Goal: Task Accomplishment & Management: Manage account settings

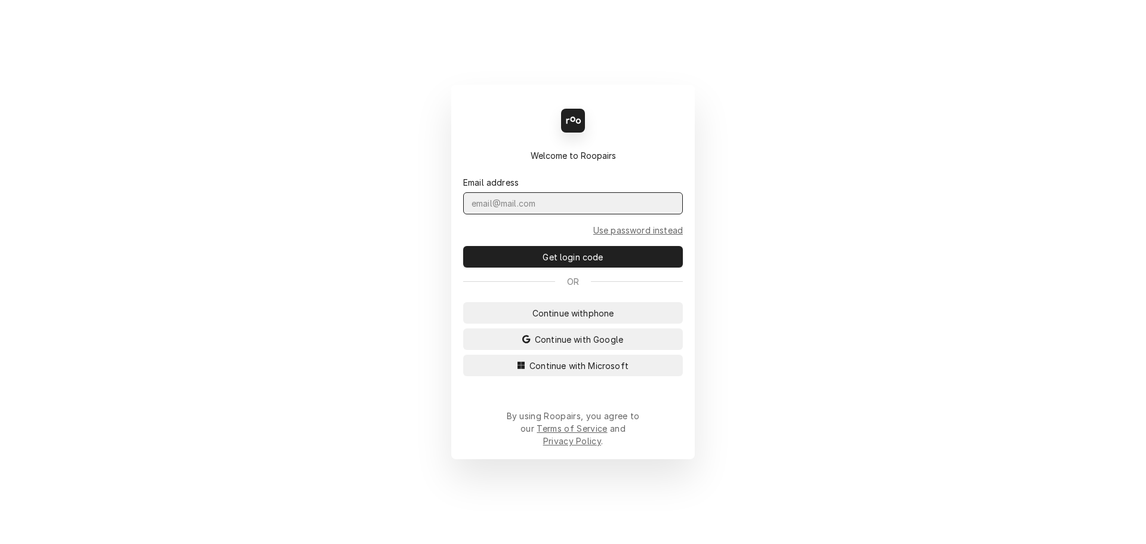
click at [526, 214] on input "Dynamic Content Wrapper" at bounding box center [573, 203] width 220 height 22
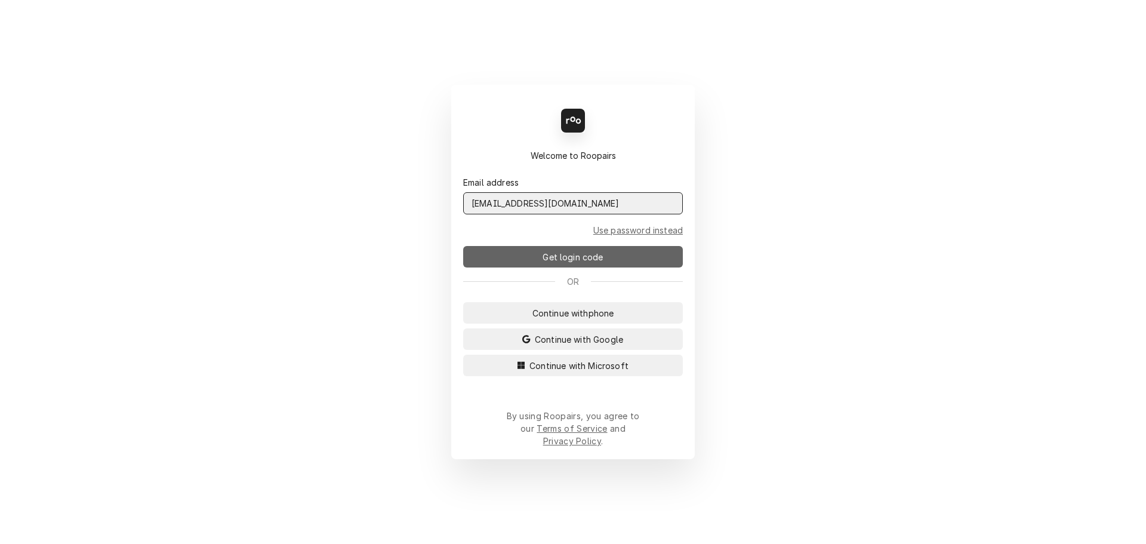
type input "admin@maincomm.com"
click at [551, 263] on span "Get login code" at bounding box center [572, 257] width 65 height 13
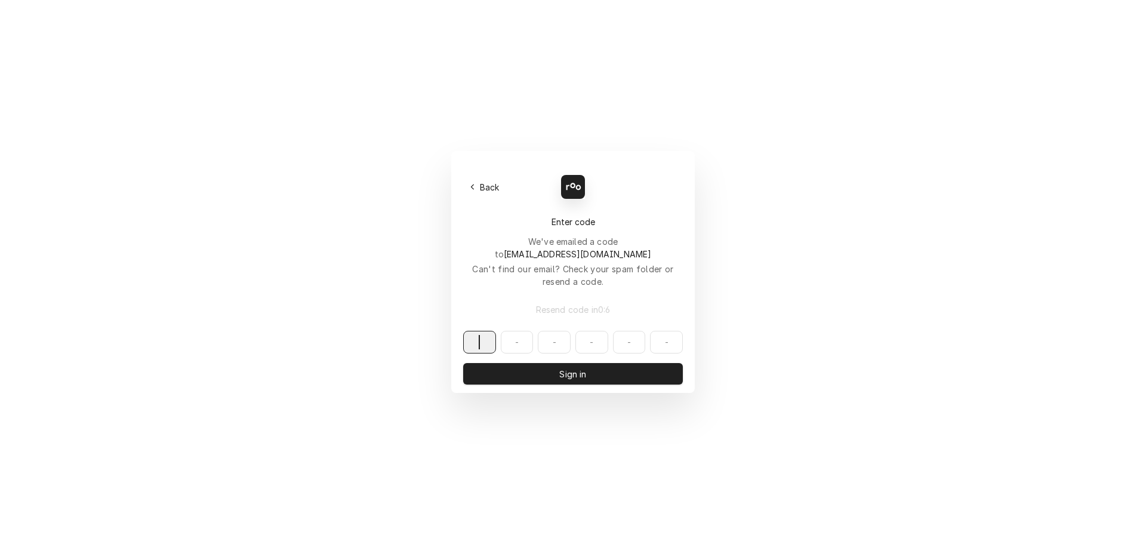
paste input "927847"
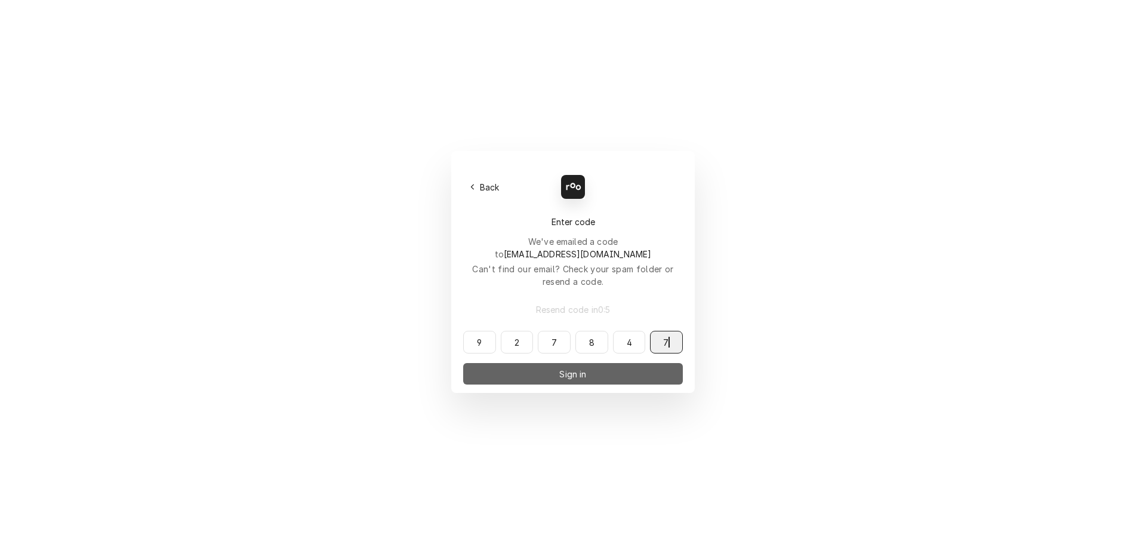
type input "927847"
click at [569, 368] on span "Sign in" at bounding box center [573, 374] width 32 height 13
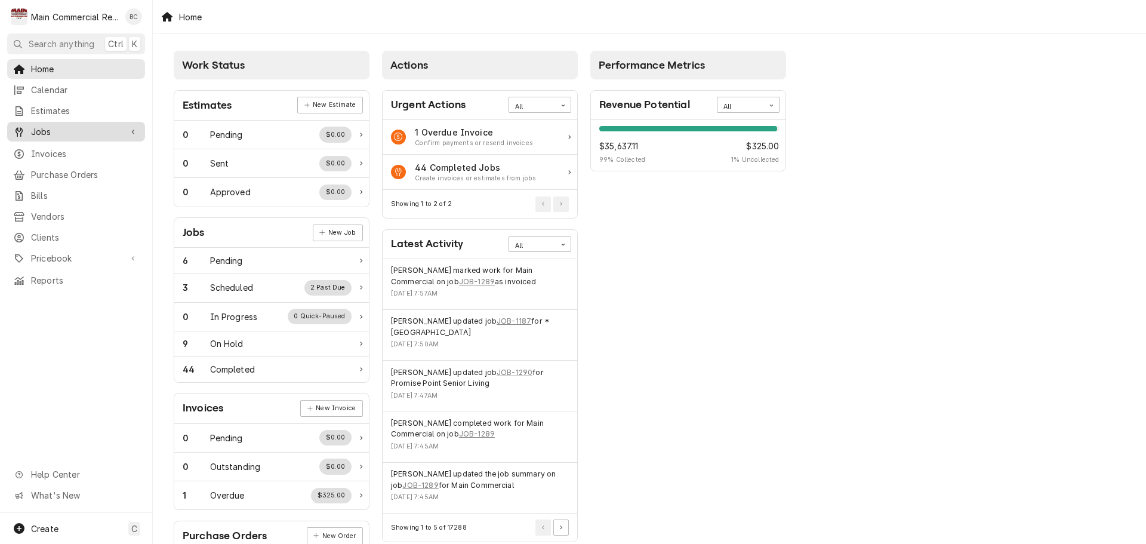
click at [61, 131] on span "Jobs" at bounding box center [76, 131] width 90 height 13
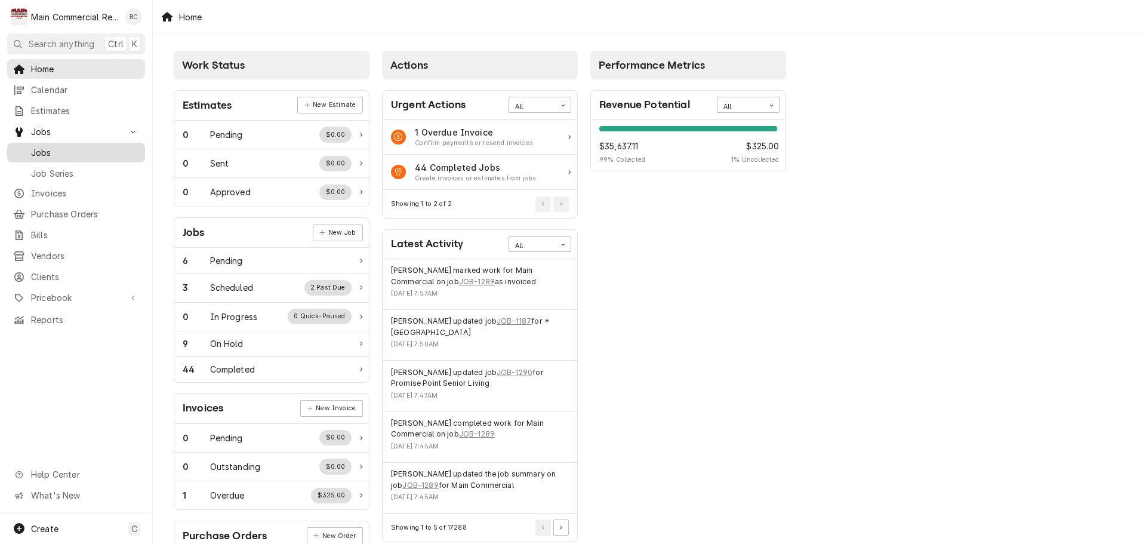
click at [58, 146] on span "Jobs" at bounding box center [85, 152] width 108 height 13
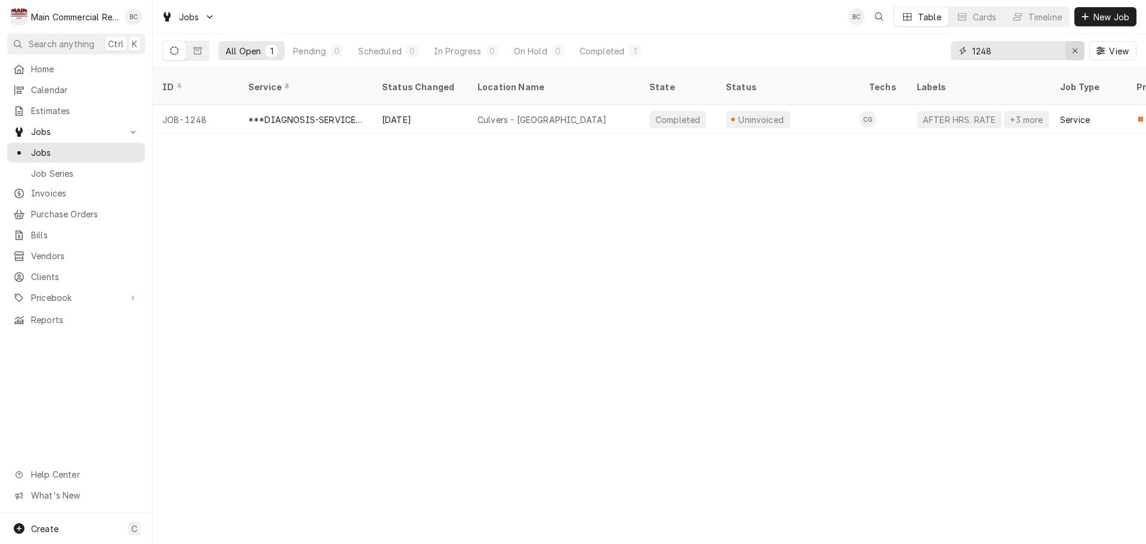
click at [1076, 51] on icon "Erase input" at bounding box center [1075, 51] width 7 height 8
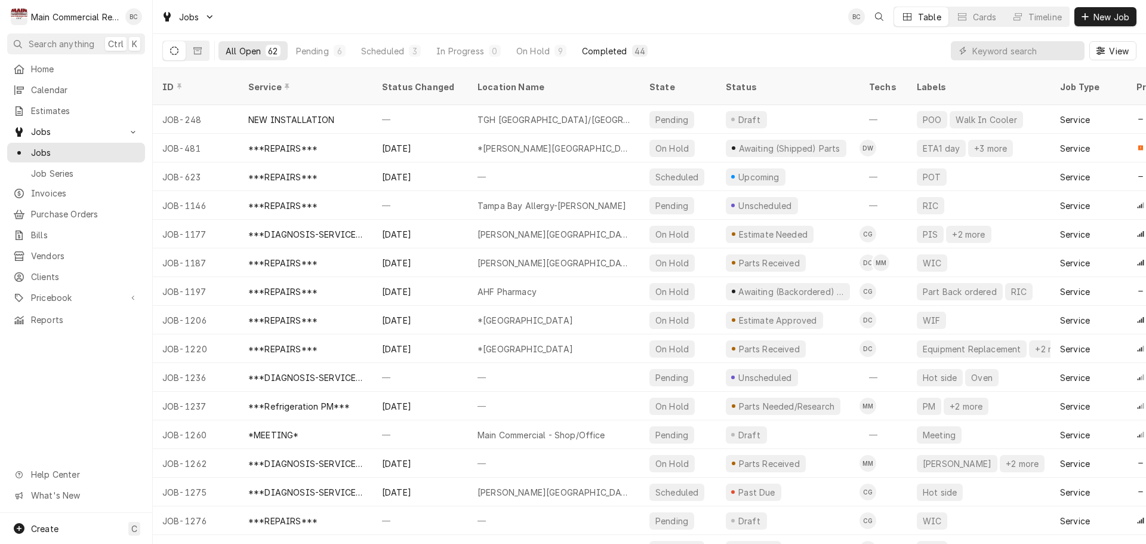
click at [616, 50] on div "Completed" at bounding box center [604, 51] width 45 height 13
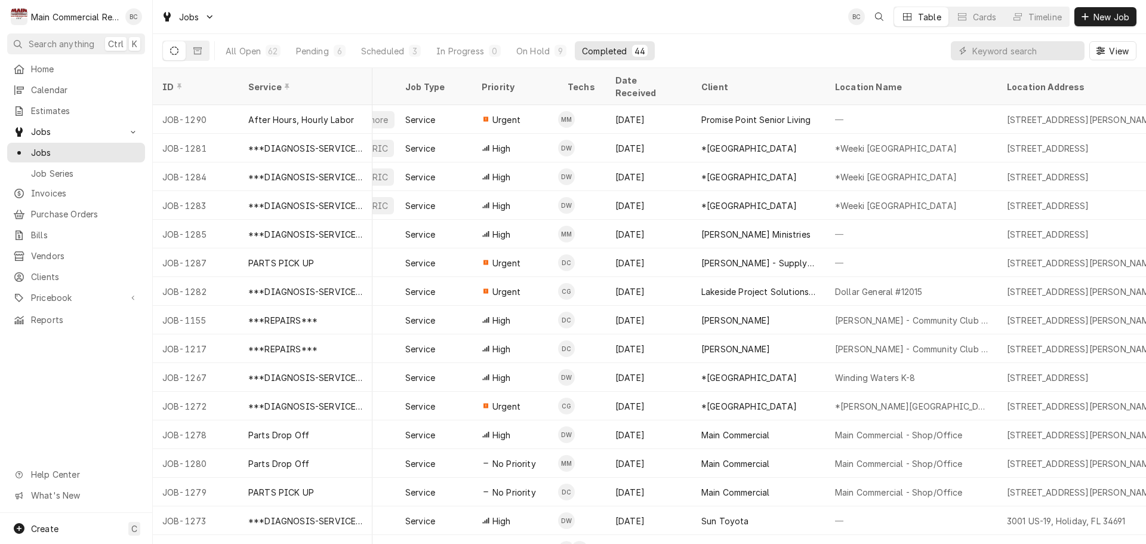
scroll to position [0, 263]
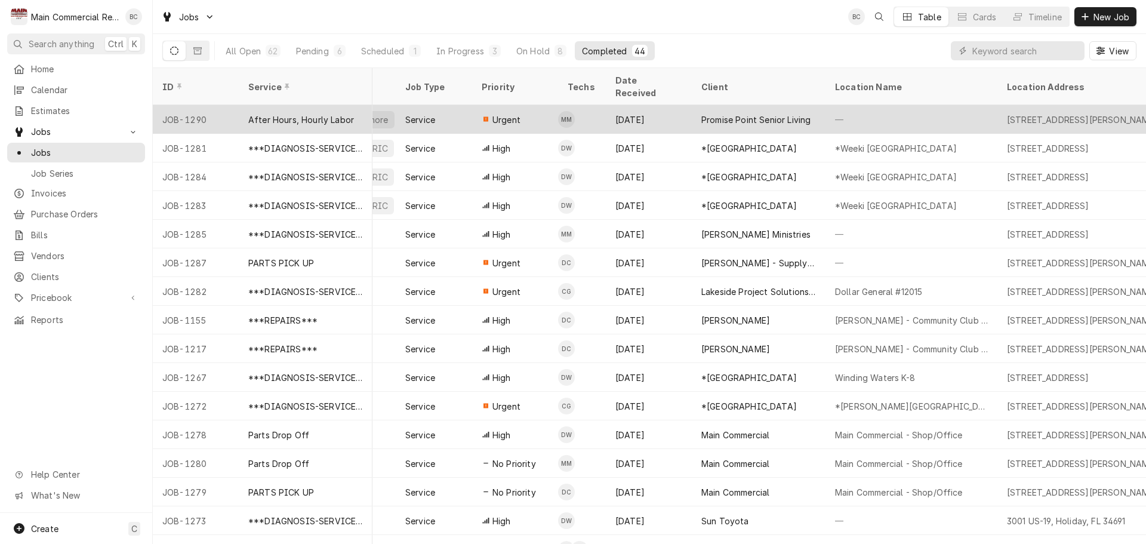
click at [517, 113] on span "Urgent" at bounding box center [506, 119] width 28 height 13
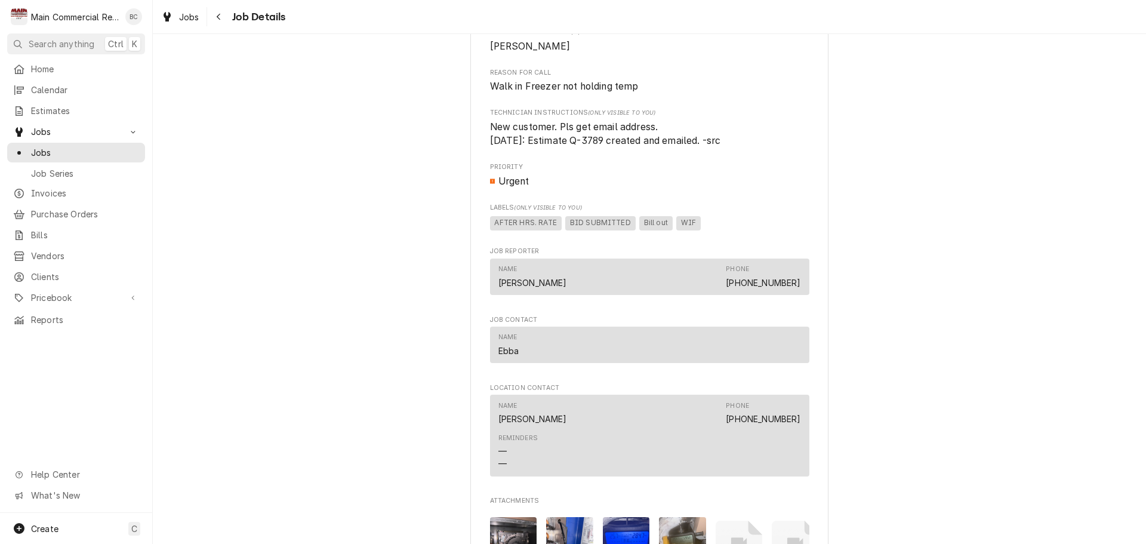
scroll to position [657, 0]
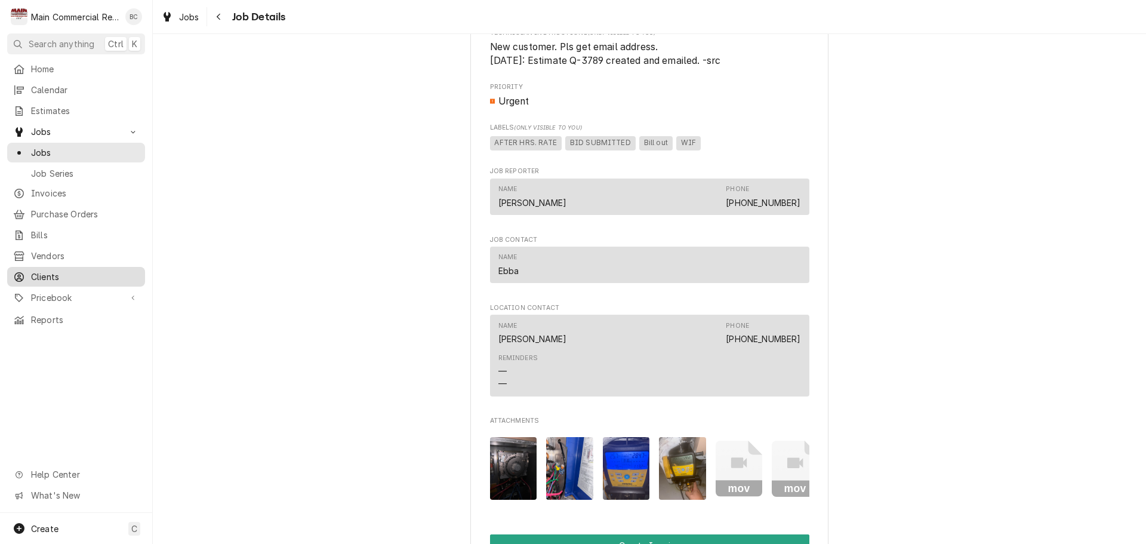
click at [58, 270] on span "Clients" at bounding box center [85, 276] width 108 height 13
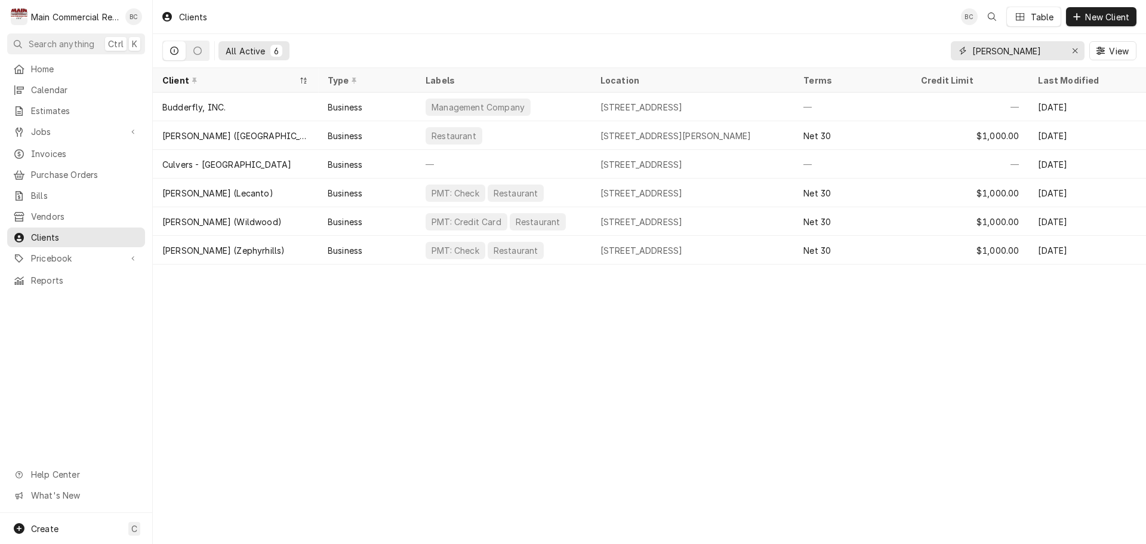
click at [1008, 51] on input "culver" at bounding box center [1017, 50] width 90 height 19
type input "promise"
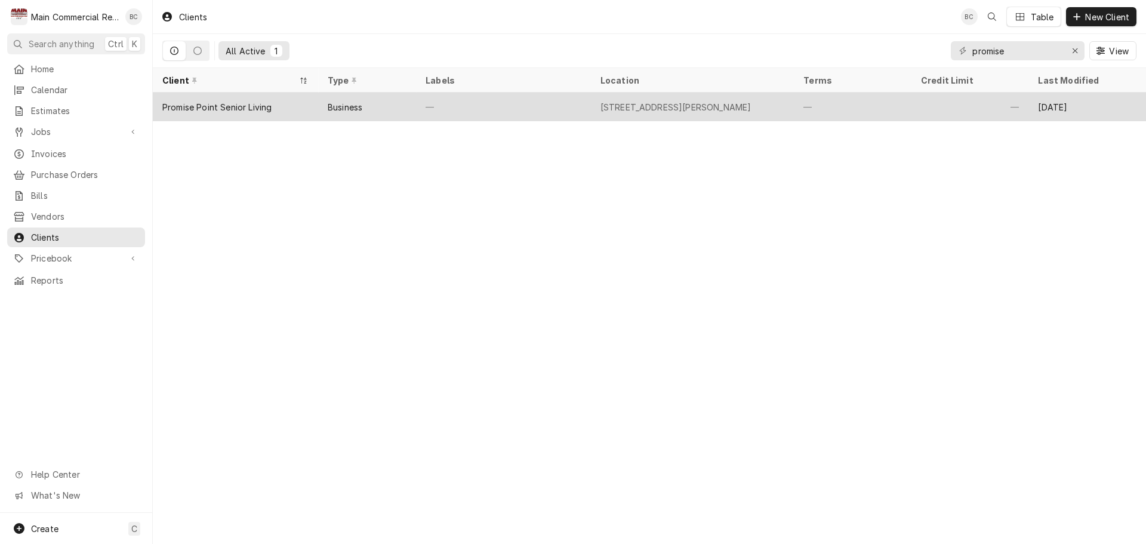
click at [258, 107] on div "Promise Point Senior Living" at bounding box center [216, 107] width 109 height 13
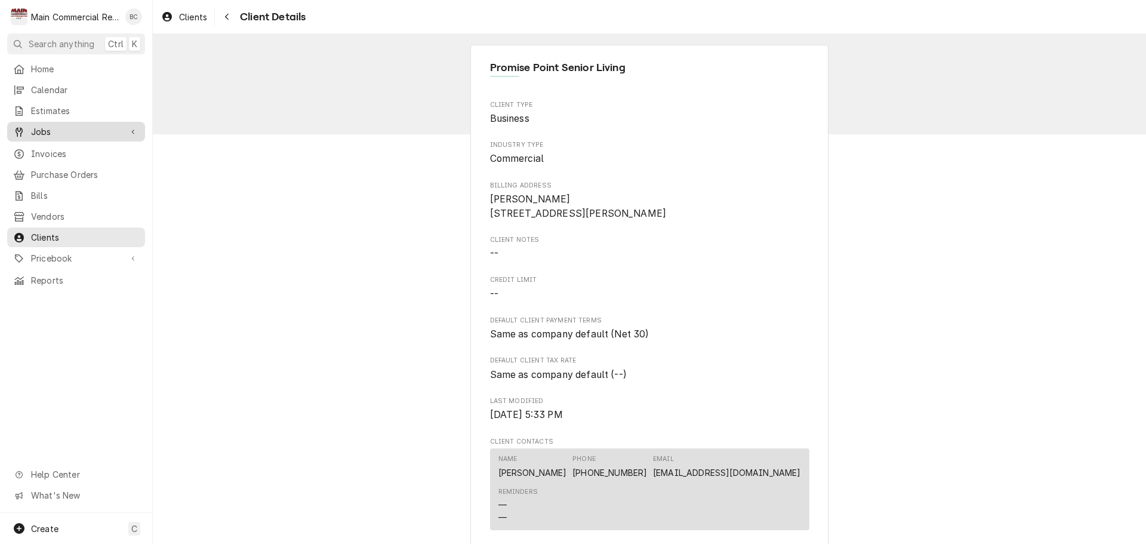
click at [44, 132] on span "Jobs" at bounding box center [76, 131] width 90 height 13
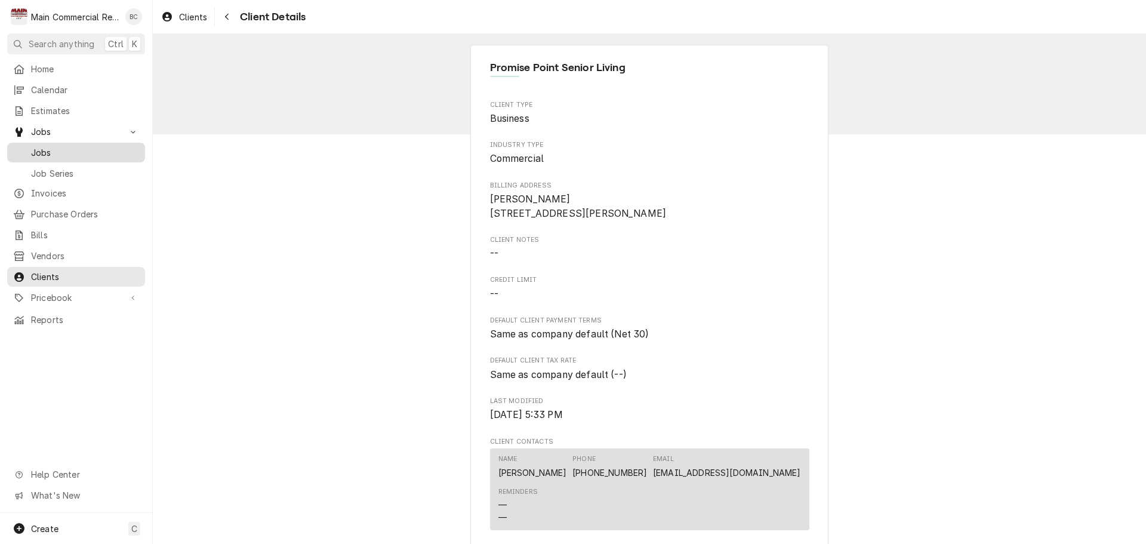
click at [67, 150] on span "Jobs" at bounding box center [85, 152] width 108 height 13
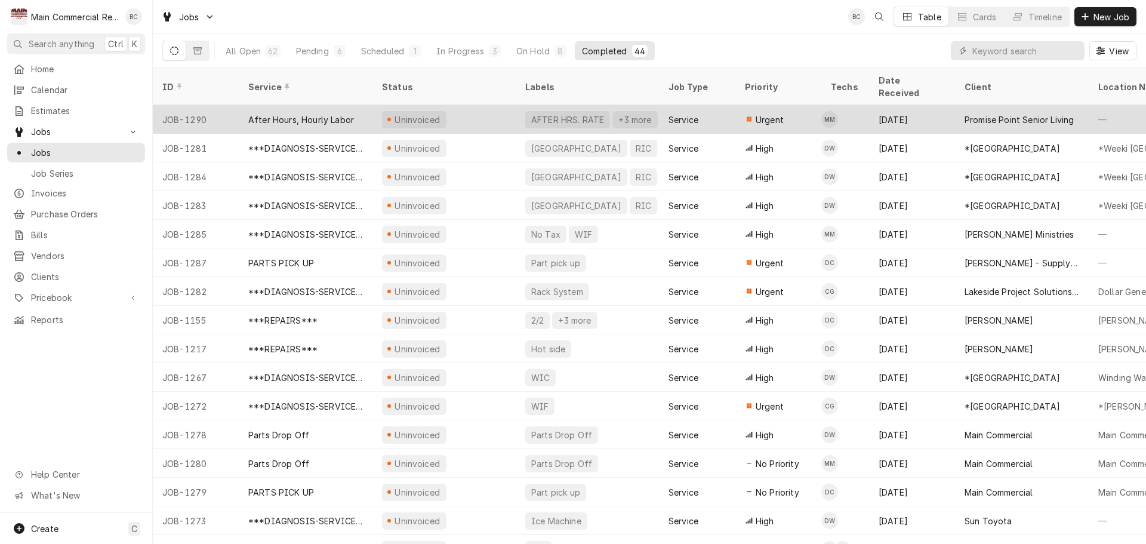
click at [343, 113] on div "After Hours, Hourly Labor" at bounding box center [301, 119] width 106 height 13
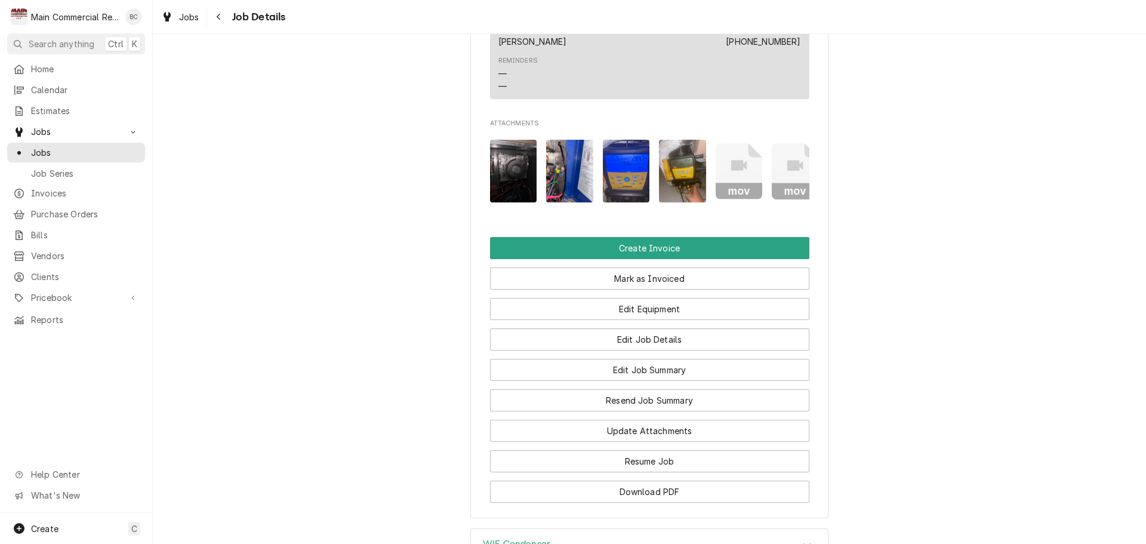
scroll to position [955, 0]
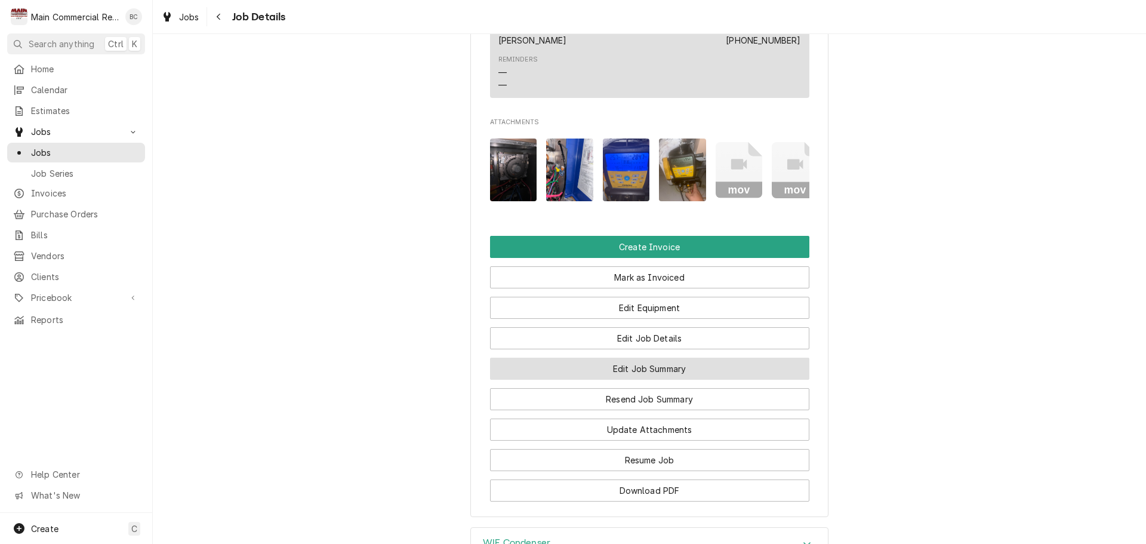
click at [631, 380] on button "Edit Job Summary" at bounding box center [649, 369] width 319 height 22
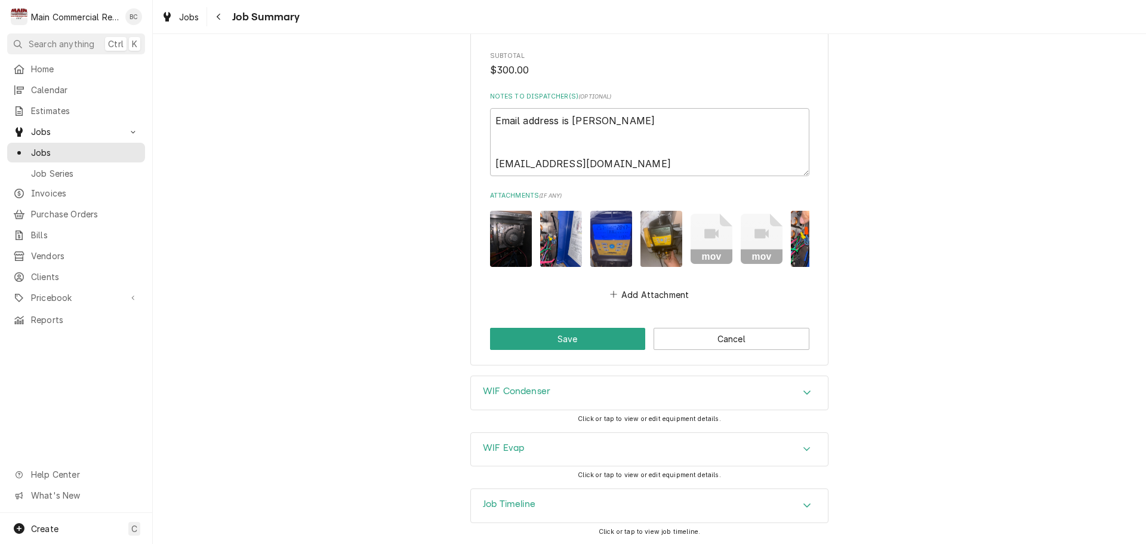
scroll to position [1074, 0]
click at [509, 394] on h3 "WIF Condenser" at bounding box center [516, 390] width 67 height 11
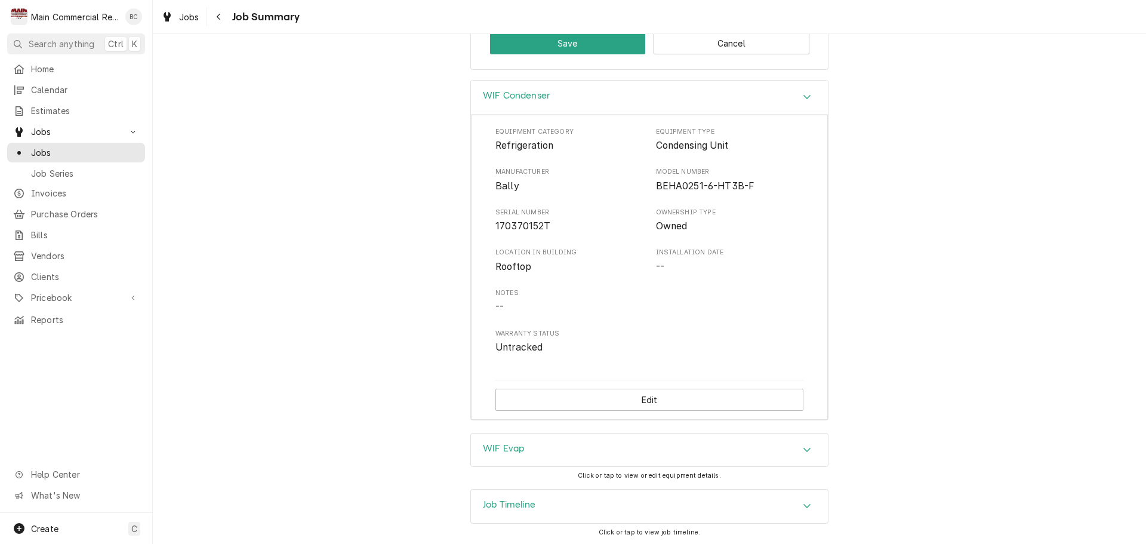
scroll to position [1375, 0]
click at [505, 447] on h3 "WIF Evap" at bounding box center [503, 447] width 41 height 11
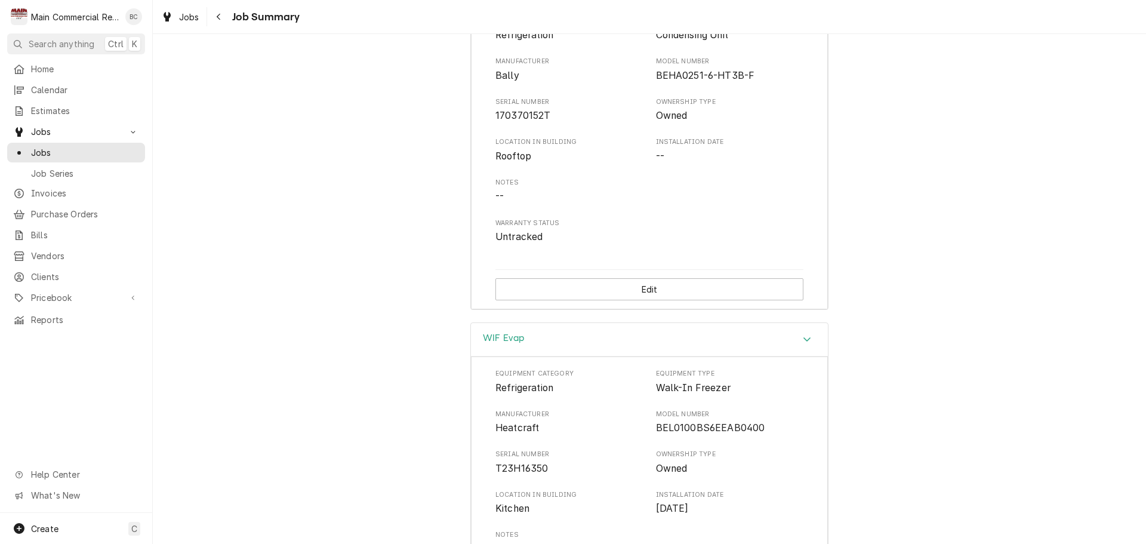
scroll to position [1373, 0]
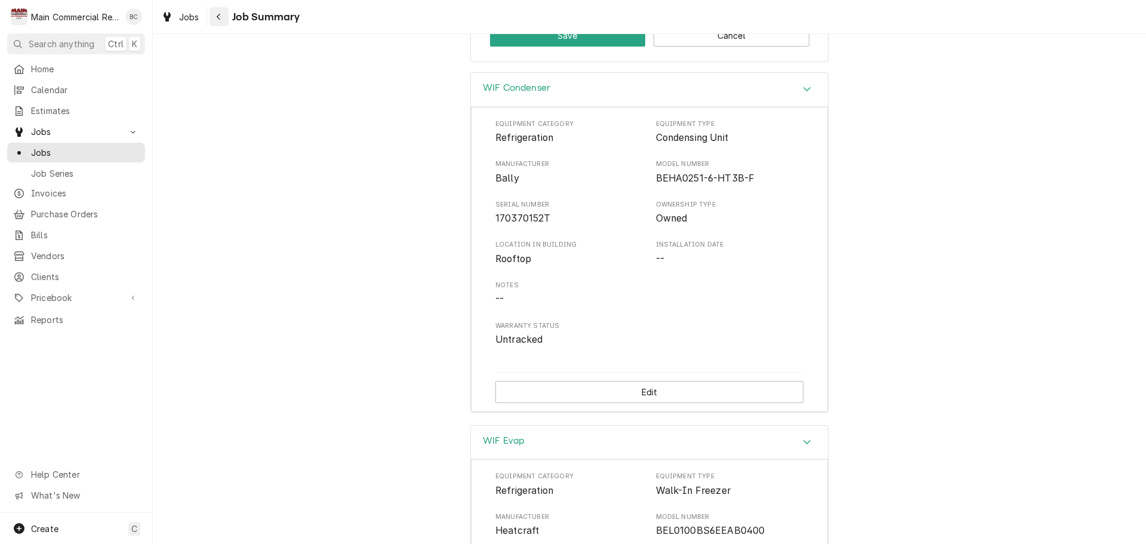
click at [217, 16] on icon "Navigate back" at bounding box center [218, 17] width 5 height 8
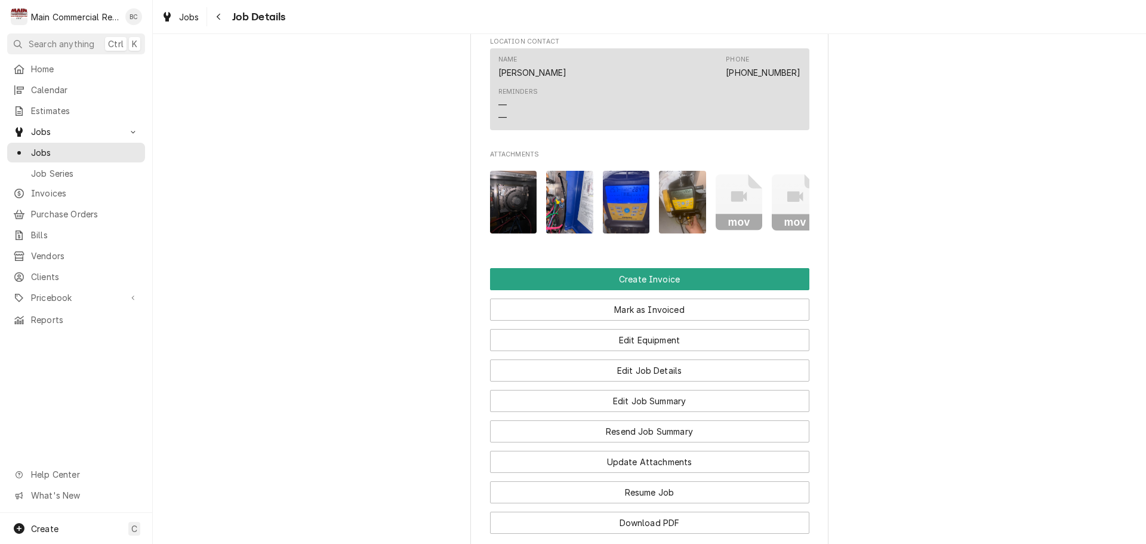
scroll to position [1015, 0]
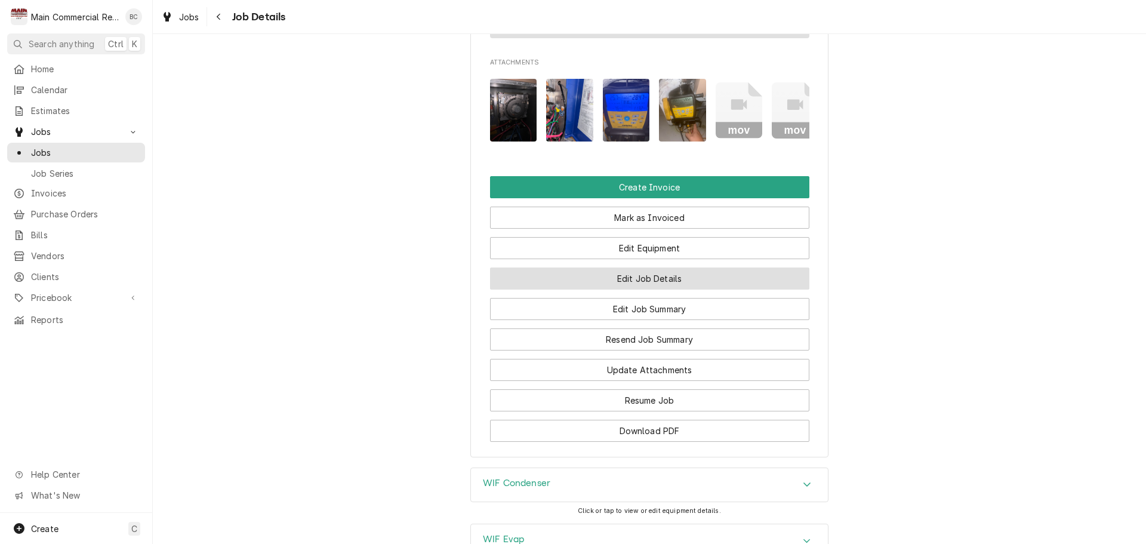
click at [616, 289] on button "Edit Job Details" at bounding box center [649, 278] width 319 height 22
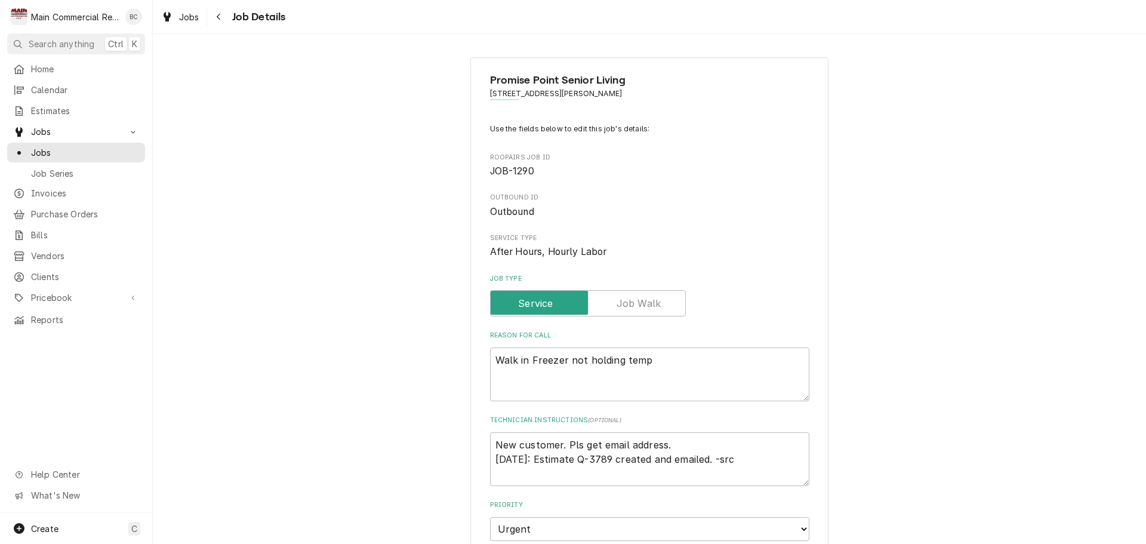
type textarea "x"
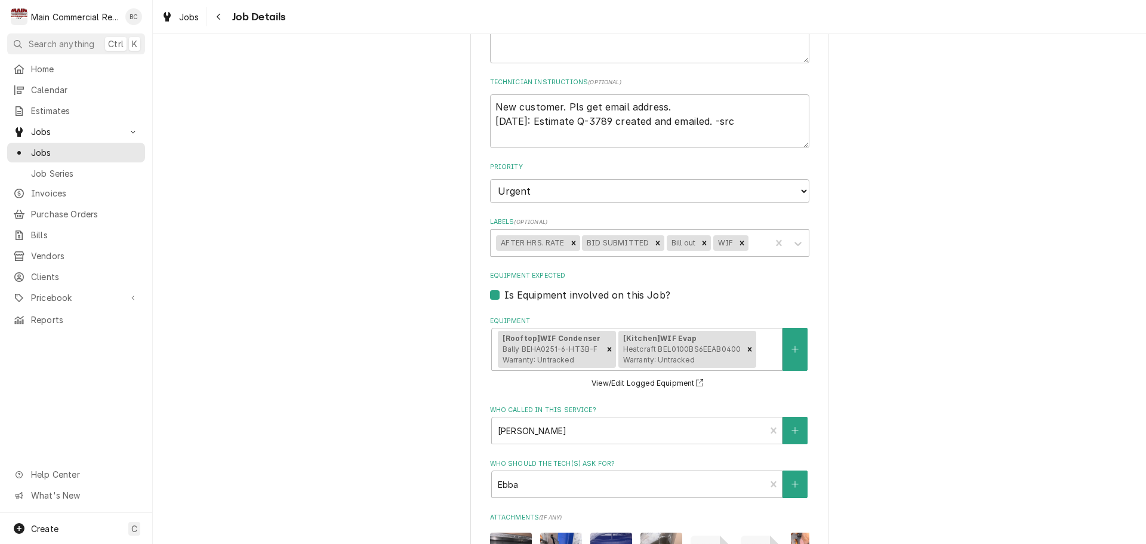
scroll to position [310, 0]
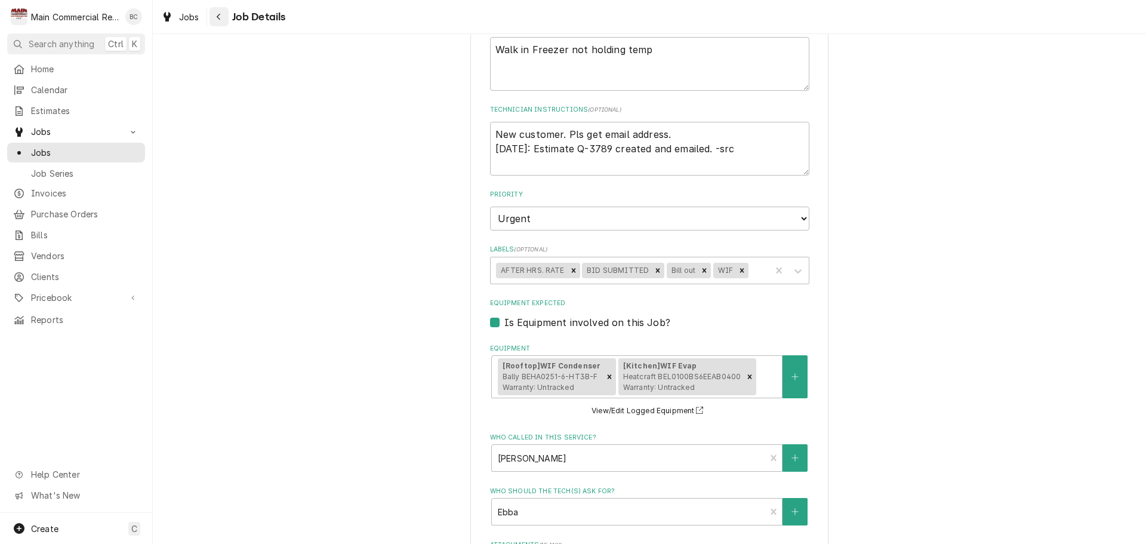
click at [218, 19] on icon "Navigate back" at bounding box center [218, 17] width 5 height 8
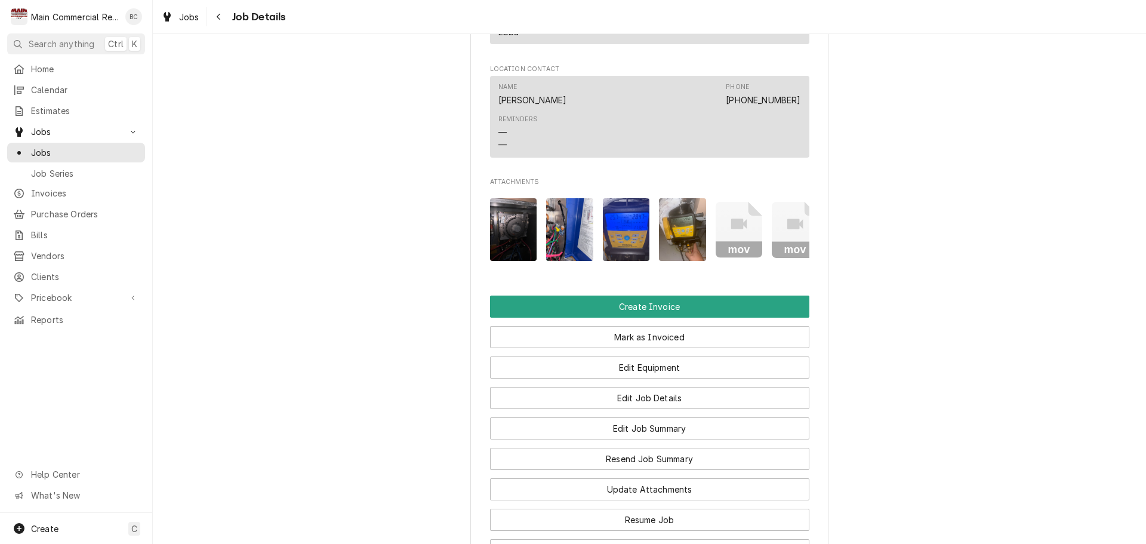
scroll to position [955, 0]
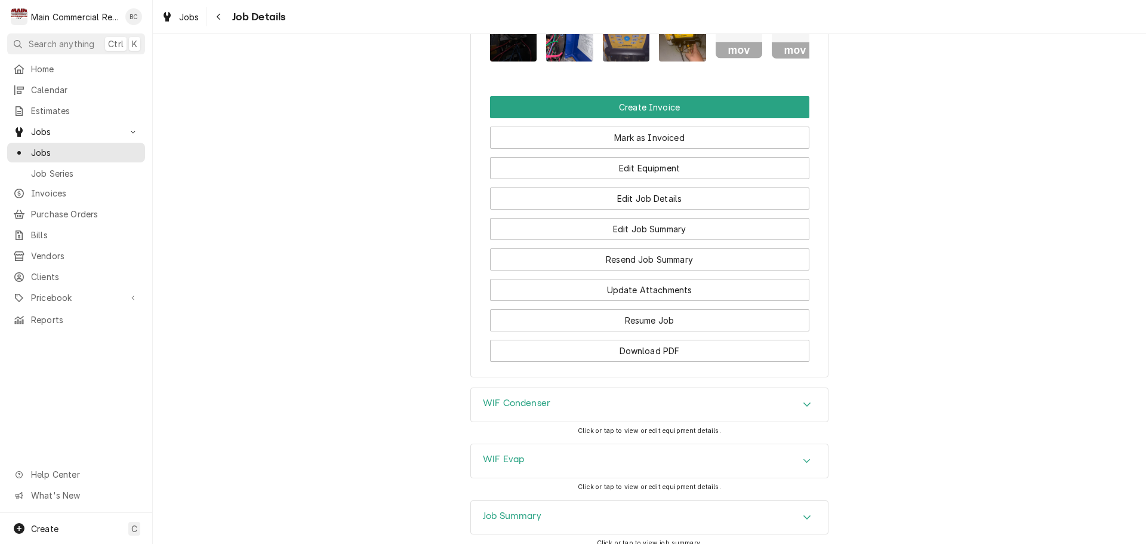
scroll to position [1064, 0]
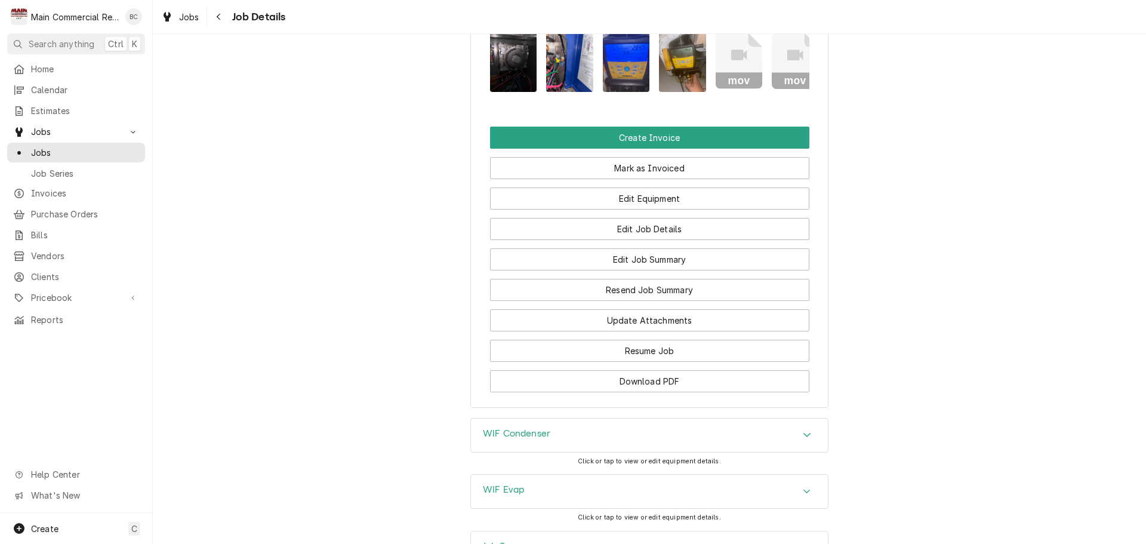
click at [528, 439] on h3 "WIF Condenser" at bounding box center [516, 433] width 67 height 11
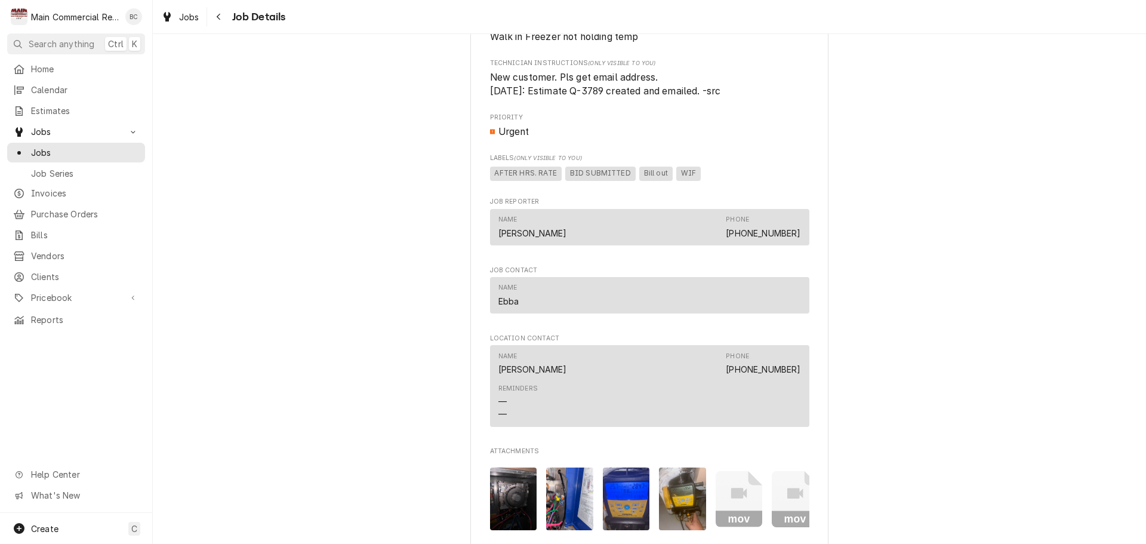
scroll to position [527, 0]
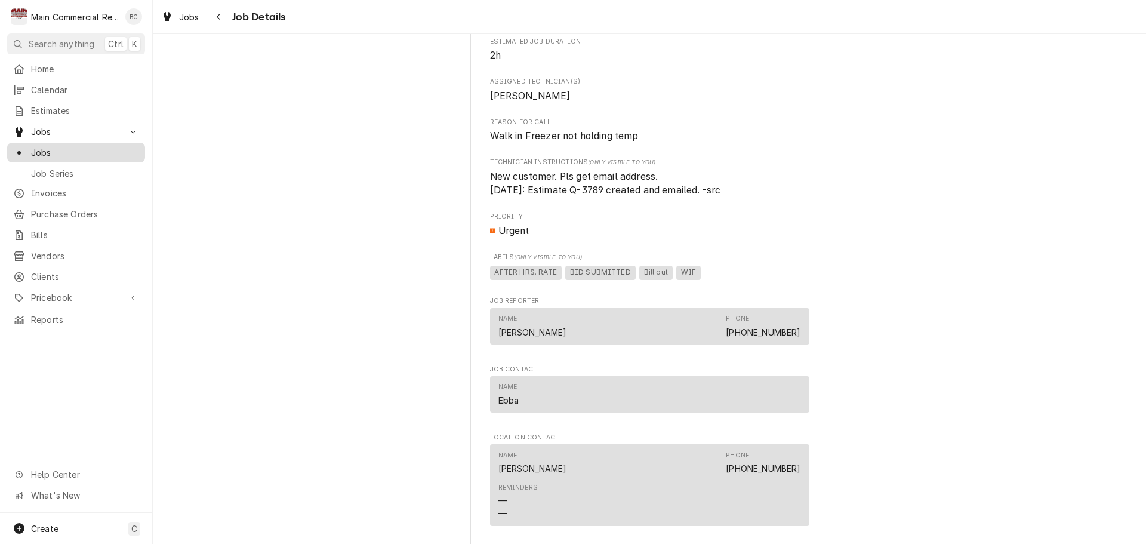
click at [50, 153] on span "Jobs" at bounding box center [85, 152] width 108 height 13
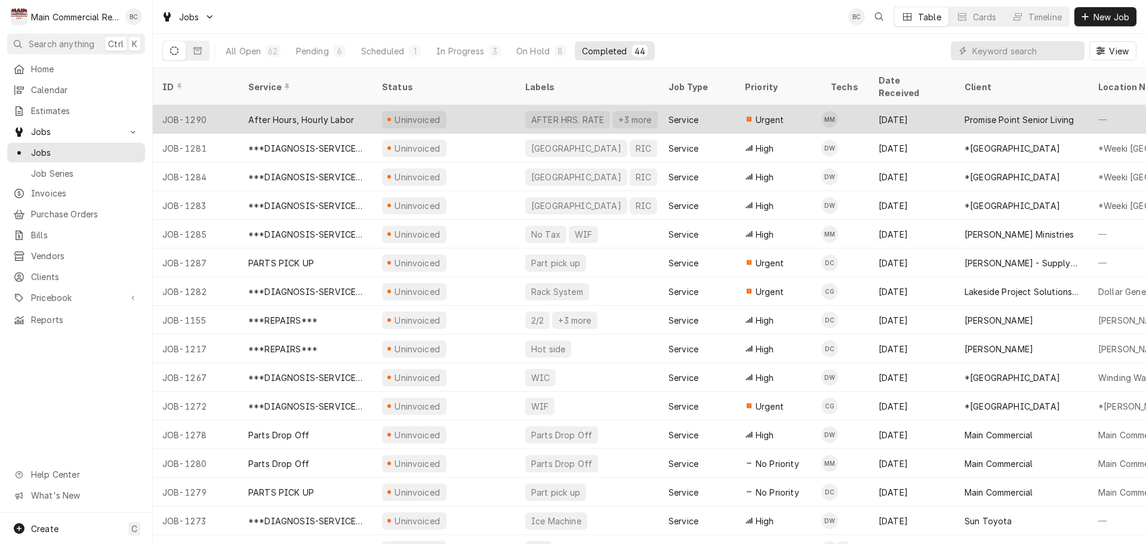
click at [329, 113] on div "After Hours, Hourly Labor" at bounding box center [301, 119] width 106 height 13
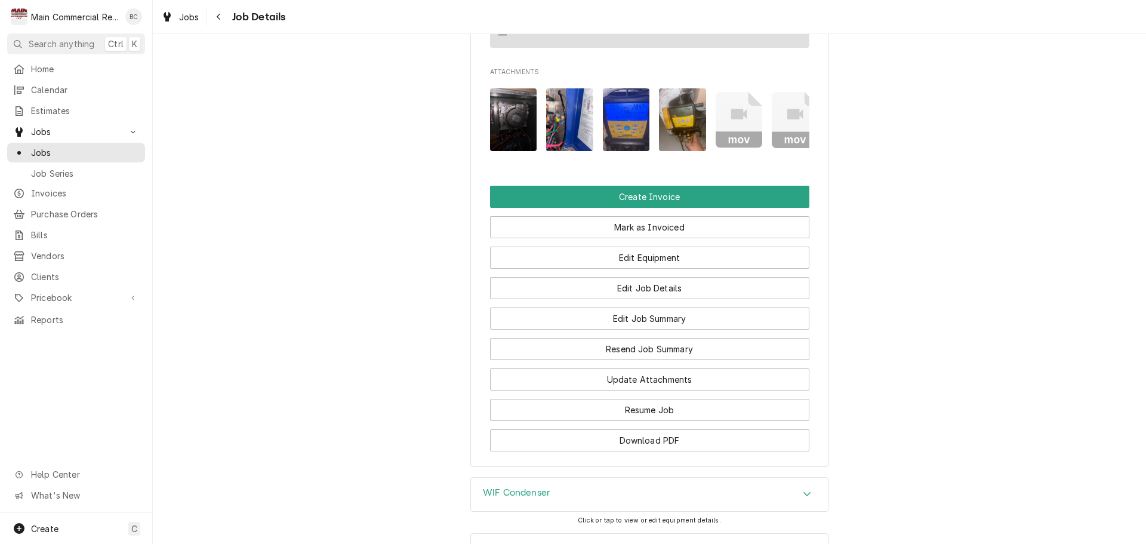
scroll to position [1074, 0]
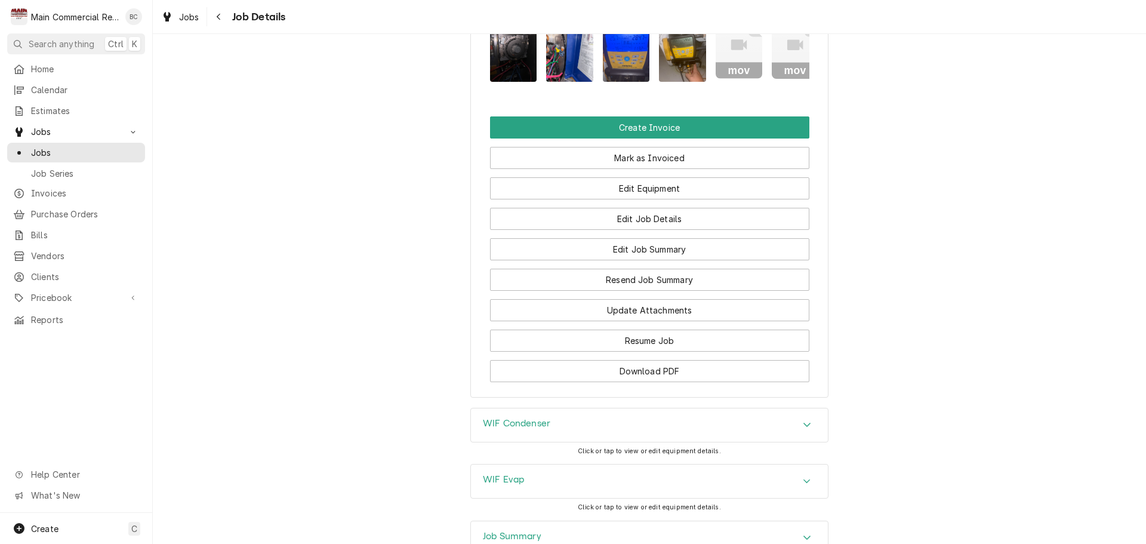
click at [534, 429] on h3 "WIF Condenser" at bounding box center [516, 423] width 67 height 11
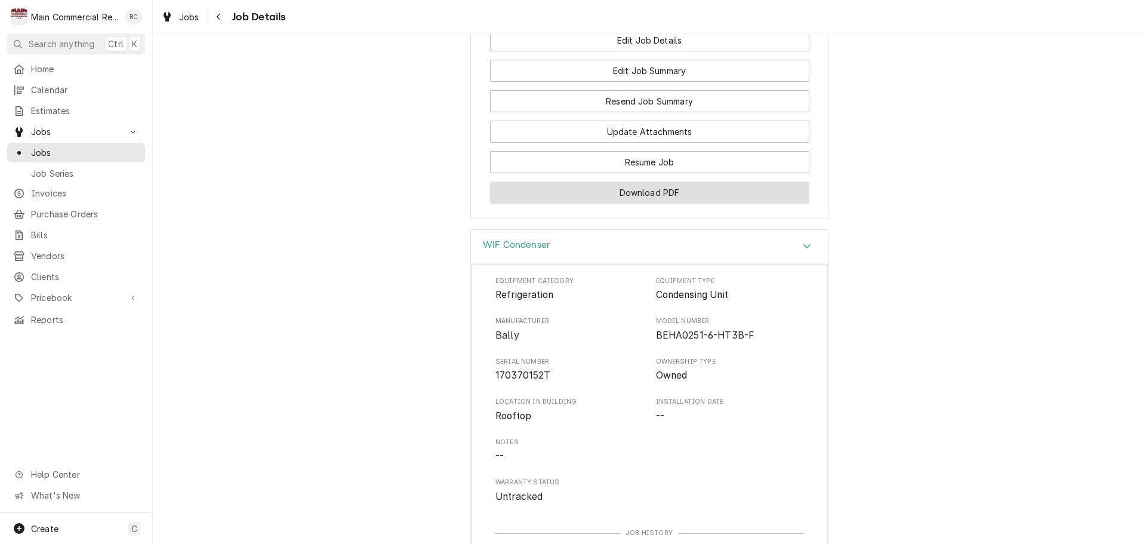
scroll to position [1253, 0]
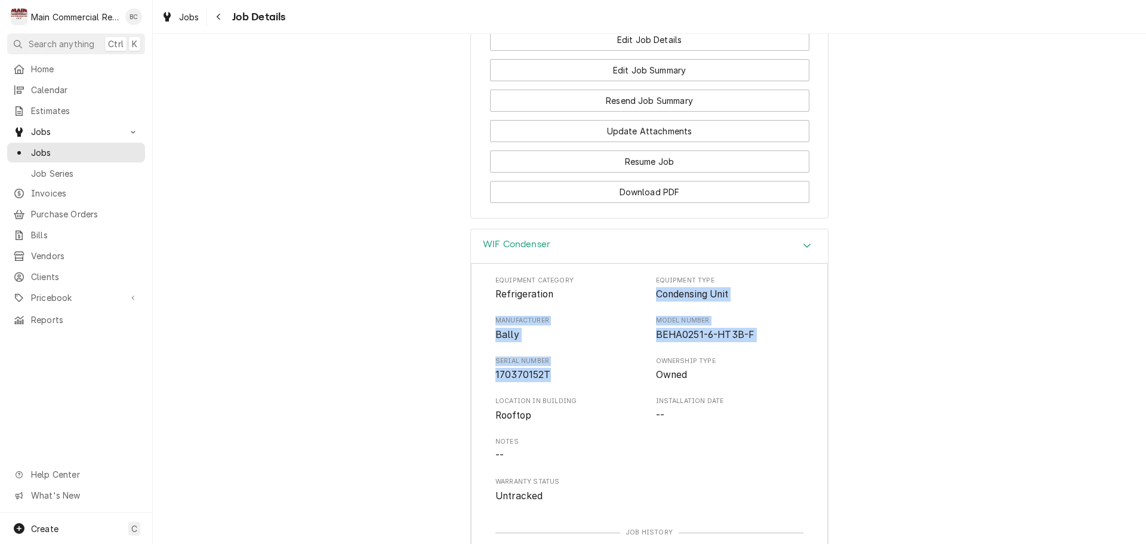
drag, startPoint x: 651, startPoint y: 315, endPoint x: 575, endPoint y: 396, distance: 111.5
click at [575, 396] on div "Equipment Category Refrigeration Equipment Type Condensing Unit Manufacturer Ba…" at bounding box center [649, 389] width 308 height 227
copy div "Condensing Unit Manufacturer Bally Model Number BEHA0251-6-HT3B-F Serial Number…"
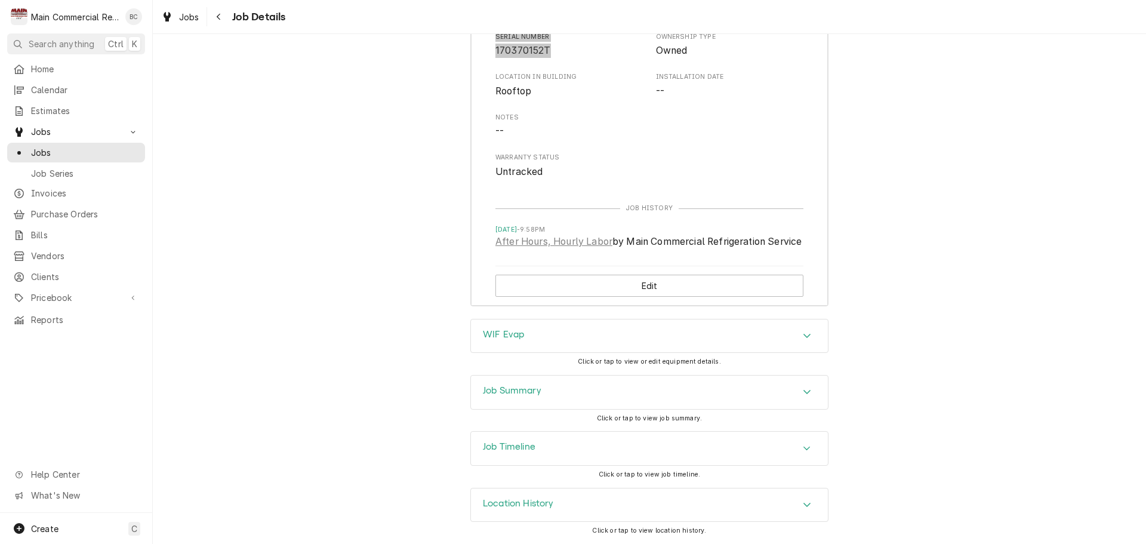
scroll to position [1614, 0]
click at [508, 329] on h3 "WIF Evap" at bounding box center [503, 334] width 41 height 11
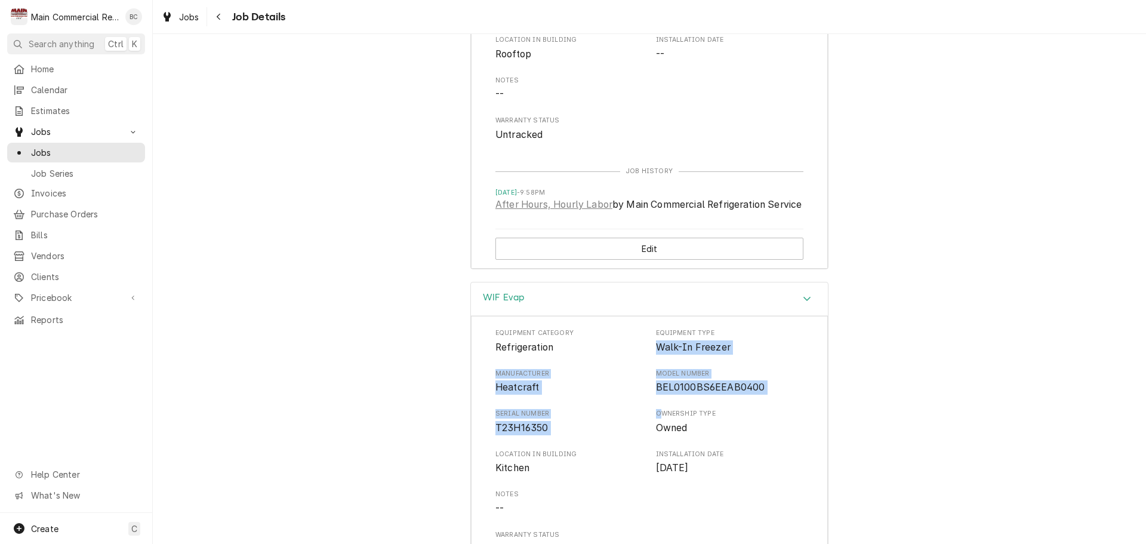
drag, startPoint x: 648, startPoint y: 379, endPoint x: 654, endPoint y: 448, distance: 68.9
click at [654, 448] on div "Equipment Category Refrigeration Equipment Type Walk-In Freezer Manufacturer He…" at bounding box center [649, 441] width 308 height 227
copy div "Walk-In Freezer Manufacturer Heatcraft Model Number BEL0100BS6EEAB0400 Serial N…"
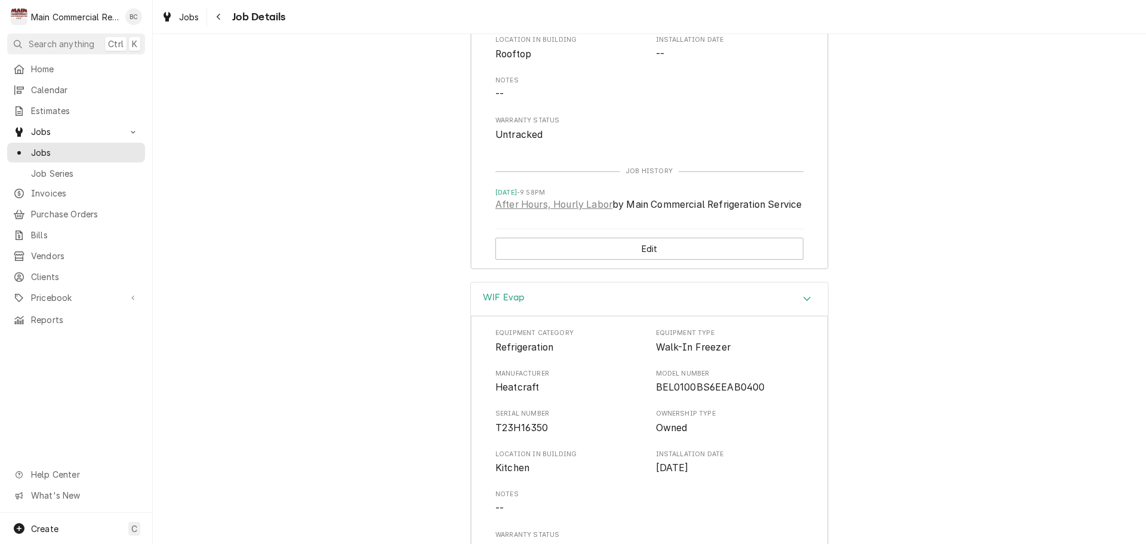
click at [323, 368] on div "WIF Evap Equipment Category Refrigeration Equipment Type Walk-In Freezer Manufa…" at bounding box center [649, 489] width 993 height 414
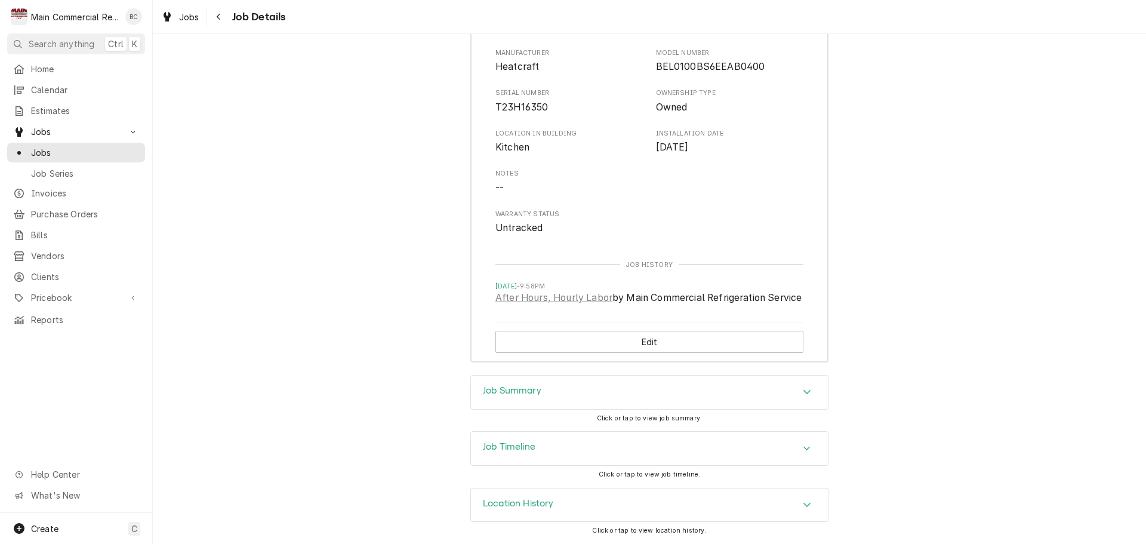
scroll to position [1986, 0]
click at [501, 392] on h3 "Job Summary" at bounding box center [512, 390] width 58 height 11
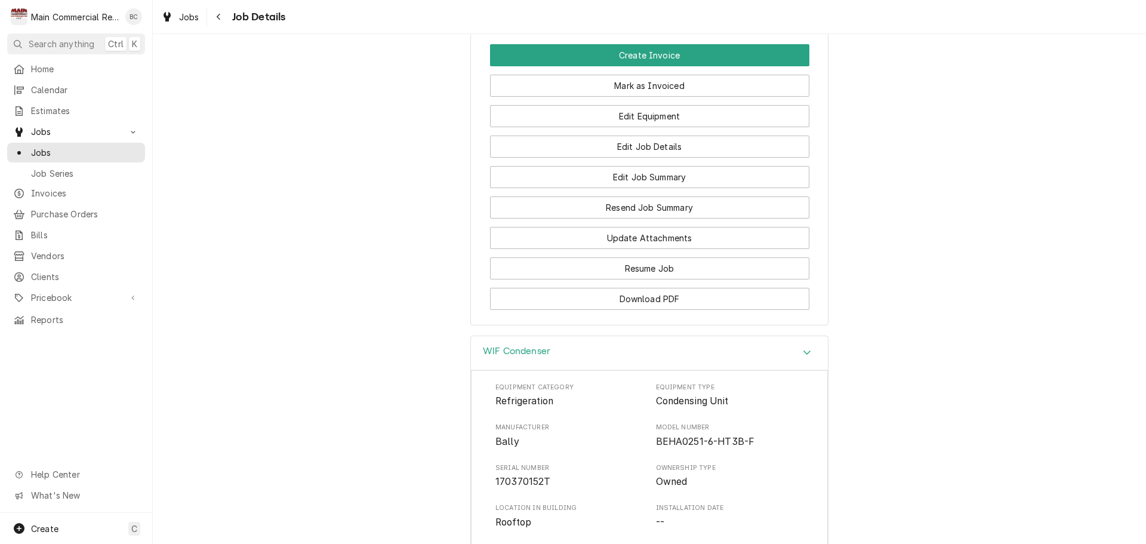
scroll to position [967, 0]
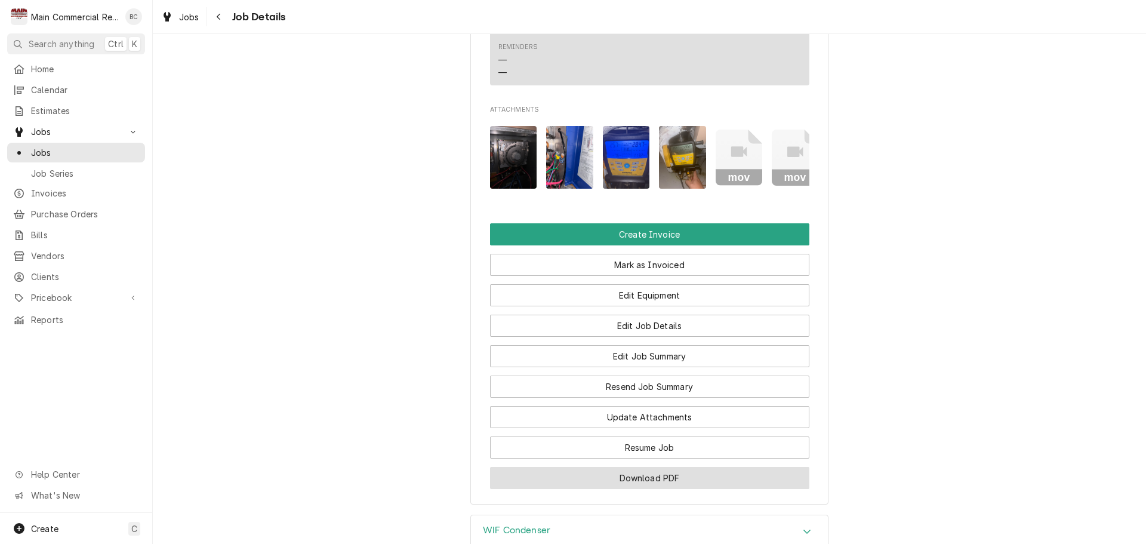
click at [637, 489] on button "Download PDF" at bounding box center [649, 478] width 319 height 22
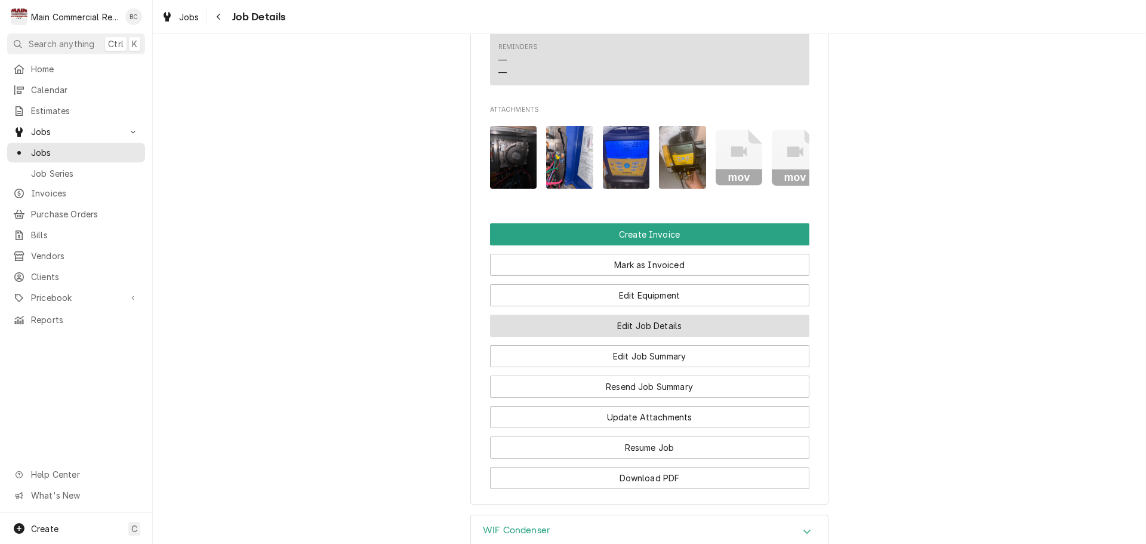
click at [651, 337] on button "Edit Job Details" at bounding box center [649, 326] width 319 height 22
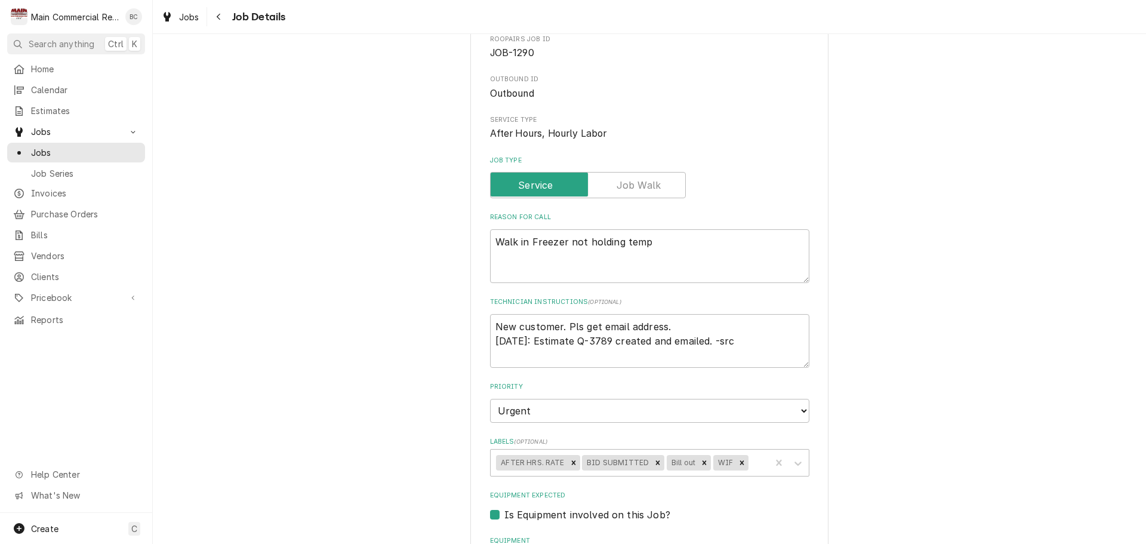
scroll to position [119, 0]
click at [490, 324] on textarea "New customer. Pls get email address. 8/25/25: Estimate Q-3789 created and email…" at bounding box center [649, 340] width 319 height 54
type textarea "x"
type textarea "New customer. Pls get email address. 8/25/25: Estimate Q-3789 created and email…"
click at [490, 324] on textarea "New customer. Pls get email address. 8/25/25: Estimate Q-3789 created and email…" at bounding box center [649, 340] width 319 height 54
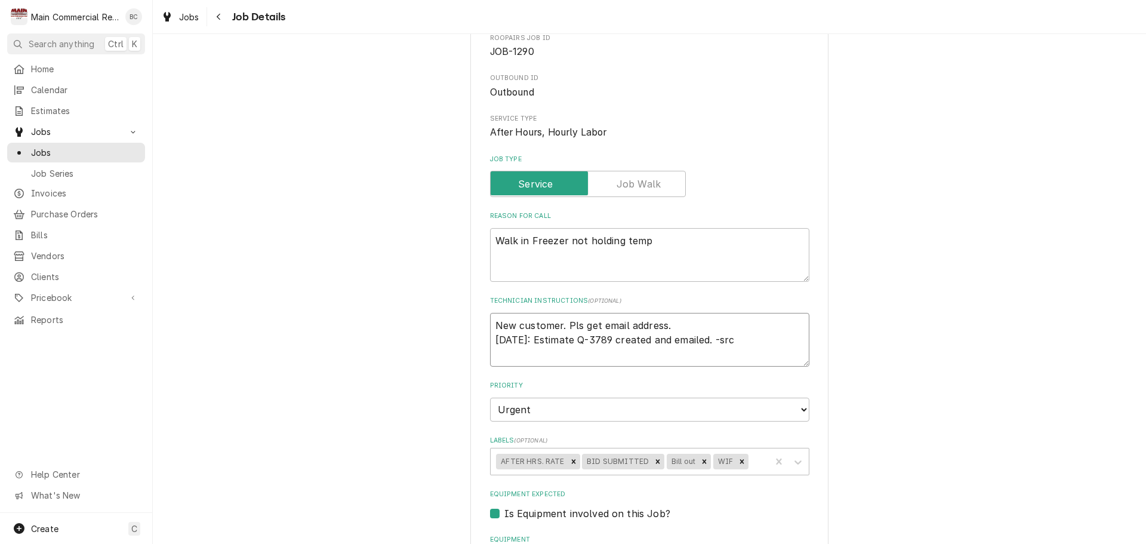
type textarea "x"
type textarea "I New customer. Pls get email address. 8/25/25: Estimate Q-3789 created and ema…"
type textarea "x"
type textarea "Inv New customer. Pls get email address. 8/25/25: Estimate Q-3789 created and e…"
type textarea "x"
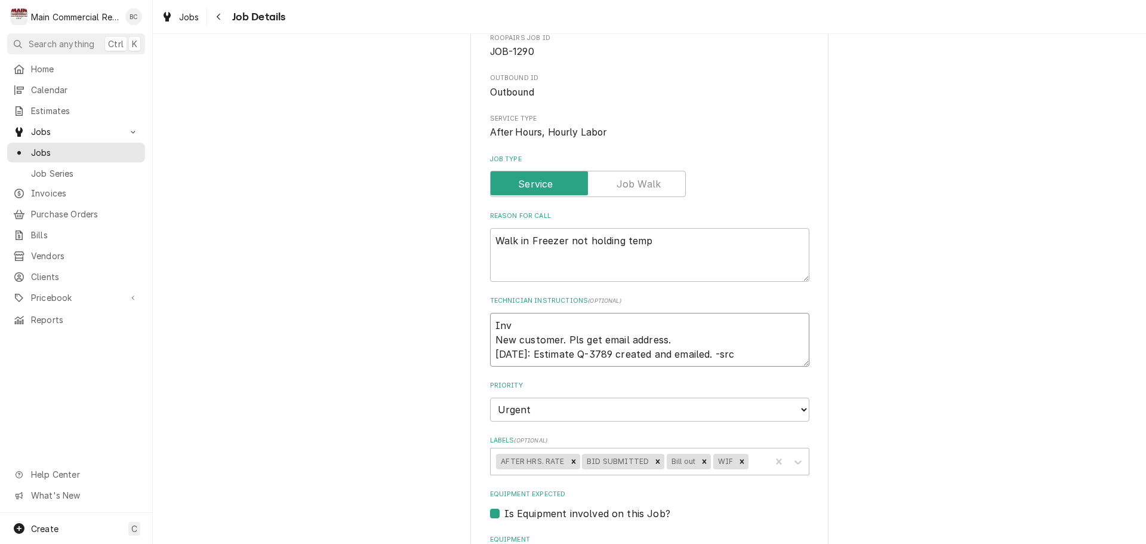
type textarea "In New customer. Pls get email address. 8/25/25: Estimate Q-3789 created and em…"
type textarea "x"
type textarea "I New customer. Pls get email address. 8/25/25: Estimate Q-3789 created and ema…"
type textarea "x"
type textarea "IN New customer. Pls get email address. 8/25/25: Estimate Q-3789 created and em…"
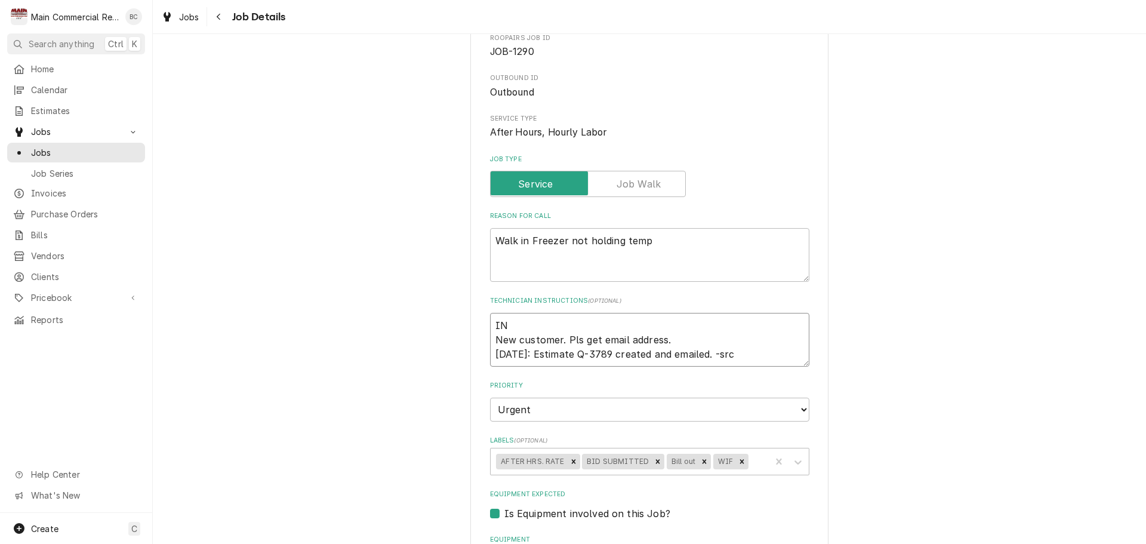
type textarea "x"
type textarea "INV New customer. Pls get email address. 8/25/25: Estimate Q-3789 created and e…"
type textarea "x"
type textarea "INV# New customer. Pls get email address. 8/25/25: Estimate Q-3789 created and …"
type textarea "x"
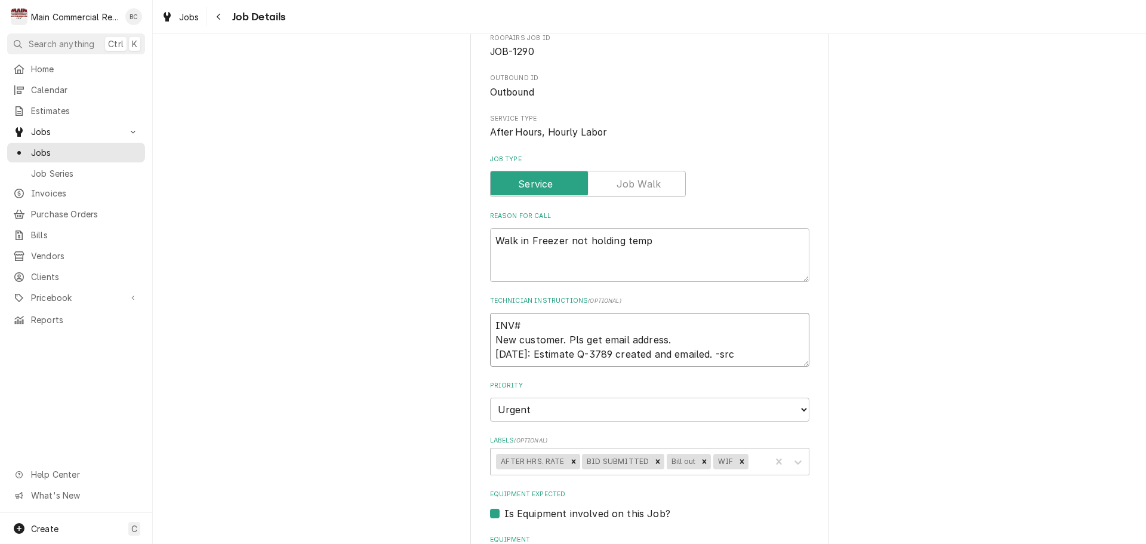
type textarea "INV#1 New customer. Pls get email address. 8/25/25: Estimate Q-3789 created and…"
type textarea "x"
type textarea "INV#15 New customer. Pls get email address. 8/25/25: Estimate Q-3789 created an…"
type textarea "x"
type textarea "INV#152 New customer. Pls get email address. 8/25/25: Estimate Q-3789 created a…"
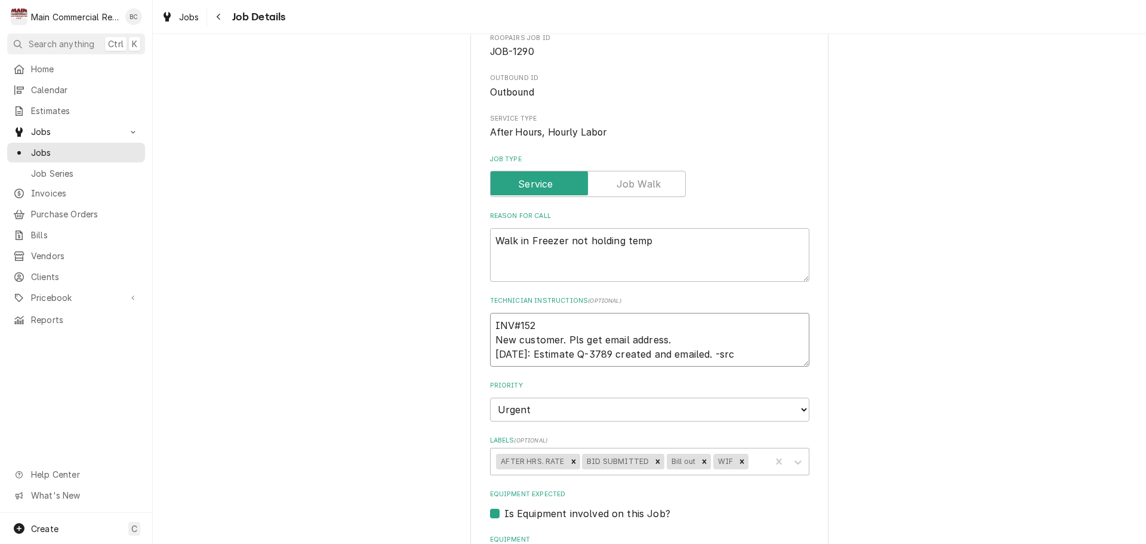
type textarea "x"
type textarea "INV#1521 New customer. Pls get email address. 8/25/25: Estimate Q-3789 created …"
type textarea "x"
type textarea "INV#15216 New customer. Pls get email address. 8/25/25: Estimate Q-3789 created…"
type textarea "x"
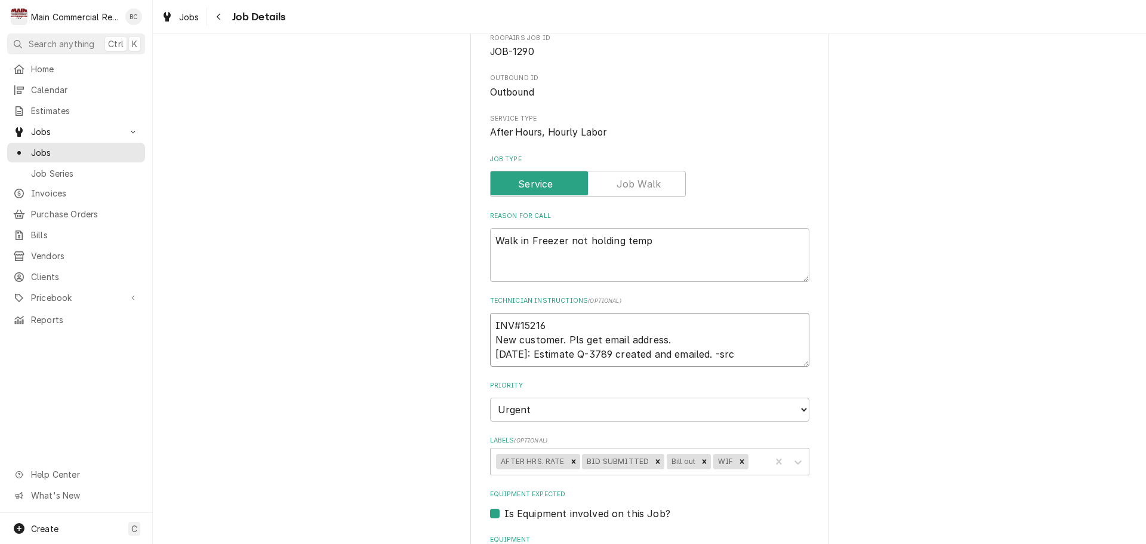
type textarea "INV#152169 New customer. Pls get email address. 8/25/25: Estimate Q-3789 create…"
type textarea "x"
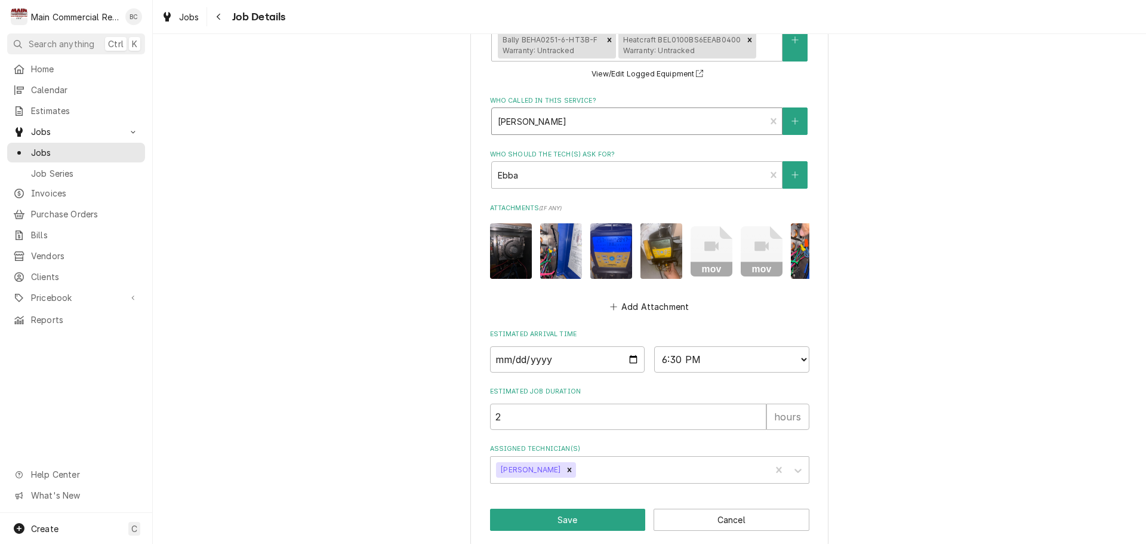
scroll to position [668, 0]
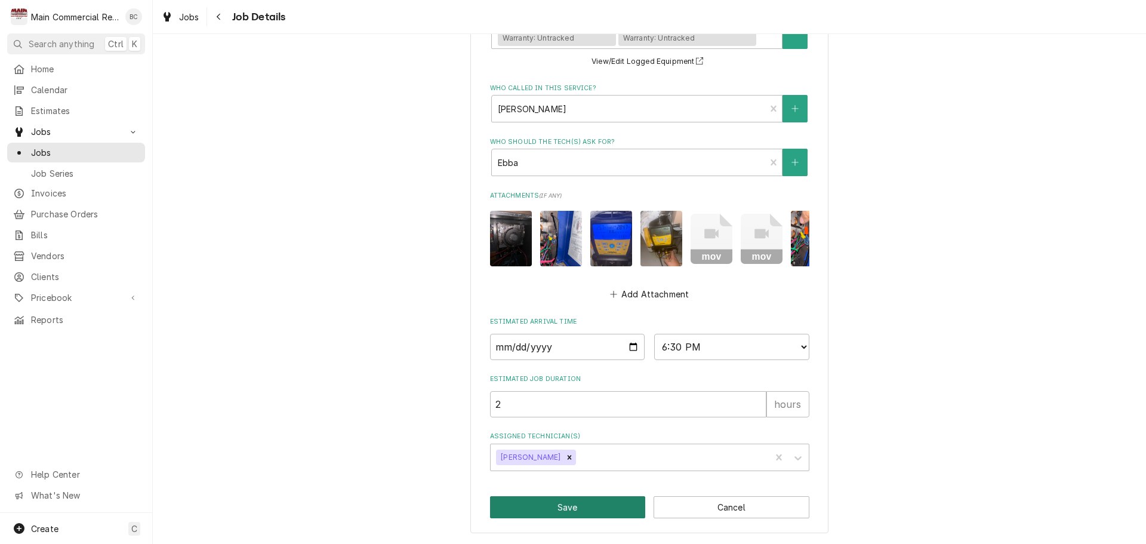
type textarea "INV#152169 New customer. Pls get email address. [DATE]: Estimate Q-3789 created…"
click at [565, 508] on button "Save" at bounding box center [568, 507] width 156 height 22
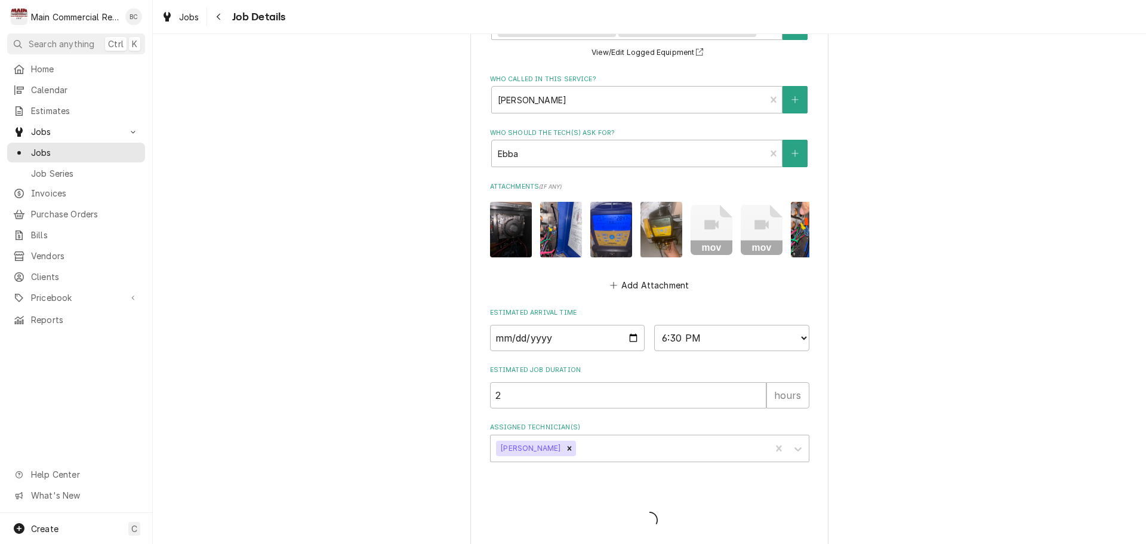
type textarea "x"
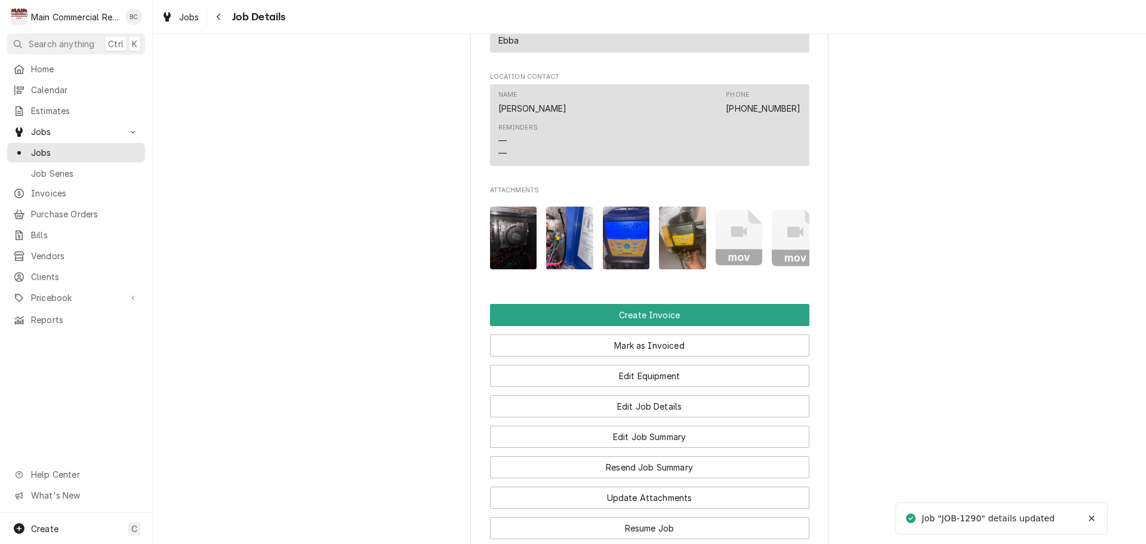
scroll to position [1015, 0]
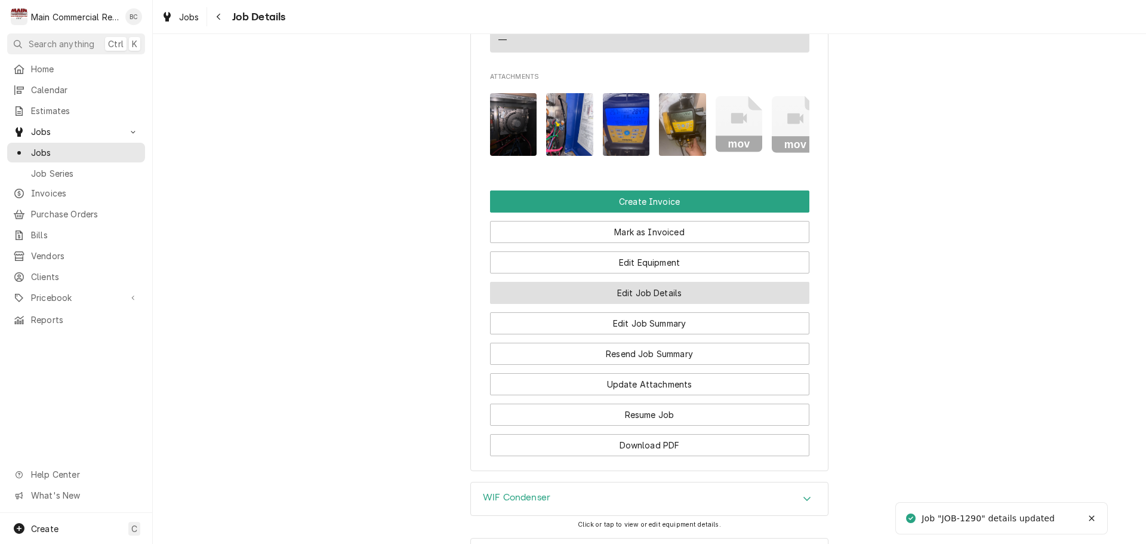
click at [635, 304] on button "Edit Job Details" at bounding box center [649, 293] width 319 height 22
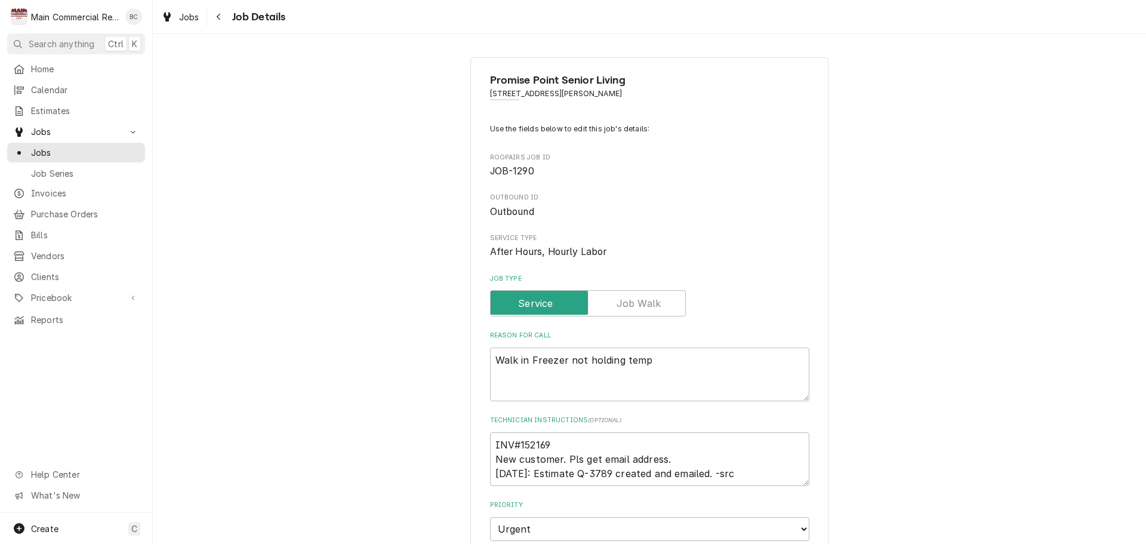
type textarea "x"
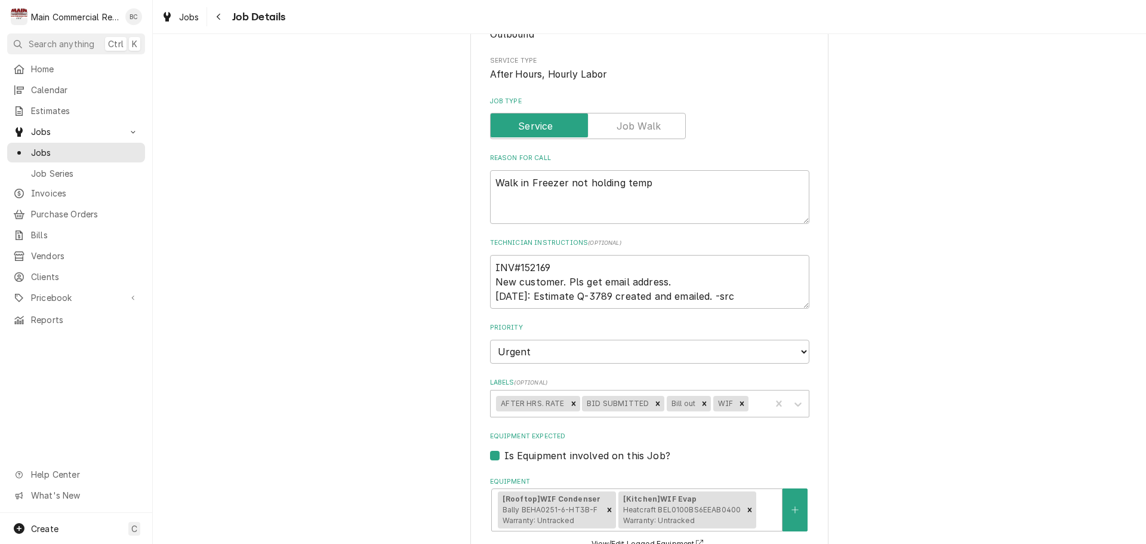
scroll to position [179, 0]
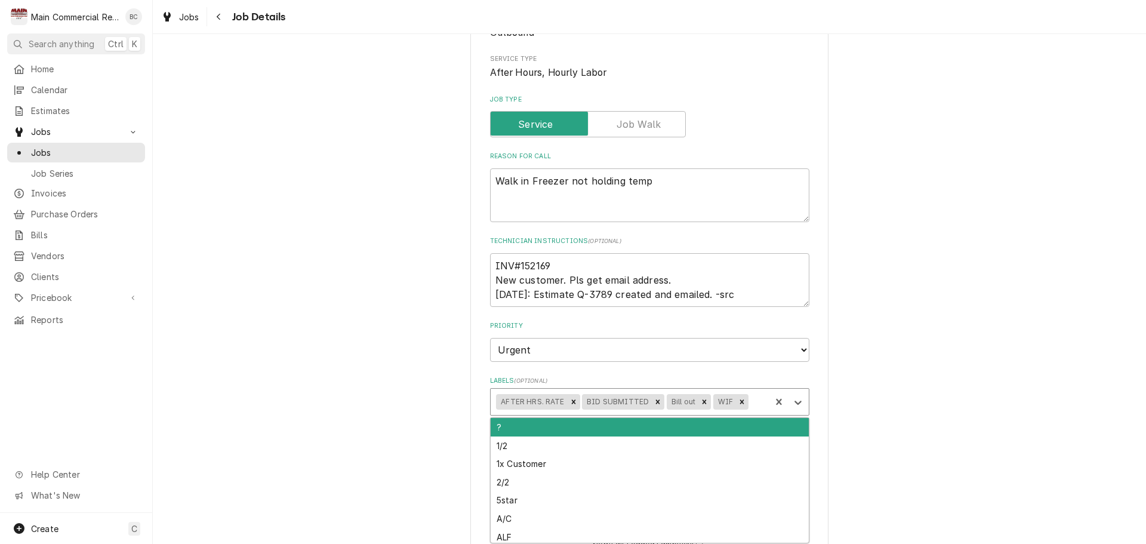
click at [751, 406] on div "Labels" at bounding box center [758, 401] width 14 height 21
type input "INV"
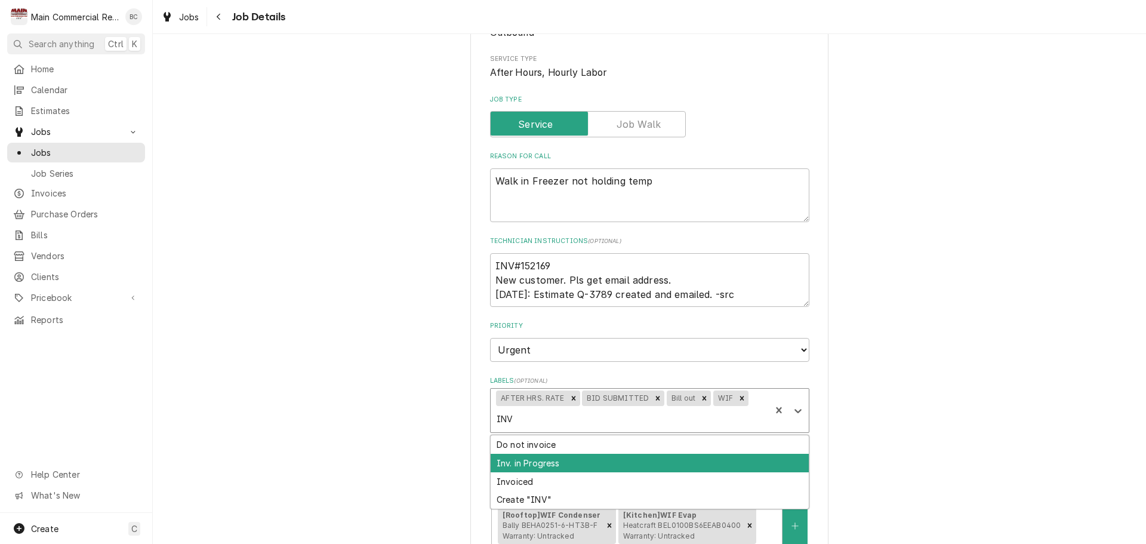
click at [547, 454] on div "Inv. in Progress" at bounding box center [650, 463] width 318 height 19
type textarea "x"
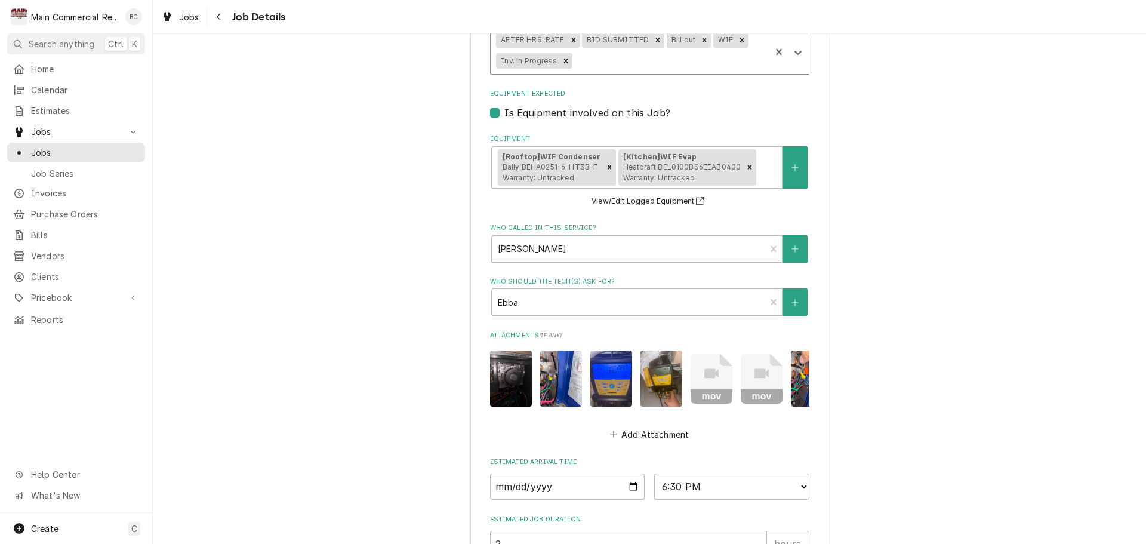
scroll to position [686, 0]
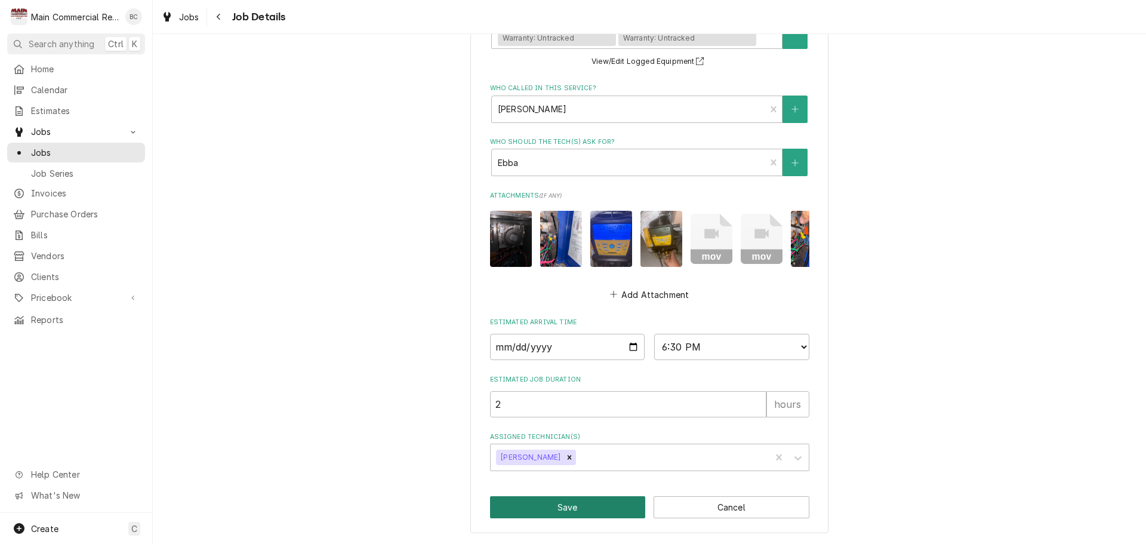
click at [552, 512] on button "Save" at bounding box center [568, 507] width 156 height 22
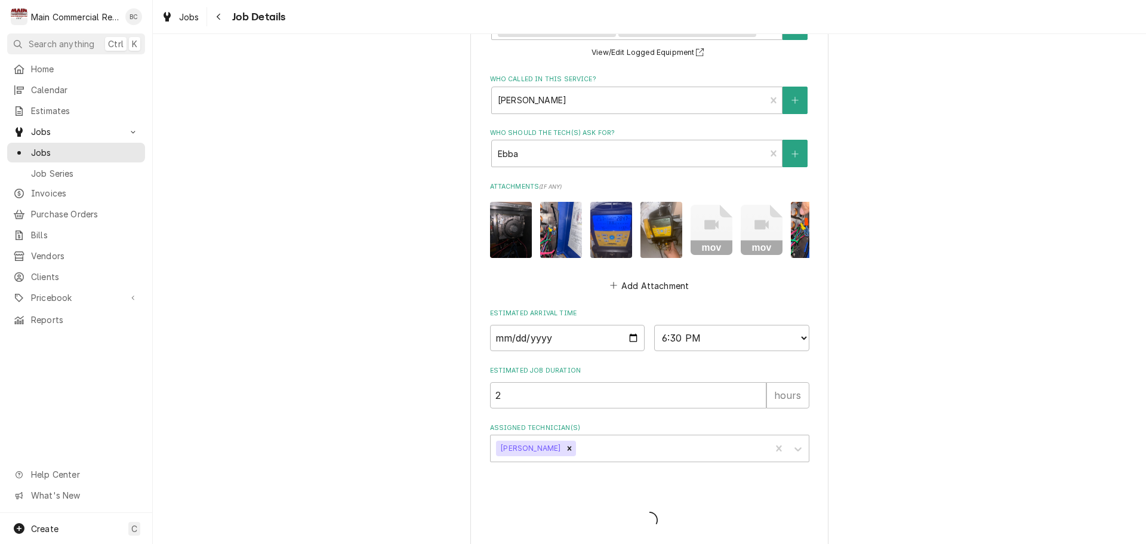
type textarea "x"
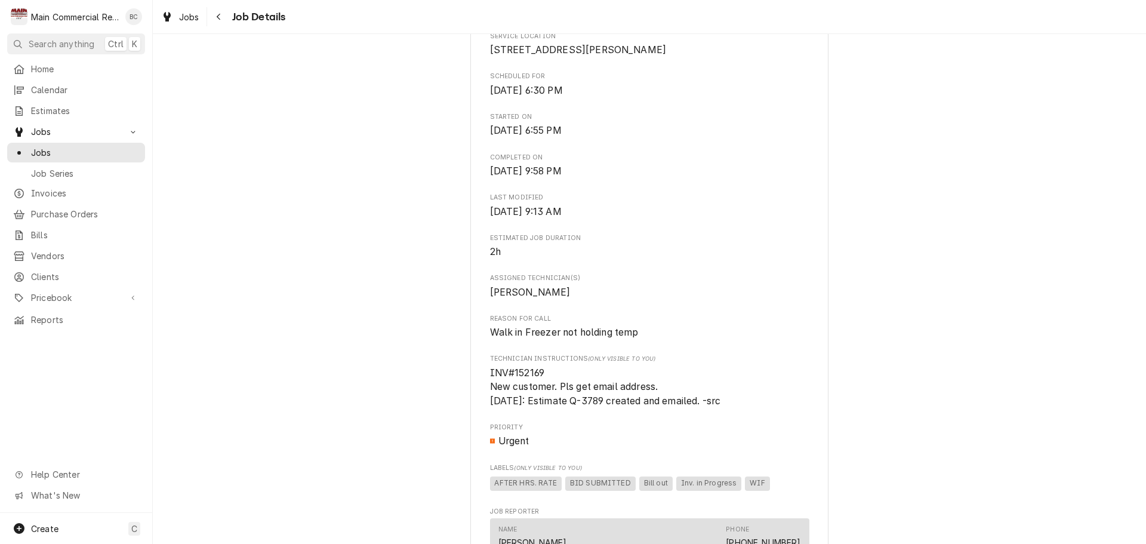
scroll to position [302, 0]
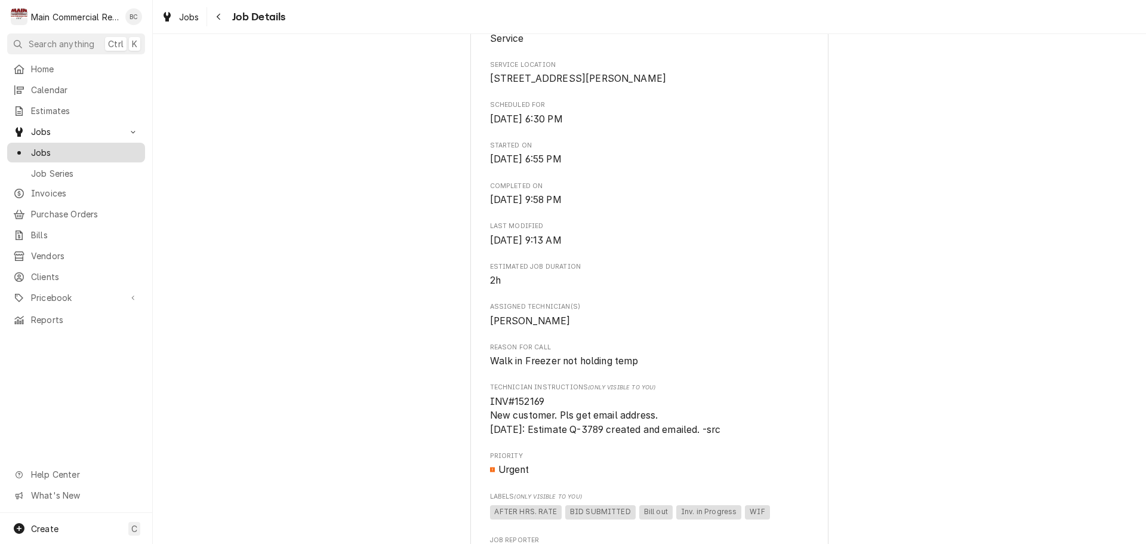
click at [68, 150] on span "Jobs" at bounding box center [85, 152] width 108 height 13
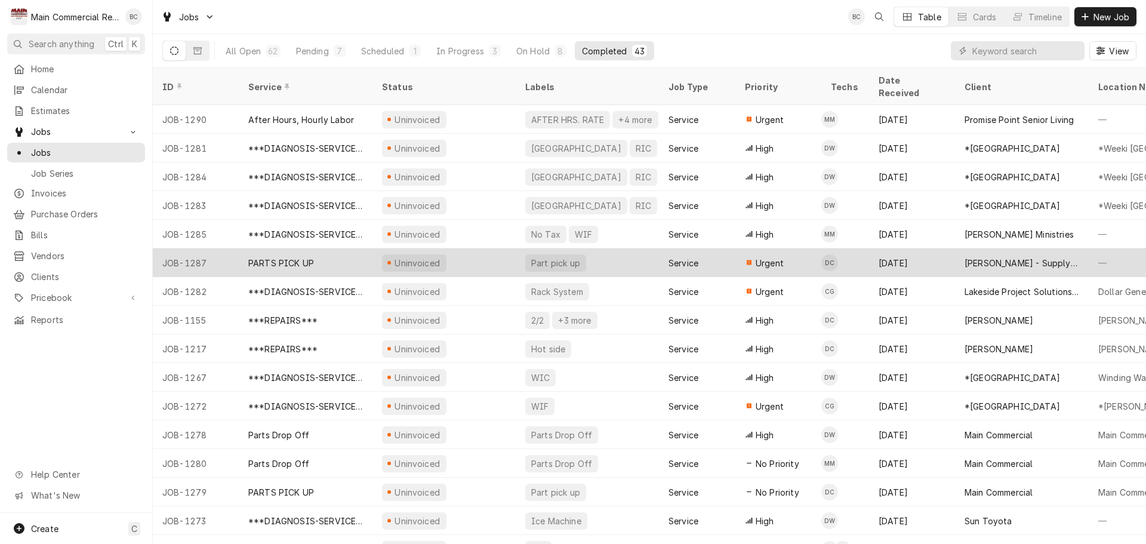
click at [308, 254] on div "PARTS PICK UP" at bounding box center [306, 262] width 134 height 29
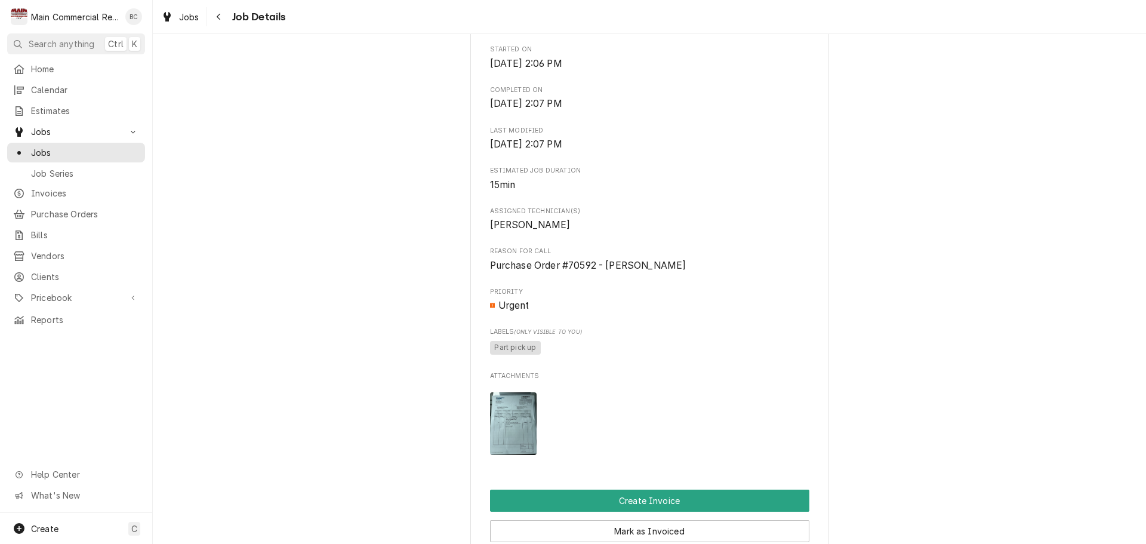
scroll to position [358, 0]
click at [496, 433] on img "Attachments" at bounding box center [513, 423] width 47 height 63
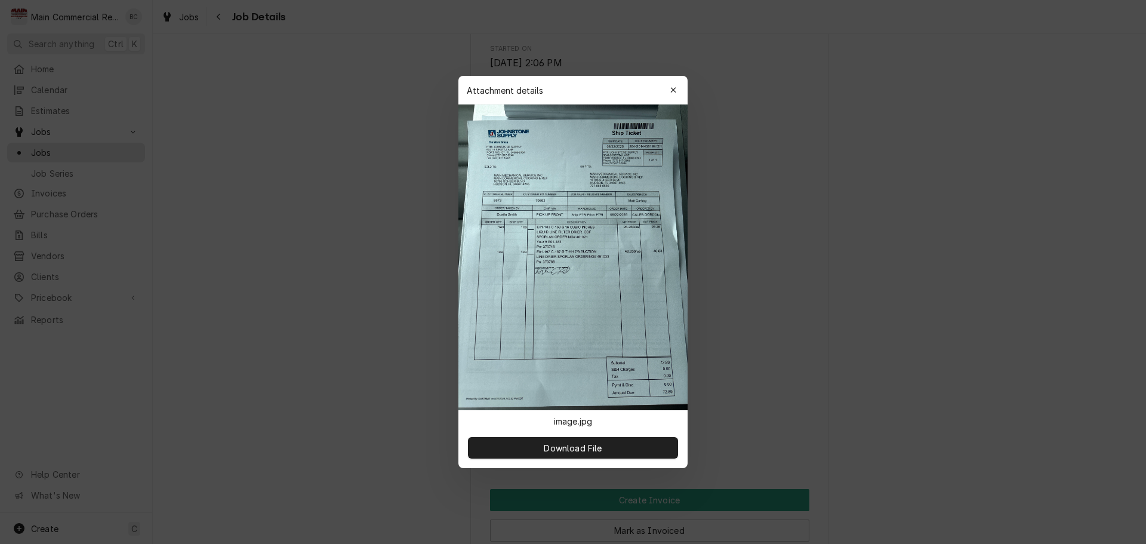
click at [526, 312] on img at bounding box center [572, 257] width 229 height 306
click at [571, 451] on span "Download File" at bounding box center [572, 448] width 63 height 13
click at [623, 445] on button "Download File" at bounding box center [573, 447] width 210 height 21
click at [680, 86] on button "button" at bounding box center [673, 90] width 19 height 19
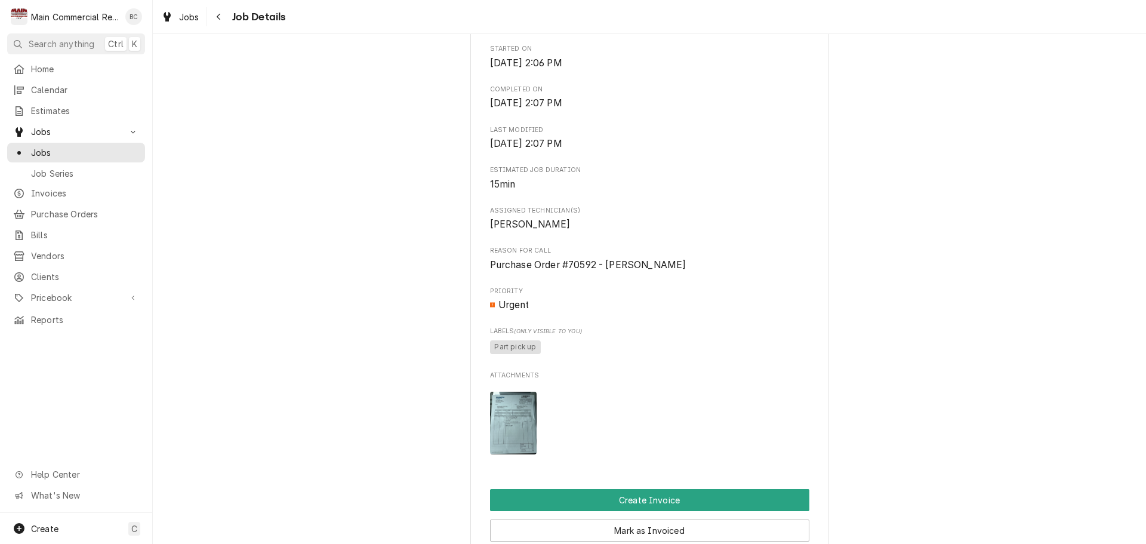
click at [516, 433] on img "Attachments" at bounding box center [513, 423] width 47 height 63
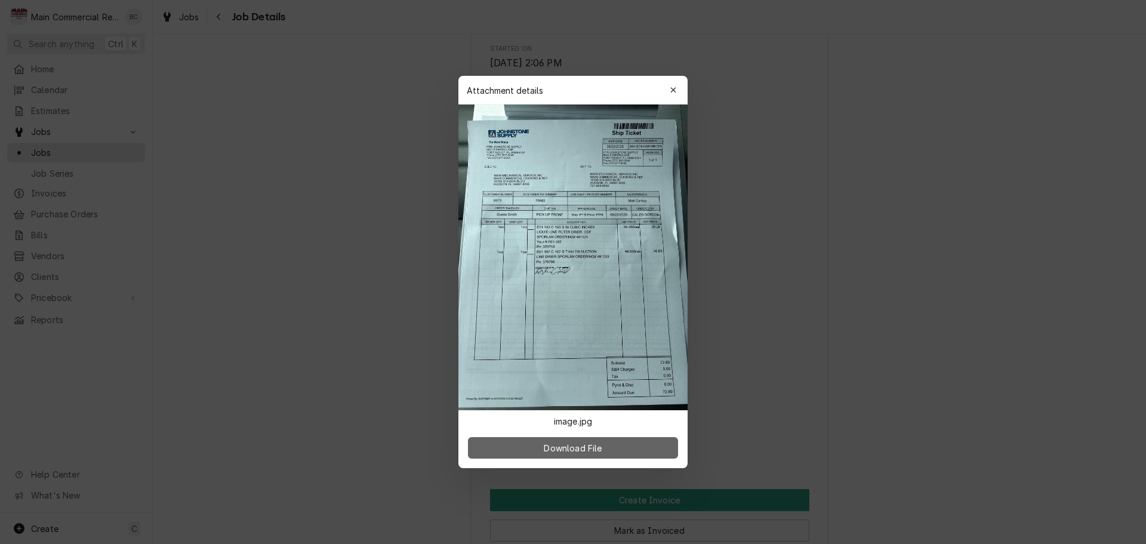
click at [581, 448] on span "Download File" at bounding box center [572, 448] width 63 height 13
click at [674, 94] on div "button" at bounding box center [673, 90] width 12 height 12
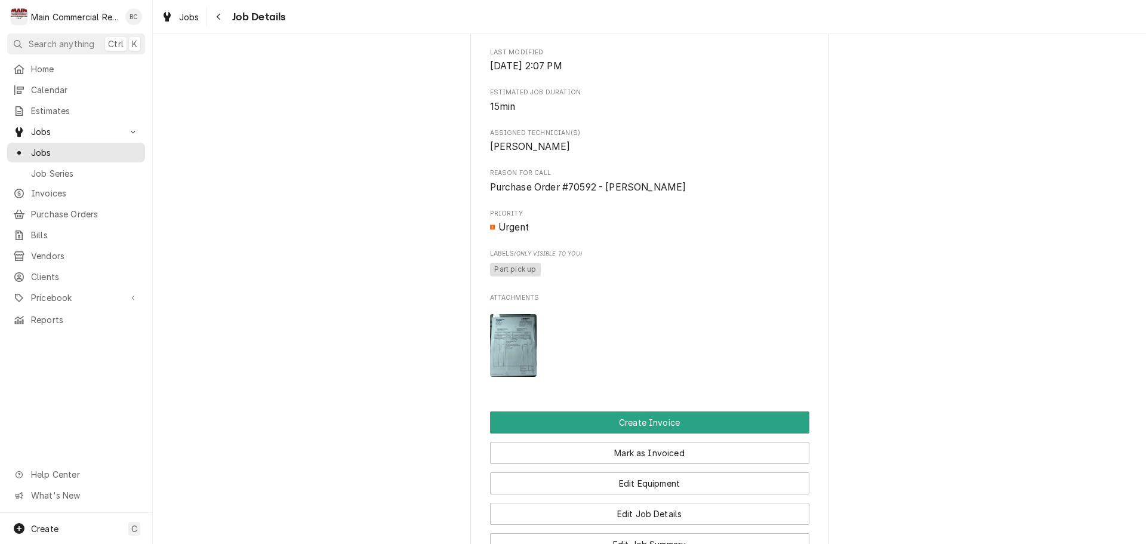
scroll to position [537, 0]
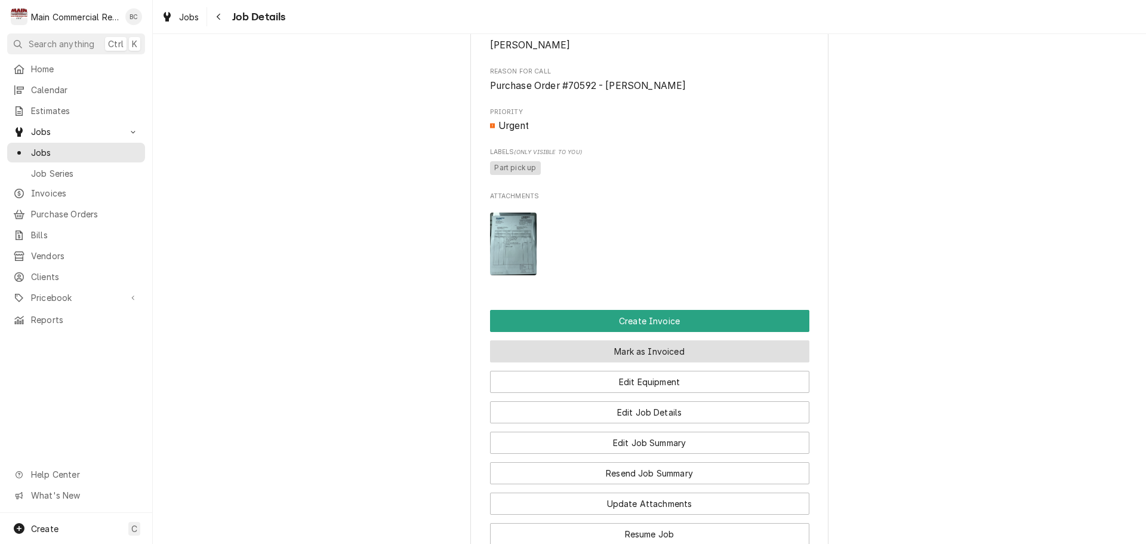
click at [562, 362] on button "Mark as Invoiced" at bounding box center [649, 351] width 319 height 22
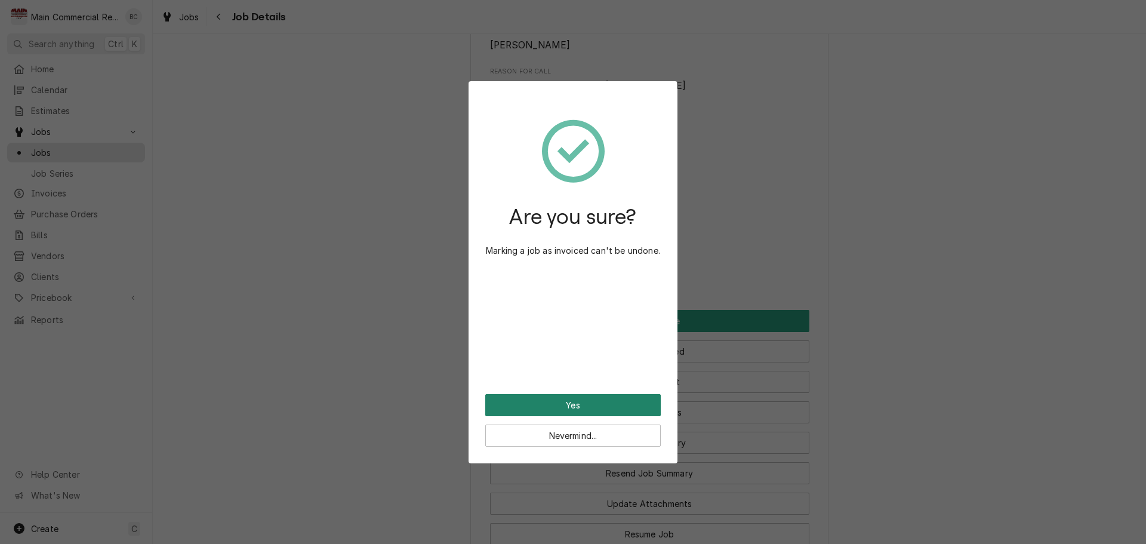
click at [565, 406] on button "Yes" at bounding box center [572, 405] width 175 height 22
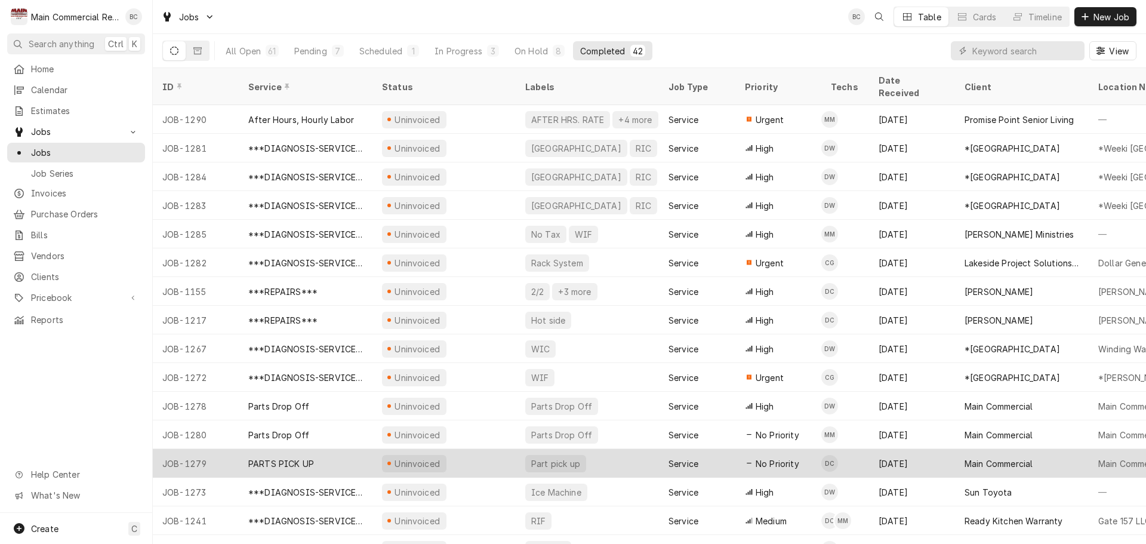
click at [322, 449] on div "PARTS PICK UP" at bounding box center [306, 463] width 134 height 29
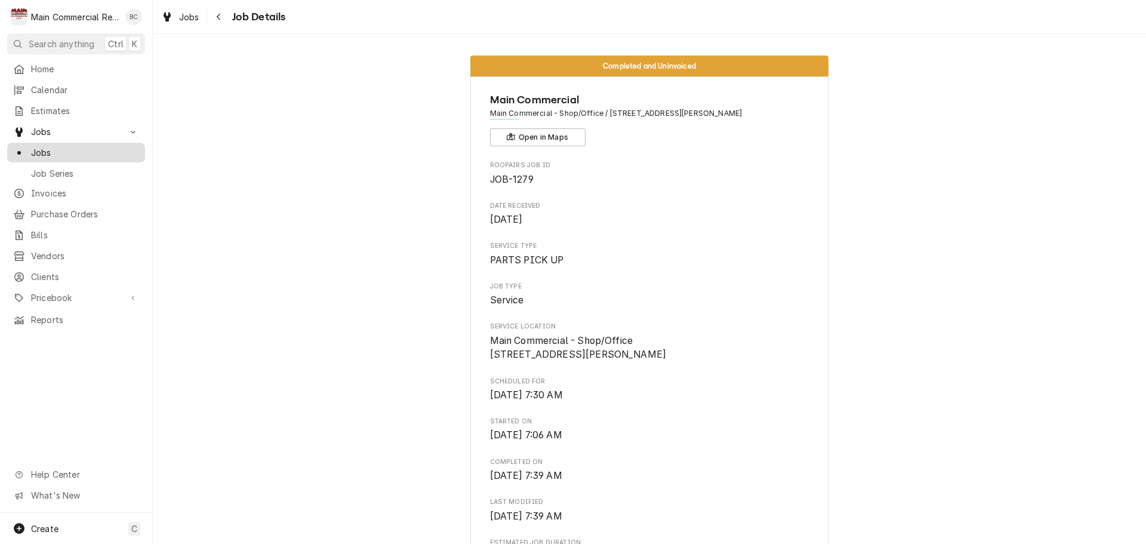
click at [79, 148] on span "Jobs" at bounding box center [85, 152] width 108 height 13
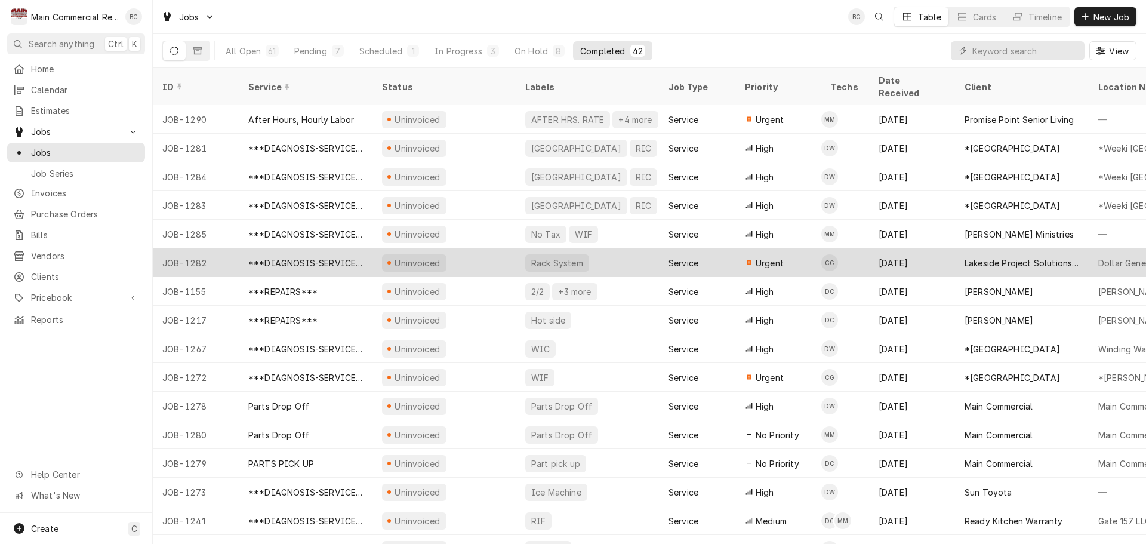
click at [337, 257] on div "***DIAGNOSIS-SERVICE CALL***" at bounding box center [305, 263] width 115 height 13
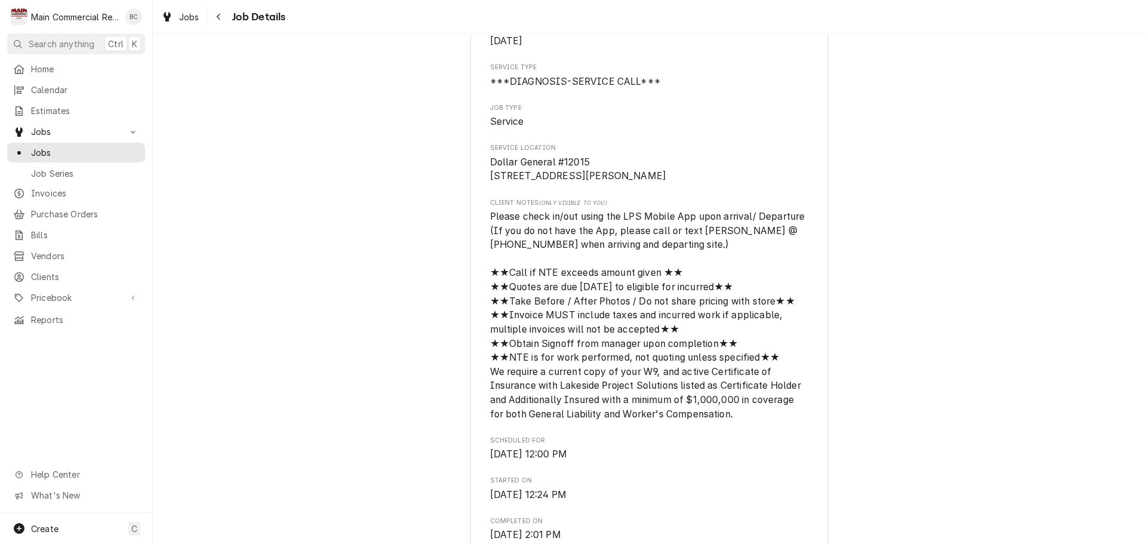
scroll to position [179, 0]
click at [223, 17] on div "Navigate back" at bounding box center [219, 17] width 12 height 12
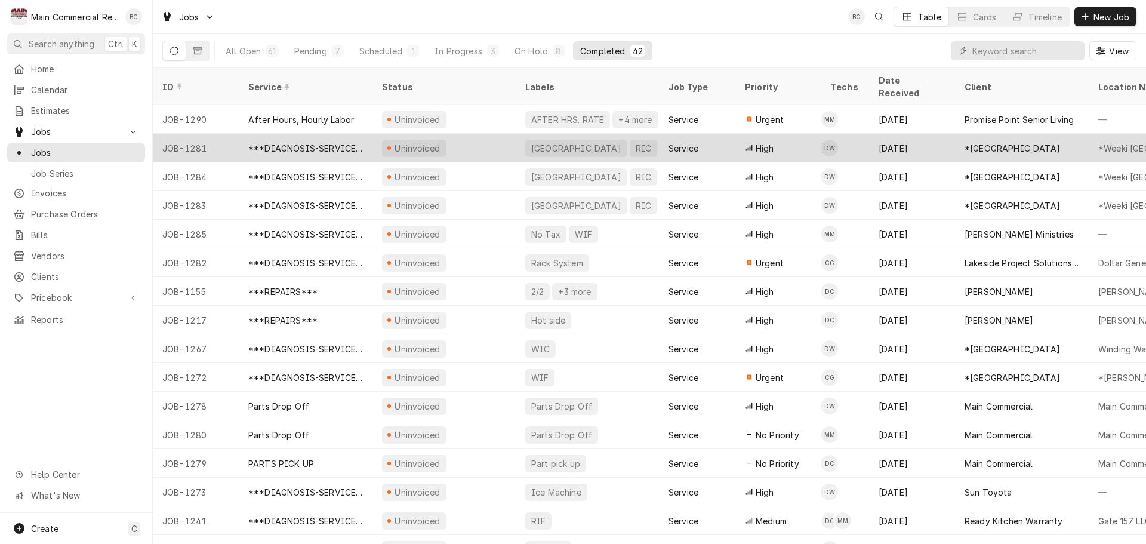
click at [340, 142] on div "***DIAGNOSIS-SERVICE CALL***" at bounding box center [305, 148] width 115 height 13
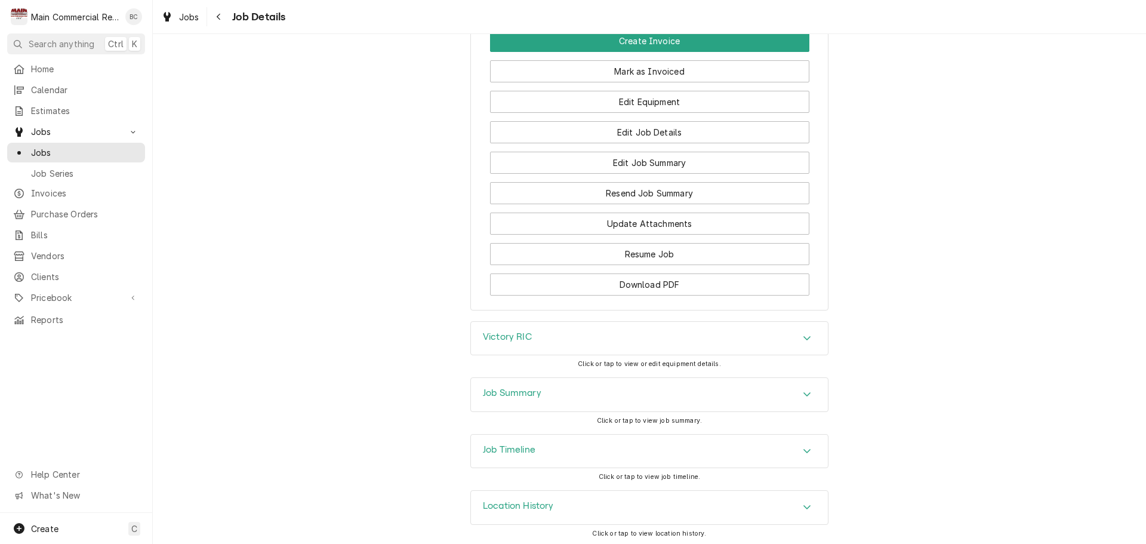
scroll to position [1756, 0]
click at [492, 337] on h3 "Victory RIC" at bounding box center [507, 334] width 49 height 11
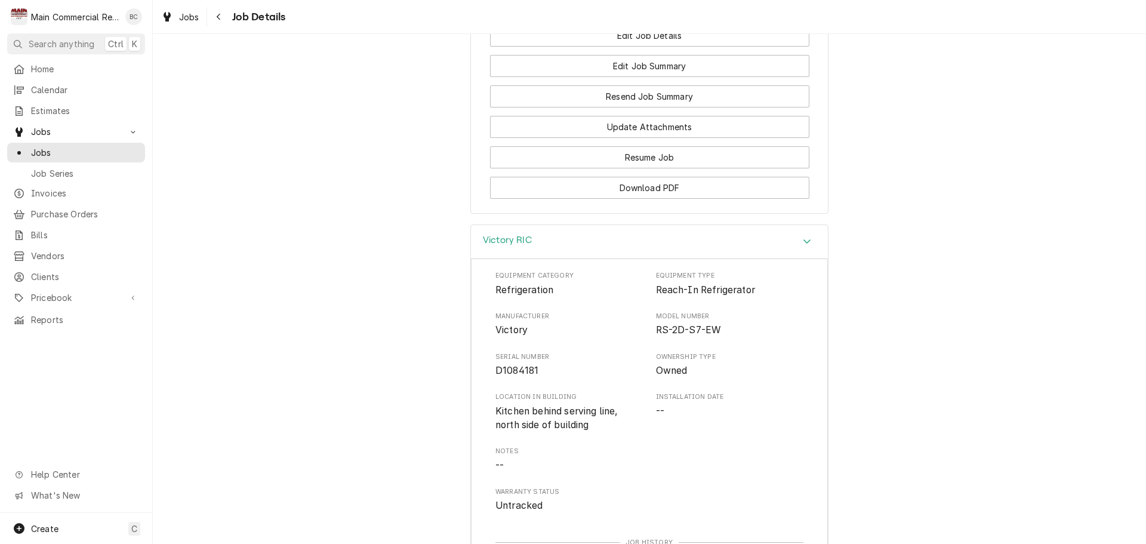
scroll to position [1910, 0]
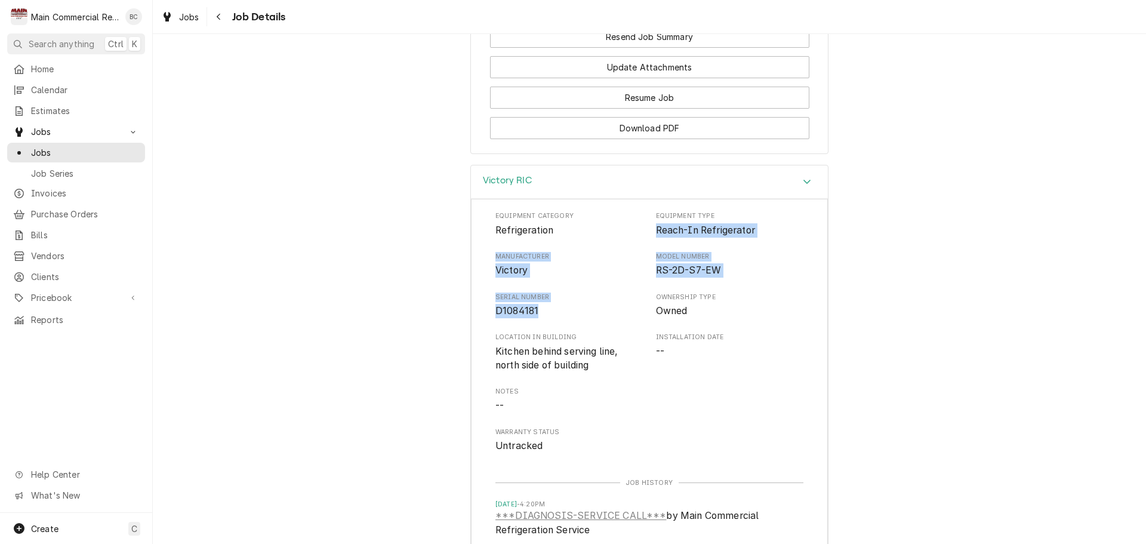
drag, startPoint x: 650, startPoint y: 230, endPoint x: 615, endPoint y: 303, distance: 80.6
click at [615, 303] on div "Equipment Category Refrigeration Equipment Type Reach-In Refrigerator Manufactu…" at bounding box center [649, 331] width 308 height 241
copy div "Reach-In Refrigerator Manufacturer Victory Model Number RS-2D-S7-EW Serial Numb…"
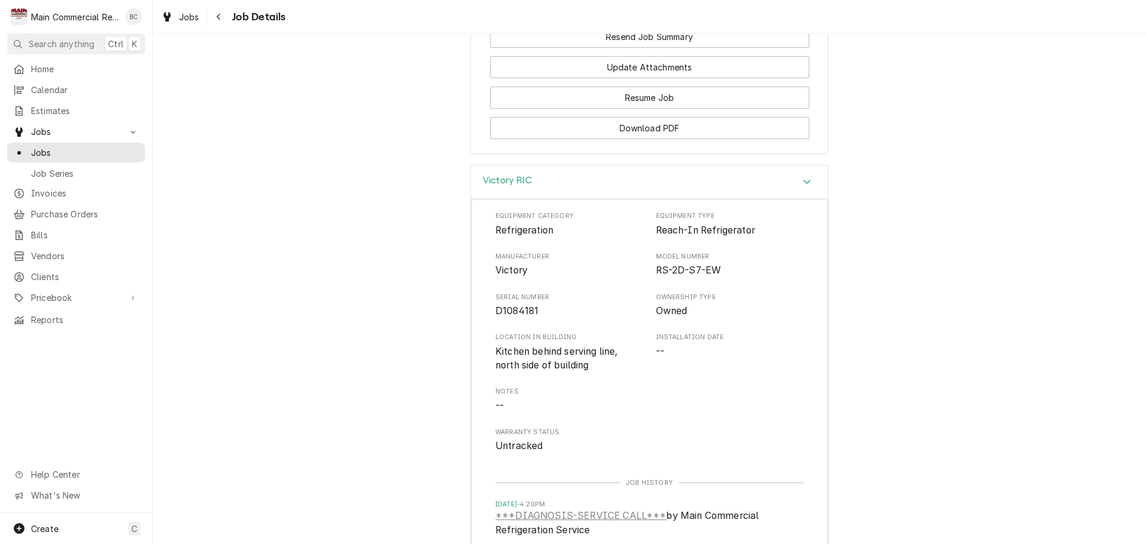
click at [381, 371] on div "Victory RIC Equipment Category Refrigeration Equipment Type Reach-In Refrigerat…" at bounding box center [649, 386] width 993 height 442
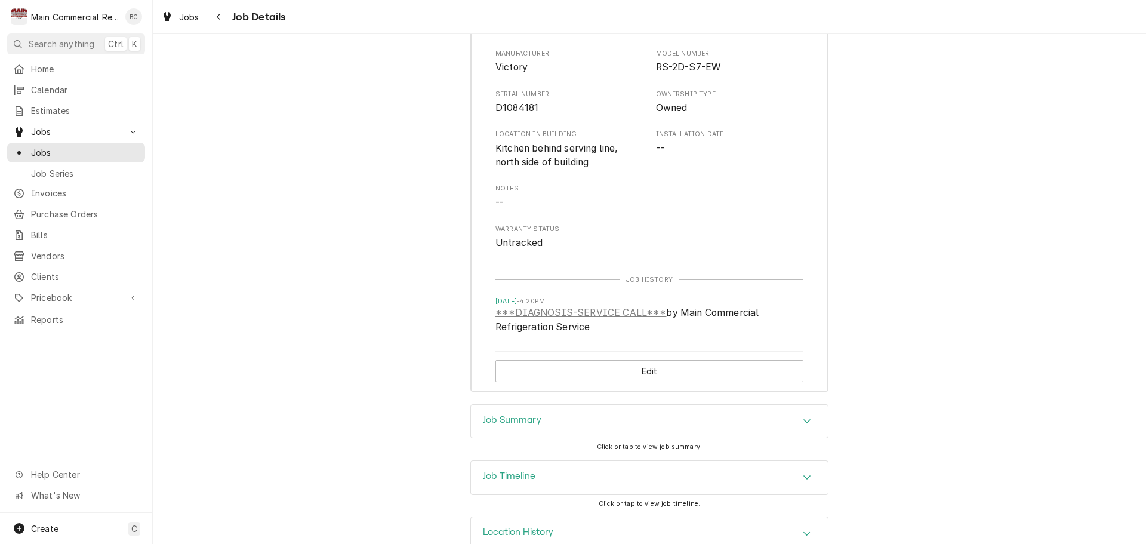
scroll to position [2142, 0]
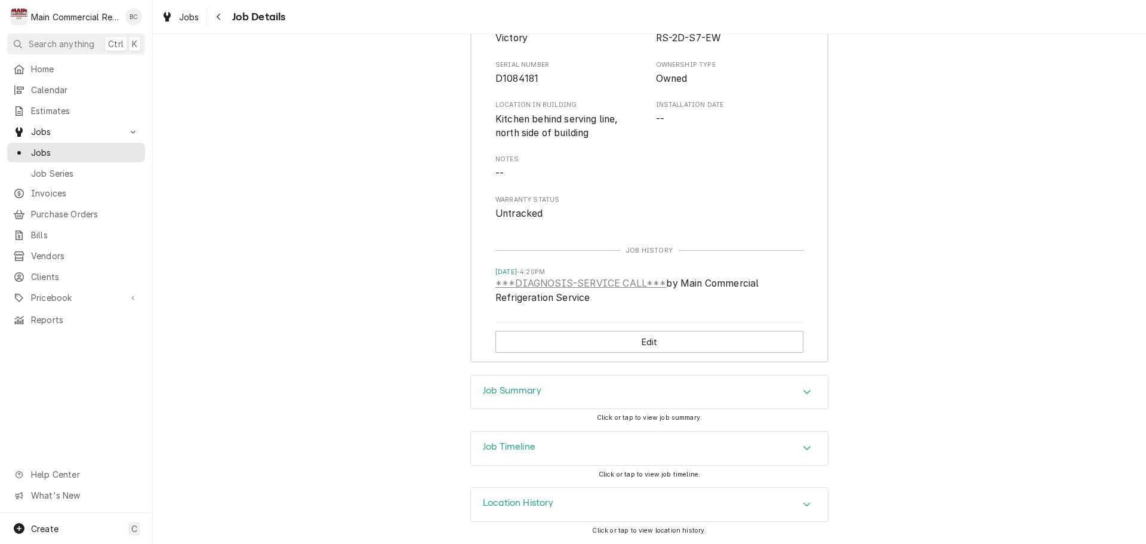
click at [510, 390] on h3 "Job Summary" at bounding box center [512, 390] width 58 height 11
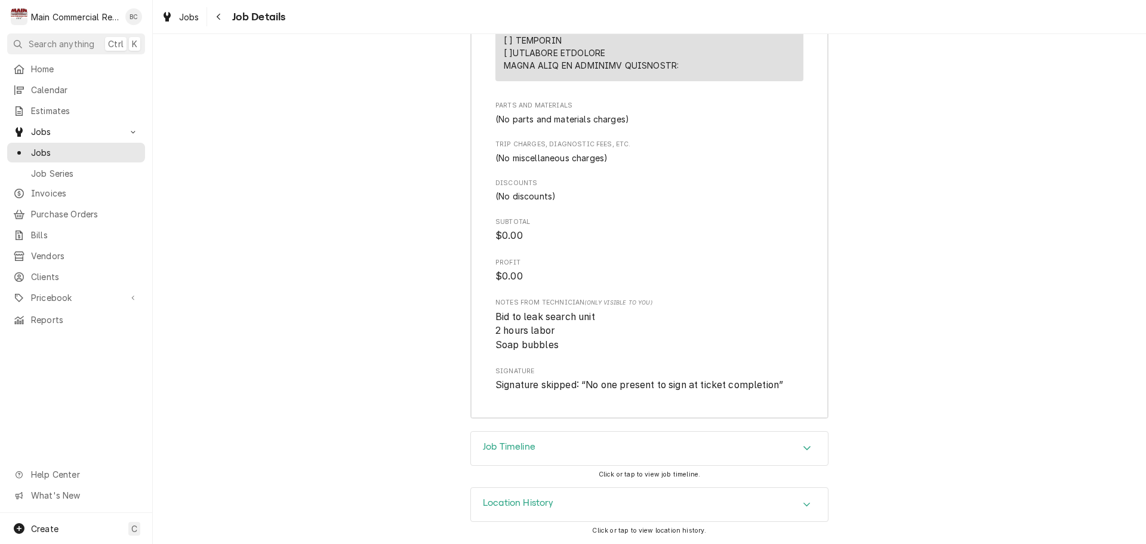
scroll to position [3535, 0]
click at [220, 14] on icon "Navigate back" at bounding box center [219, 17] width 4 height 7
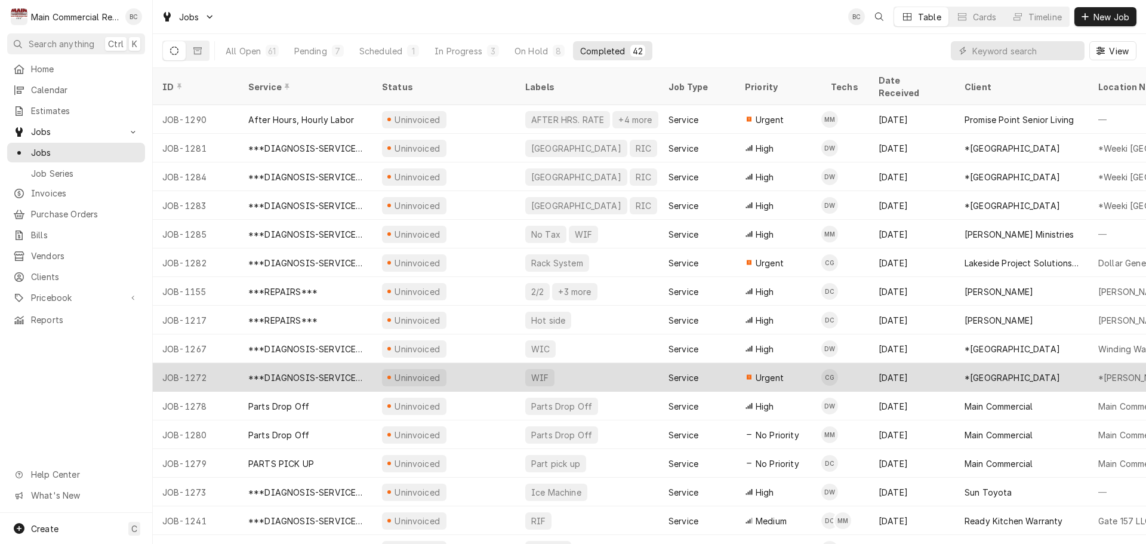
click at [323, 371] on div "***DIAGNOSIS-SERVICE CALL***" at bounding box center [305, 377] width 115 height 13
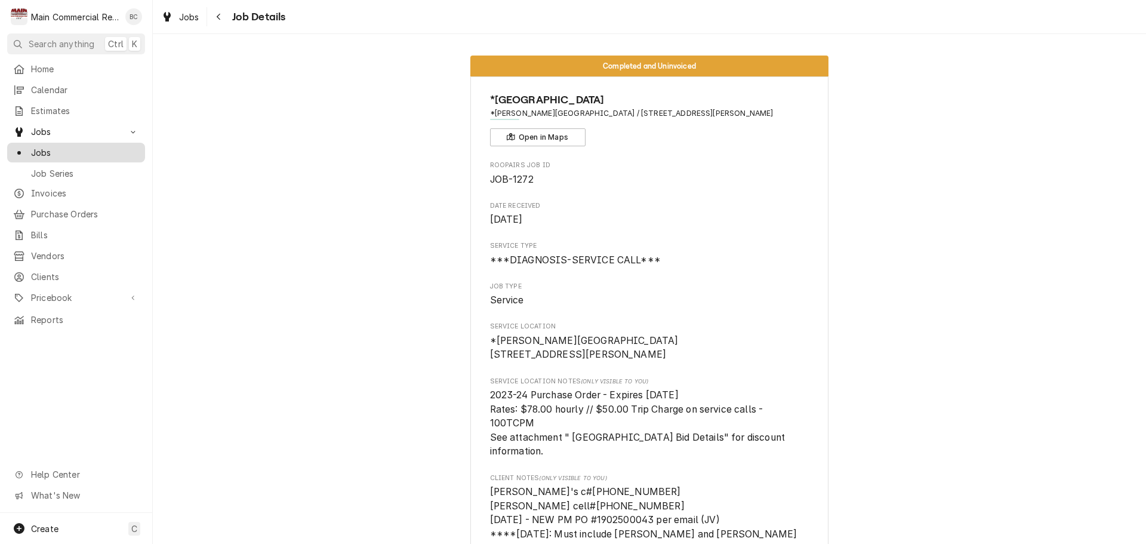
click at [70, 152] on span "Jobs" at bounding box center [85, 152] width 108 height 13
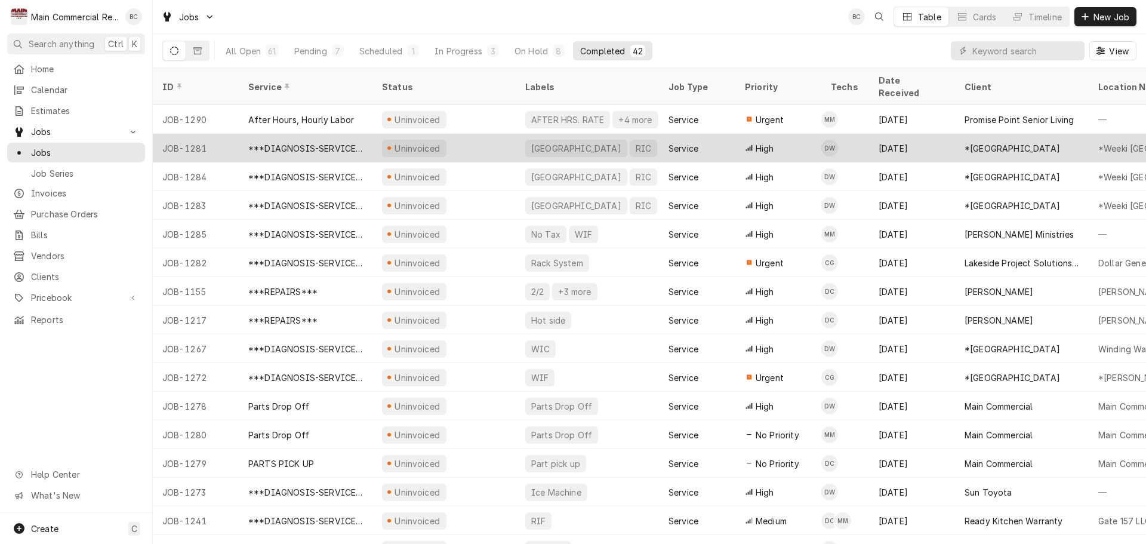
click at [294, 142] on div "***DIAGNOSIS-SERVICE CALL***" at bounding box center [305, 148] width 115 height 13
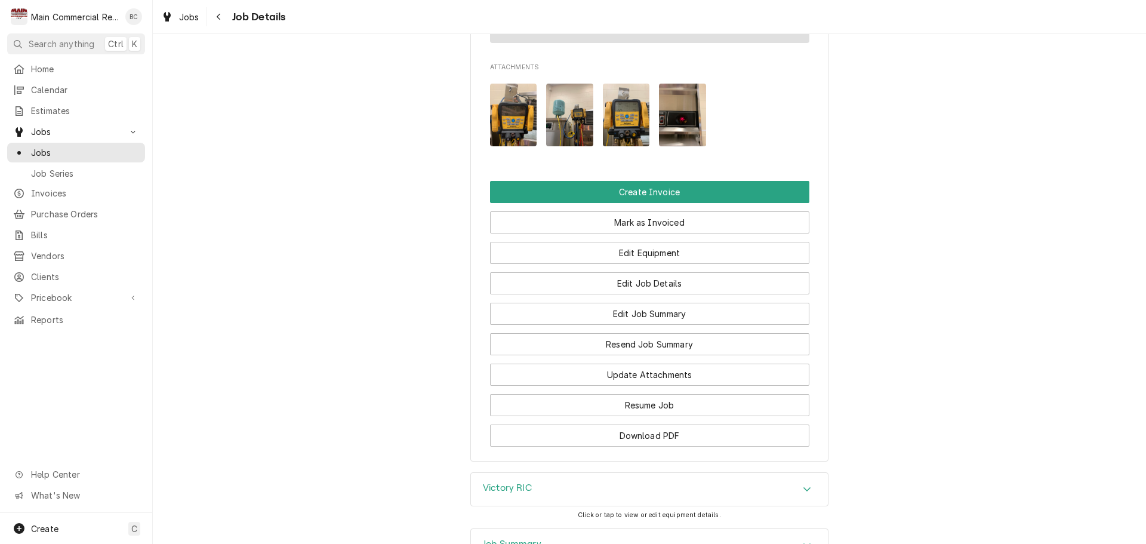
scroll to position [1611, 0]
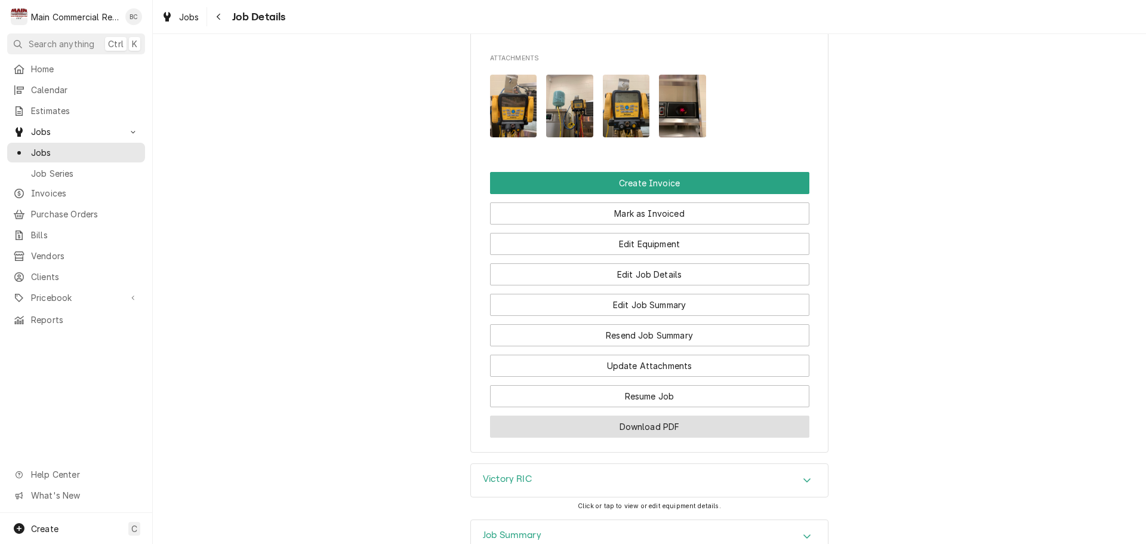
click at [637, 427] on button "Download PDF" at bounding box center [649, 426] width 319 height 22
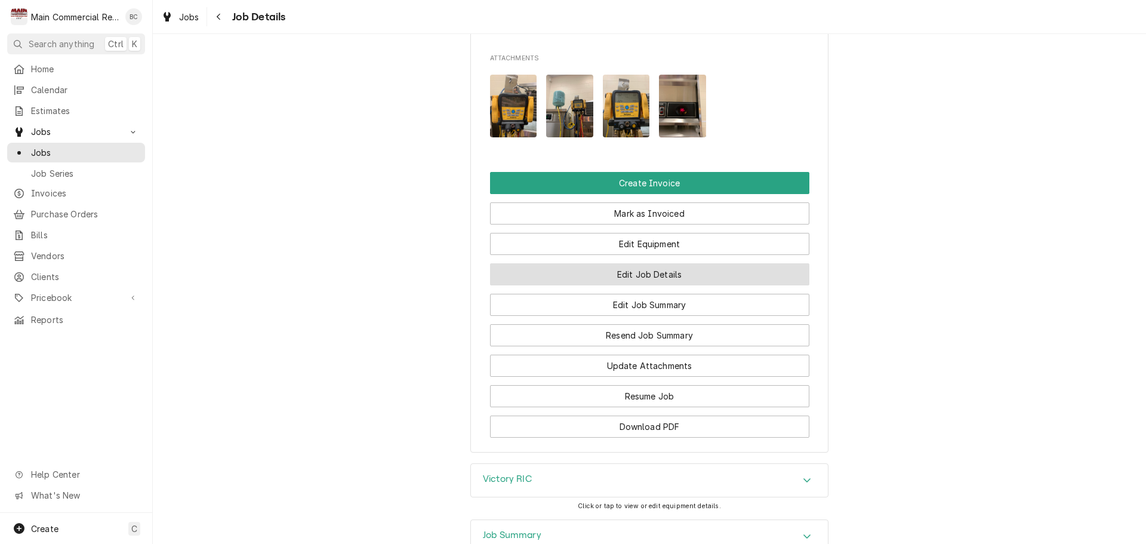
click at [651, 271] on button "Edit Job Details" at bounding box center [649, 274] width 319 height 22
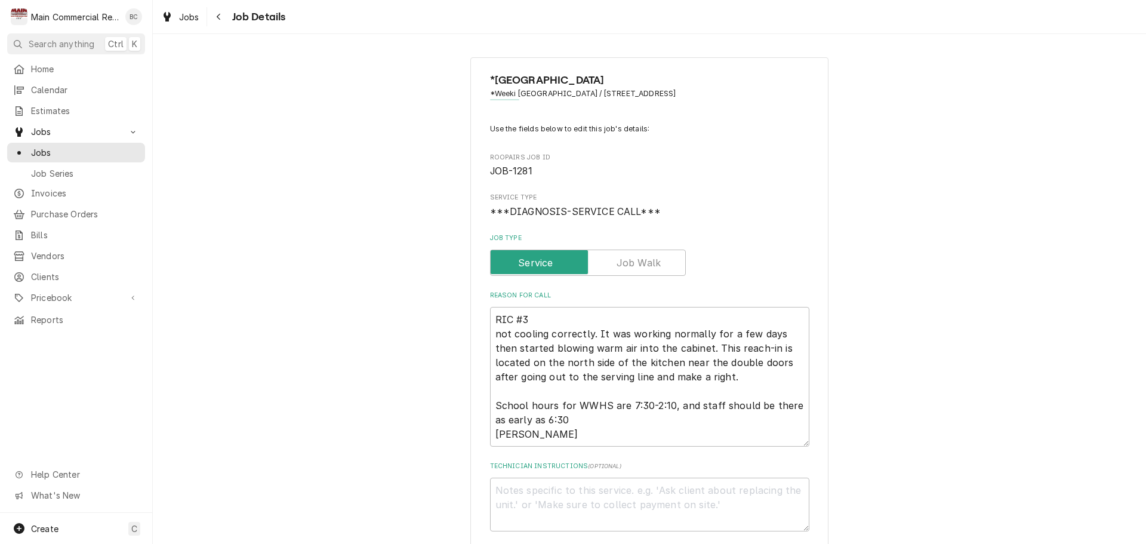
type textarea "x"
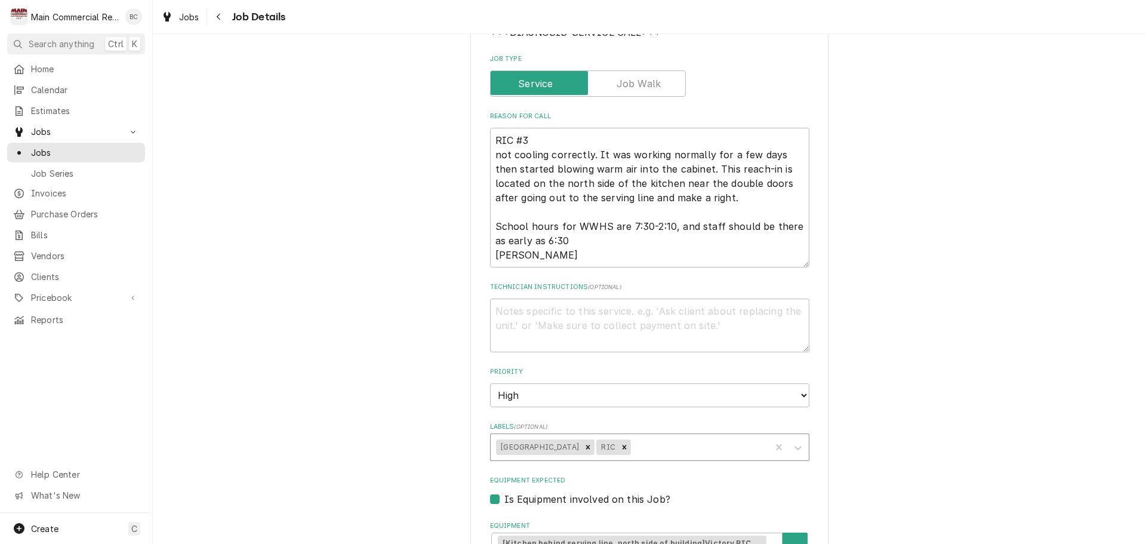
click at [661, 445] on div "Labels" at bounding box center [699, 446] width 132 height 21
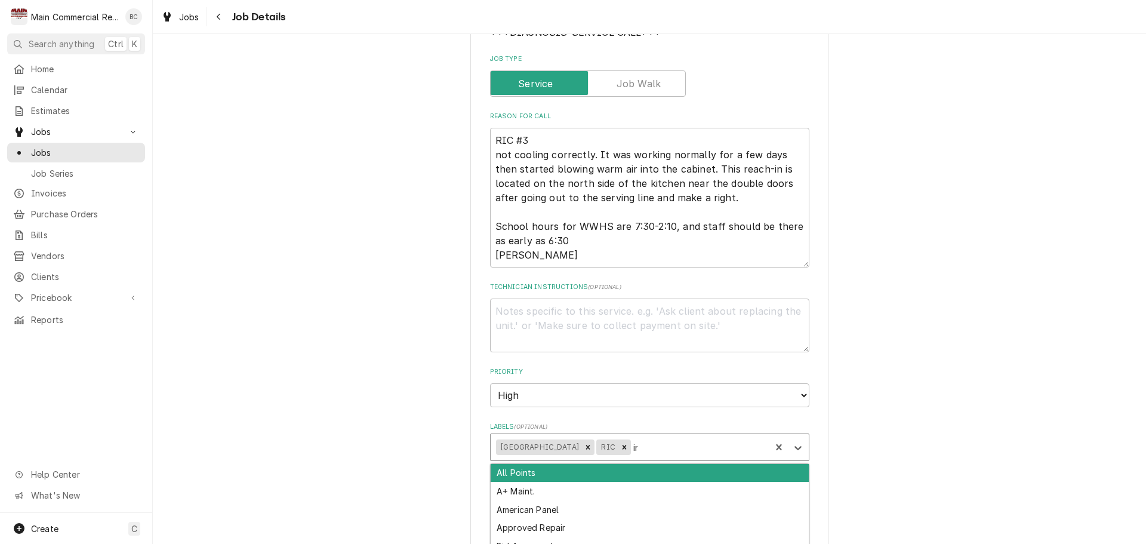
type input "inv"
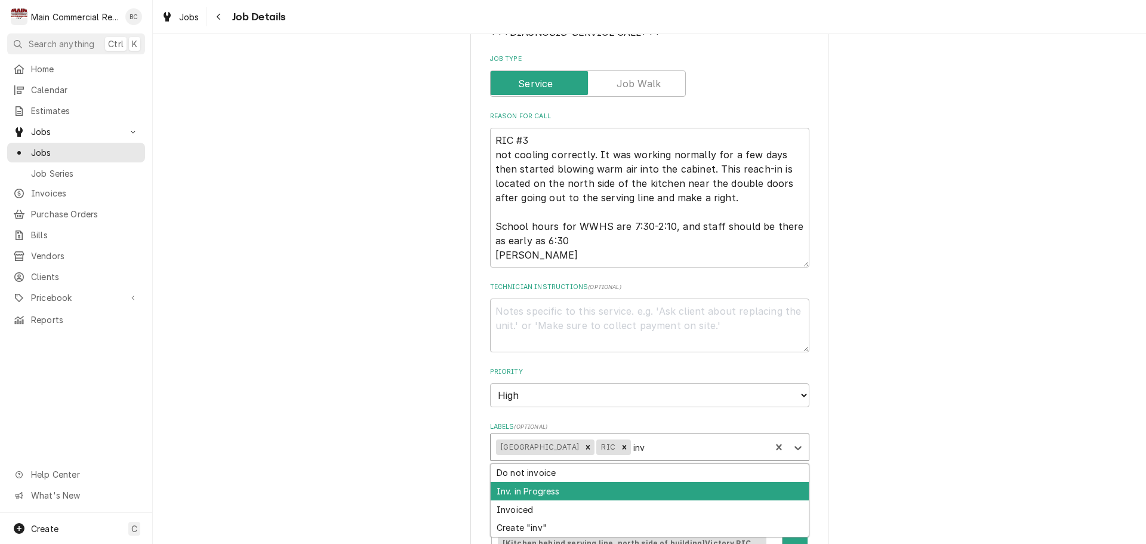
click at [614, 486] on div "Inv. in Progress" at bounding box center [650, 491] width 318 height 19
type textarea "x"
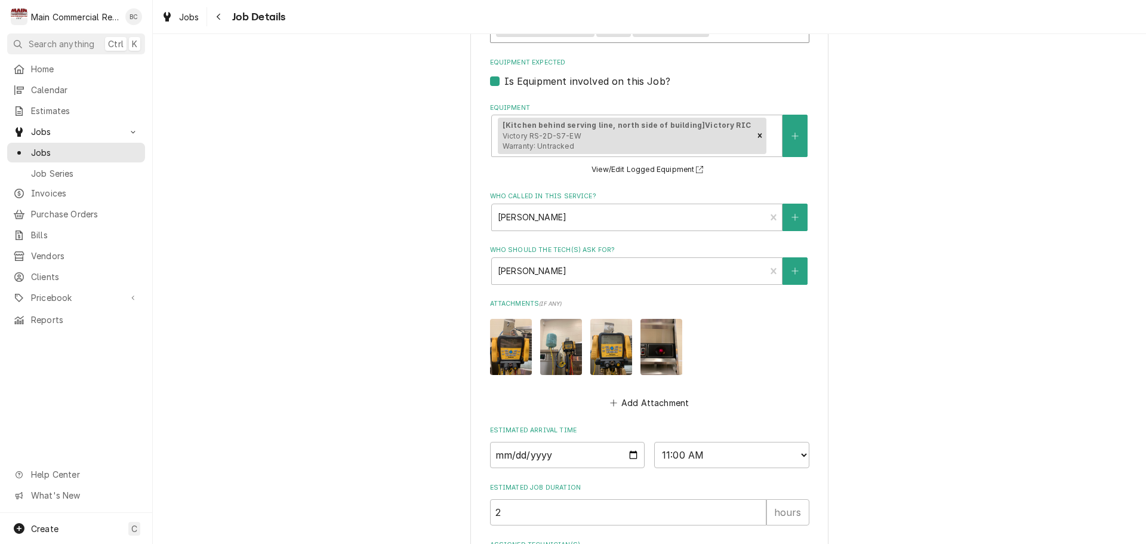
scroll to position [705, 0]
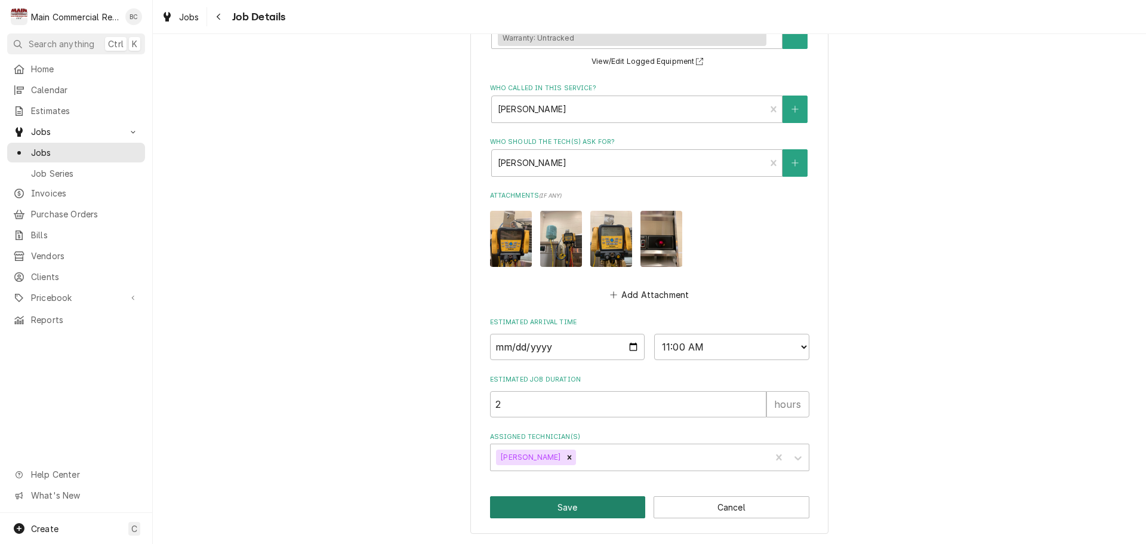
click at [559, 510] on button "Save" at bounding box center [568, 507] width 156 height 22
type textarea "x"
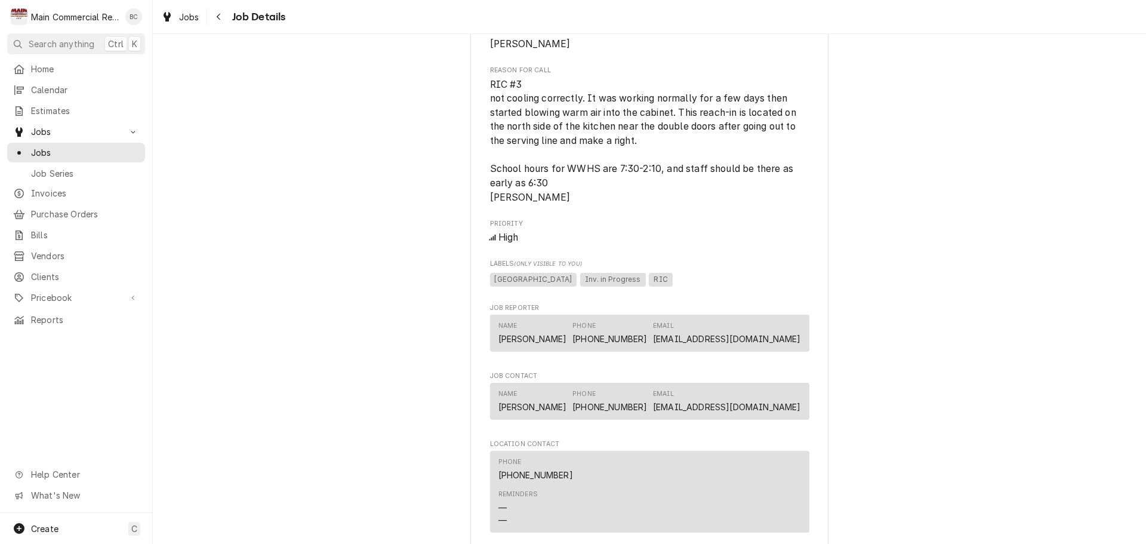
scroll to position [1015, 0]
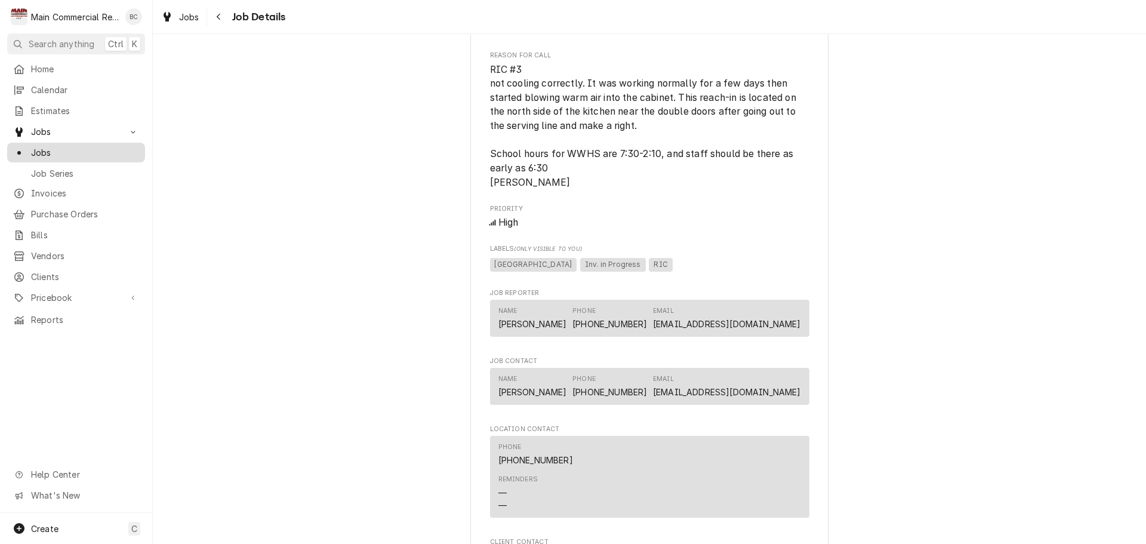
click at [69, 148] on span "Jobs" at bounding box center [85, 152] width 108 height 13
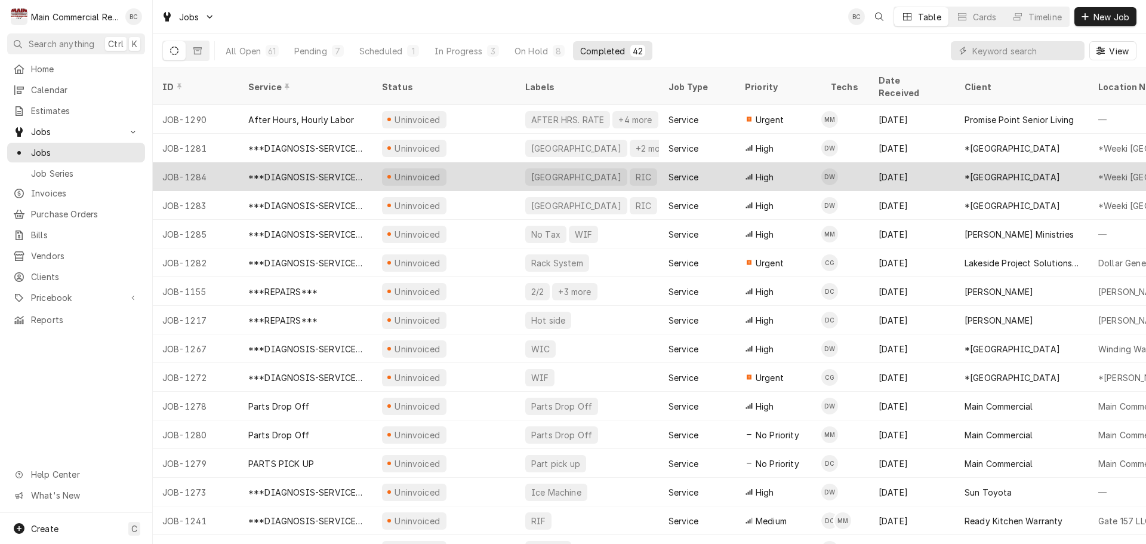
click at [315, 171] on div "***DIAGNOSIS-SERVICE CALL***" at bounding box center [305, 177] width 115 height 13
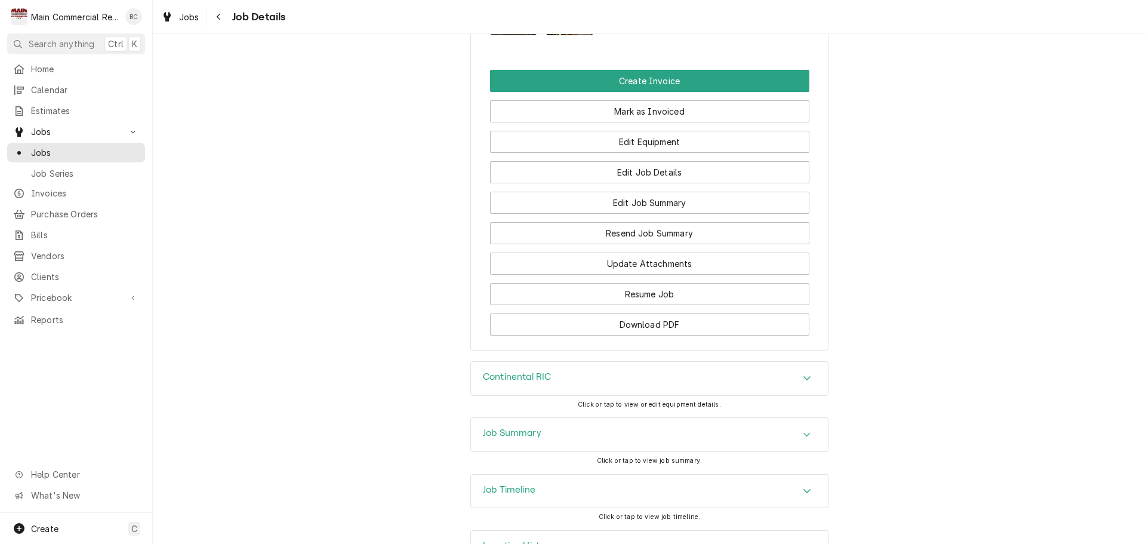
scroll to position [1714, 0]
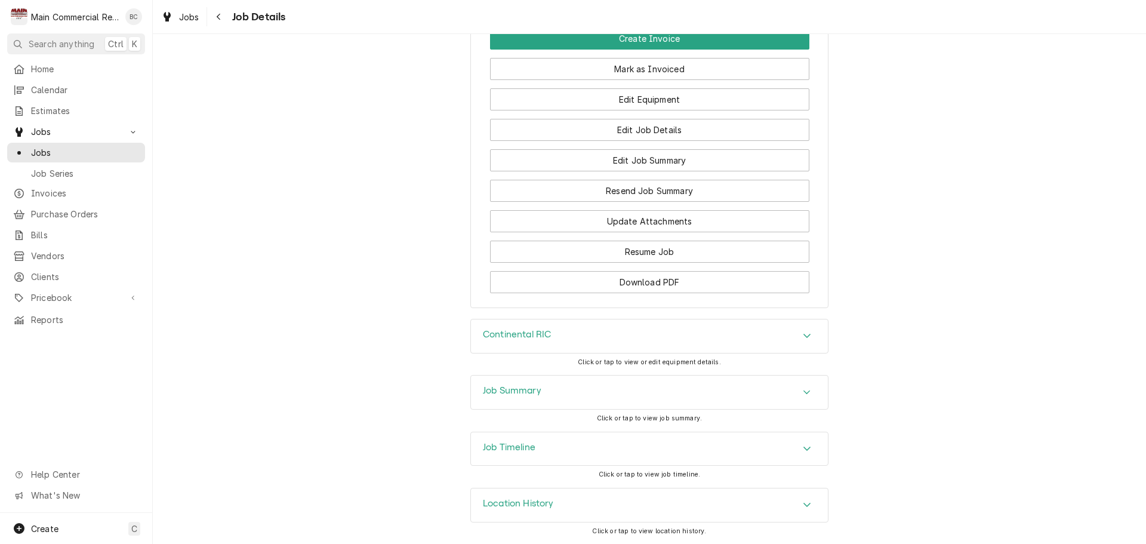
click at [510, 391] on h3 "Job Summary" at bounding box center [512, 390] width 58 height 11
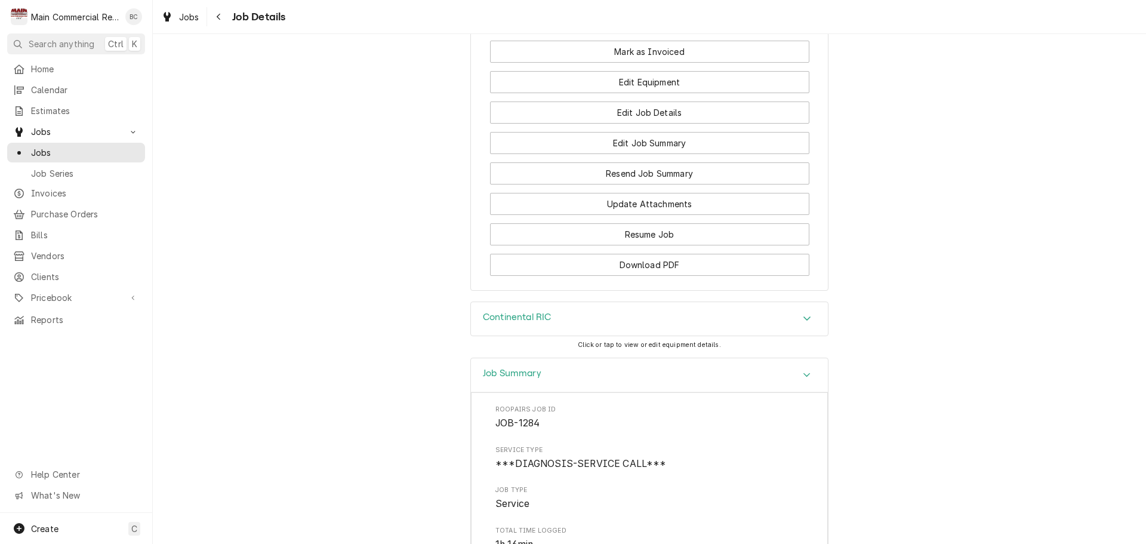
scroll to position [1791, 0]
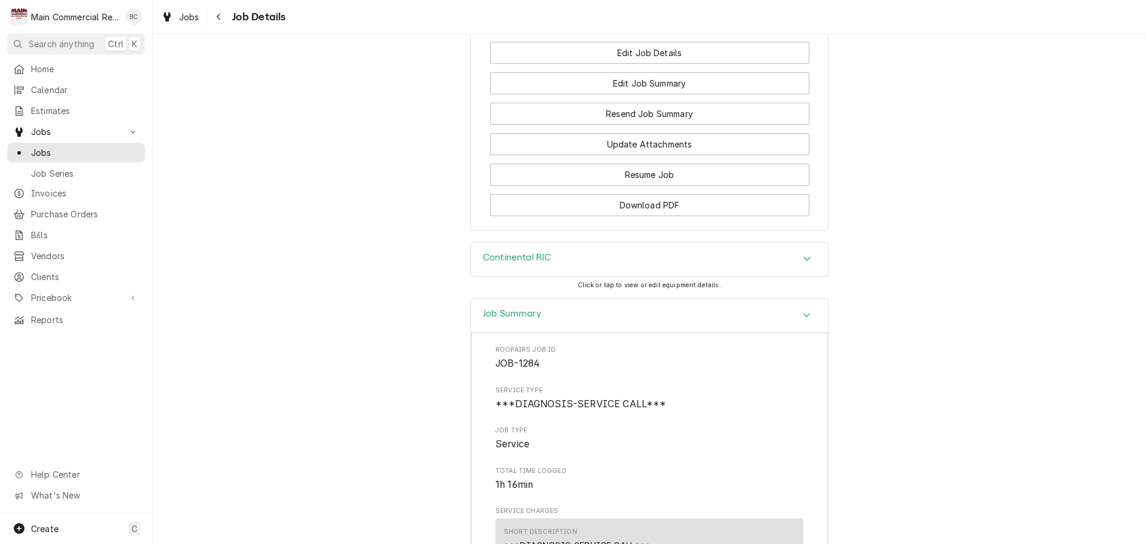
click at [504, 261] on h3 "Continental RIC" at bounding box center [517, 257] width 68 height 11
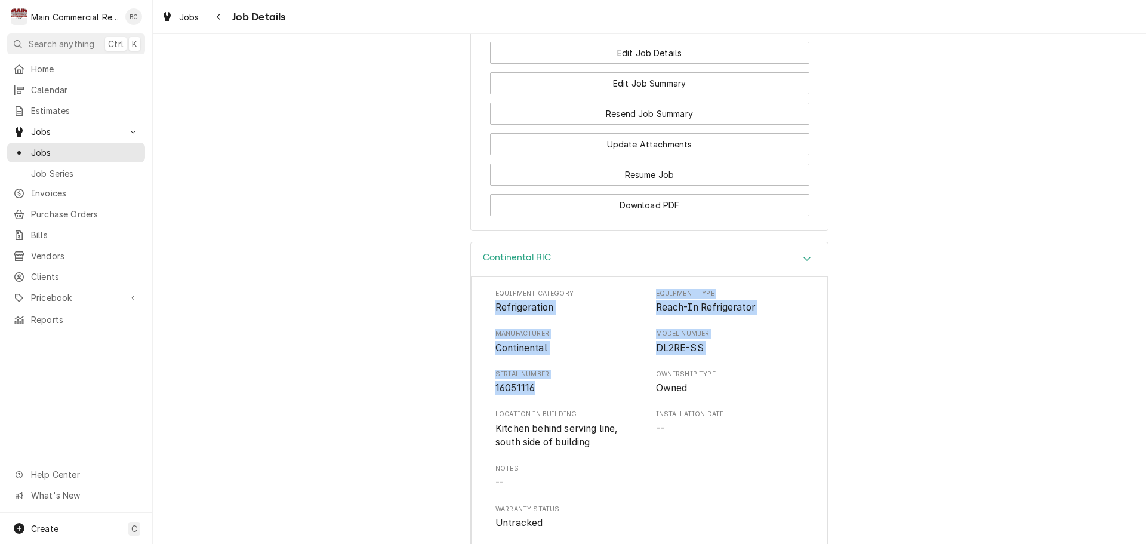
drag, startPoint x: 490, startPoint y: 308, endPoint x: 535, endPoint y: 392, distance: 95.6
click at [535, 392] on div "Equipment Category Refrigeration Equipment Type Reach-In Refrigerator Manufactu…" at bounding box center [649, 473] width 357 height 395
copy div "Refrigeration Equipment Type Reach-In Refrigerator Manufacturer Continental Mod…"
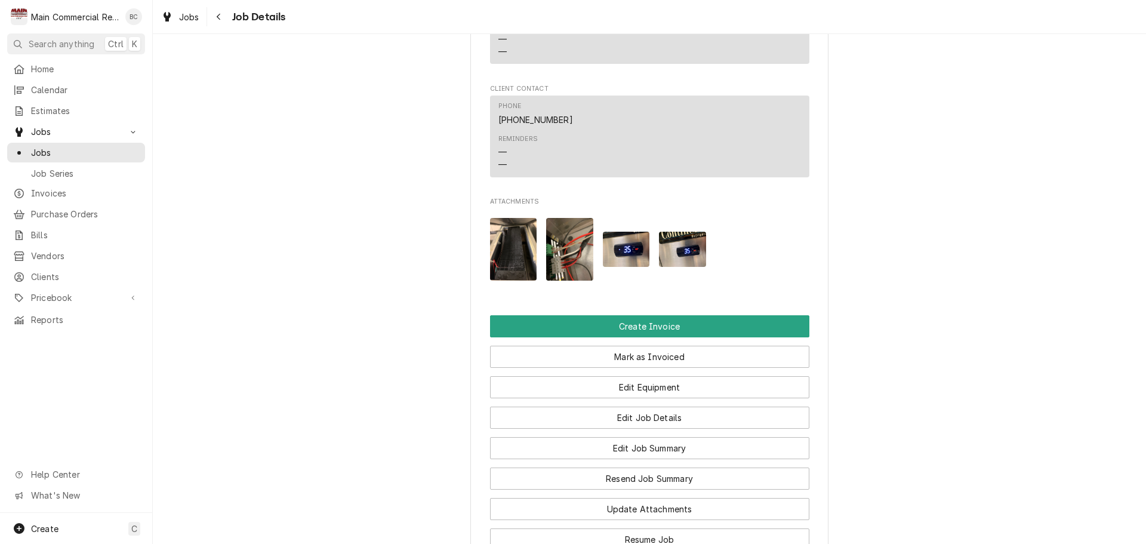
scroll to position [1492, 0]
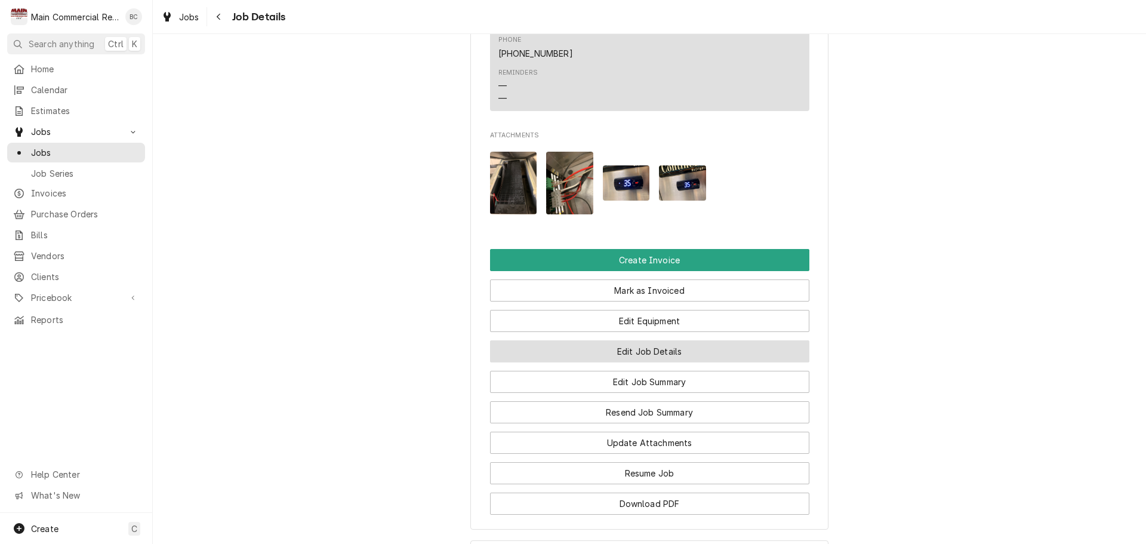
click at [645, 349] on button "Edit Job Details" at bounding box center [649, 351] width 319 height 22
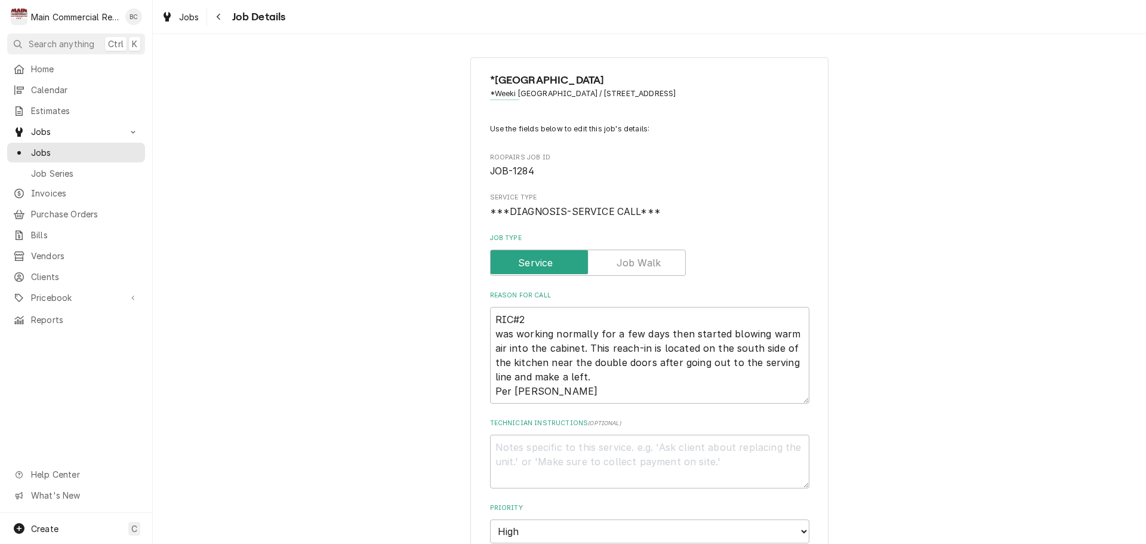
type textarea "x"
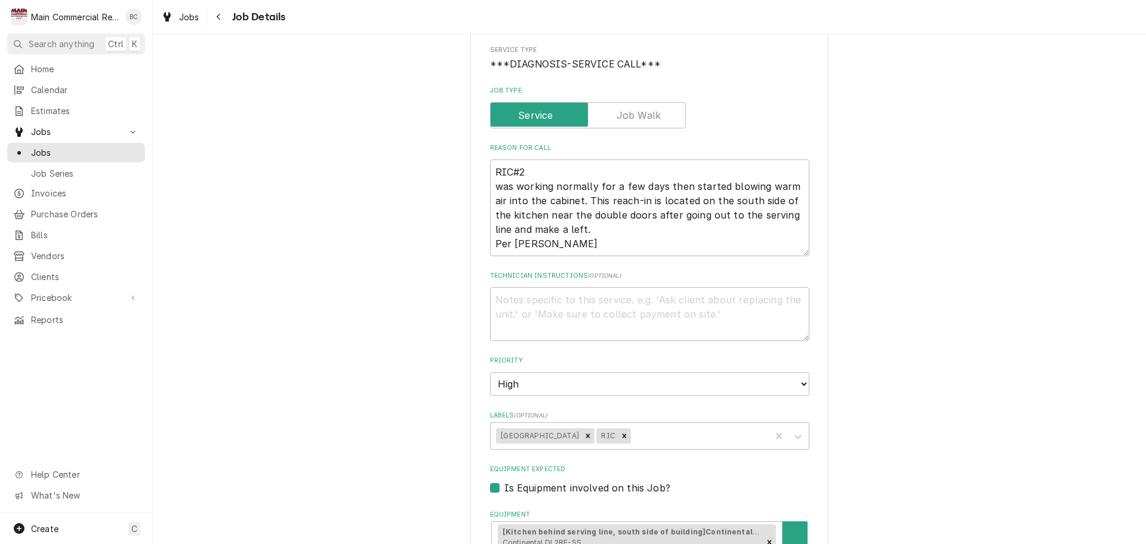
scroll to position [179, 0]
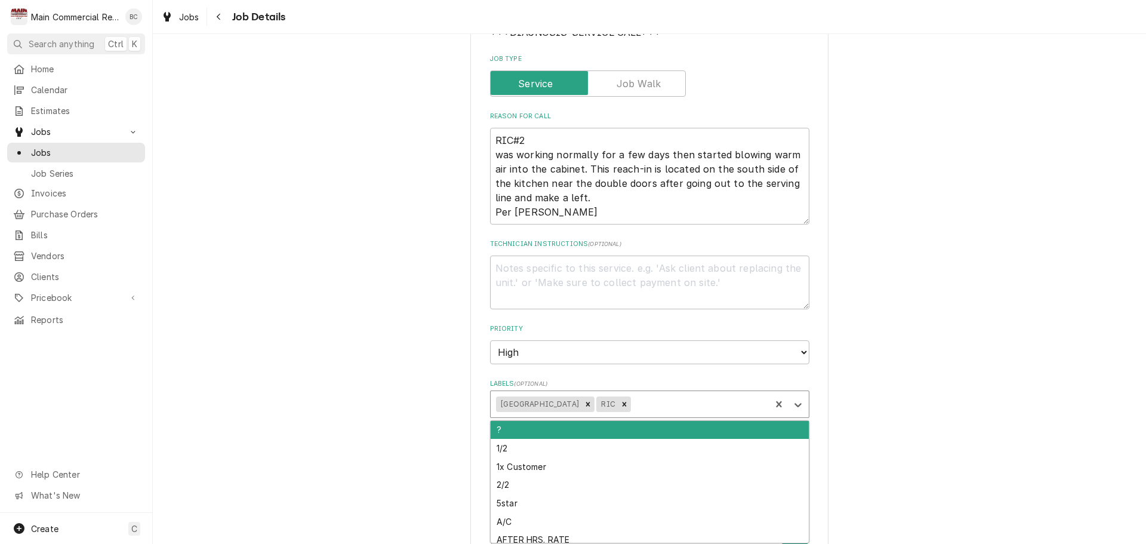
click at [640, 406] on div "Labels" at bounding box center [699, 403] width 132 height 21
type input "inv"
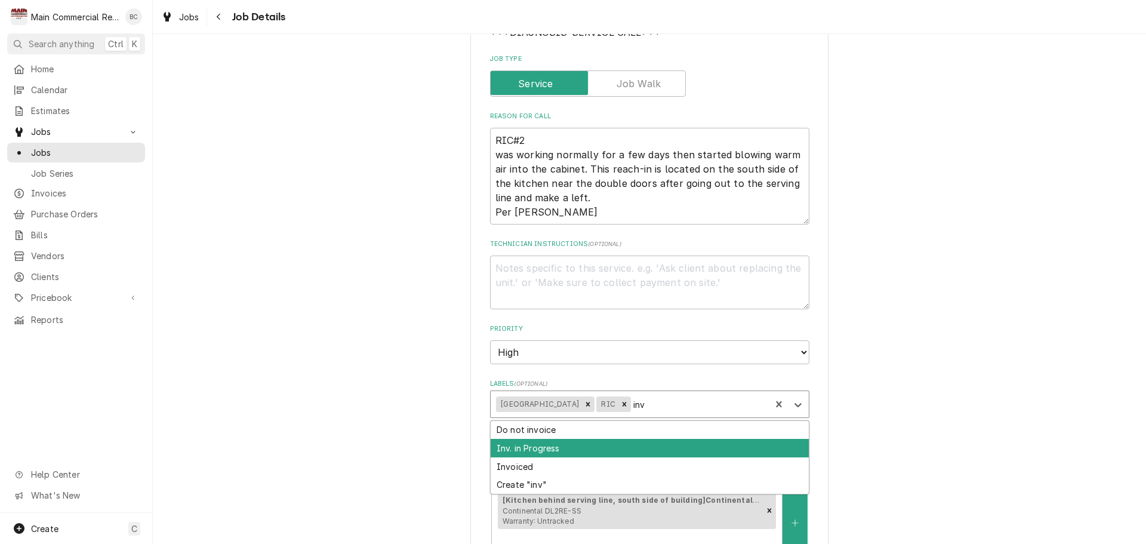
click at [619, 452] on div "Inv. in Progress" at bounding box center [650, 448] width 318 height 19
type textarea "x"
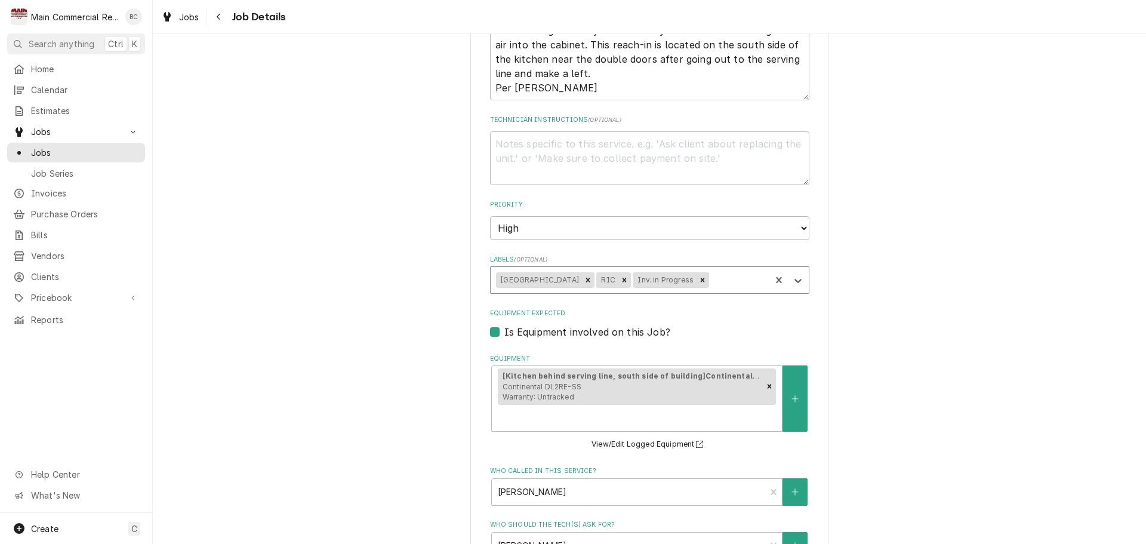
scroll to position [298, 0]
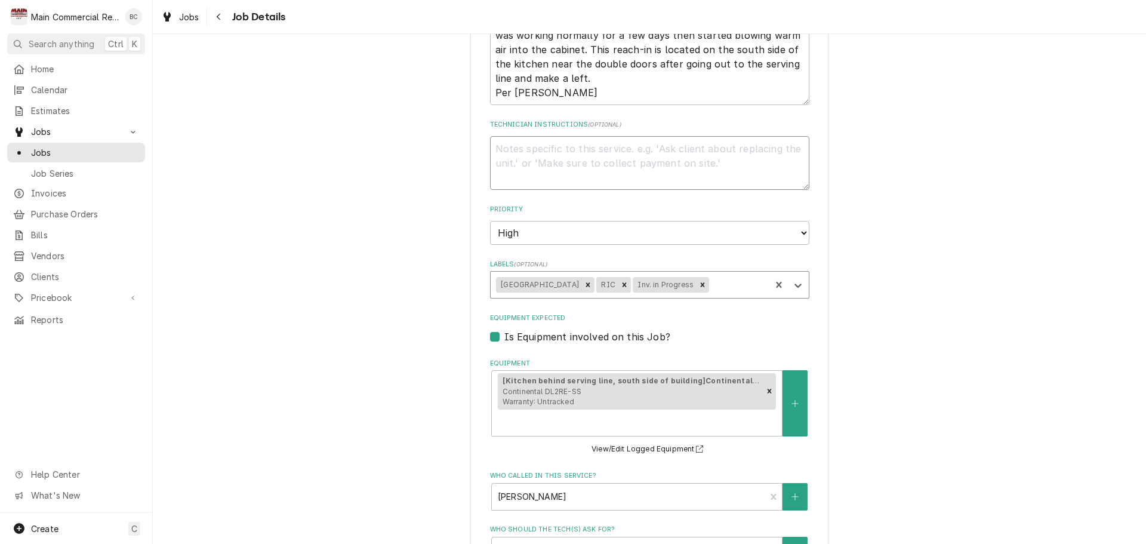
click at [542, 164] on textarea "Technician Instructions ( optional )" at bounding box center [649, 163] width 319 height 54
type textarea "x"
type textarea "i"
type textarea "x"
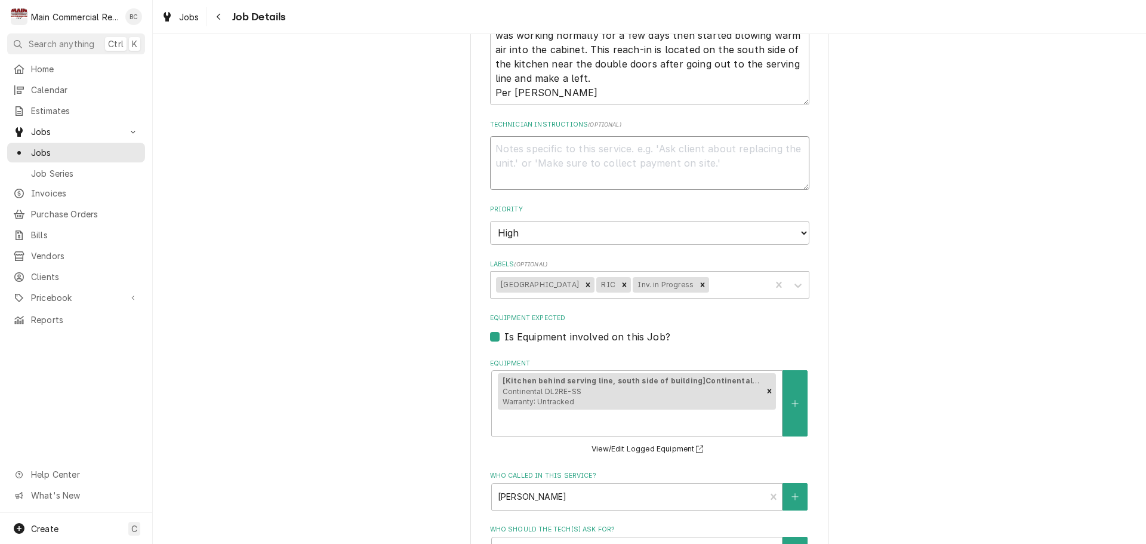
type textarea "I"
type textarea "x"
type textarea "IN"
type textarea "x"
type textarea "INV"
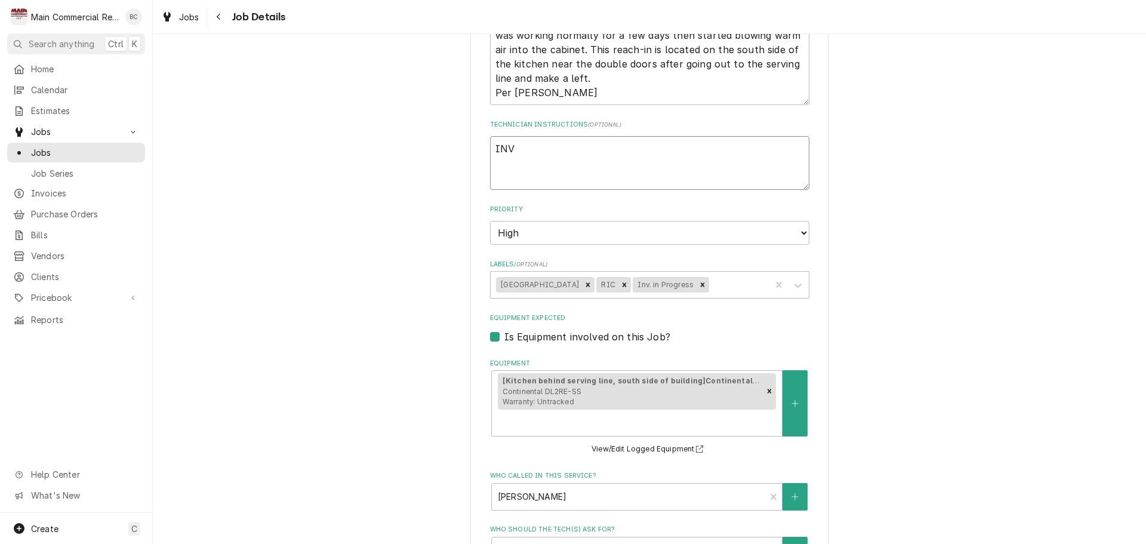
type textarea "x"
type textarea "INV#"
type textarea "x"
type textarea "INV#1"
type textarea "x"
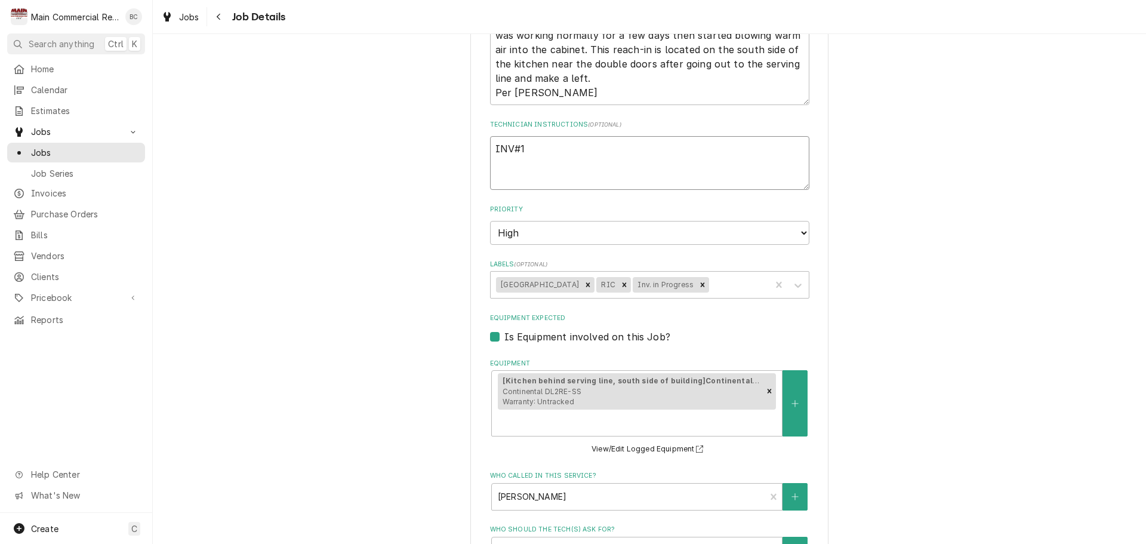
type textarea "INV#15"
type textarea "x"
type textarea "INV#152"
type textarea "x"
type textarea "INV#1521"
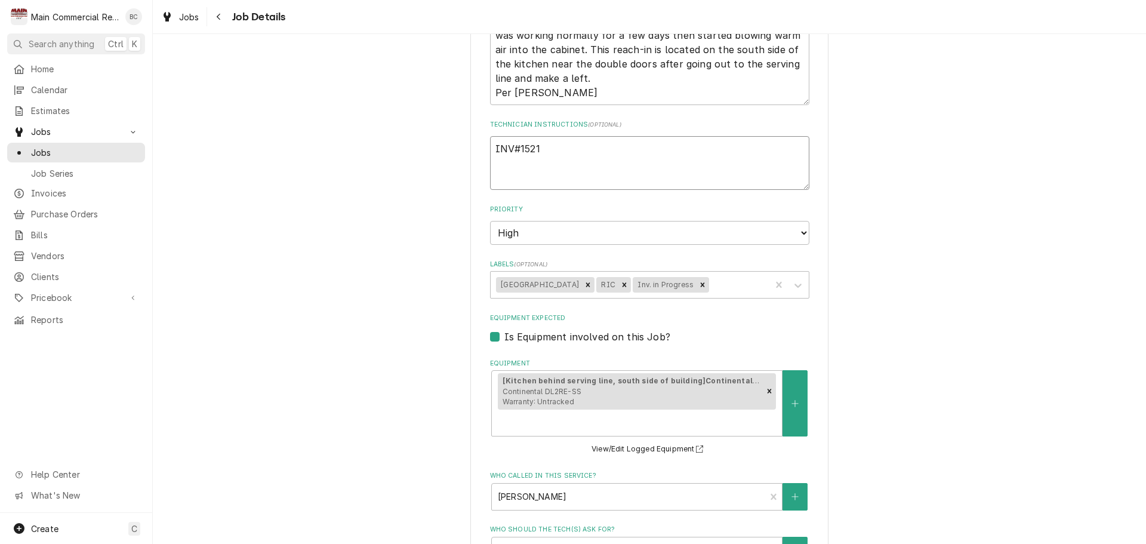
type textarea "x"
type textarea "INV#15217"
type textarea "x"
type textarea "INV#152171"
type textarea "x"
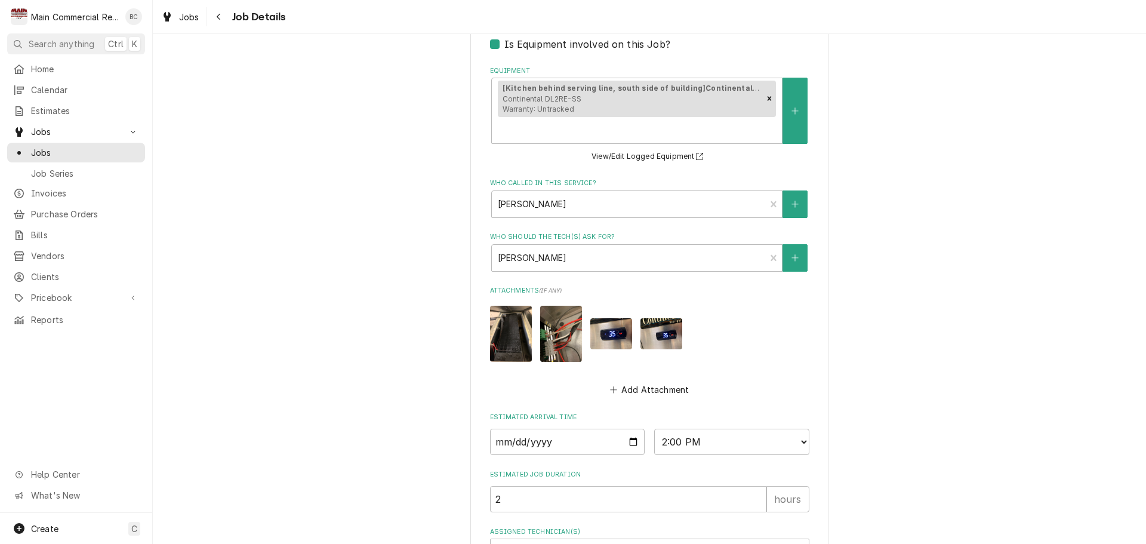
scroll to position [662, 0]
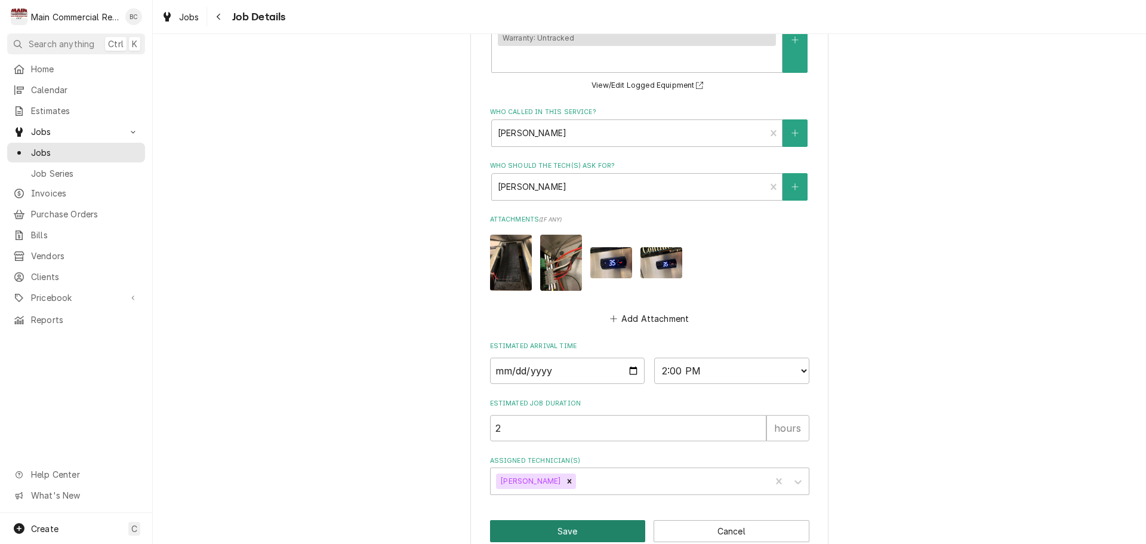
type textarea "INV#152171"
click at [581, 520] on button "Save" at bounding box center [568, 531] width 156 height 22
type textarea "x"
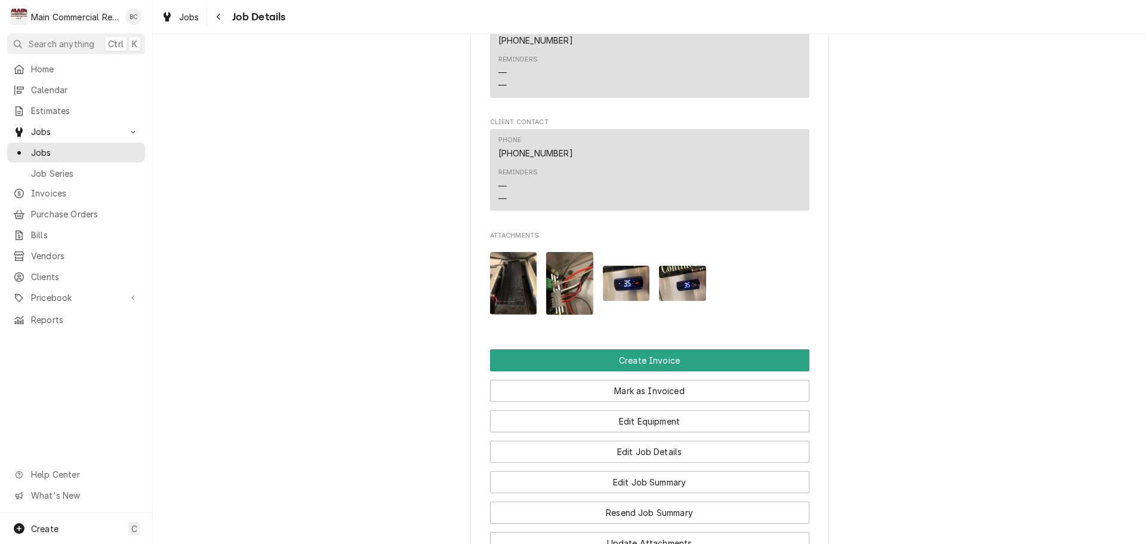
scroll to position [1671, 0]
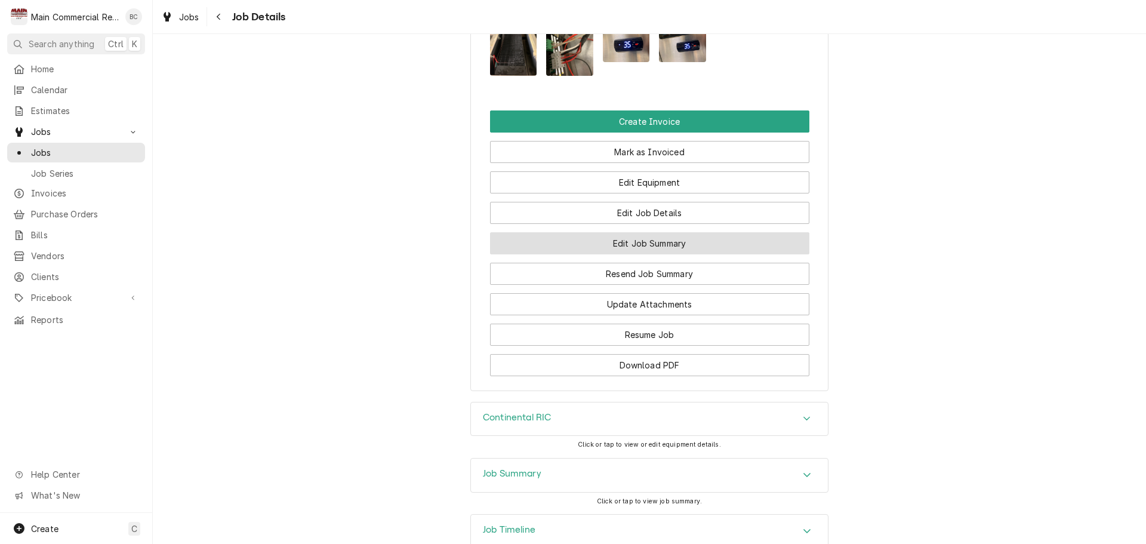
click at [636, 245] on button "Edit Job Summary" at bounding box center [649, 243] width 319 height 22
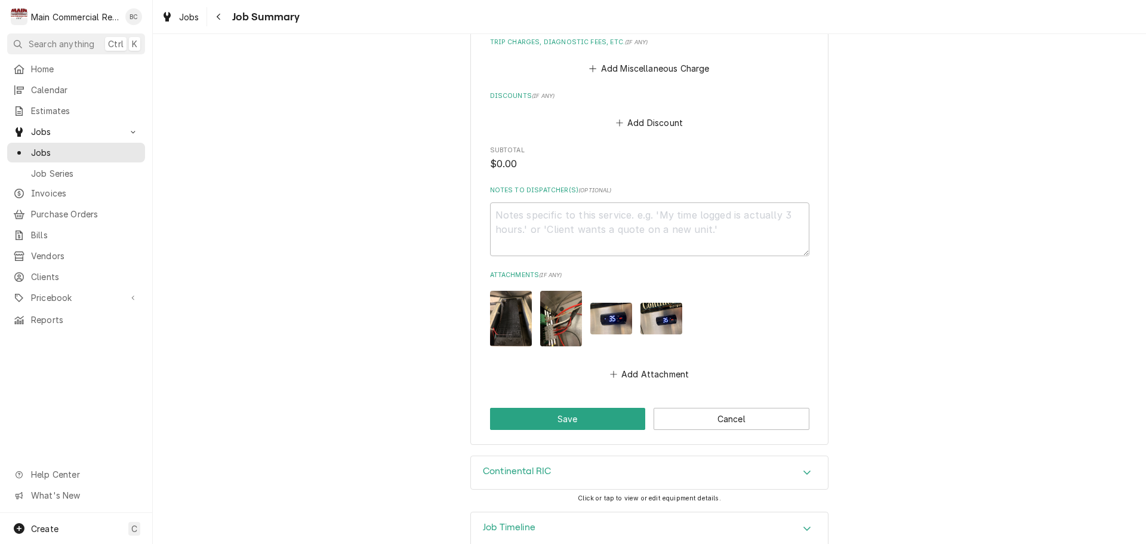
scroll to position [1489, 0]
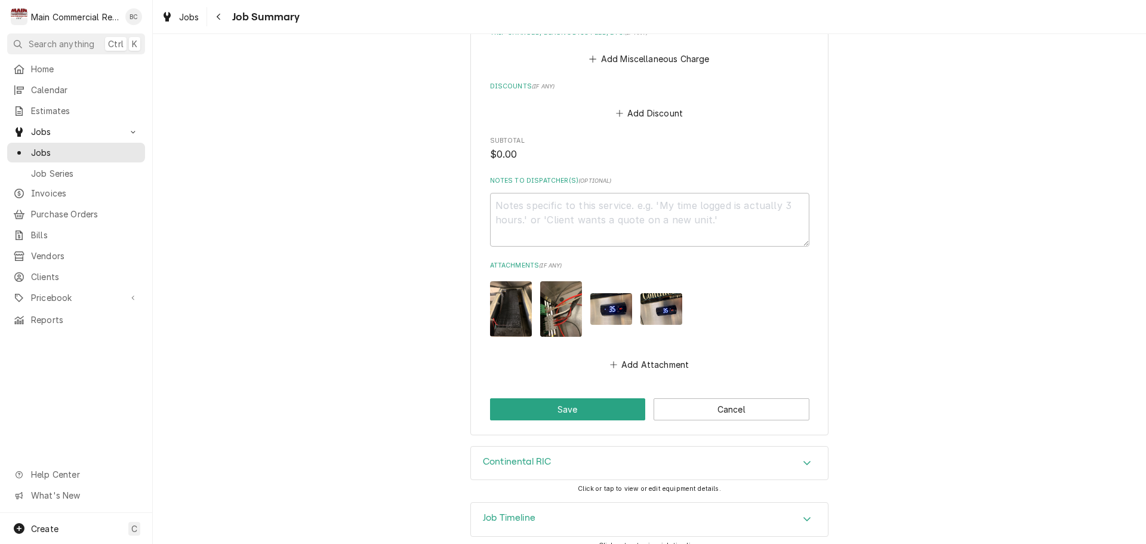
click at [516, 456] on h3 "Continental RIC" at bounding box center [517, 461] width 68 height 11
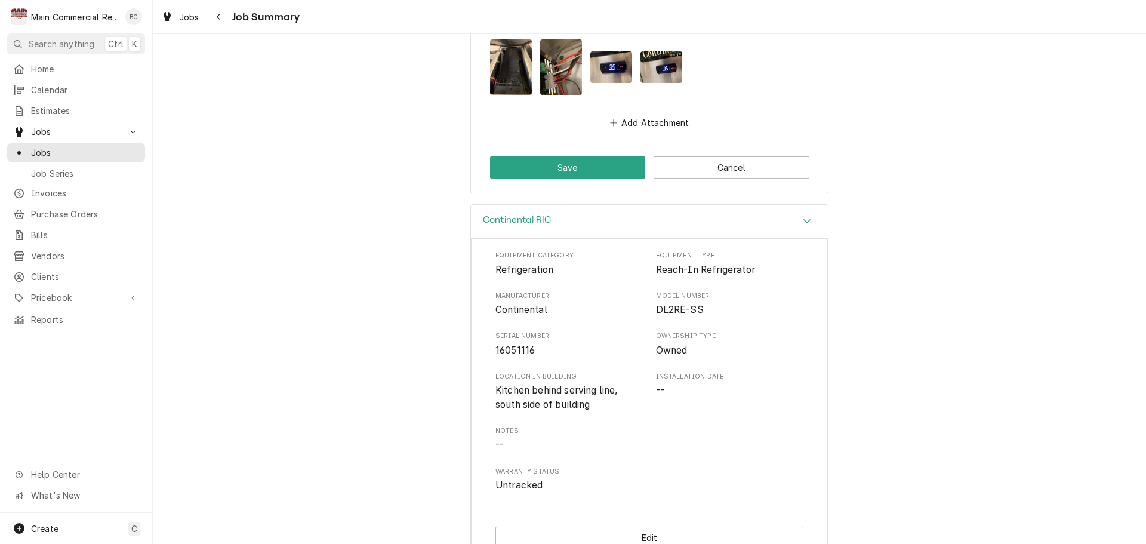
scroll to position [1799, 0]
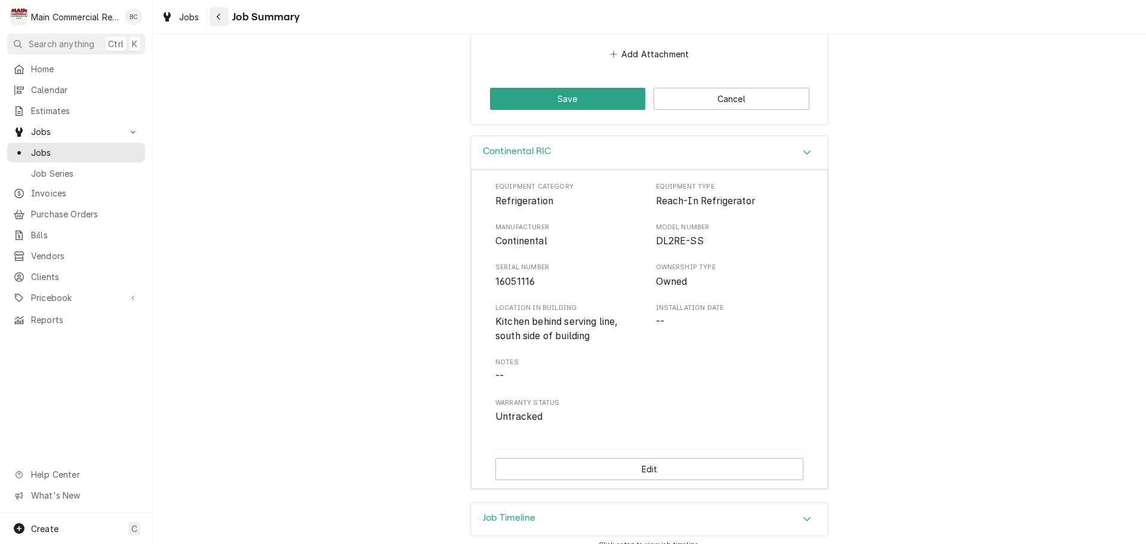
click at [217, 16] on icon "Navigate back" at bounding box center [218, 17] width 5 height 8
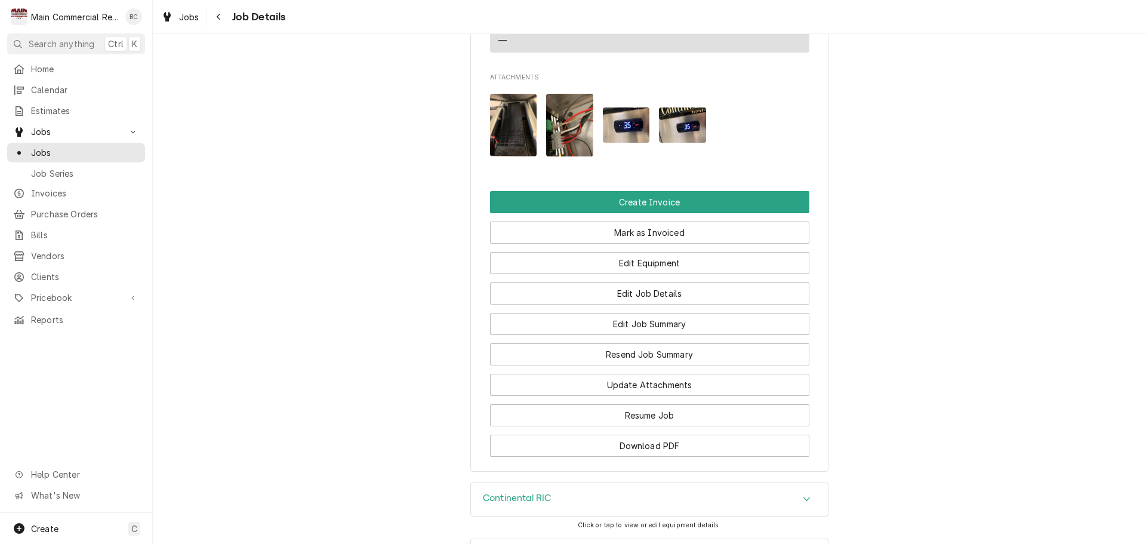
scroll to position [1611, 0]
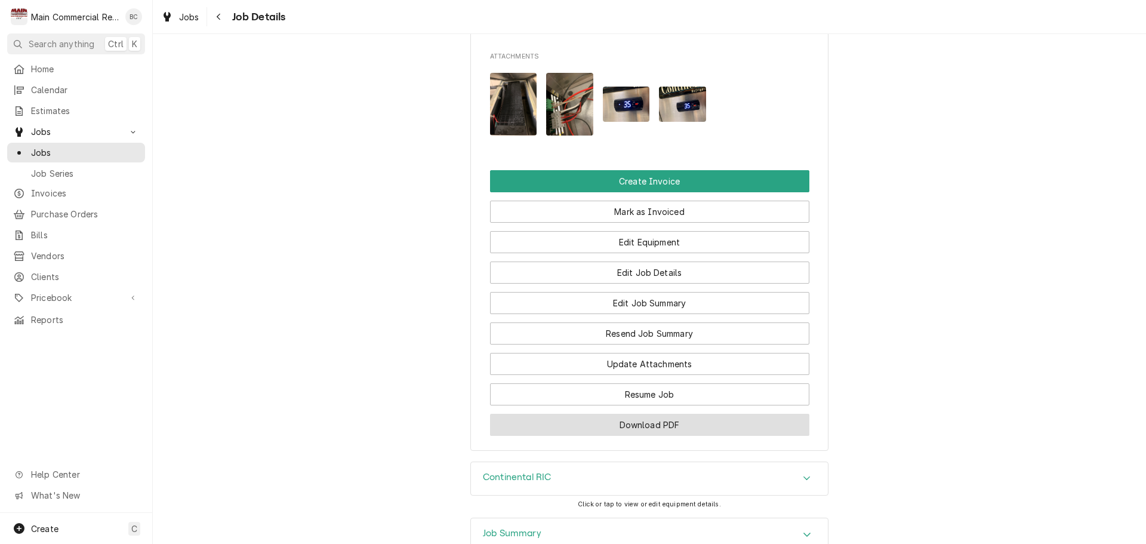
click at [637, 429] on button "Download PDF" at bounding box center [649, 425] width 319 height 22
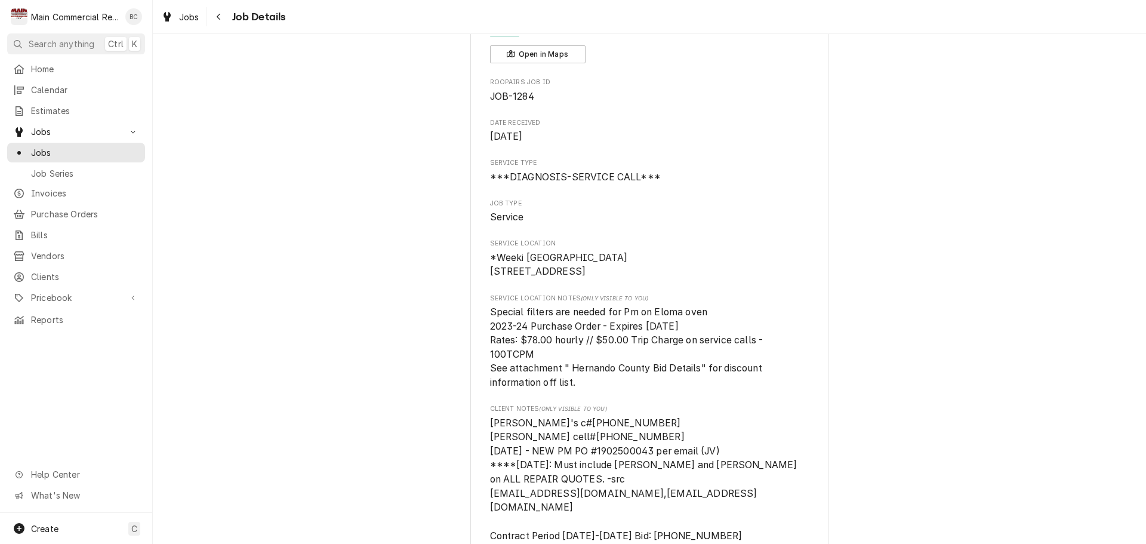
scroll to position [0, 0]
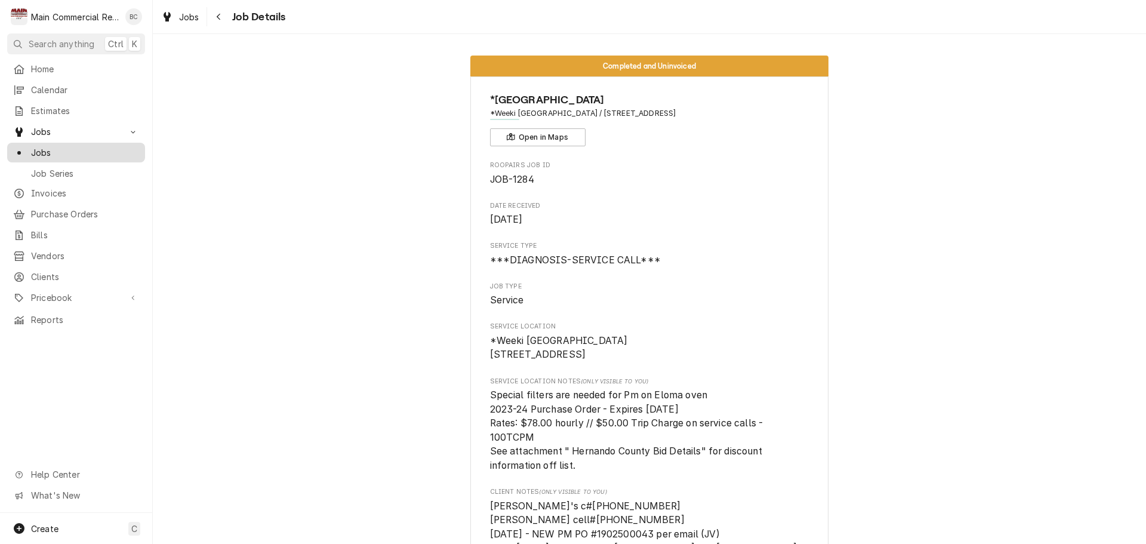
click at [90, 149] on span "Jobs" at bounding box center [85, 152] width 108 height 13
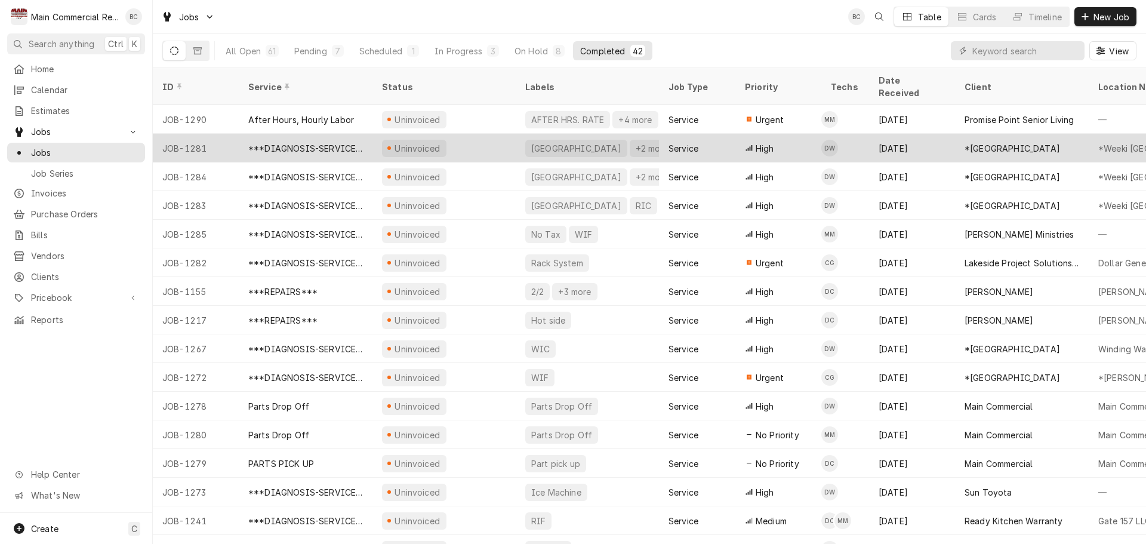
click at [322, 142] on div "***DIAGNOSIS-SERVICE CALL***" at bounding box center [305, 148] width 115 height 13
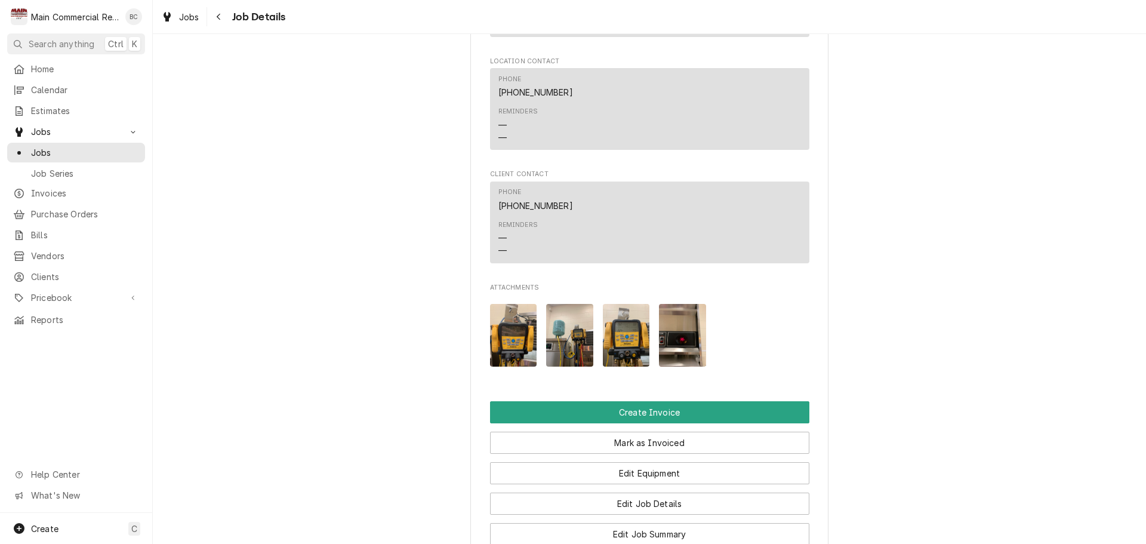
scroll to position [1492, 0]
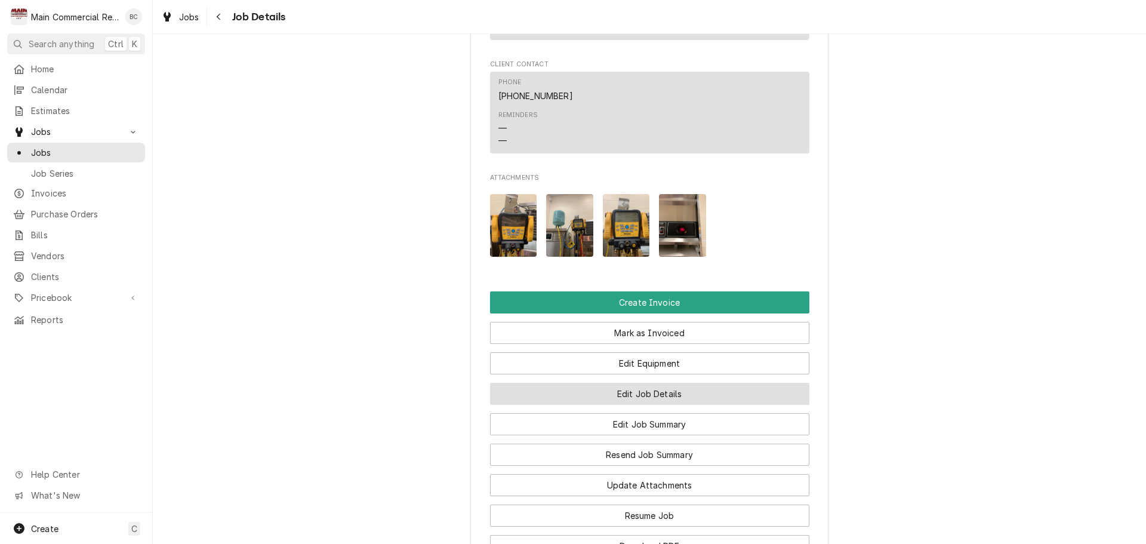
click at [662, 397] on button "Edit Job Details" at bounding box center [649, 394] width 319 height 22
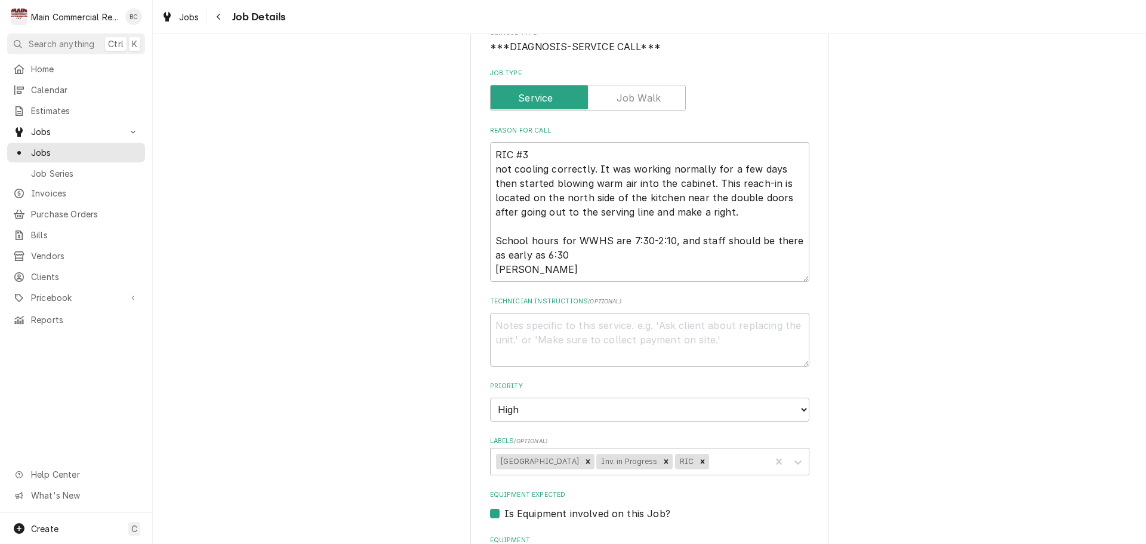
scroll to position [179, 0]
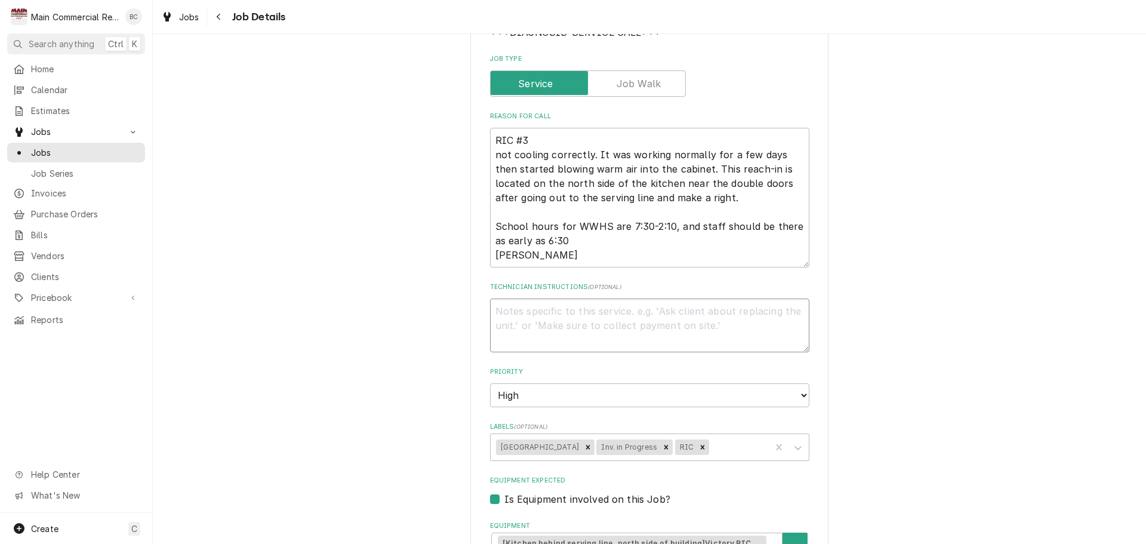
click at [522, 329] on textarea "Technician Instructions ( optional )" at bounding box center [649, 325] width 319 height 54
type textarea "x"
type textarea "I"
type textarea "x"
type textarea "IN"
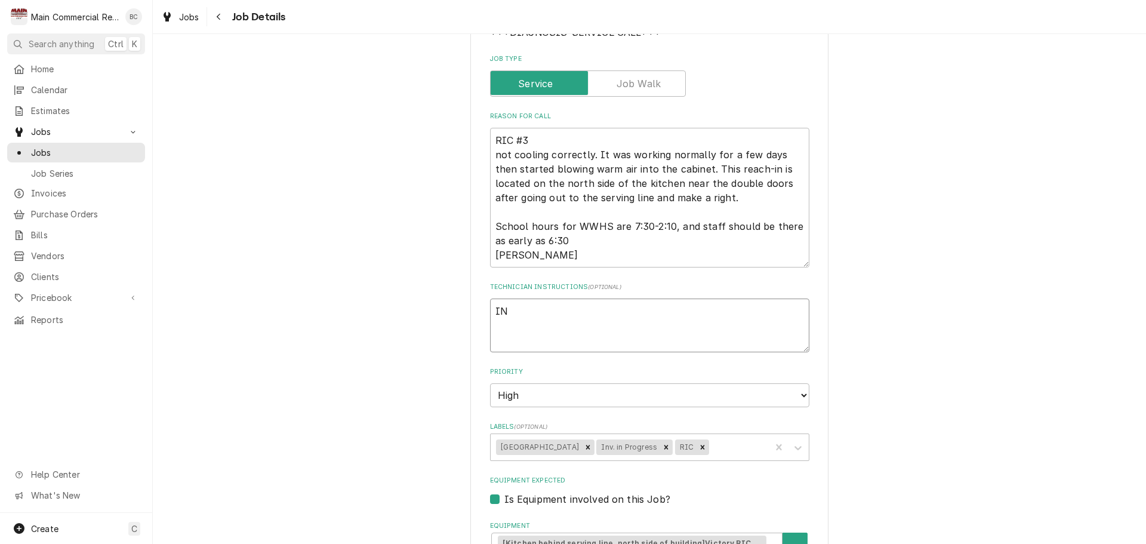
type textarea "x"
type textarea "INV"
type textarea "x"
type textarea "INV#"
type textarea "x"
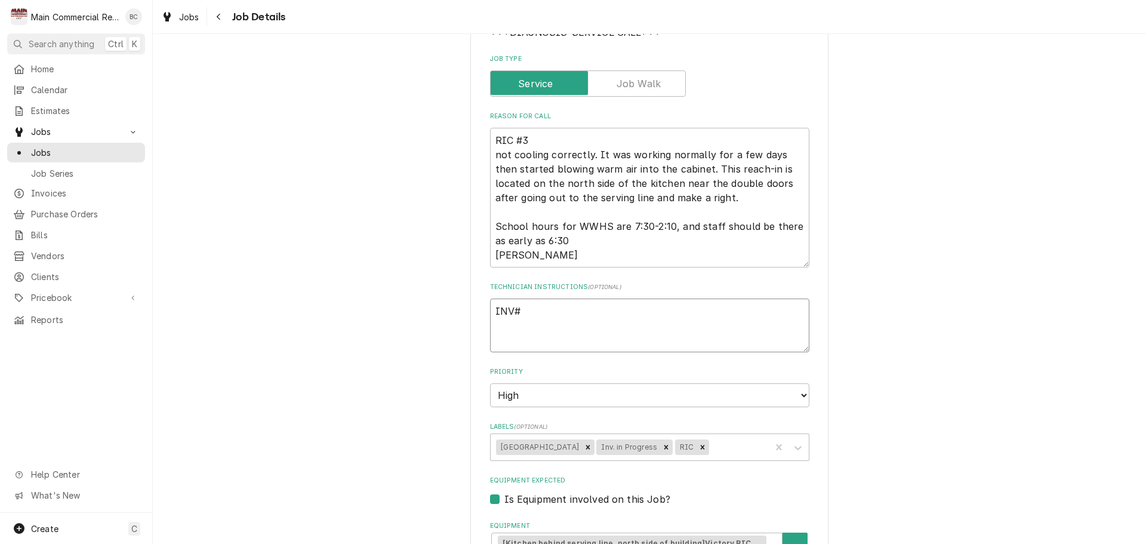
type textarea "INV#1"
type textarea "x"
type textarea "INV#12"
type textarea "x"
type textarea "INV#128"
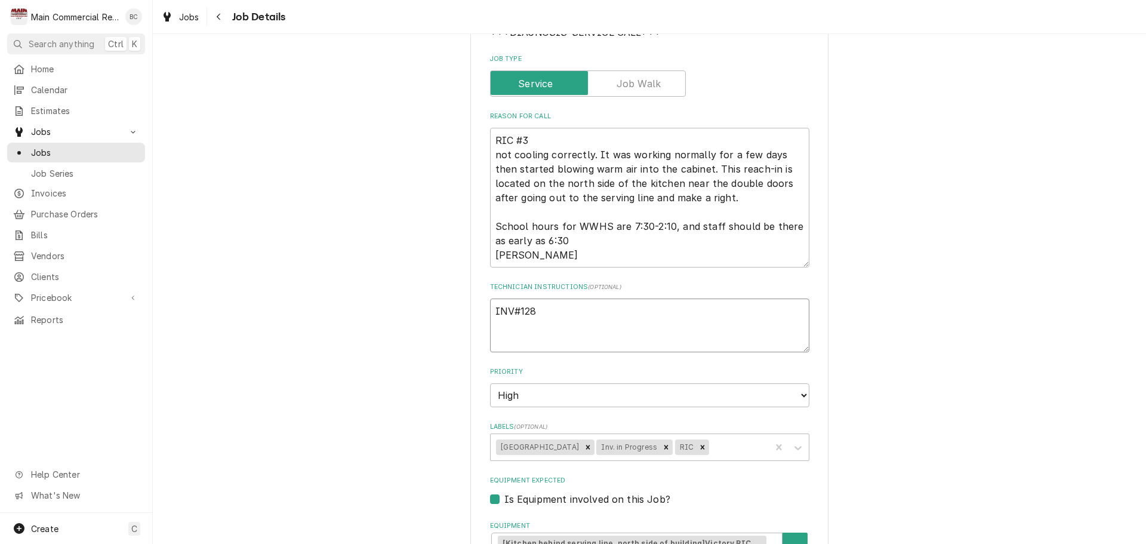
type textarea "x"
type textarea "INV#1281"
type textarea "x"
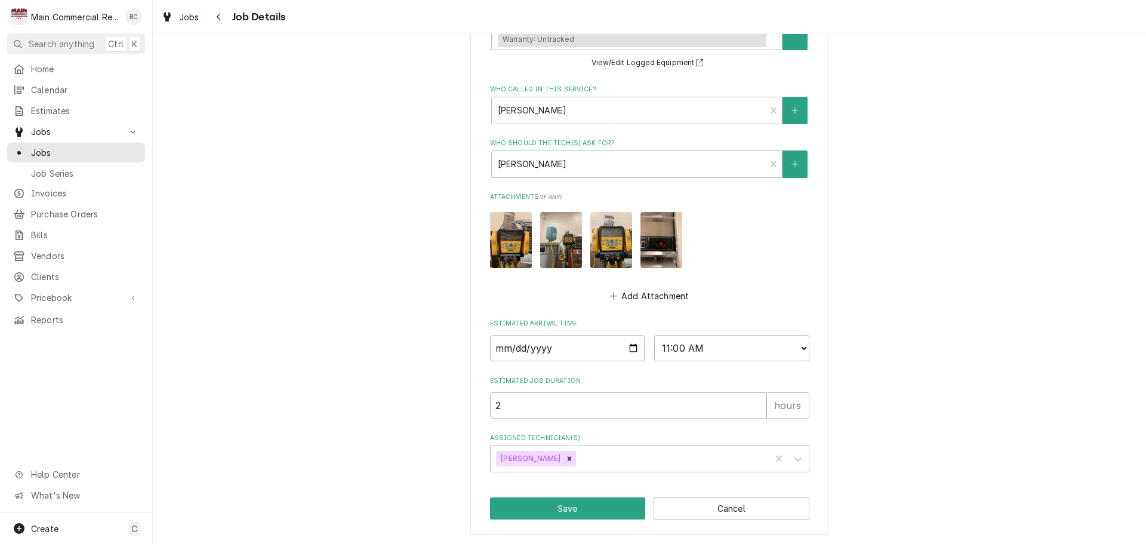
scroll to position [705, 0]
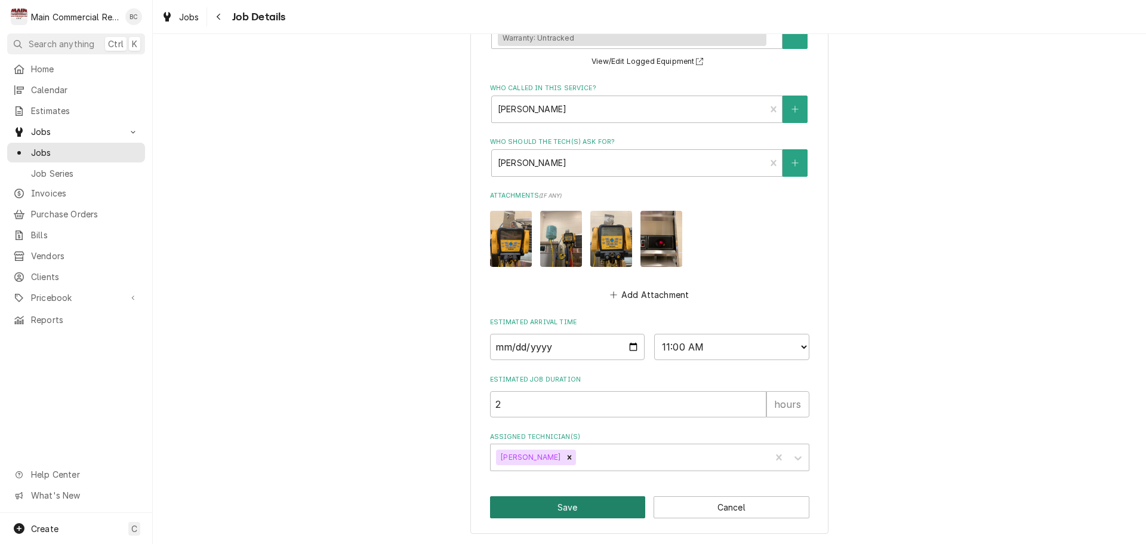
type textarea "INV#1281"
click at [581, 512] on button "Save" at bounding box center [568, 507] width 156 height 22
type textarea "x"
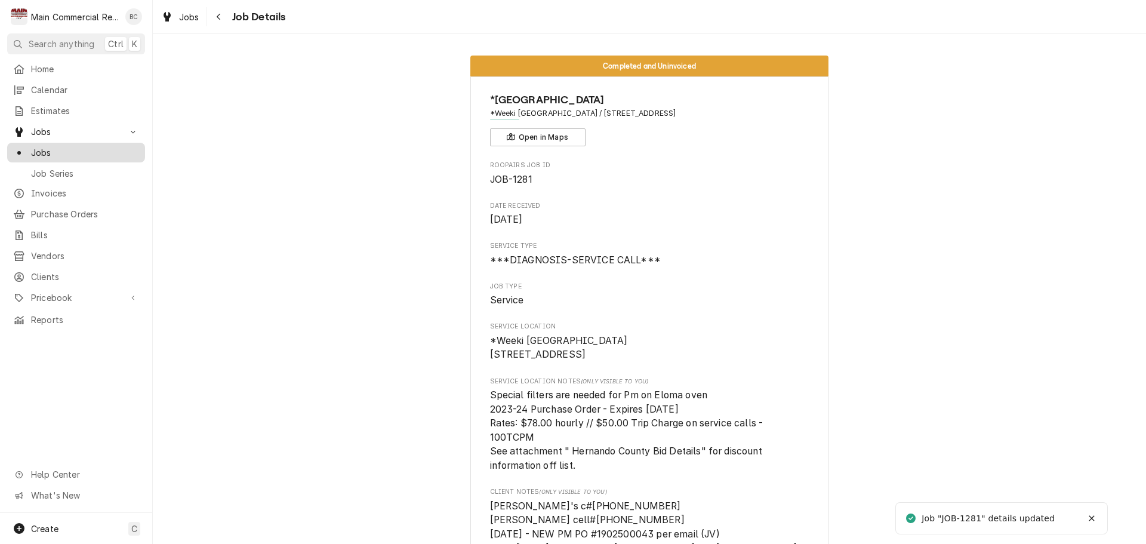
click at [73, 147] on span "Jobs" at bounding box center [85, 152] width 108 height 13
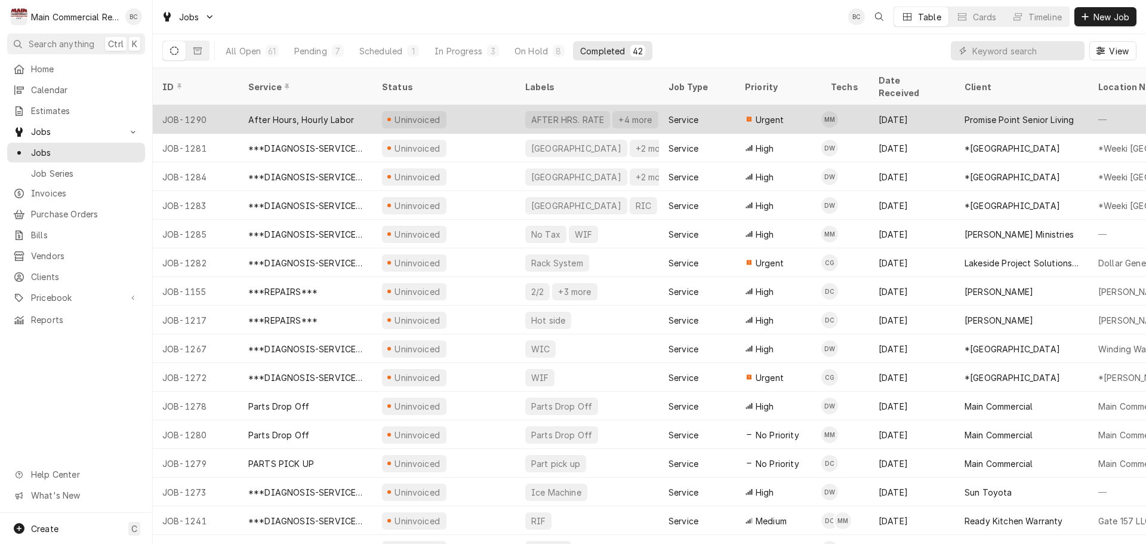
click at [269, 113] on div "After Hours, Hourly Labor" at bounding box center [301, 119] width 106 height 13
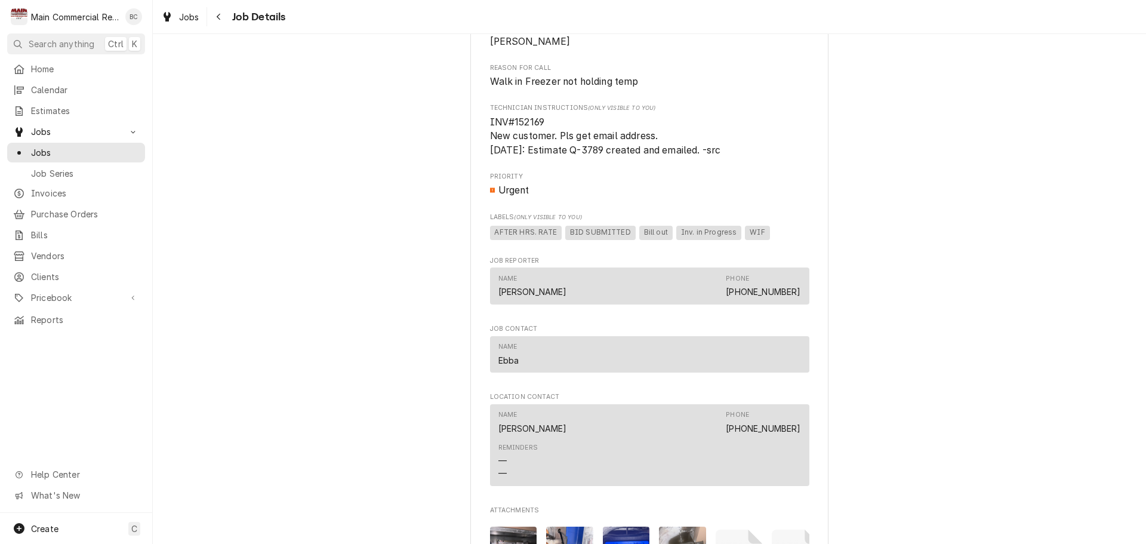
scroll to position [657, 0]
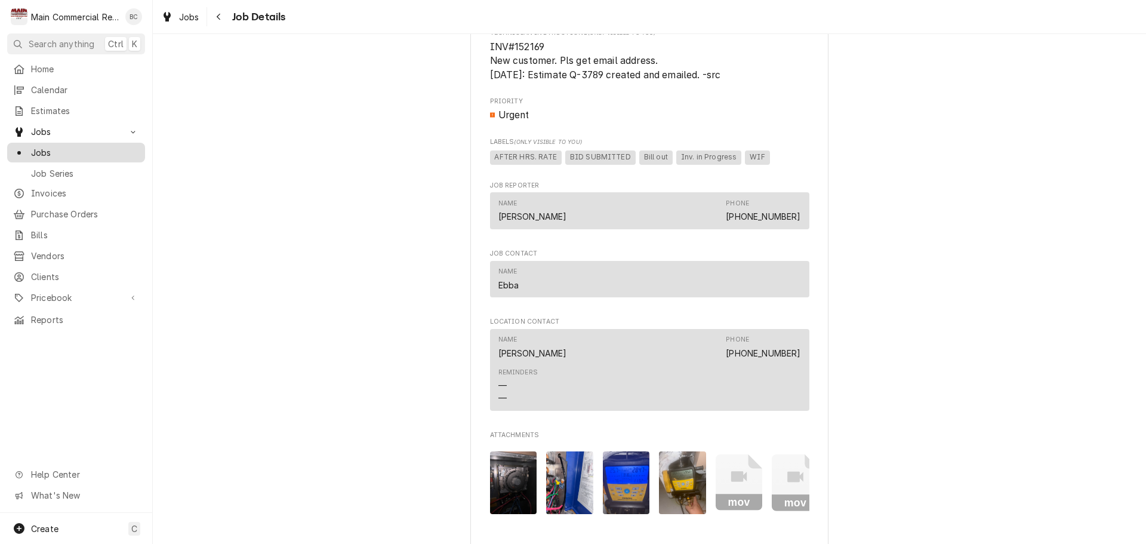
click at [73, 147] on span "Jobs" at bounding box center [85, 152] width 108 height 13
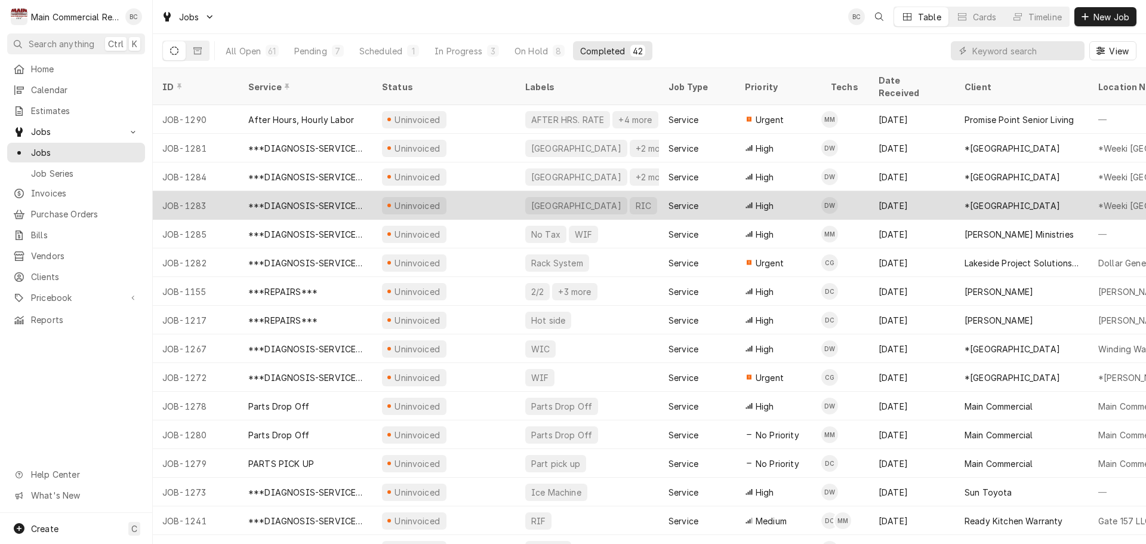
click at [303, 199] on div "***DIAGNOSIS-SERVICE CALL***" at bounding box center [305, 205] width 115 height 13
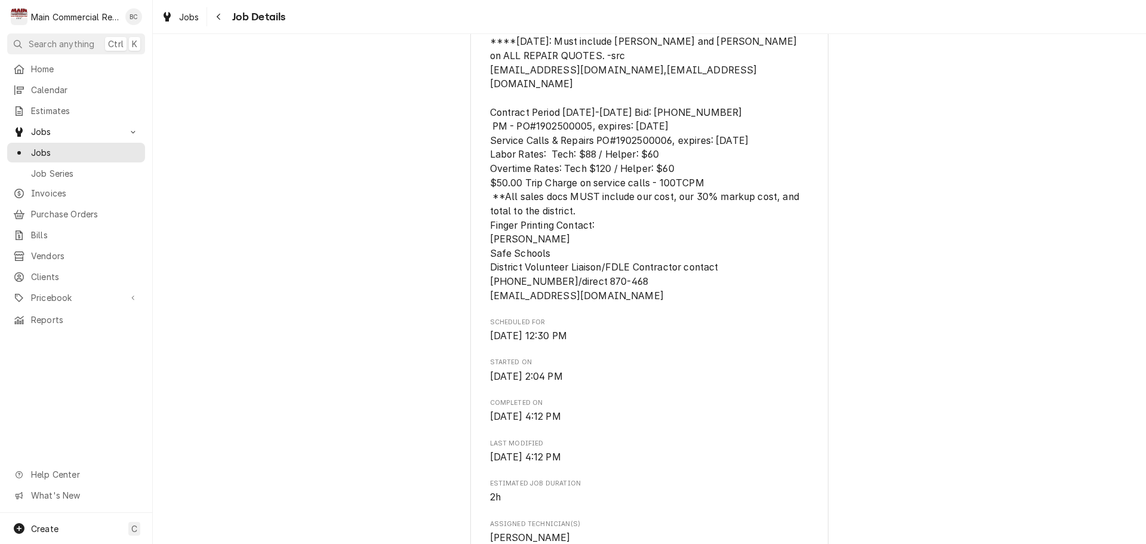
scroll to position [418, 0]
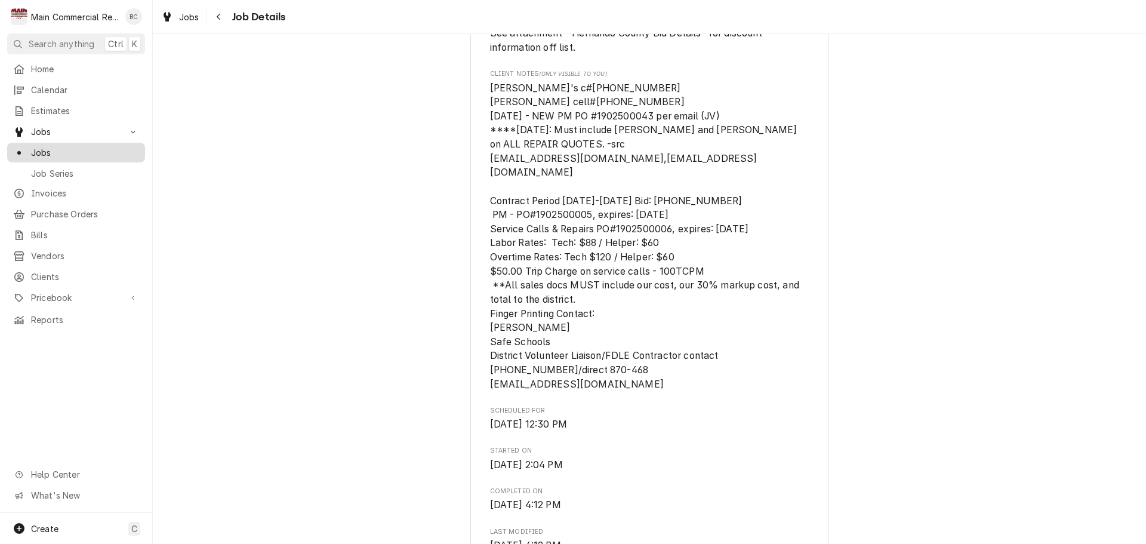
click at [48, 149] on span "Jobs" at bounding box center [85, 152] width 108 height 13
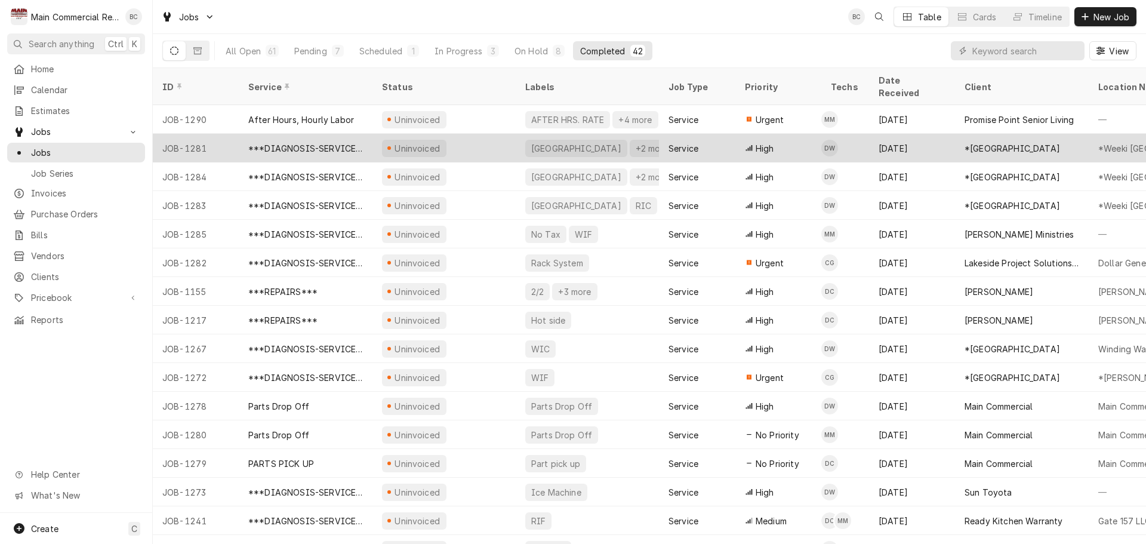
click at [299, 142] on div "***DIAGNOSIS-SERVICE CALL***" at bounding box center [305, 148] width 115 height 13
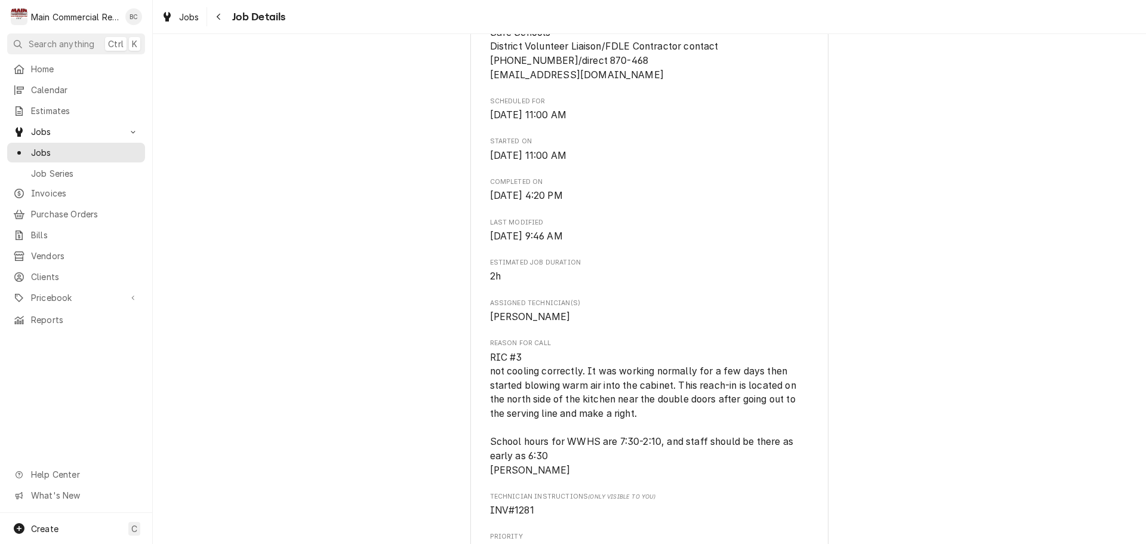
scroll to position [657, 0]
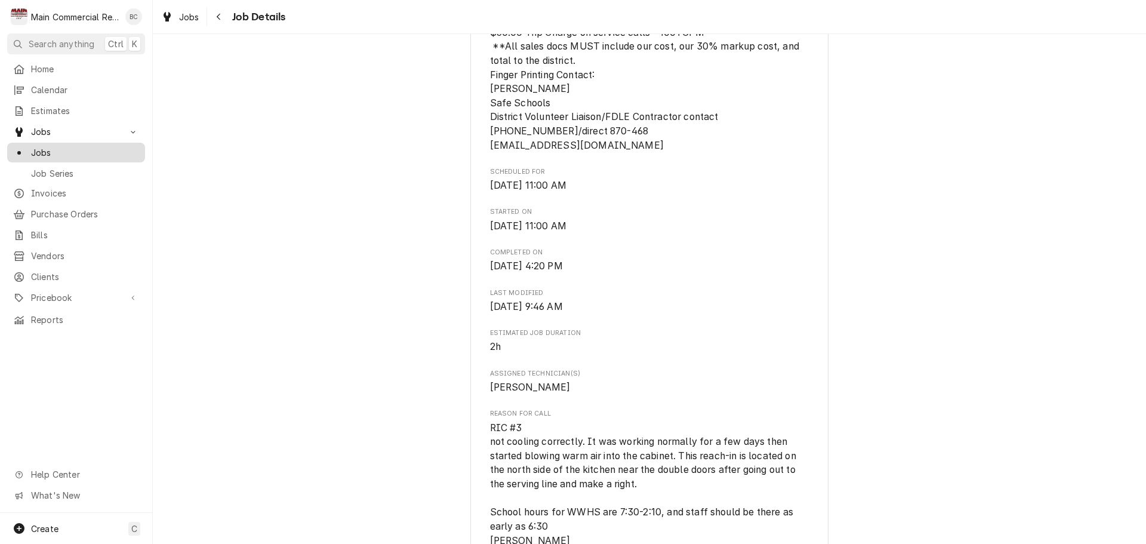
click at [57, 147] on span "Jobs" at bounding box center [85, 152] width 108 height 13
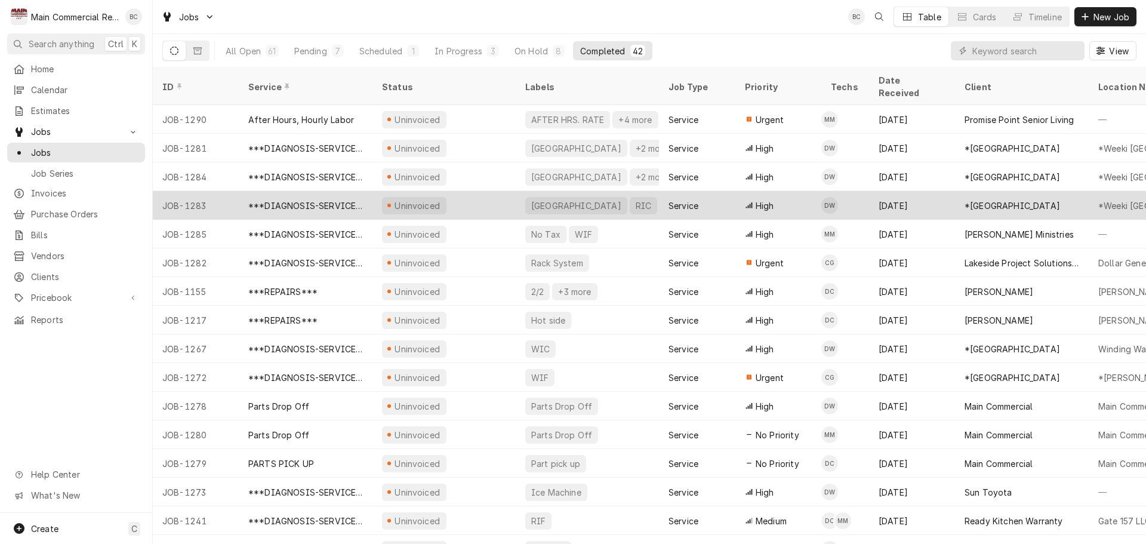
click at [289, 199] on div "***DIAGNOSIS-SERVICE CALL***" at bounding box center [305, 205] width 115 height 13
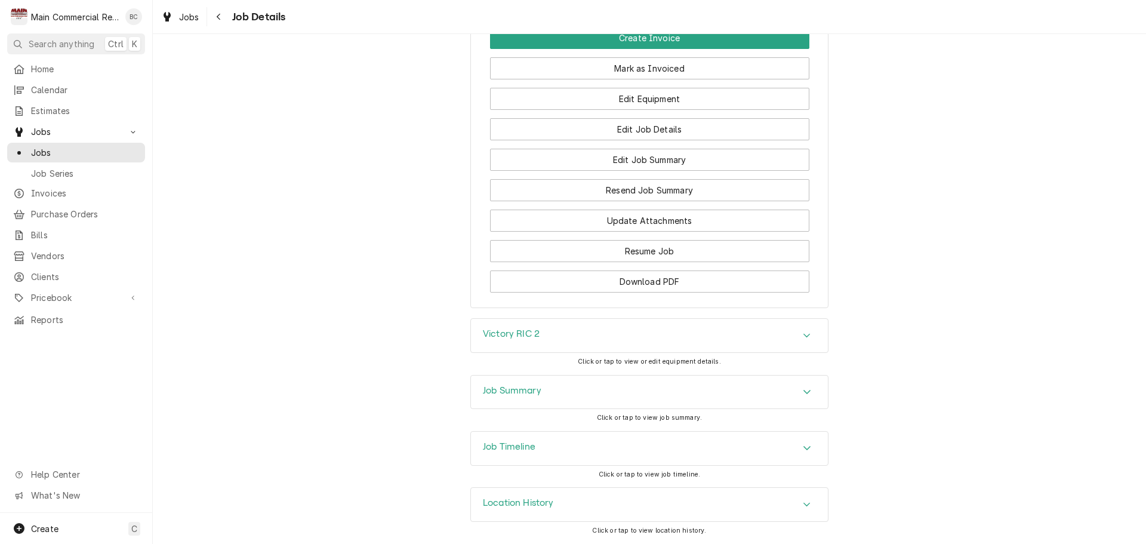
scroll to position [1709, 0]
click at [511, 332] on h3 "Victory RIC 2" at bounding box center [511, 333] width 57 height 11
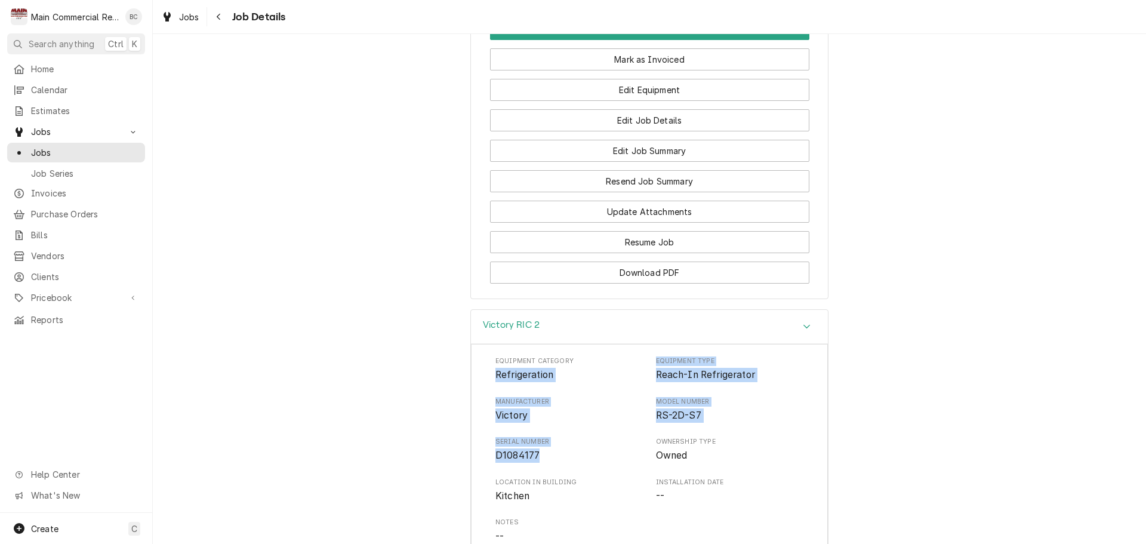
drag, startPoint x: 489, startPoint y: 386, endPoint x: 535, endPoint y: 467, distance: 93.0
click at [535, 467] on div "Equipment Category Refrigeration Equipment Type Reach-In Refrigerator Manufactu…" at bounding box center [649, 534] width 357 height 380
copy div "Refrigeration Equipment Type Reach-In Refrigerator Manufacturer Victory Model N…"
click at [324, 385] on div "Victory RIC 2 Equipment Category Refrigeration Equipment Type Reach-In Refriger…" at bounding box center [649, 523] width 993 height 428
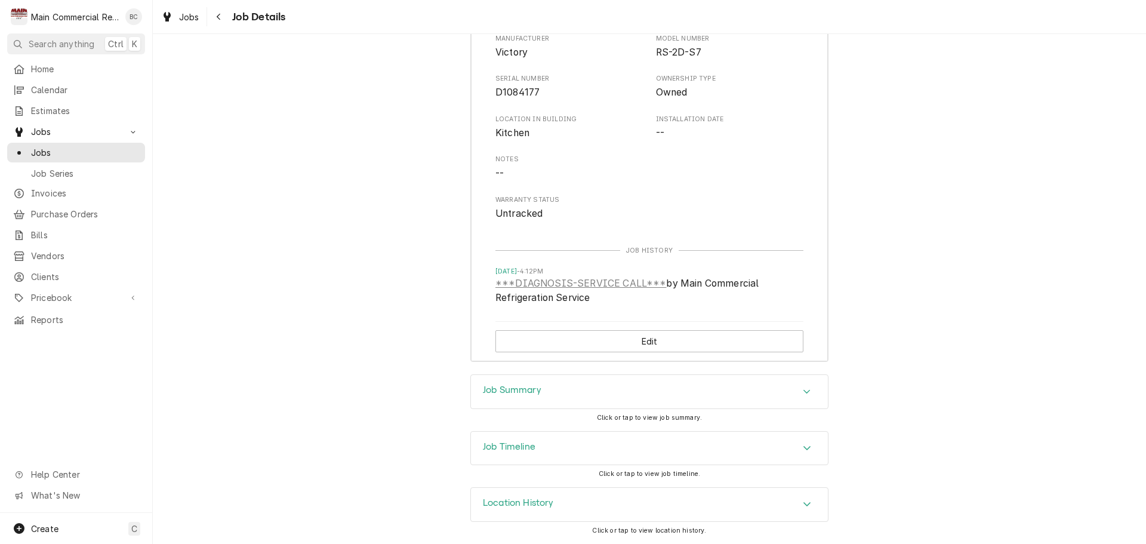
scroll to position [2081, 0]
click at [522, 390] on h3 "Job Summary" at bounding box center [512, 389] width 58 height 11
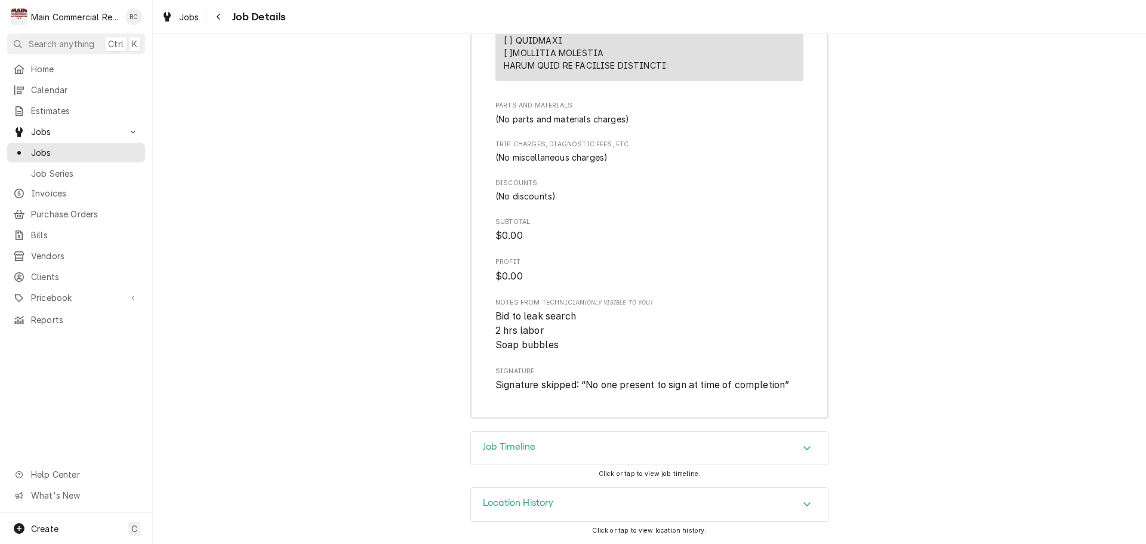
scroll to position [3197, 0]
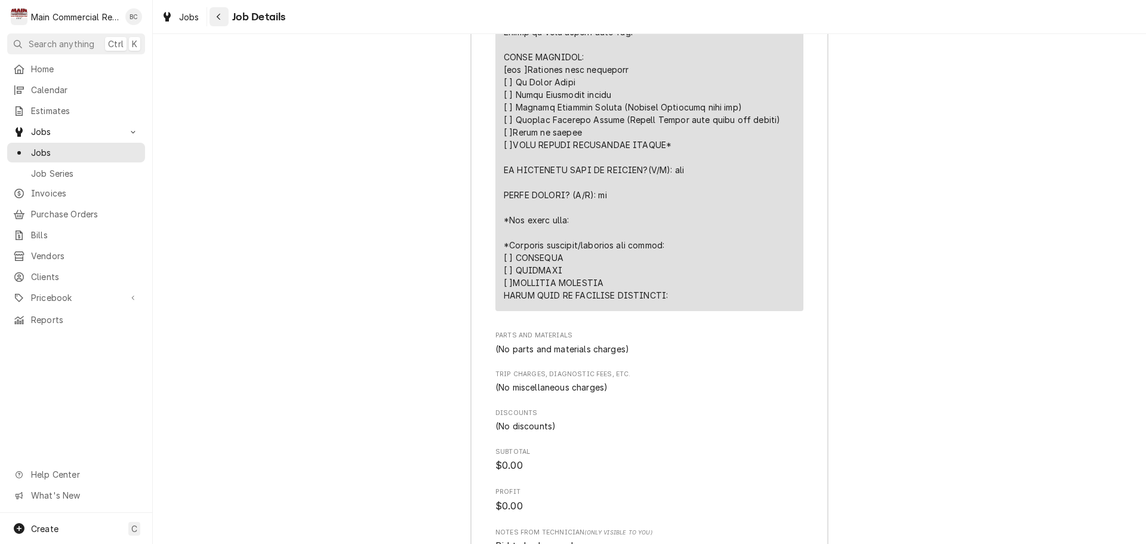
click at [218, 14] on icon "Navigate back" at bounding box center [218, 17] width 5 height 8
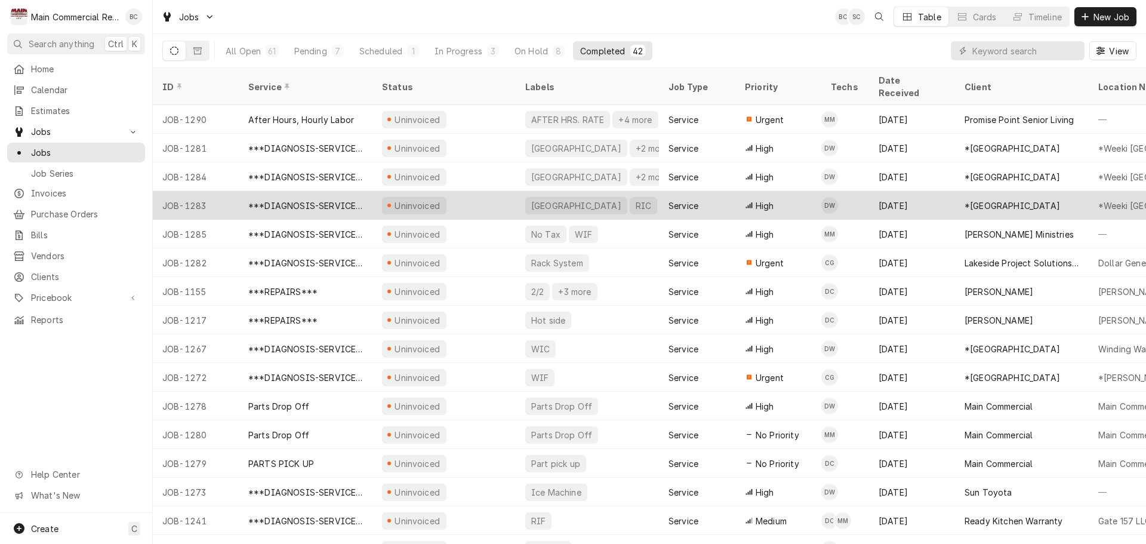
click at [258, 199] on div "***DIAGNOSIS-SERVICE CALL***" at bounding box center [305, 205] width 115 height 13
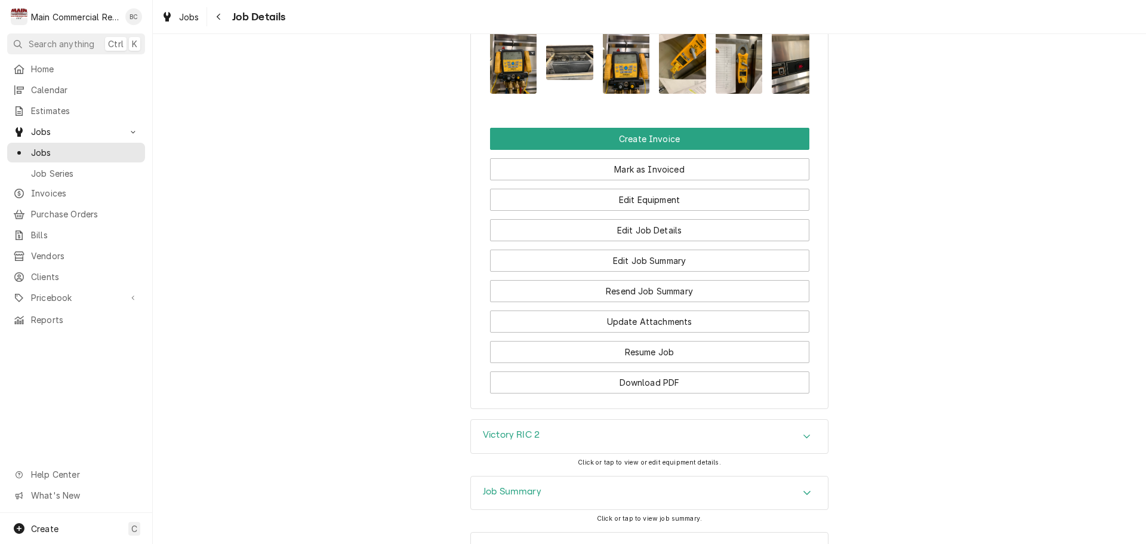
scroll to position [1611, 0]
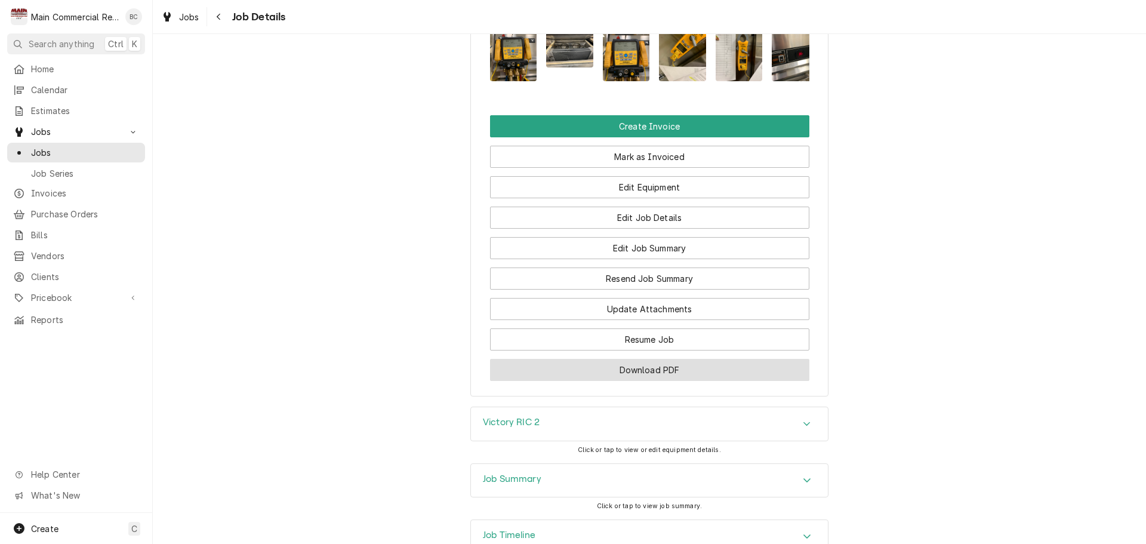
click at [618, 381] on button "Download PDF" at bounding box center [649, 370] width 319 height 22
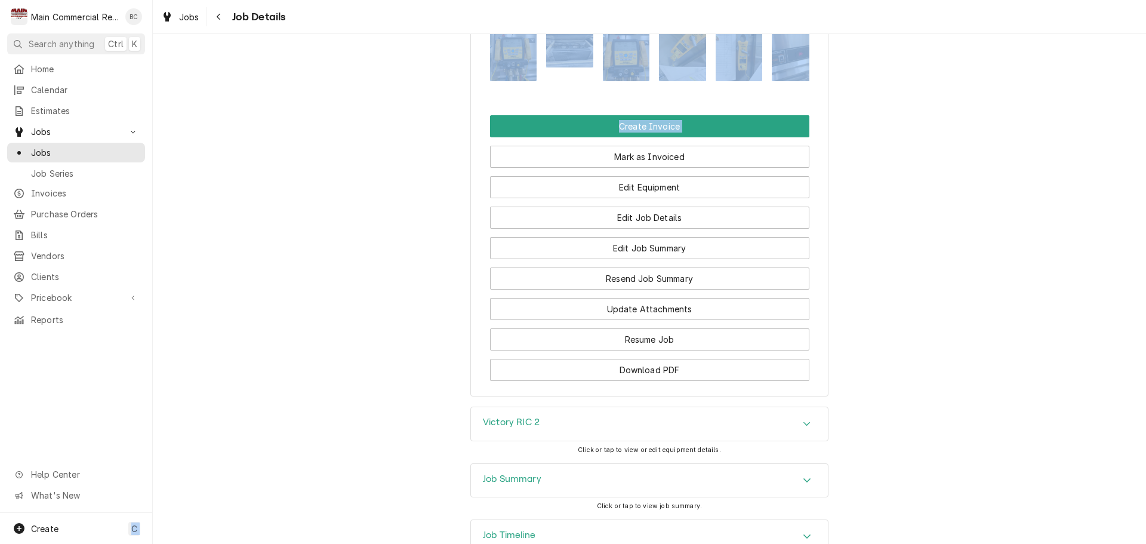
drag, startPoint x: -290, startPoint y: 283, endPoint x: -1015, endPoint y: 412, distance: 736.6
click at [0, 412] on html "M Main Commercial Refrigeration Service BC Search anything Ctrl K Home Calendar…" at bounding box center [573, 272] width 1146 height 544
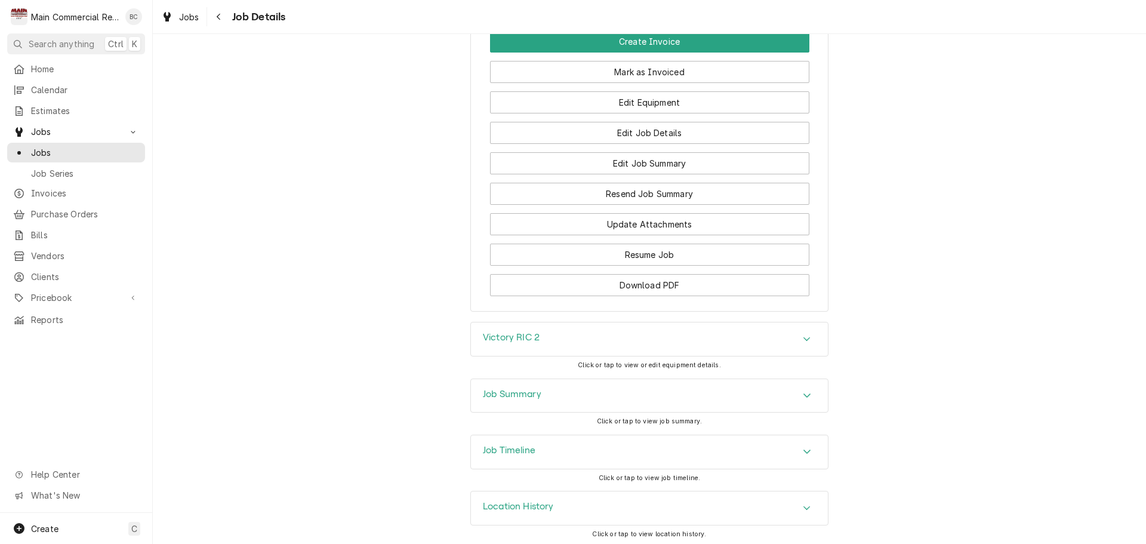
scroll to position [1709, 0]
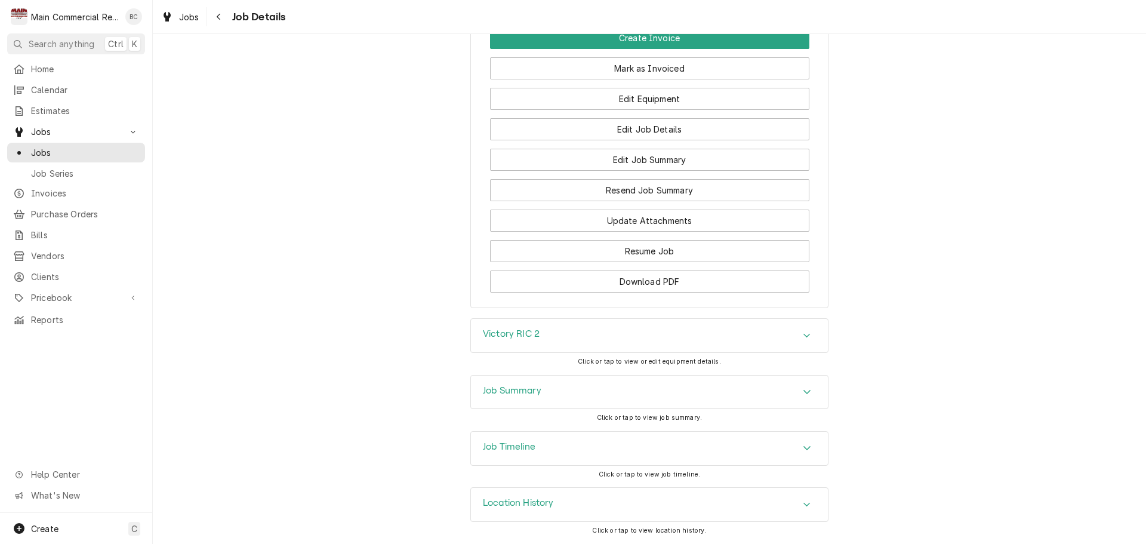
click at [498, 391] on h3 "Job Summary" at bounding box center [512, 390] width 58 height 11
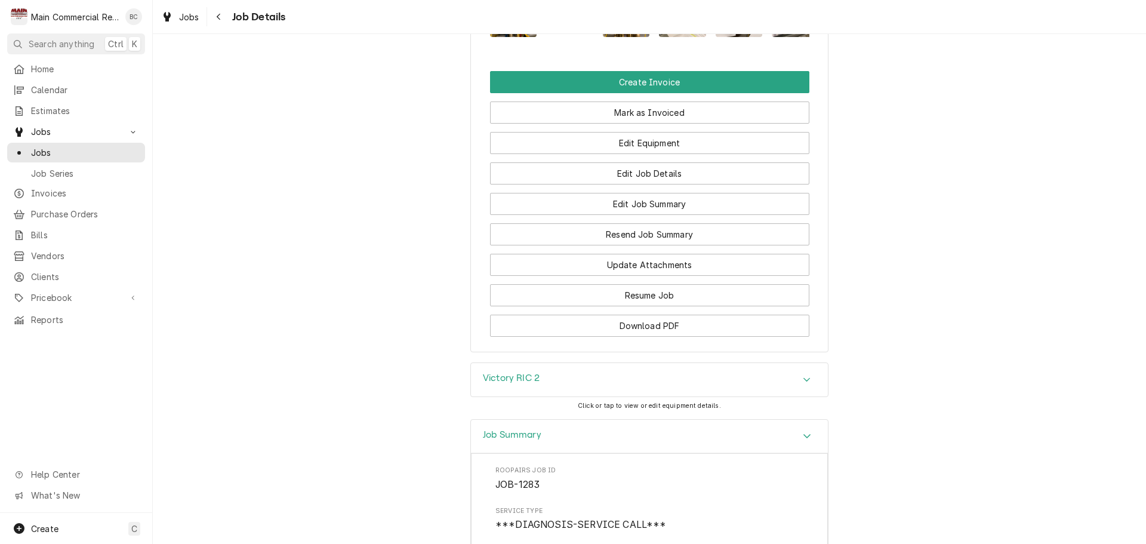
scroll to position [1530, 0]
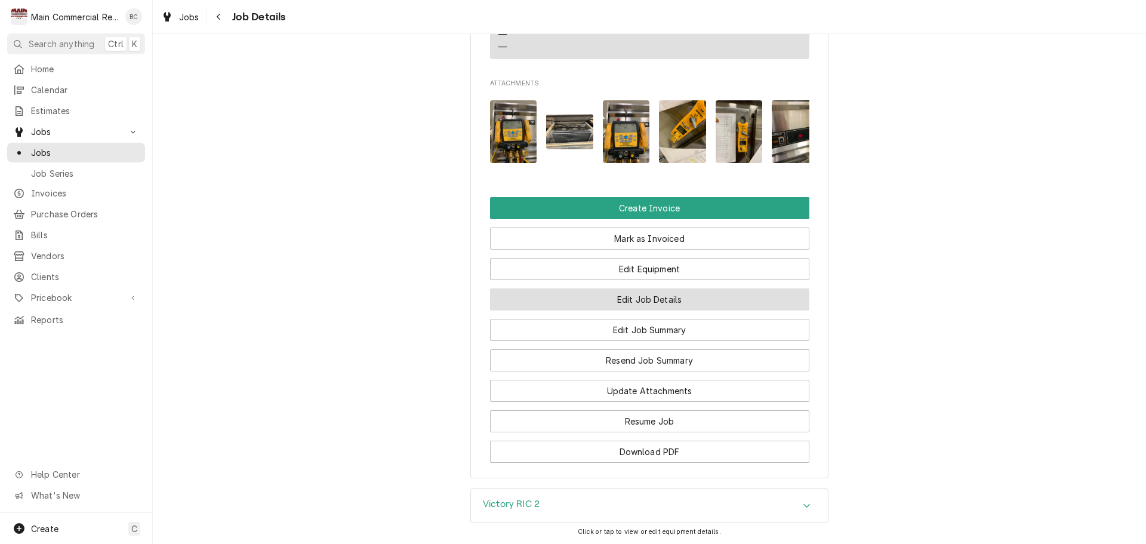
click at [623, 309] on button "Edit Job Details" at bounding box center [649, 299] width 319 height 22
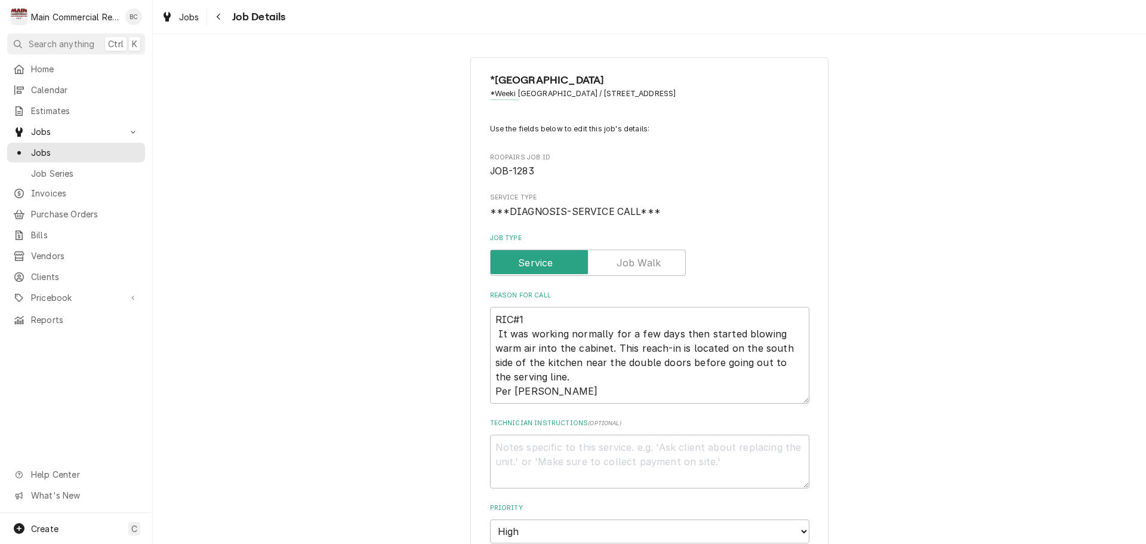
type textarea "x"
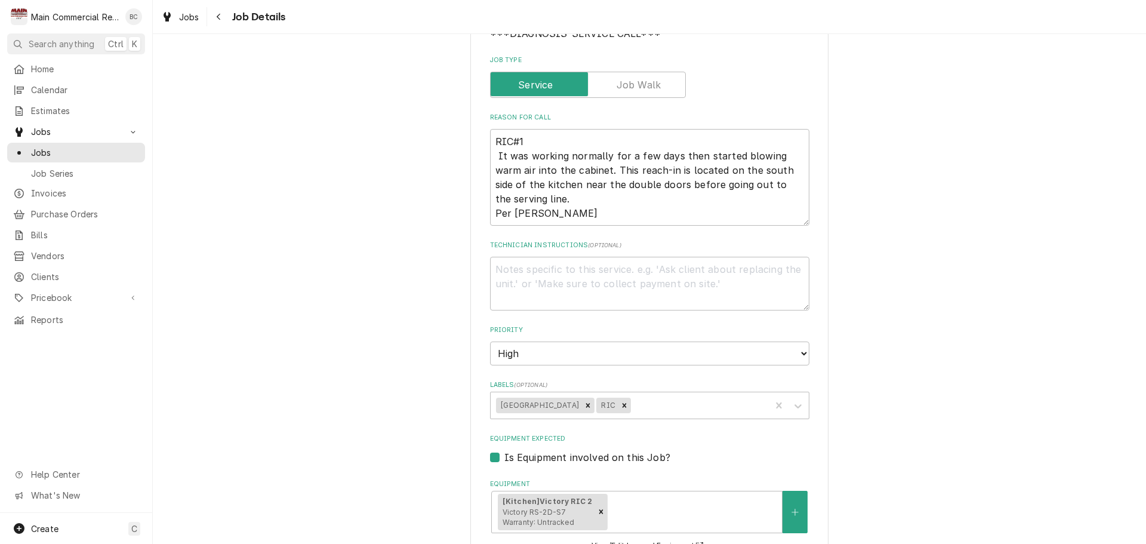
scroll to position [179, 0]
click at [638, 409] on div "Labels" at bounding box center [699, 403] width 132 height 21
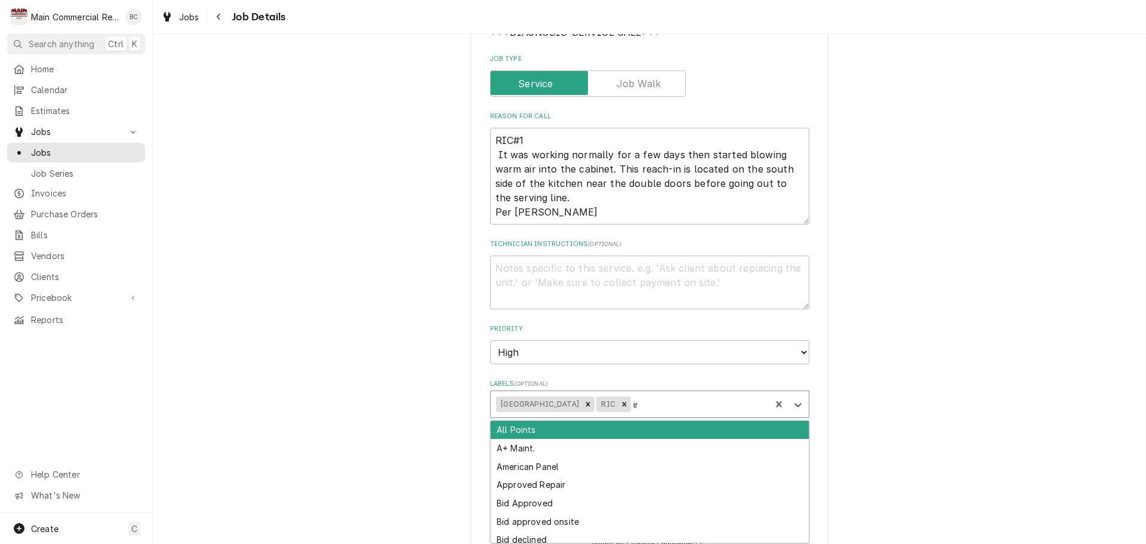
type input "inv"
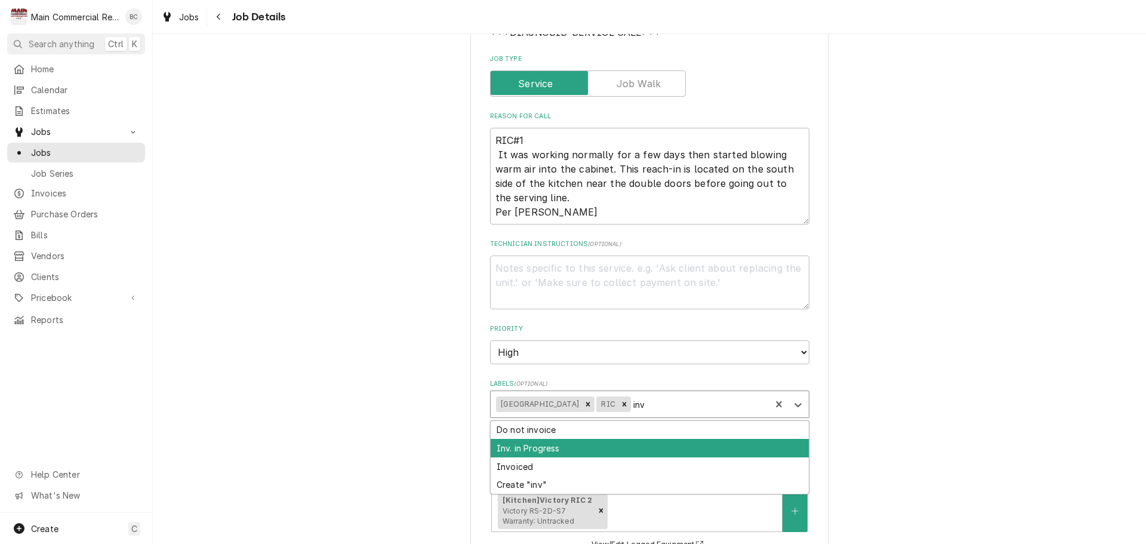
click at [584, 445] on div "Inv. in Progress" at bounding box center [650, 448] width 318 height 19
type textarea "x"
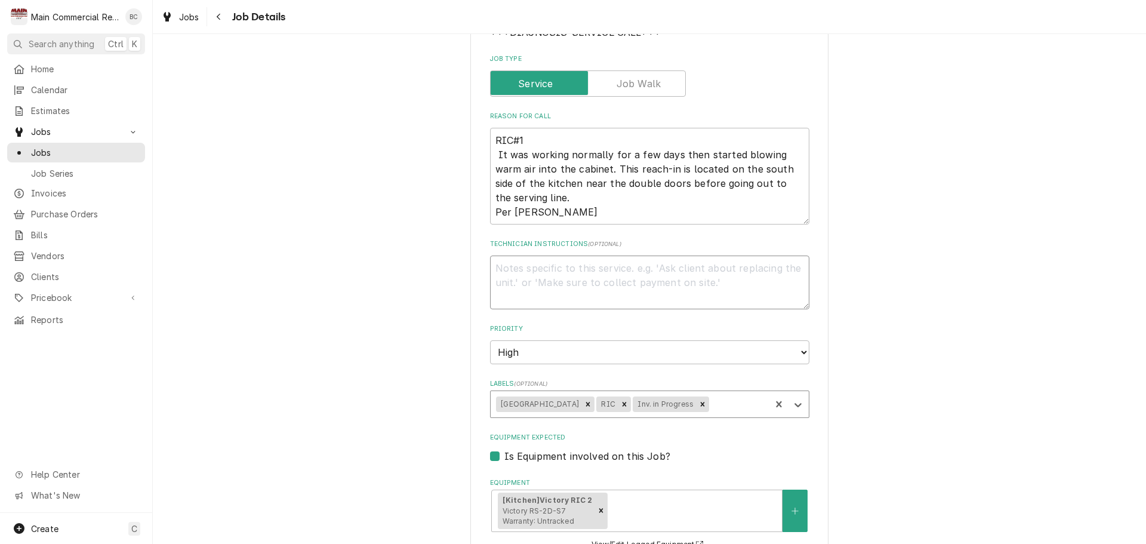
click at [549, 285] on textarea "Technician Instructions ( optional )" at bounding box center [649, 282] width 319 height 54
type textarea "x"
type textarea "I"
type textarea "x"
type textarea "IN"
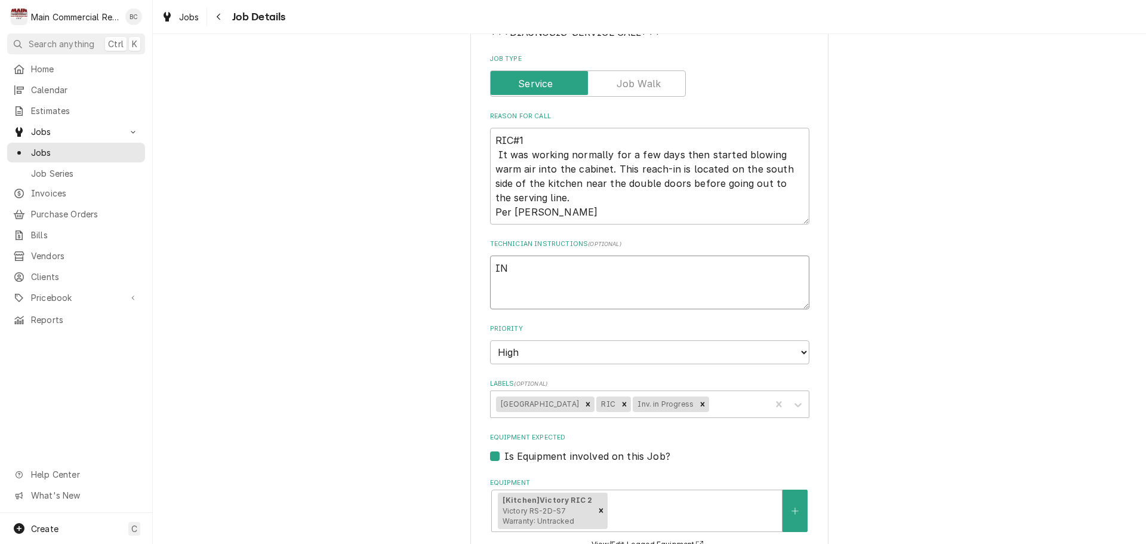
type textarea "x"
type textarea "INV"
type textarea "x"
type textarea "INV#"
type textarea "x"
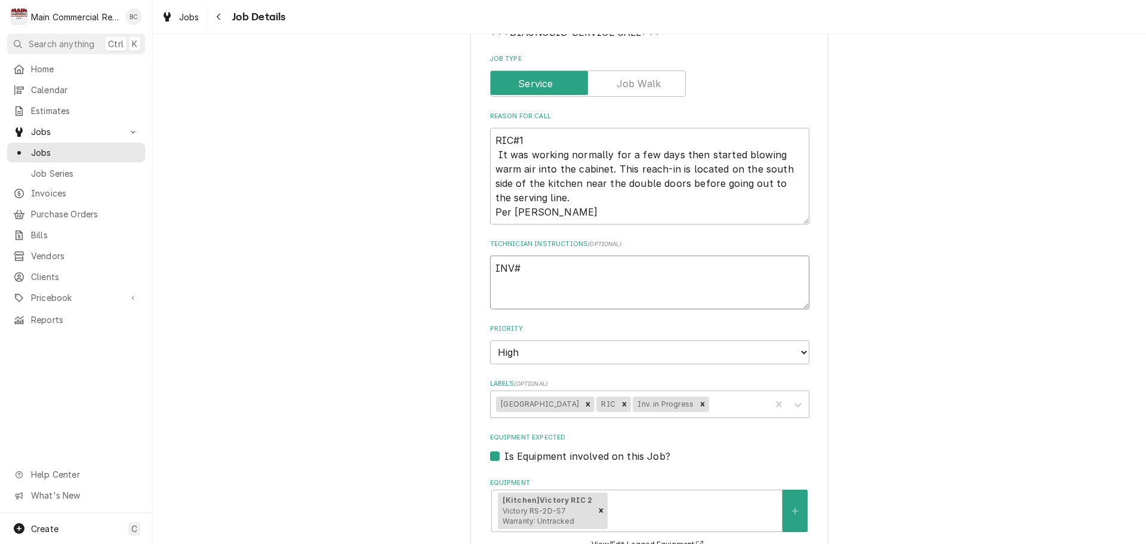
type textarea "INV#1"
type textarea "x"
type textarea "INV#15"
type textarea "x"
type textarea "INV#152"
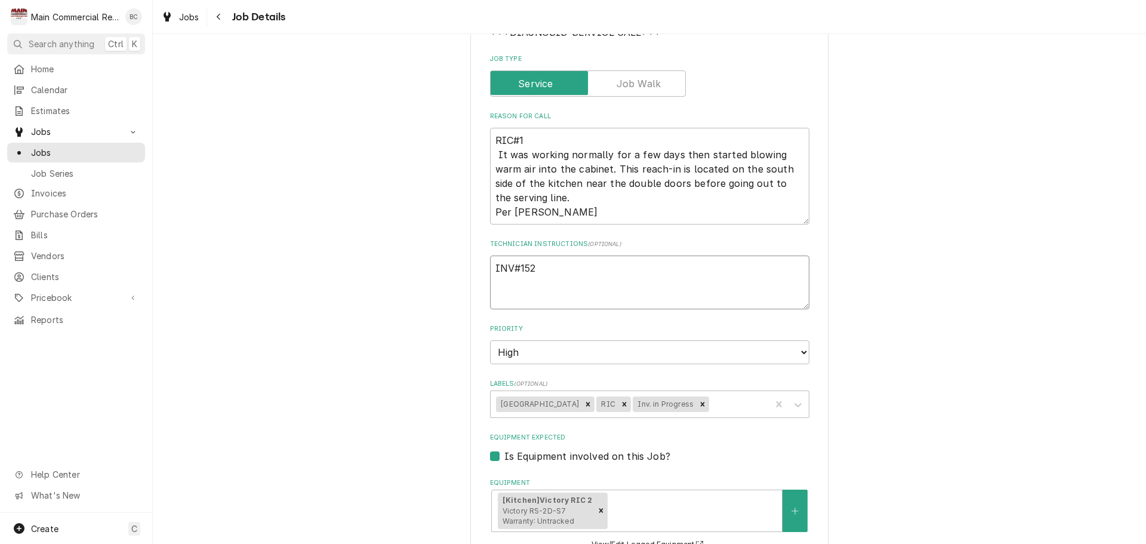
type textarea "x"
type textarea "INV#1521"
type textarea "x"
type textarea "INV#15217"
type textarea "x"
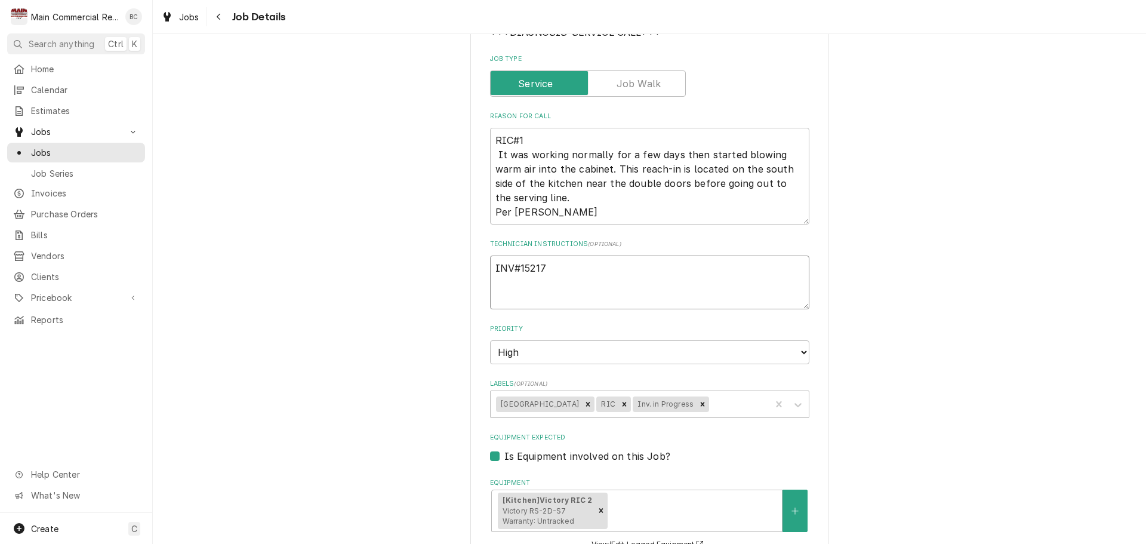
type textarea "INV#152172"
type textarea "x"
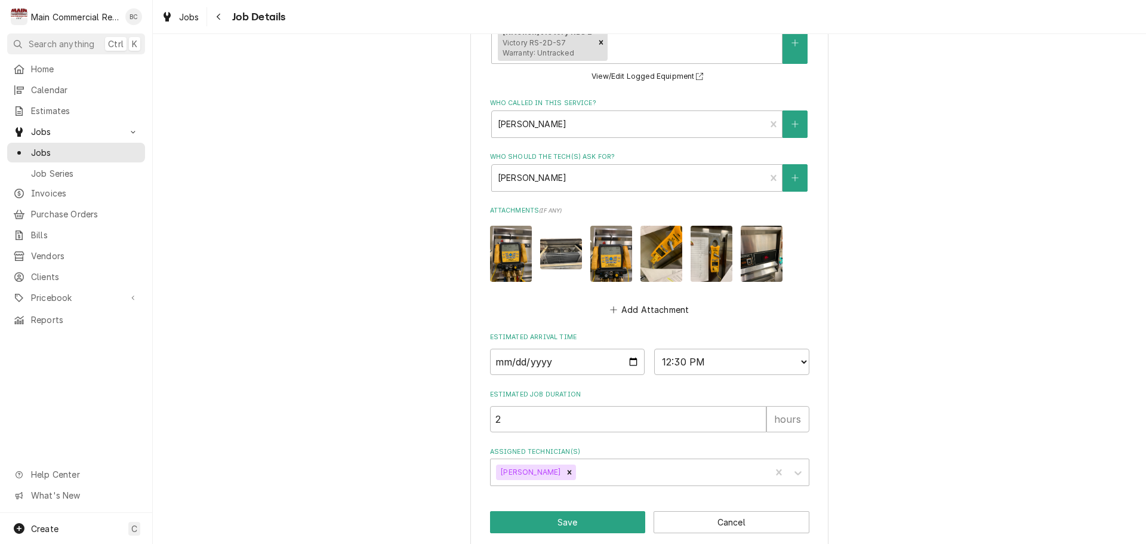
scroll to position [662, 0]
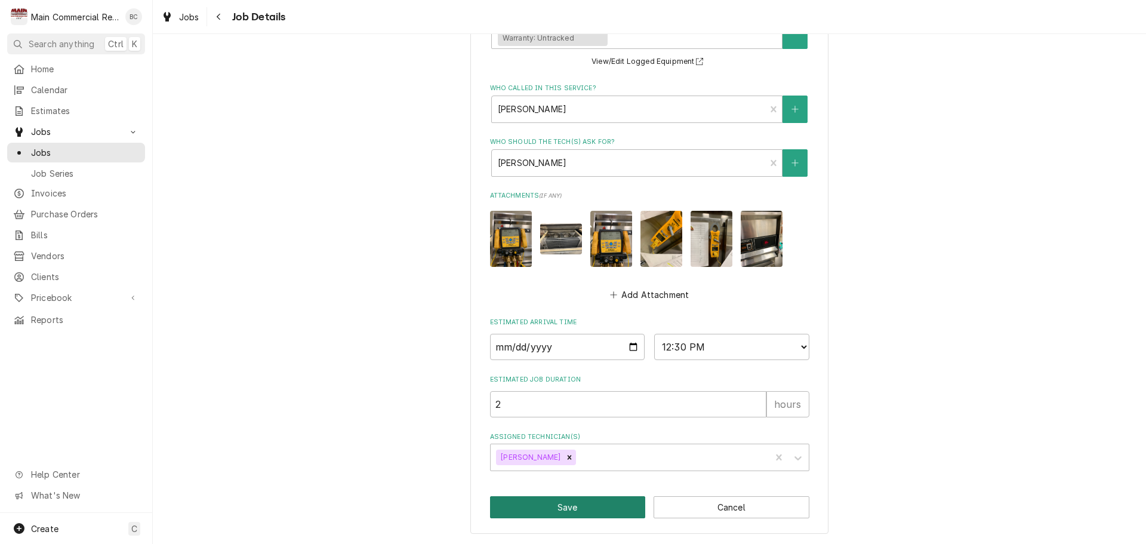
type textarea "INV#152172"
click at [560, 509] on button "Save" at bounding box center [568, 507] width 156 height 22
type textarea "x"
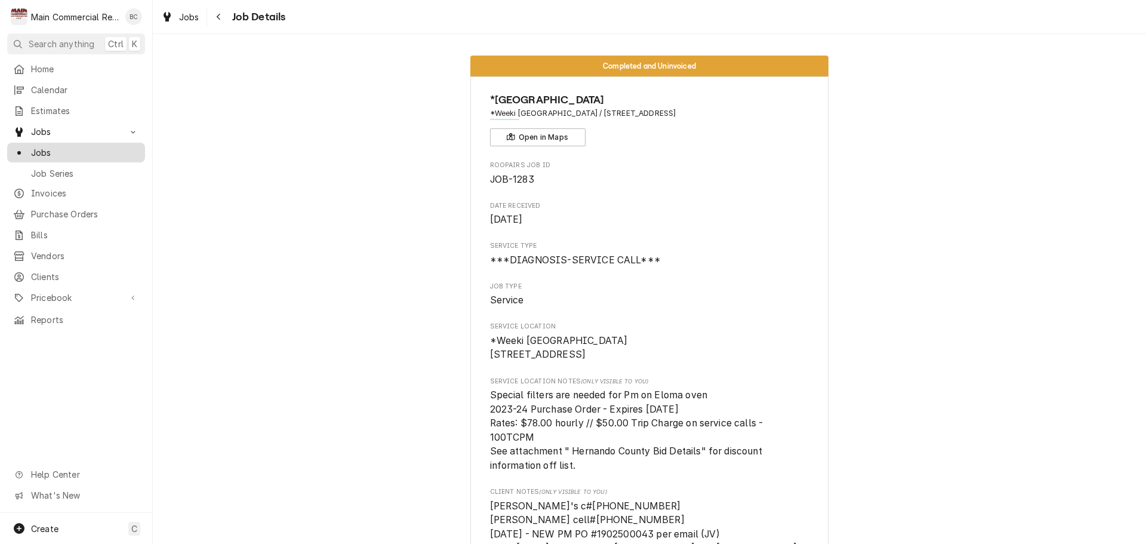
click at [76, 150] on span "Jobs" at bounding box center [85, 152] width 108 height 13
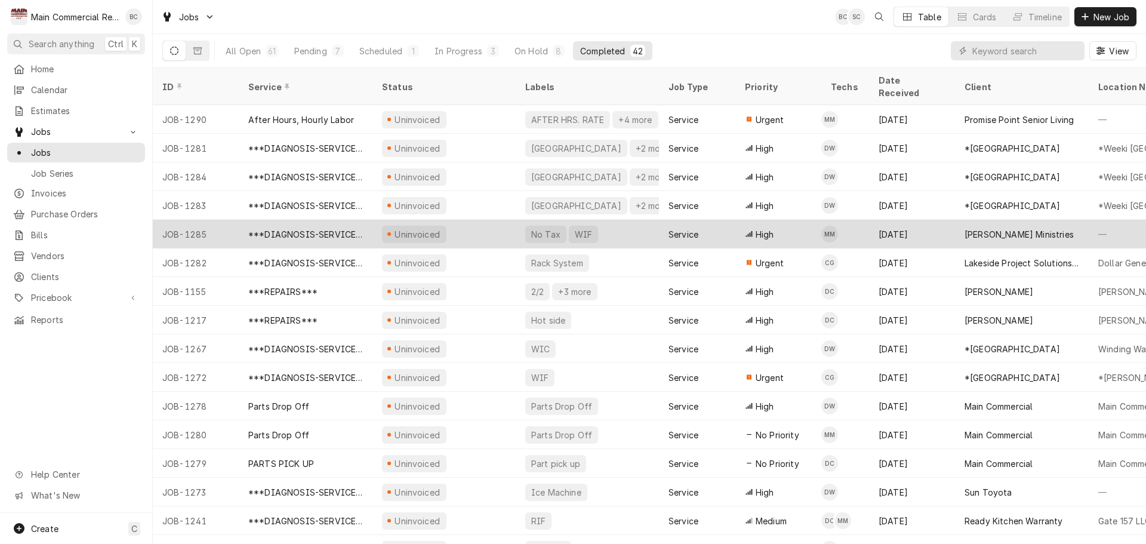
click at [323, 228] on div "***DIAGNOSIS-SERVICE CALL***" at bounding box center [305, 234] width 115 height 13
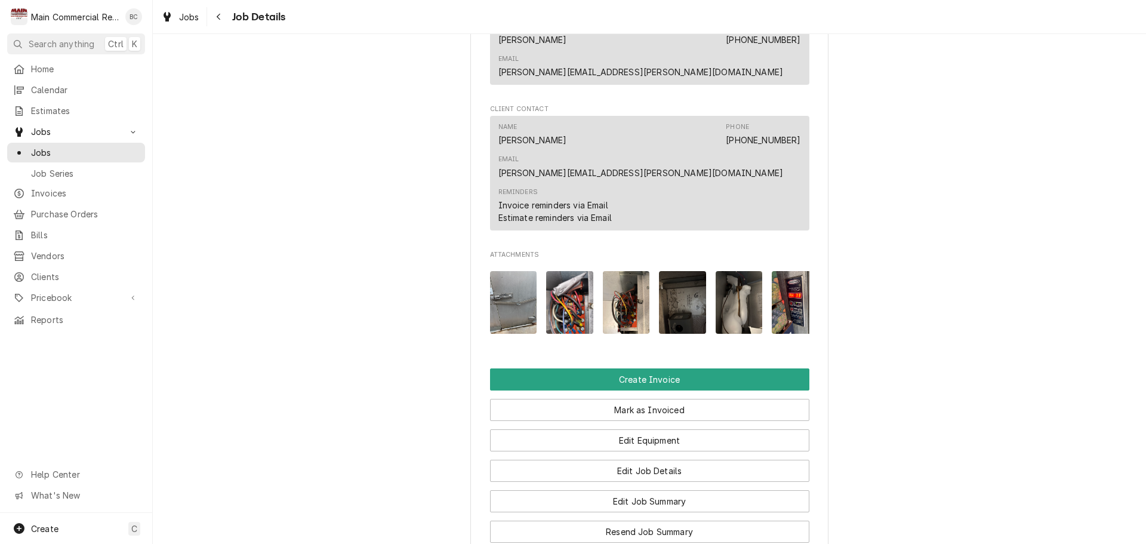
scroll to position [955, 0]
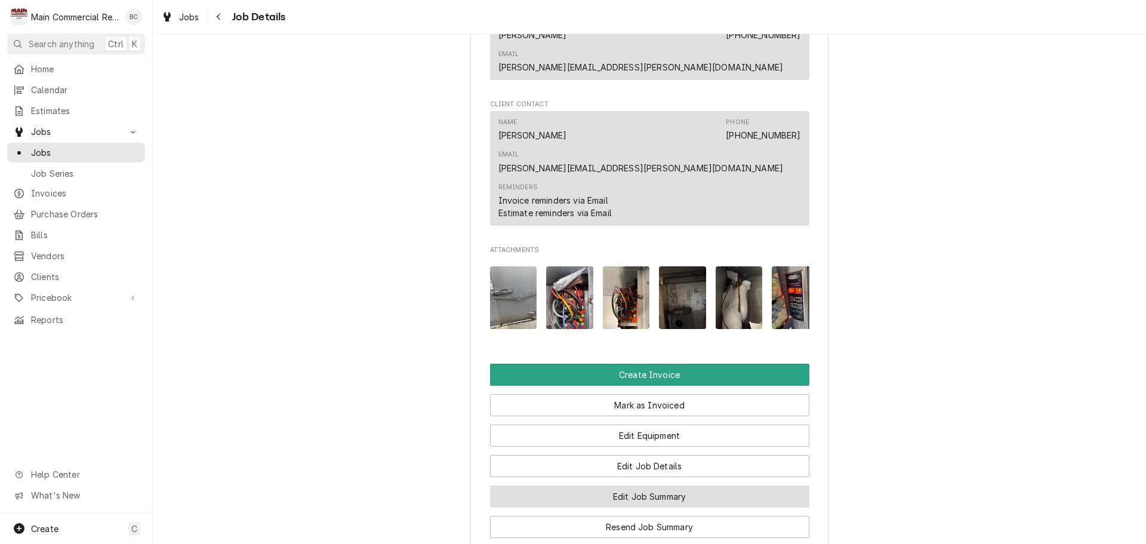
click at [635, 485] on button "Edit Job Summary" at bounding box center [649, 496] width 319 height 22
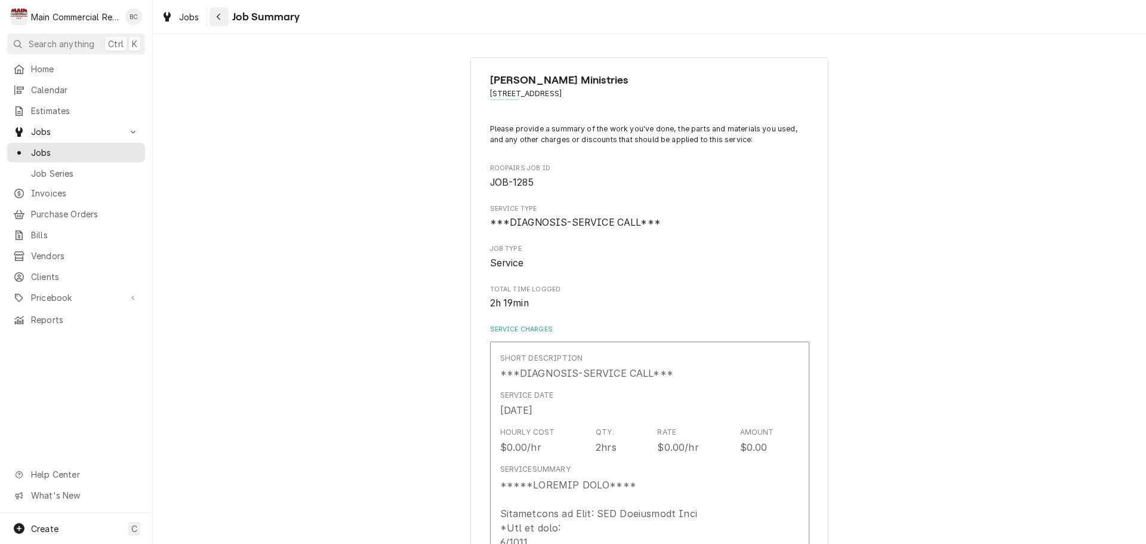
click at [216, 17] on icon "Navigate back" at bounding box center [218, 17] width 5 height 8
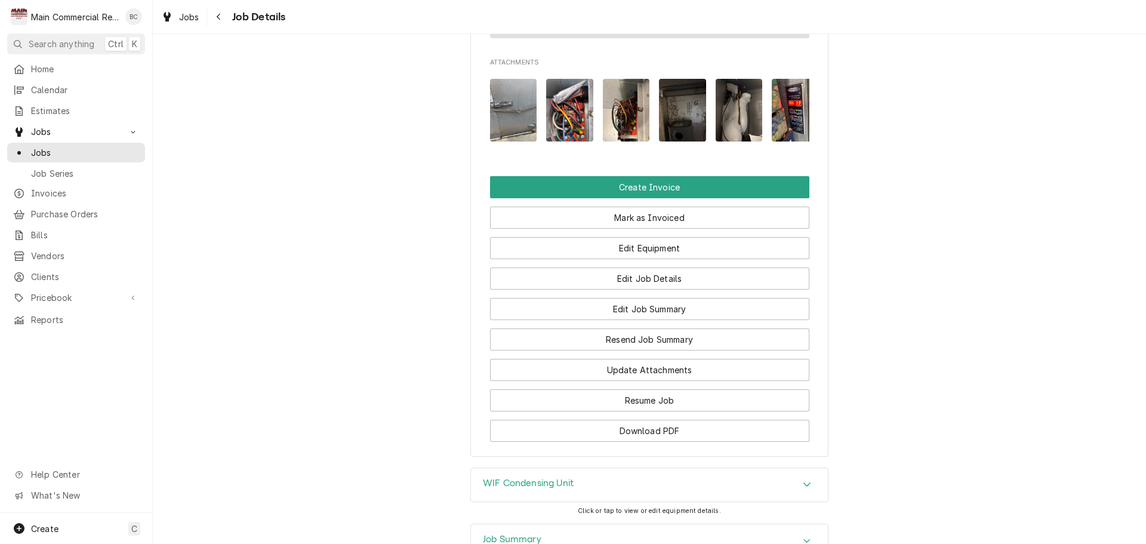
scroll to position [1217, 0]
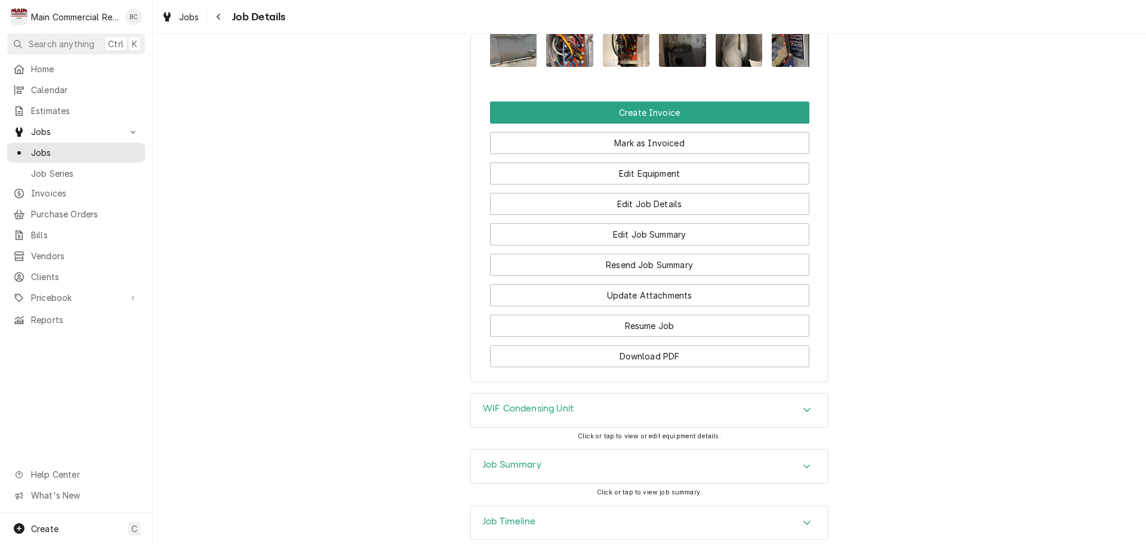
click at [509, 459] on h3 "Job Summary" at bounding box center [512, 464] width 58 height 11
click at [528, 403] on h3 "WIF Condensing Unit" at bounding box center [528, 408] width 91 height 11
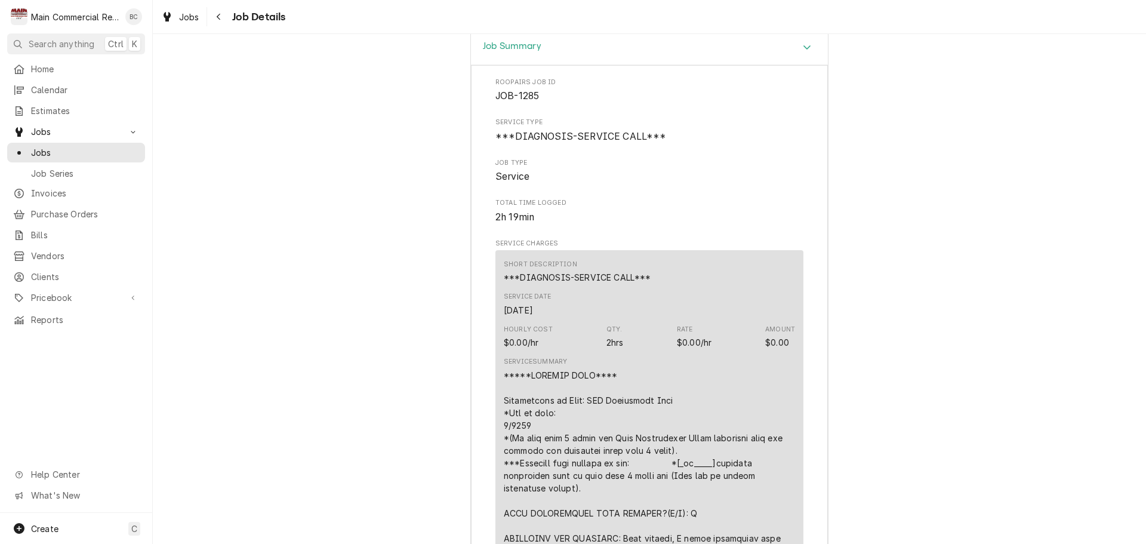
scroll to position [2005, 0]
click at [63, 150] on span "Jobs" at bounding box center [85, 152] width 108 height 13
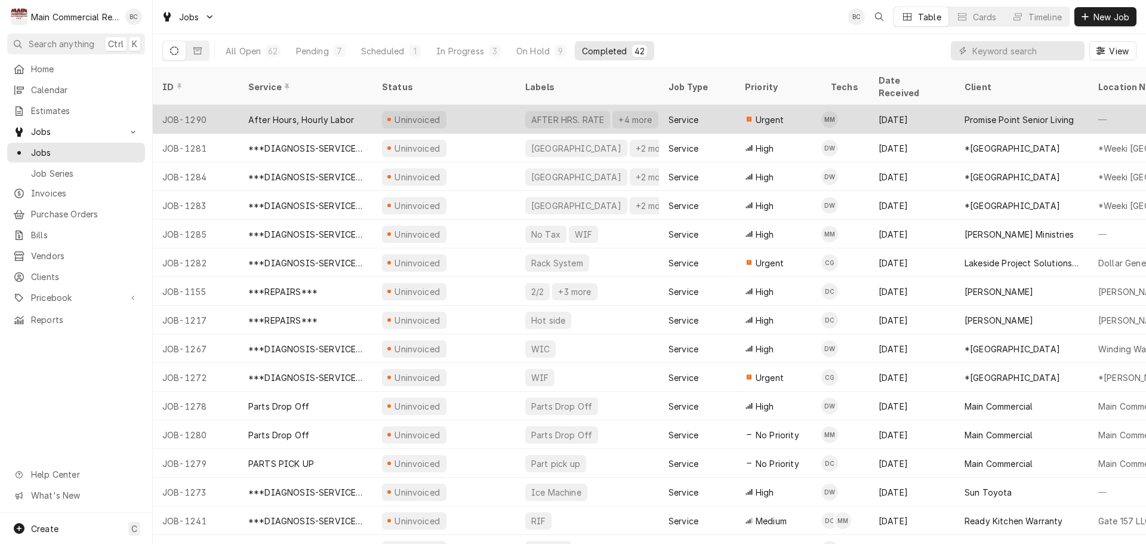
click at [325, 113] on div "After Hours, Hourly Labor" at bounding box center [301, 119] width 106 height 13
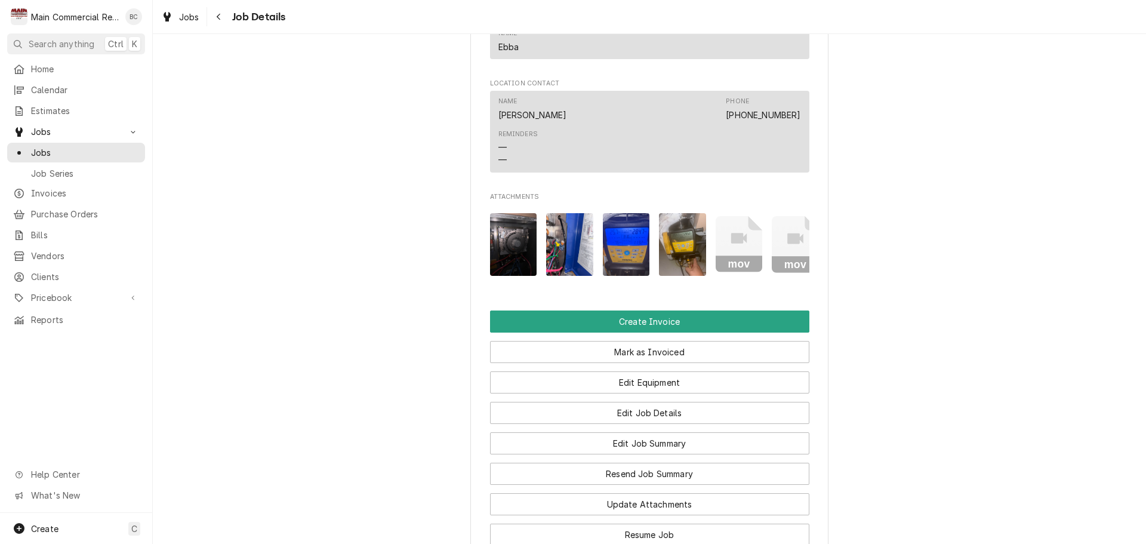
scroll to position [895, 0]
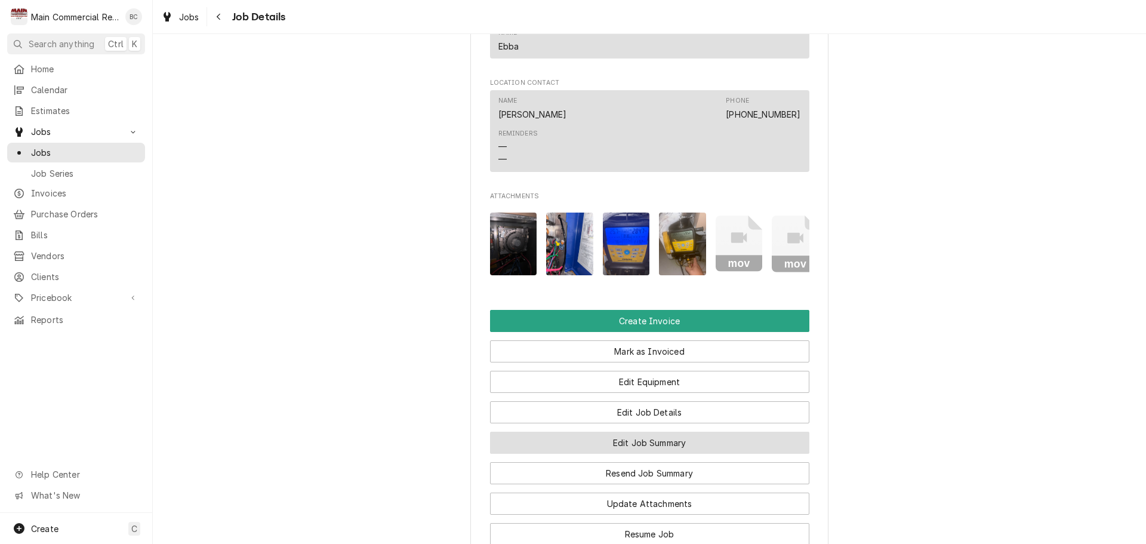
click at [631, 454] on button "Edit Job Summary" at bounding box center [649, 443] width 319 height 22
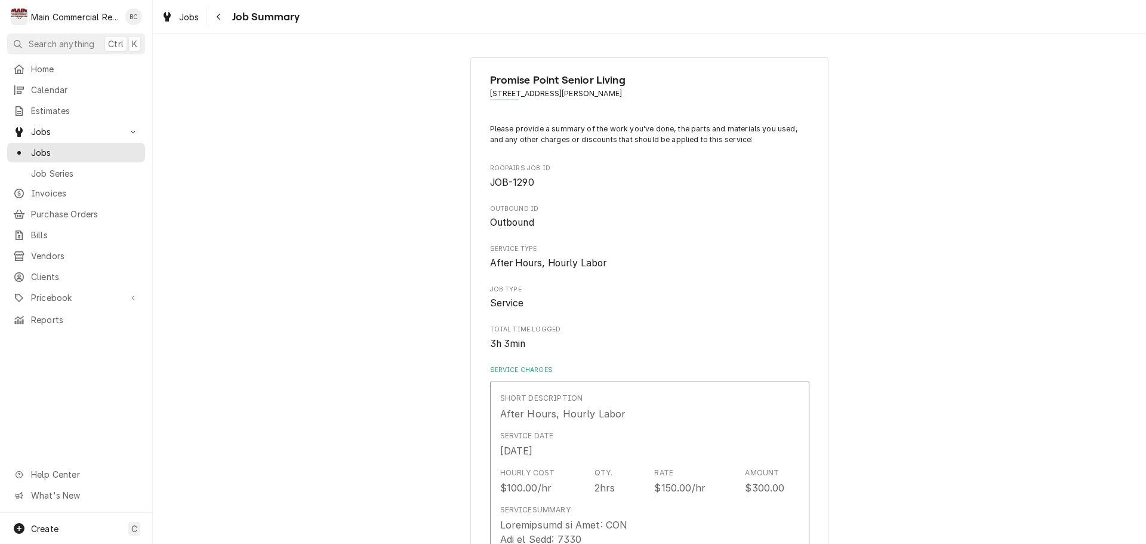
type textarea "x"
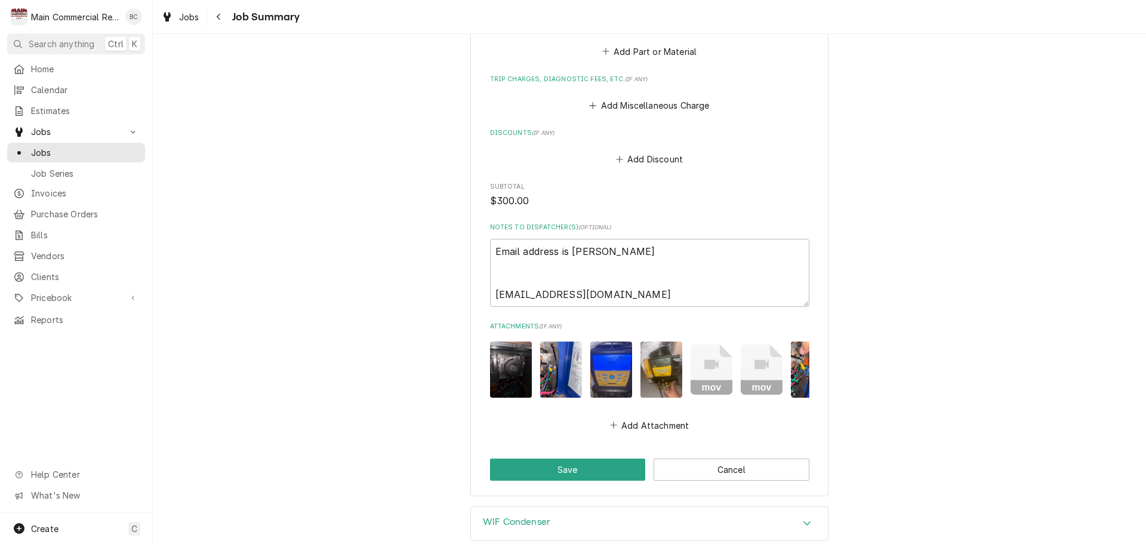
scroll to position [960, 0]
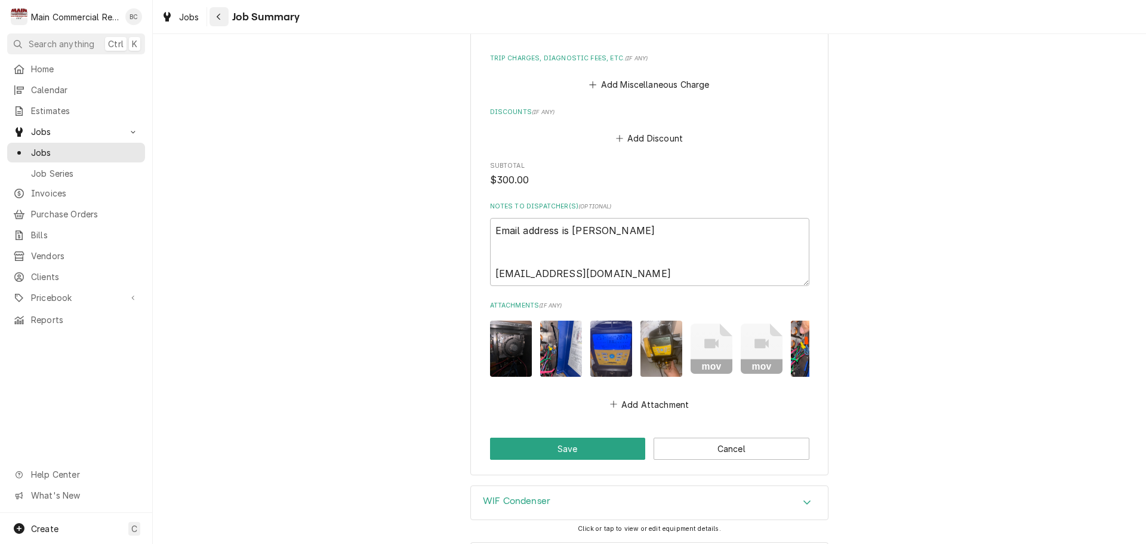
click at [220, 19] on icon "Navigate back" at bounding box center [219, 17] width 4 height 7
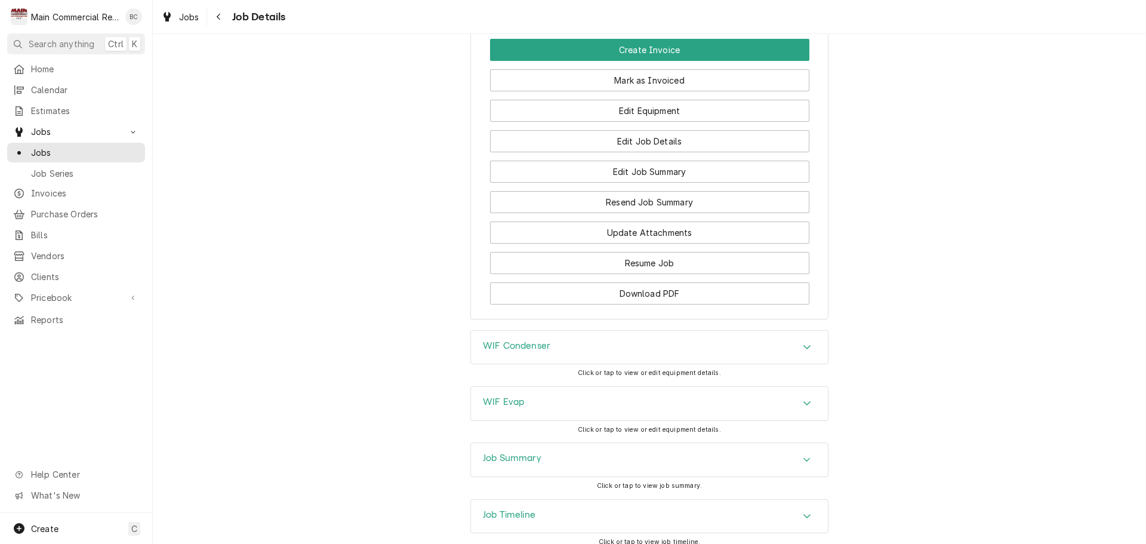
scroll to position [1138, 0]
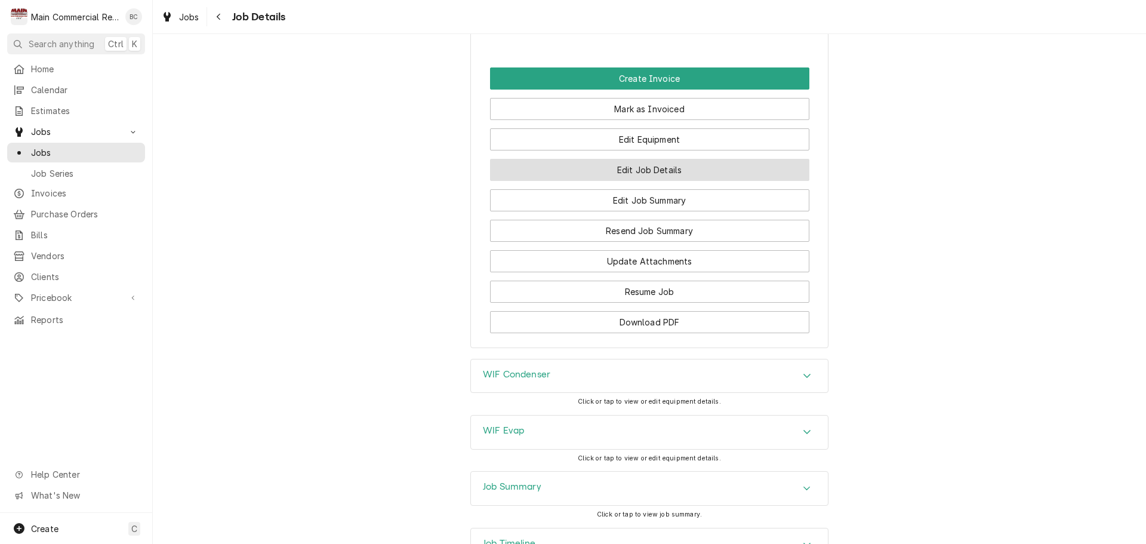
click at [643, 181] on button "Edit Job Details" at bounding box center [649, 170] width 319 height 22
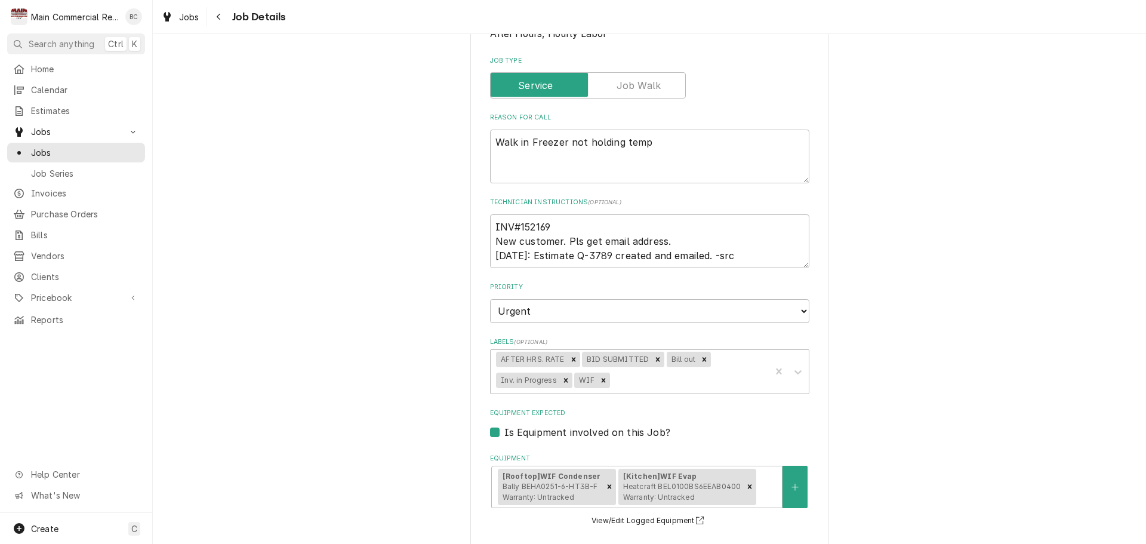
scroll to position [239, 0]
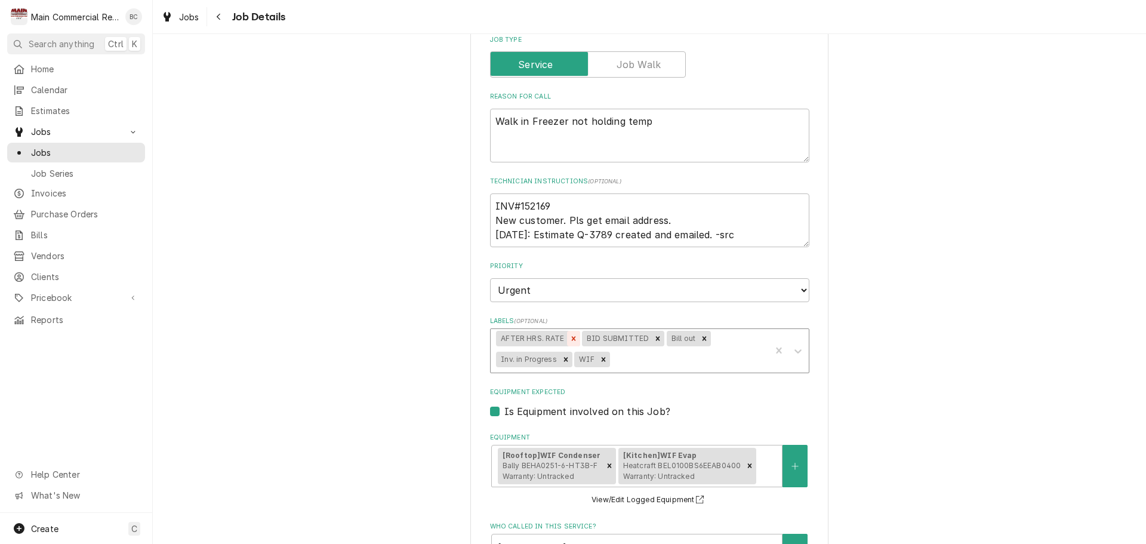
click at [569, 336] on icon "Remove AFTER HRS. RATE" at bounding box center [573, 338] width 8 height 8
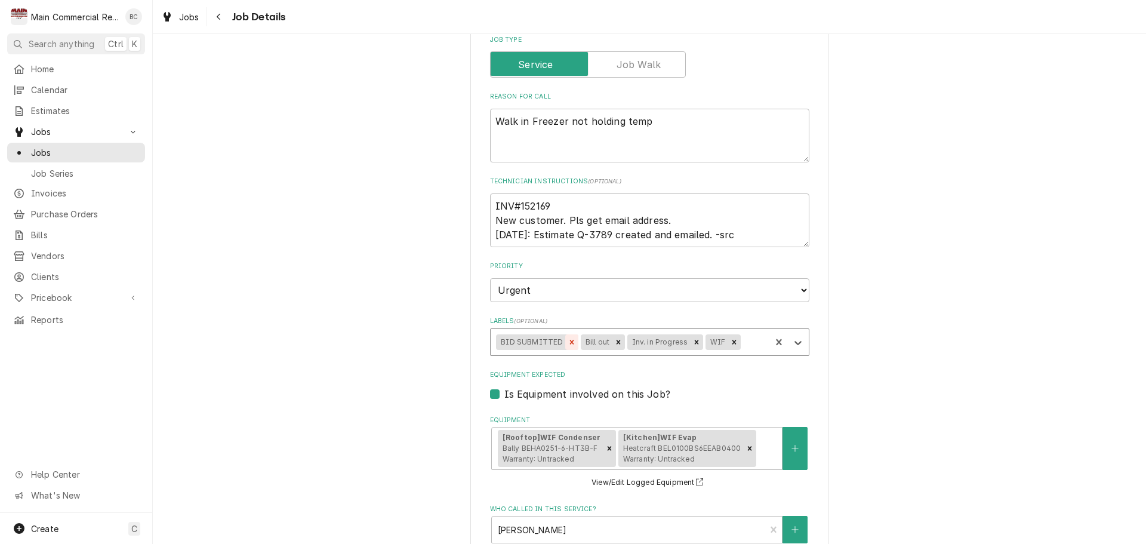
click at [570, 341] on icon "Remove BID SUBMITTED" at bounding box center [572, 342] width 4 height 4
click at [530, 340] on icon "Remove Bill out" at bounding box center [534, 342] width 8 height 8
click at [562, 341] on icon "Remove Inv. in Progress" at bounding box center [566, 342] width 8 height 8
type textarea "x"
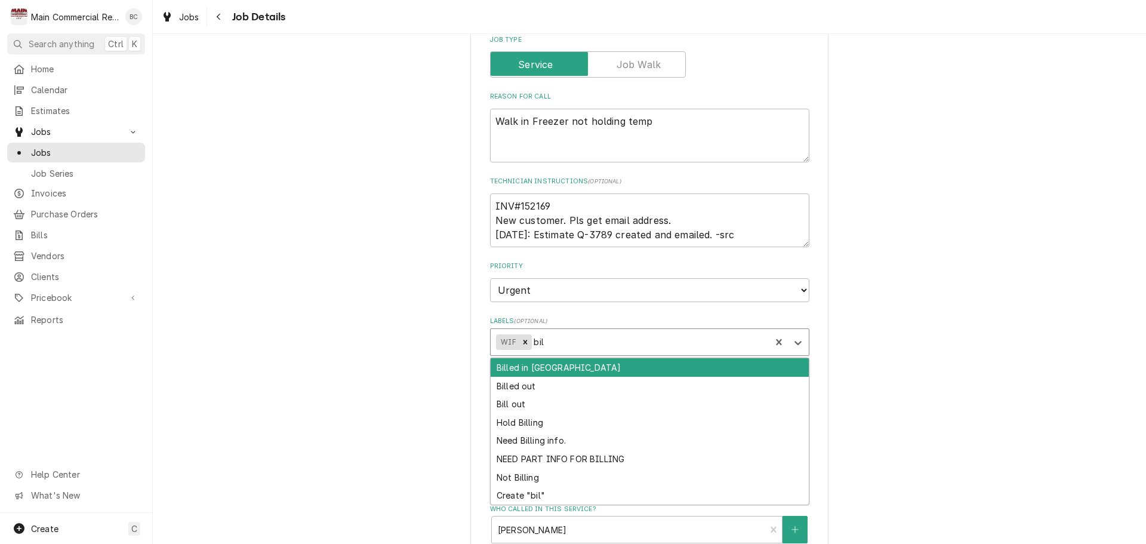
type input "bill"
click at [547, 366] on div "Billed in [GEOGRAPHIC_DATA]" at bounding box center [650, 367] width 318 height 19
type textarea "x"
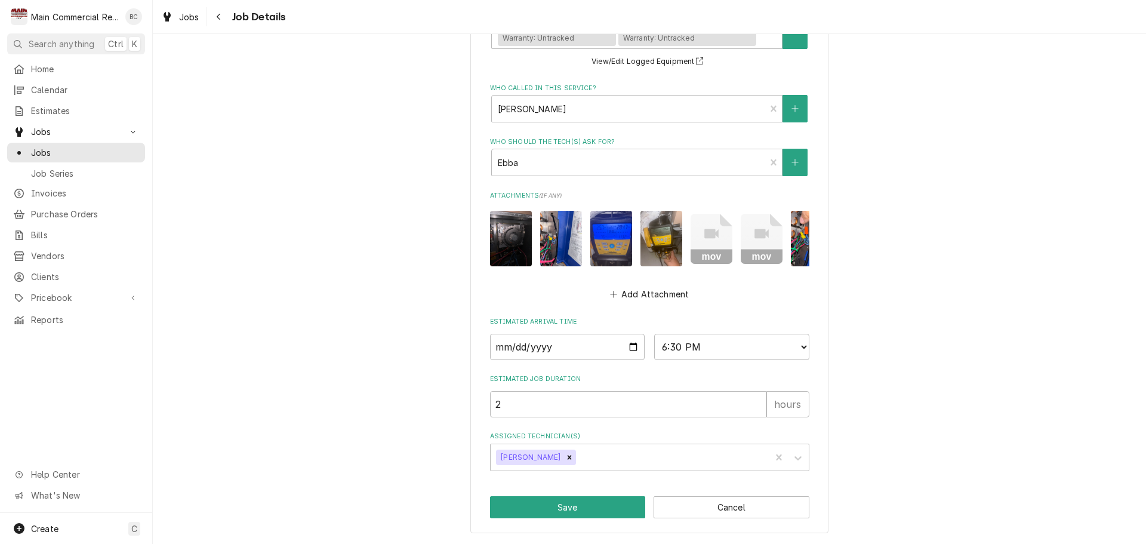
scroll to position [668, 0]
click at [534, 507] on button "Save" at bounding box center [568, 507] width 156 height 22
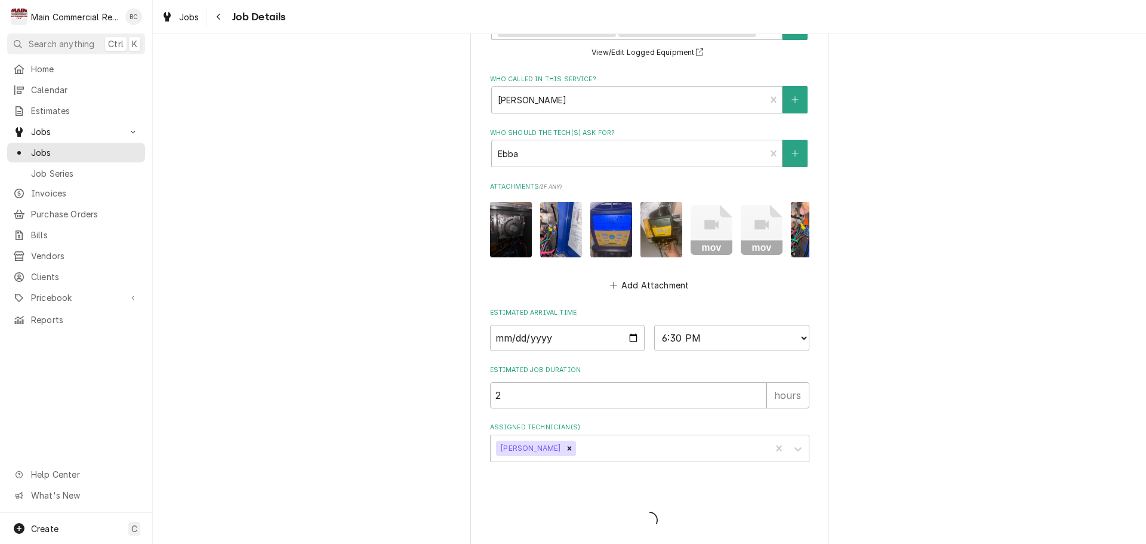
type textarea "x"
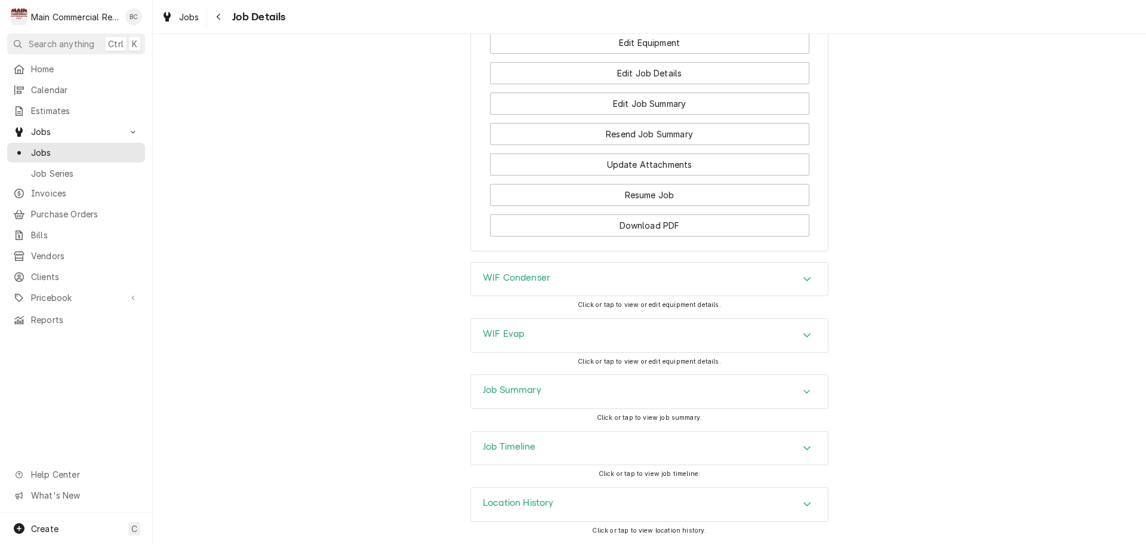
scroll to position [1253, 0]
click at [514, 393] on h3 "Job Summary" at bounding box center [512, 389] width 58 height 11
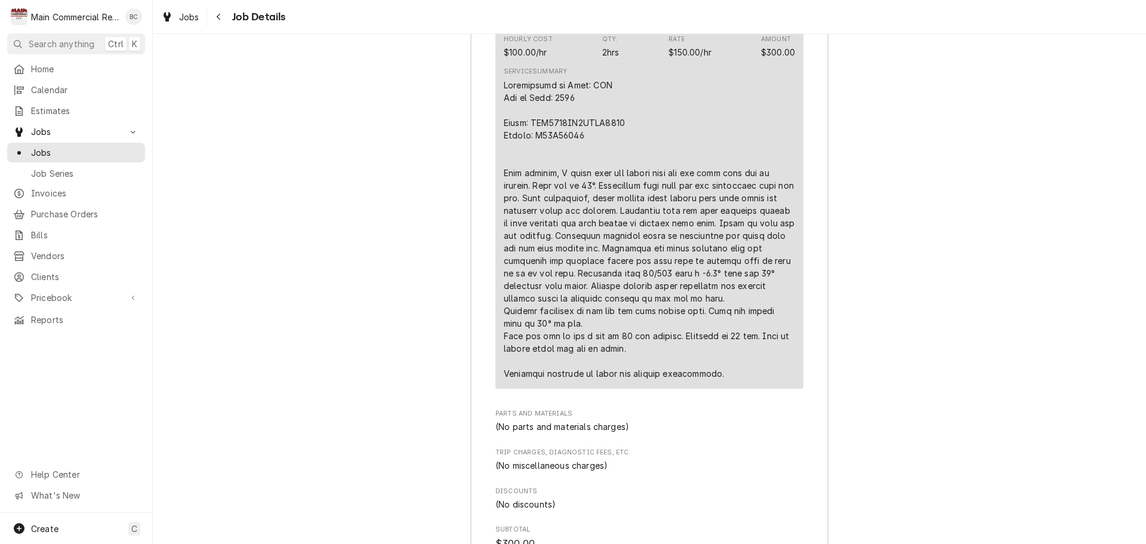
scroll to position [1910, 0]
click at [50, 149] on span "Jobs" at bounding box center [85, 152] width 108 height 13
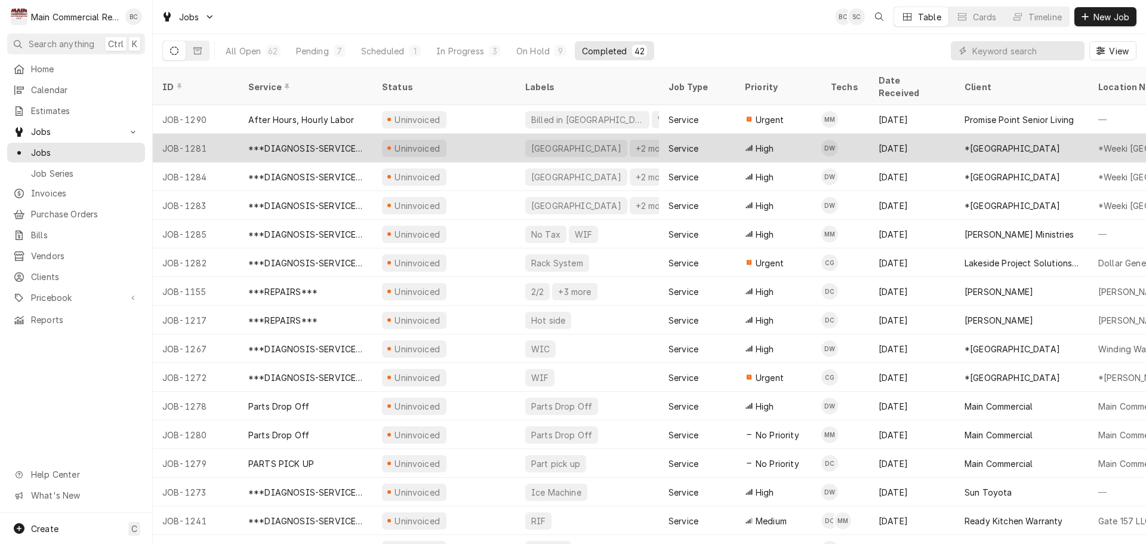
click at [312, 142] on div "***DIAGNOSIS-SERVICE CALL***" at bounding box center [305, 148] width 115 height 13
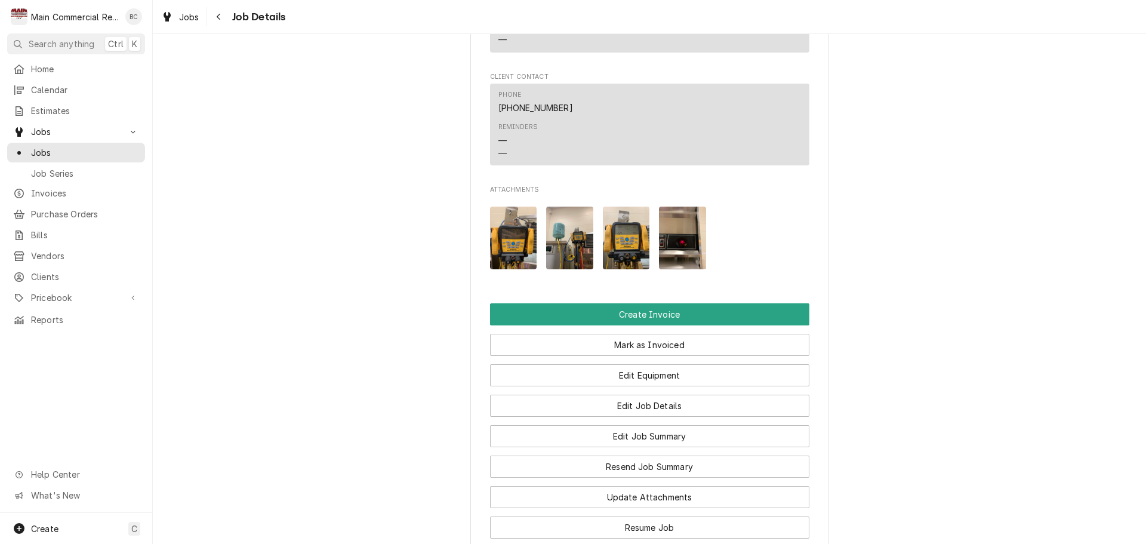
scroll to position [1611, 0]
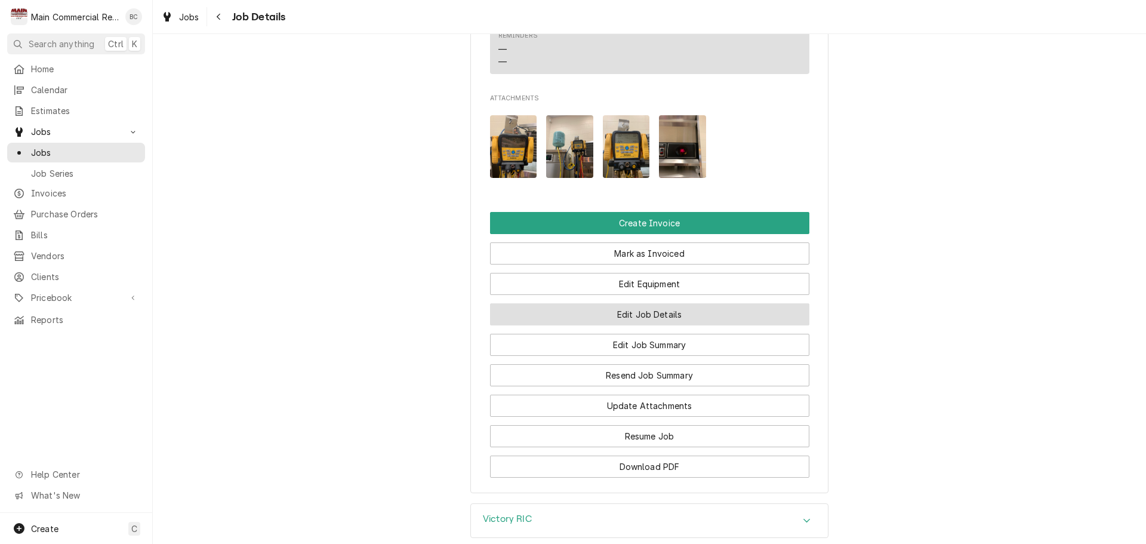
click at [646, 312] on button "Edit Job Details" at bounding box center [649, 314] width 319 height 22
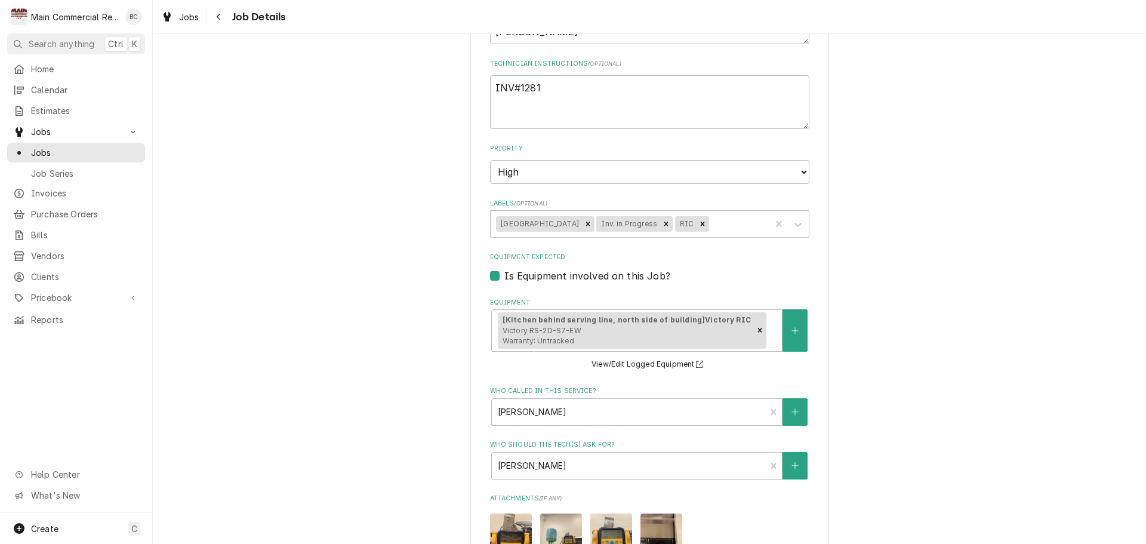
scroll to position [705, 0]
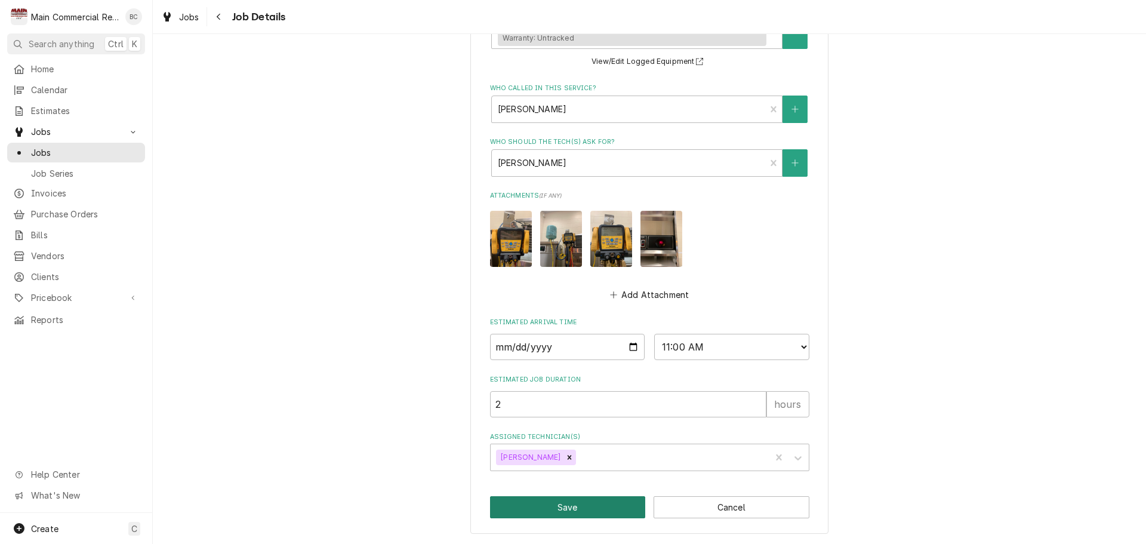
click at [594, 509] on button "Save" at bounding box center [568, 507] width 156 height 22
type textarea "x"
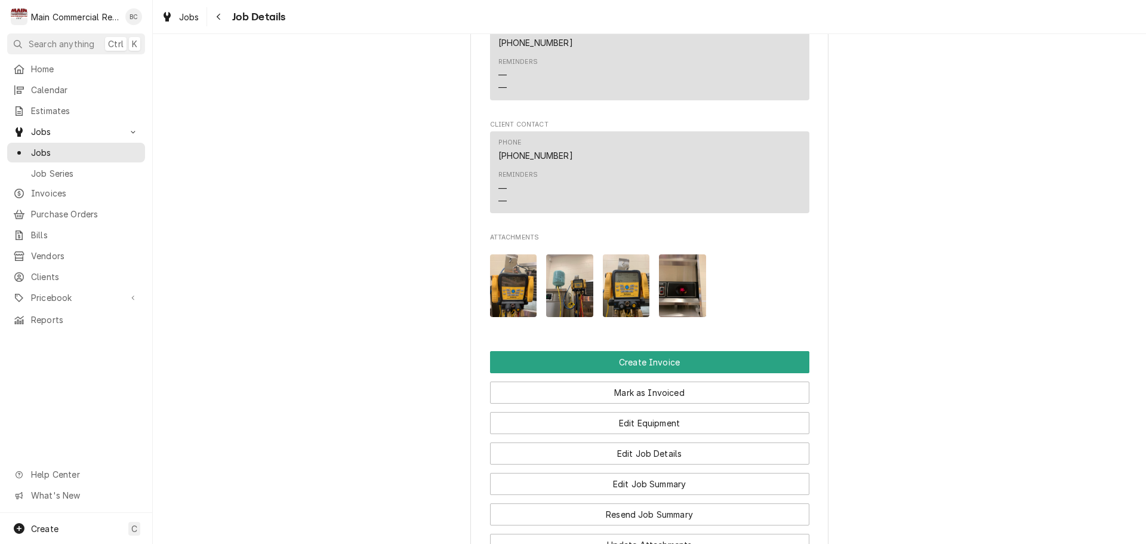
scroll to position [1552, 0]
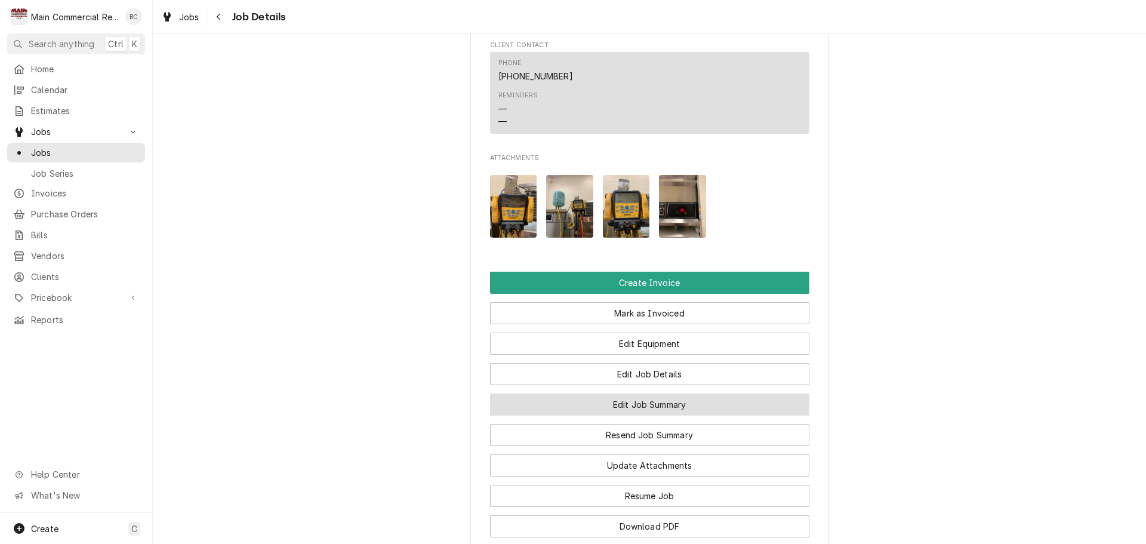
click at [676, 405] on button "Edit Job Summary" at bounding box center [649, 404] width 319 height 22
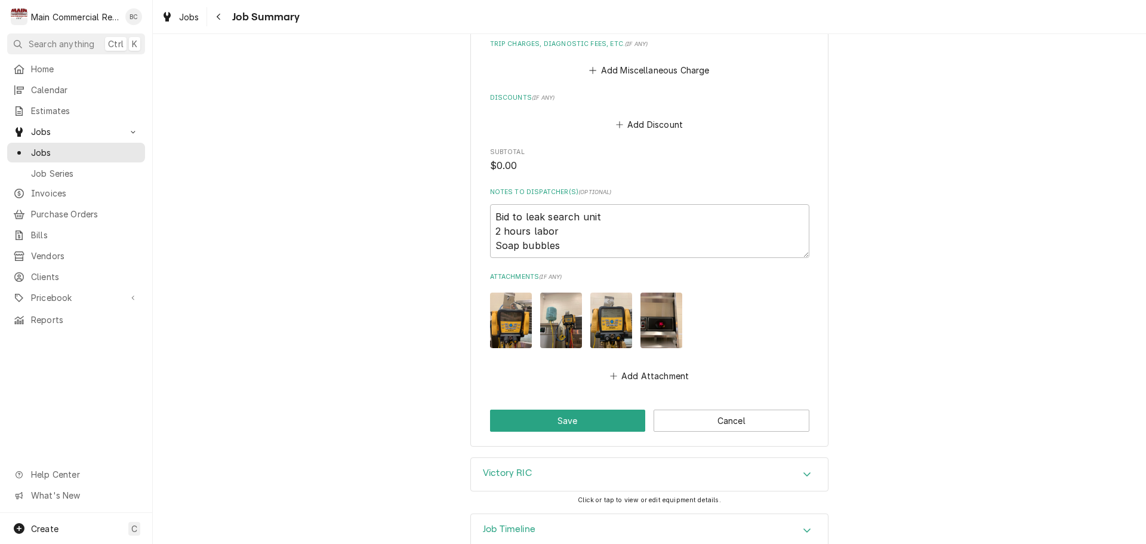
scroll to position [1503, 0]
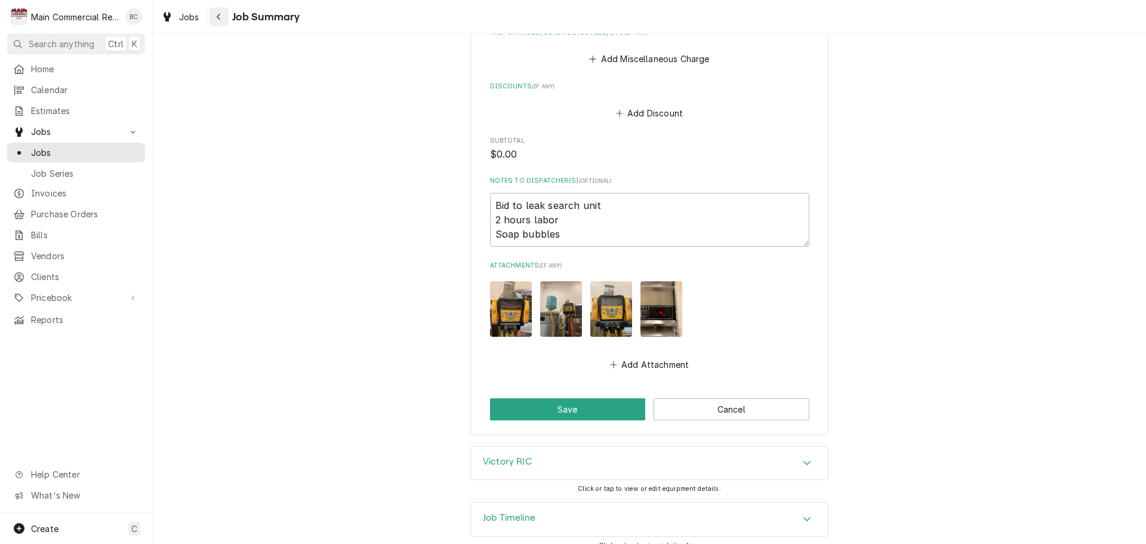
click at [216, 16] on icon "Navigate back" at bounding box center [218, 17] width 5 height 8
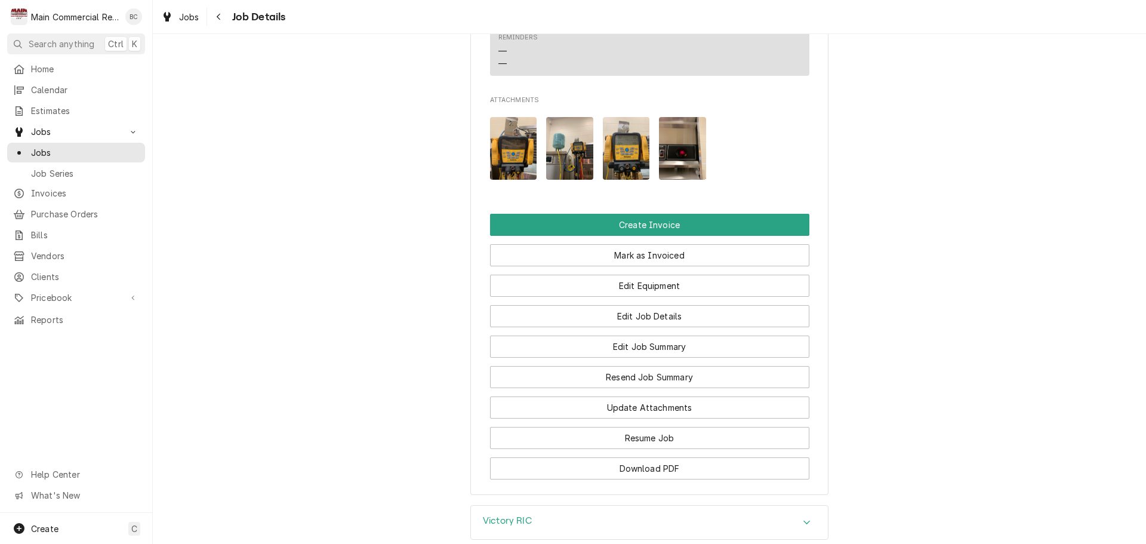
scroll to position [1611, 0]
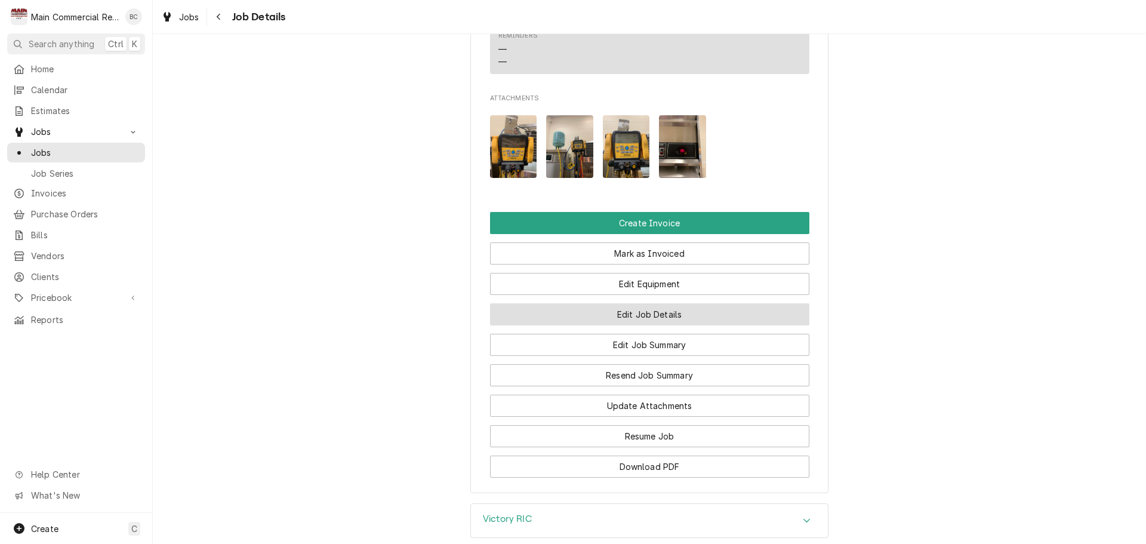
click at [636, 318] on button "Edit Job Details" at bounding box center [649, 314] width 319 height 22
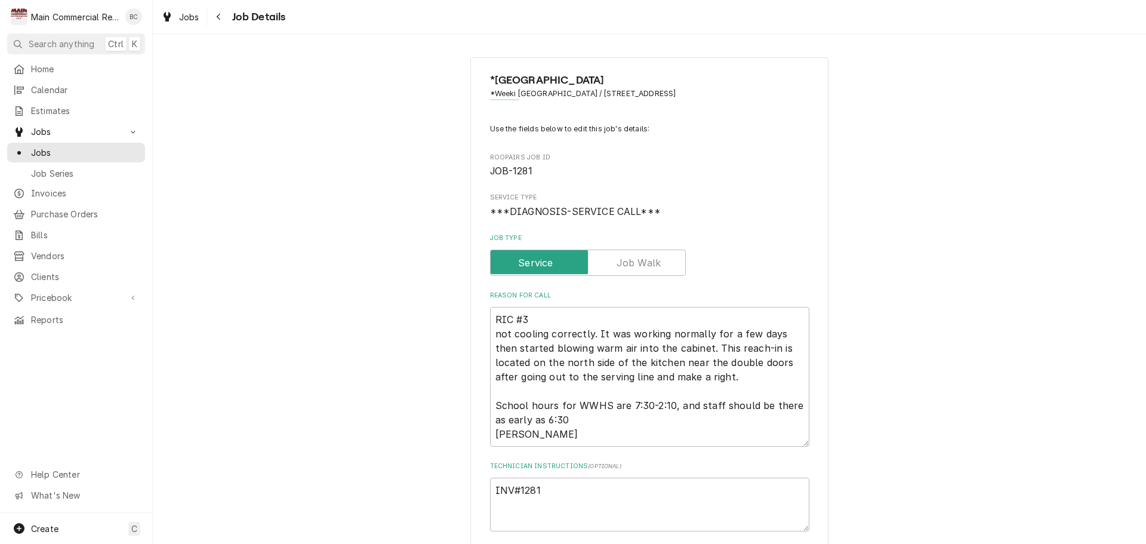
scroll to position [179, 0]
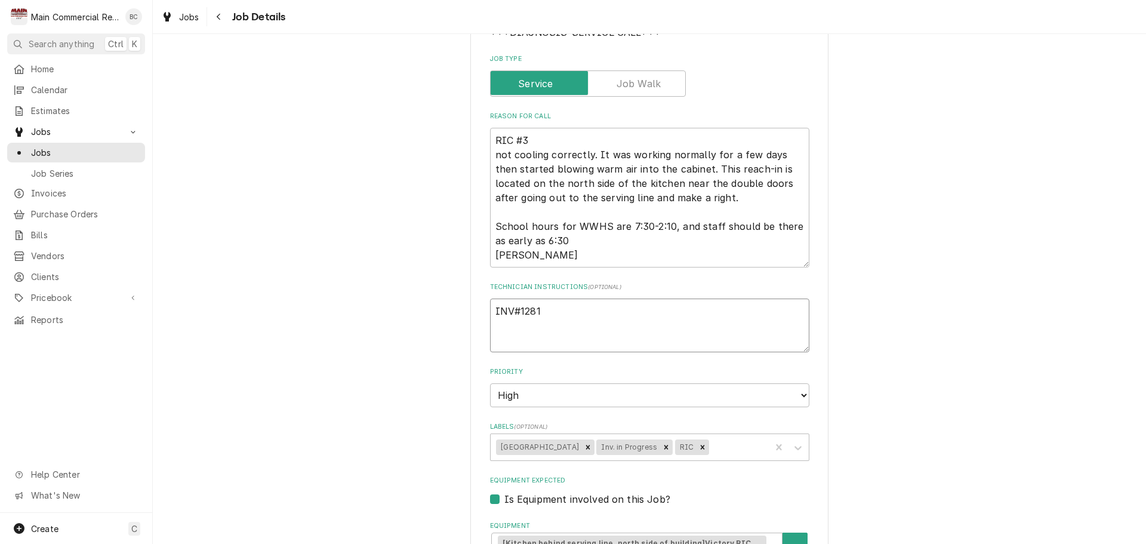
click at [557, 316] on textarea "INV#1281" at bounding box center [649, 325] width 319 height 54
type textarea "x"
type textarea "INV#128"
type textarea "x"
type textarea "INV#12"
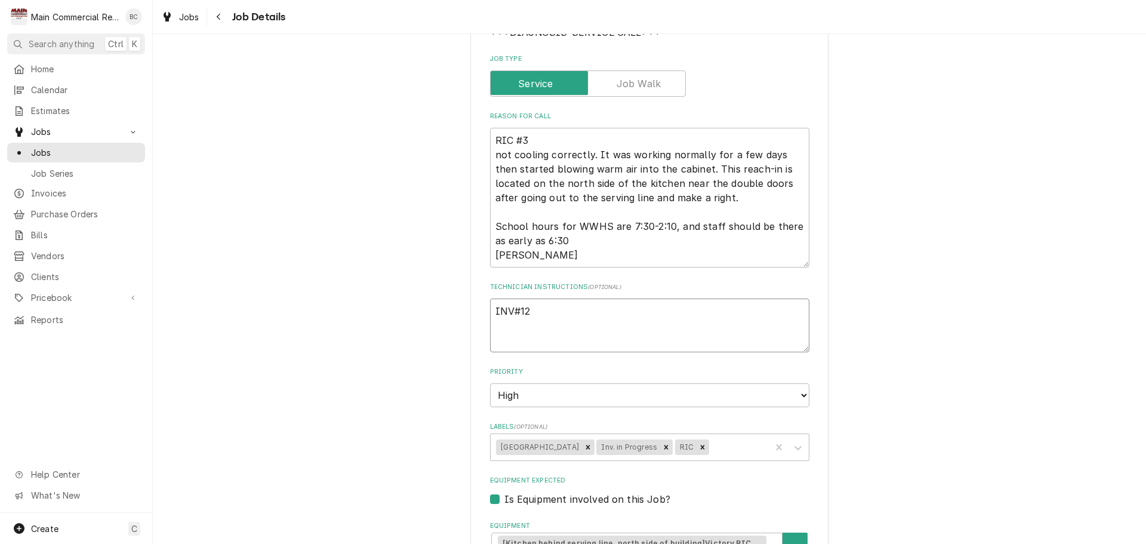
type textarea "x"
type textarea "INV#1"
type textarea "x"
type textarea "INV#15"
type textarea "x"
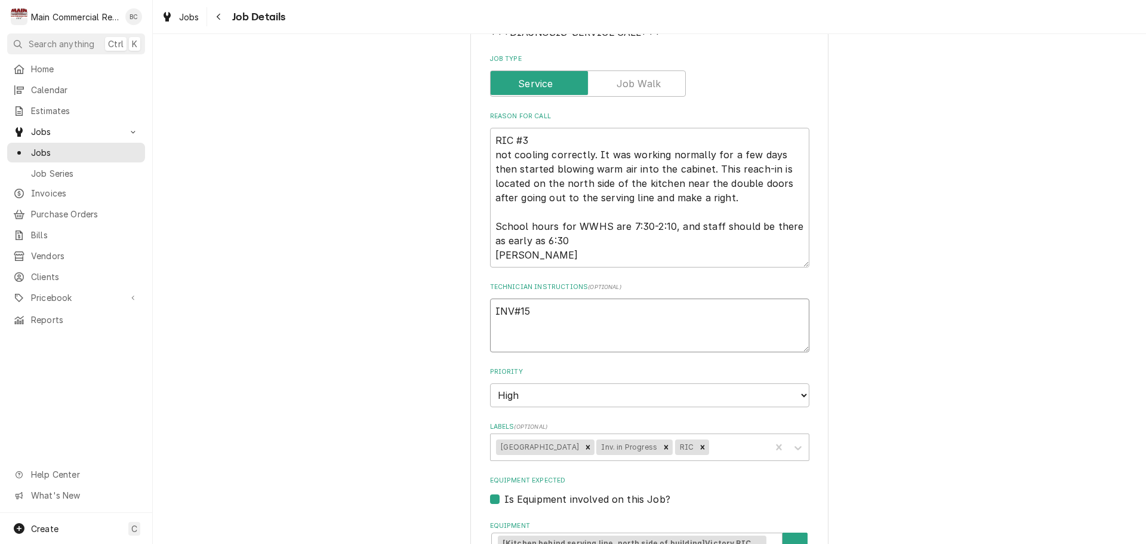
type textarea "INV#152"
type textarea "x"
type textarea "INV#1521"
type textarea "x"
type textarea "INV#15217"
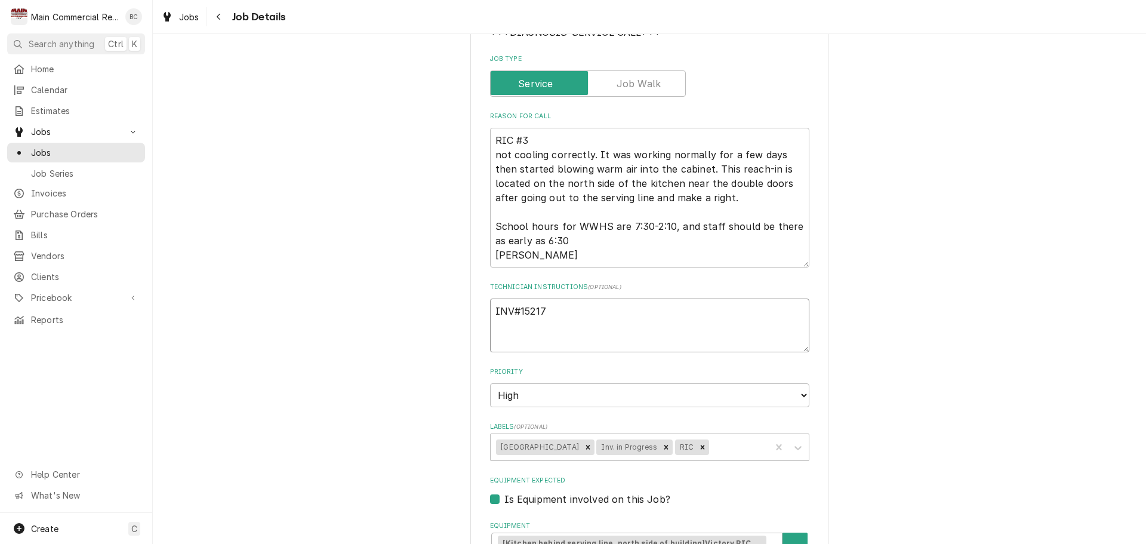
type textarea "x"
type textarea "INV#152170"
type textarea "x"
type textarea "INV#152170"
type textarea "x"
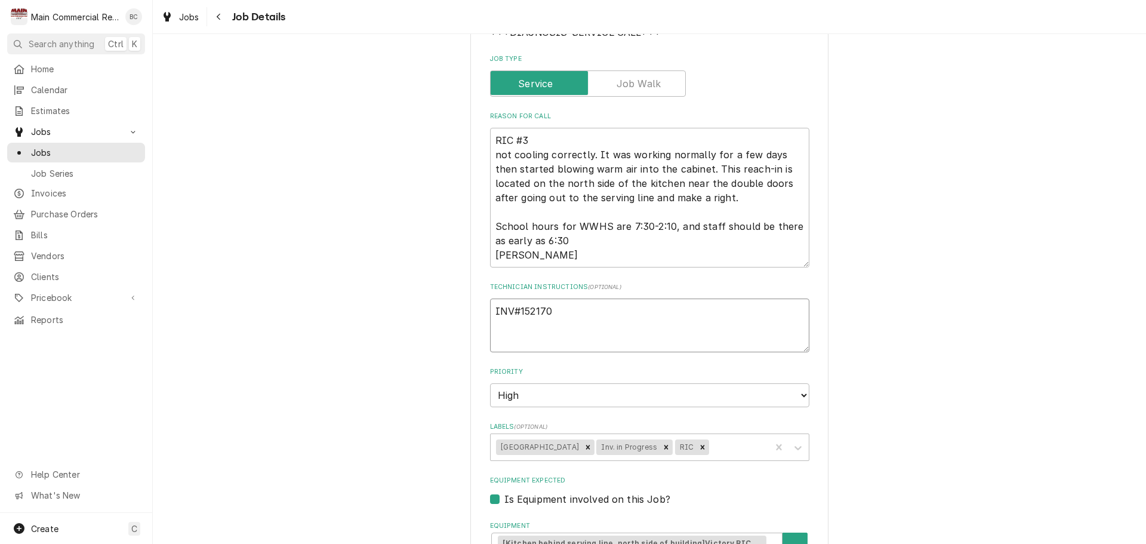
type textarea "INV#152170 h"
type textarea "x"
type textarea "INV#152170"
type textarea "x"
type textarea "INV#152170 H"
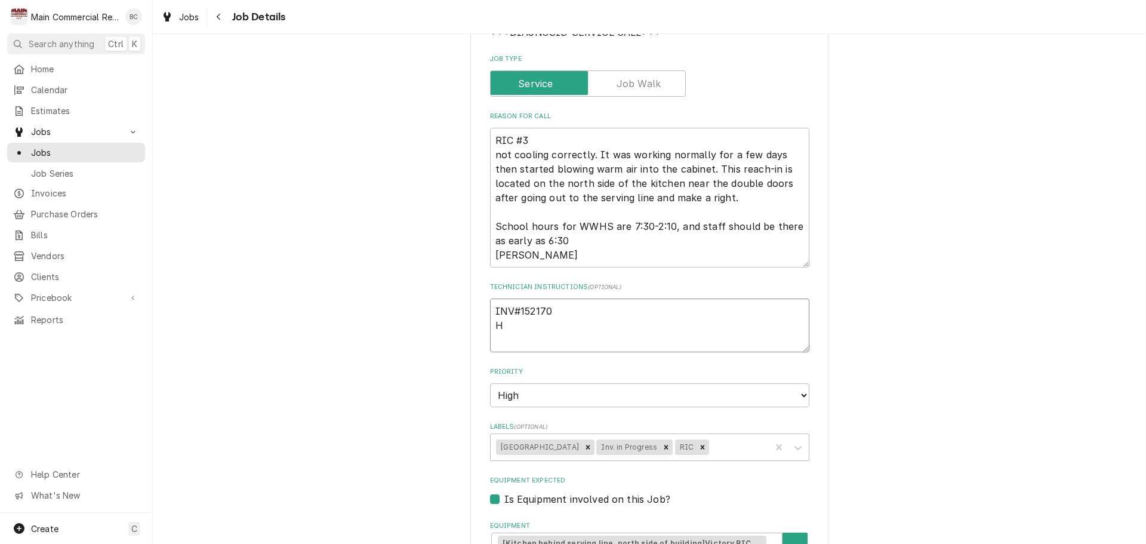
type textarea "x"
type textarea "INV#152170 HO"
type textarea "x"
type textarea "INV#152170 HOL"
type textarea "x"
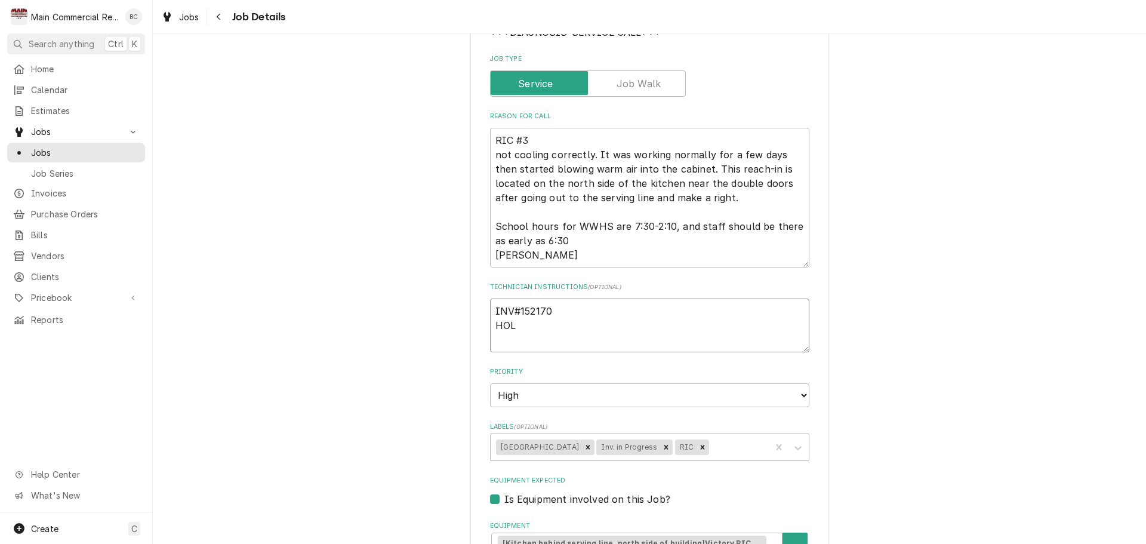
type textarea "INV#152170 HOLD"
type textarea "x"
type textarea "INV#152170 HOLD"
type textarea "x"
type textarea "INV#152170 HOLD -"
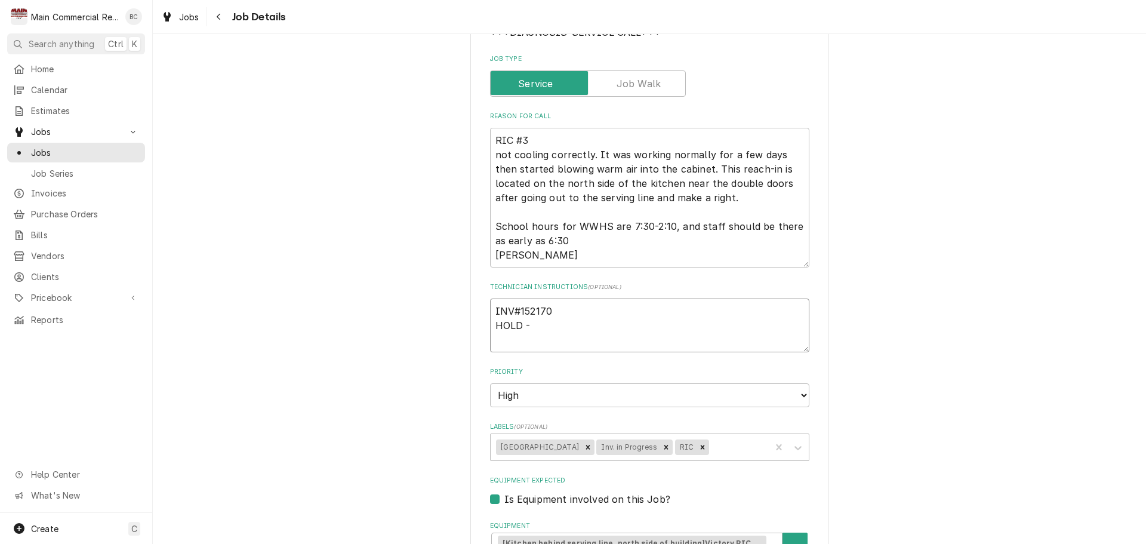
type textarea "x"
type textarea "INV#152170 HOLD -"
type textarea "x"
type textarea "INV#152170 HOLD - B"
type textarea "x"
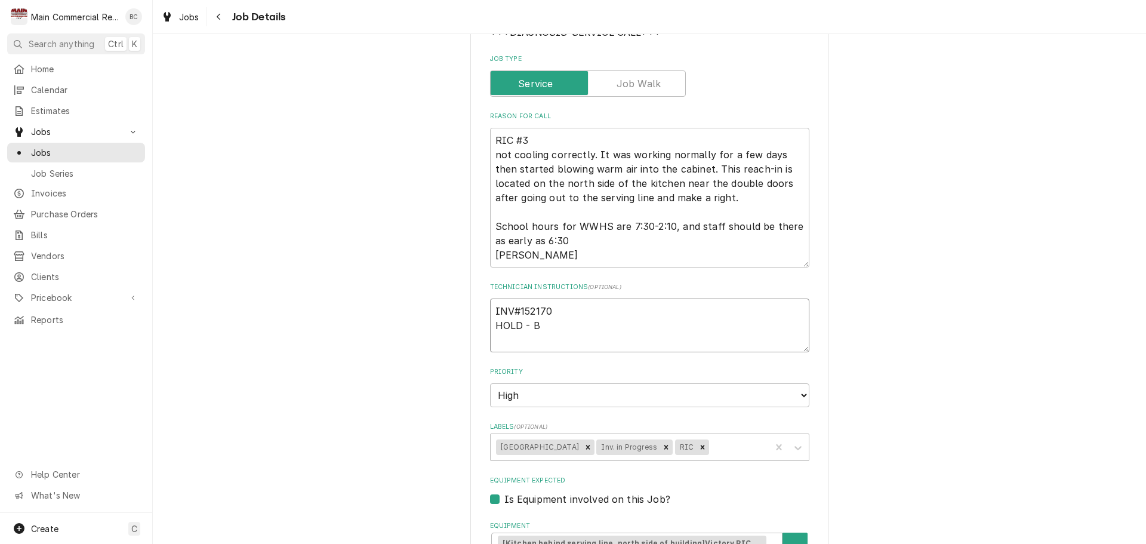
type textarea "INV#152170 HOLD - BI"
type textarea "x"
type textarea "INV#152170 HOLD - BID"
type textarea "x"
type textarea "INV#152170 HOLD - BID"
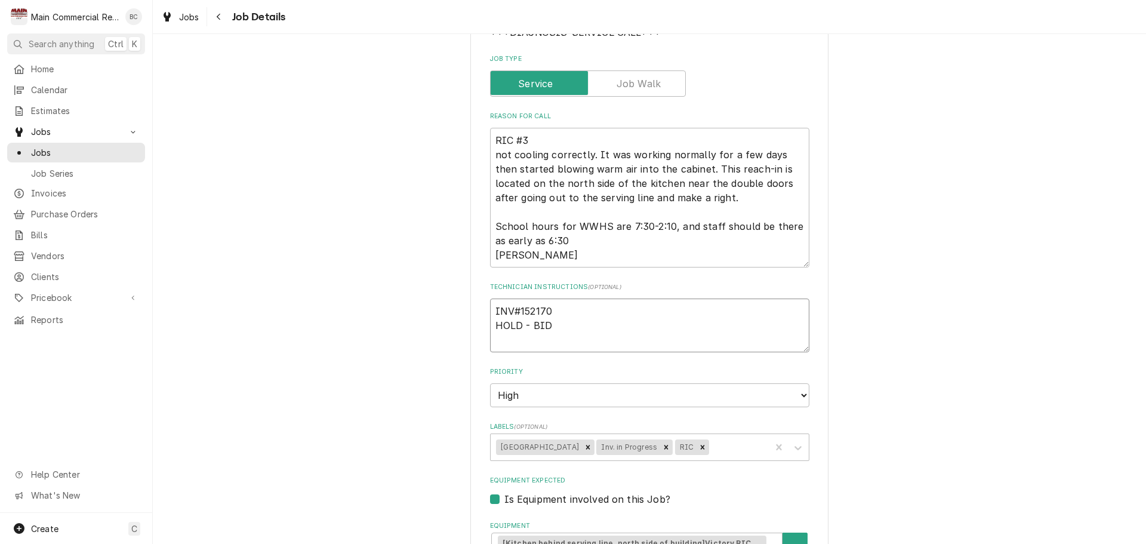
type textarea "x"
type textarea "INV#152170 HOLD - BID N"
type textarea "x"
type textarea "INV#152170 HOLD - BID NE"
type textarea "x"
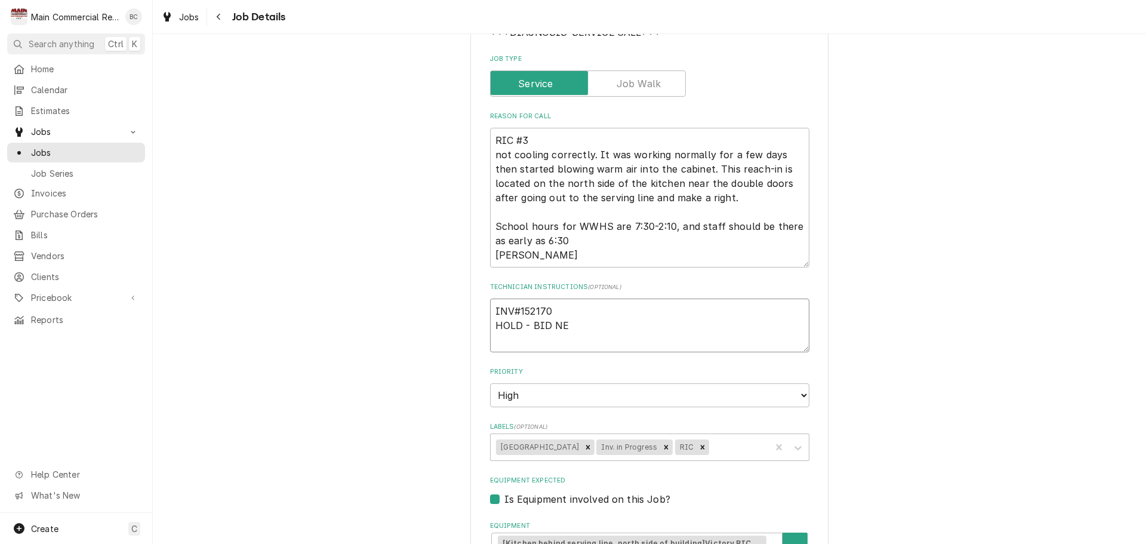
type textarea "INV#152170 HOLD - BID NEE"
type textarea "x"
type textarea "INV#152170 HOLD - BID NEED"
type textarea "x"
type textarea "INV#152170 HOLD - BID NEEDE"
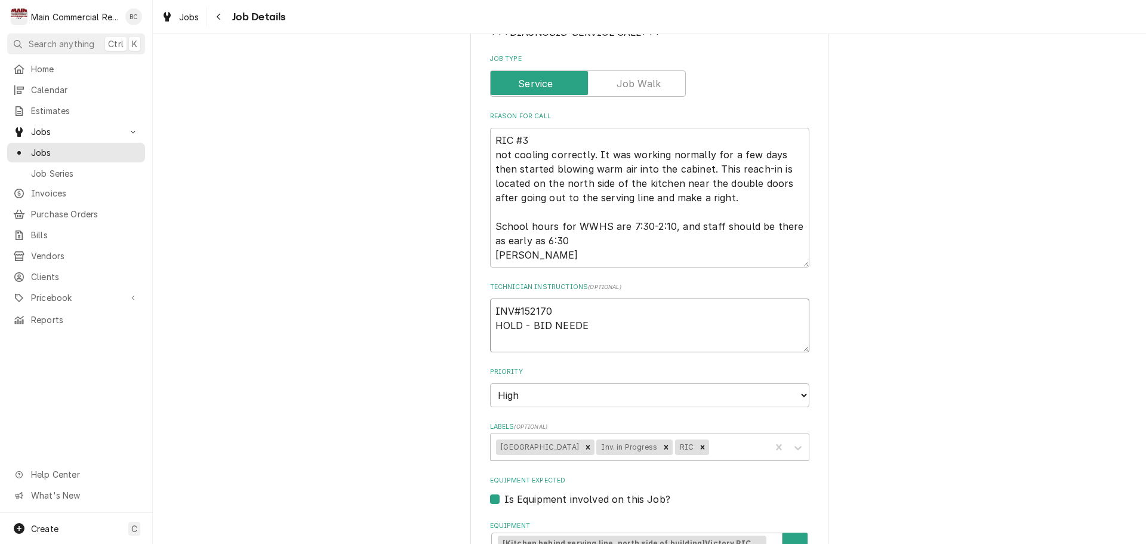
type textarea "x"
type textarea "INV#152170 HOLD - BID NEEDED"
type textarea "x"
type textarea "INV#152170 HOLD - BID NEEDED"
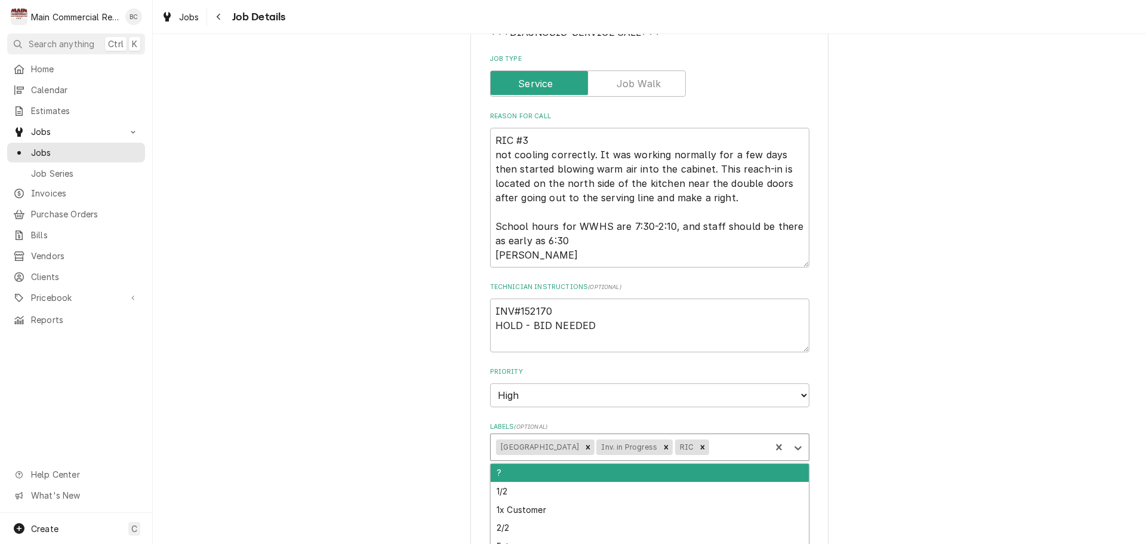
click at [717, 451] on div "Labels" at bounding box center [738, 446] width 54 height 21
type input "bid"
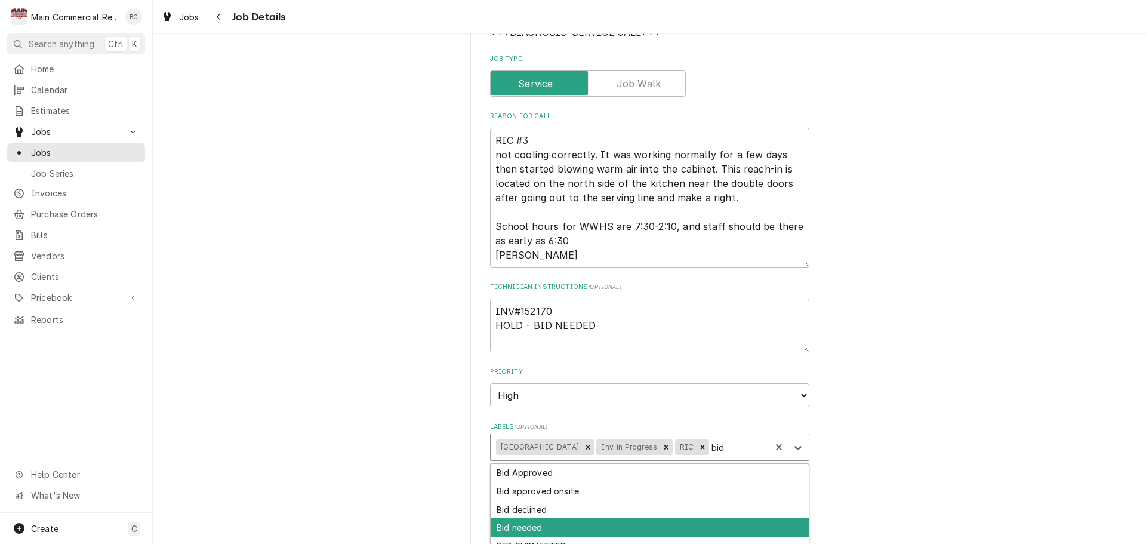
click at [553, 533] on div "Bid needed" at bounding box center [650, 527] width 318 height 19
type textarea "x"
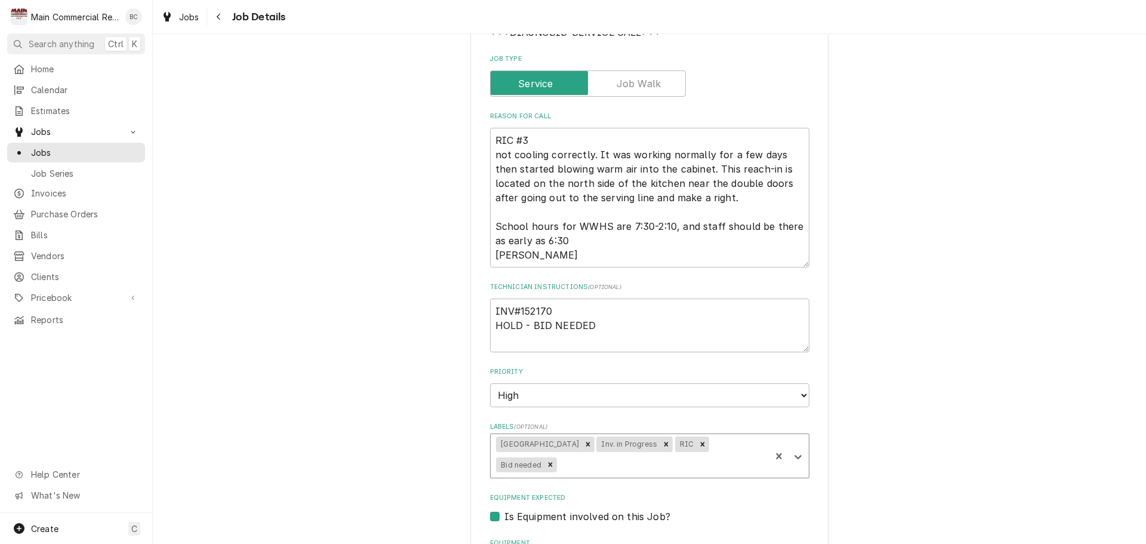
type textarea "x"
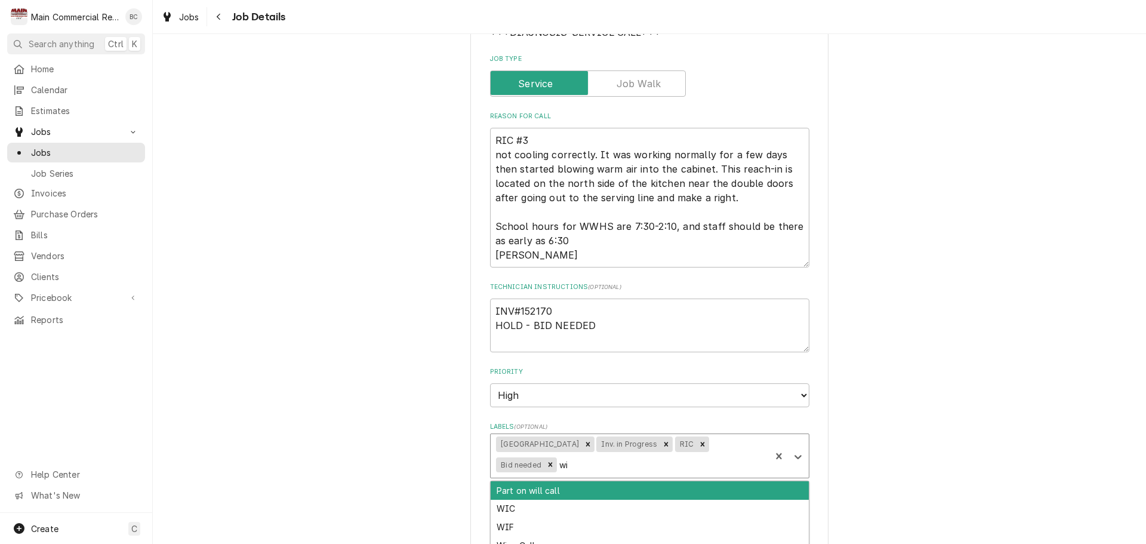
type input "w"
type input "hol"
click at [554, 495] on div "Hold Billing" at bounding box center [650, 490] width 318 height 19
type textarea "x"
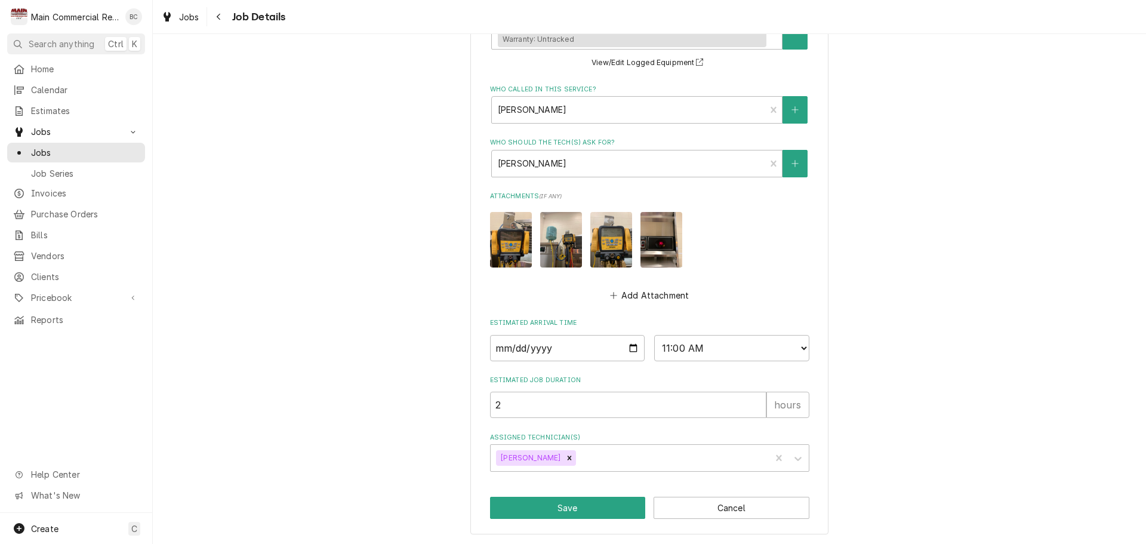
scroll to position [722, 0]
click at [558, 509] on button "Save" at bounding box center [568, 507] width 156 height 22
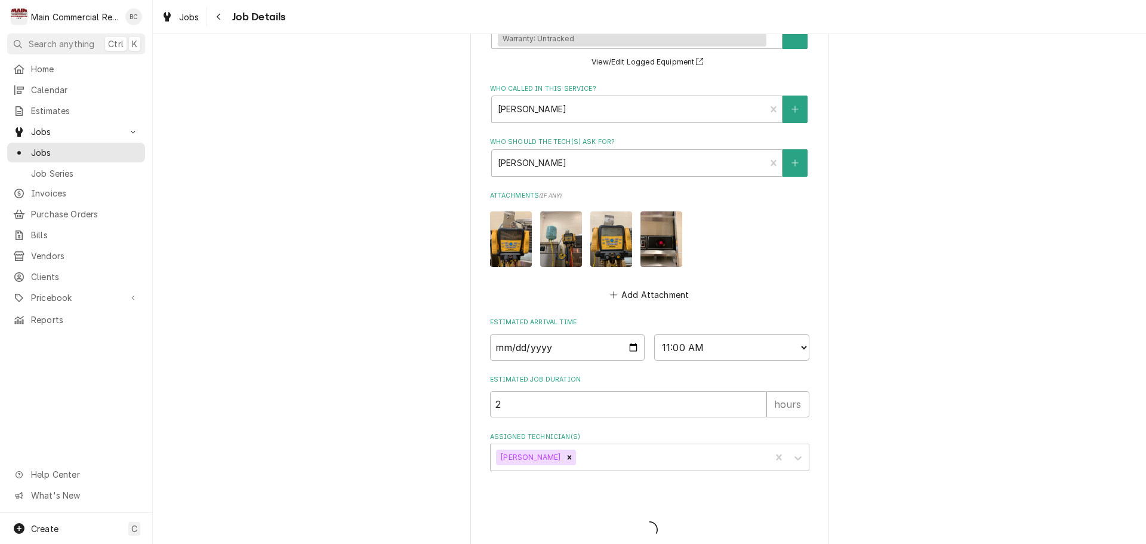
type textarea "x"
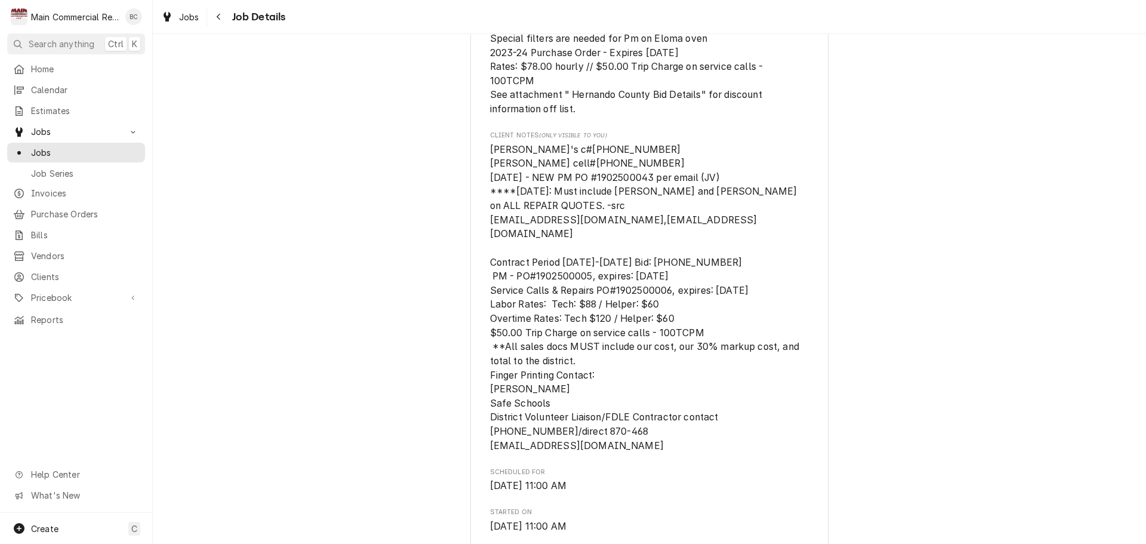
scroll to position [358, 0]
drag, startPoint x: 79, startPoint y: 153, endPoint x: 85, endPoint y: 158, distance: 8.1
click at [79, 153] on span "Jobs" at bounding box center [85, 152] width 108 height 13
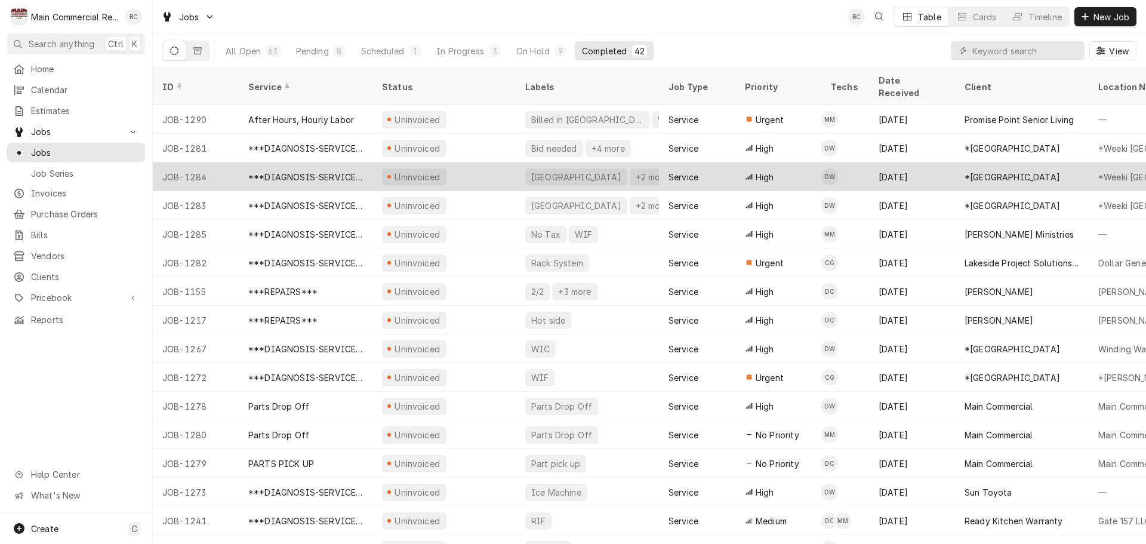
click at [292, 171] on div "***DIAGNOSIS-SERVICE CALL***" at bounding box center [305, 177] width 115 height 13
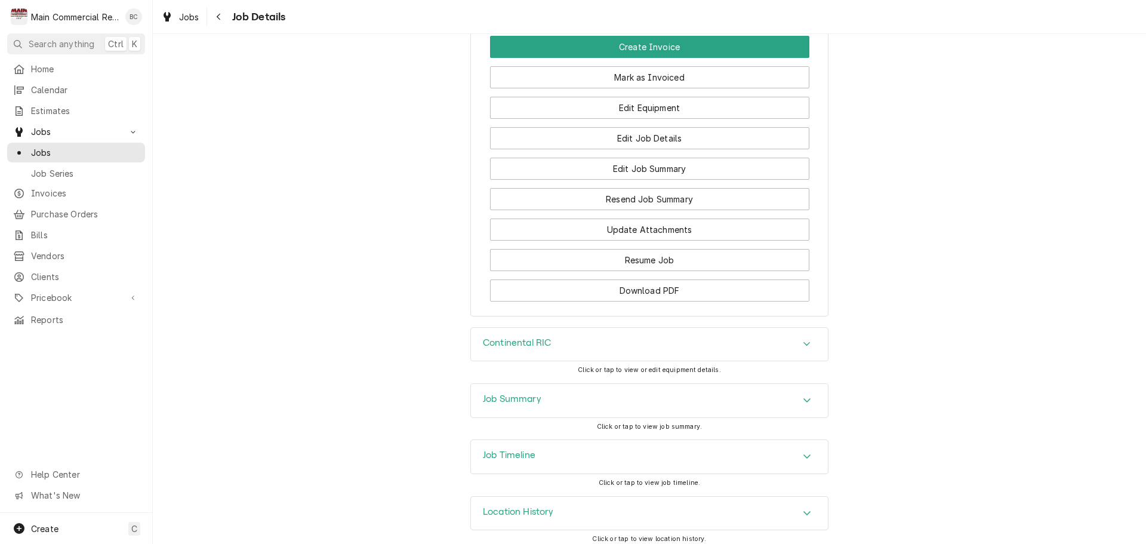
scroll to position [1754, 0]
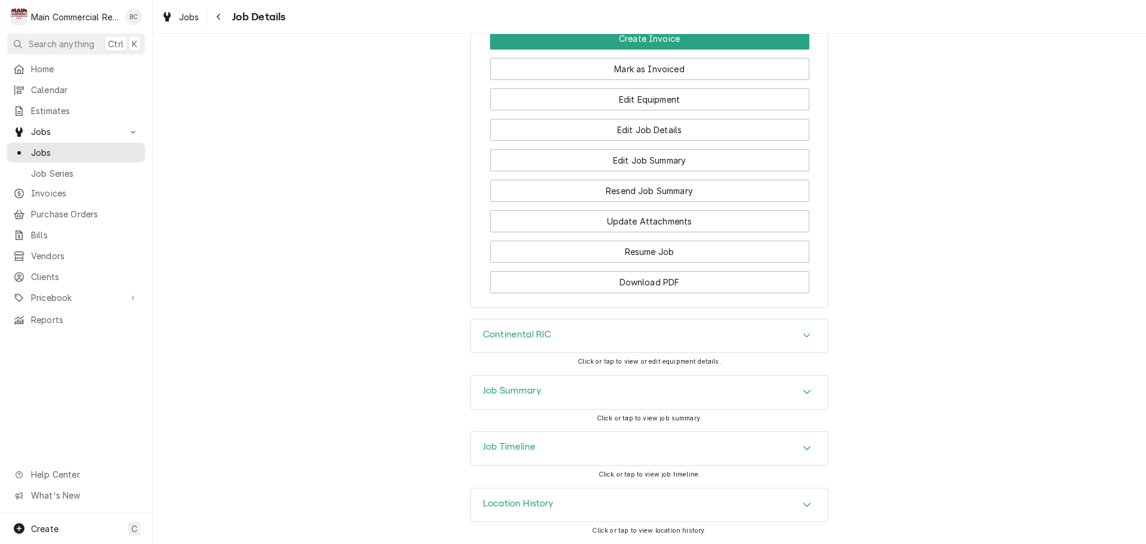
click at [507, 392] on h3 "Job Summary" at bounding box center [512, 390] width 58 height 11
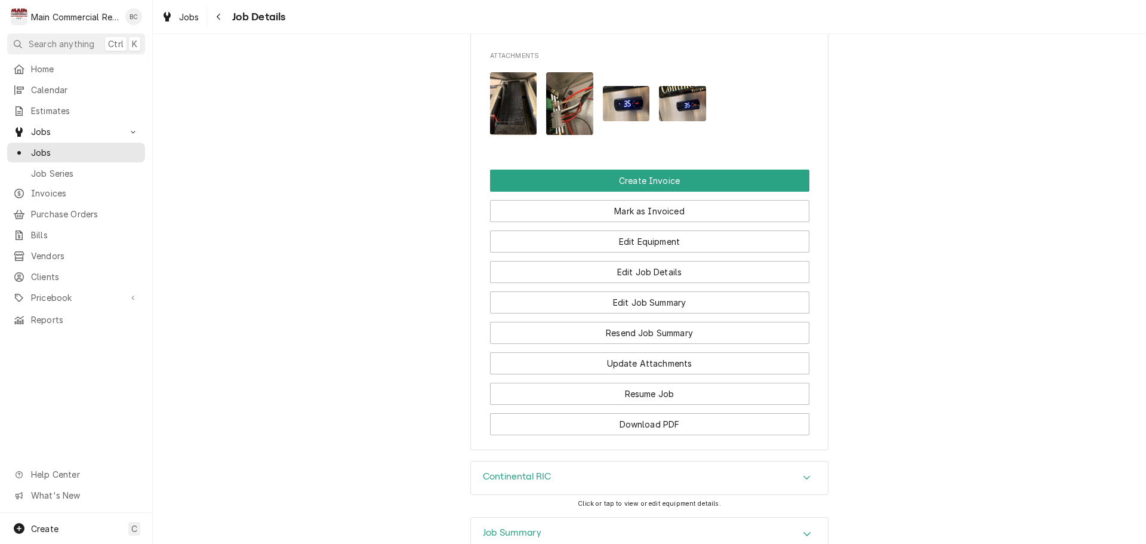
scroll to position [1588, 0]
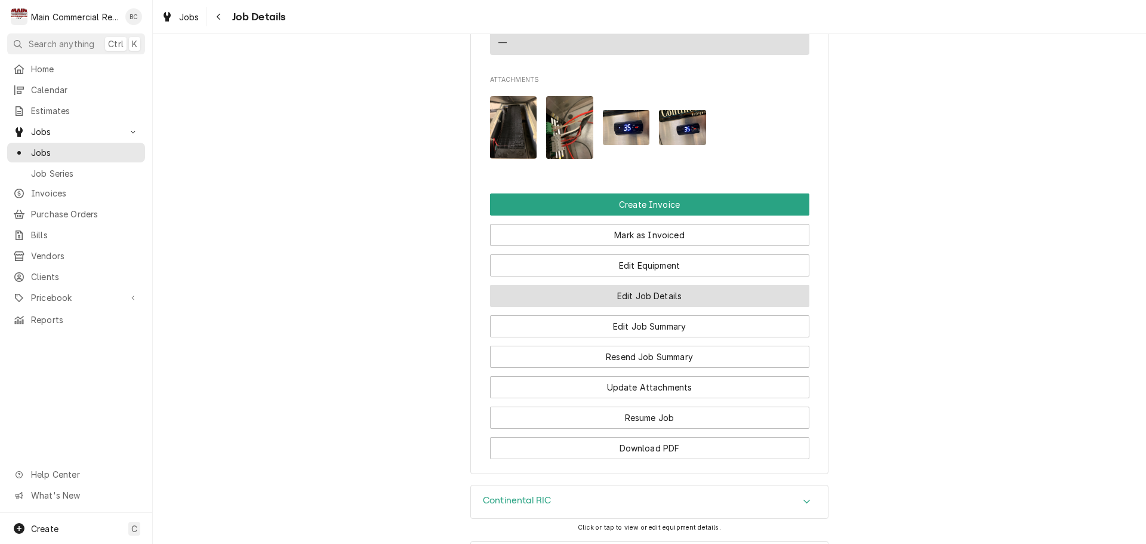
click at [649, 297] on button "Edit Job Details" at bounding box center [649, 296] width 319 height 22
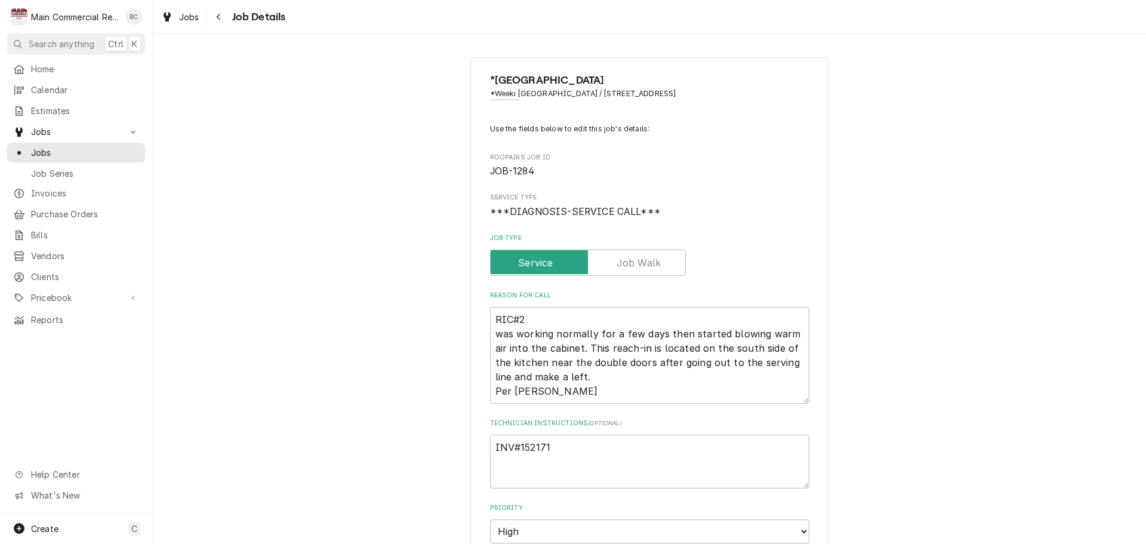
type textarea "x"
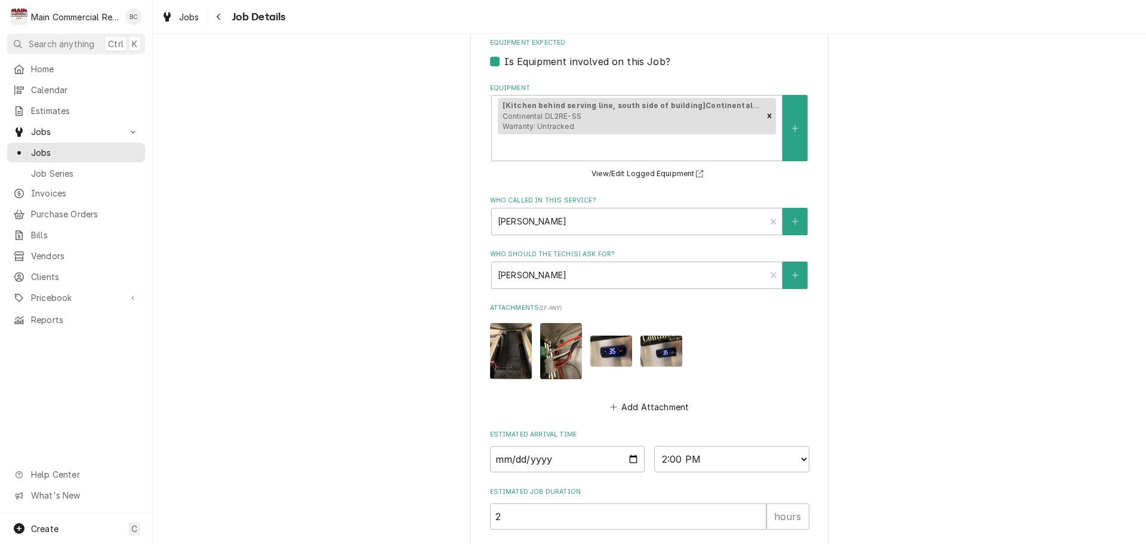
scroll to position [662, 0]
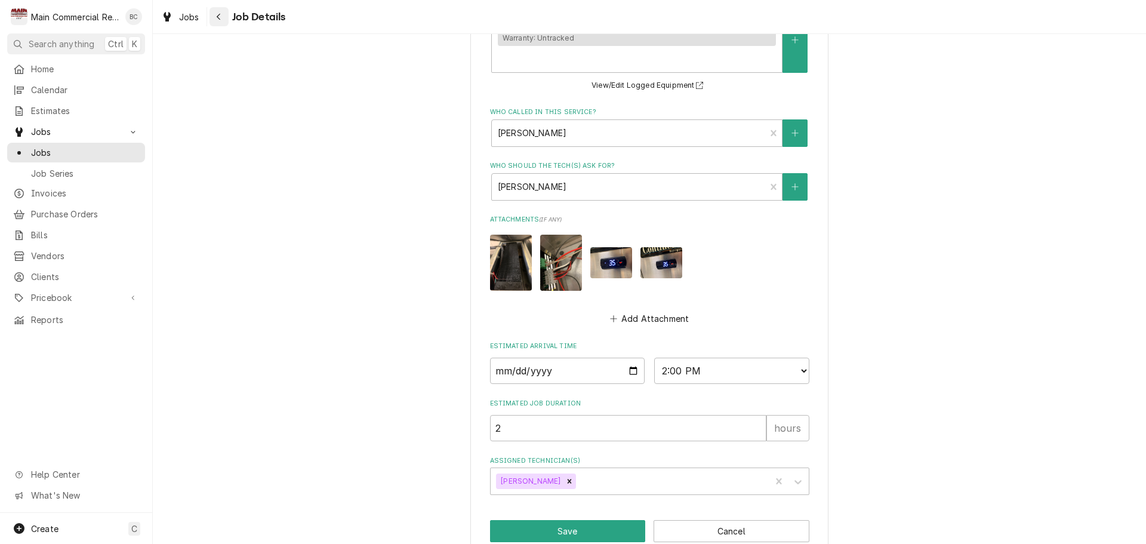
click at [221, 17] on icon "Navigate back" at bounding box center [218, 17] width 5 height 8
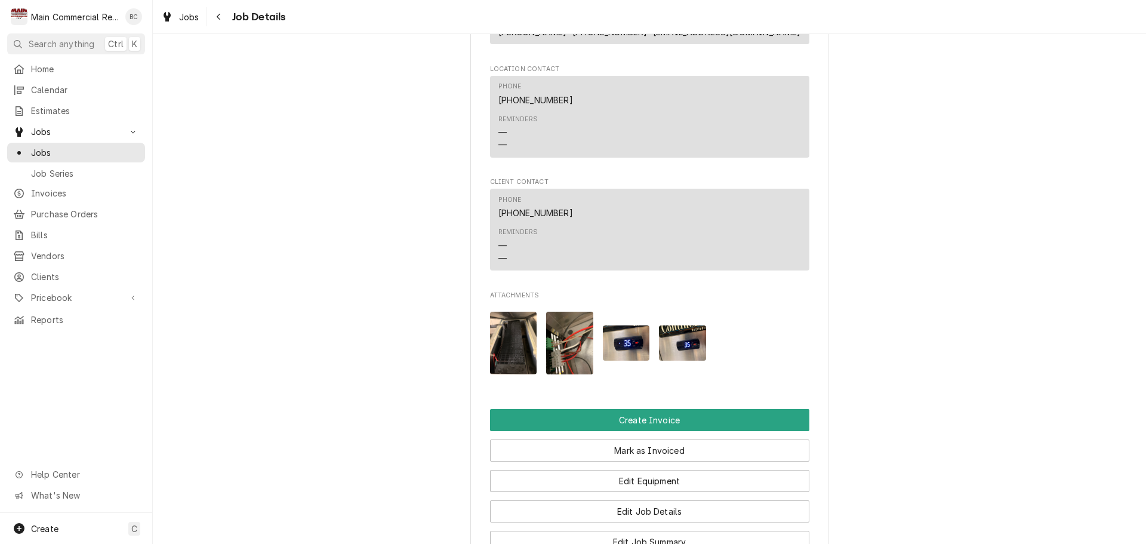
scroll to position [1492, 0]
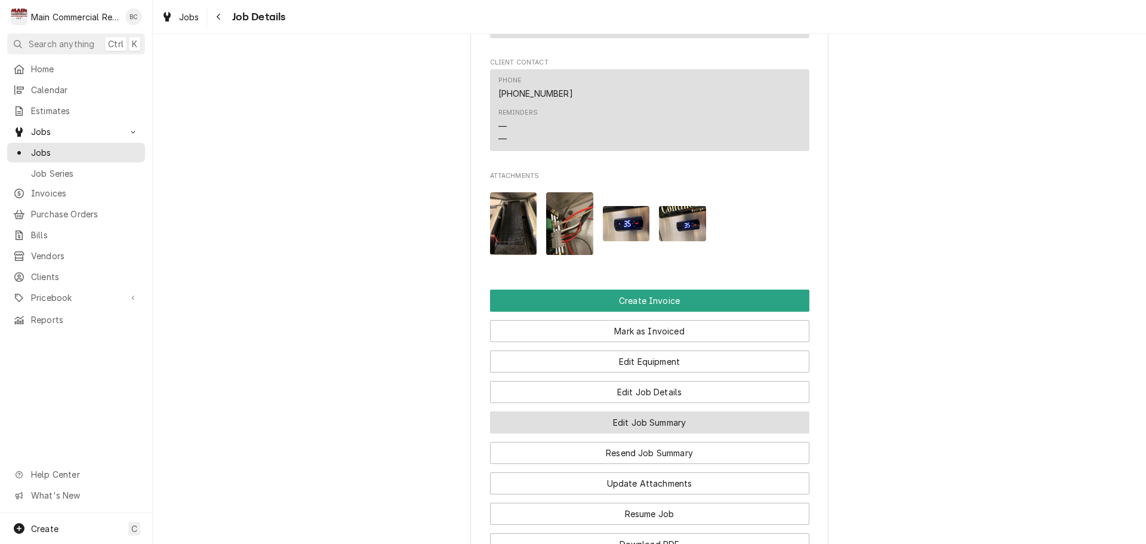
click at [642, 422] on button "Edit Job Summary" at bounding box center [649, 422] width 319 height 22
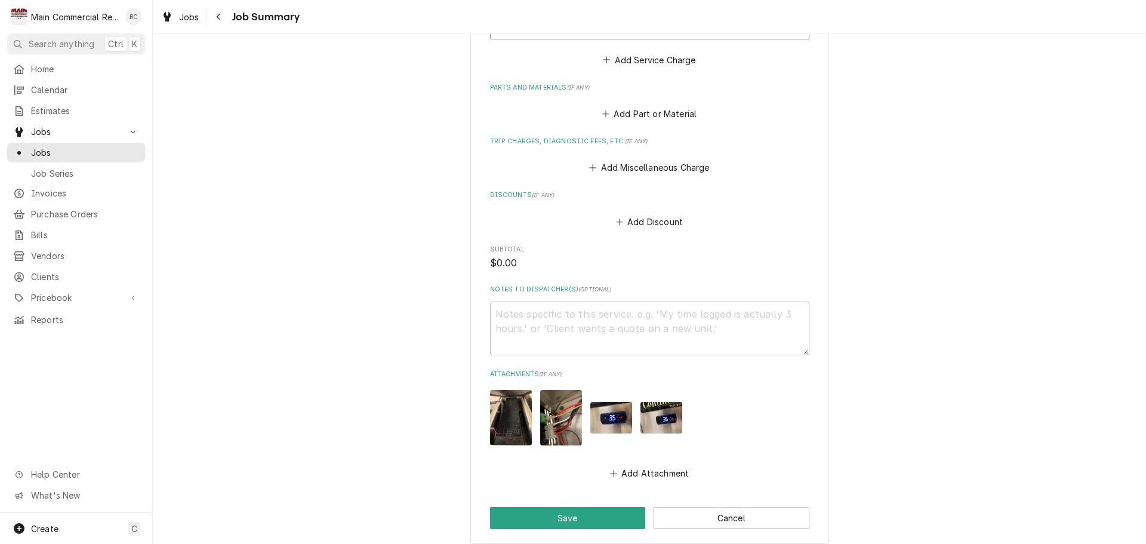
scroll to position [1370, 0]
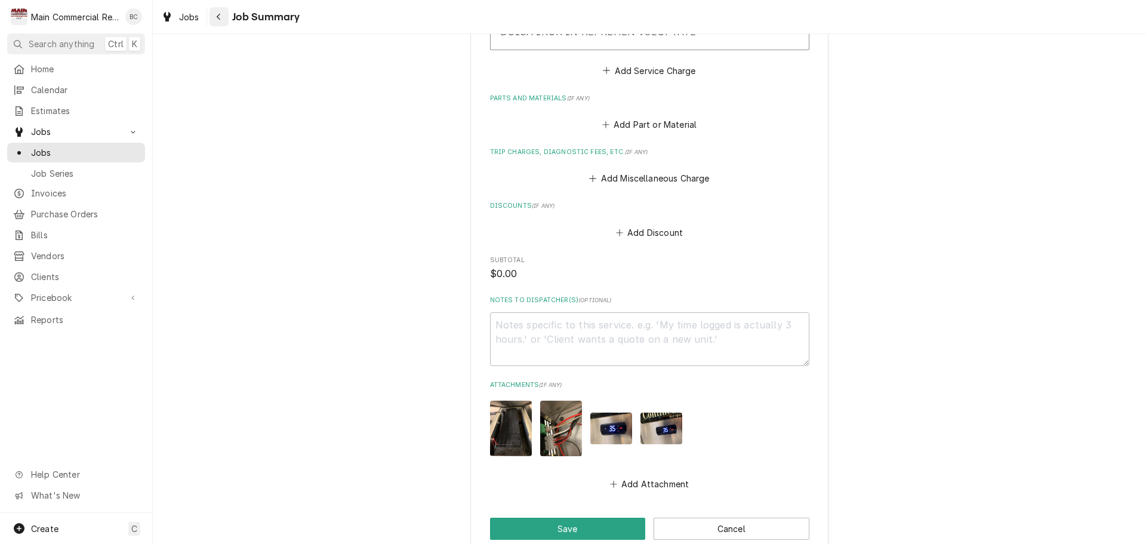
click at [220, 16] on icon "Navigate back" at bounding box center [218, 17] width 5 height 8
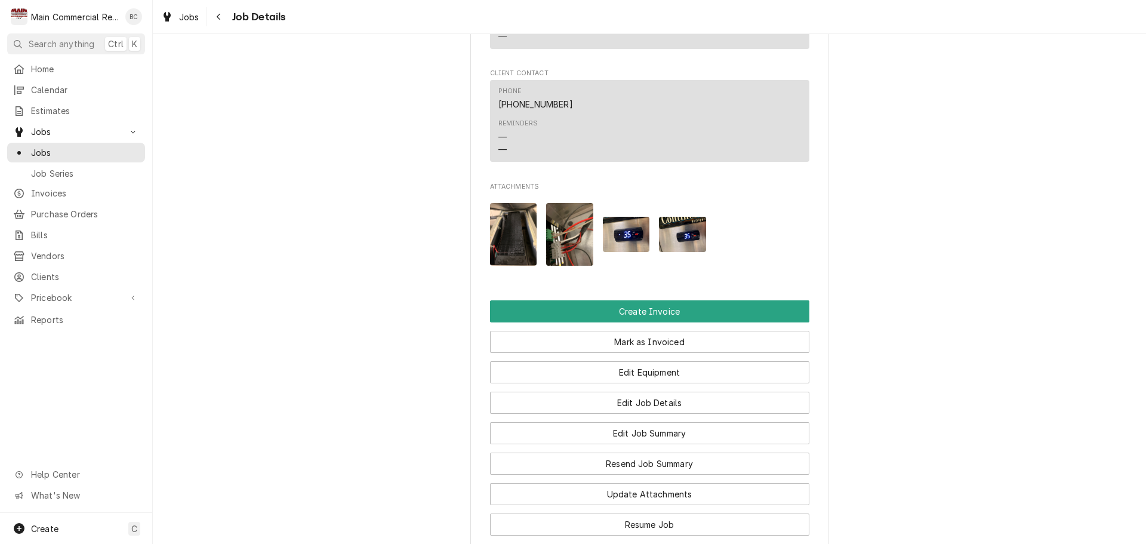
scroll to position [1492, 0]
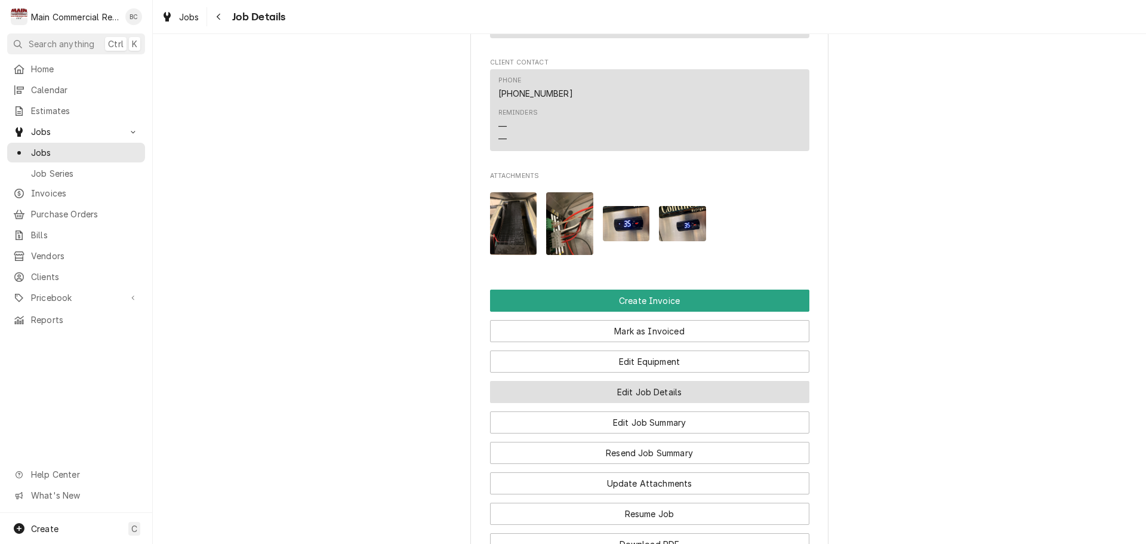
click at [640, 392] on button "Edit Job Details" at bounding box center [649, 392] width 319 height 22
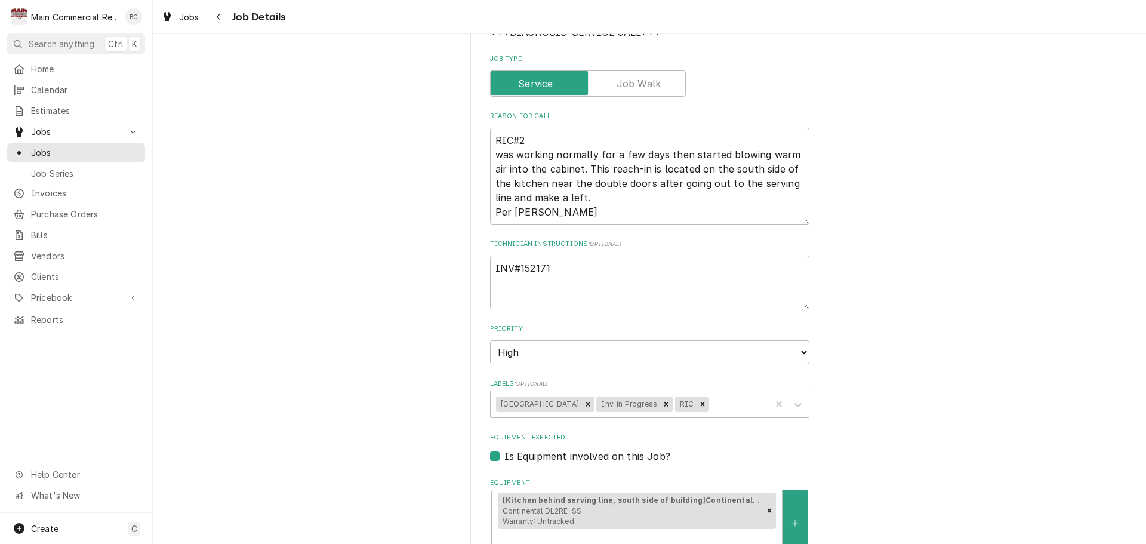
scroll to position [239, 0]
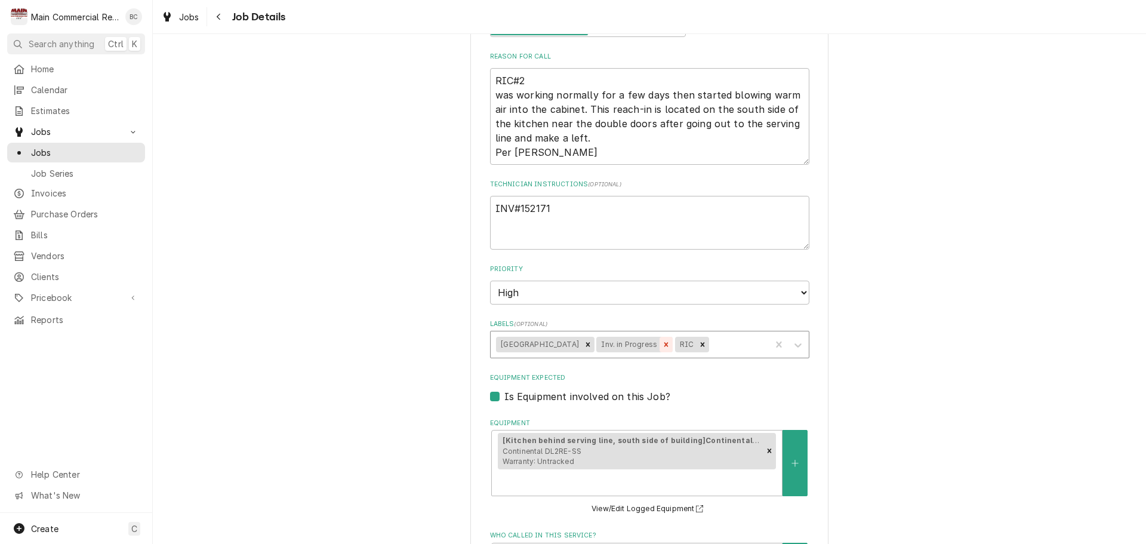
click at [662, 346] on icon "Remove Inv. in Progress" at bounding box center [666, 344] width 8 height 8
type textarea "x"
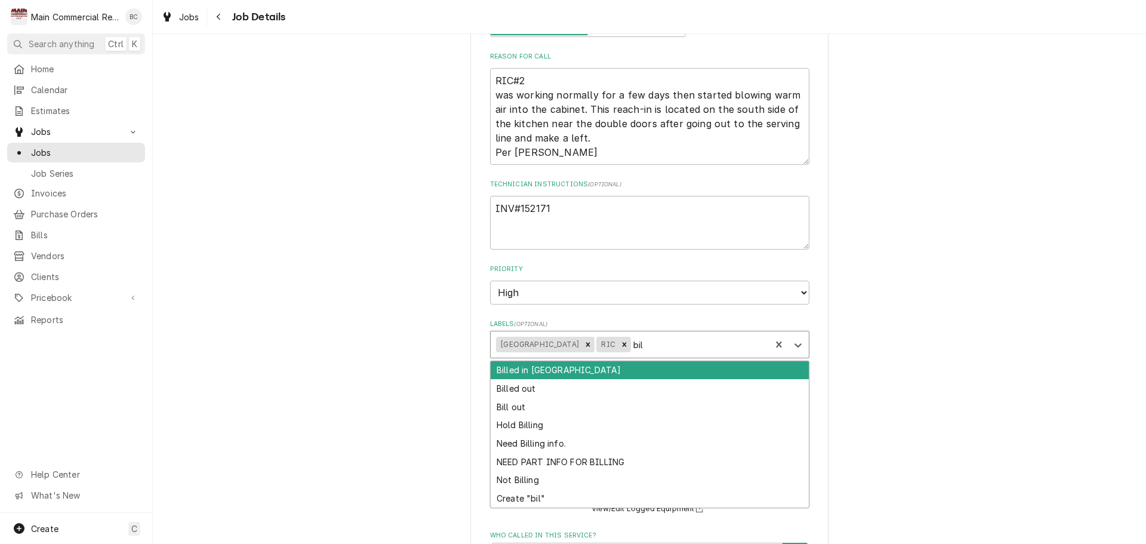
type input "bill"
click at [591, 372] on div "Billed in [GEOGRAPHIC_DATA]" at bounding box center [650, 370] width 318 height 19
type textarea "x"
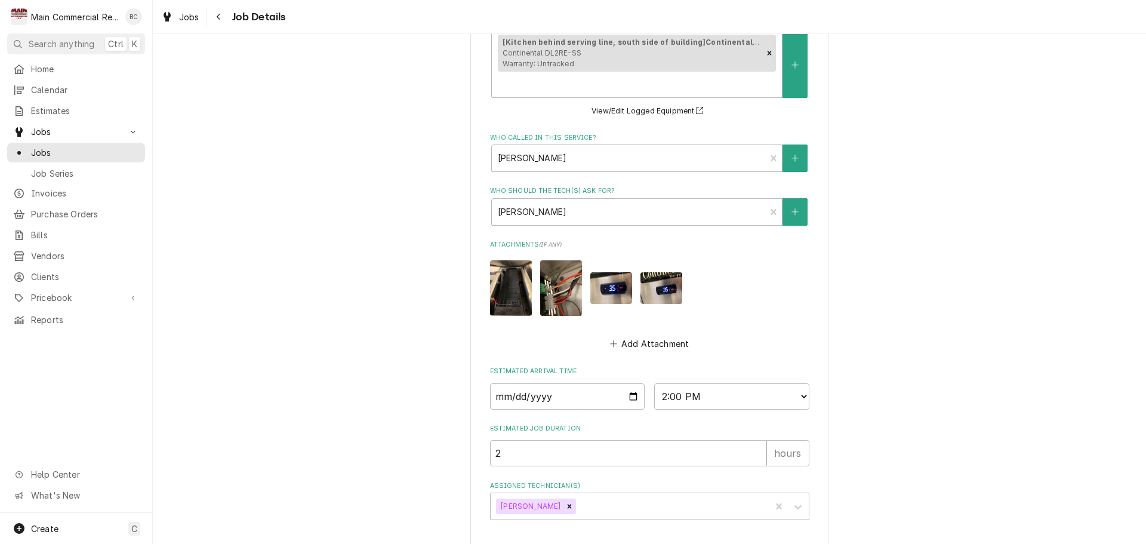
scroll to position [662, 0]
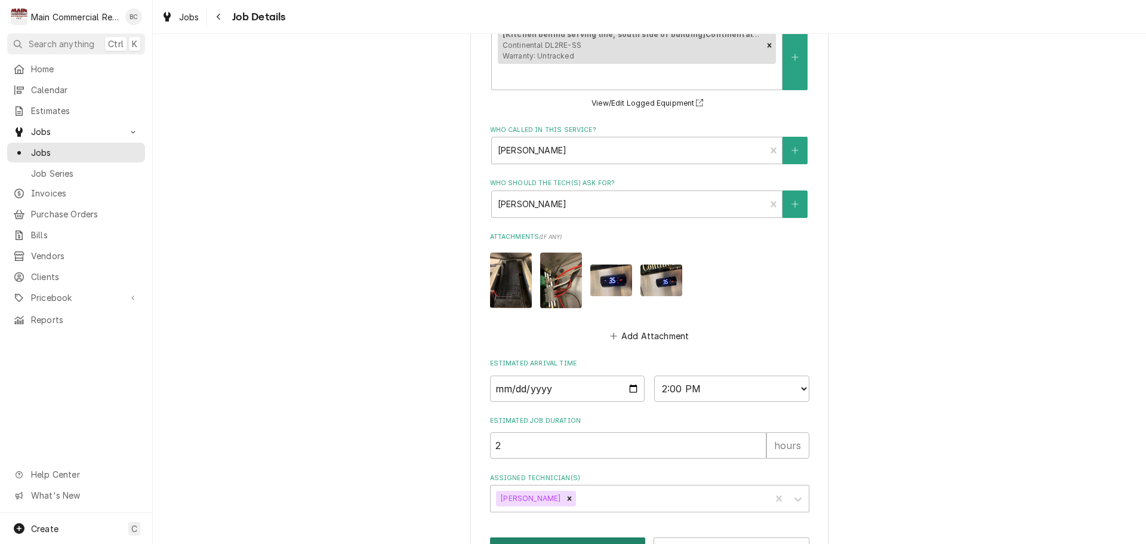
click at [547, 537] on button "Save" at bounding box center [568, 548] width 156 height 22
type textarea "x"
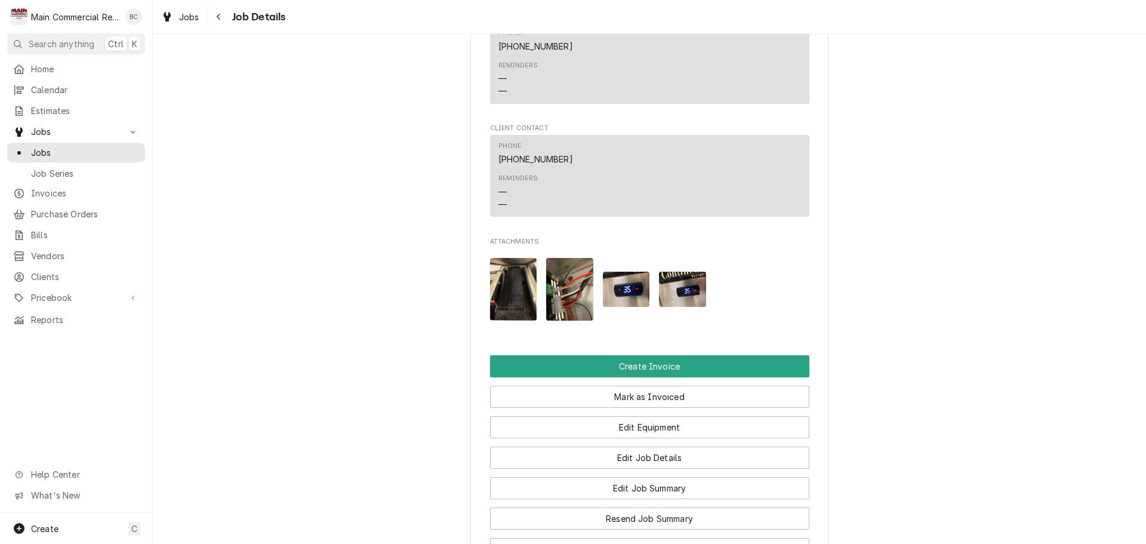
scroll to position [1432, 0]
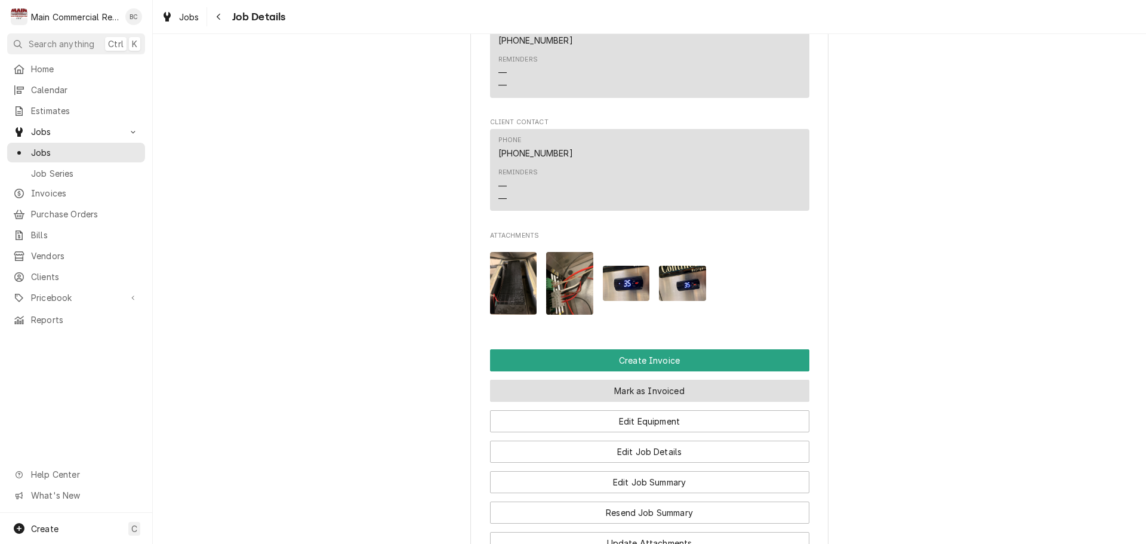
click at [636, 390] on button "Mark as Invoiced" at bounding box center [649, 391] width 319 height 22
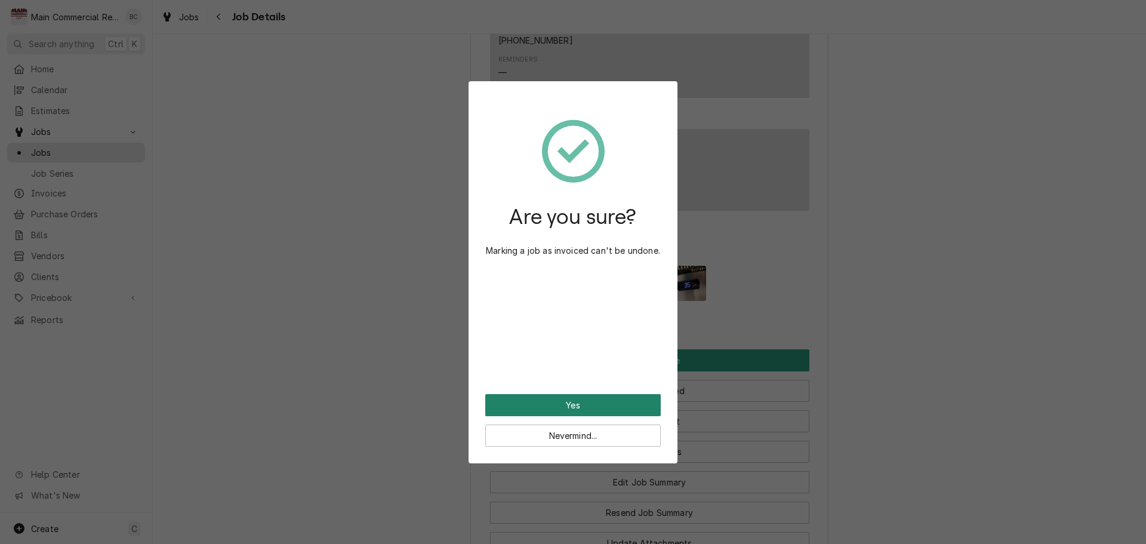
click at [605, 403] on button "Yes" at bounding box center [572, 405] width 175 height 22
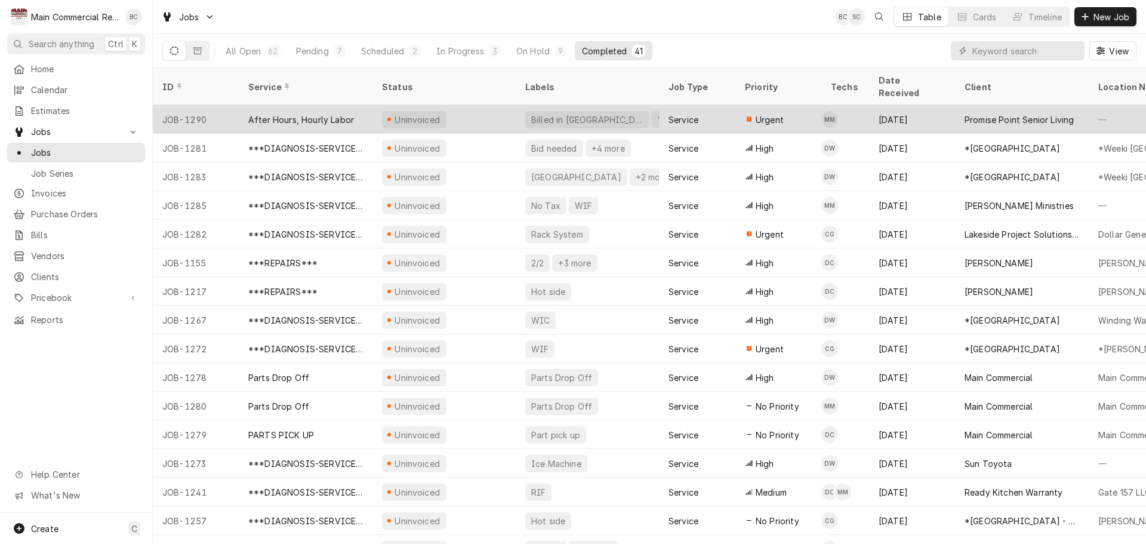
click at [344, 113] on div "After Hours, Hourly Labor" at bounding box center [301, 119] width 106 height 13
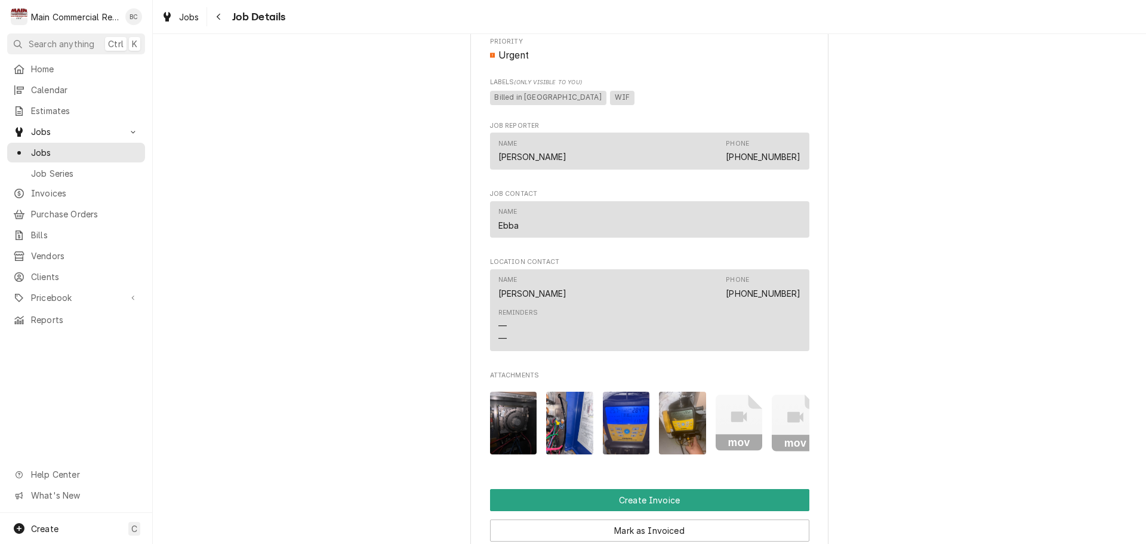
scroll to position [895, 0]
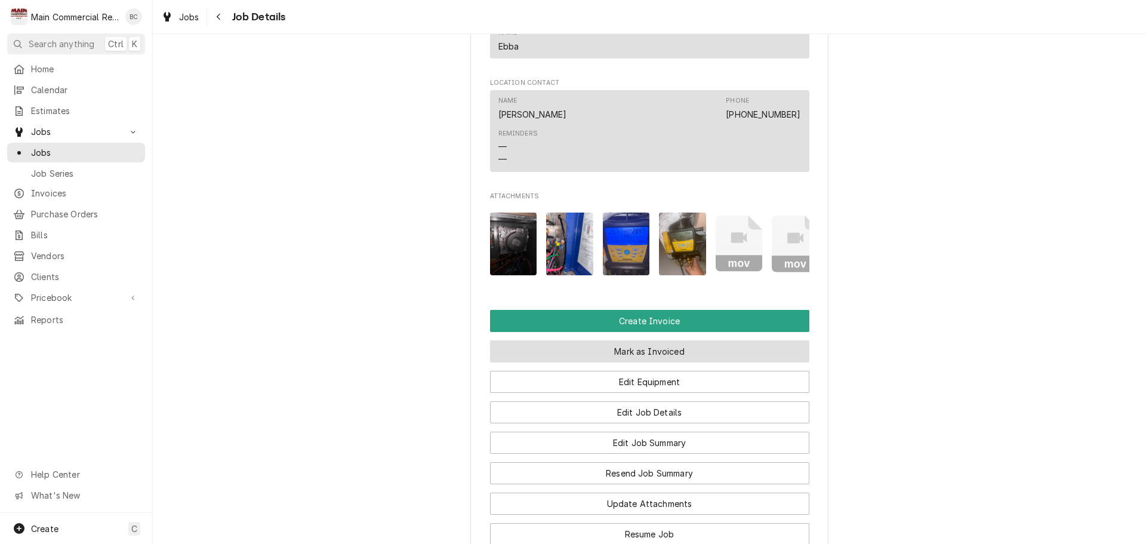
click at [641, 362] on button "Mark as Invoiced" at bounding box center [649, 351] width 319 height 22
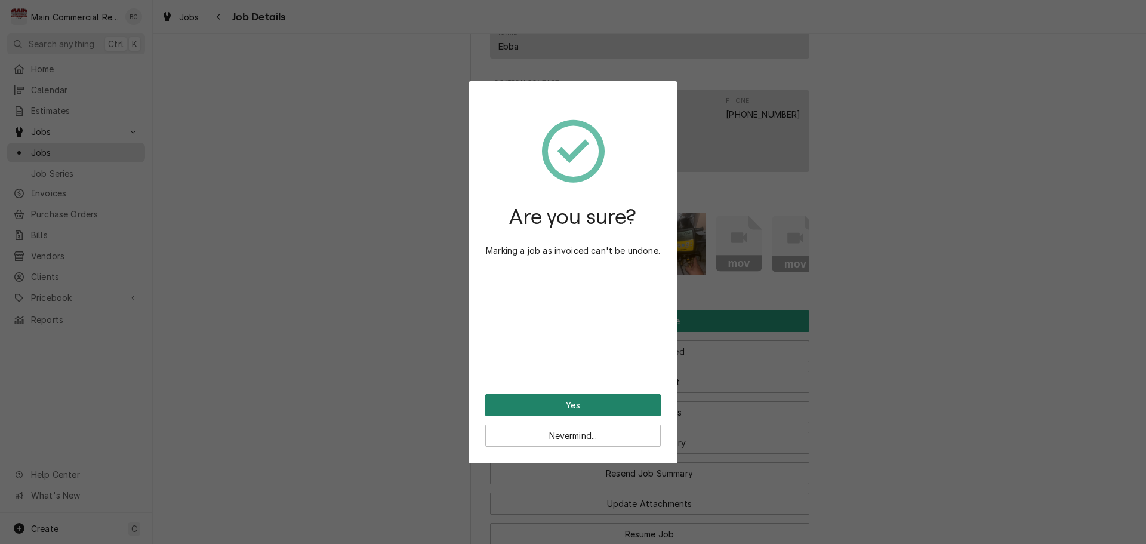
click at [597, 402] on button "Yes" at bounding box center [572, 405] width 175 height 22
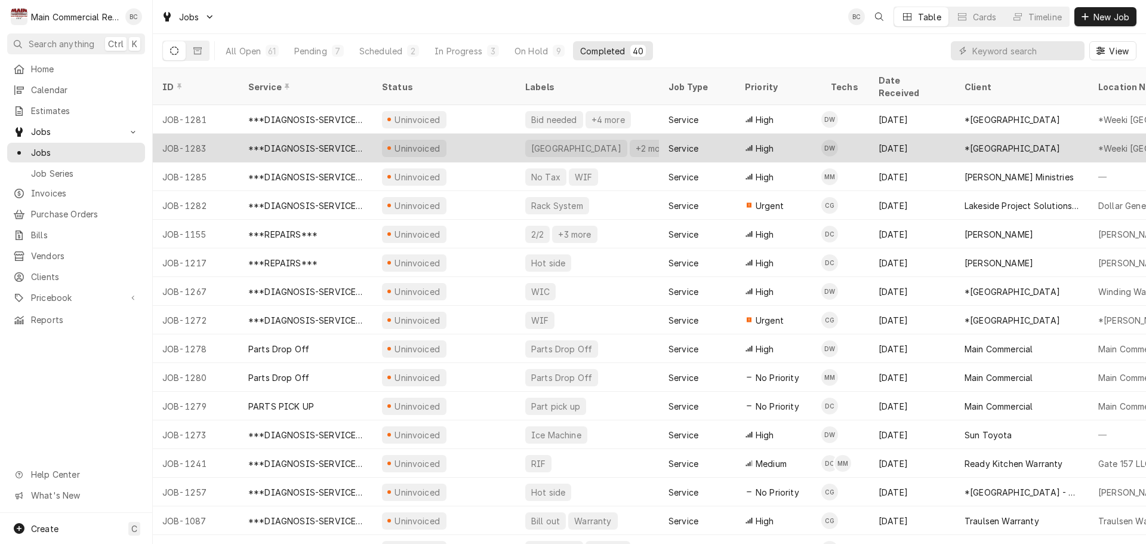
click at [192, 135] on div "JOB-1283" at bounding box center [196, 148] width 86 height 29
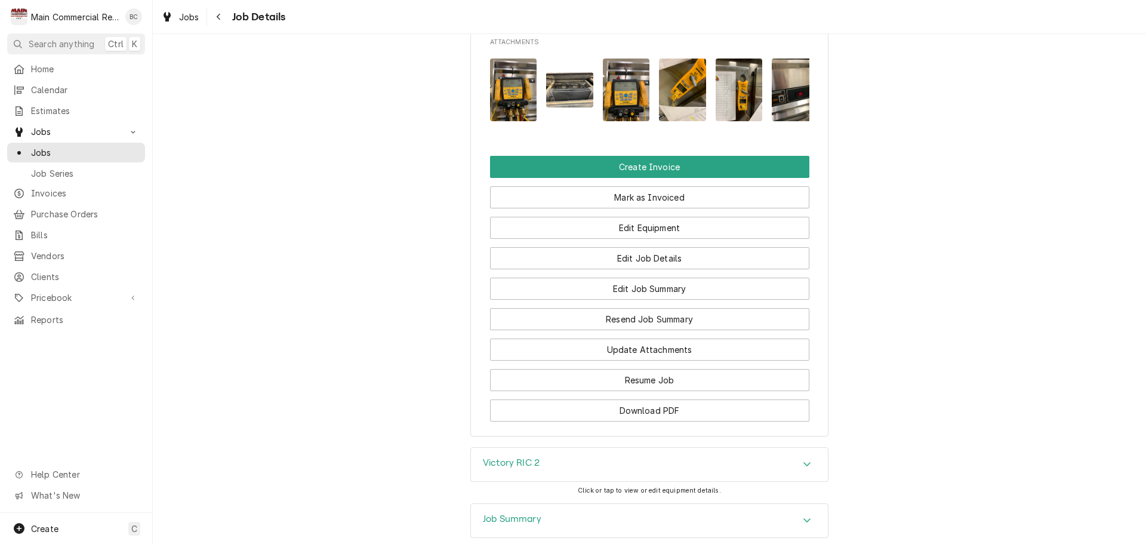
scroll to position [1749, 0]
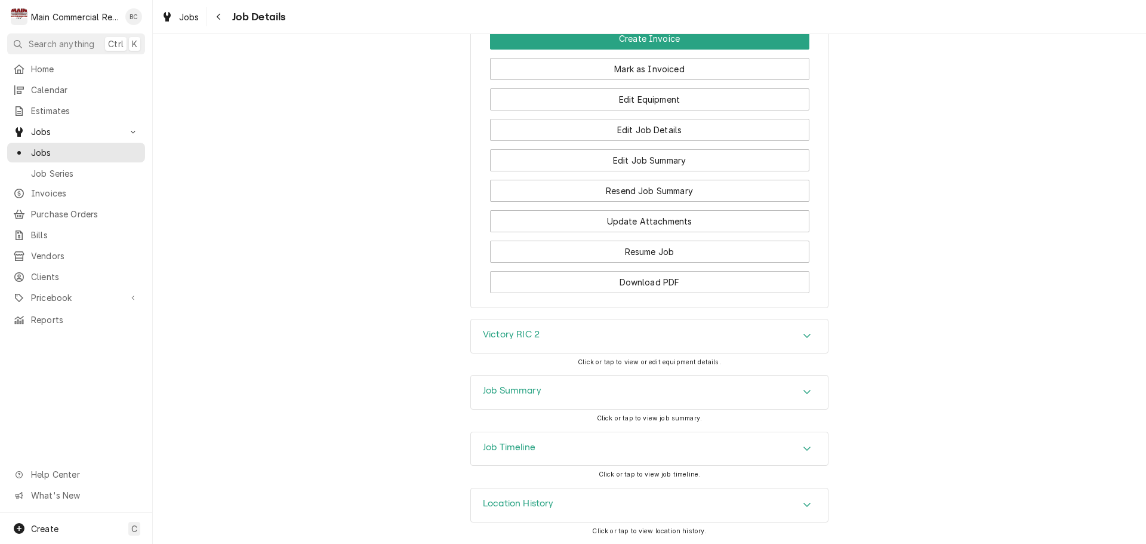
click at [507, 387] on h3 "Job Summary" at bounding box center [512, 390] width 58 height 11
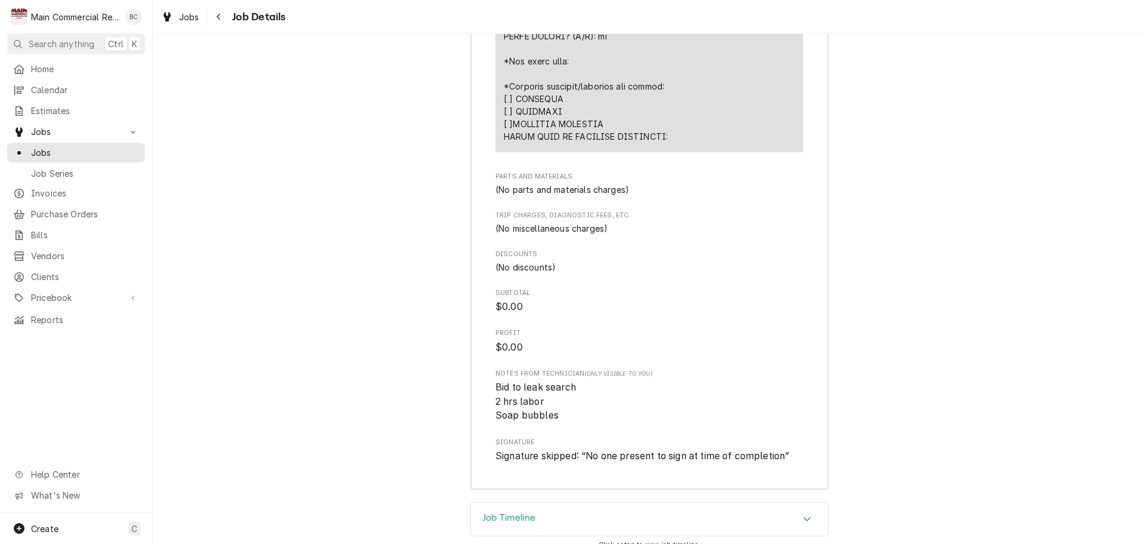
scroll to position [3104, 0]
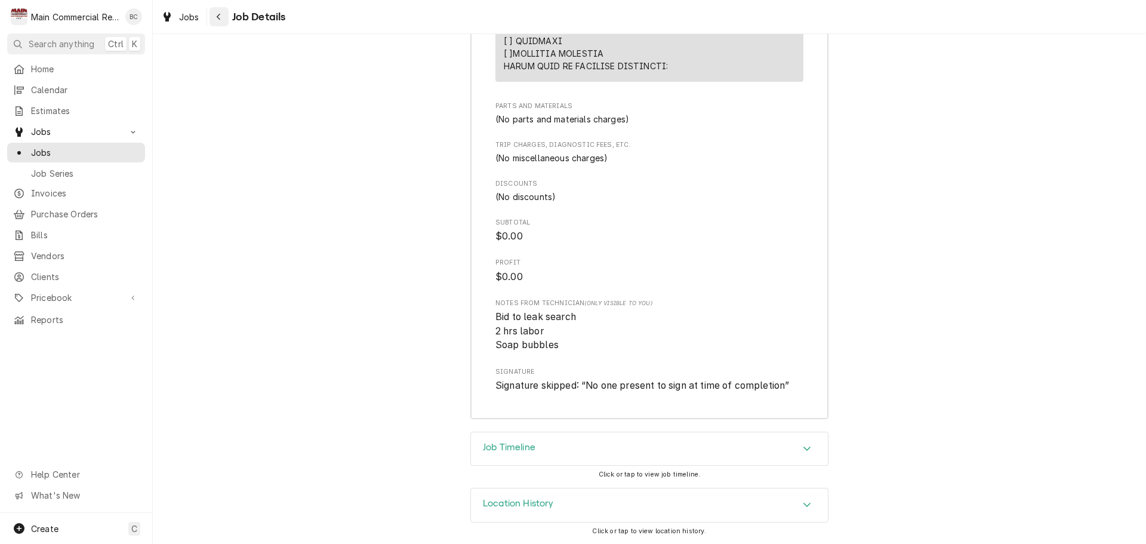
click at [217, 21] on div "Navigate back" at bounding box center [219, 17] width 12 height 12
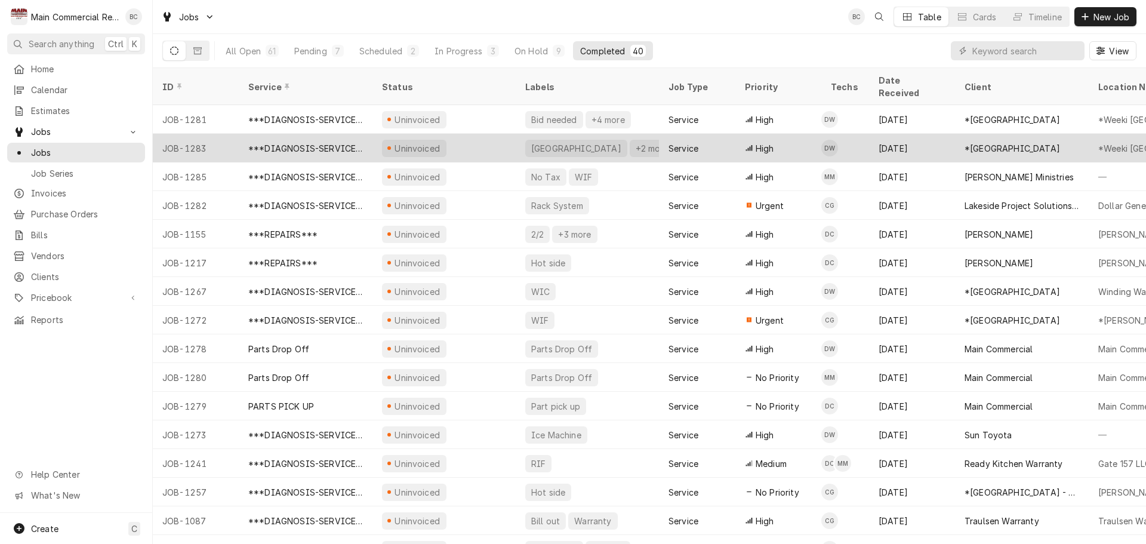
click at [291, 142] on div "***DIAGNOSIS-SERVICE CALL***" at bounding box center [305, 148] width 115 height 13
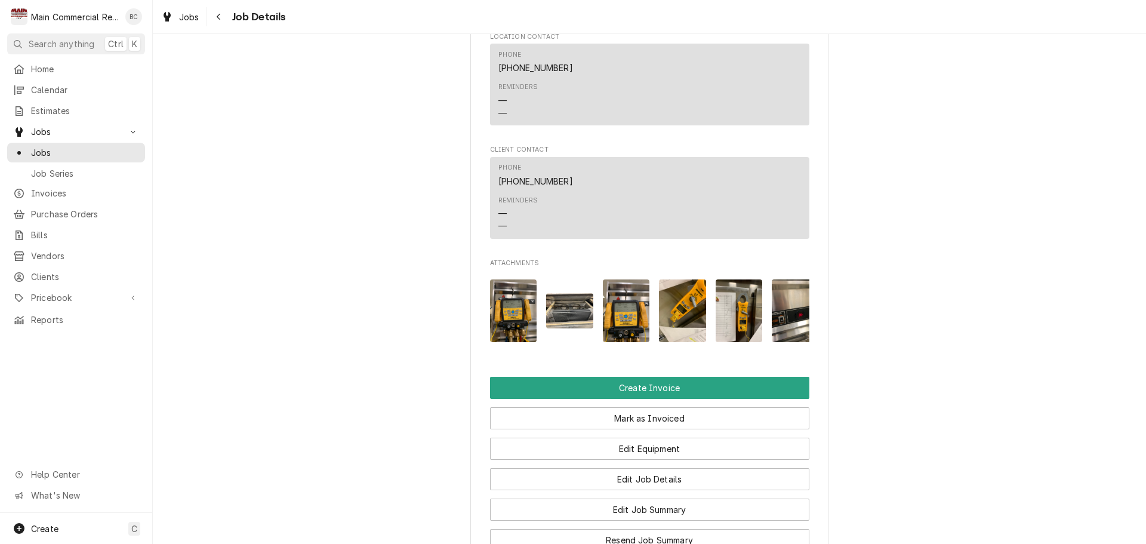
scroll to position [1611, 0]
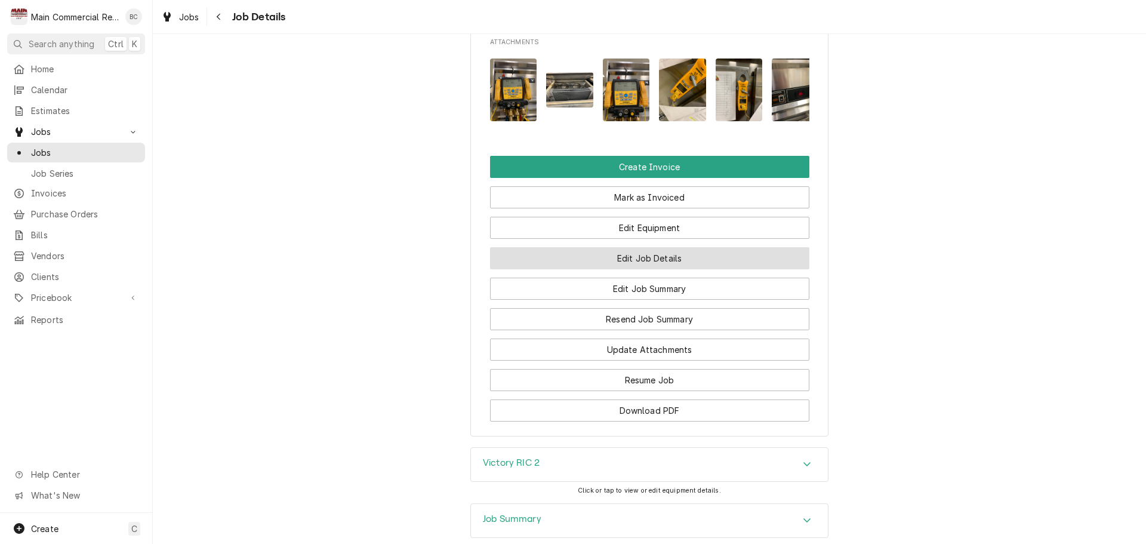
click at [651, 269] on button "Edit Job Details" at bounding box center [649, 258] width 319 height 22
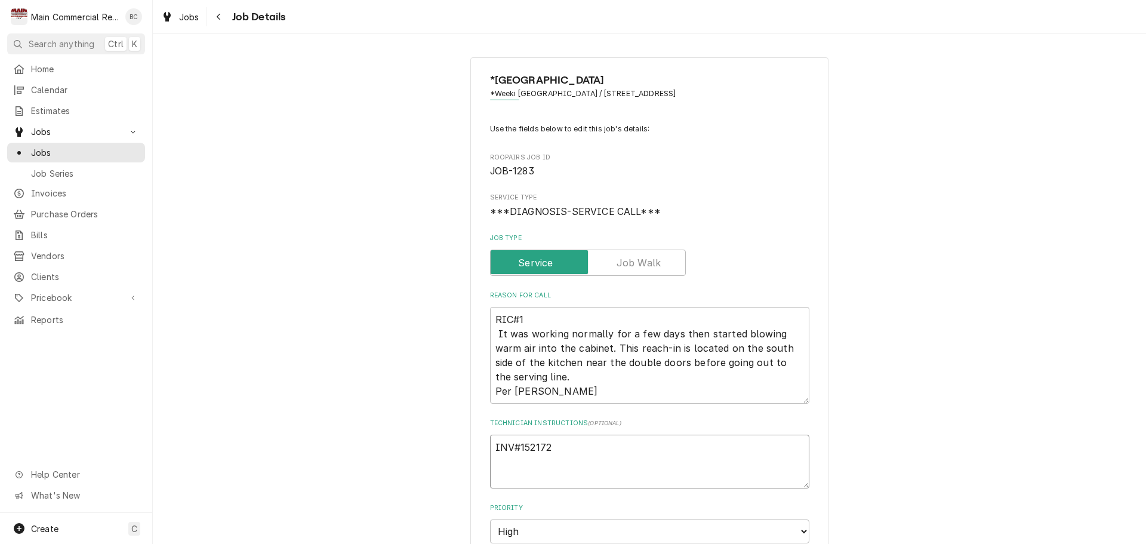
click at [553, 452] on textarea "INV#152172" at bounding box center [649, 461] width 319 height 54
type textarea "x"
type textarea "INV#152172"
type textarea "x"
type textarea "INV#152172 B"
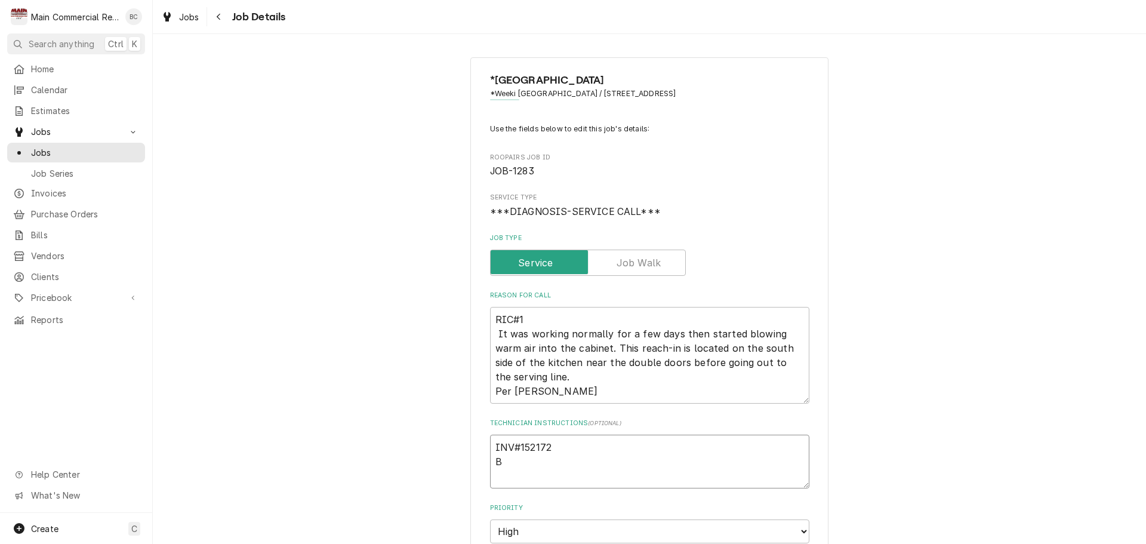
type textarea "x"
type textarea "INV#152172 Bi"
type textarea "x"
type textarea "INV#152172 Bid"
type textarea "x"
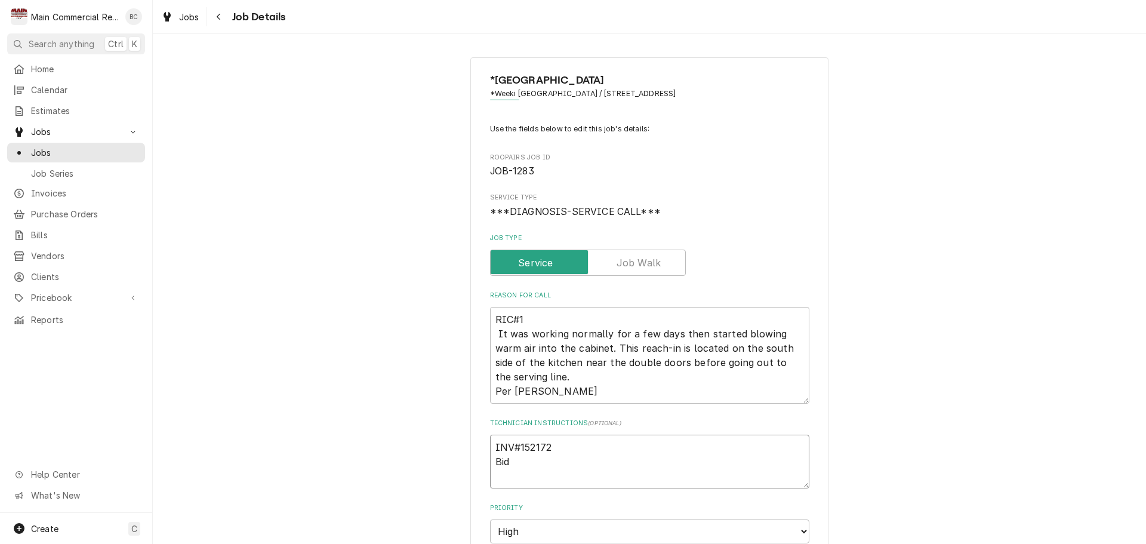
type textarea "INV#152172 Bid"
type textarea "x"
type textarea "INV#152172 Bid n"
type textarea "x"
type textarea "INV#152172 Bid ne"
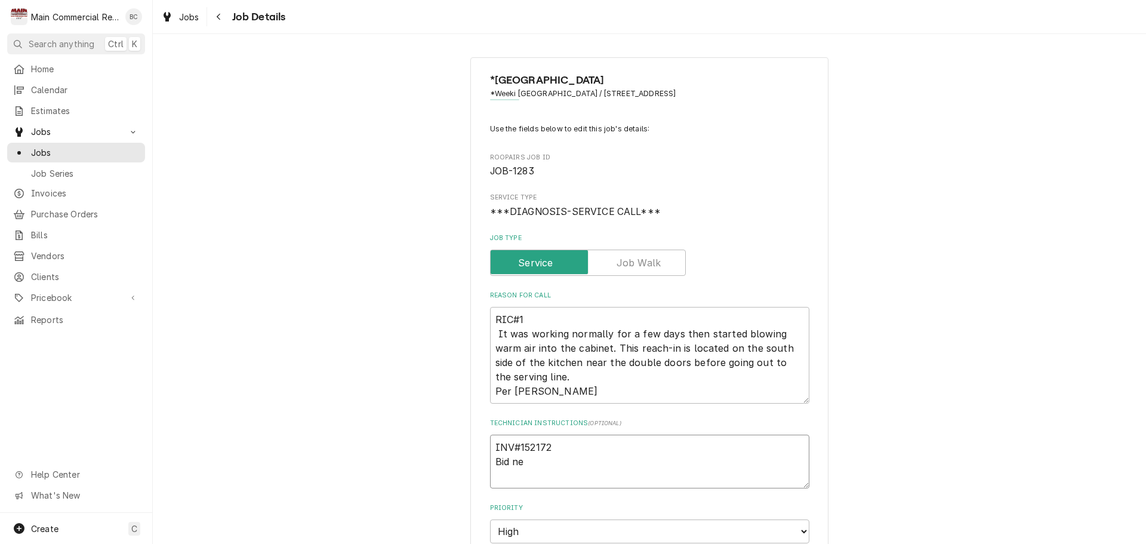
type textarea "x"
type textarea "INV#152172 Bid nee"
type textarea "x"
type textarea "INV#152172 Bid need"
type textarea "x"
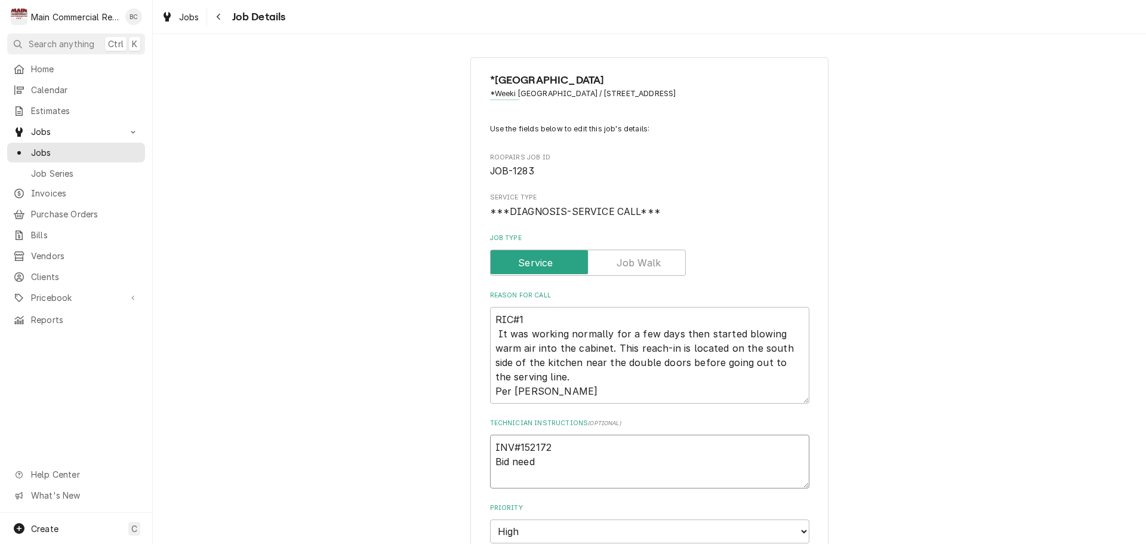
type textarea "INV#152172 Bid neede"
type textarea "x"
type textarea "INV#152172 Bid needed"
type textarea "x"
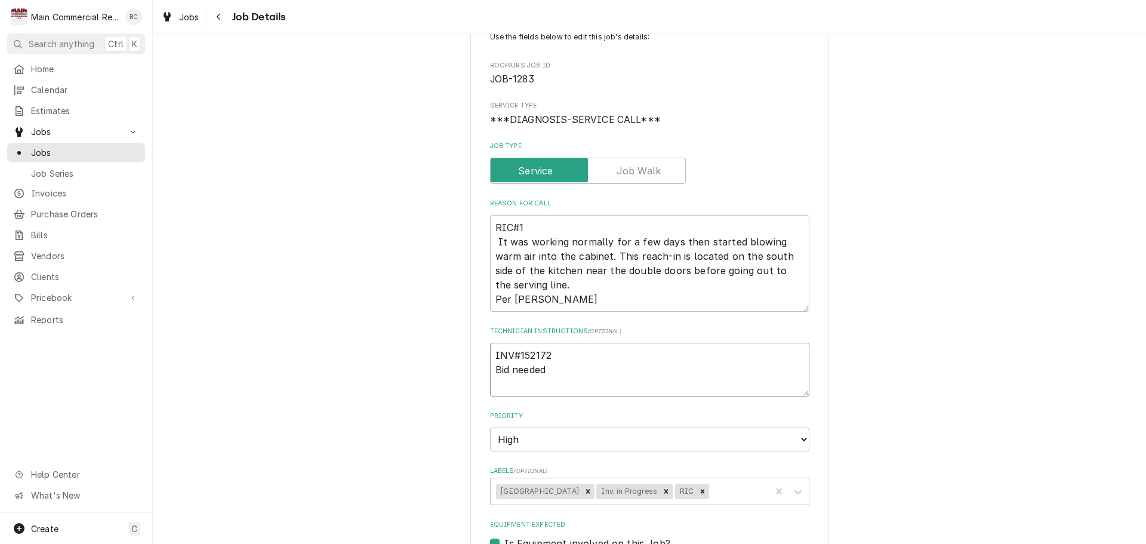
scroll to position [119, 0]
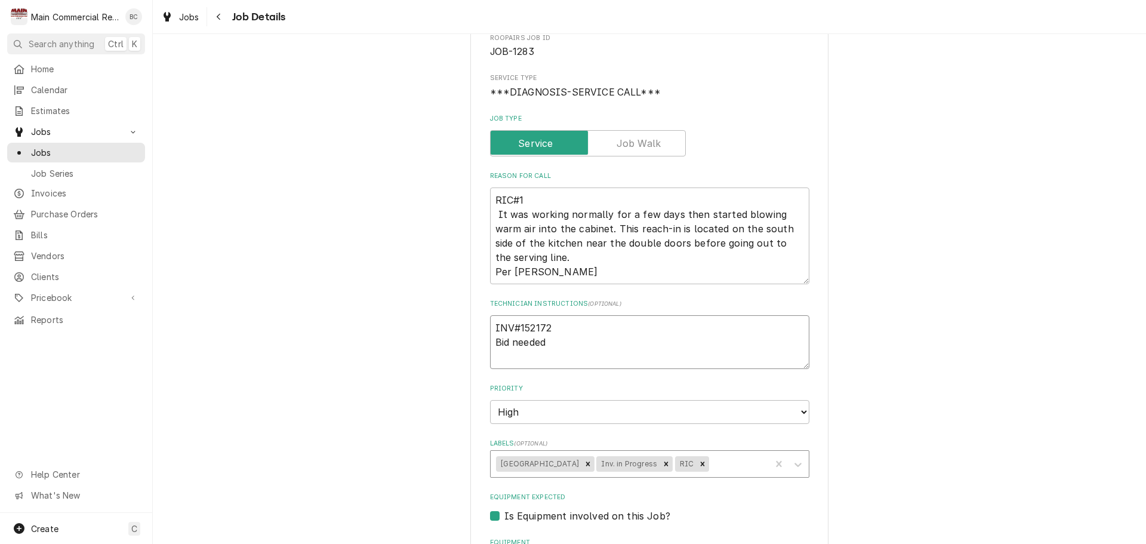
type textarea "INV#152172 Bid needed"
click at [711, 468] on div "Labels" at bounding box center [738, 463] width 54 height 21
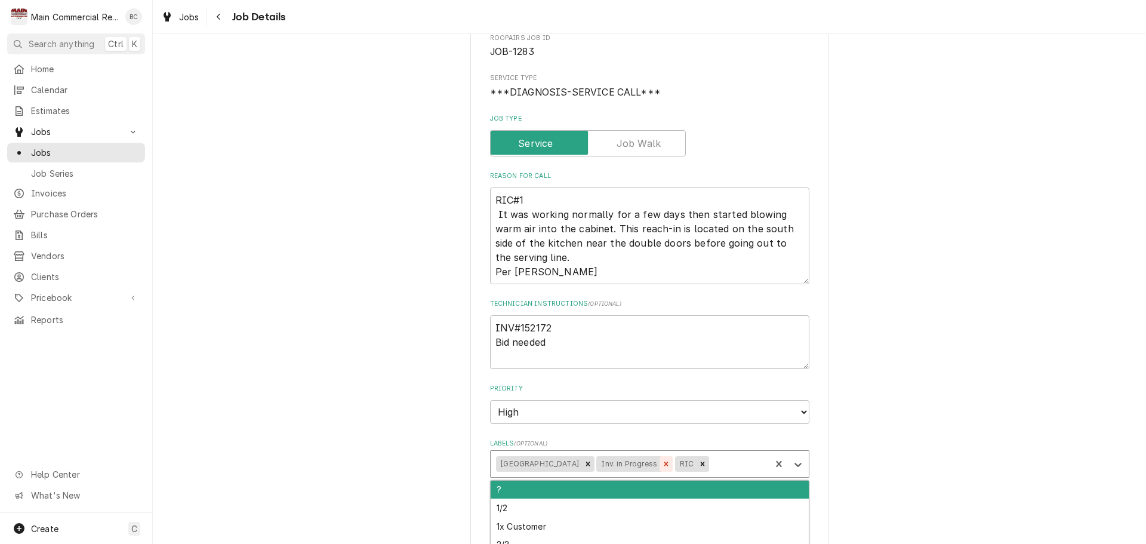
click at [662, 464] on icon "Remove Inv. in Progress" at bounding box center [666, 464] width 8 height 8
type textarea "x"
type input "bid"
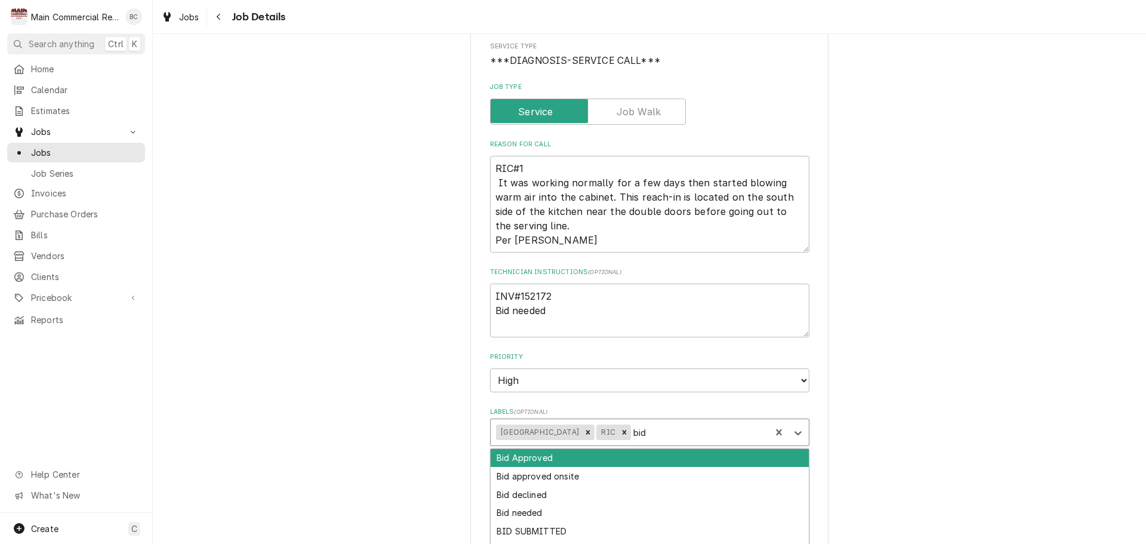
scroll to position [179, 0]
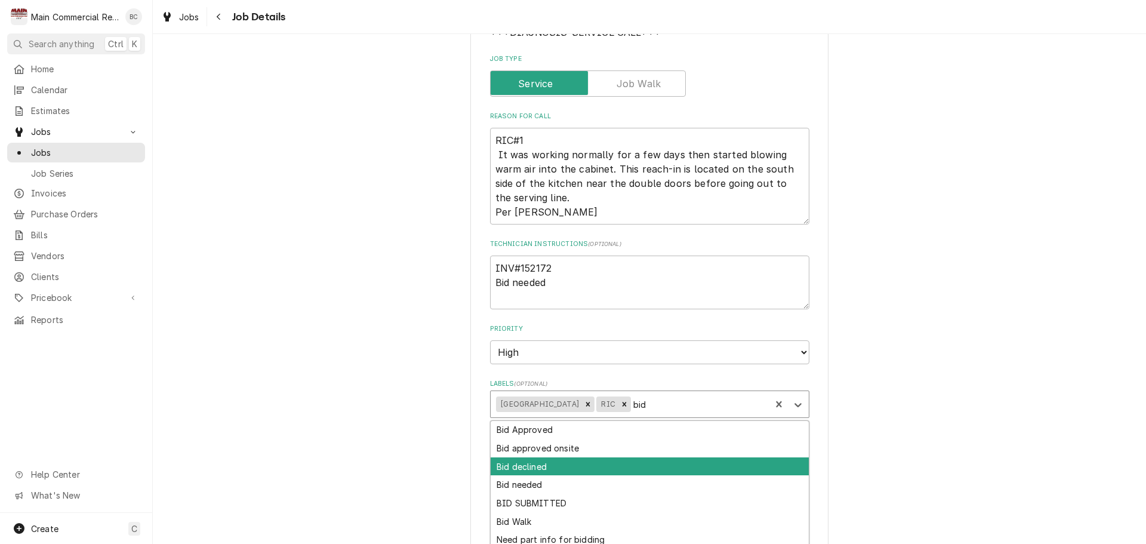
click at [601, 474] on div "Bid declined" at bounding box center [650, 466] width 318 height 19
type textarea "x"
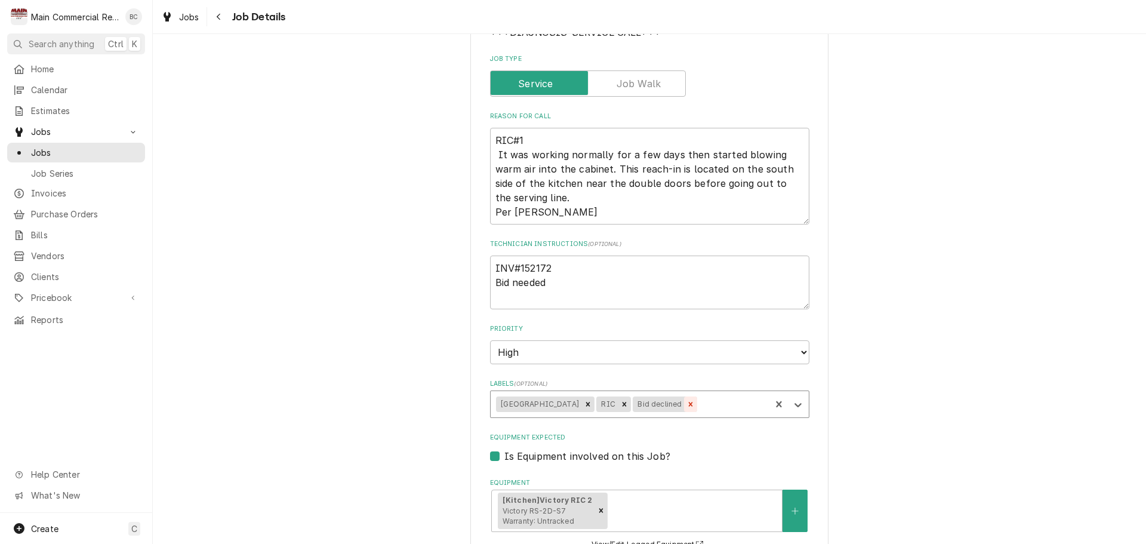
click at [689, 405] on icon "Remove Bid declined" at bounding box center [691, 404] width 4 height 4
type textarea "x"
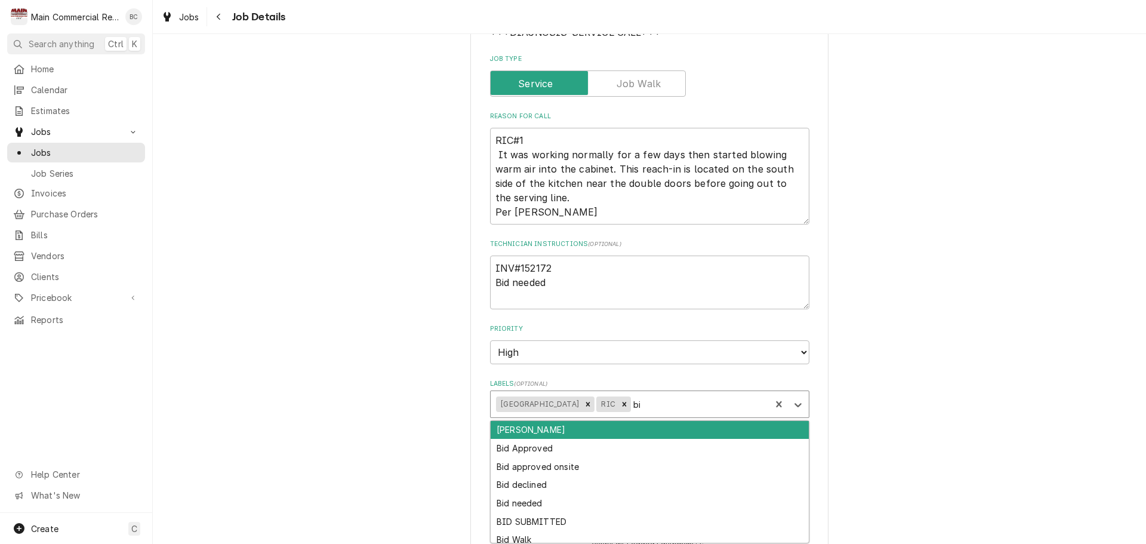
type input "bid"
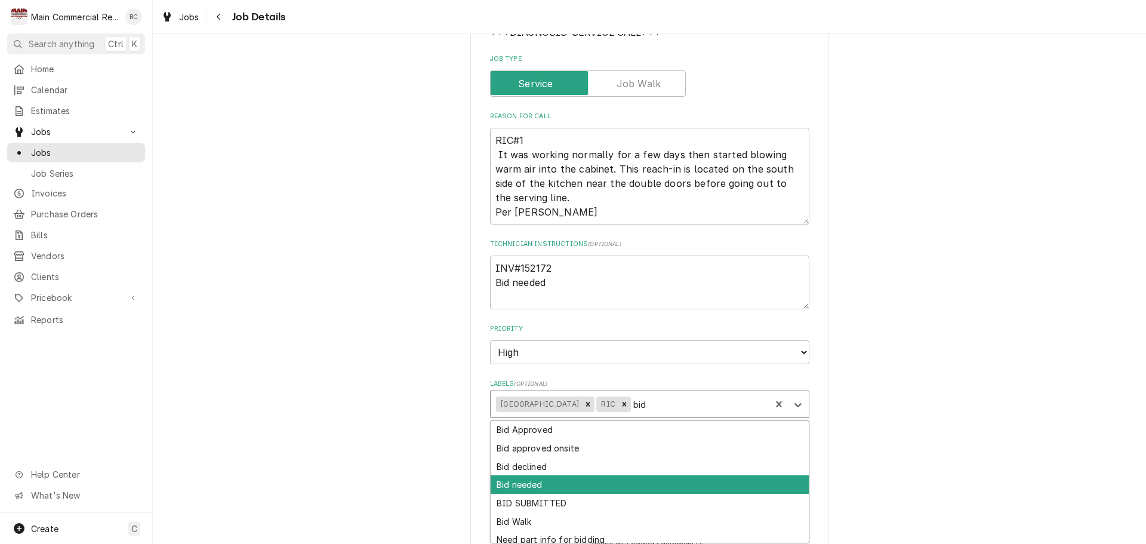
click at [581, 481] on div "Bid needed" at bounding box center [650, 484] width 318 height 19
type textarea "x"
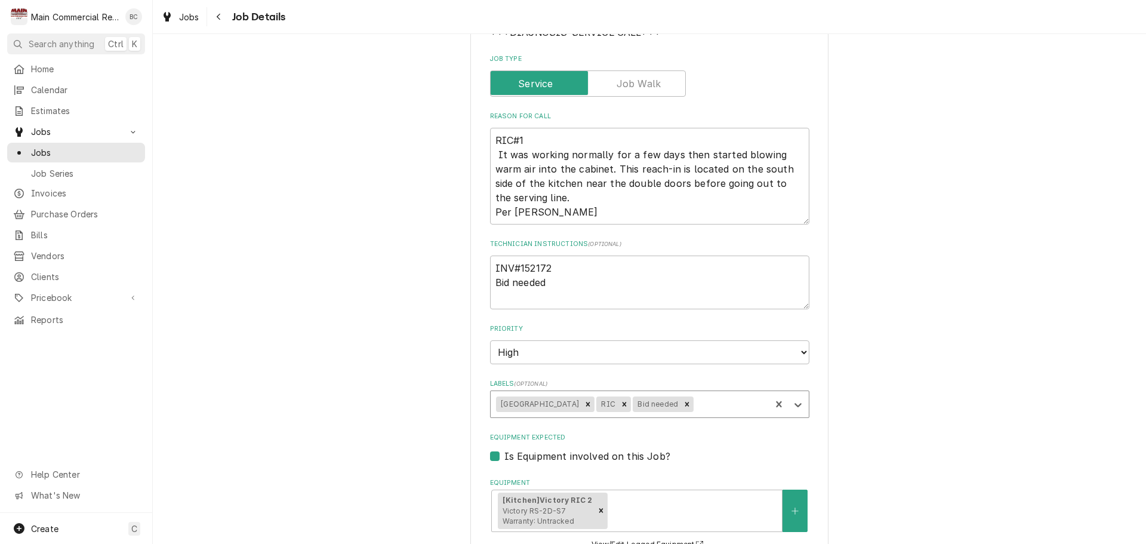
type textarea "x"
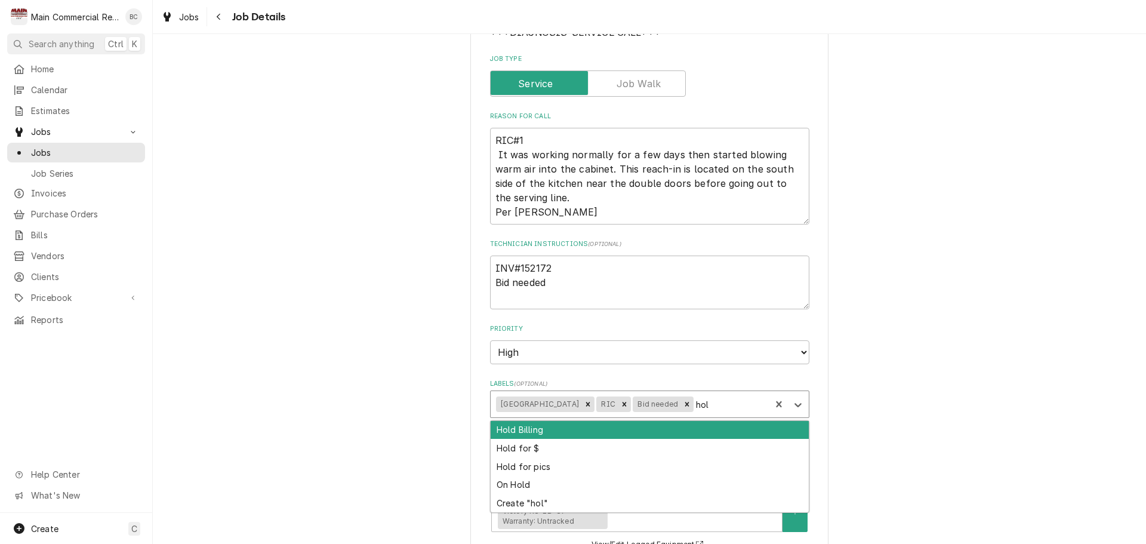
type input "hold"
click at [566, 434] on div "Hold Billing" at bounding box center [650, 430] width 318 height 19
type textarea "x"
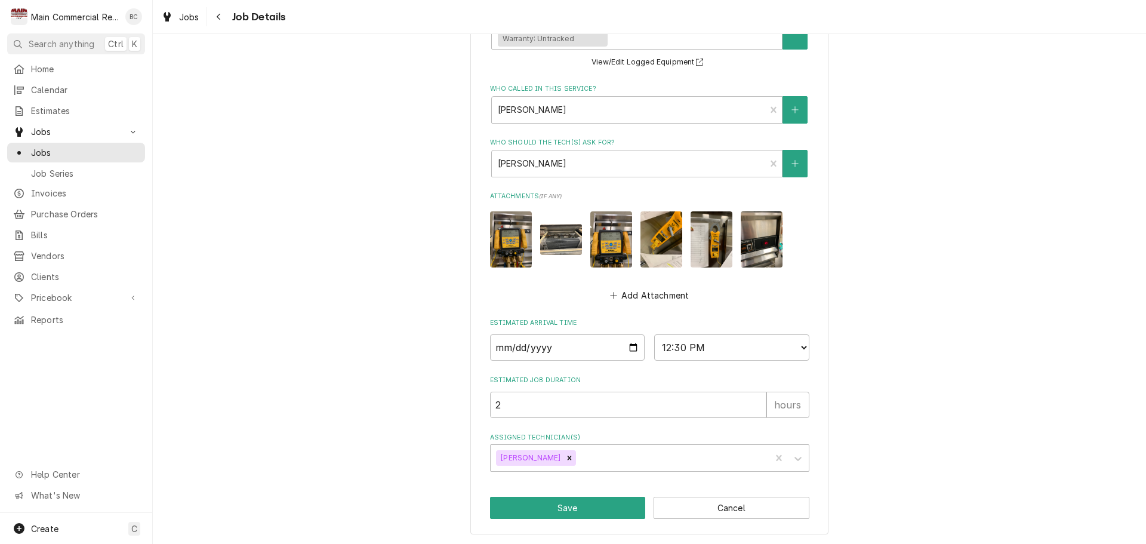
scroll to position [662, 0]
click at [563, 510] on button "Save" at bounding box center [568, 507] width 156 height 22
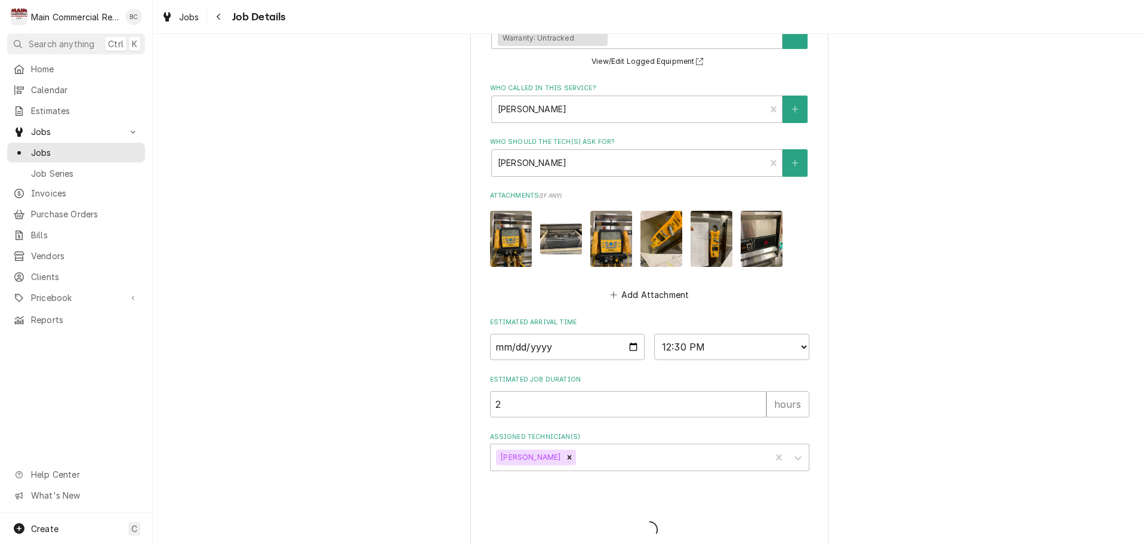
type textarea "x"
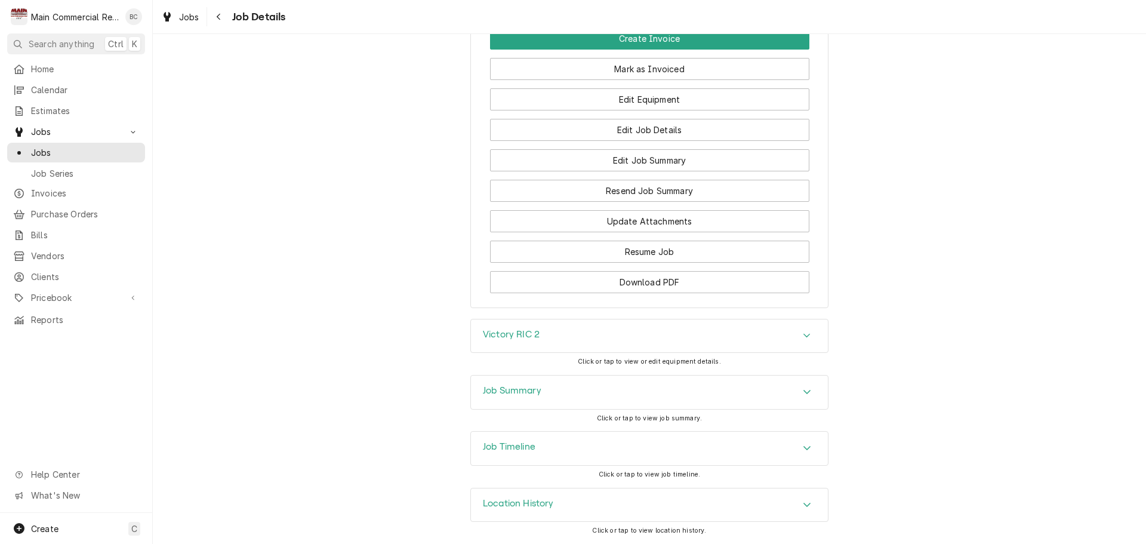
scroll to position [1763, 0]
click at [60, 152] on span "Jobs" at bounding box center [85, 152] width 108 height 13
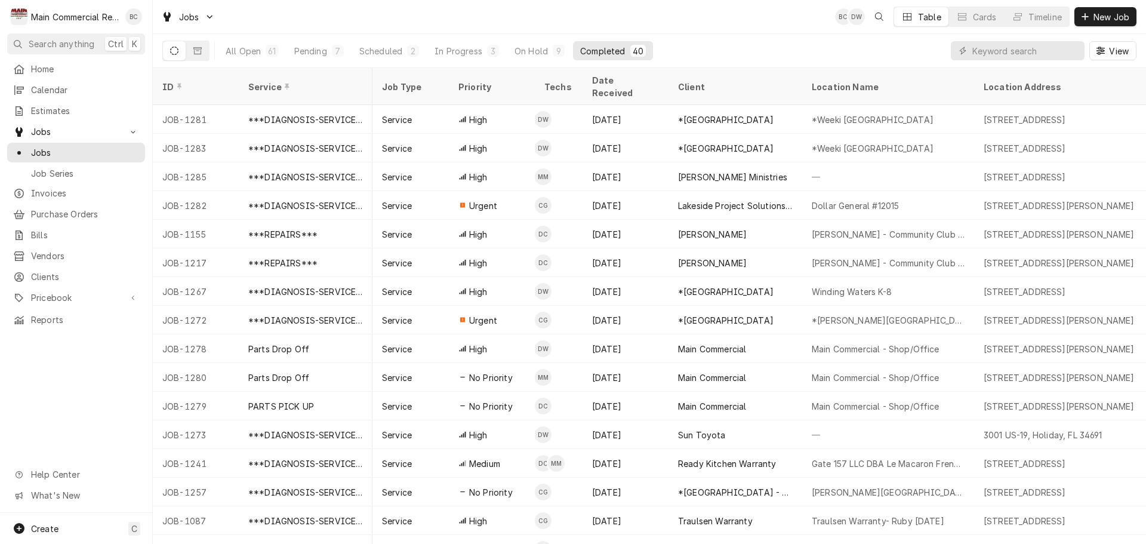
scroll to position [0, 304]
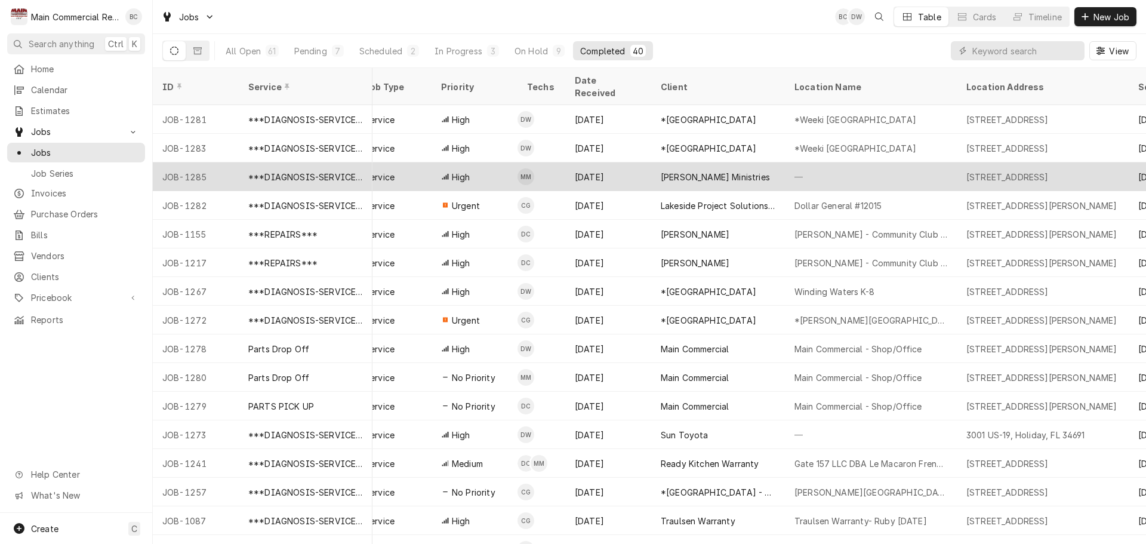
click at [204, 163] on div "JOB-1285" at bounding box center [196, 176] width 86 height 29
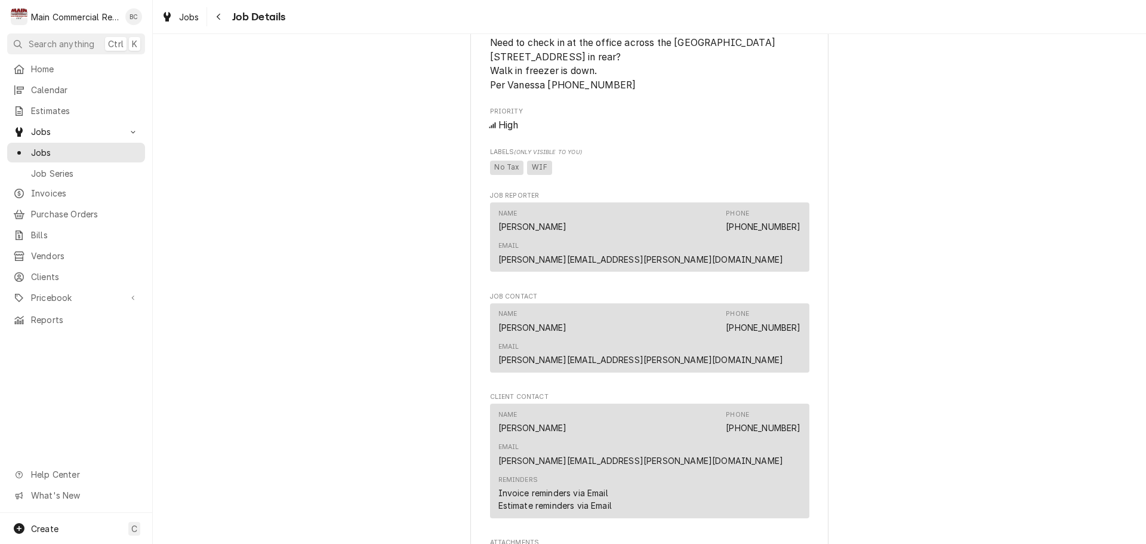
scroll to position [955, 0]
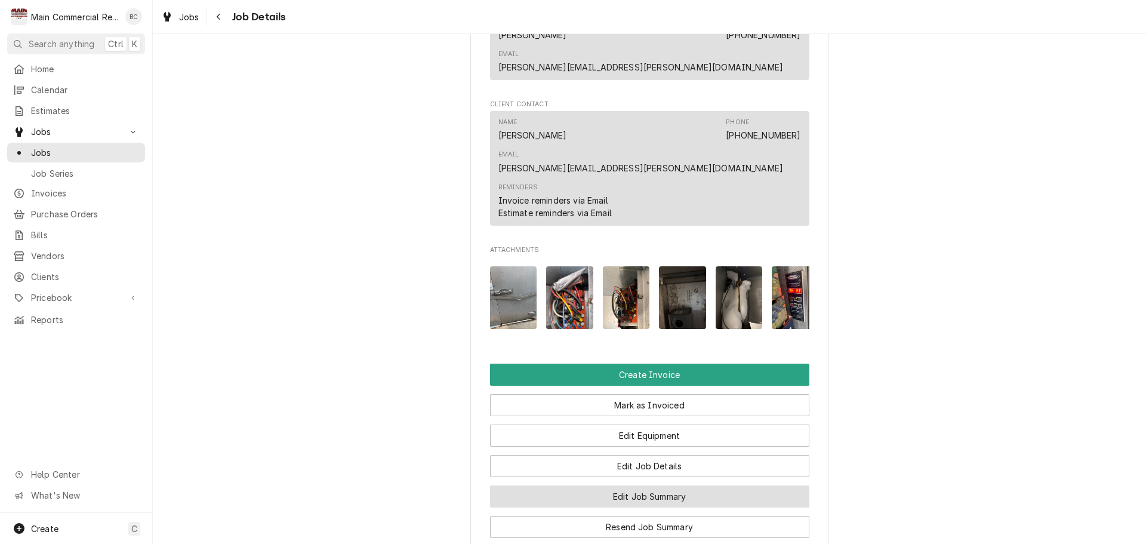
click at [630, 485] on button "Edit Job Summary" at bounding box center [649, 496] width 319 height 22
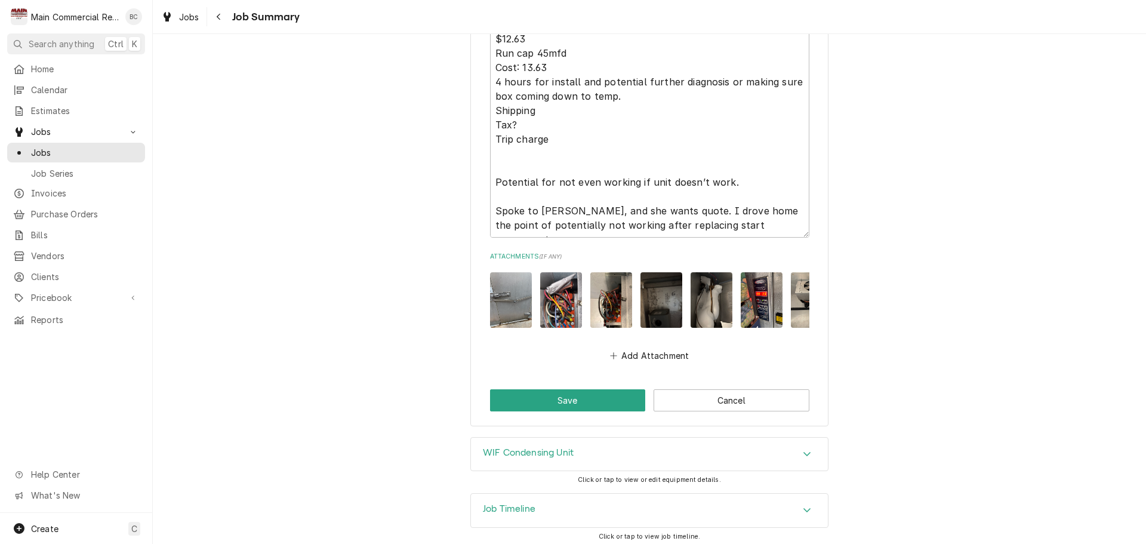
scroll to position [1828, 0]
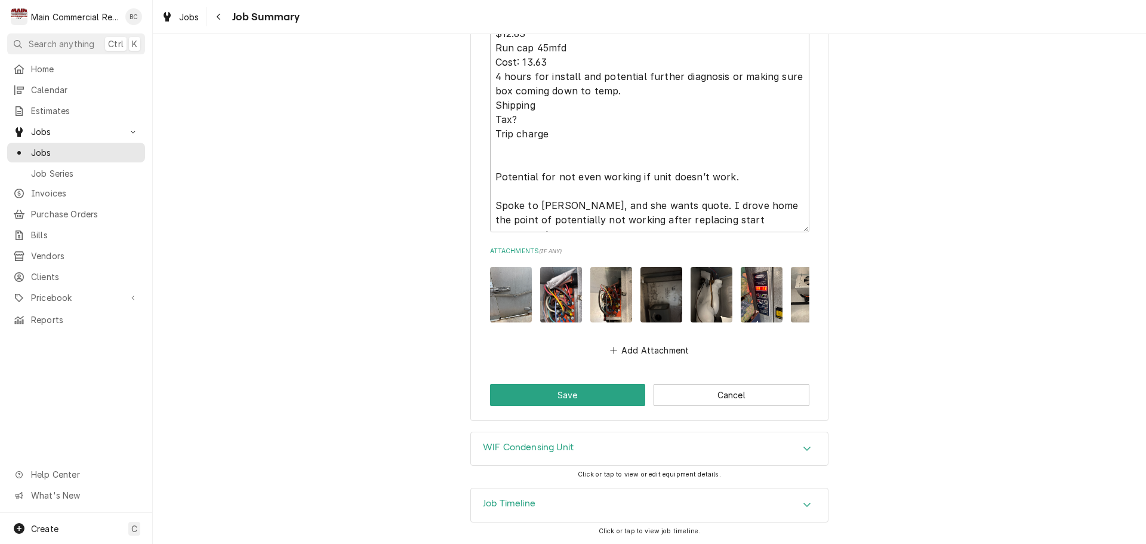
click at [554, 444] on h3 "WIF Condensing Unit" at bounding box center [528, 447] width 91 height 11
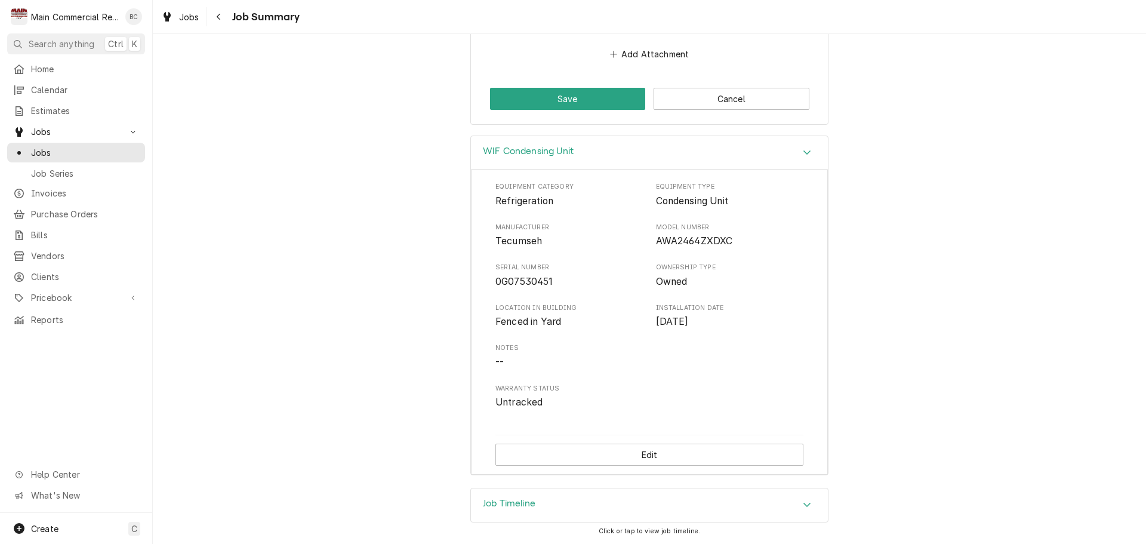
scroll to position [2124, 0]
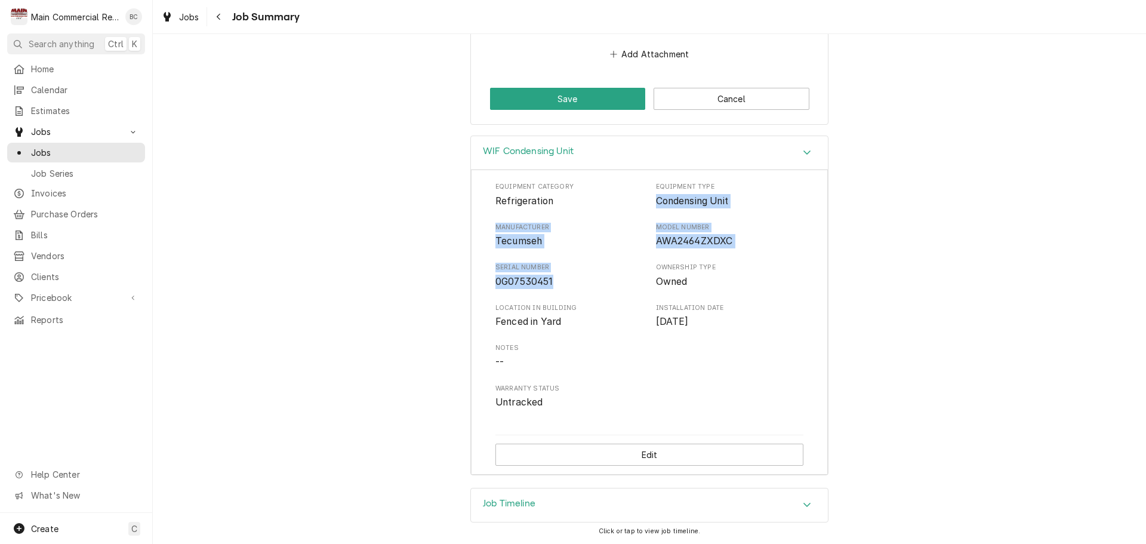
drag, startPoint x: 652, startPoint y: 199, endPoint x: 590, endPoint y: 285, distance: 105.7
click at [590, 285] on div "Equipment Category Refrigeration Equipment Type Condensing Unit Manufacturer Te…" at bounding box center [649, 295] width 308 height 227
copy div "Condensing Unit Manufacturer Tecumseh Model Number AWA2464ZXDXC Serial Number 0…"
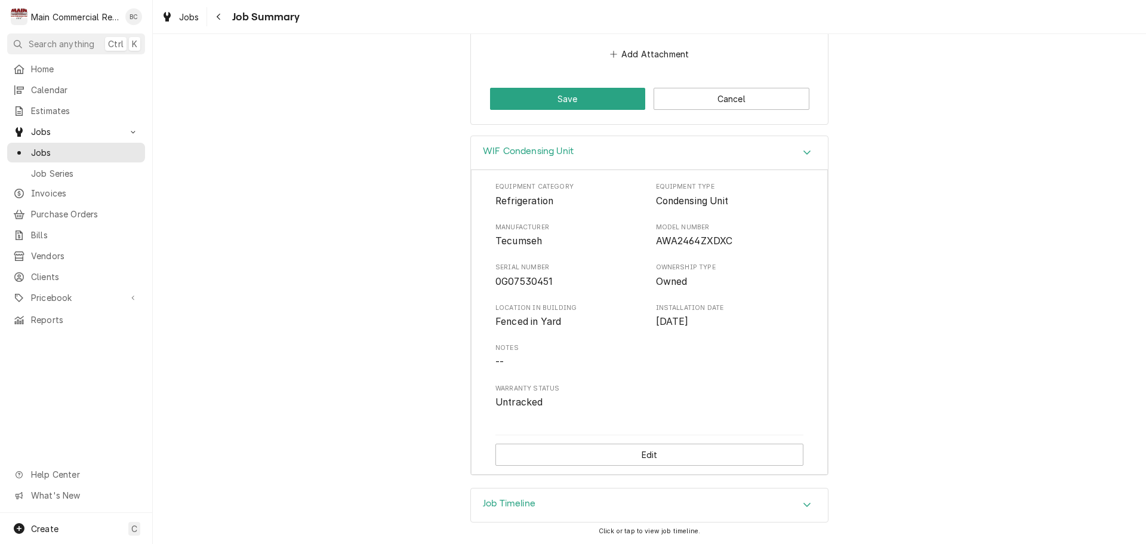
click at [429, 382] on div "WIF Condensing Unit Equipment Category Refrigeration Equipment Type Condensing …" at bounding box center [649, 311] width 993 height 352
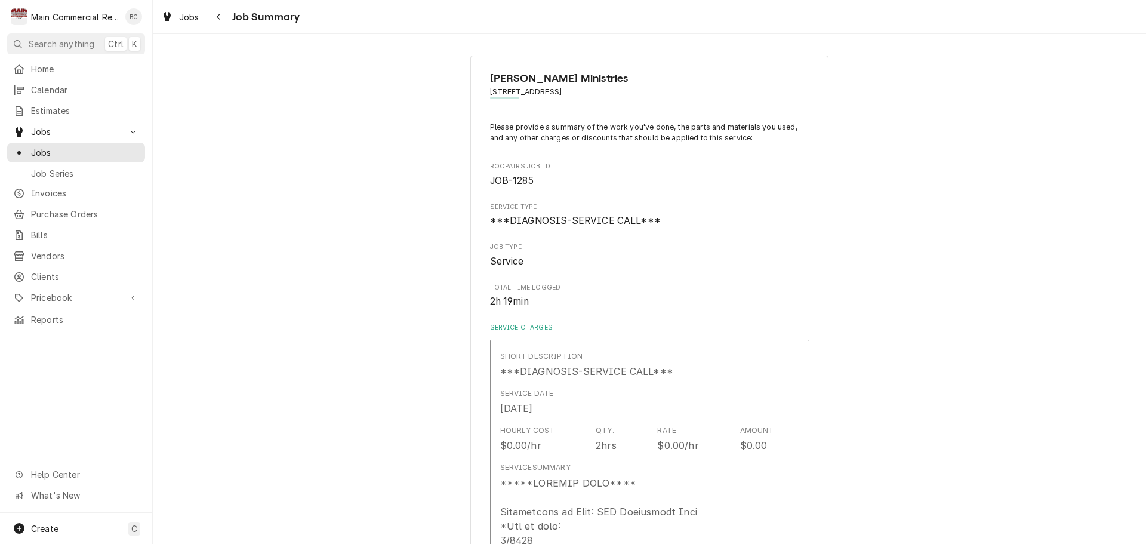
scroll to position [0, 0]
click at [220, 19] on icon "Navigate back" at bounding box center [218, 17] width 5 height 8
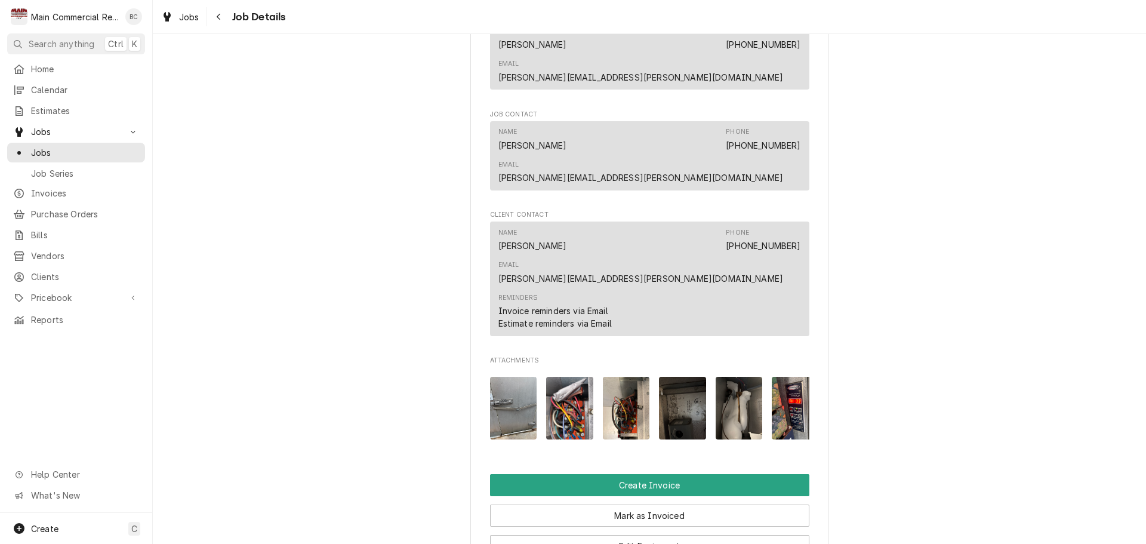
scroll to position [955, 0]
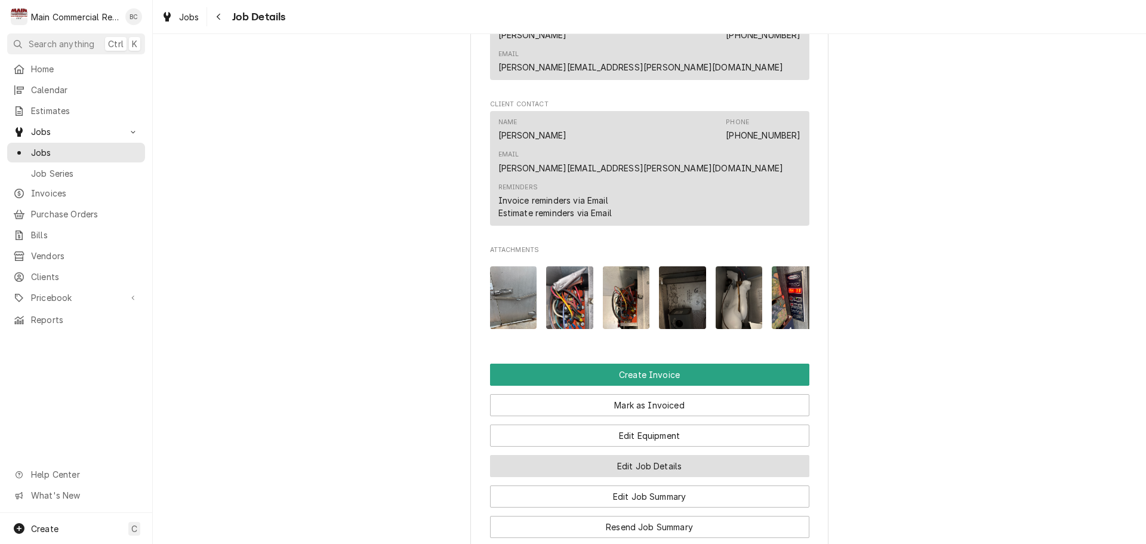
click at [621, 455] on button "Edit Job Details" at bounding box center [649, 466] width 319 height 22
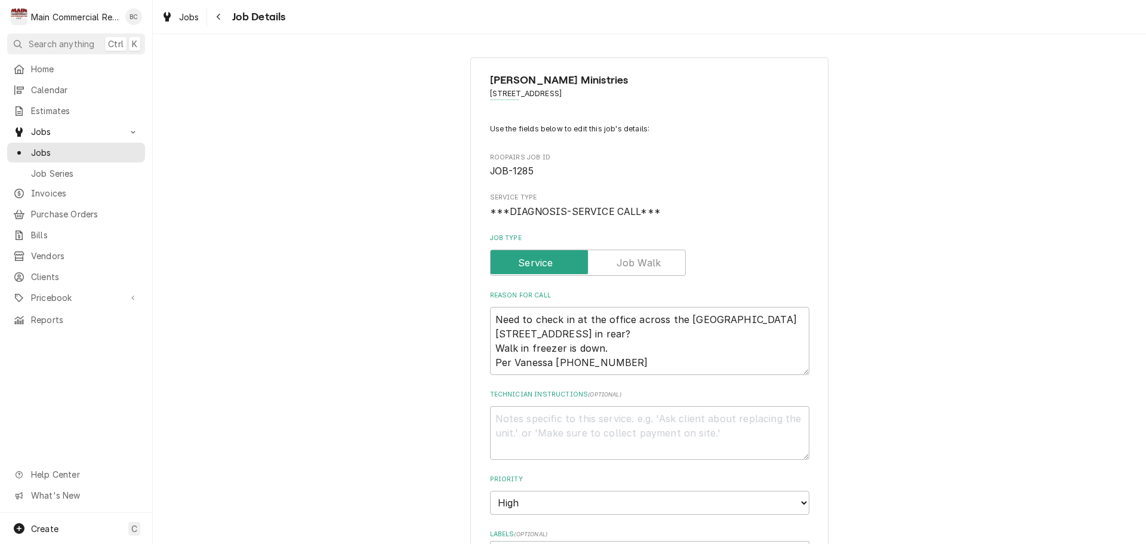
type textarea "x"
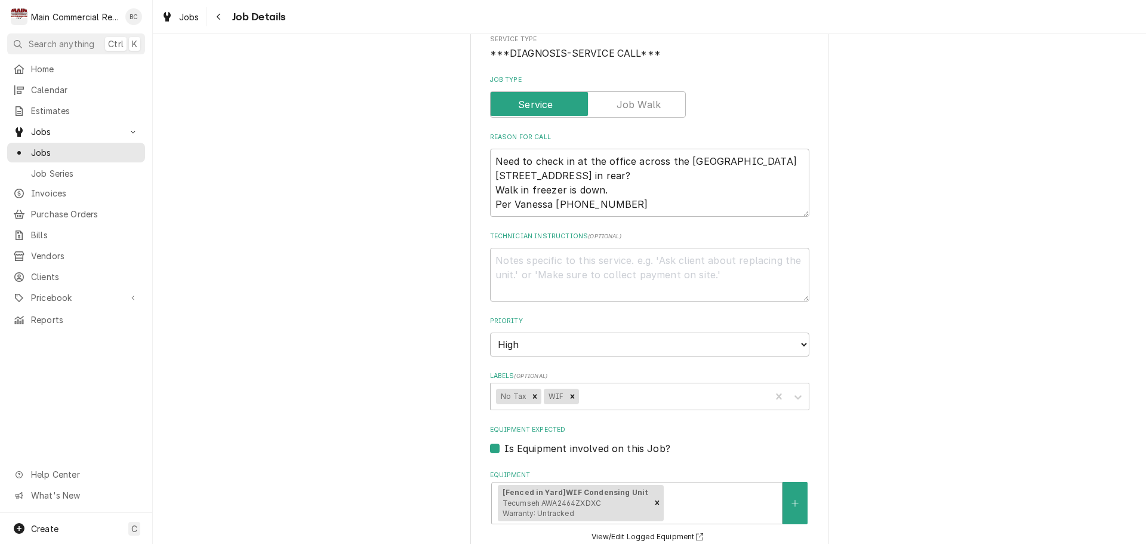
scroll to position [179, 0]
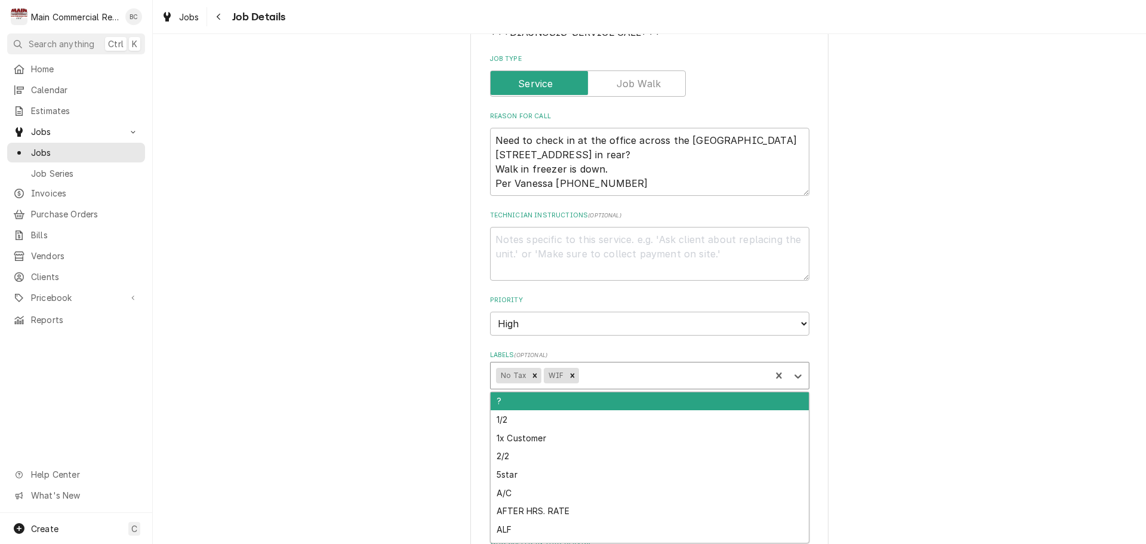
click at [597, 377] on div "Labels" at bounding box center [673, 375] width 184 height 21
type input "inv"
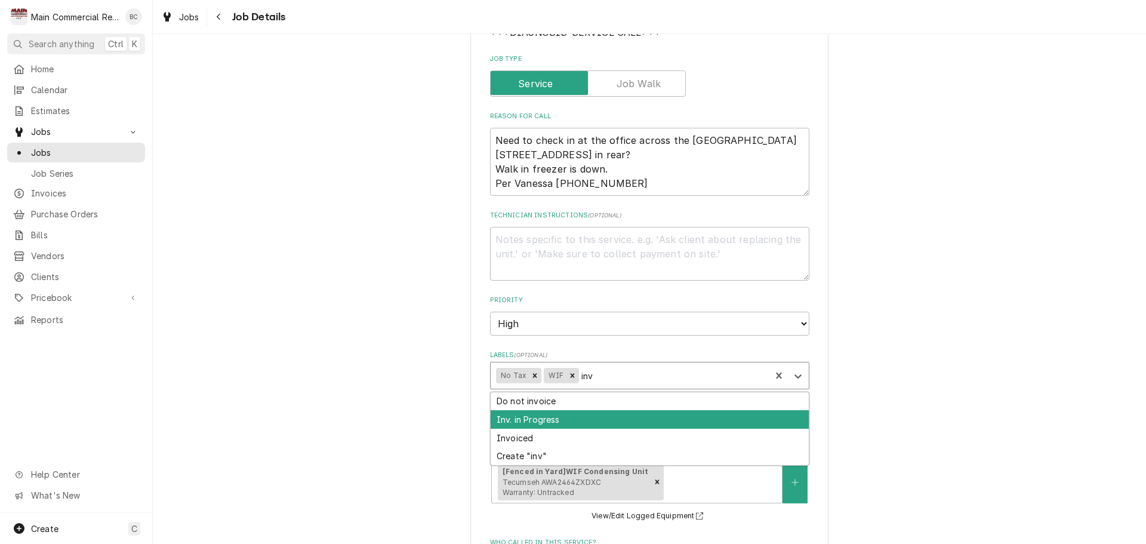
click at [563, 417] on div "Inv. in Progress" at bounding box center [650, 419] width 318 height 19
type textarea "x"
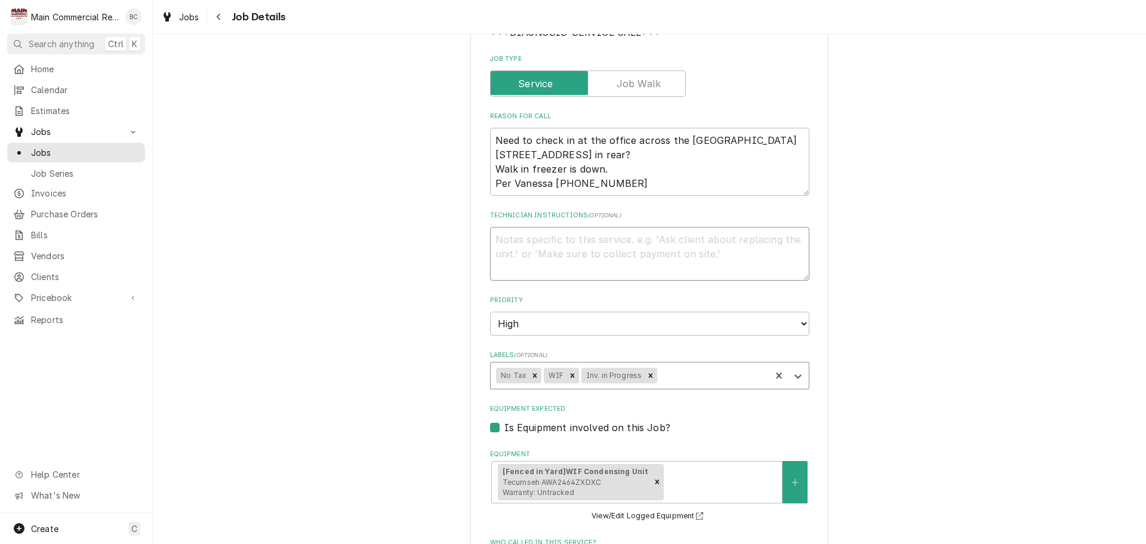
click at [523, 249] on textarea "Technician Instructions ( optional )" at bounding box center [649, 254] width 319 height 54
type textarea "x"
type textarea "I"
type textarea "x"
type textarea "IN"
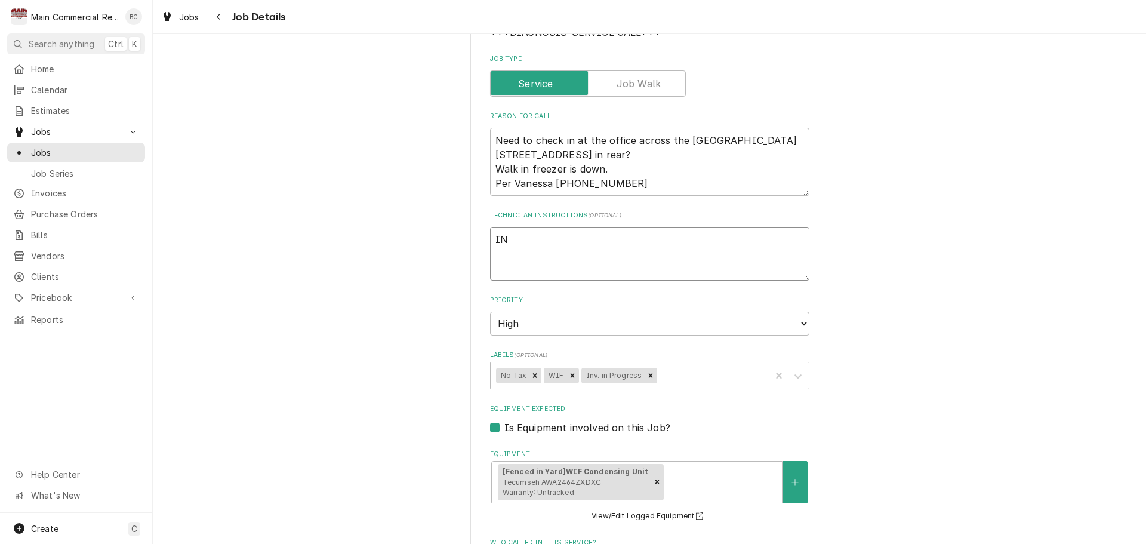
type textarea "x"
type textarea "INV"
type textarea "x"
type textarea "INV#"
type textarea "x"
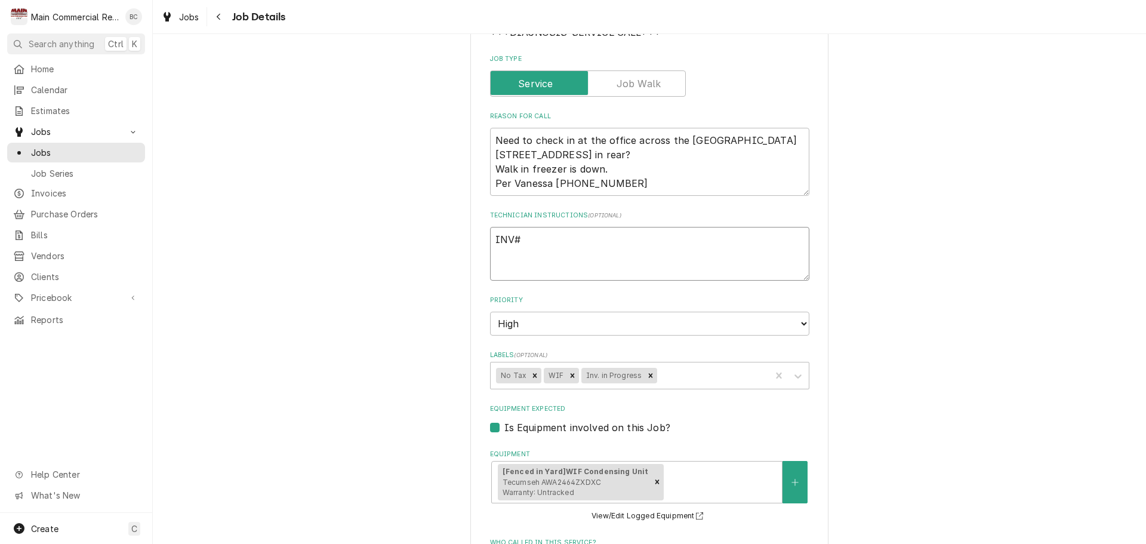
type textarea "INV#1"
type textarea "x"
type textarea "INV#15"
type textarea "x"
type textarea "INV#152"
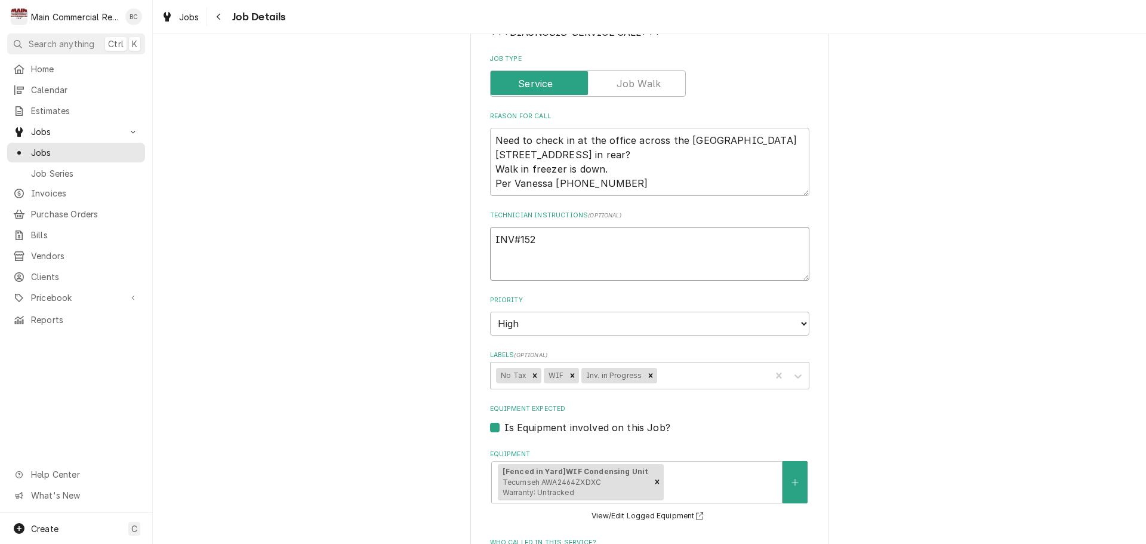
type textarea "x"
type textarea "INV#1521"
type textarea "x"
type textarea "INV#15217"
type textarea "x"
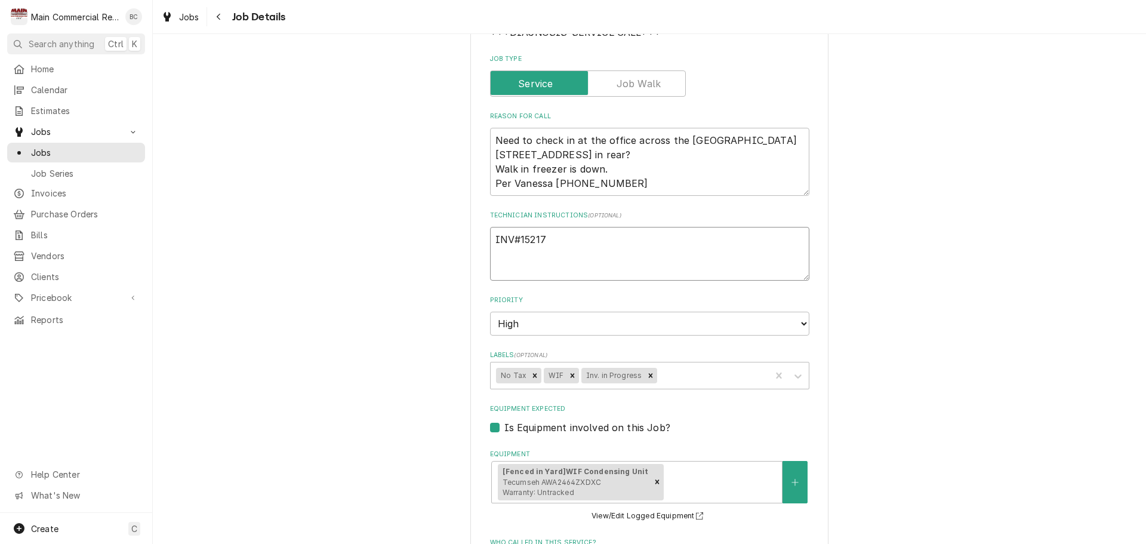
type textarea "INV#152173"
type textarea "x"
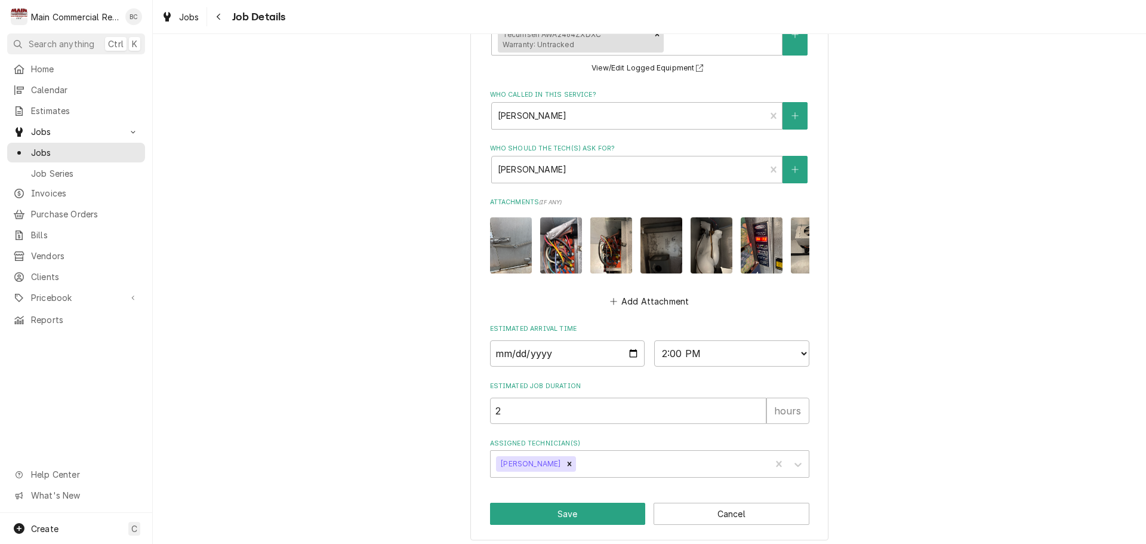
scroll to position [642, 0]
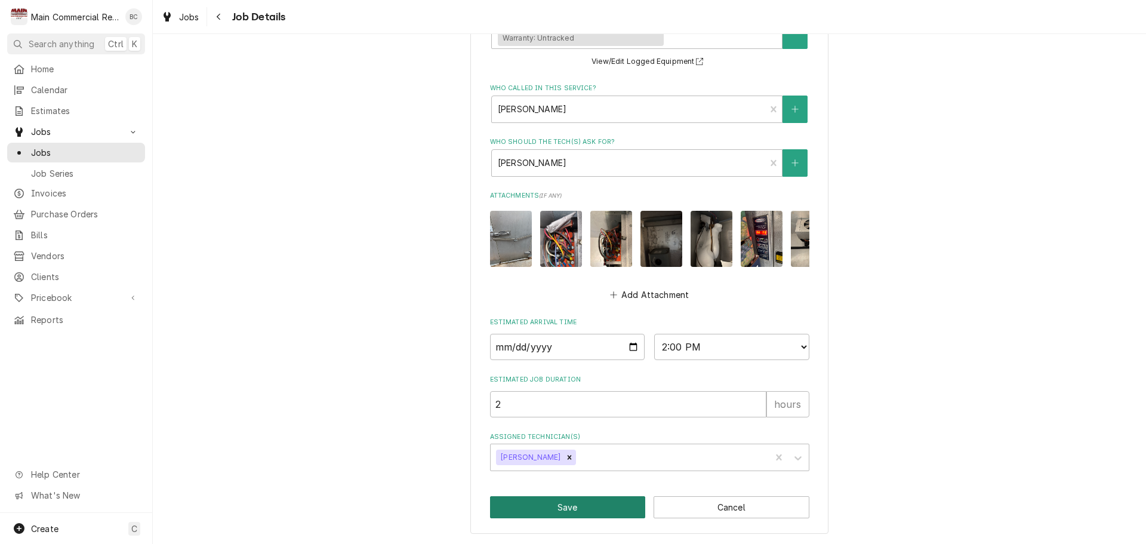
type textarea "INV#152173"
click at [563, 510] on button "Save" at bounding box center [568, 507] width 156 height 22
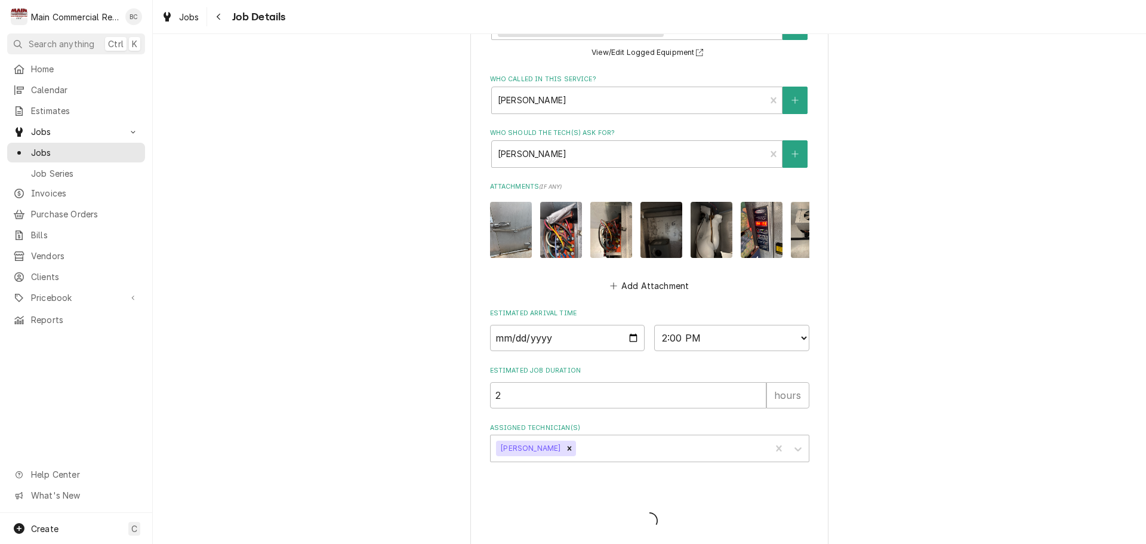
type textarea "x"
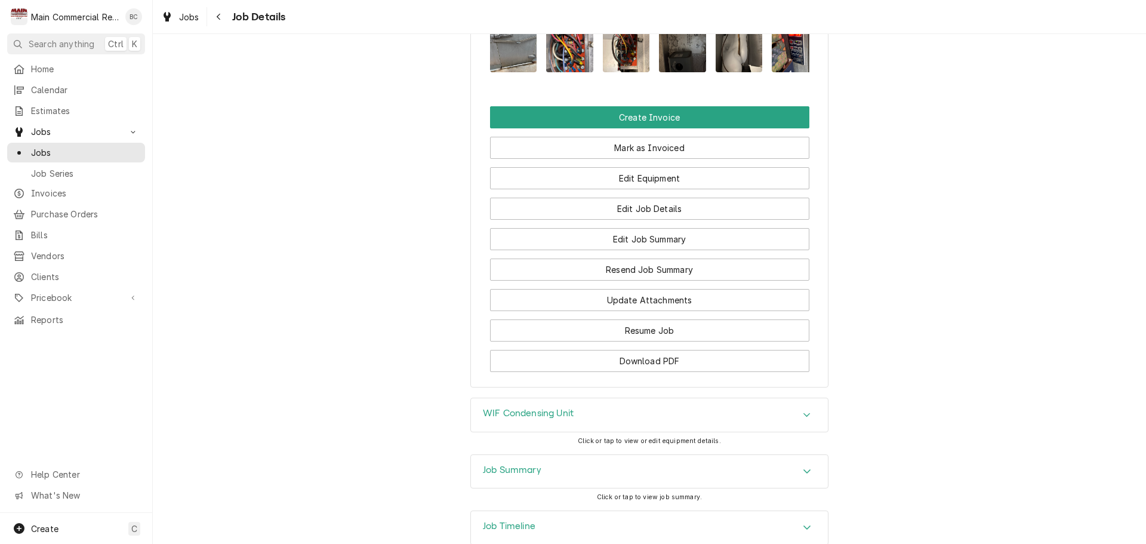
scroll to position [1253, 0]
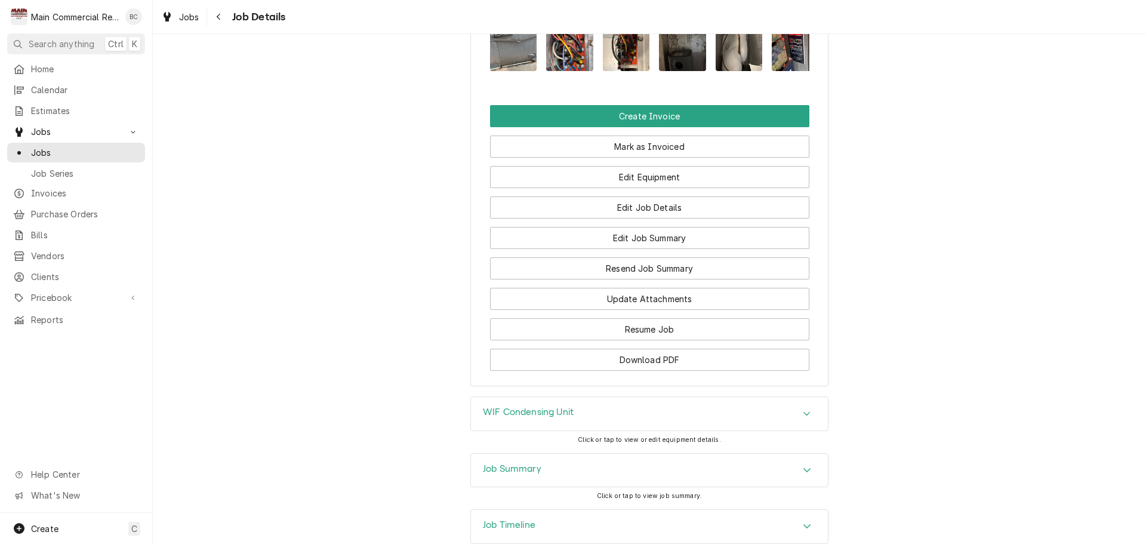
click at [514, 463] on h3 "Job Summary" at bounding box center [512, 468] width 58 height 11
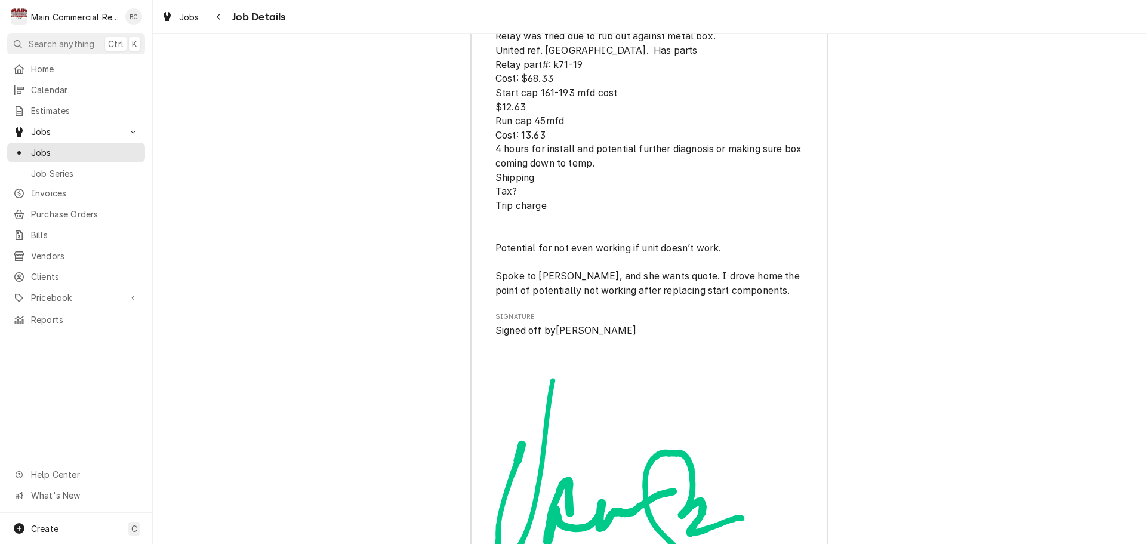
scroll to position [3166, 0]
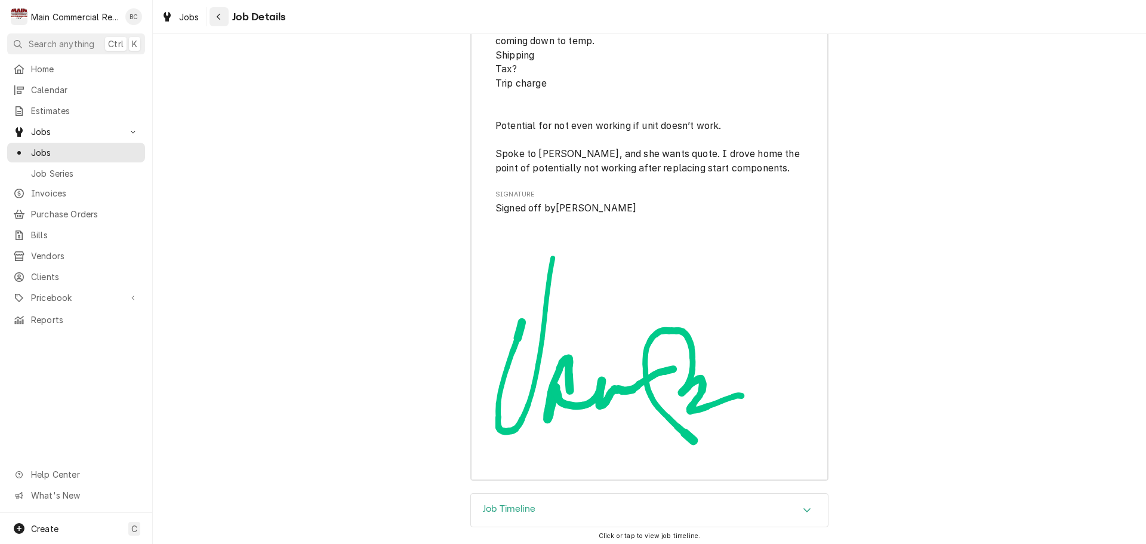
click at [222, 17] on div "Navigate back" at bounding box center [219, 17] width 12 height 12
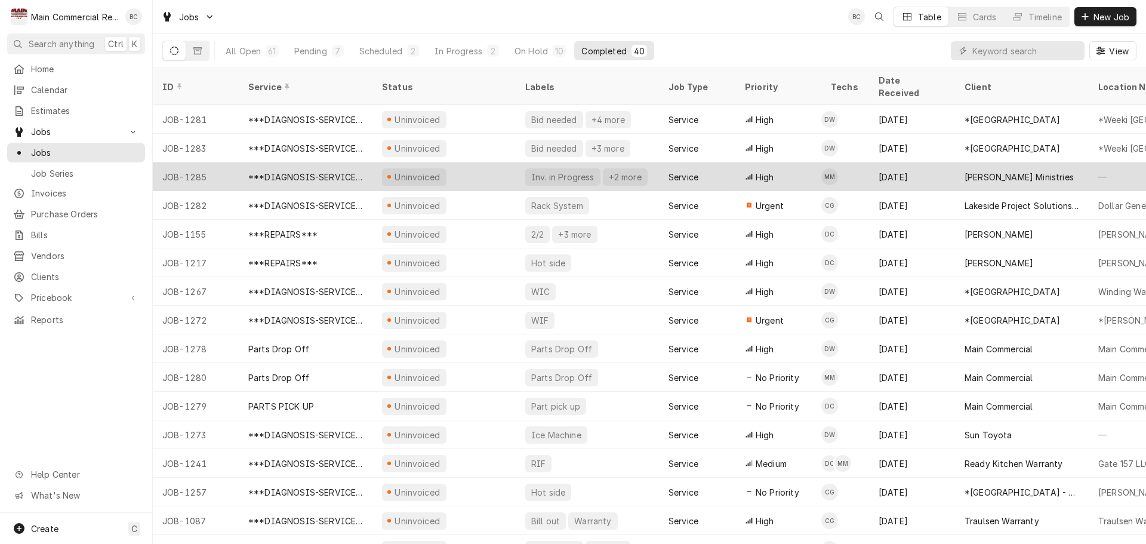
click at [342, 171] on div "***DIAGNOSIS-SERVICE CALL***" at bounding box center [305, 177] width 115 height 13
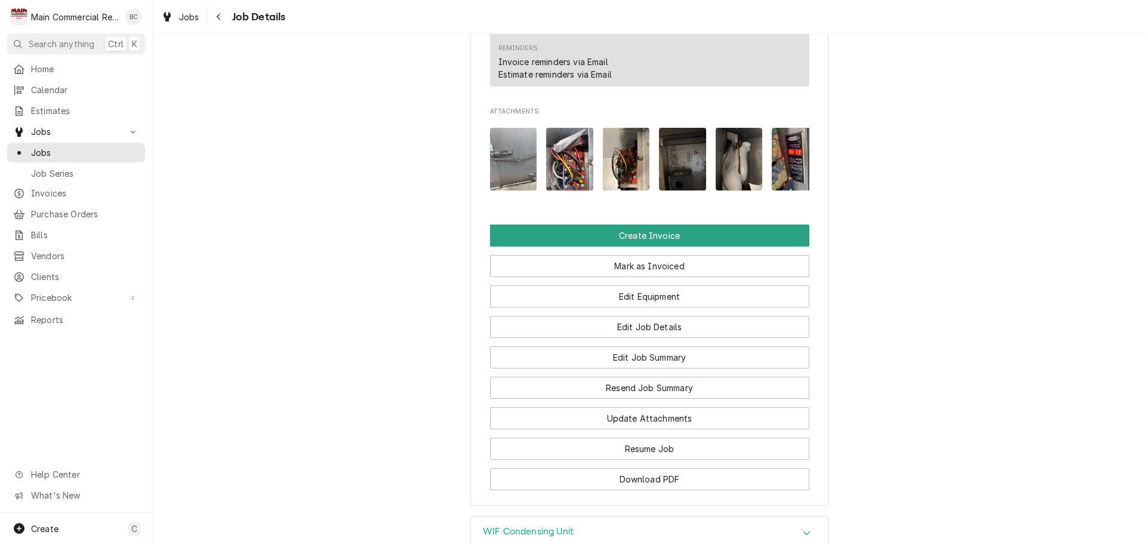
scroll to position [1194, 0]
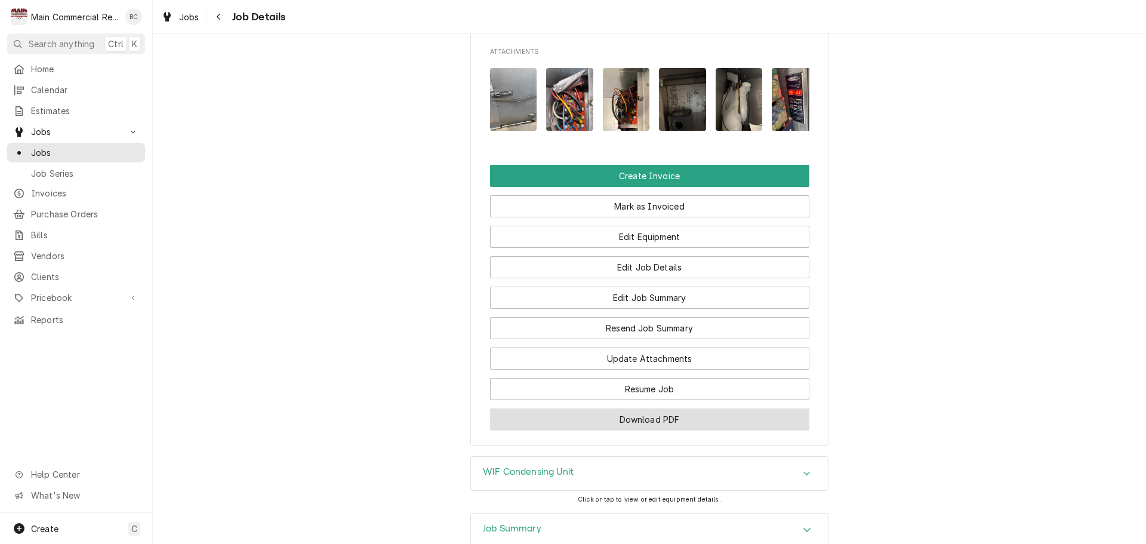
click at [639, 408] on button "Download PDF" at bounding box center [649, 419] width 319 height 22
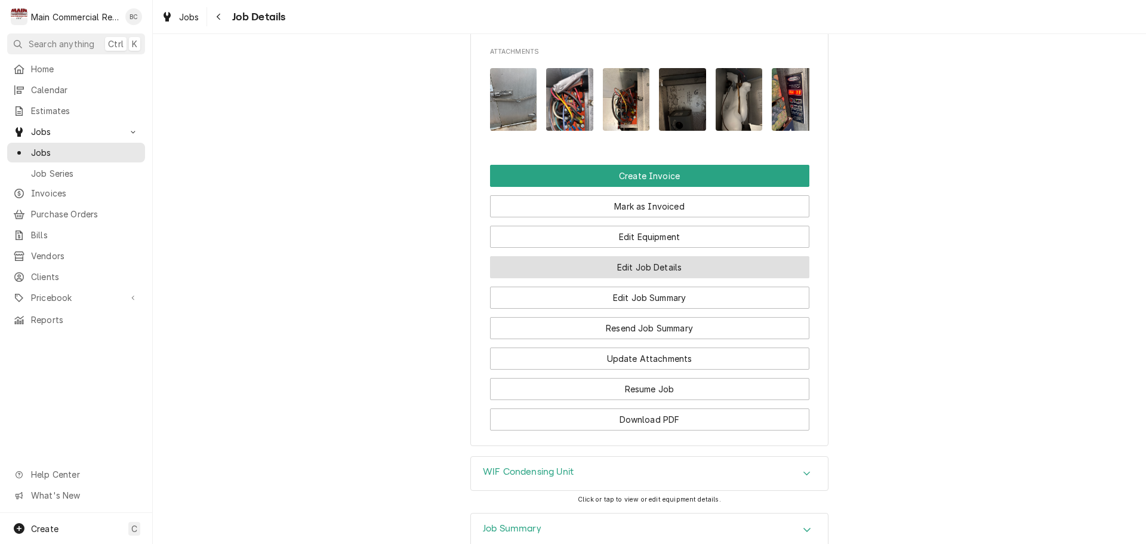
click at [660, 256] on button "Edit Job Details" at bounding box center [649, 267] width 319 height 22
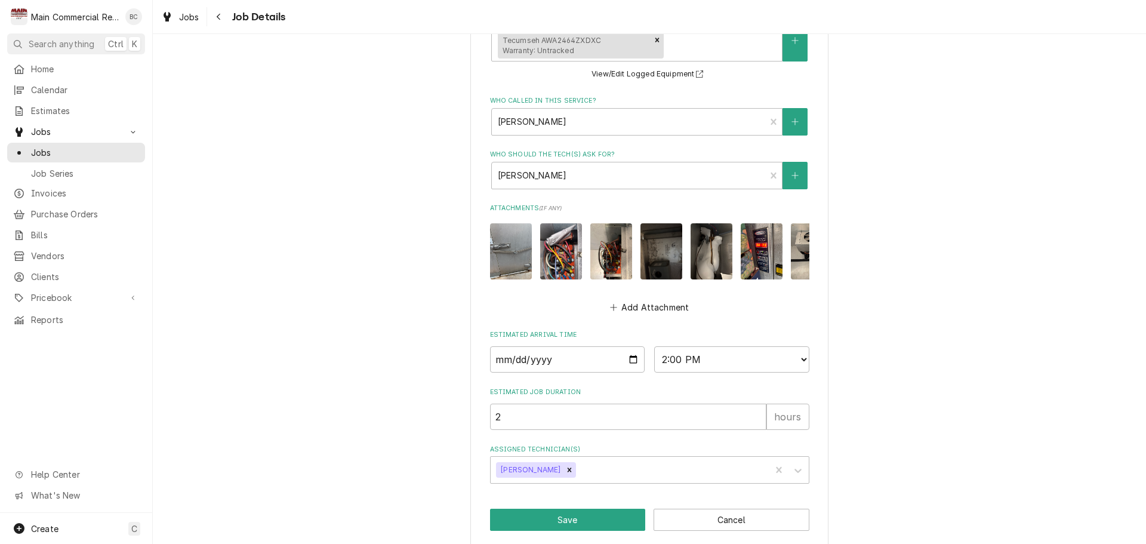
scroll to position [642, 0]
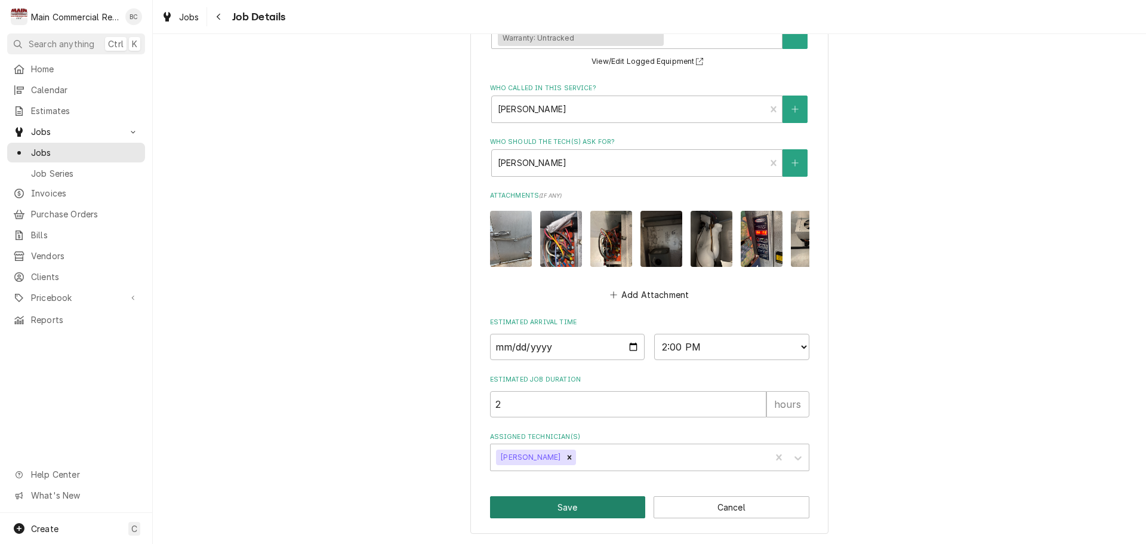
click at [553, 513] on button "Save" at bounding box center [568, 507] width 156 height 22
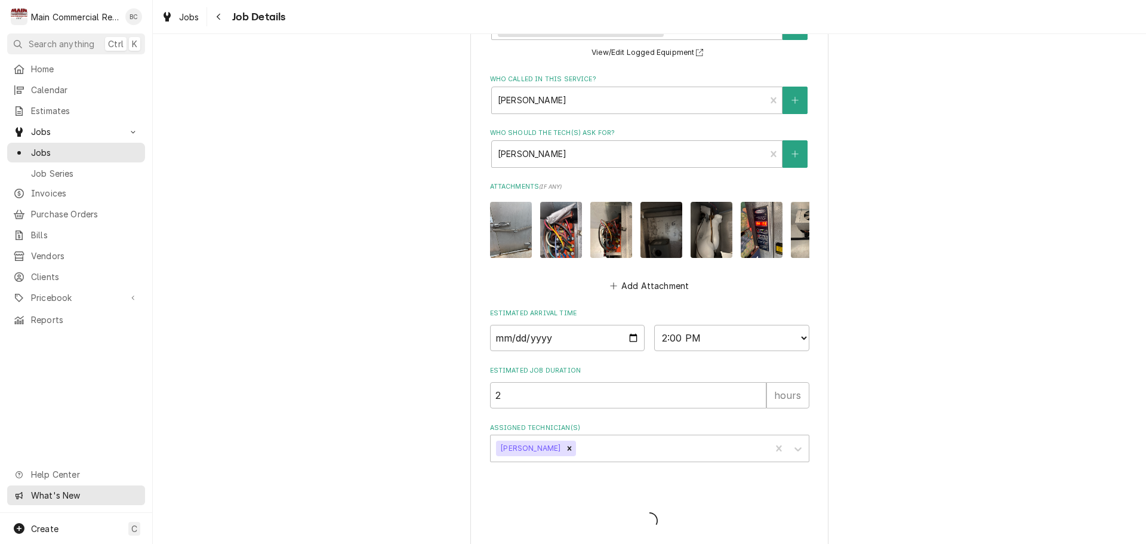
type textarea "x"
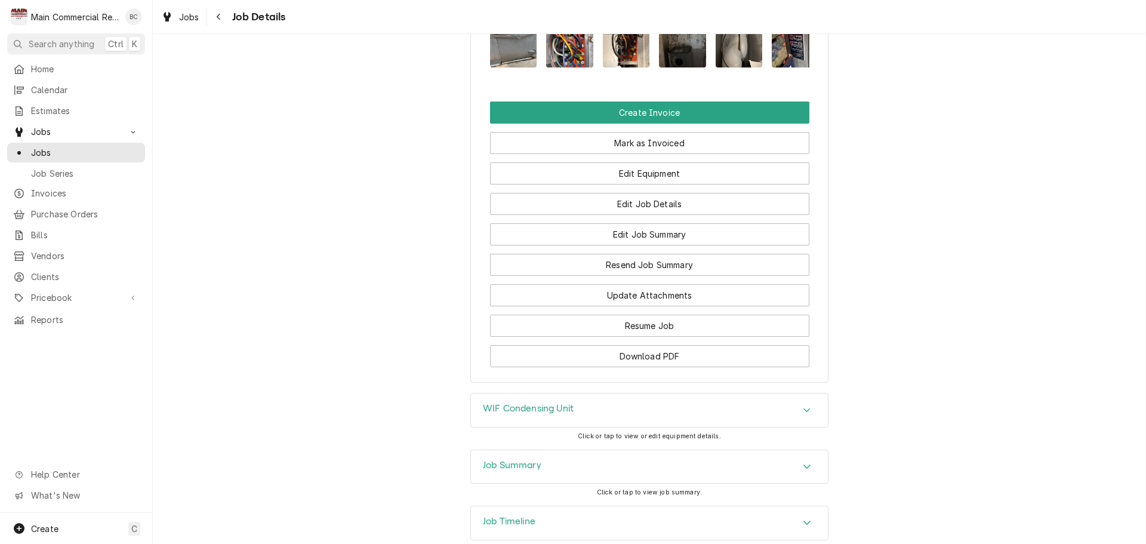
scroll to position [1018, 0]
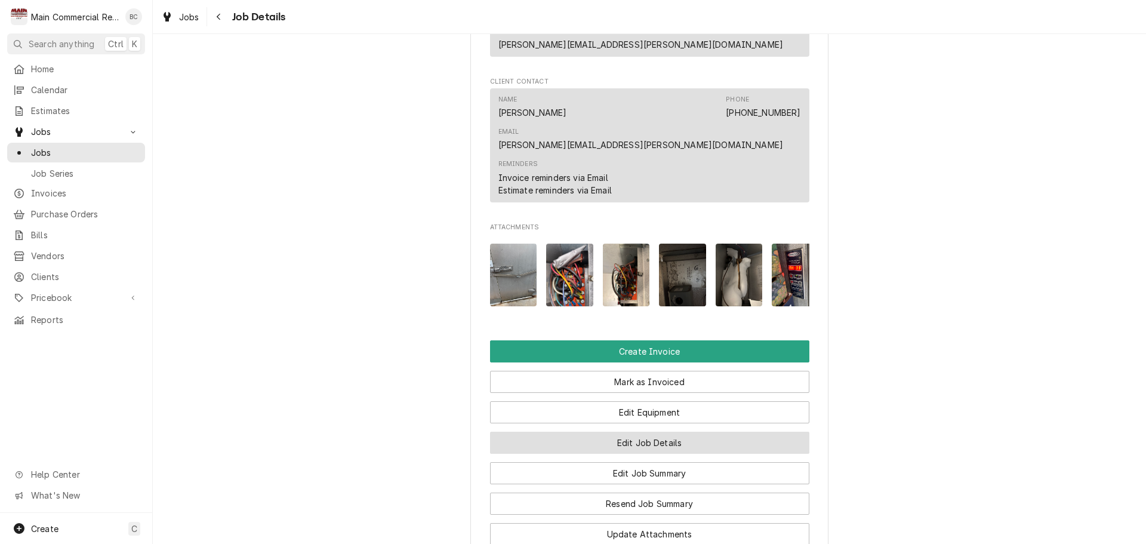
click at [634, 432] on button "Edit Job Details" at bounding box center [649, 443] width 319 height 22
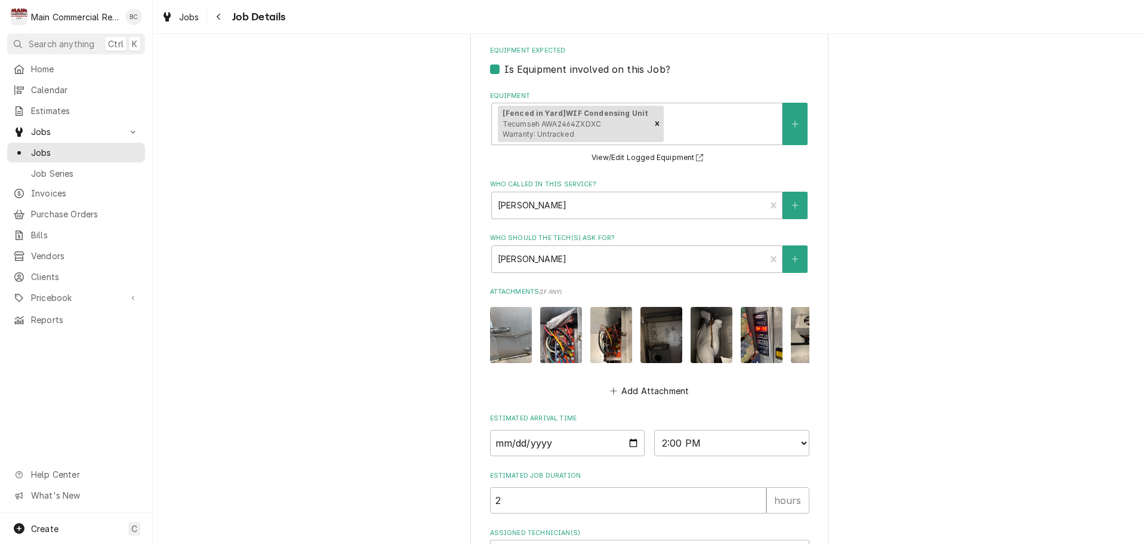
scroll to position [642, 0]
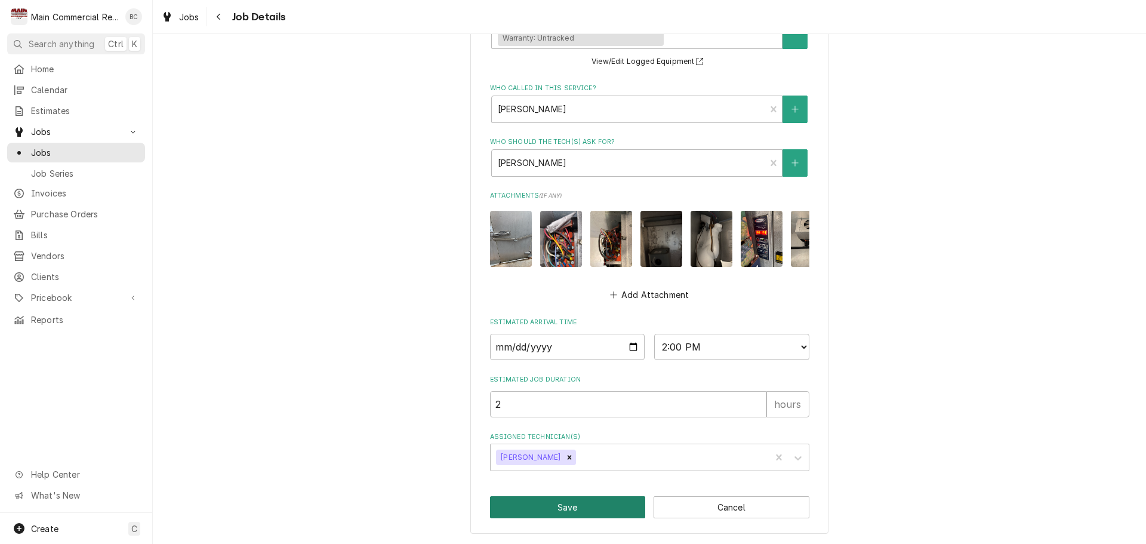
click at [566, 511] on button "Save" at bounding box center [568, 507] width 156 height 22
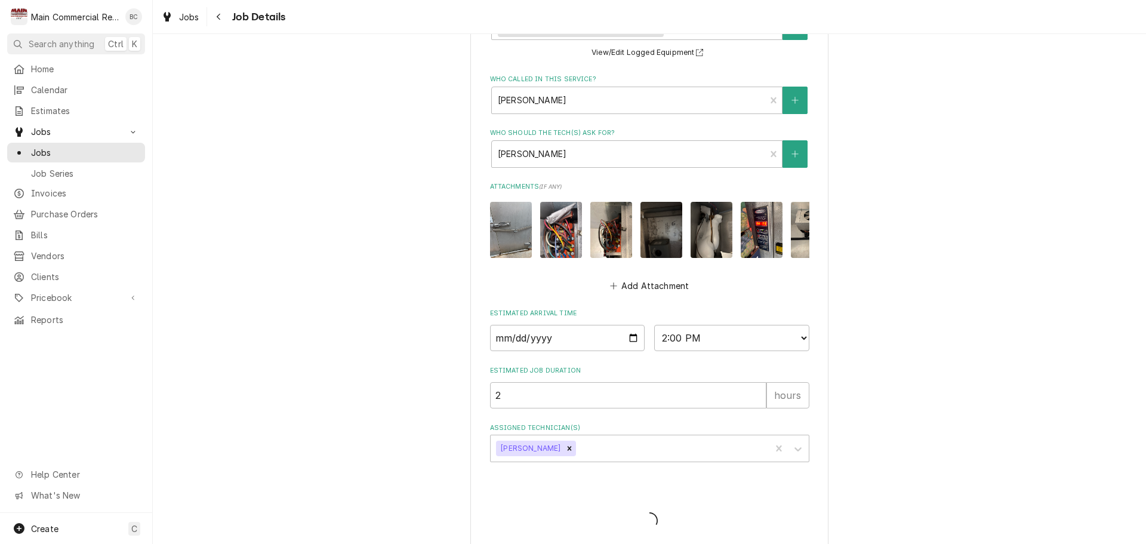
type textarea "x"
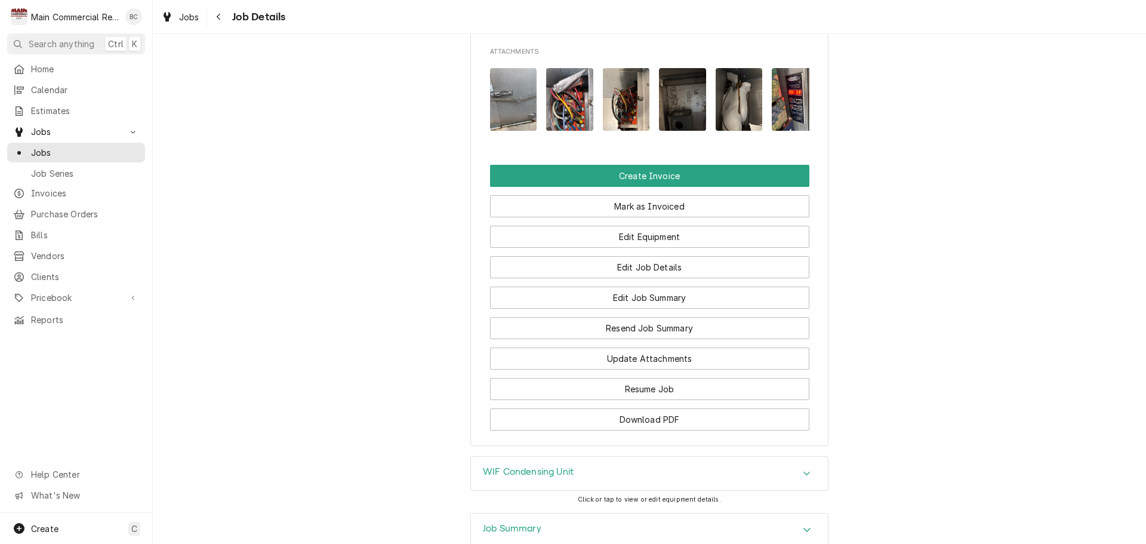
scroll to position [1257, 0]
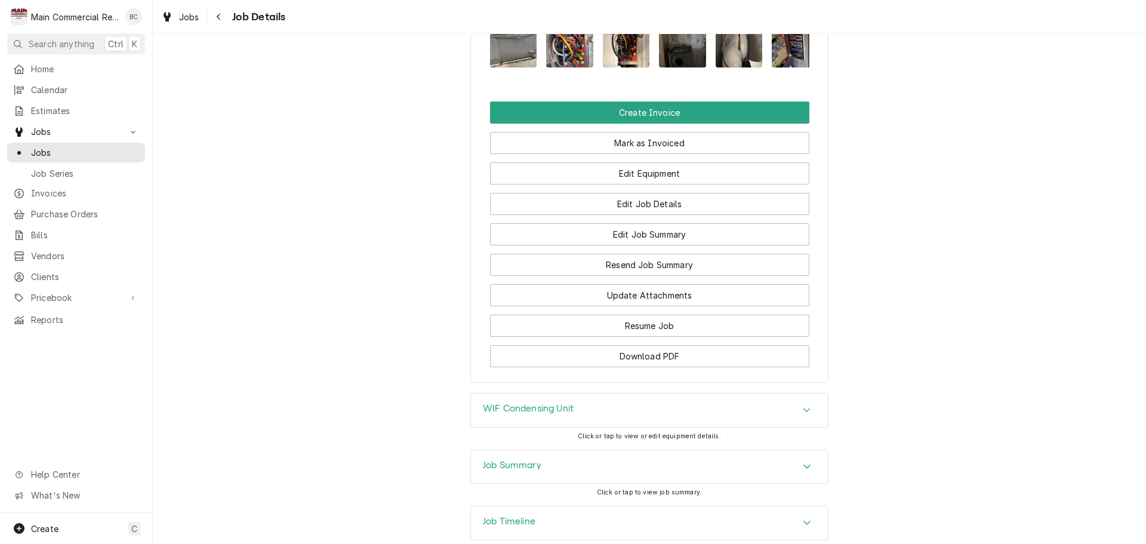
click at [523, 460] on h3 "Job Summary" at bounding box center [512, 465] width 58 height 11
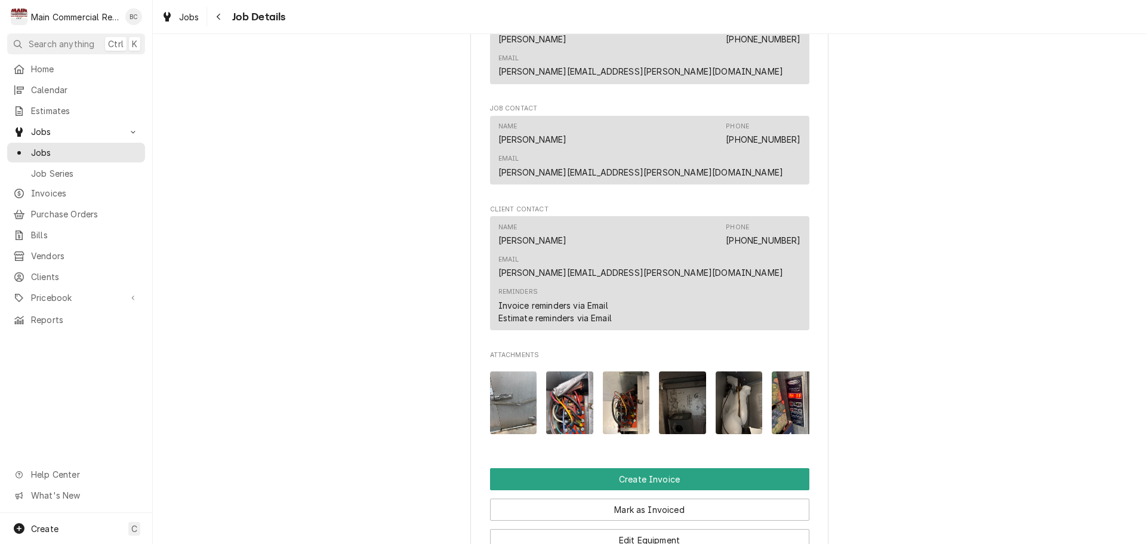
scroll to position [958, 0]
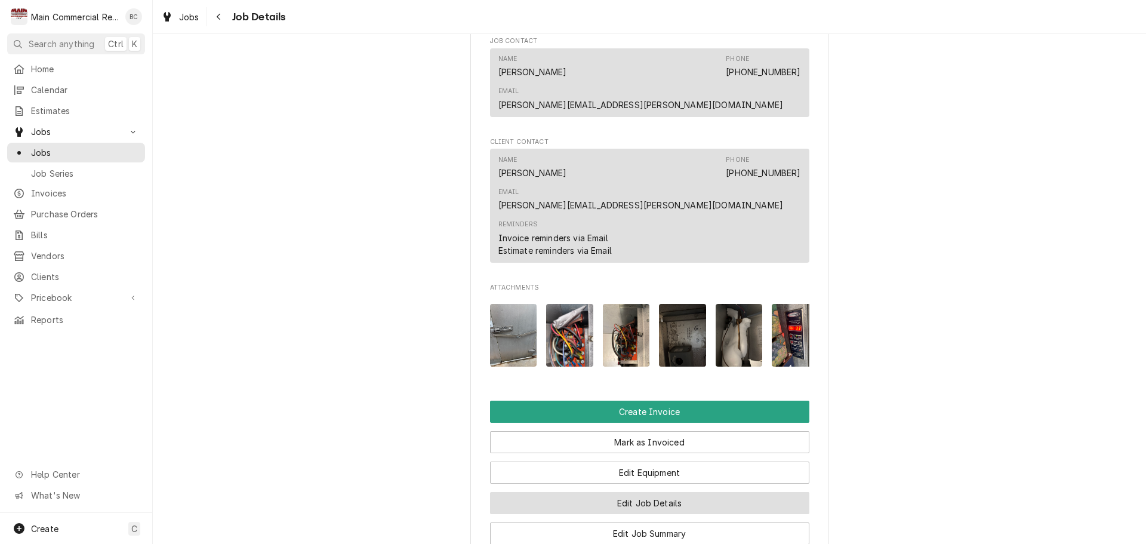
click at [634, 492] on button "Edit Job Details" at bounding box center [649, 503] width 319 height 22
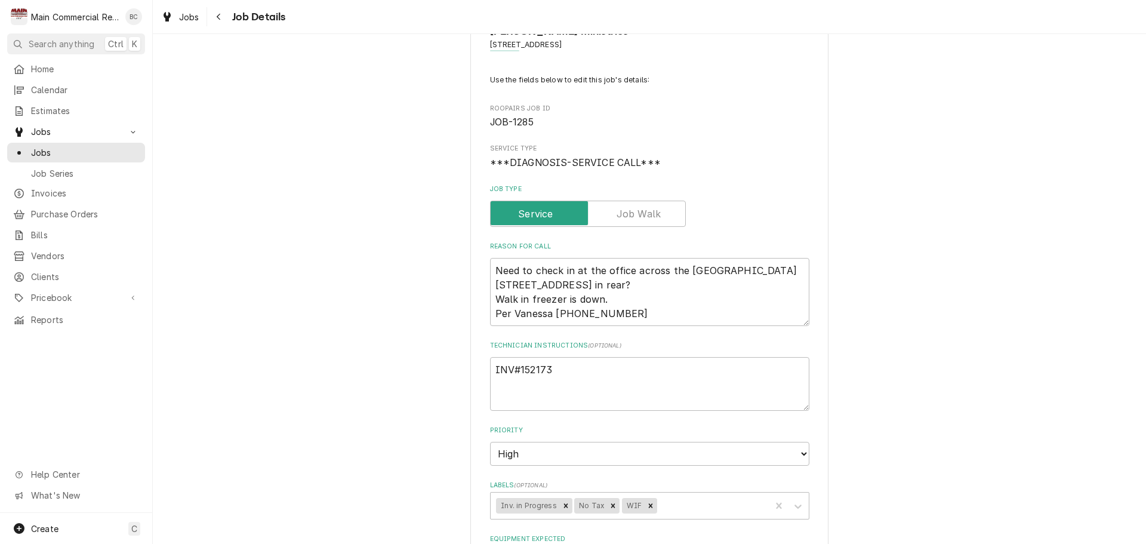
scroll to position [119, 0]
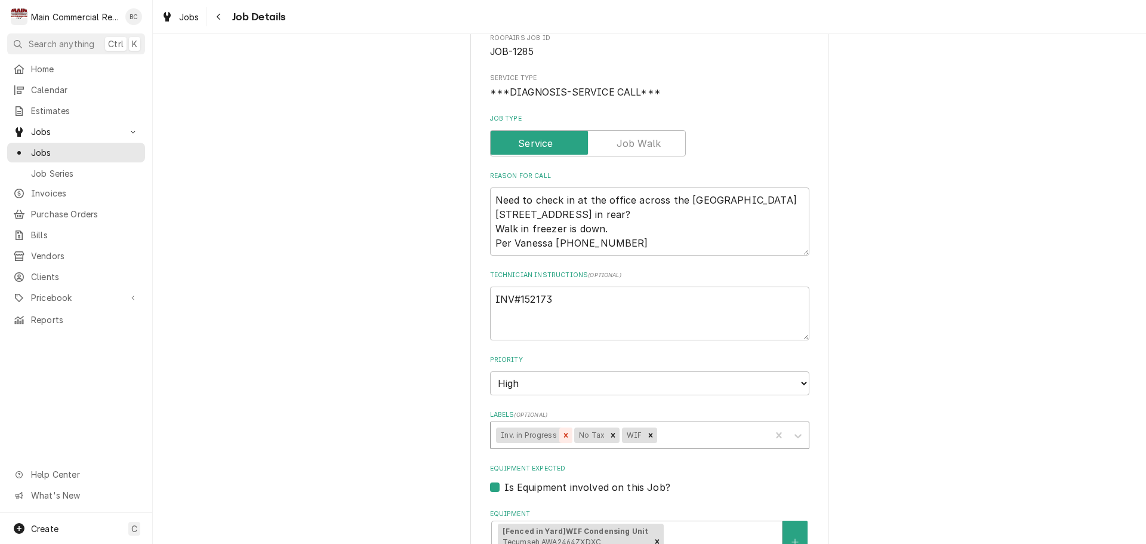
click at [562, 436] on icon "Remove Inv. in Progress" at bounding box center [566, 435] width 8 height 8
type textarea "x"
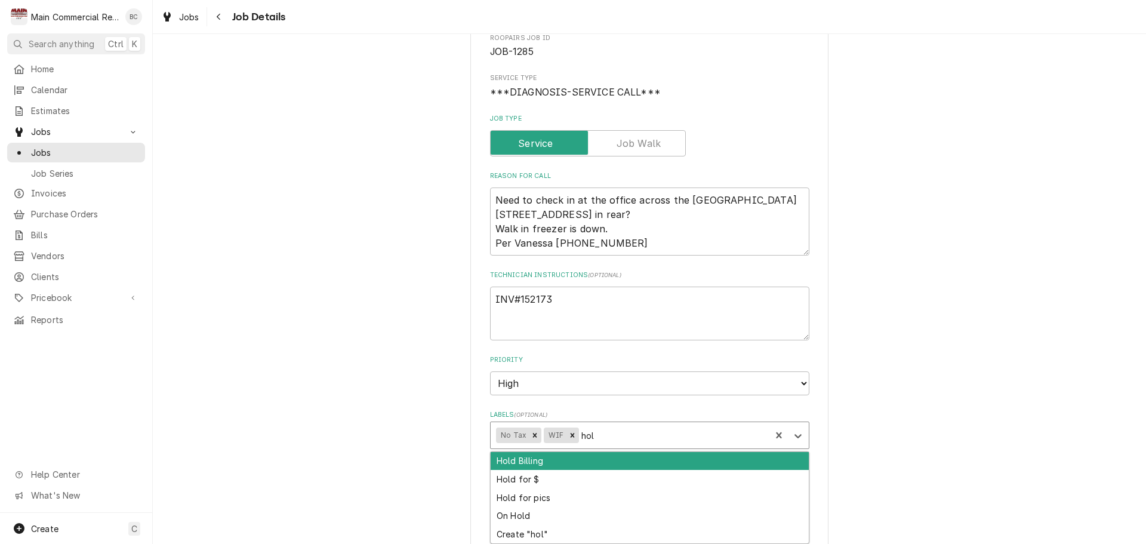
type input "hold"
click at [544, 467] on div "Hold Billing" at bounding box center [650, 461] width 318 height 19
type textarea "x"
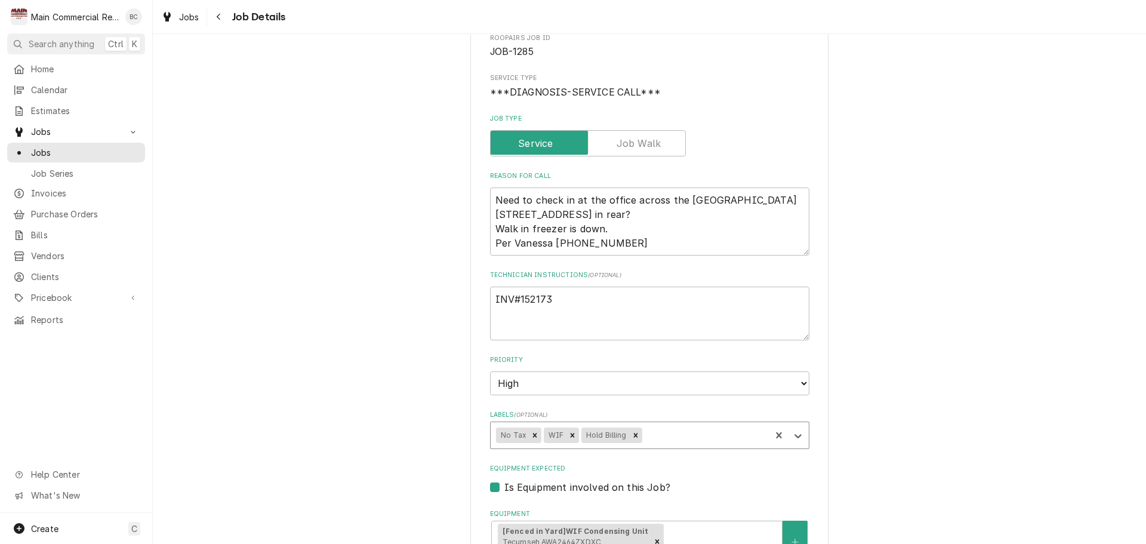
type textarea "x"
type input "n"
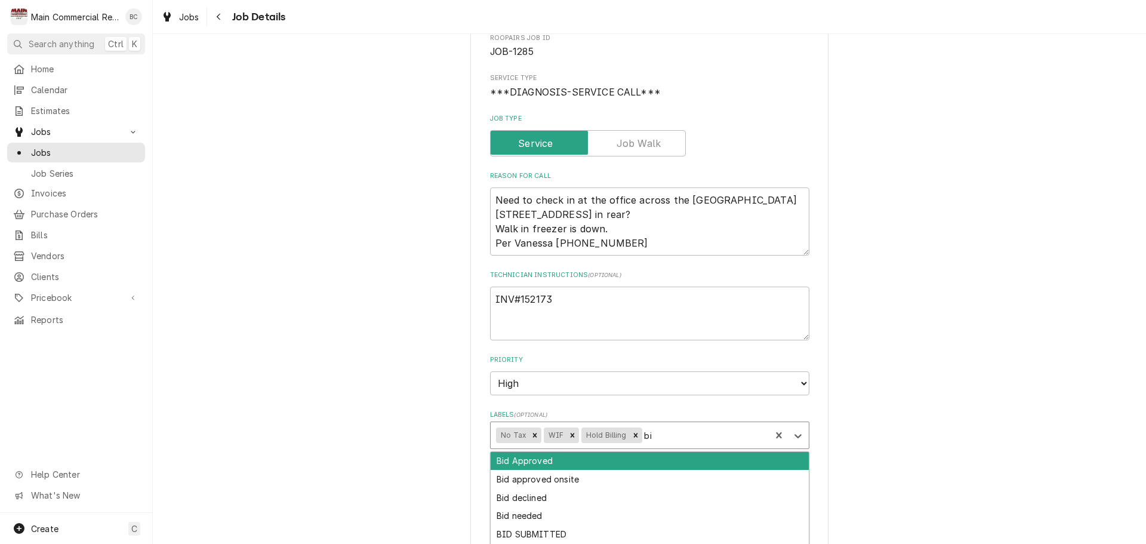
type input "bid"
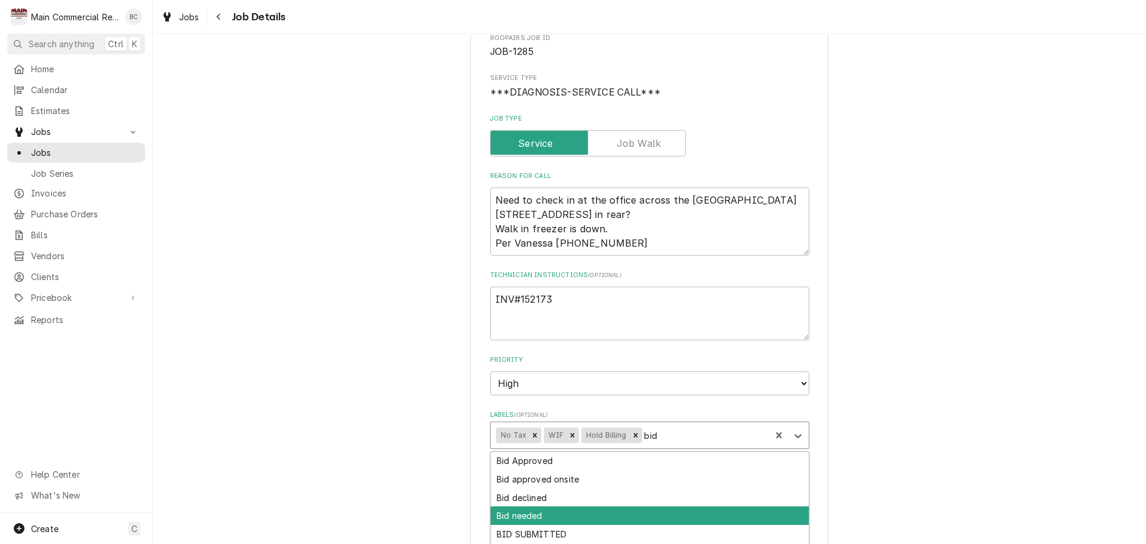
click at [614, 511] on div "Bid needed" at bounding box center [650, 515] width 318 height 19
type textarea "x"
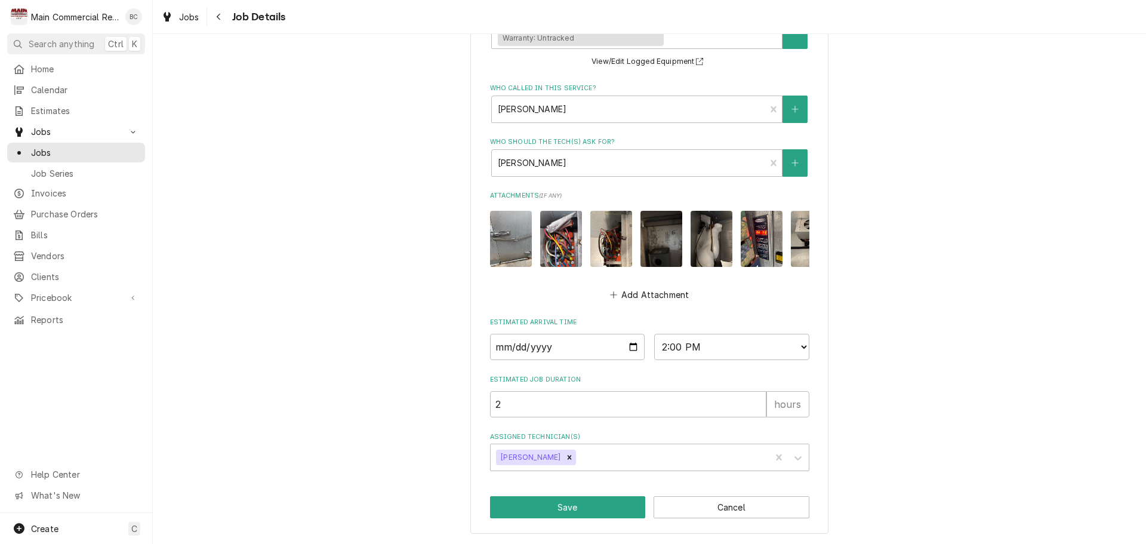
scroll to position [642, 0]
click at [546, 506] on button "Save" at bounding box center [568, 507] width 156 height 22
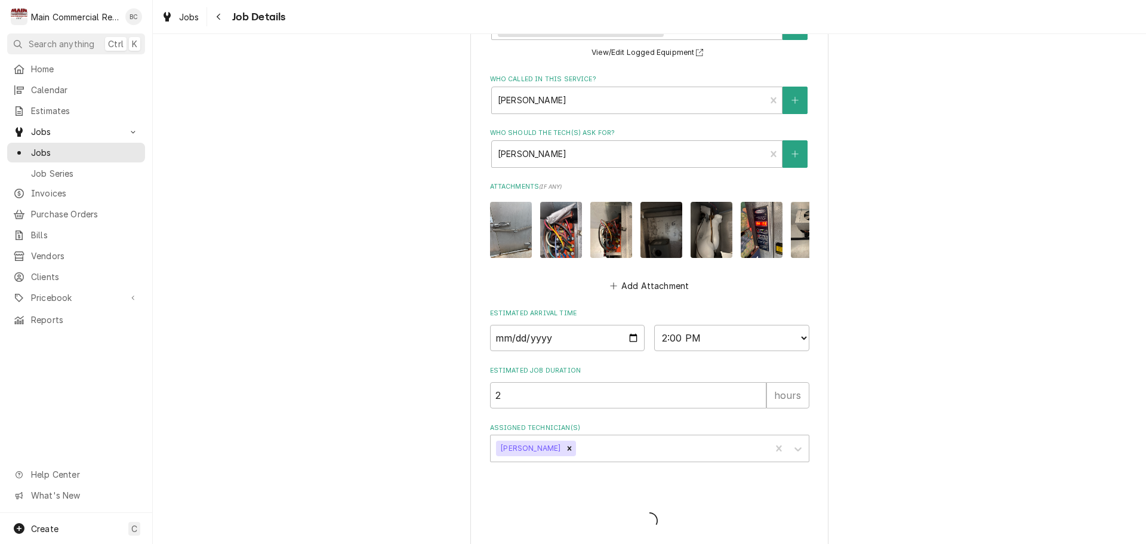
type textarea "x"
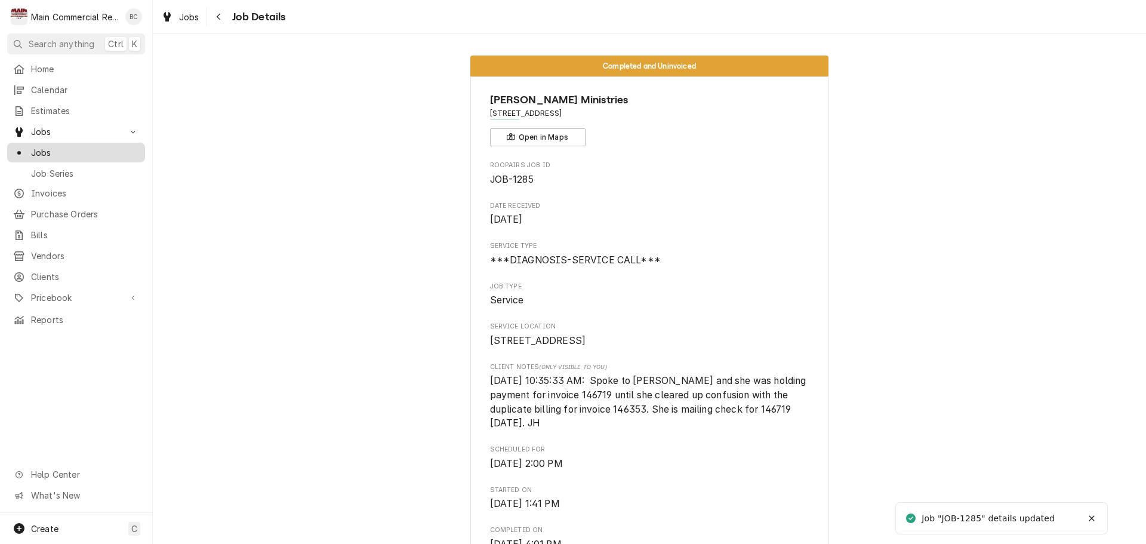
click at [95, 153] on span "Jobs" at bounding box center [85, 152] width 108 height 13
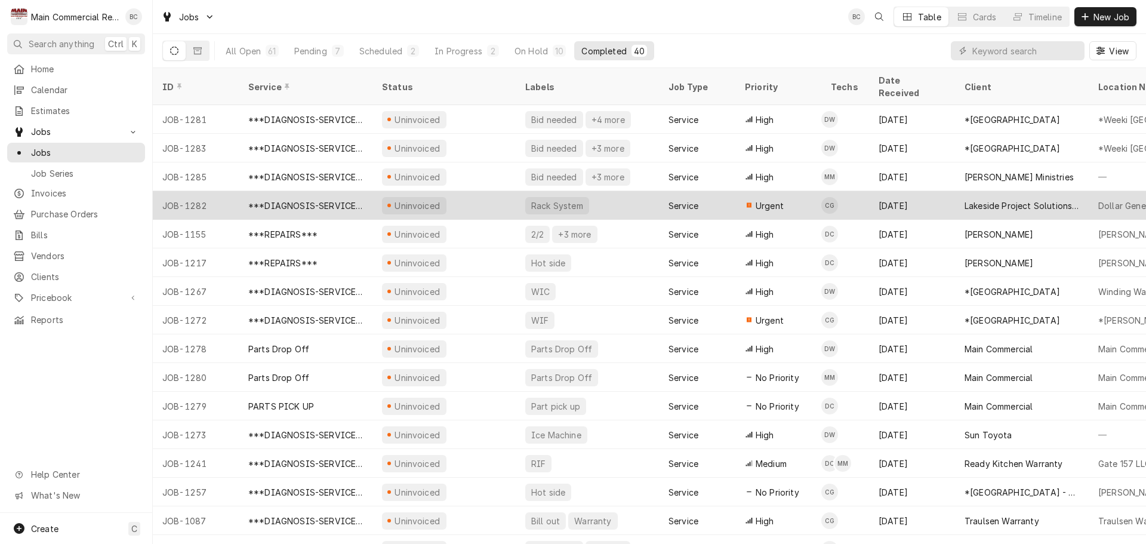
click at [332, 199] on div "***DIAGNOSIS-SERVICE CALL***" at bounding box center [305, 205] width 115 height 13
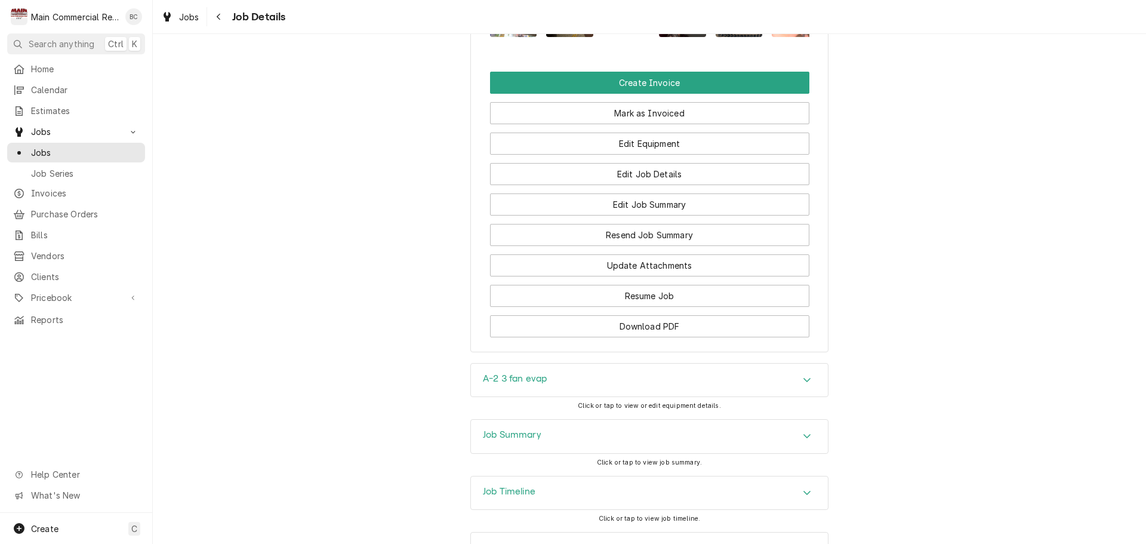
scroll to position [1651, 0]
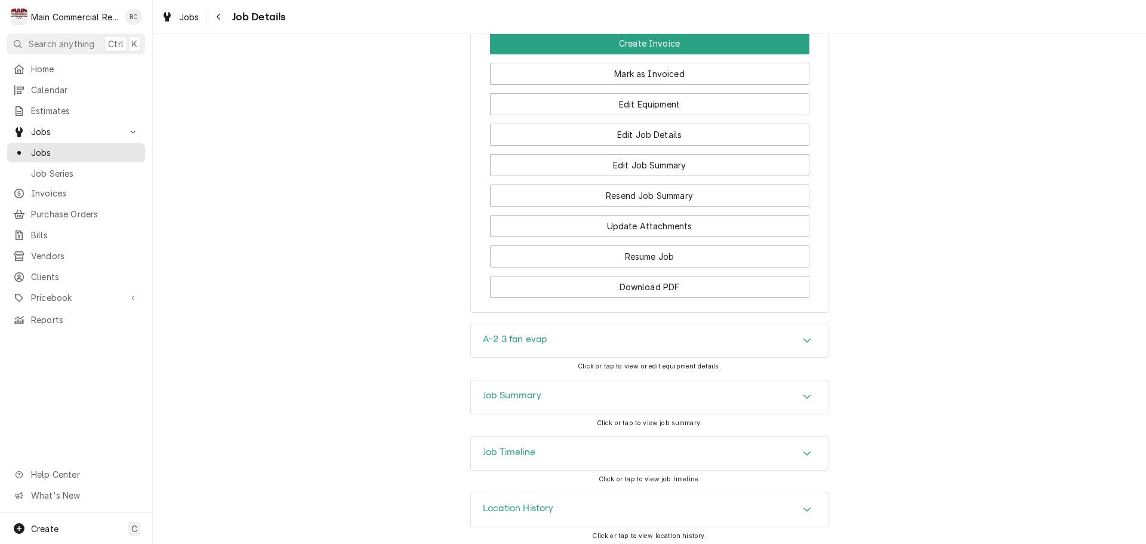
click at [514, 334] on h3 "A-2 3 fan evap" at bounding box center [515, 339] width 64 height 11
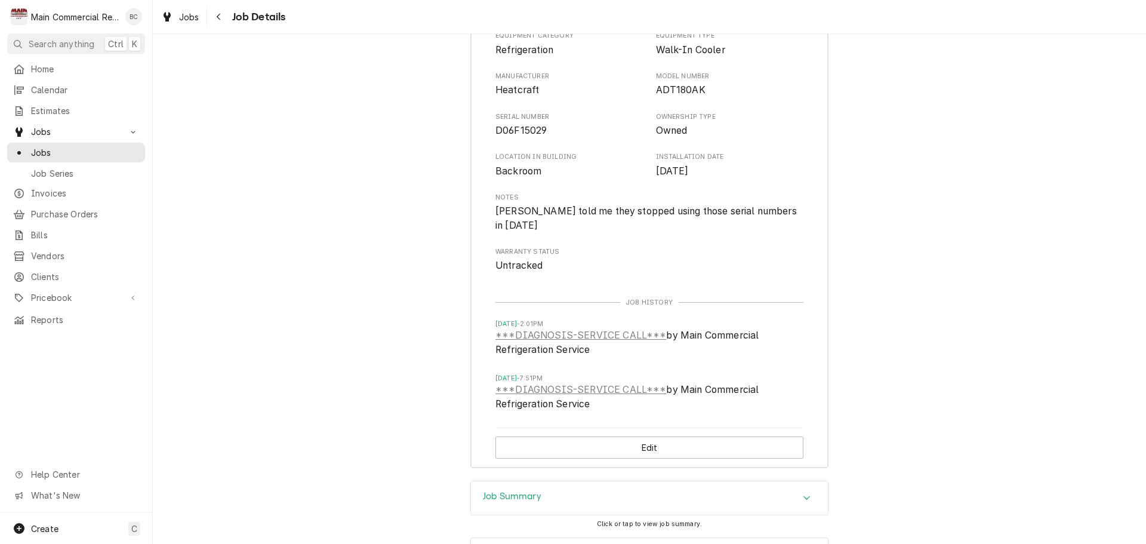
scroll to position [2069, 0]
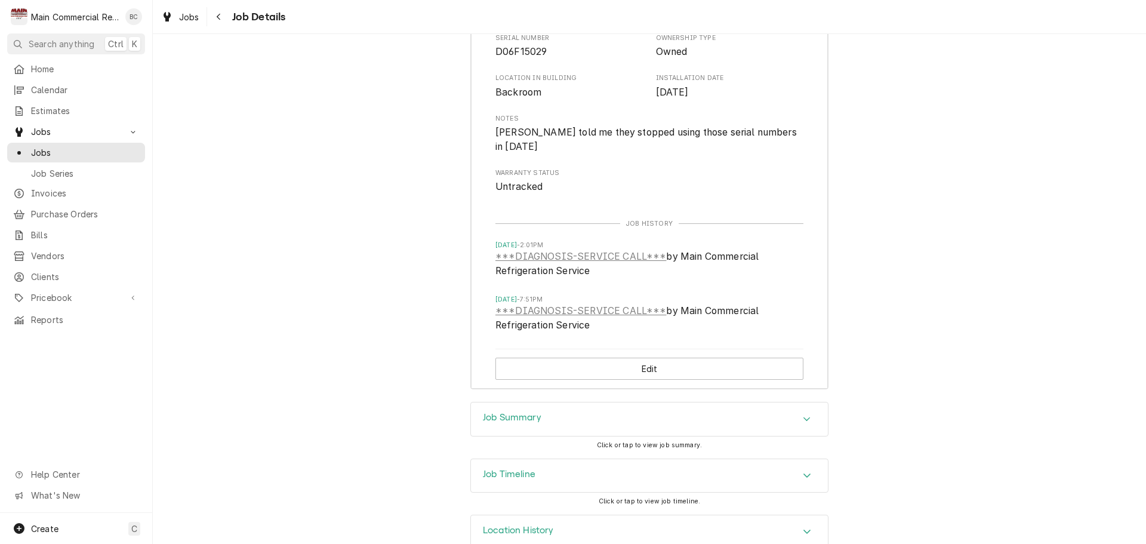
click at [513, 412] on h3 "Job Summary" at bounding box center [512, 417] width 58 height 11
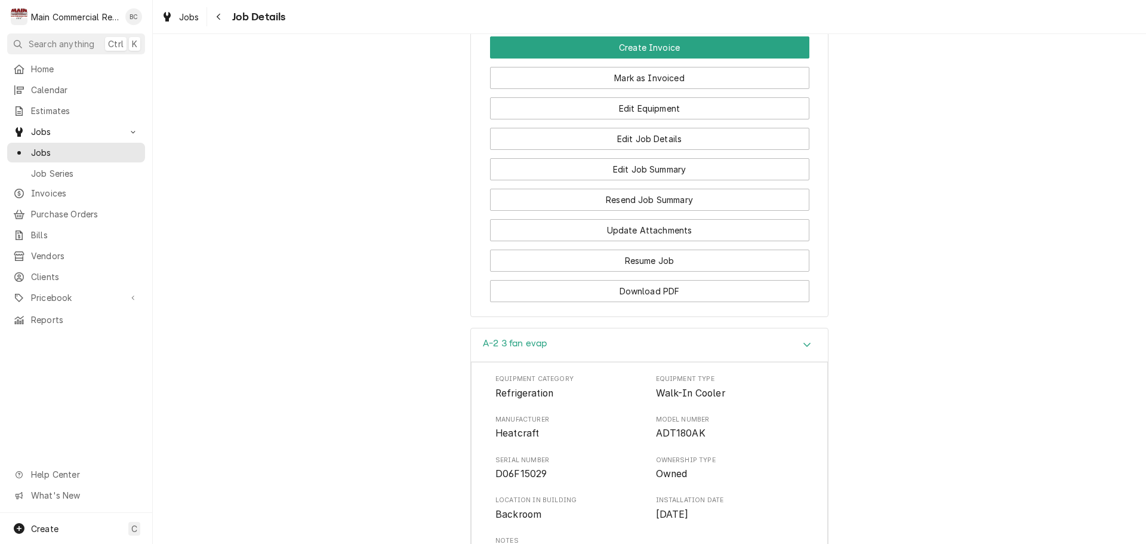
scroll to position [1668, 0]
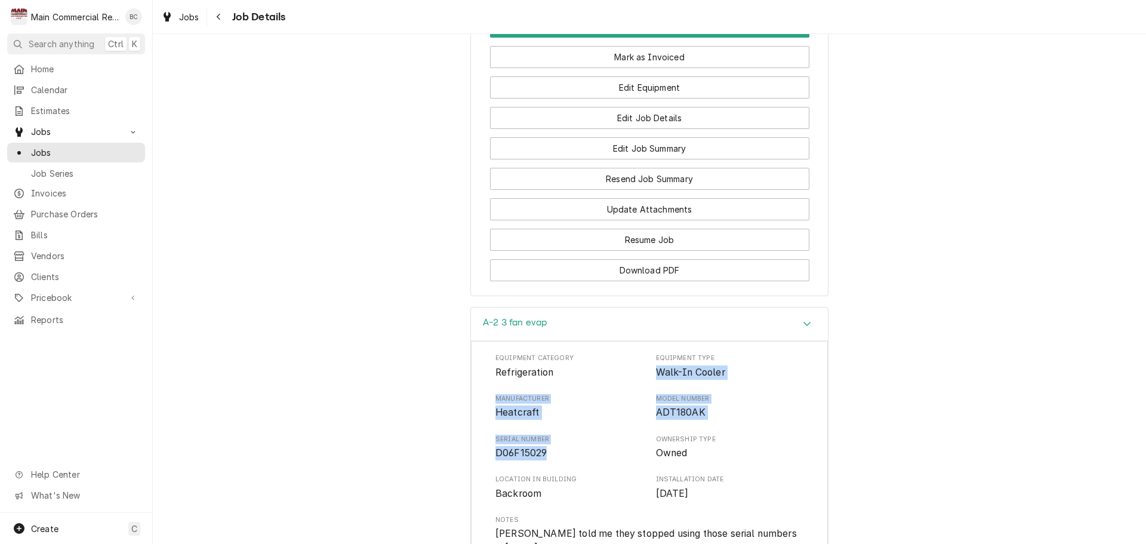
drag, startPoint x: 651, startPoint y: 367, endPoint x: 567, endPoint y: 449, distance: 117.3
click at [567, 449] on div "Equipment Category Refrigeration Equipment Type Walk-In Cooler Manufacturer Hea…" at bounding box center [649, 473] width 308 height 241
copy div "Walk-In Cooler Manufacturer Heatcraft Model Number ADT180AK Serial Number D06F1…"
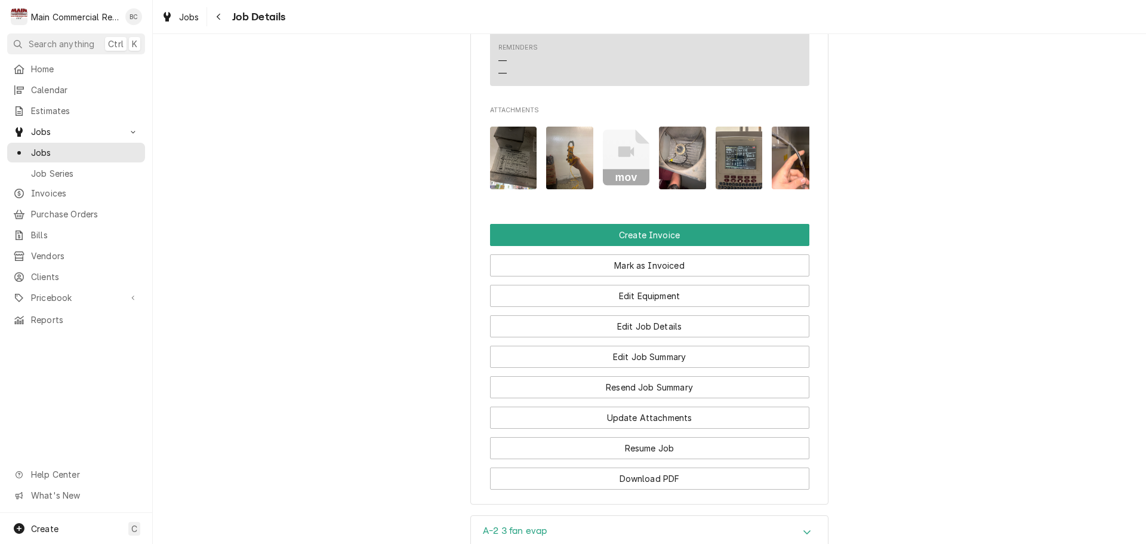
scroll to position [1489, 0]
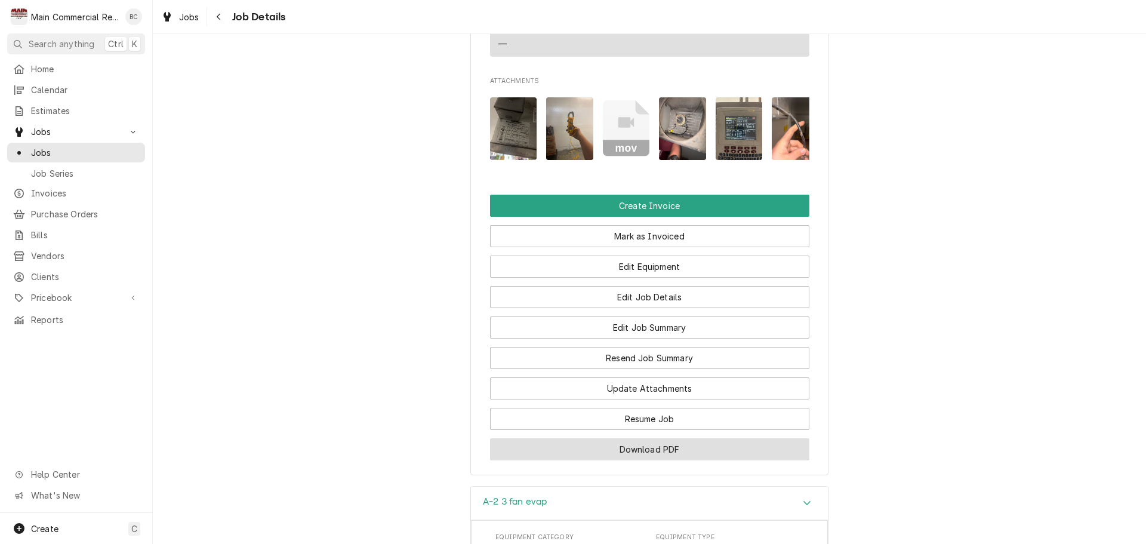
click at [639, 444] on button "Download PDF" at bounding box center [649, 449] width 319 height 22
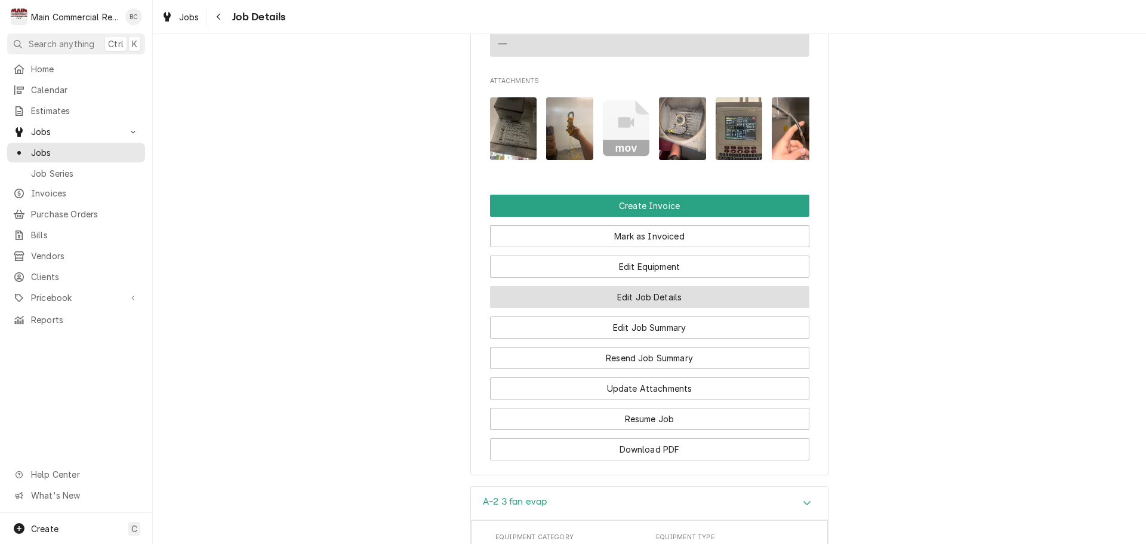
click at [638, 291] on button "Edit Job Details" at bounding box center [649, 297] width 319 height 22
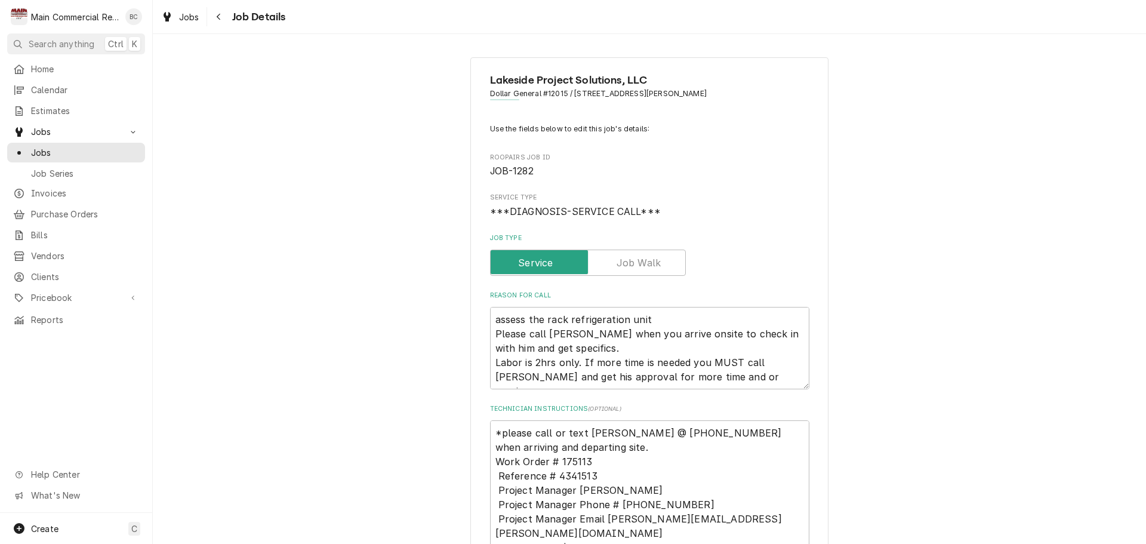
type textarea "x"
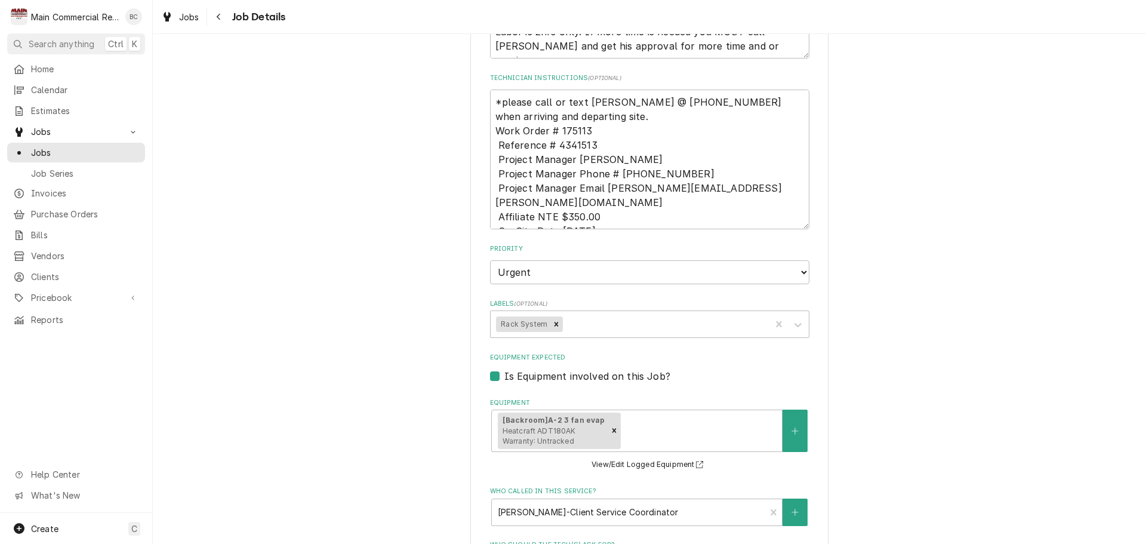
scroll to position [358, 0]
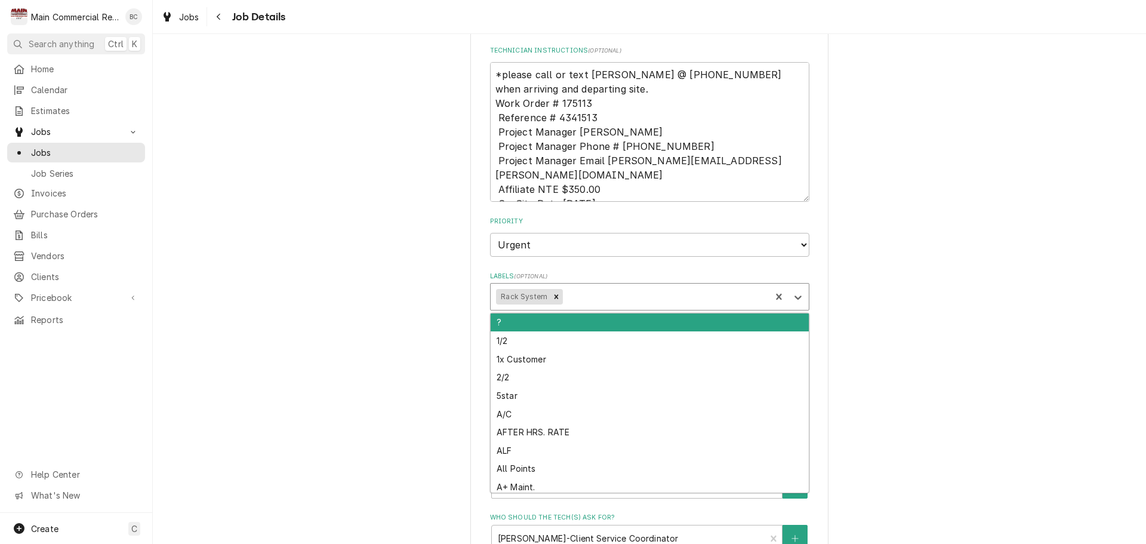
click at [578, 301] on div "Labels" at bounding box center [665, 296] width 200 height 21
type input "inv"
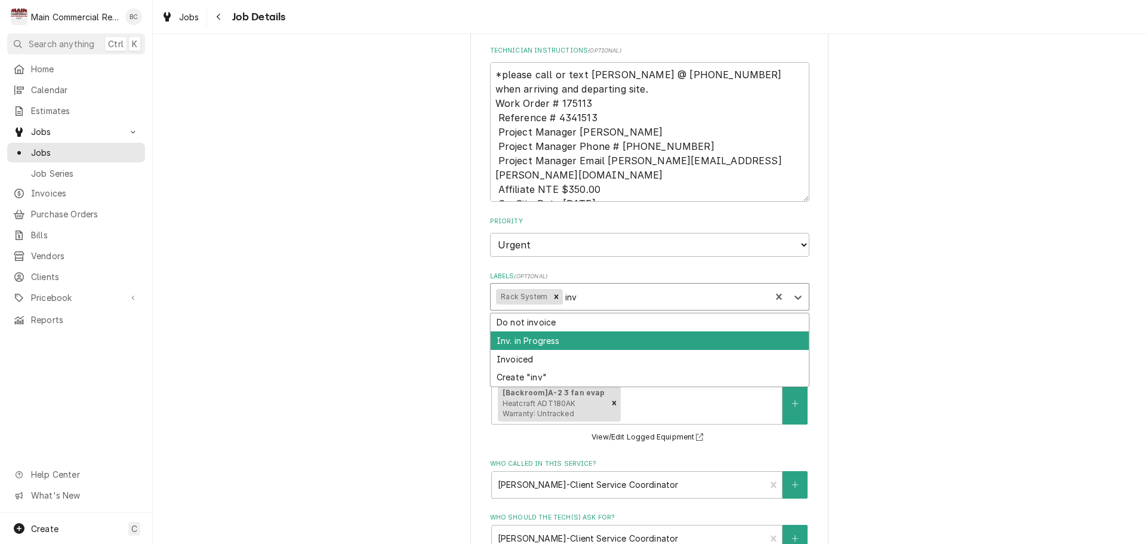
click at [551, 332] on div "Inv. in Progress" at bounding box center [650, 340] width 318 height 19
type textarea "x"
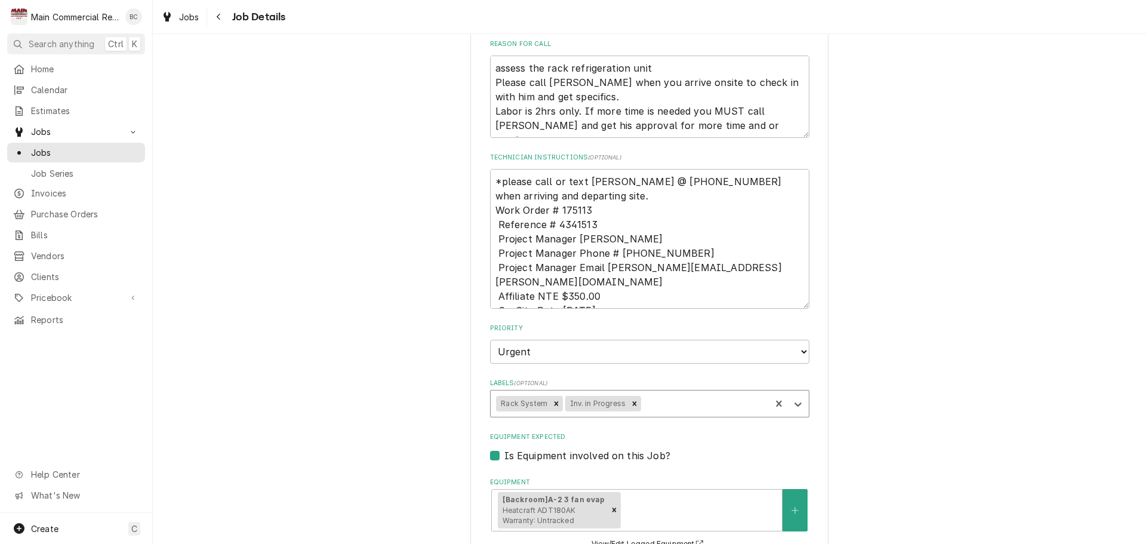
scroll to position [239, 0]
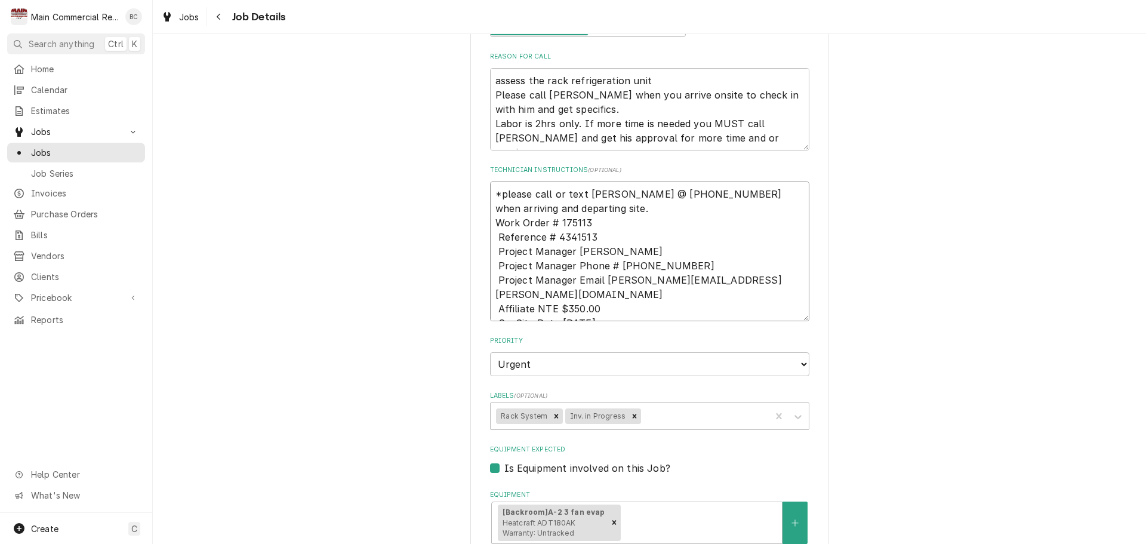
click at [490, 193] on textarea "*please call or text Matthew Jackson @ (704) 751-1089 when arriving and departi…" at bounding box center [649, 251] width 319 height 140
type textarea "x"
type textarea "*please call or text Matthew Jackson @ (704) 751-1089 when arriving and departi…"
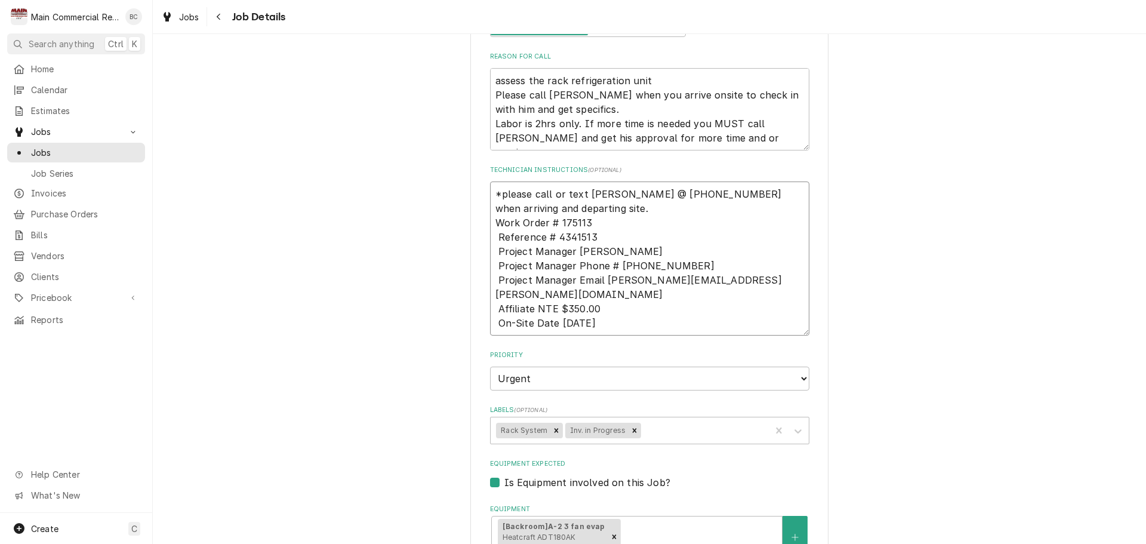
click at [490, 193] on textarea "*please call or text Matthew Jackson @ (704) 751-1089 when arriving and departi…" at bounding box center [649, 258] width 319 height 154
type textarea "x"
type textarea "I *please call or text Matthew Jackson @ (704) 751-1089 when arriving and depar…"
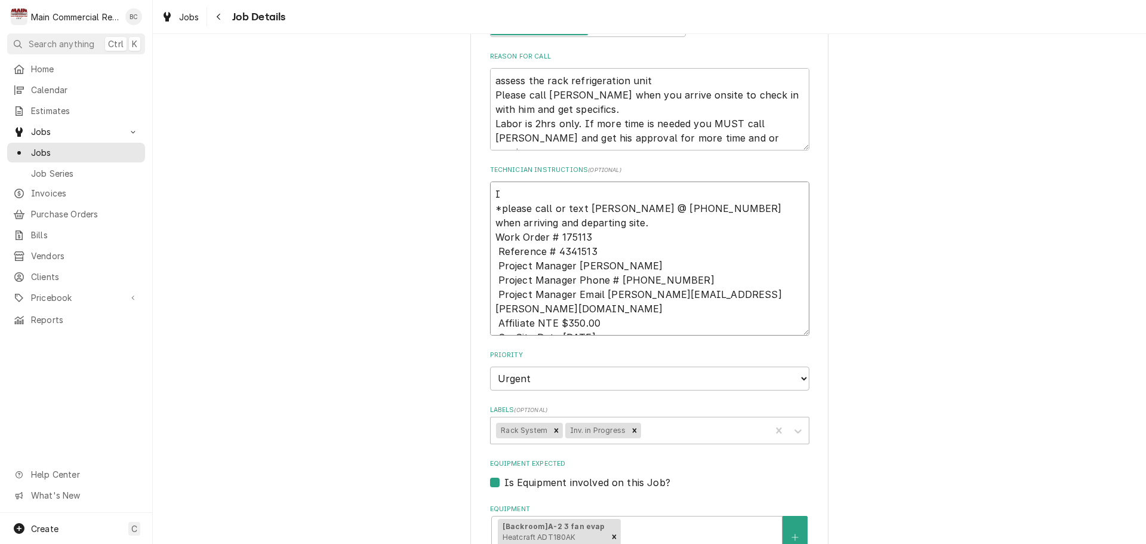
type textarea "x"
type textarea "INV *please call or text Matthew Jackson @ (704) 751-1089 when arriving and dep…"
type textarea "x"
type textarea "INV# *please call or text Matthew Jackson @ (704) 751-1089 when arriving and de…"
type textarea "x"
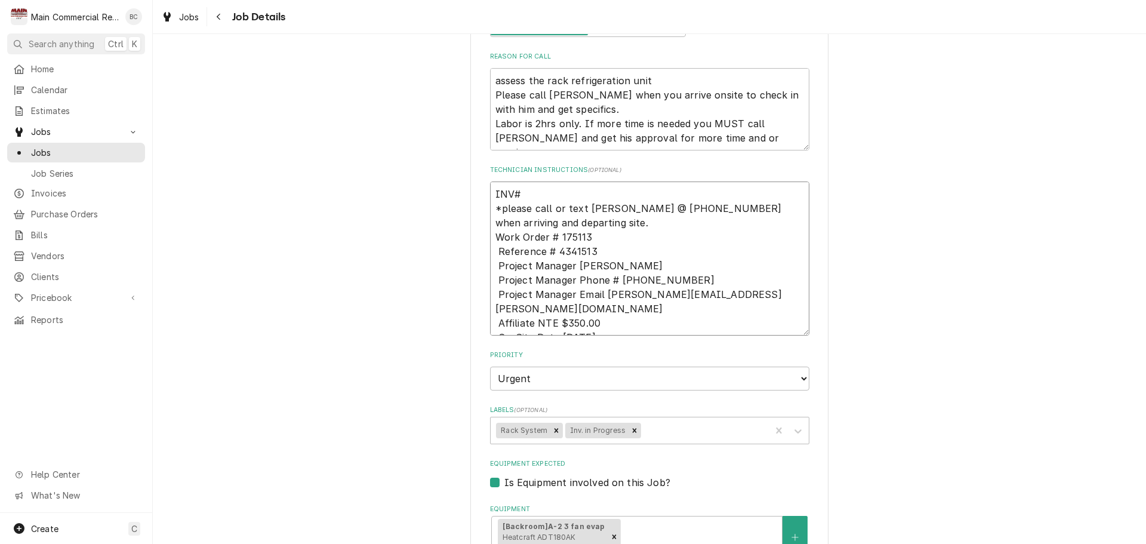
type textarea "INV#2 *please call or text Matthew Jackson @ (704) 751-1089 when arriving and d…"
type textarea "x"
type textarea "INV#26 *please call or text Matthew Jackson @ (704) 751-1089 when arriving and …"
type textarea "x"
type textarea "INV#263 *please call or text Matthew Jackson @ (704) 751-1089 when arriving and…"
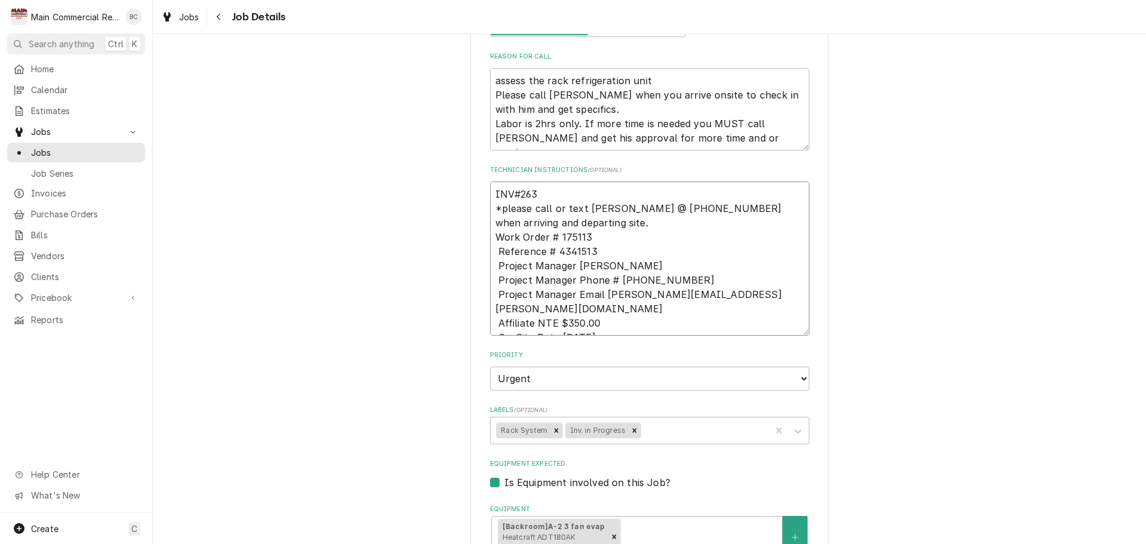
type textarea "x"
type textarea "INV#2632 *please call or text Matthew Jackson @ (704) 751-1089 when arriving an…"
type textarea "x"
type textarea "INV#26328 *please call or text Matthew Jackson @ (704) 751-1089 when arriving a…"
type textarea "x"
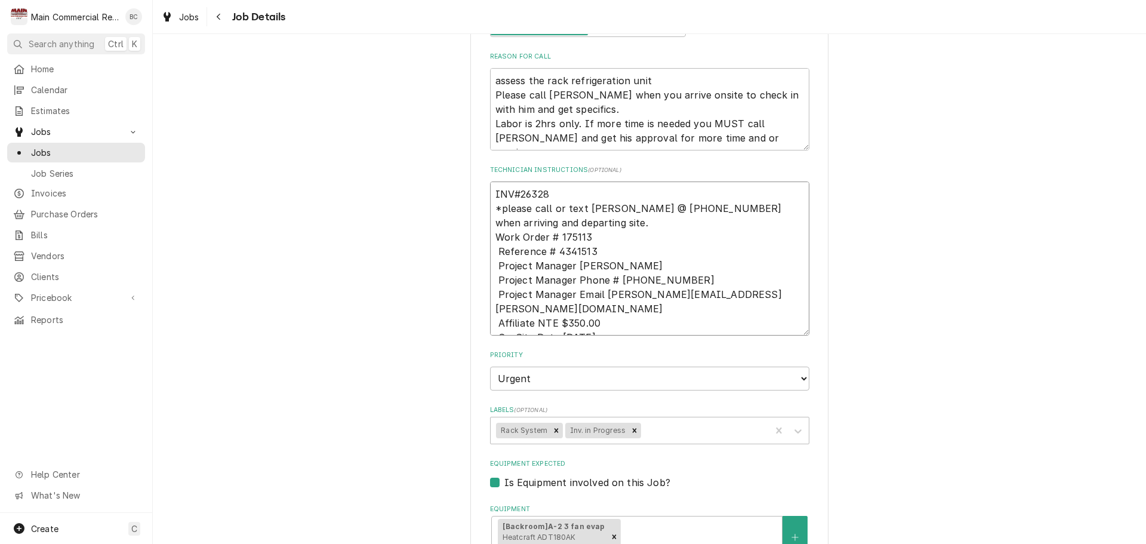
type textarea "INV#263285 *please call or text Matthew Jackson @ (704) 751-1089 when arriving …"
type textarea "x"
type textarea "INV#26328 *please call or text Matthew Jackson @ (704) 751-1089 when arriving a…"
type textarea "x"
type textarea "INV#2632 *please call or text Matthew Jackson @ (704) 751-1089 when arriving an…"
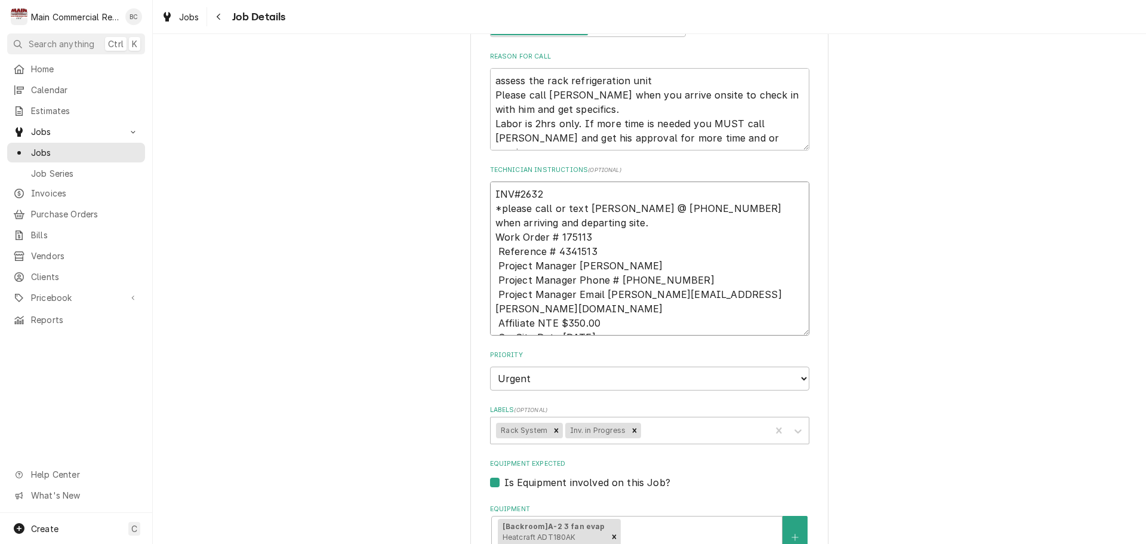
type textarea "x"
type textarea "INV#263 *please call or text Matthew Jackson @ (704) 751-1089 when arriving and…"
type textarea "x"
type textarea "INV#26 *please call or text Matthew Jackson @ (704) 751-1089 when arriving and …"
type textarea "x"
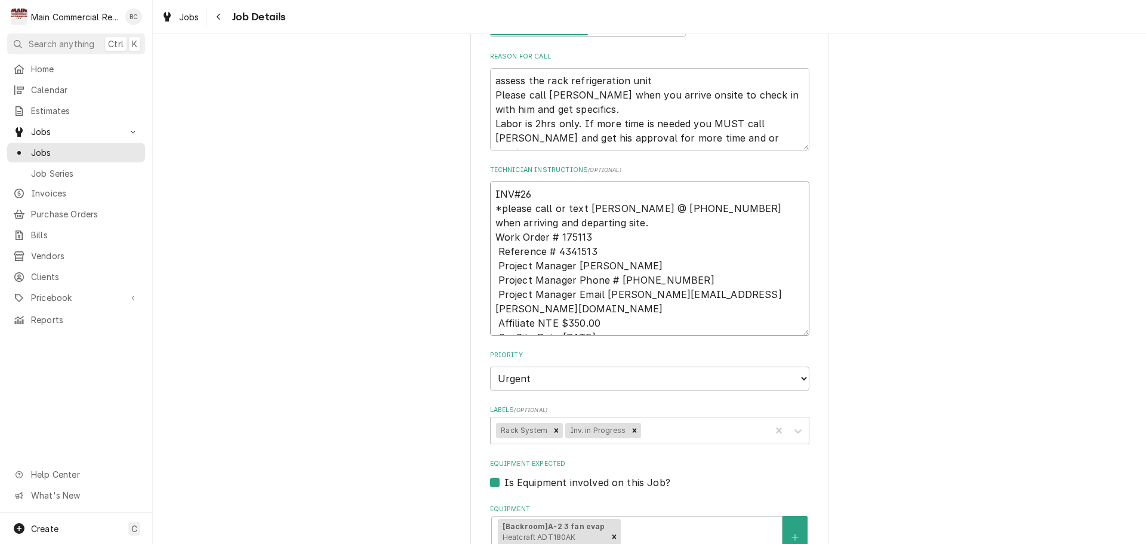
type textarea "INV#2 *please call or text Matthew Jackson @ (704) 751-1089 when arriving and d…"
type textarea "x"
type textarea "INV# *please call or text Matthew Jackson @ (704) 751-1089 when arriving and de…"
type textarea "x"
type textarea "INV#1 *please call or text Matthew Jackson @ (704) 751-1089 when arriving and d…"
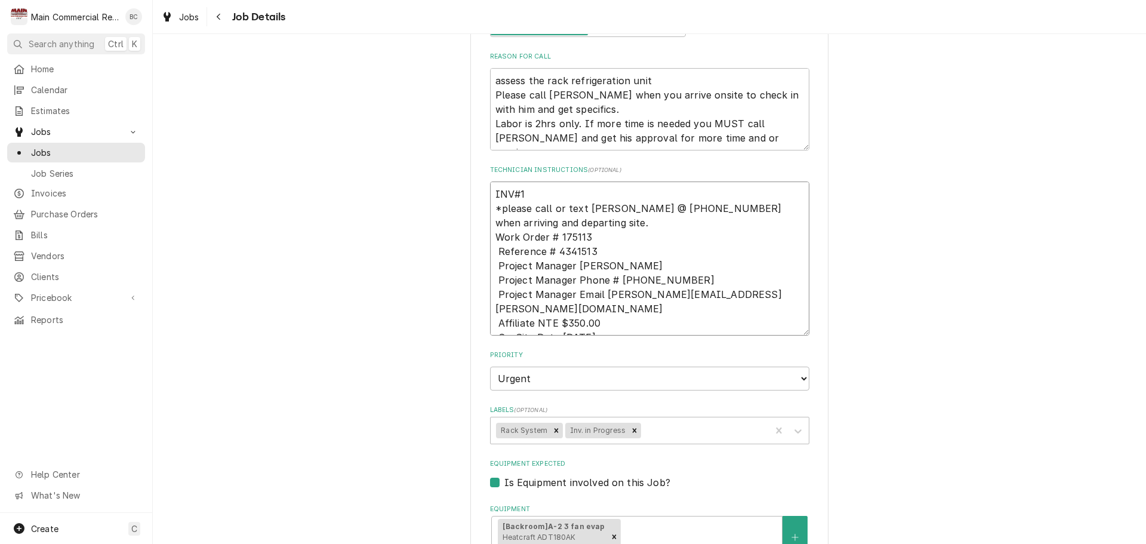
type textarea "x"
type textarea "INV#15 *please call or text Matthew Jackson @ (704) 751-1089 when arriving and …"
type textarea "x"
type textarea "INV#152 *please call or text Matthew Jackson @ (704) 751-1089 when arriving and…"
type textarea "x"
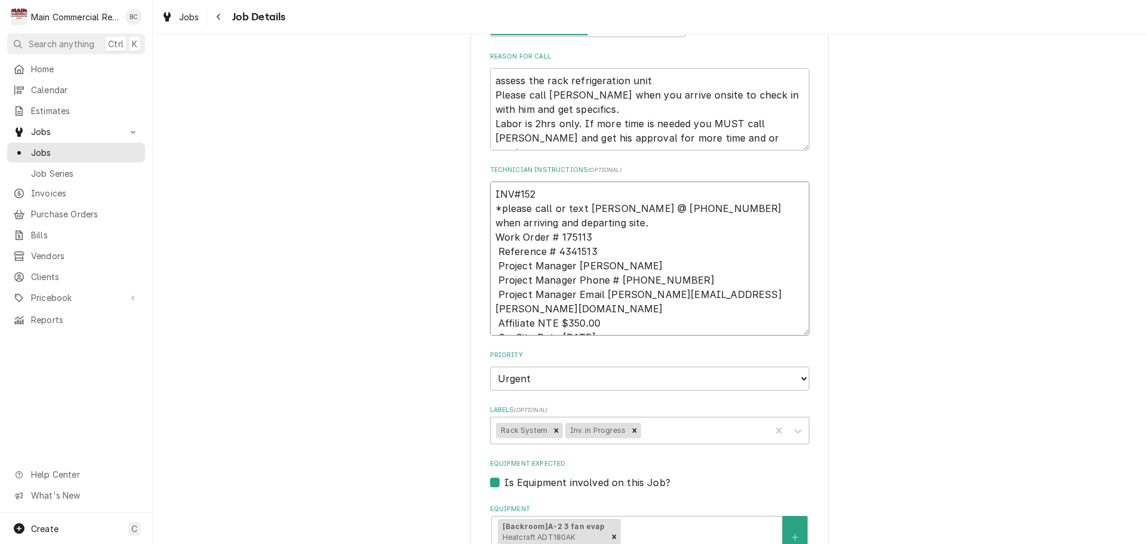
type textarea "INV#1521 *please call or text Matthew Jackson @ (704) 751-1089 when arriving an…"
type textarea "x"
type textarea "INV#15217 *please call or text Matthew Jackson @ (704) 751-1089 when arriving a…"
type textarea "x"
type textarea "INV#152174 *please call or text Matthew Jackson @ (704) 751-1089 when arriving …"
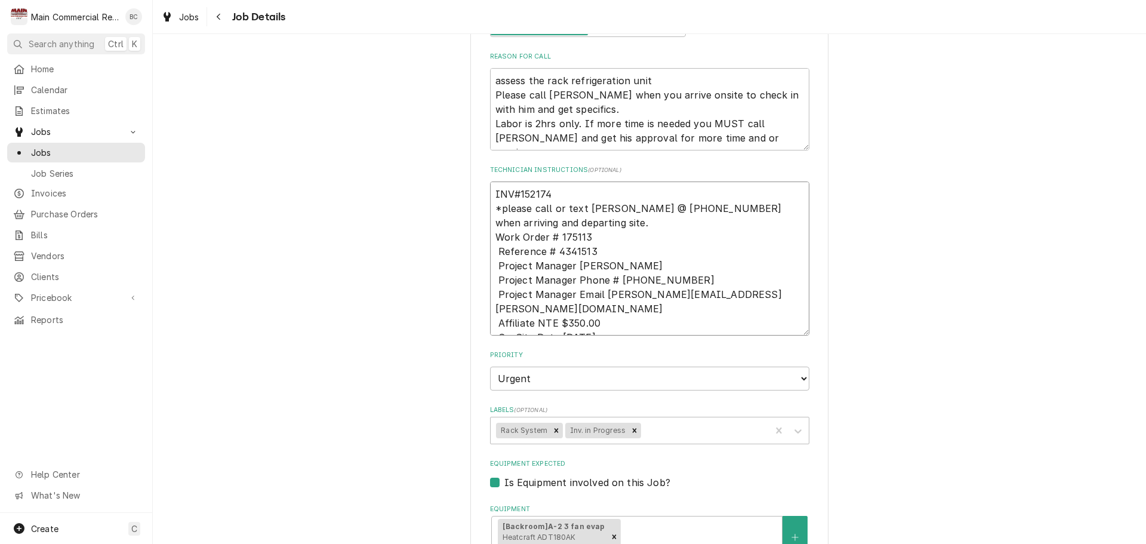
type textarea "x"
type textarea "INV#152174 *please call or text Matthew Jackson @ (704) 751-1089 when arriving …"
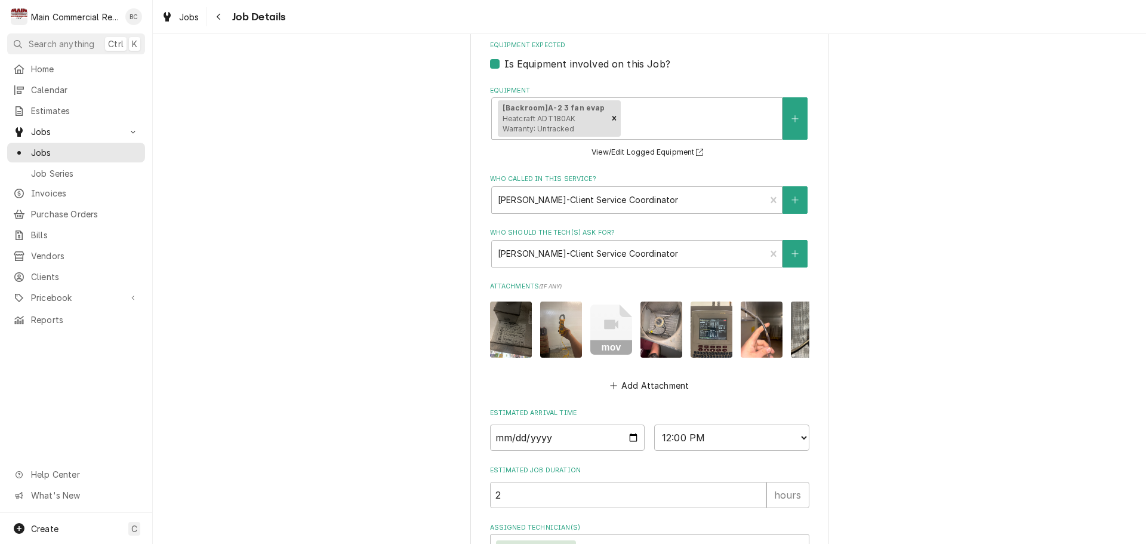
scroll to position [757, 0]
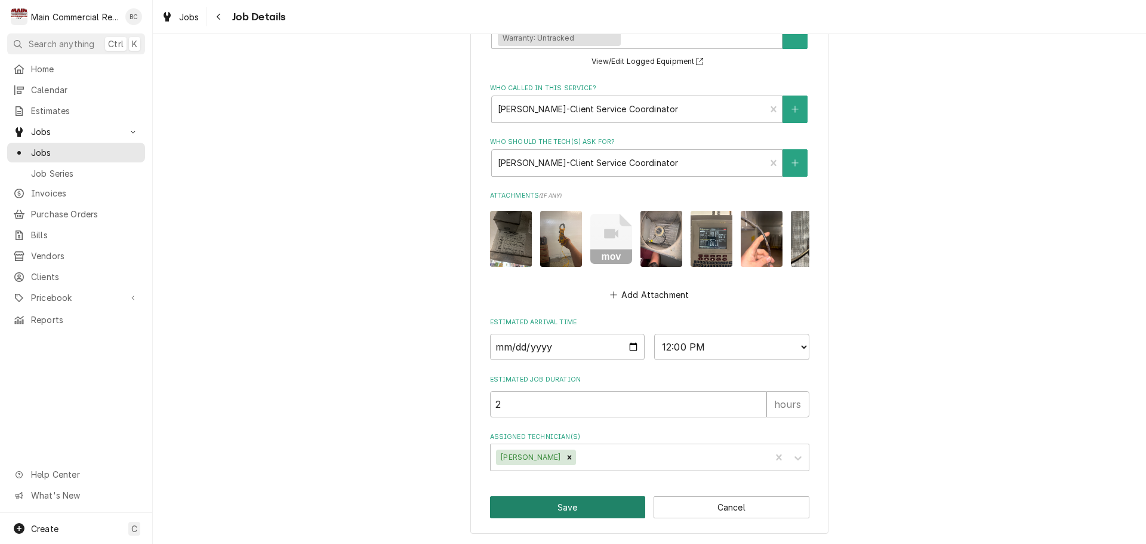
click at [568, 506] on button "Save" at bounding box center [568, 507] width 156 height 22
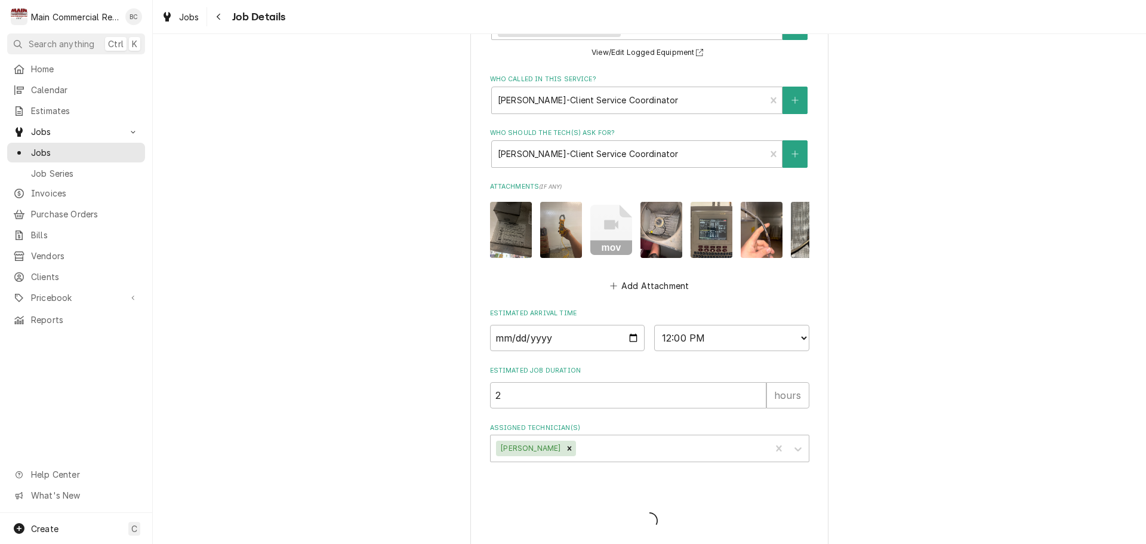
type textarea "x"
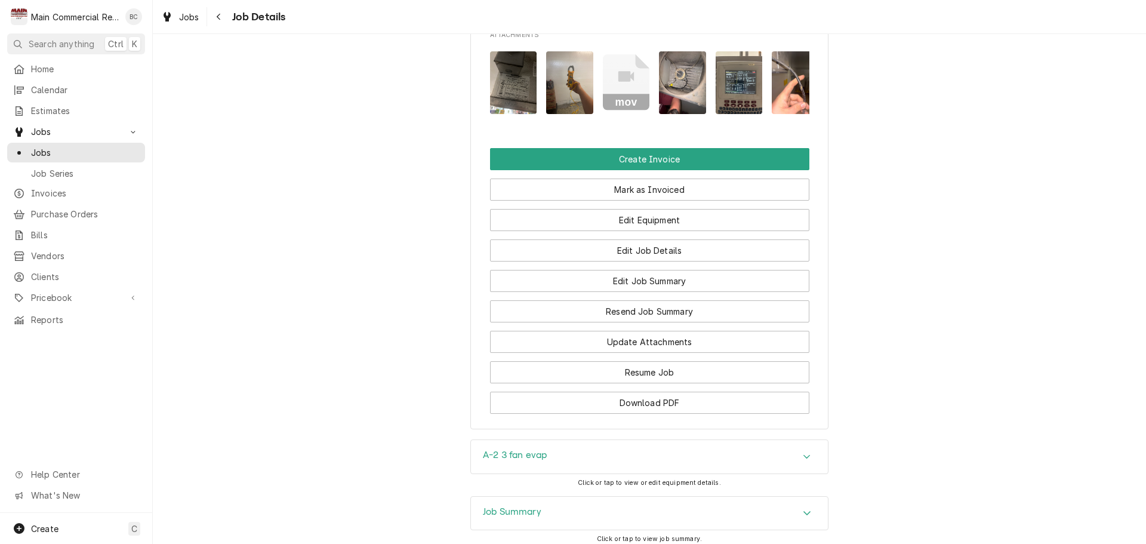
scroll to position [1665, 0]
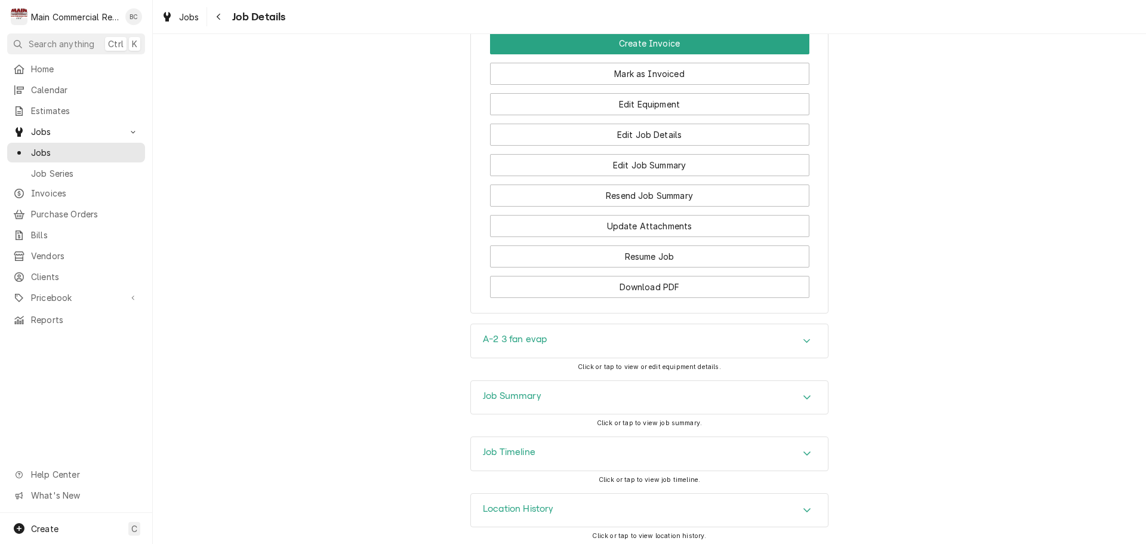
click at [500, 390] on h3 "Job Summary" at bounding box center [512, 395] width 58 height 11
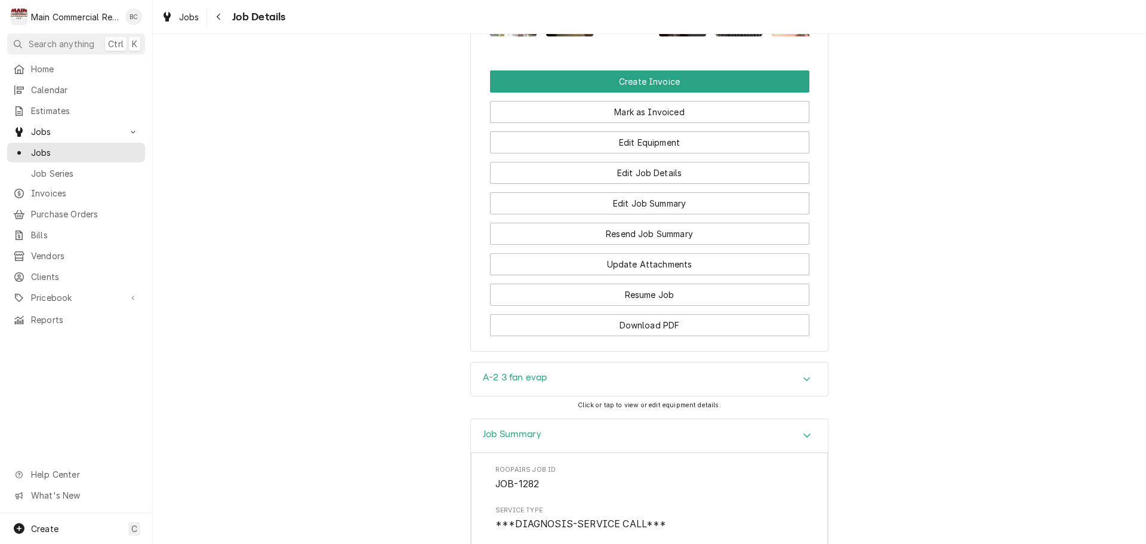
scroll to position [1486, 0]
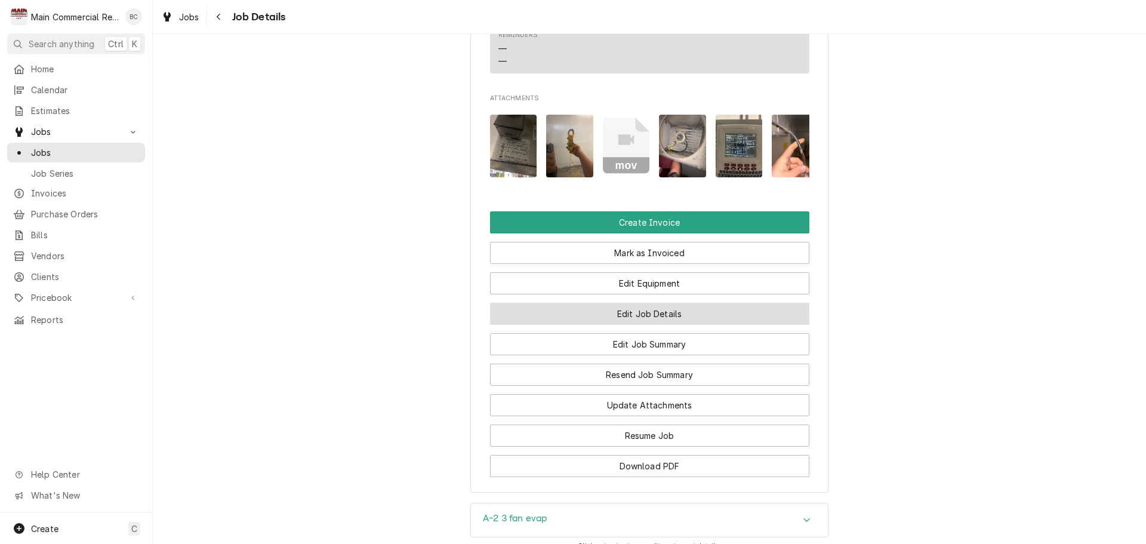
click at [643, 311] on button "Edit Job Details" at bounding box center [649, 314] width 319 height 22
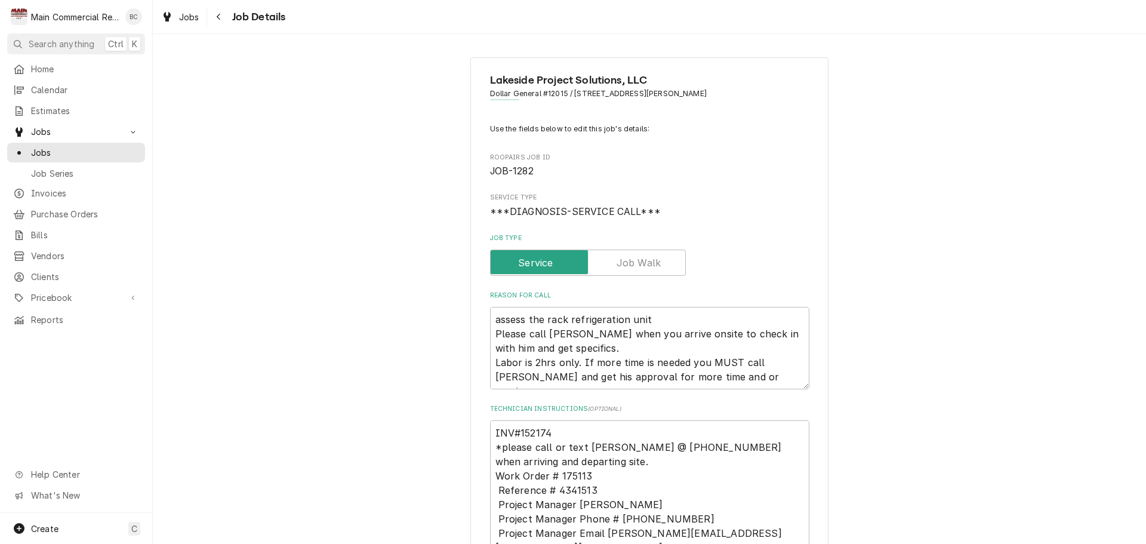
type textarea "x"
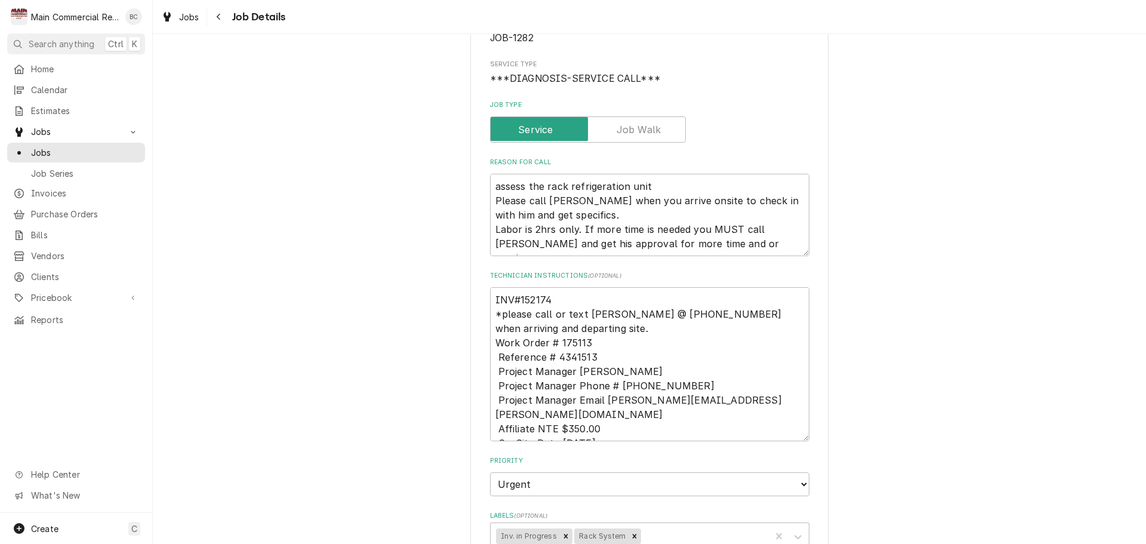
scroll to position [179, 0]
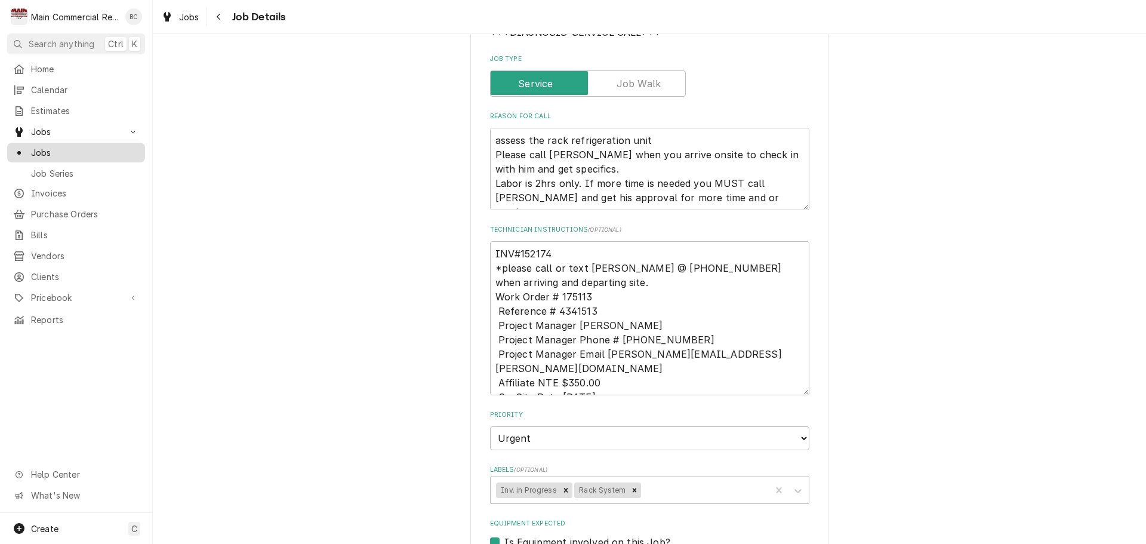
click at [87, 150] on span "Jobs" at bounding box center [85, 152] width 108 height 13
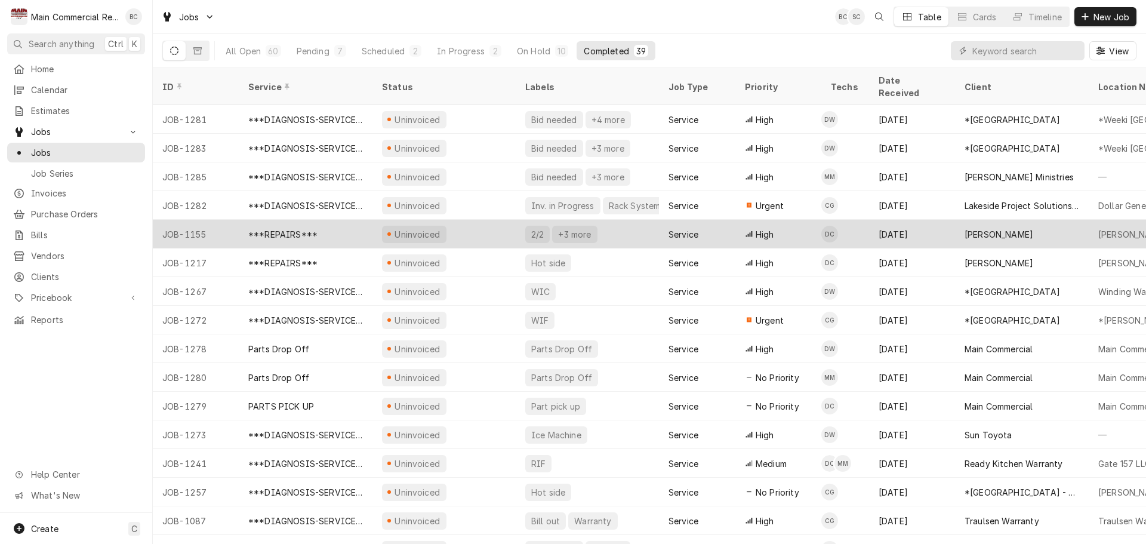
click at [311, 226] on div "***REPAIRS***" at bounding box center [306, 234] width 134 height 29
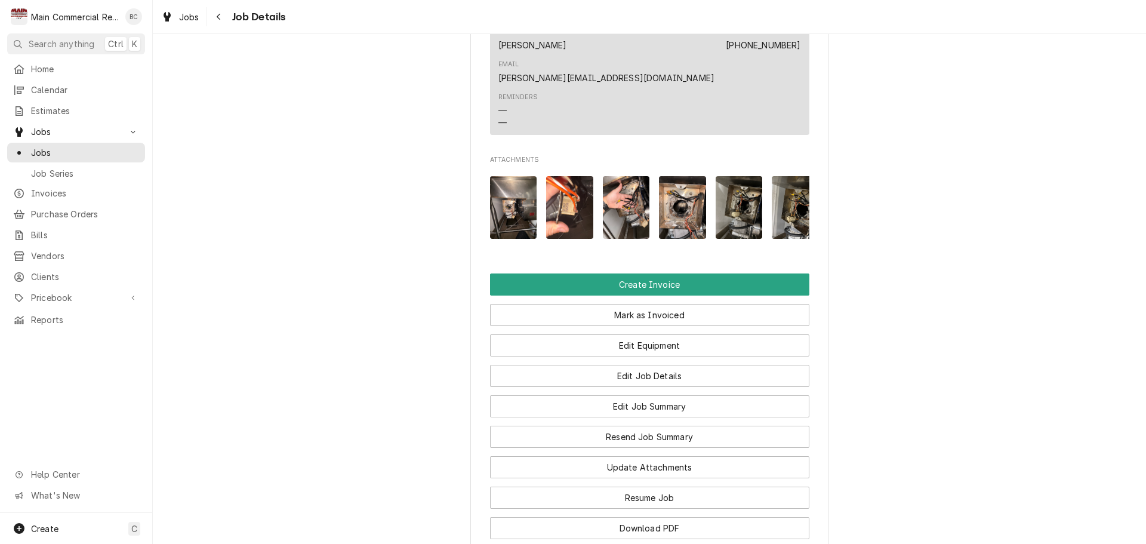
scroll to position [1134, 0]
click at [623, 395] on button "Edit Job Summary" at bounding box center [649, 406] width 319 height 22
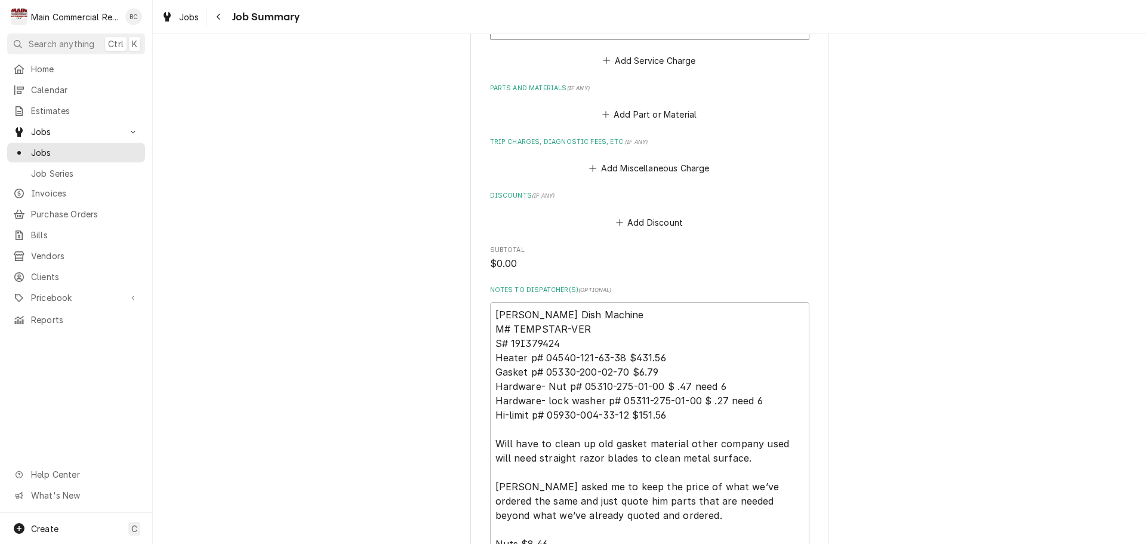
scroll to position [1373, 0]
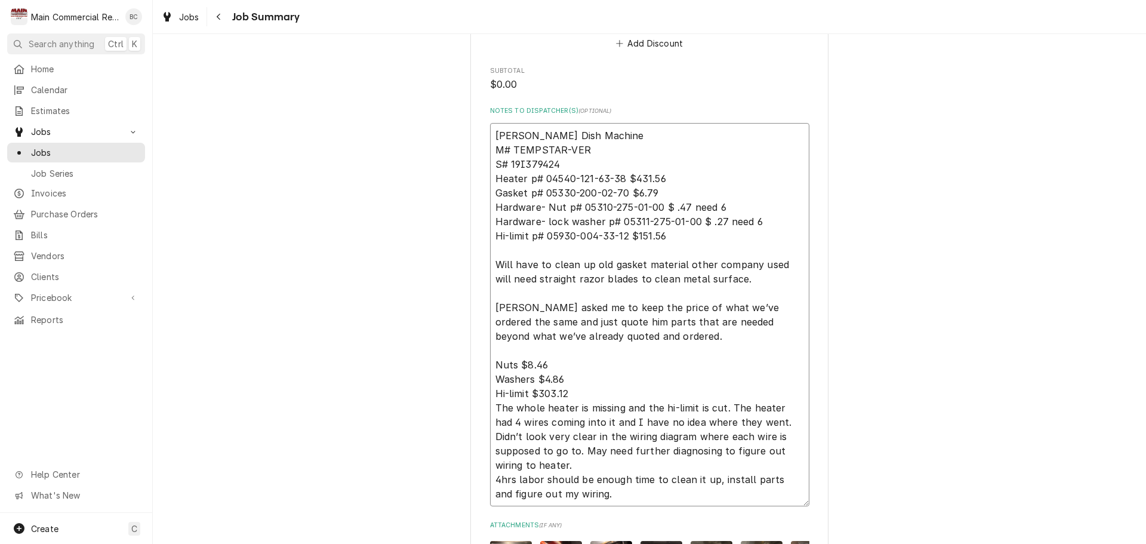
drag, startPoint x: 492, startPoint y: 135, endPoint x: 563, endPoint y: 166, distance: 78.1
click at [563, 166] on textarea "Jackson Dish Machine M# TEMPSTAR-VER S# 19I379424 Heater p# 04540-121-63-38 $43…" at bounding box center [649, 314] width 319 height 383
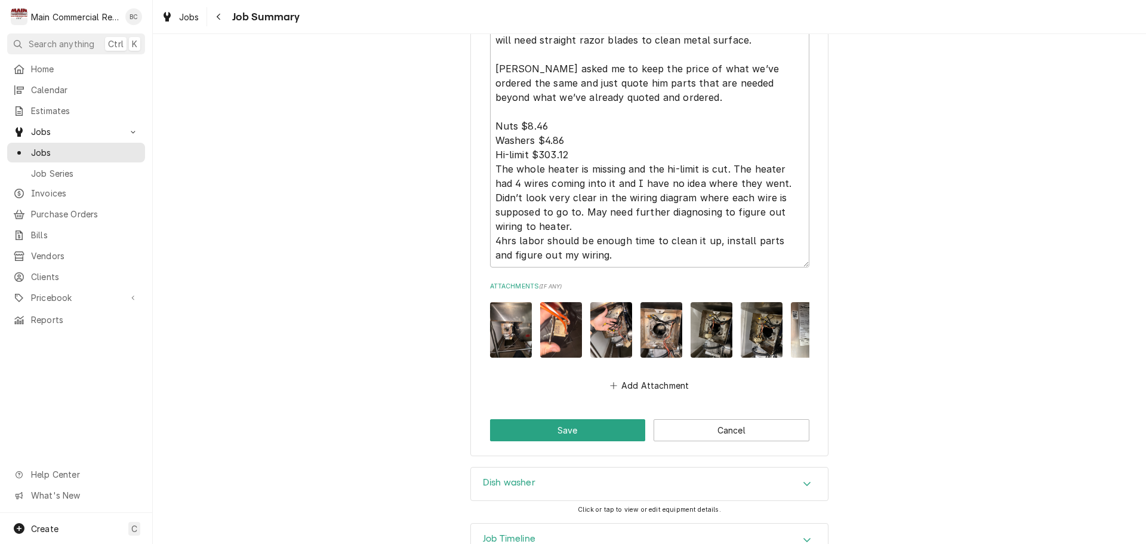
scroll to position [1656, 0]
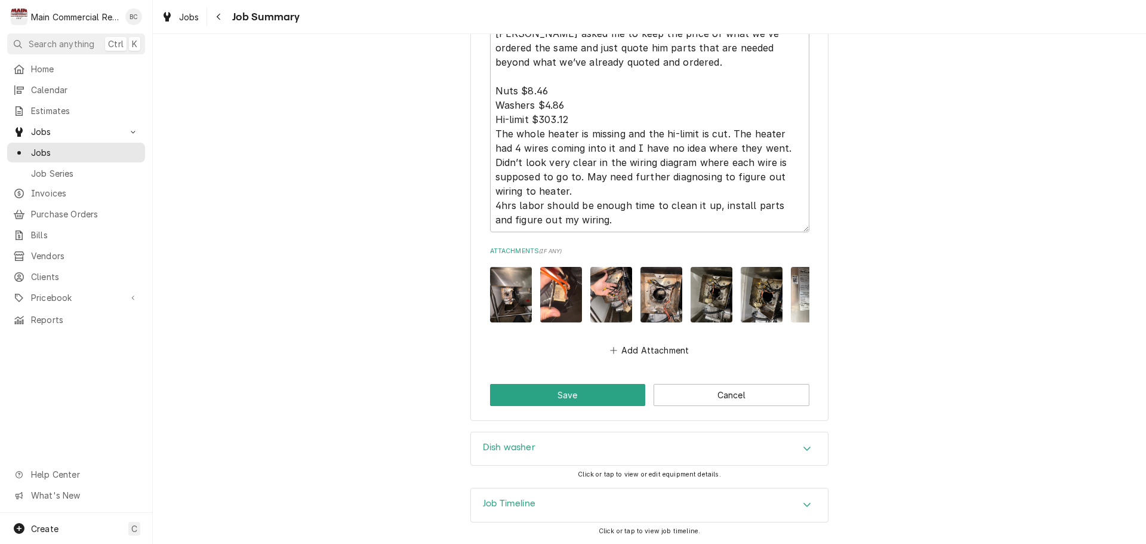
click at [509, 444] on h3 "Dish washer" at bounding box center [509, 447] width 53 height 11
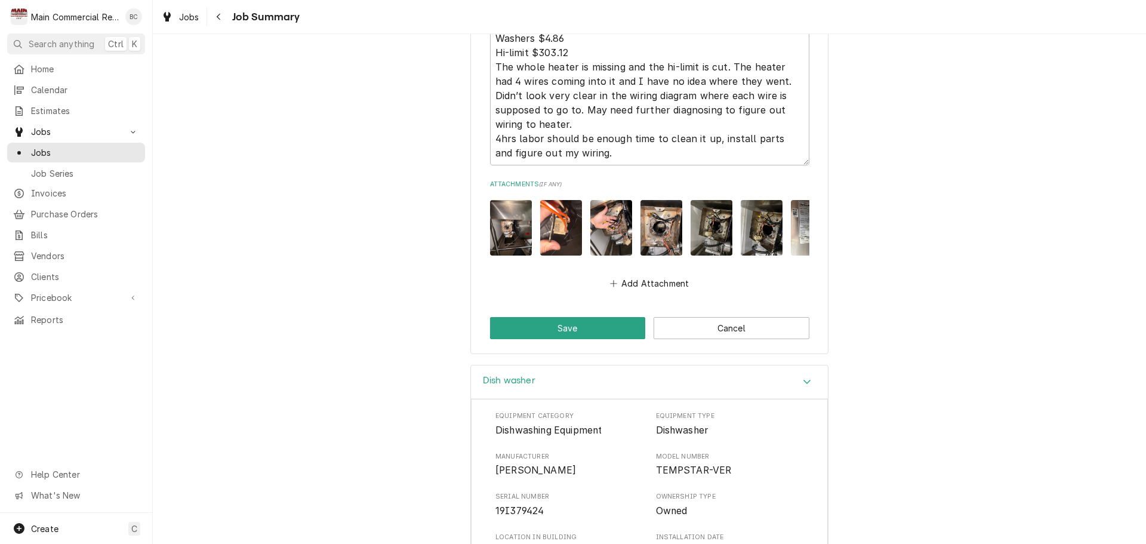
scroll to position [1713, 0]
click at [562, 340] on button "Save" at bounding box center [568, 329] width 156 height 22
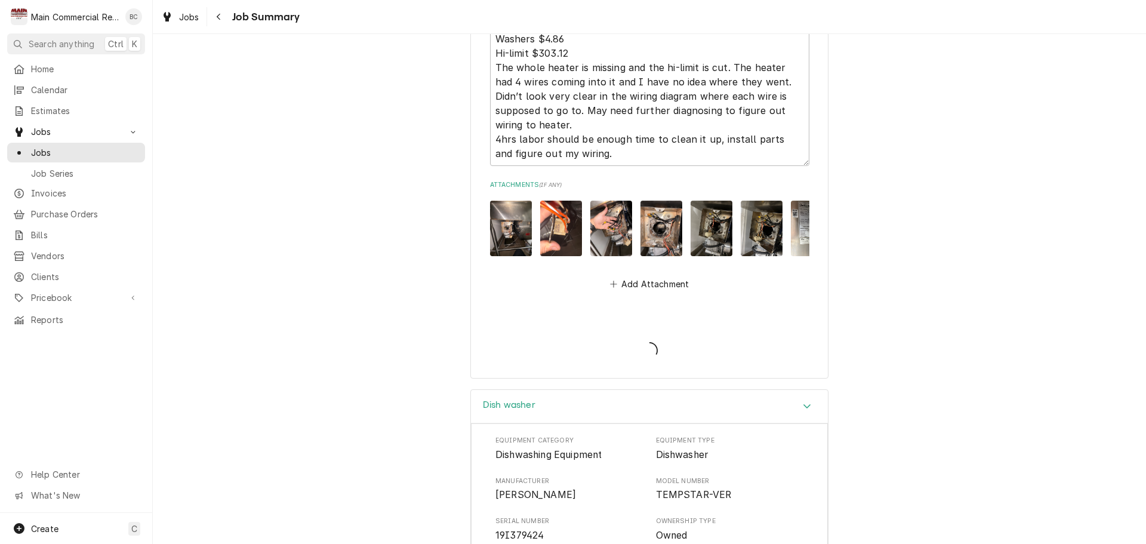
type textarea "x"
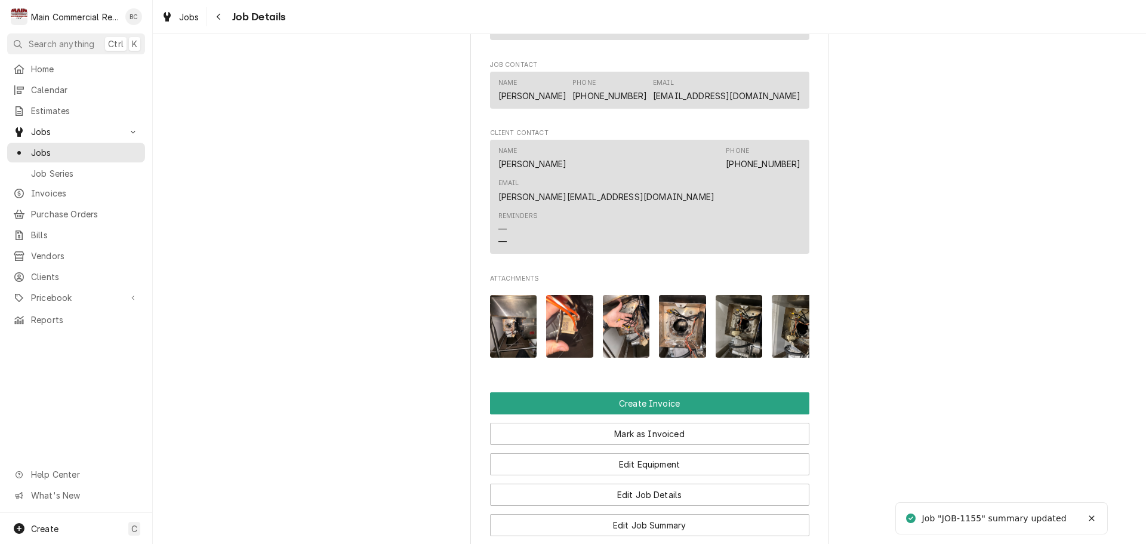
scroll to position [1253, 0]
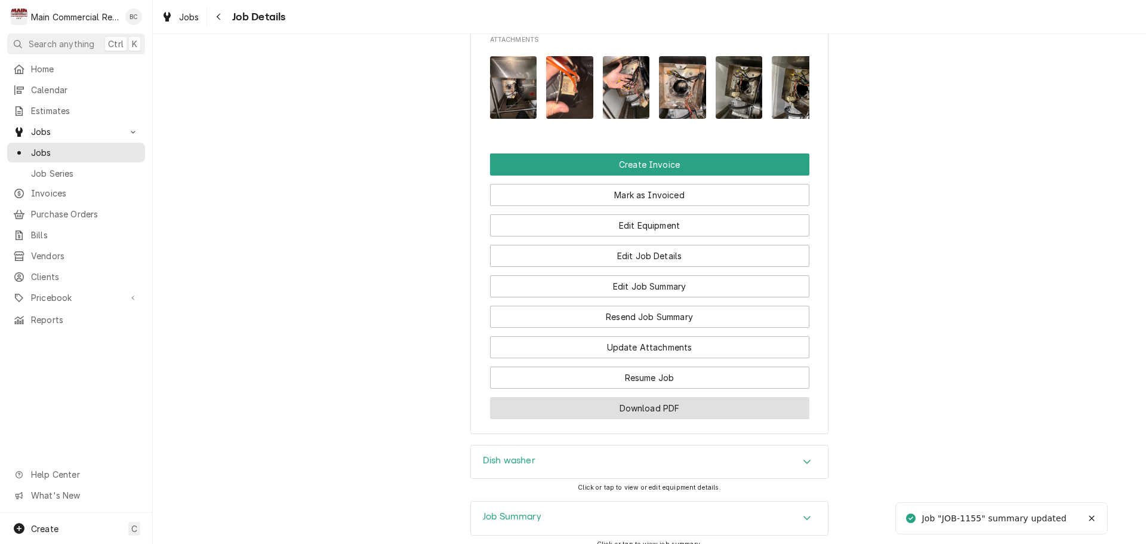
click at [607, 397] on button "Download PDF" at bounding box center [649, 408] width 319 height 22
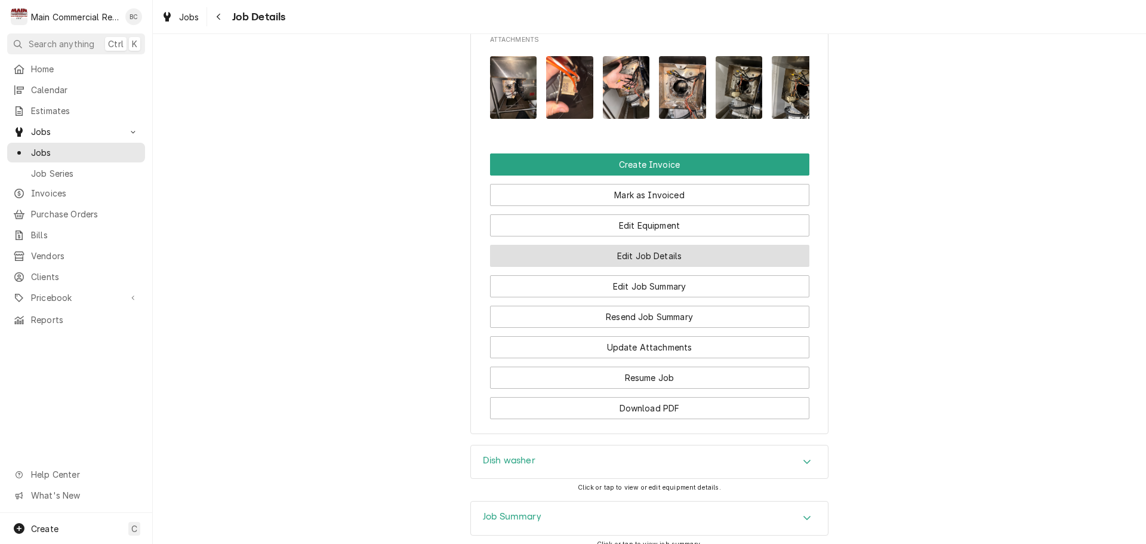
click at [666, 245] on button "Edit Job Details" at bounding box center [649, 256] width 319 height 22
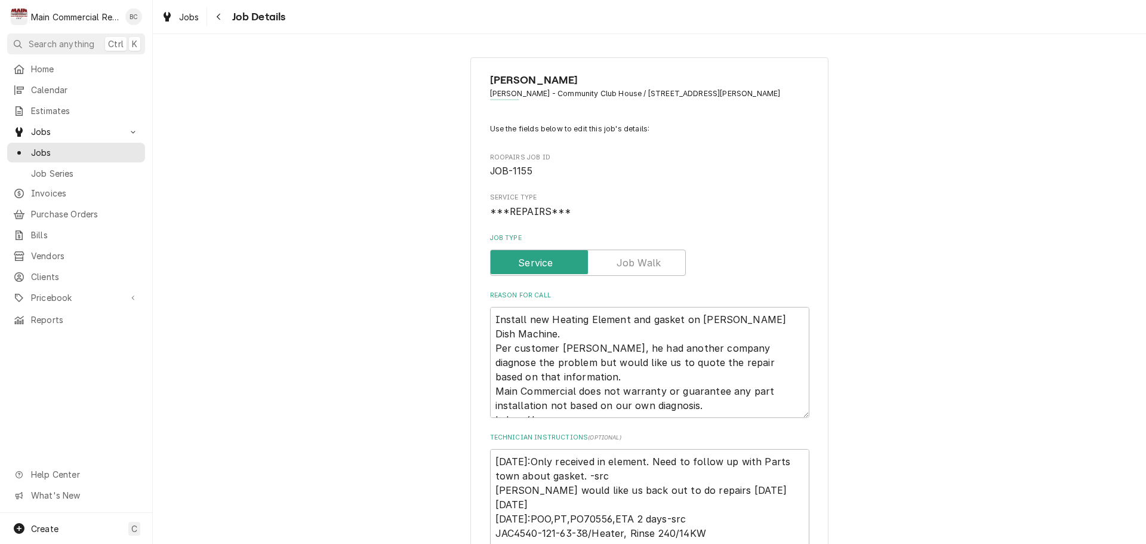
type textarea "x"
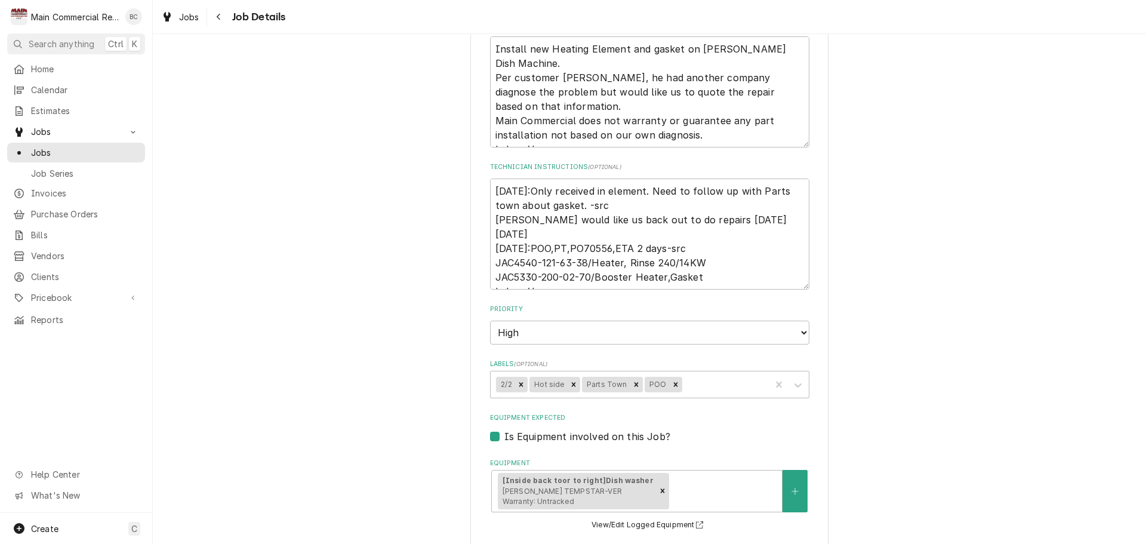
scroll to position [298, 0]
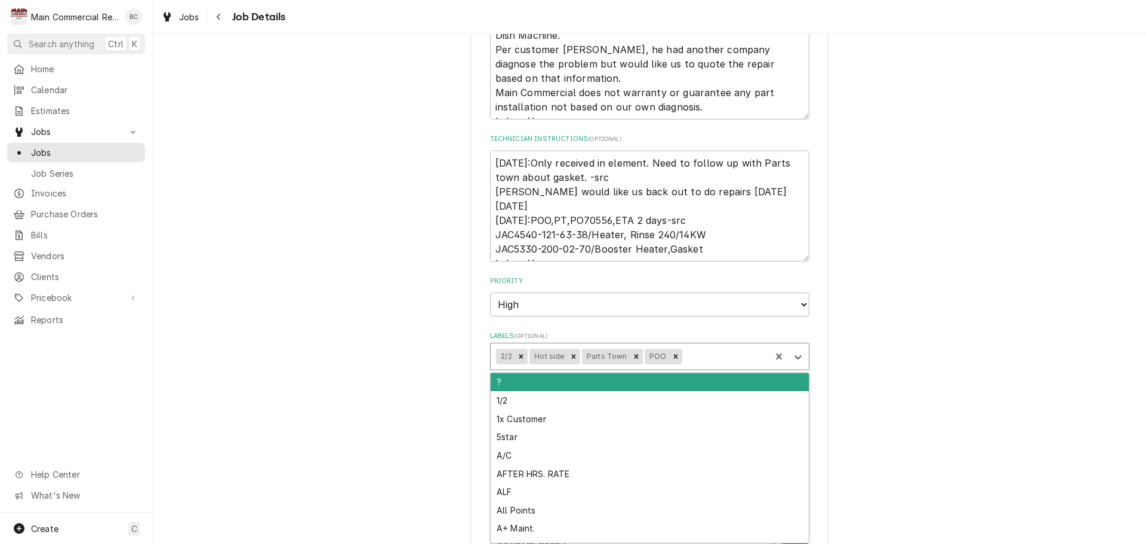
click at [684, 362] on div "Labels" at bounding box center [724, 356] width 81 height 21
type input "inv"
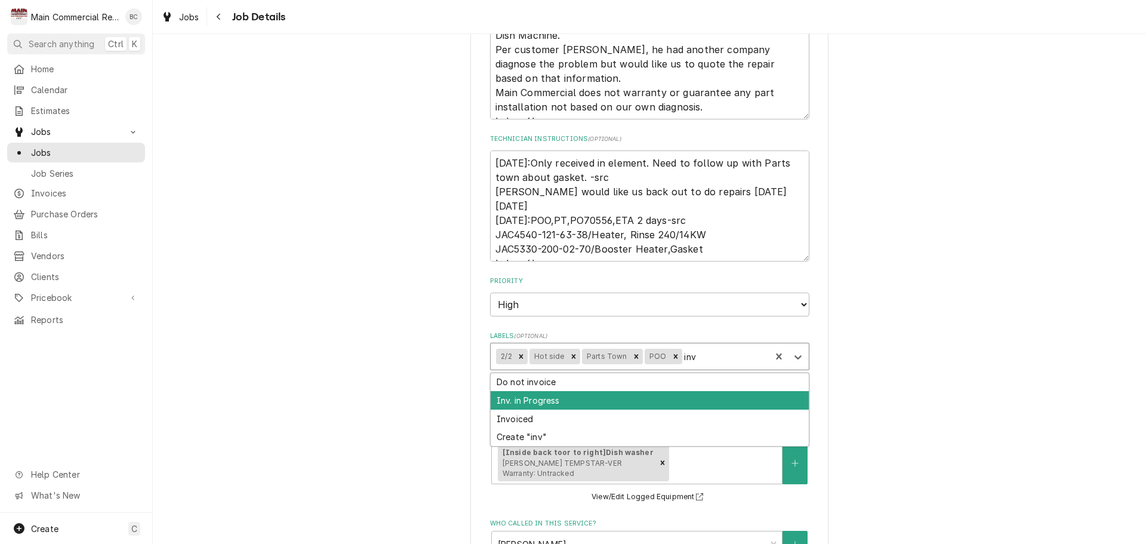
click at [602, 399] on div "Inv. in Progress" at bounding box center [650, 400] width 318 height 19
type textarea "x"
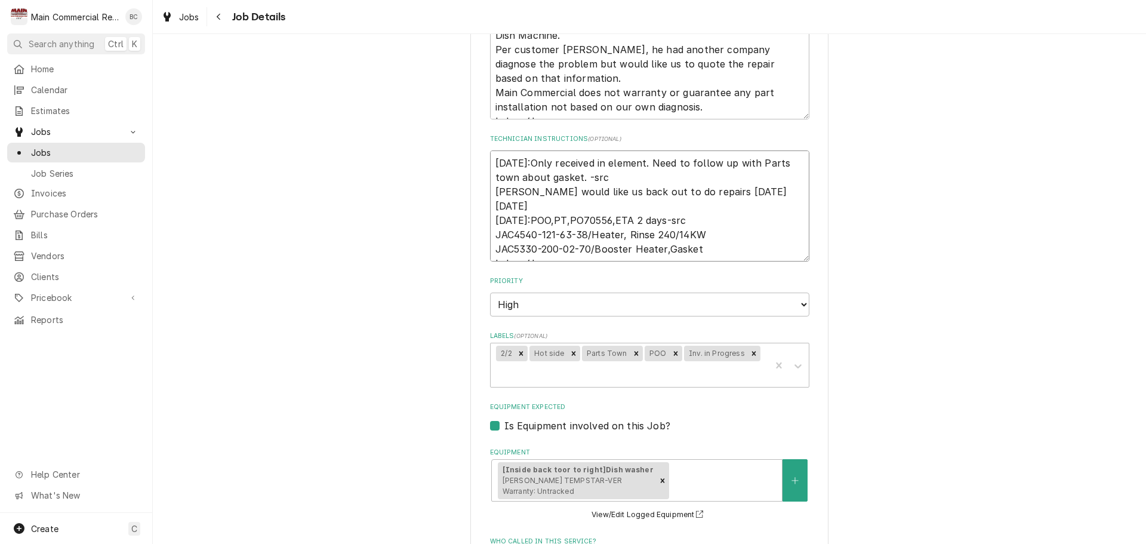
click at [492, 162] on textarea "8/7/25:Only received in element. Need to follow up with Parts town about gasket…" at bounding box center [649, 205] width 319 height 111
type textarea "x"
type textarea "8/7/25:Only received in element. Need to follow up with Parts town about gasket…"
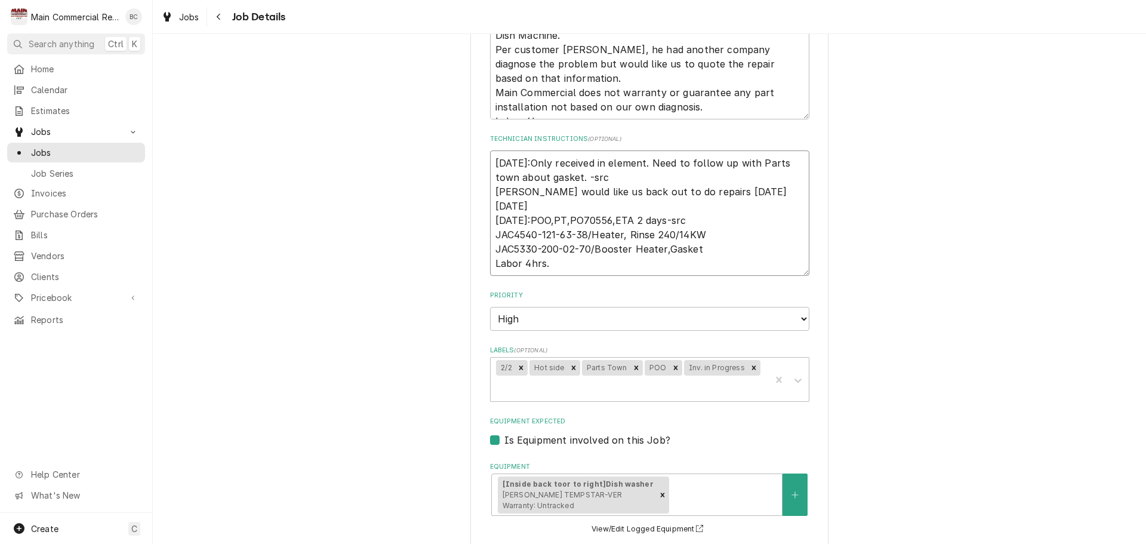
type textarea "x"
type textarea "I 8/7/25:Only received in element. Need to follow up with Parts town about gask…"
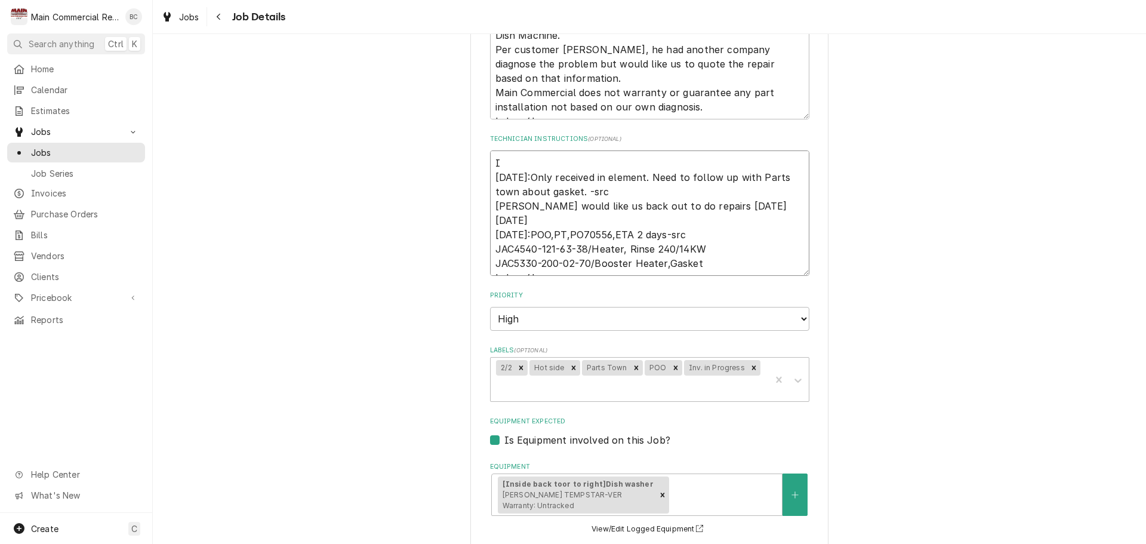
type textarea "x"
type textarea "IN 8/7/25:Only received in element. Need to follow up with Parts town about gas…"
type textarea "x"
type textarea "INV 8/7/25:Only received in element. Need to follow up with Parts town about ga…"
type textarea "x"
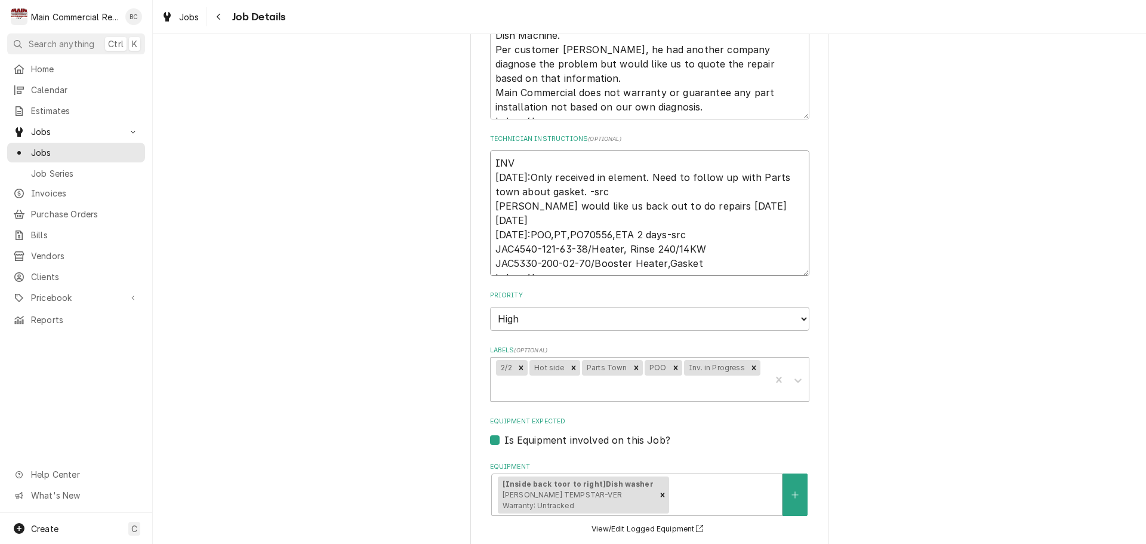
type textarea "INV# 8/7/25:Only received in element. Need to follow up with Parts town about g…"
type textarea "x"
type textarea "INV#1 8/7/25:Only received in element. Need to follow up with Parts town about …"
type textarea "x"
type textarea "INV#1 8/7/25:Only received in element. Need to follow up with Parts town about …"
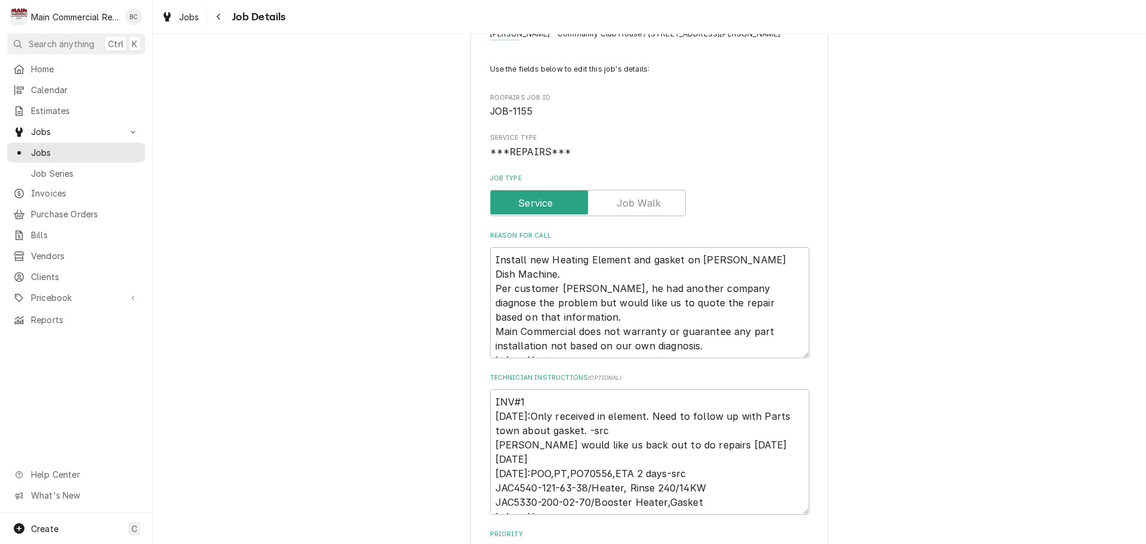
scroll to position [0, 0]
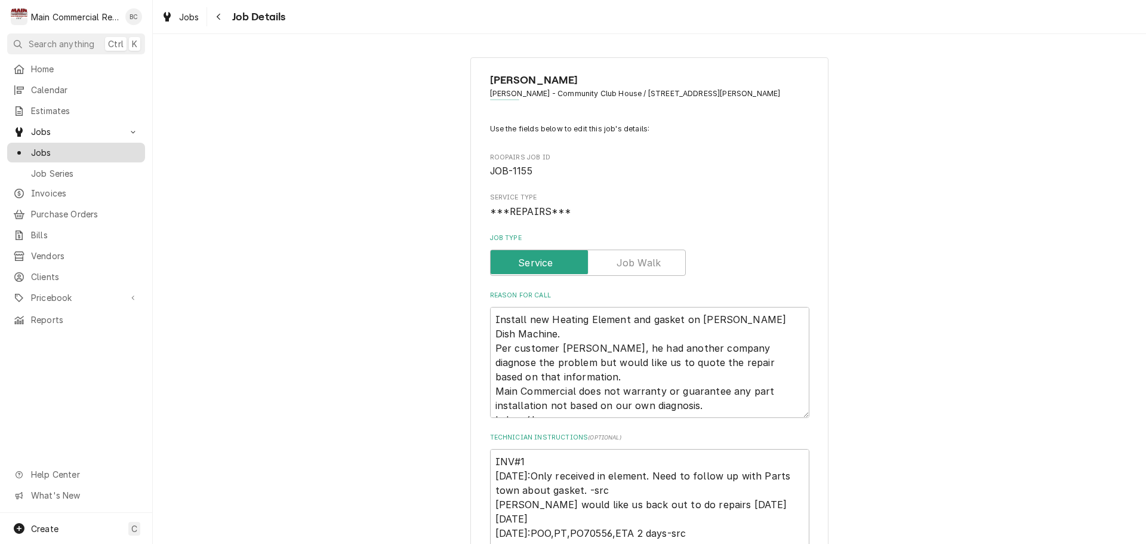
click at [80, 150] on span "Jobs" at bounding box center [85, 152] width 108 height 13
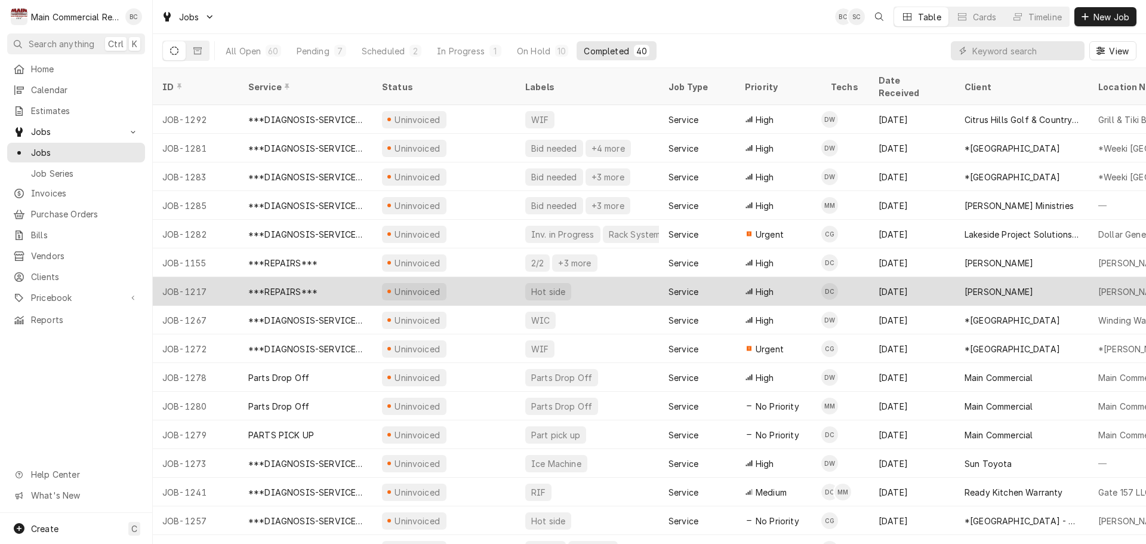
click at [298, 285] on div "***REPAIRS***" at bounding box center [282, 291] width 69 height 13
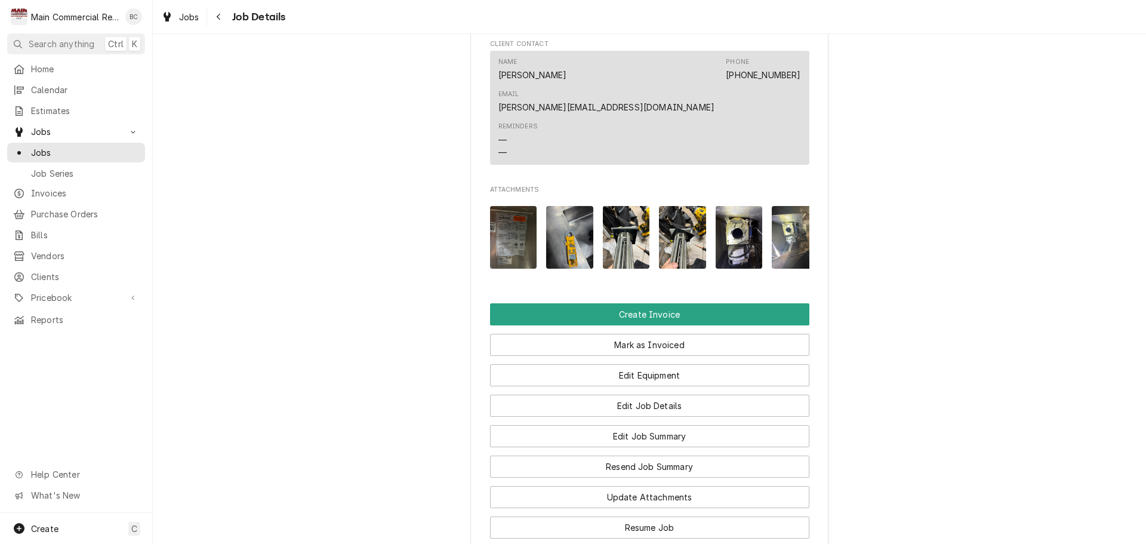
scroll to position [1015, 0]
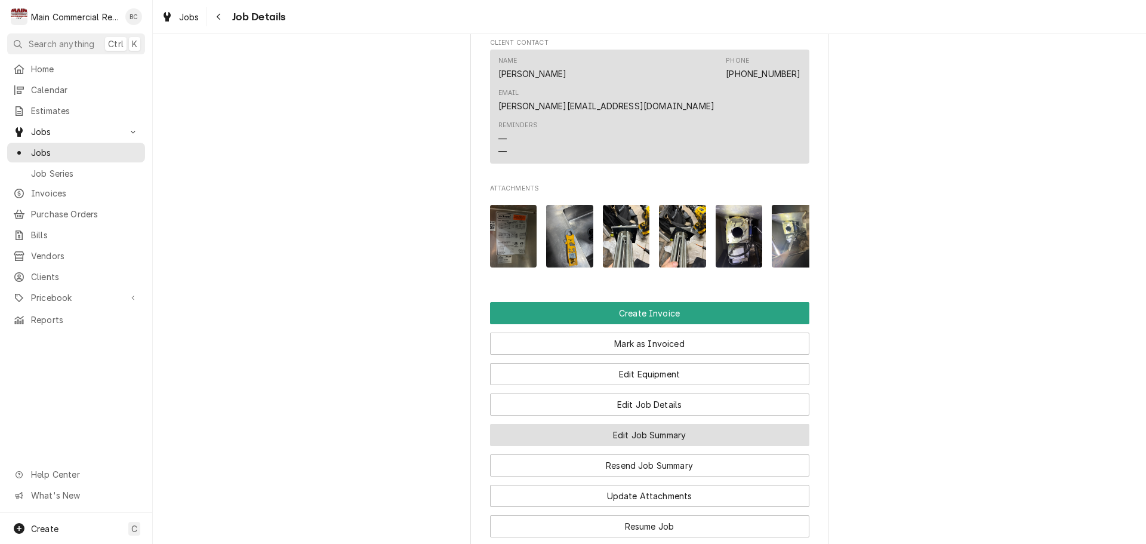
click at [638, 424] on button "Edit Job Summary" at bounding box center [649, 435] width 319 height 22
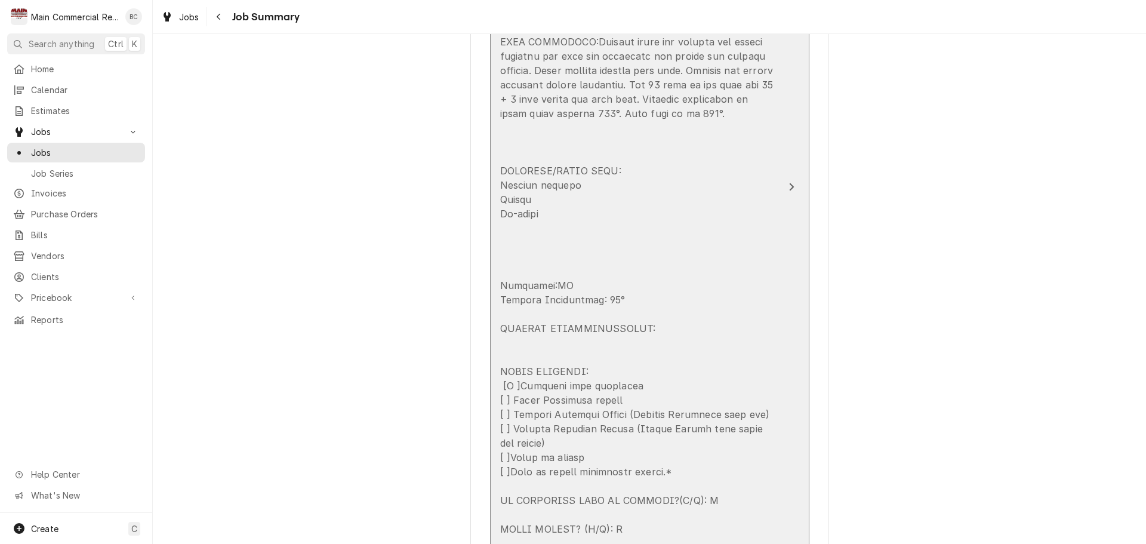
scroll to position [657, 0]
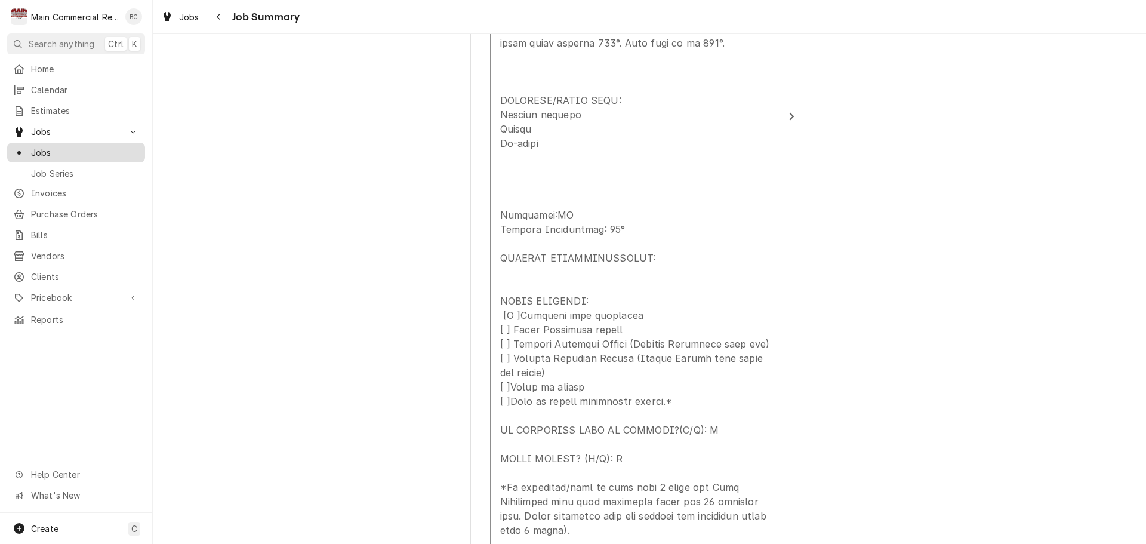
click at [78, 146] on span "Jobs" at bounding box center [85, 152] width 108 height 13
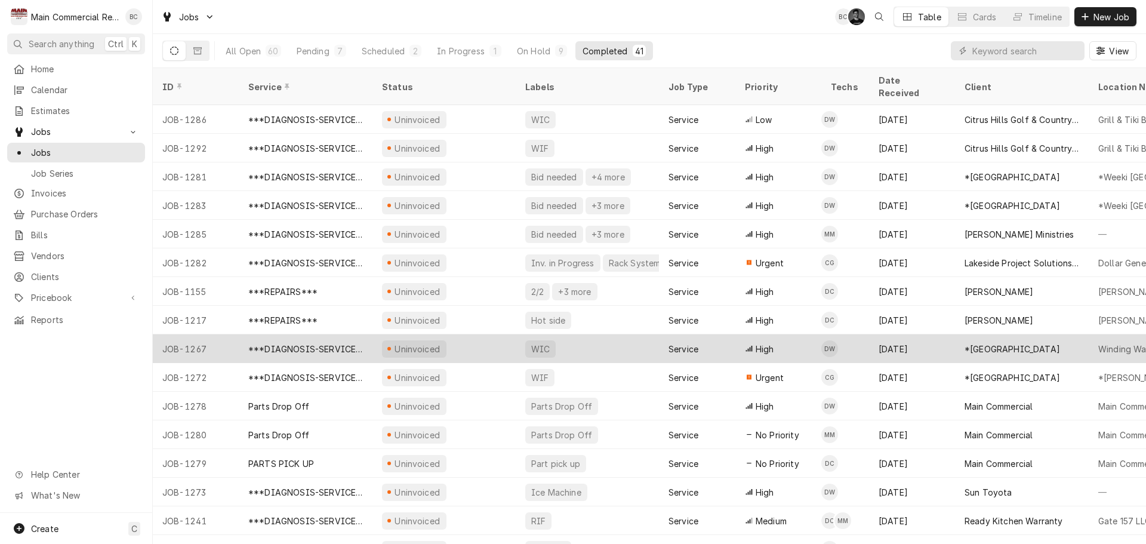
click at [335, 343] on div "***DIAGNOSIS-SERVICE CALL***" at bounding box center [305, 349] width 115 height 13
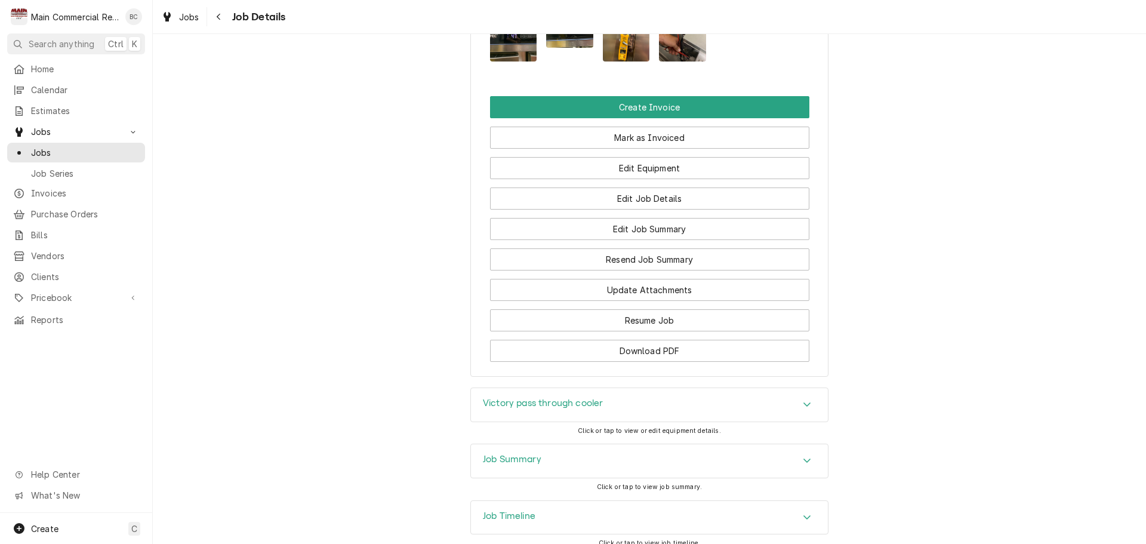
scroll to position [1740, 0]
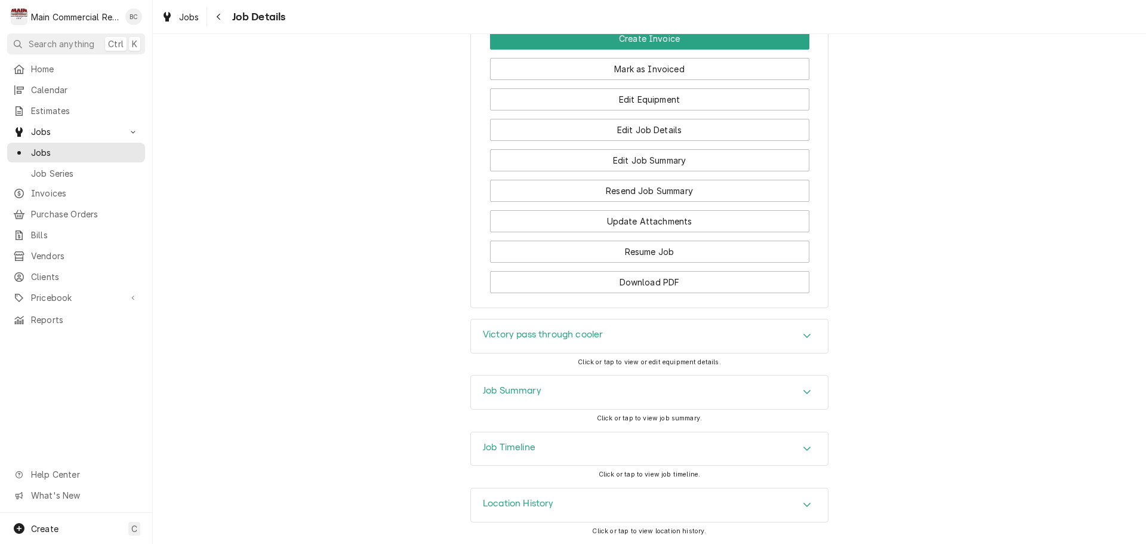
click at [502, 393] on h3 "Job Summary" at bounding box center [512, 390] width 58 height 11
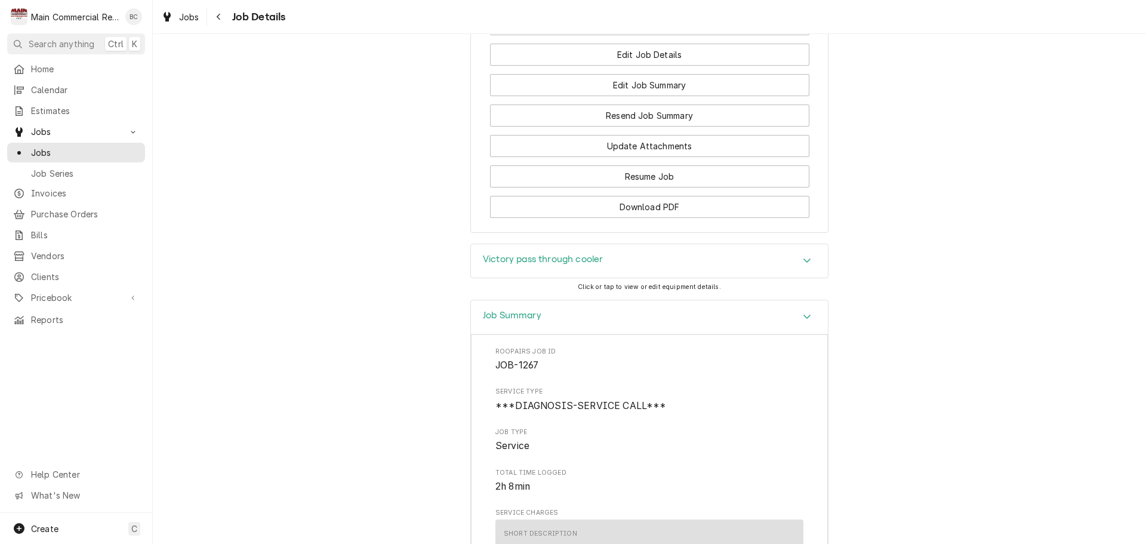
scroll to position [1814, 0]
click at [528, 262] on h3 "Victory pass through cooler" at bounding box center [543, 259] width 120 height 11
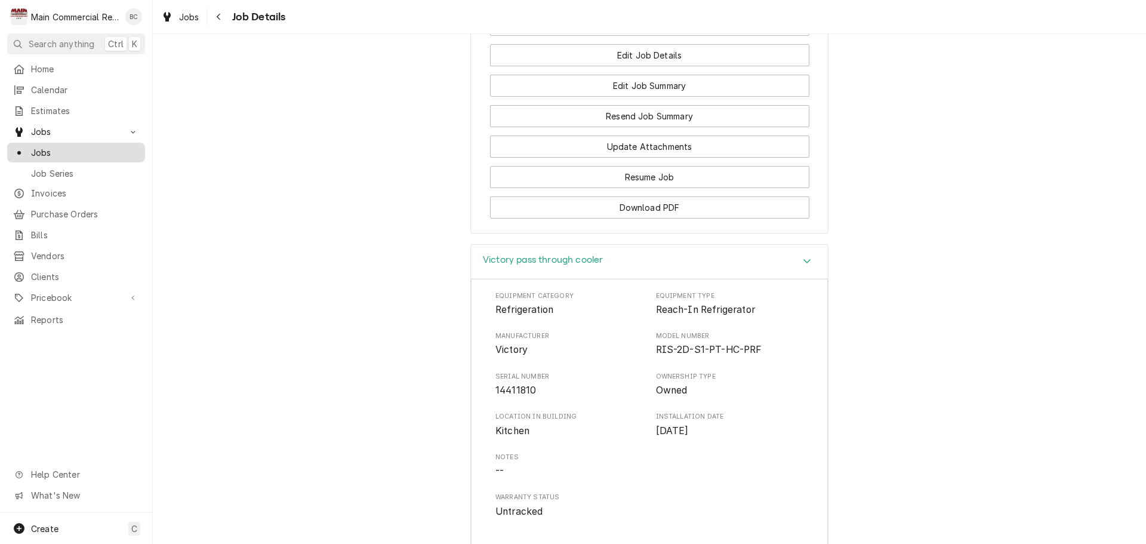
click at [61, 151] on span "Jobs" at bounding box center [85, 152] width 108 height 13
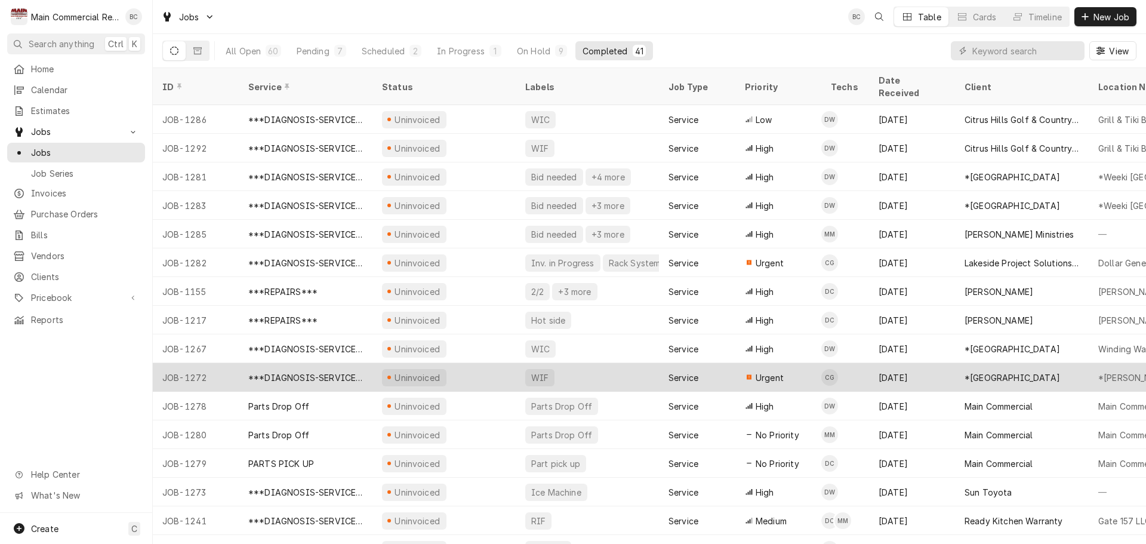
click at [327, 371] on div "***DIAGNOSIS-SERVICE CALL***" at bounding box center [305, 377] width 115 height 13
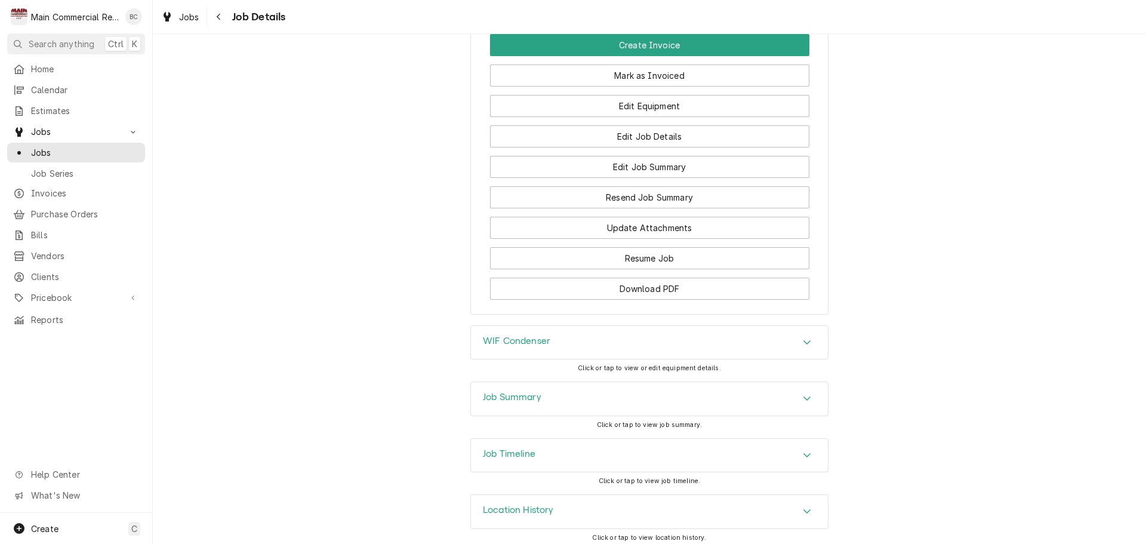
scroll to position [1634, 0]
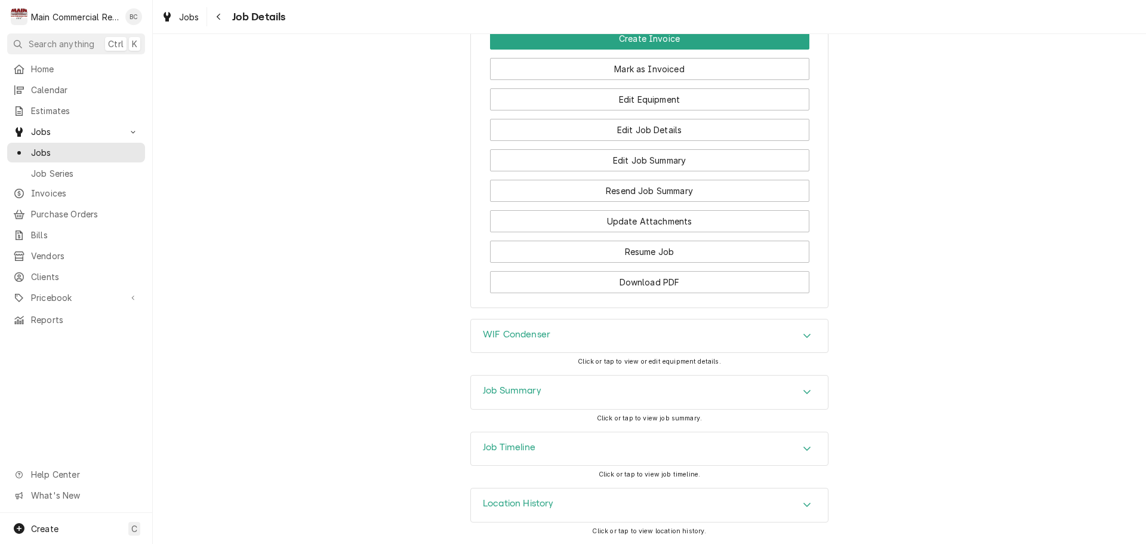
click at [500, 392] on h3 "Job Summary" at bounding box center [512, 390] width 58 height 11
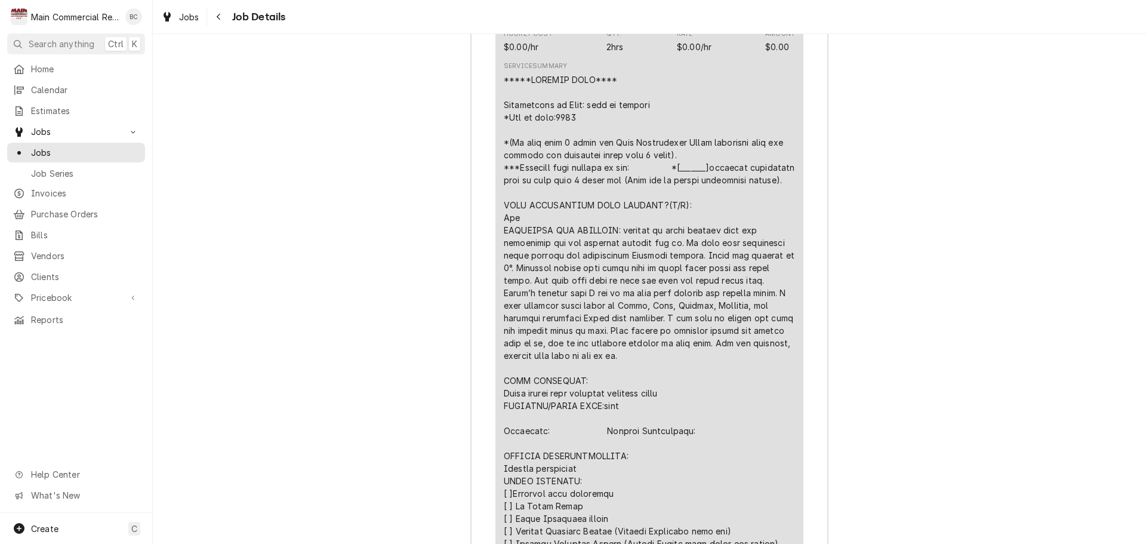
scroll to position [2291, 0]
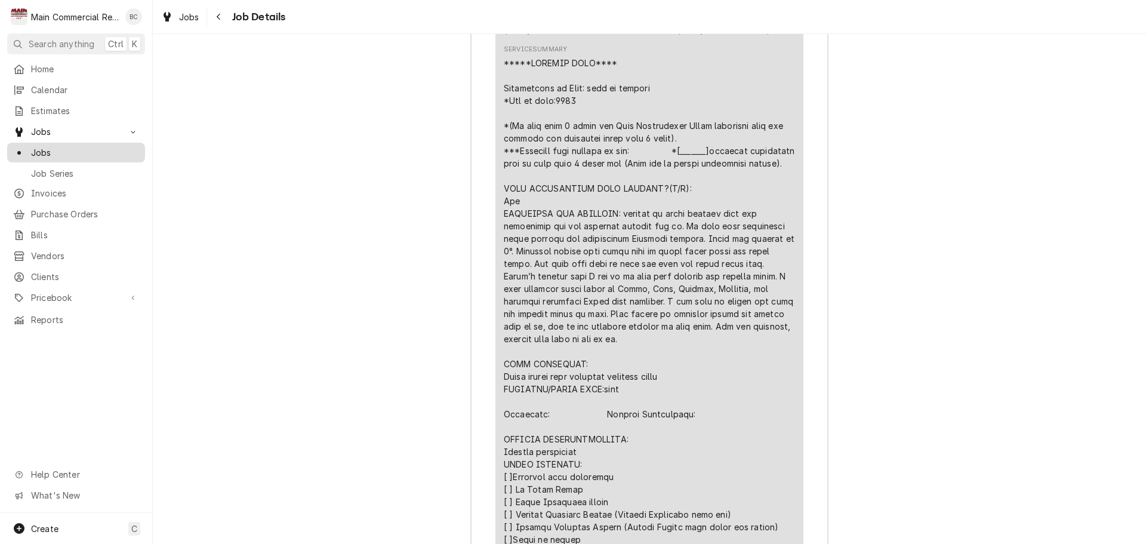
click at [56, 154] on div "Jobs" at bounding box center [76, 152] width 133 height 15
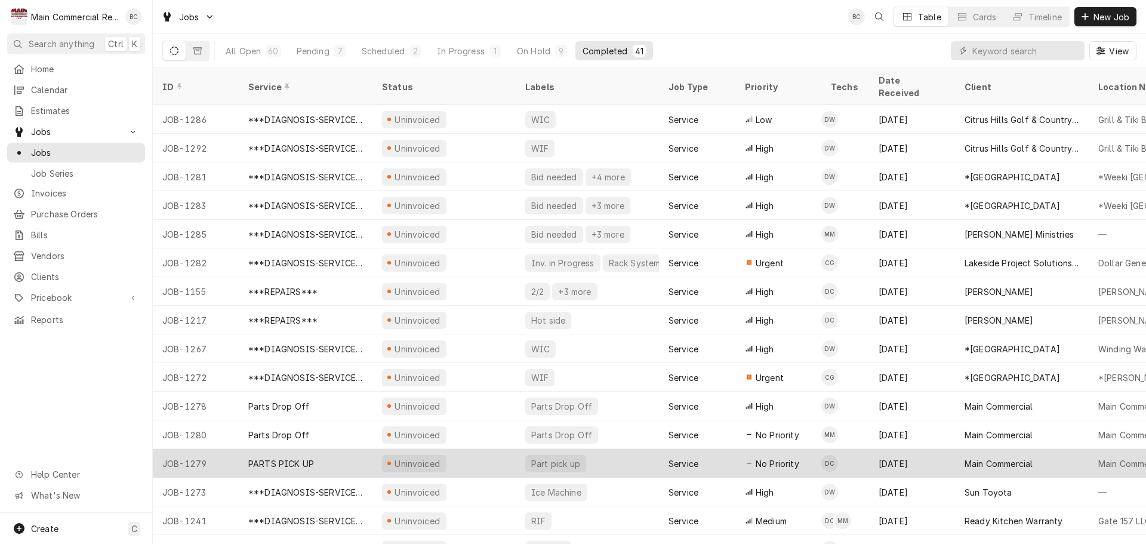
click at [296, 455] on div "PARTS PICK UP" at bounding box center [306, 463] width 134 height 29
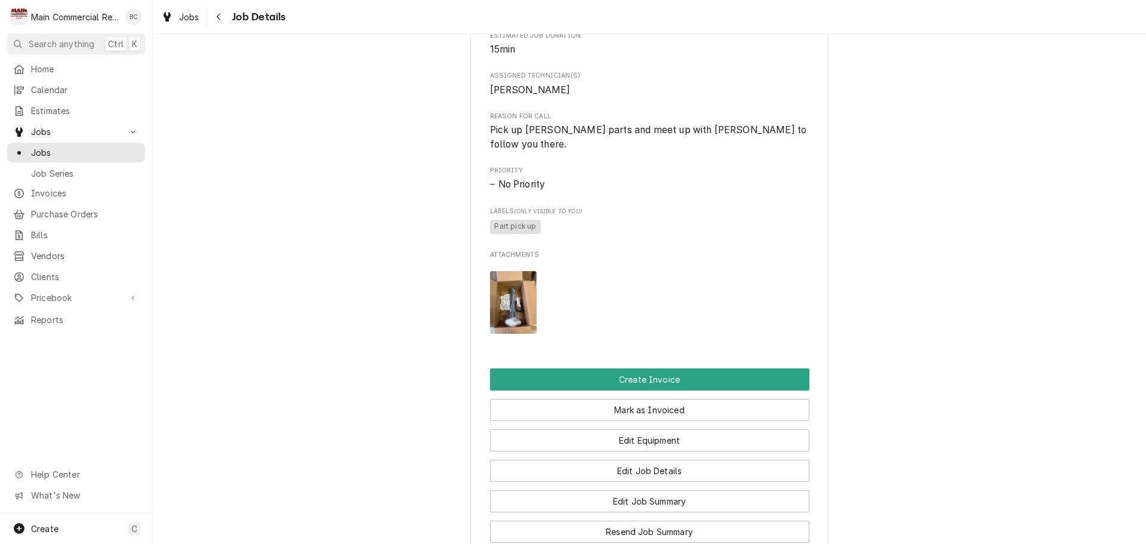
scroll to position [537, 0]
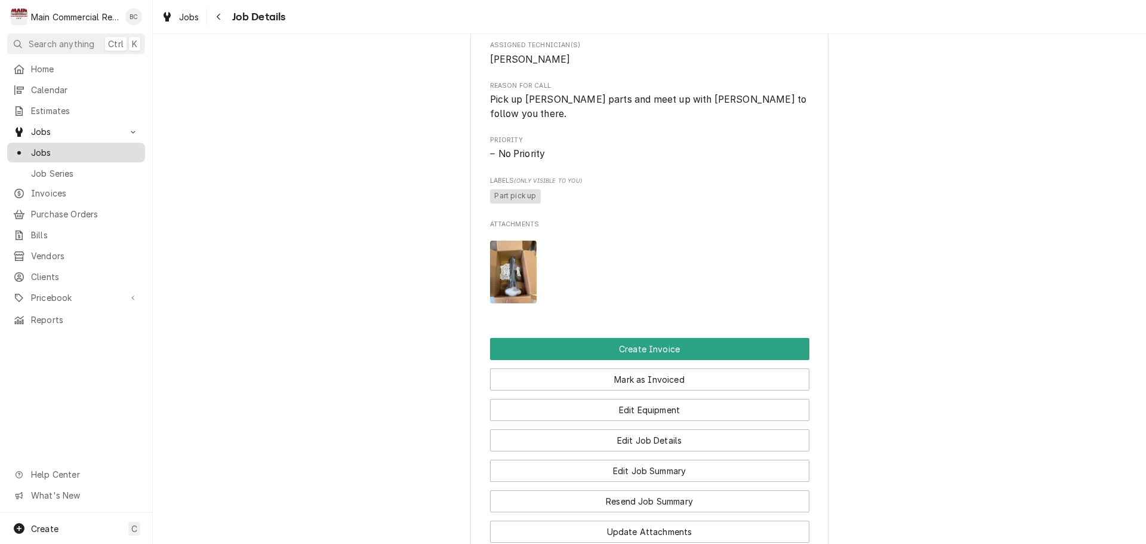
click at [50, 146] on span "Jobs" at bounding box center [85, 152] width 108 height 13
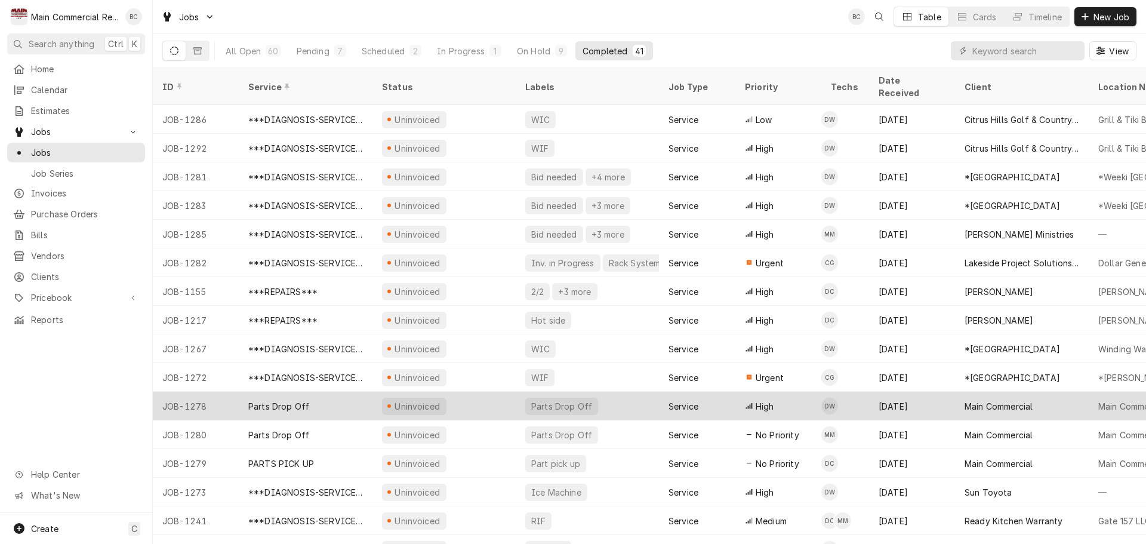
click at [300, 400] on div "Parts Drop Off" at bounding box center [278, 406] width 61 height 13
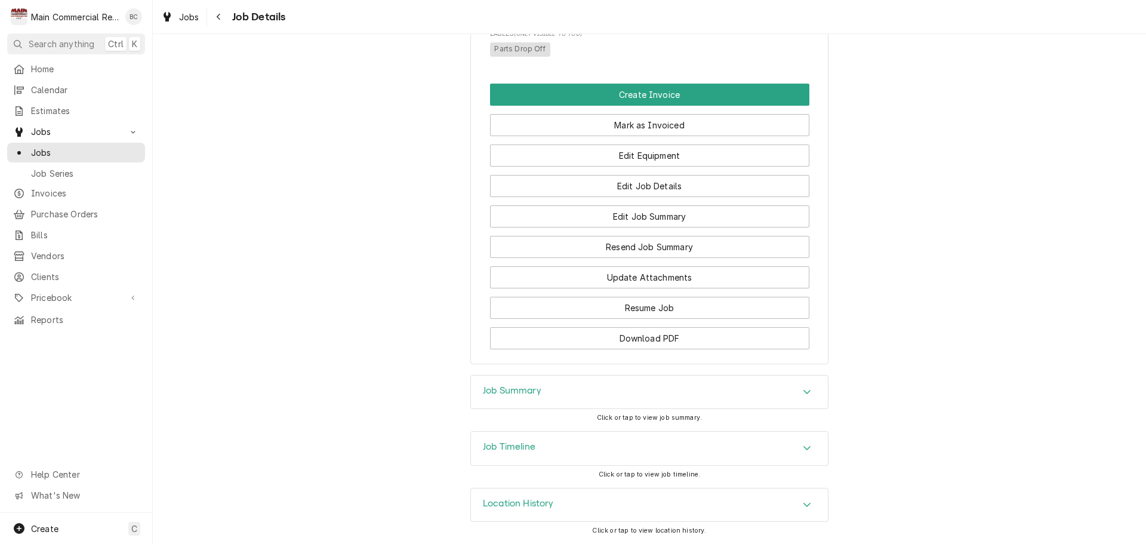
scroll to position [684, 0]
click at [498, 392] on h3 "Job Summary" at bounding box center [512, 390] width 58 height 11
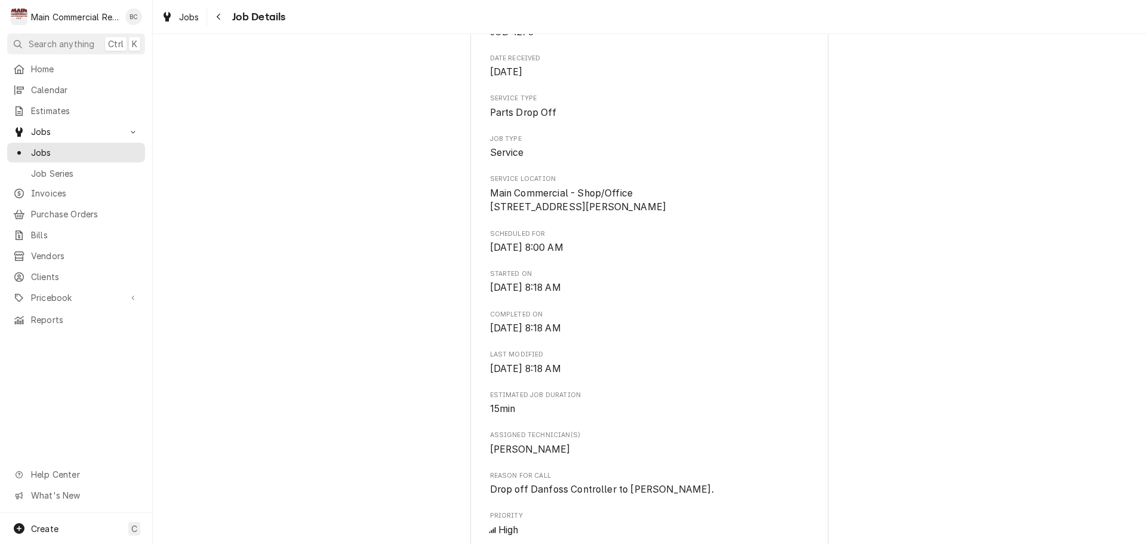
scroll to position [0, 0]
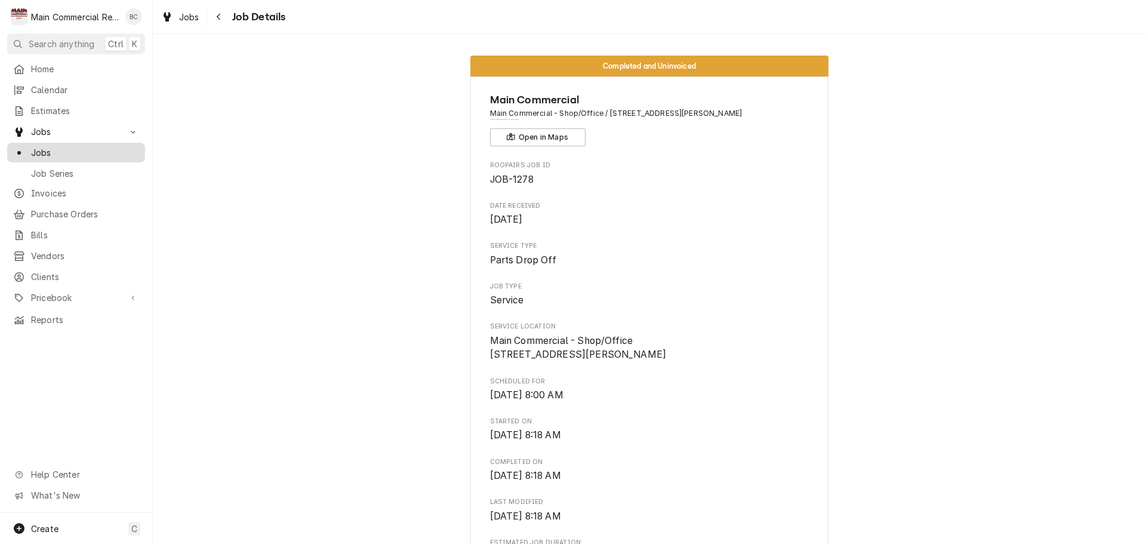
click at [40, 147] on span "Jobs" at bounding box center [85, 152] width 108 height 13
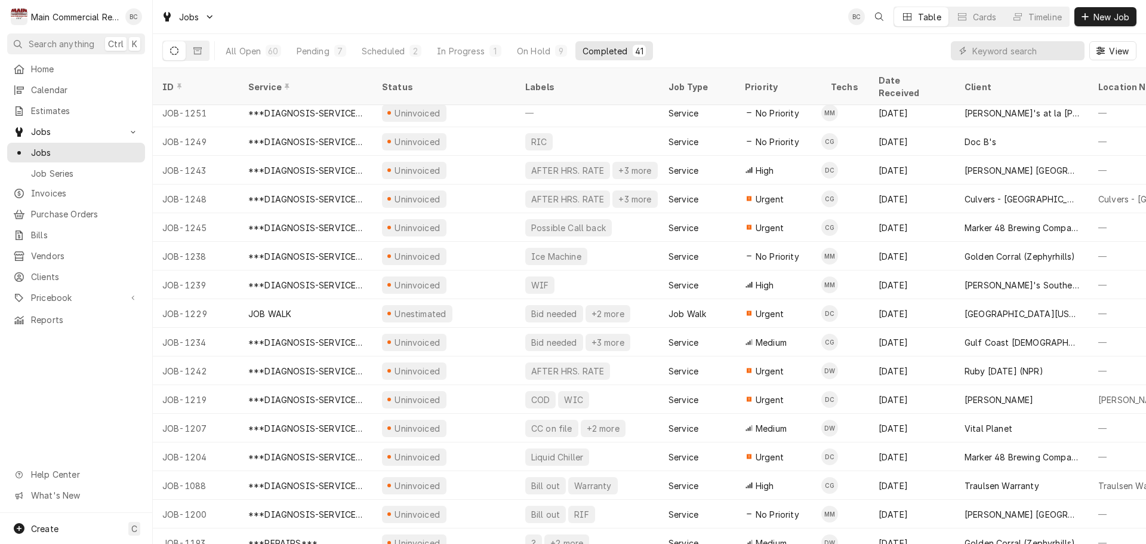
scroll to position [731, 0]
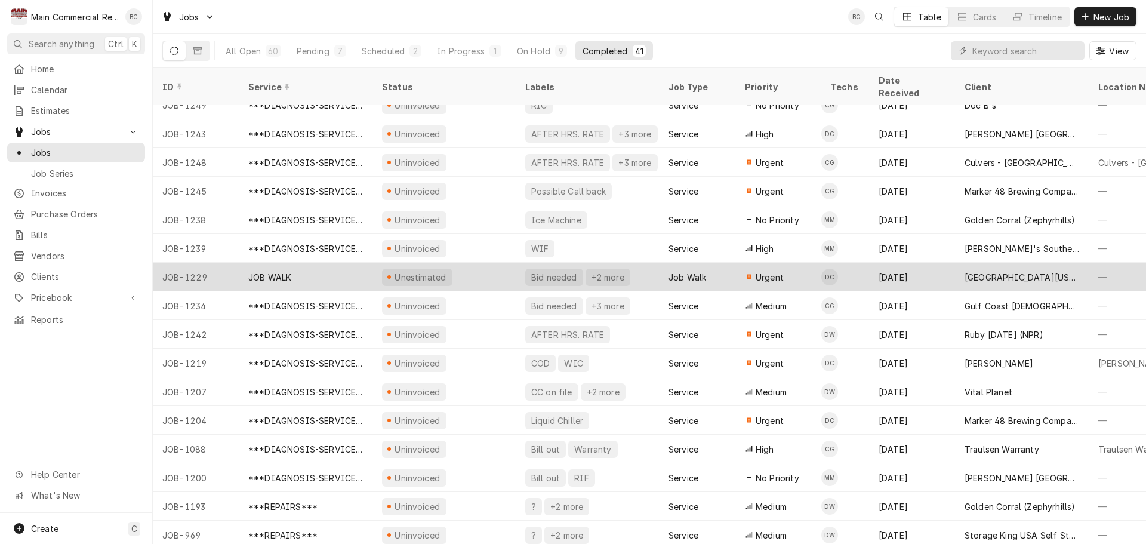
click at [290, 271] on div "JOB WALK" at bounding box center [269, 277] width 43 height 13
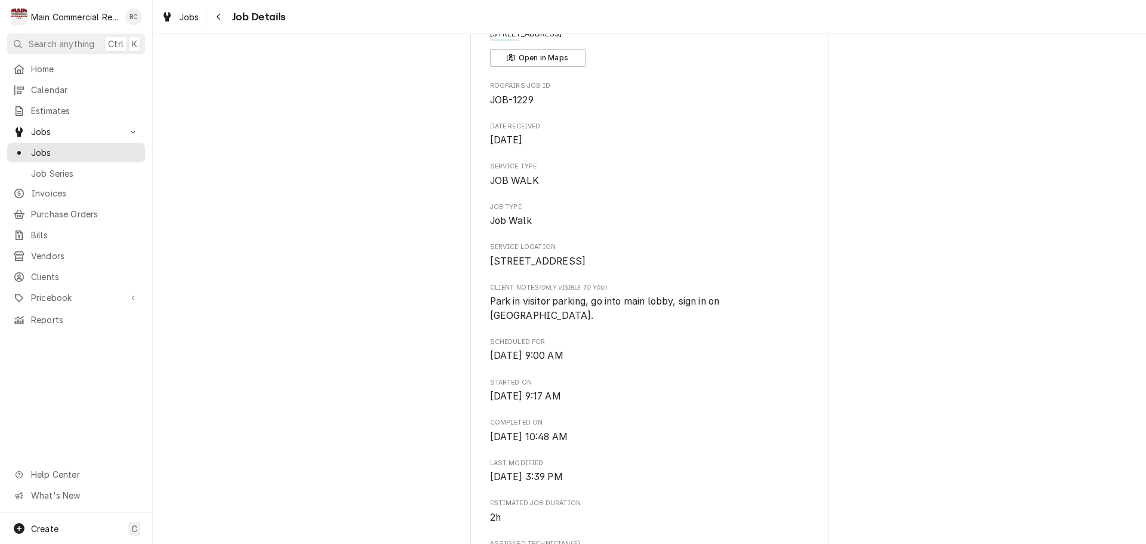
scroll to position [179, 0]
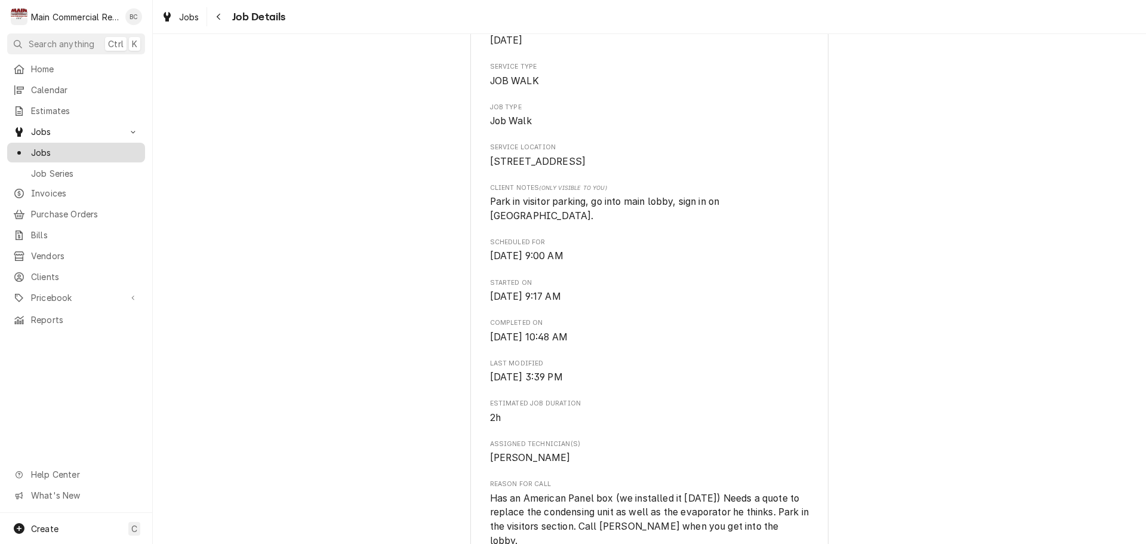
click at [79, 150] on span "Jobs" at bounding box center [85, 152] width 108 height 13
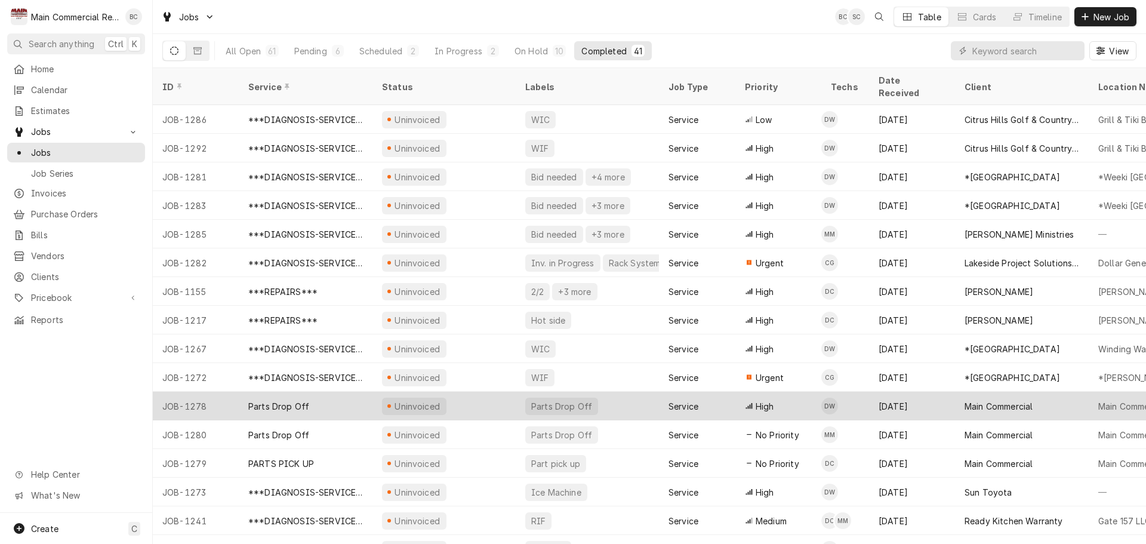
click at [298, 400] on div "Parts Drop Off" at bounding box center [278, 406] width 61 height 13
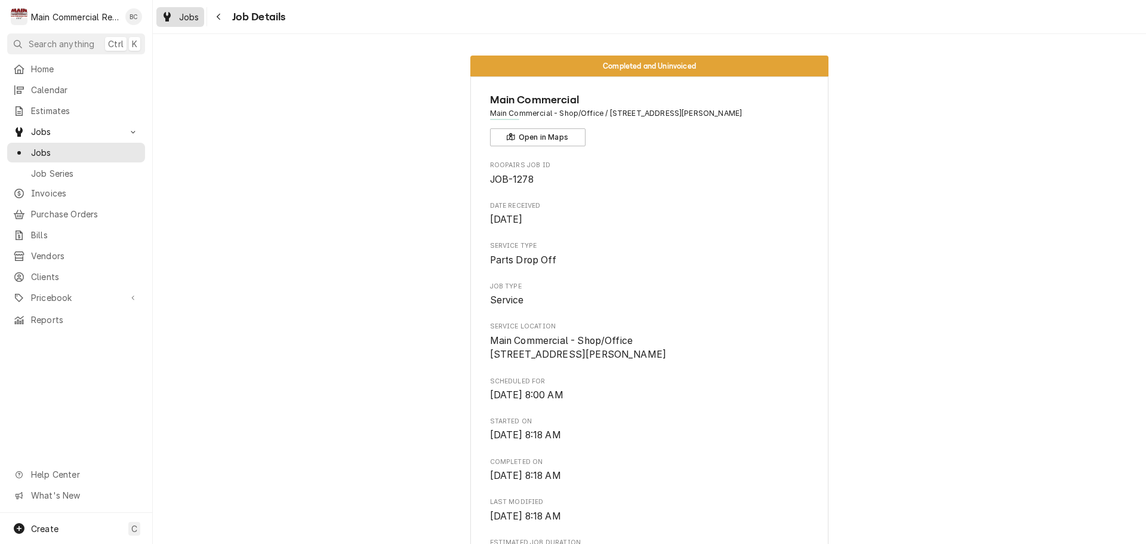
click at [193, 19] on span "Jobs" at bounding box center [189, 17] width 20 height 13
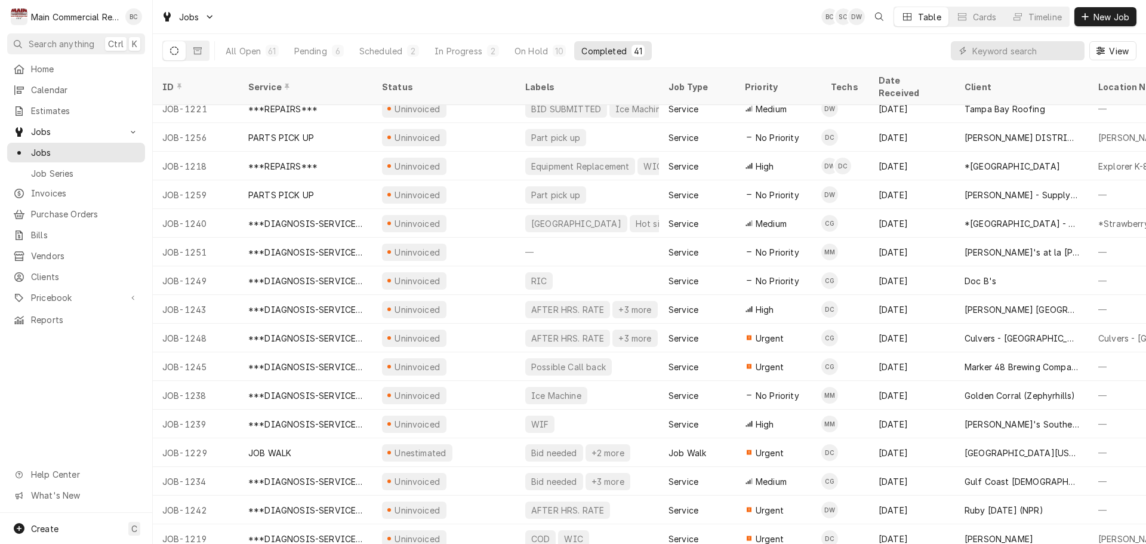
scroll to position [561, 0]
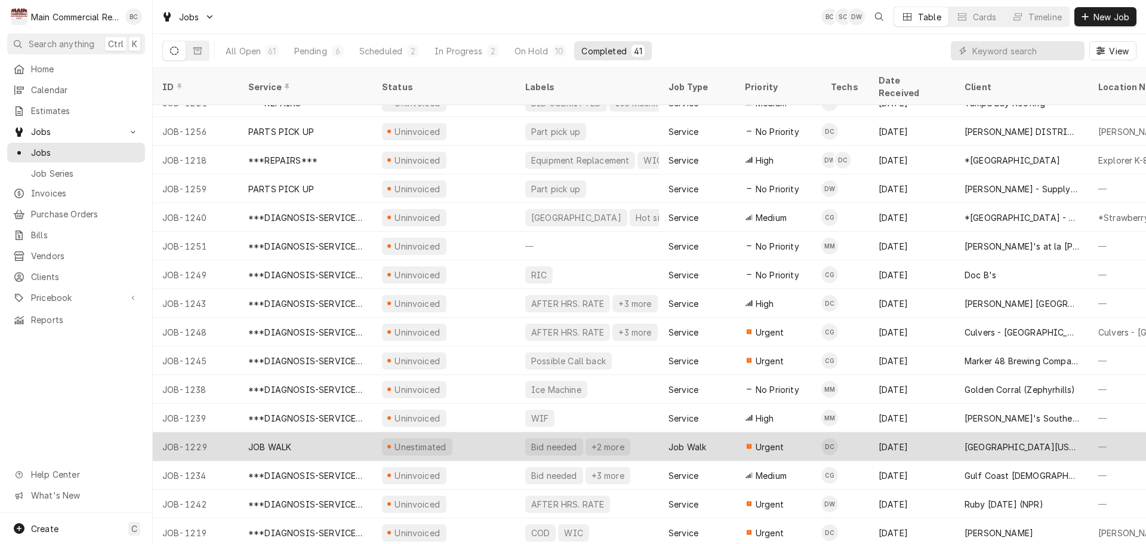
click at [298, 438] on div "JOB WALK" at bounding box center [306, 446] width 134 height 29
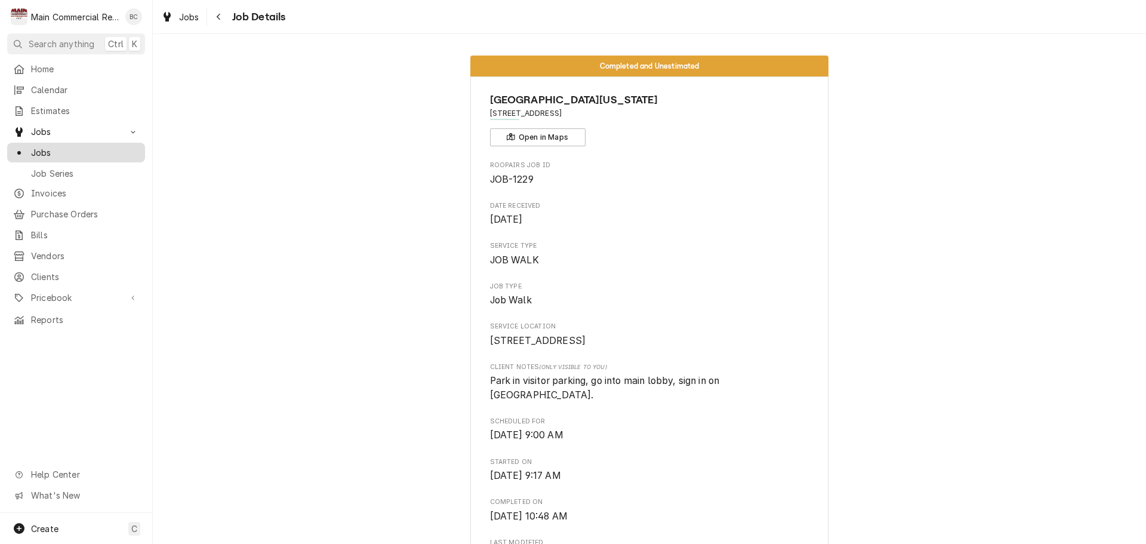
click at [86, 146] on span "Jobs" at bounding box center [85, 152] width 108 height 13
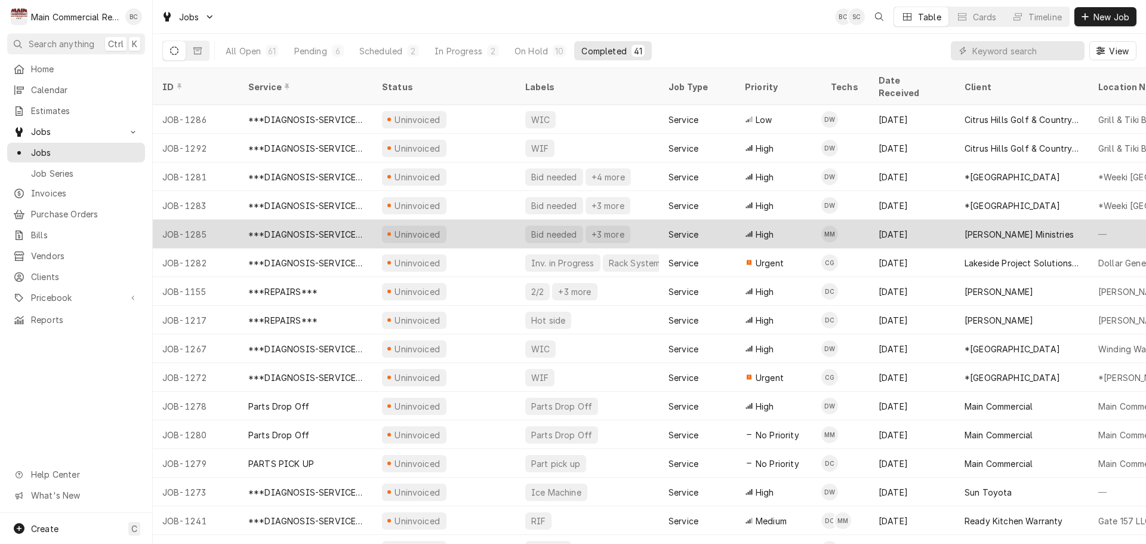
click at [352, 228] on div "***DIAGNOSIS-SERVICE CALL***" at bounding box center [305, 234] width 115 height 13
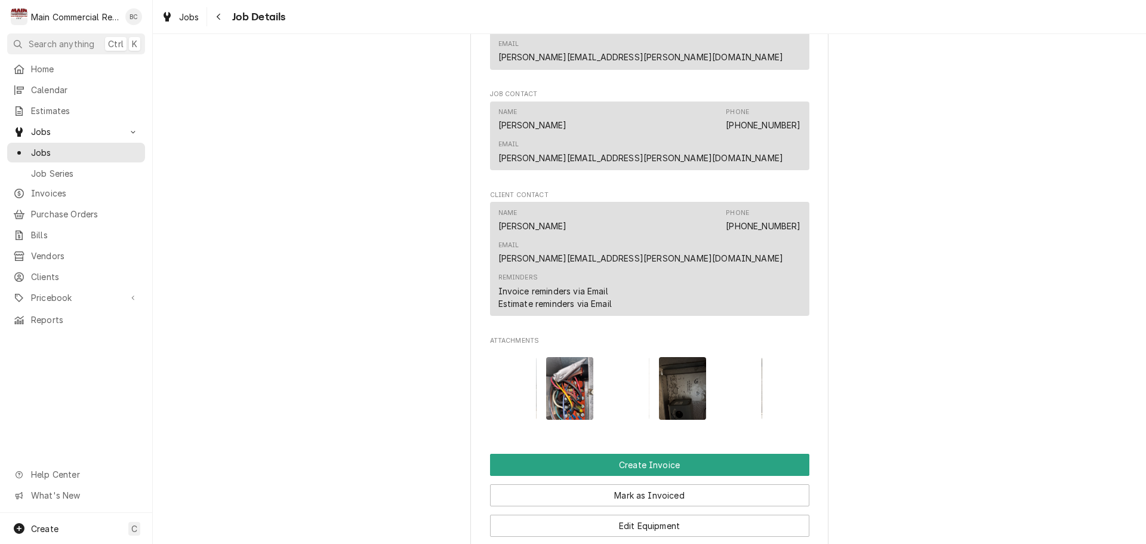
scroll to position [955, 0]
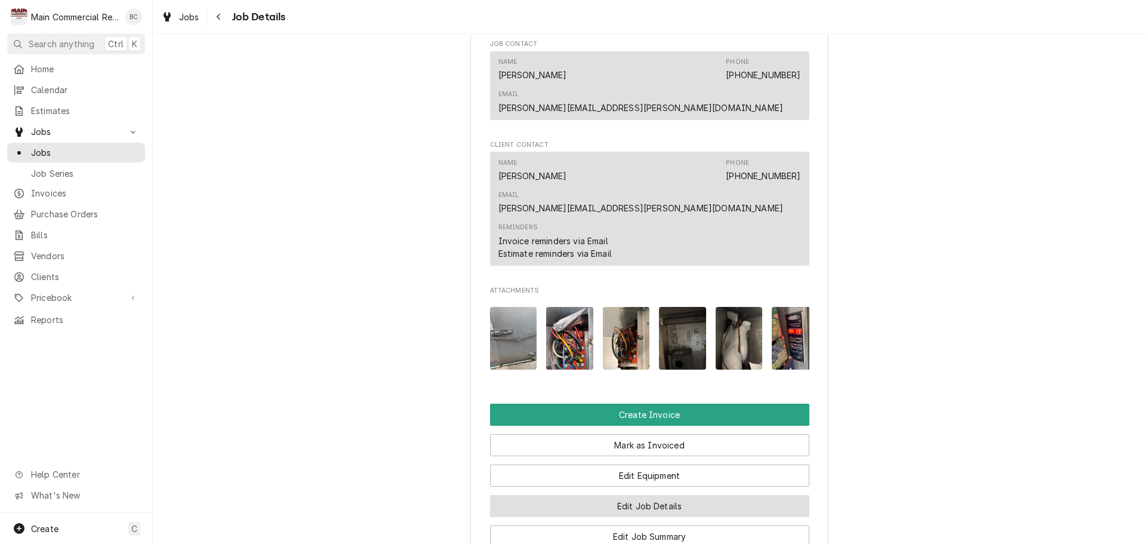
click at [634, 495] on button "Edit Job Details" at bounding box center [649, 506] width 319 height 22
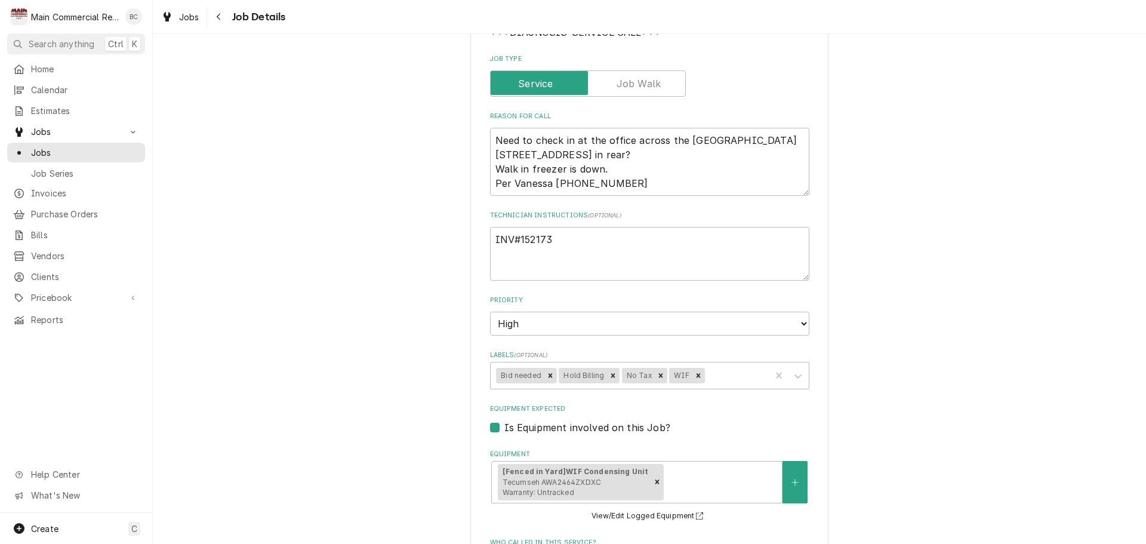
scroll to position [239, 0]
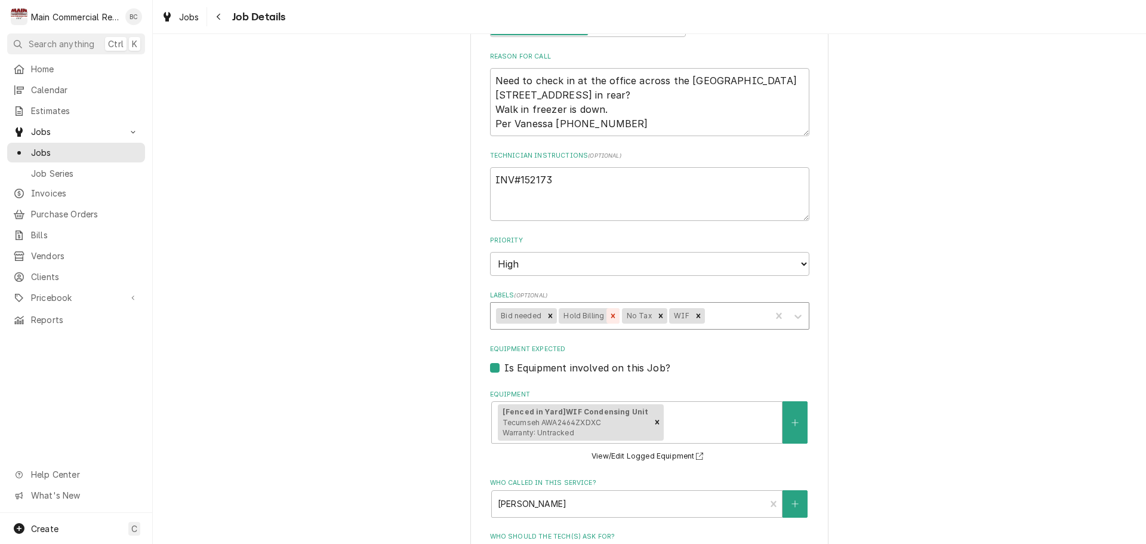
click at [609, 316] on icon "Remove Hold Billing" at bounding box center [613, 316] width 8 height 8
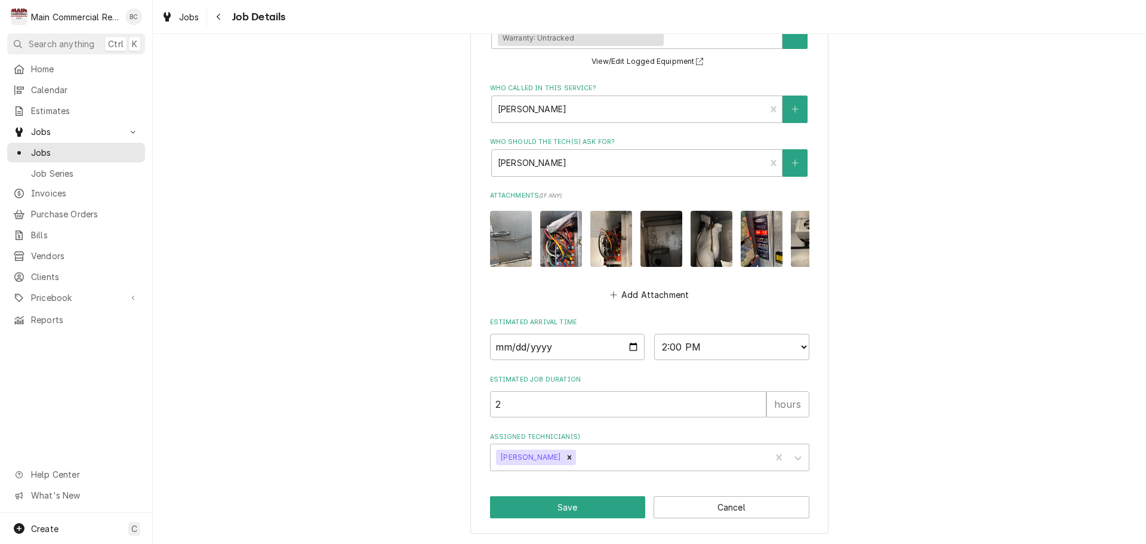
scroll to position [642, 0]
click at [560, 508] on button "Save" at bounding box center [568, 507] width 156 height 22
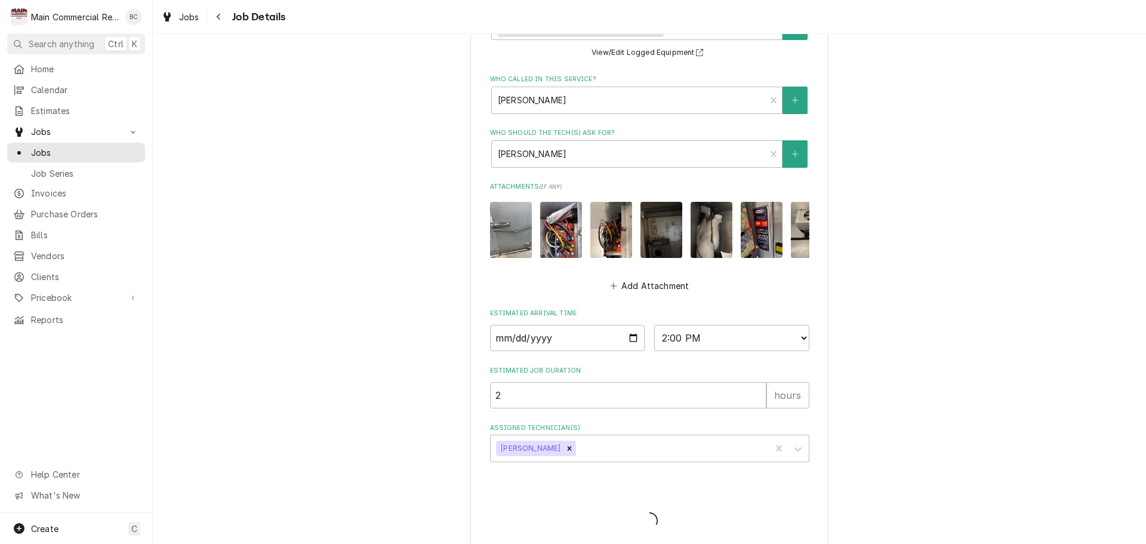
type textarea "x"
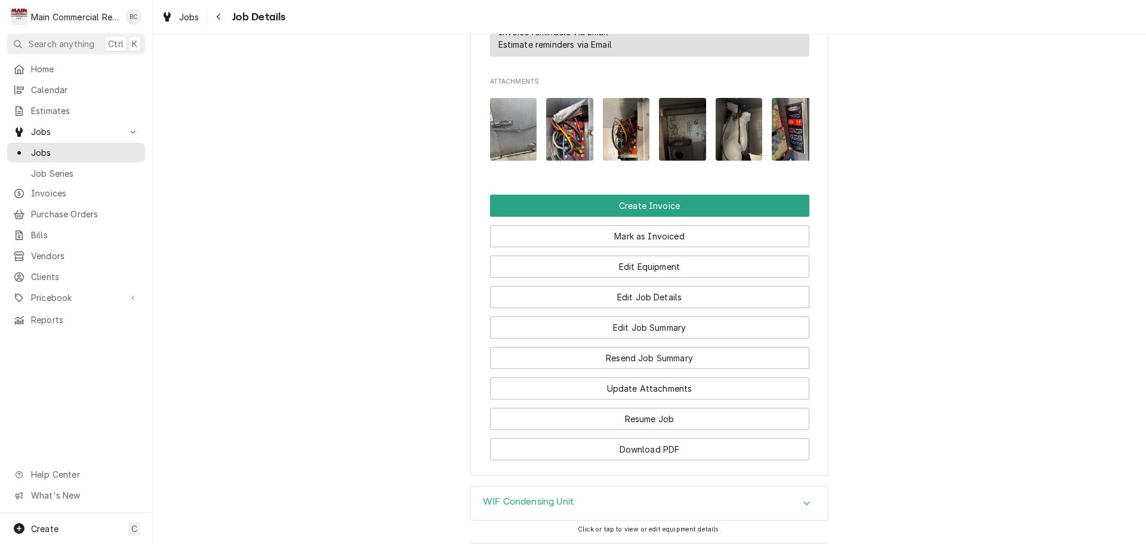
scroll to position [1253, 0]
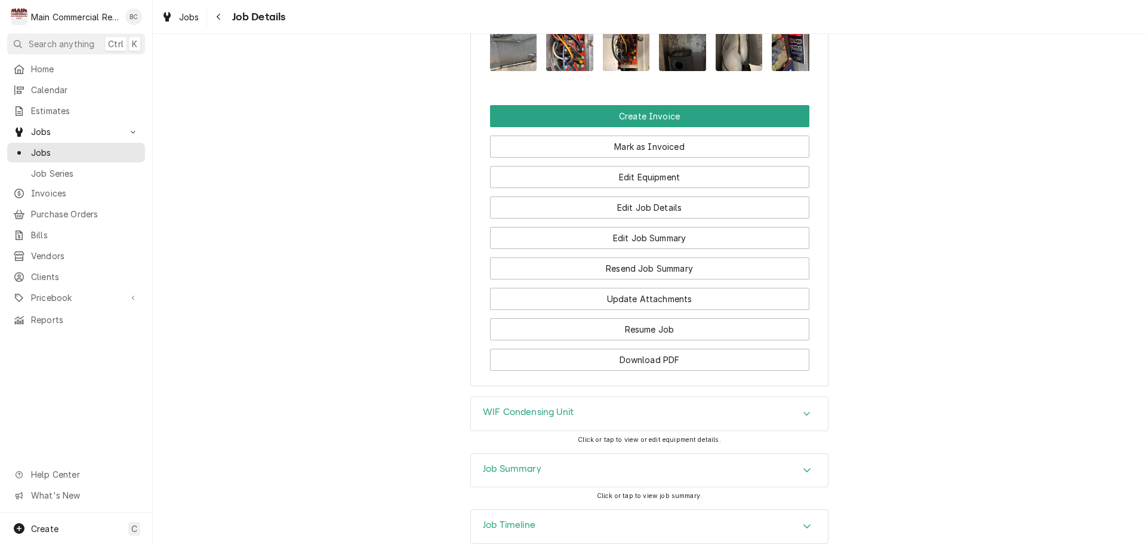
click at [514, 463] on h3 "Job Summary" at bounding box center [512, 468] width 58 height 11
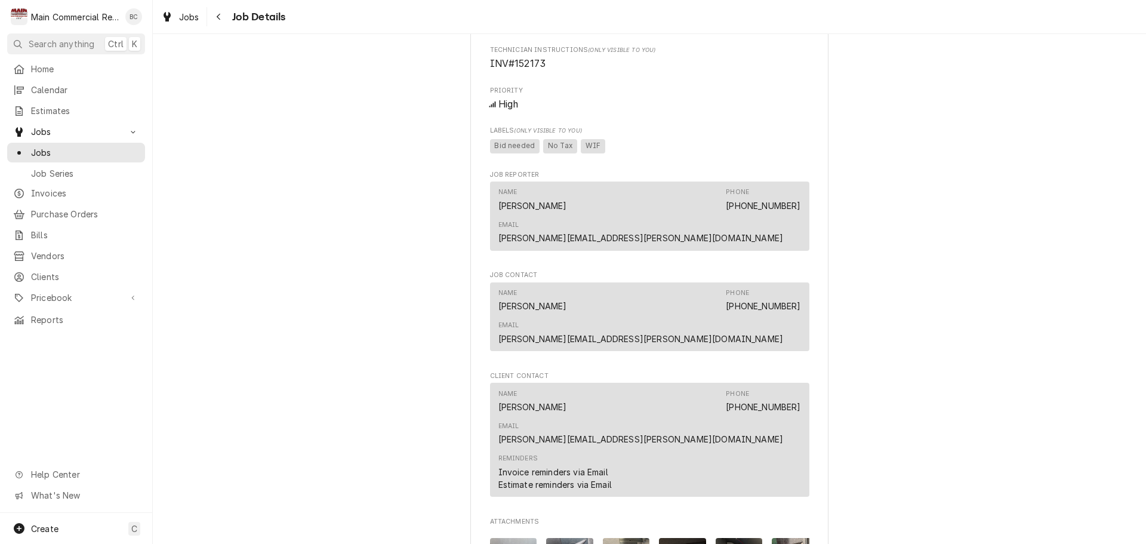
scroll to position [719, 0]
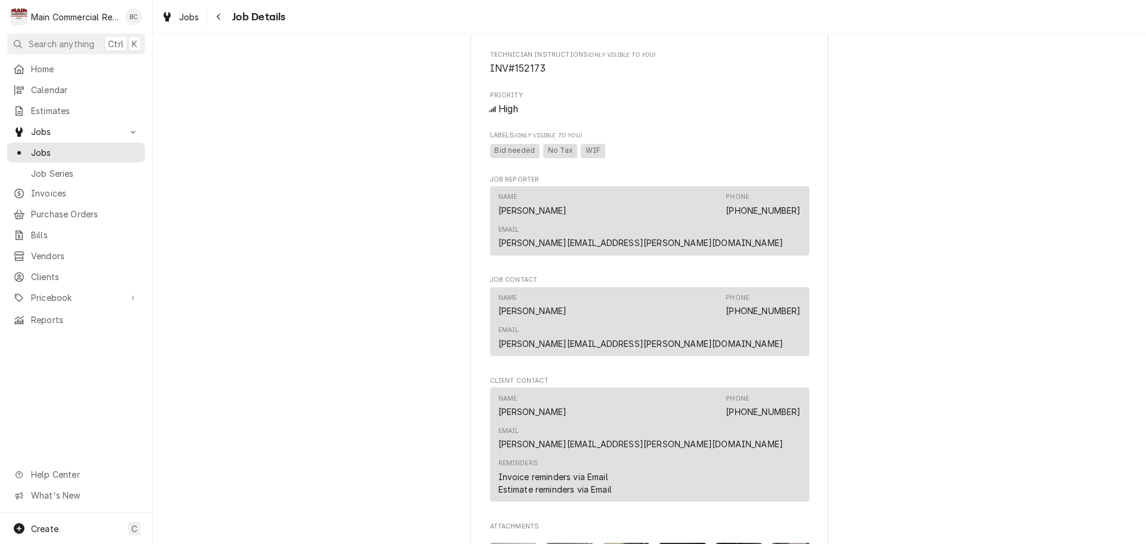
click at [590, 376] on span "Client Contact" at bounding box center [649, 381] width 319 height 10
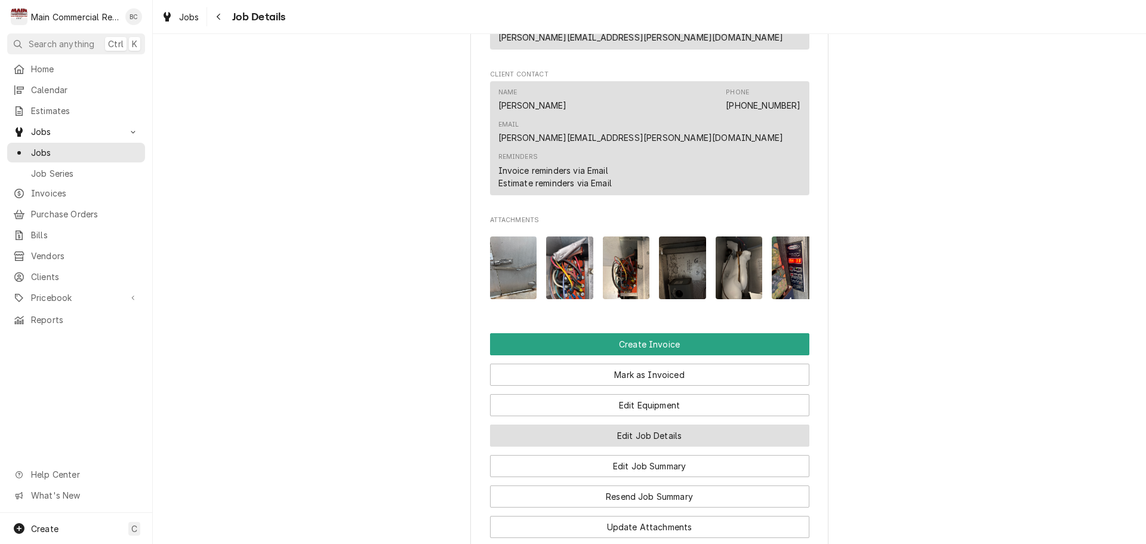
scroll to position [1137, 0]
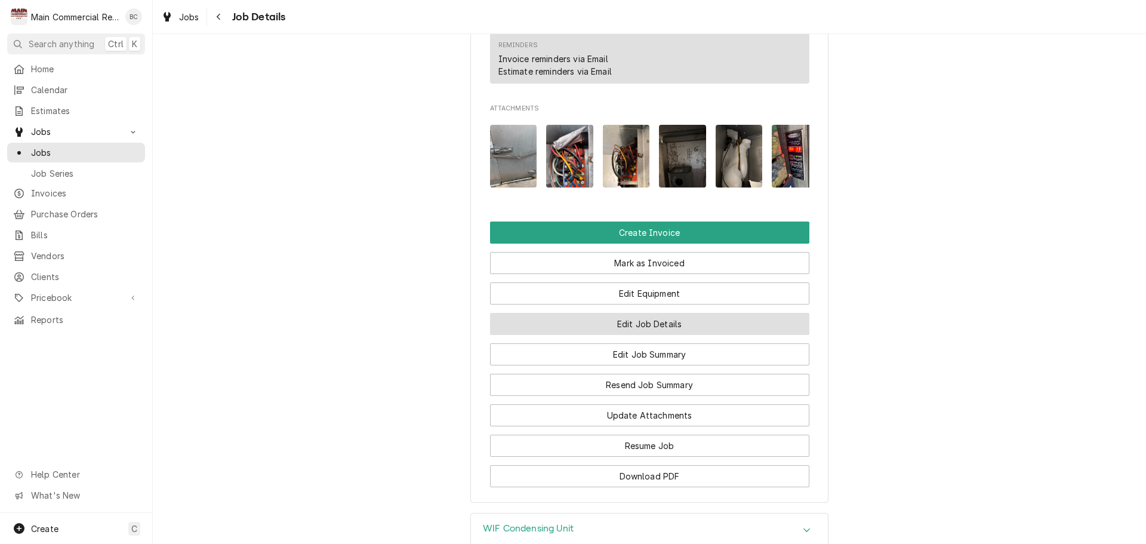
click at [646, 313] on button "Edit Job Details" at bounding box center [649, 324] width 319 height 22
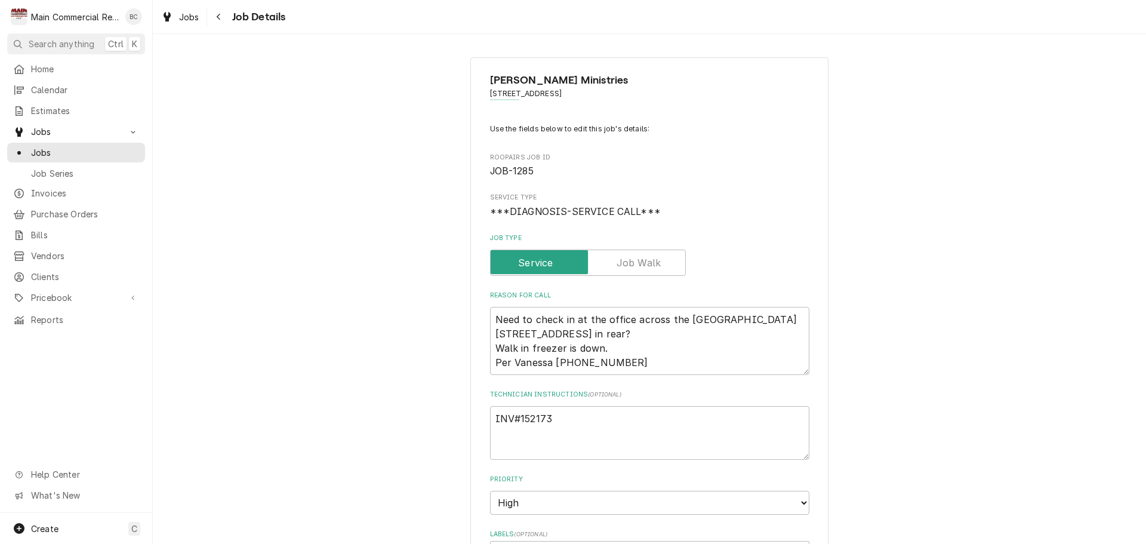
type textarea "x"
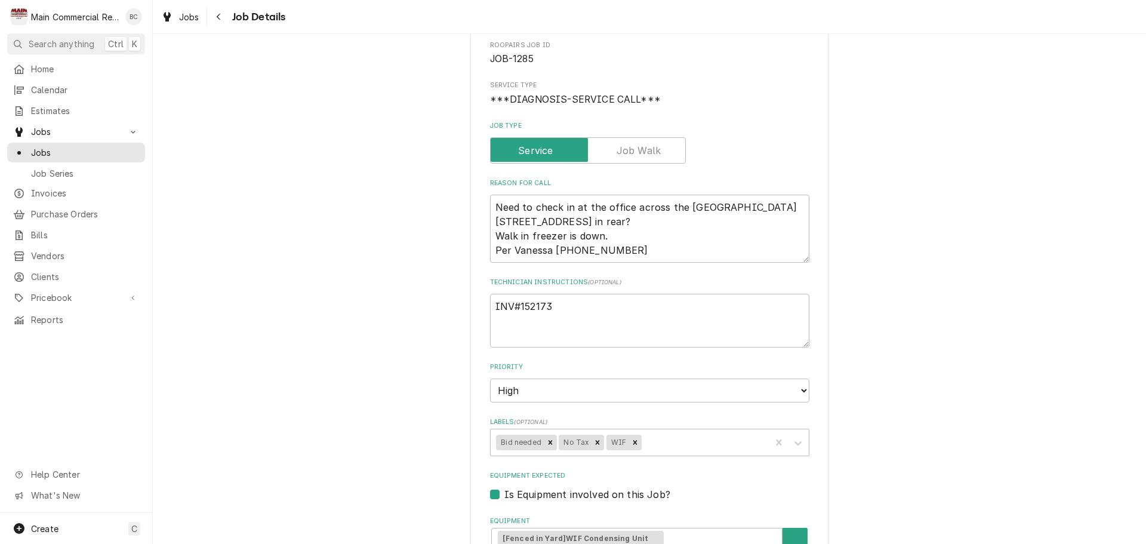
scroll to position [119, 0]
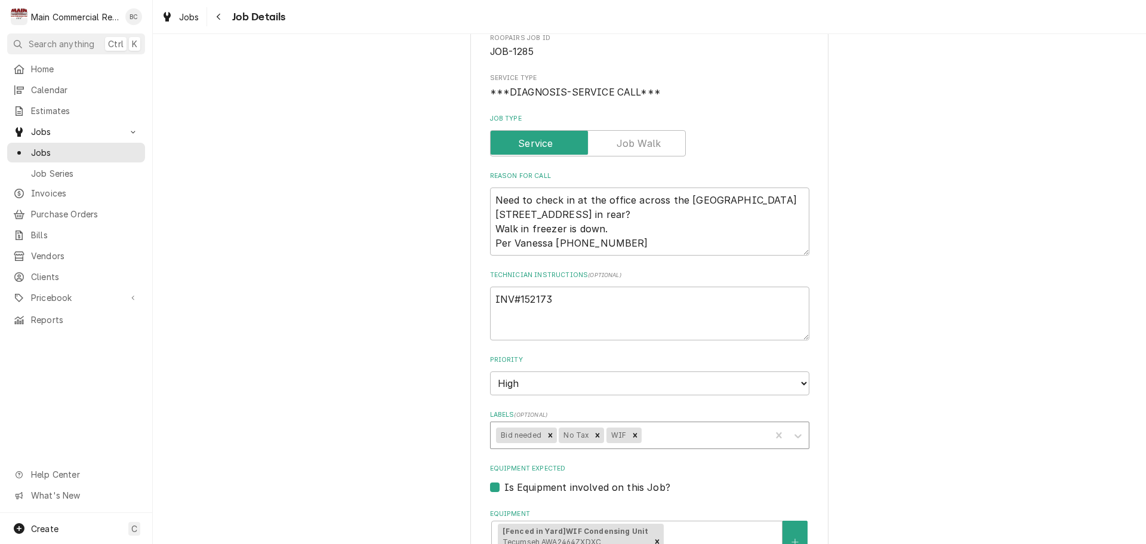
click at [651, 437] on div "Labels" at bounding box center [704, 434] width 121 height 21
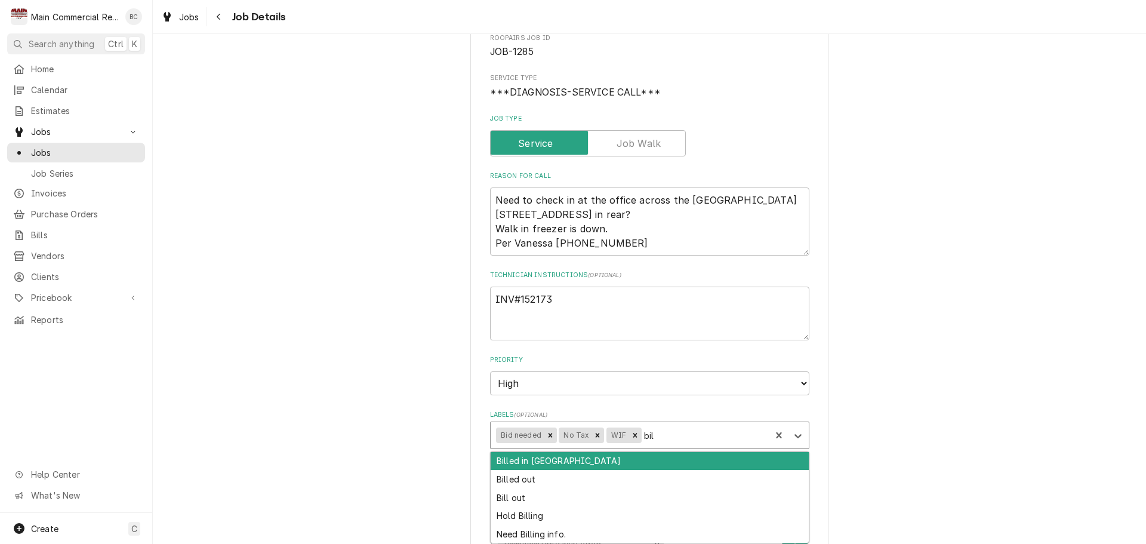
type input "bill"
click at [596, 464] on div "Billed in QBO" at bounding box center [650, 461] width 318 height 19
type textarea "x"
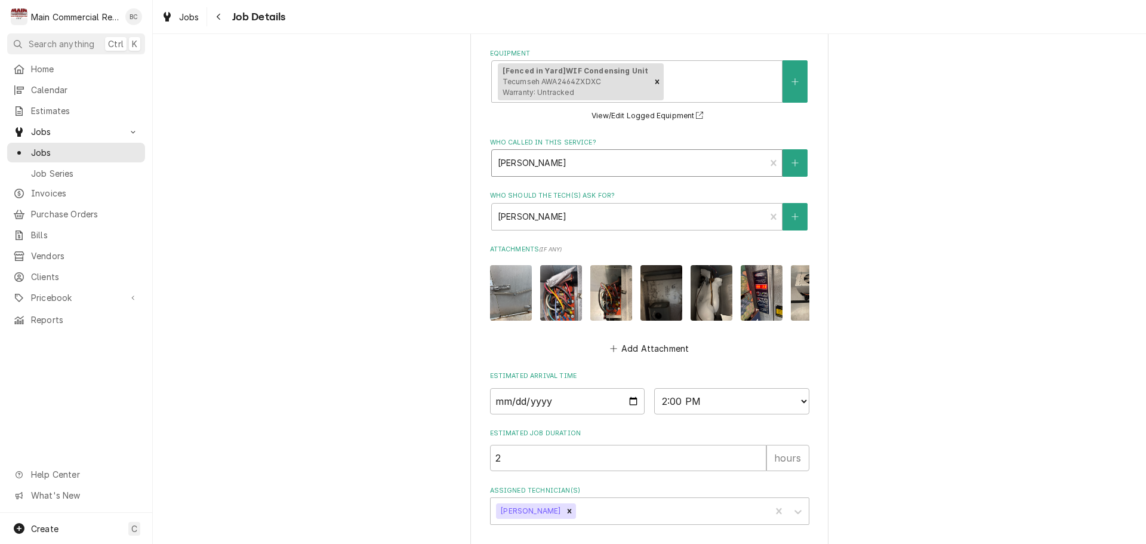
scroll to position [642, 0]
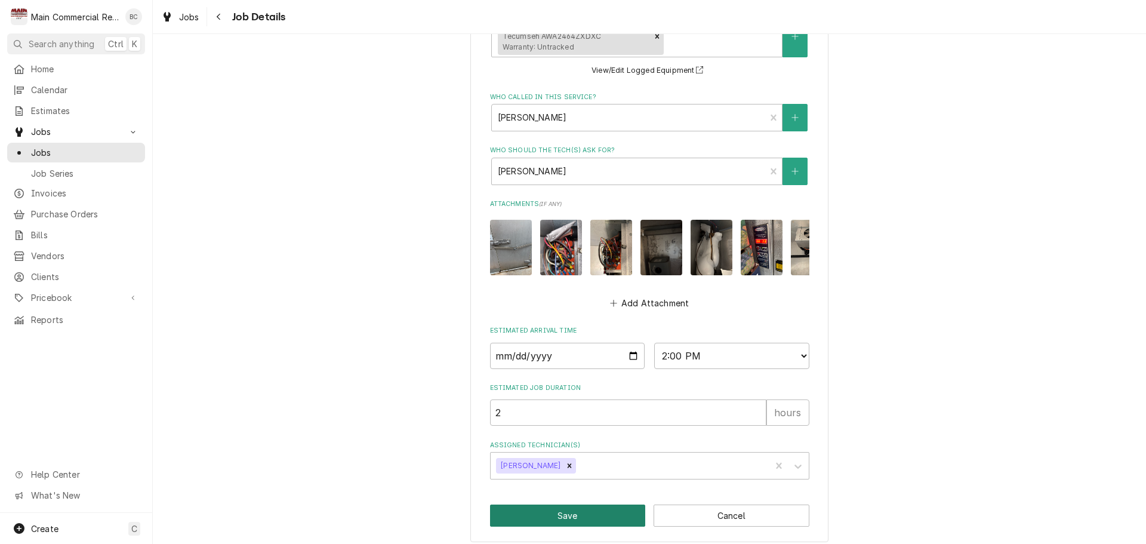
click at [576, 506] on button "Save" at bounding box center [568, 515] width 156 height 22
type textarea "x"
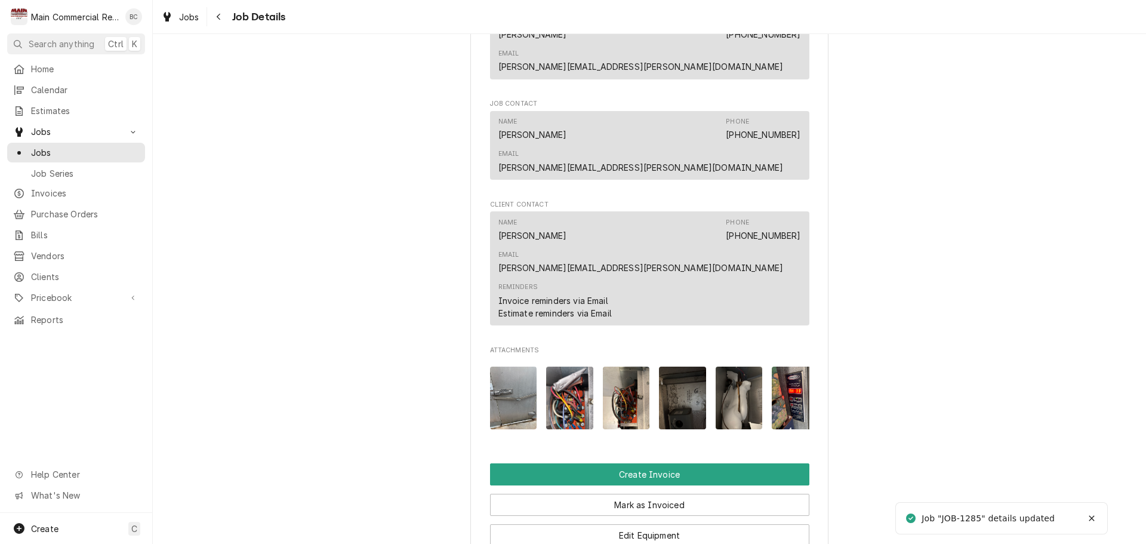
scroll to position [1074, 0]
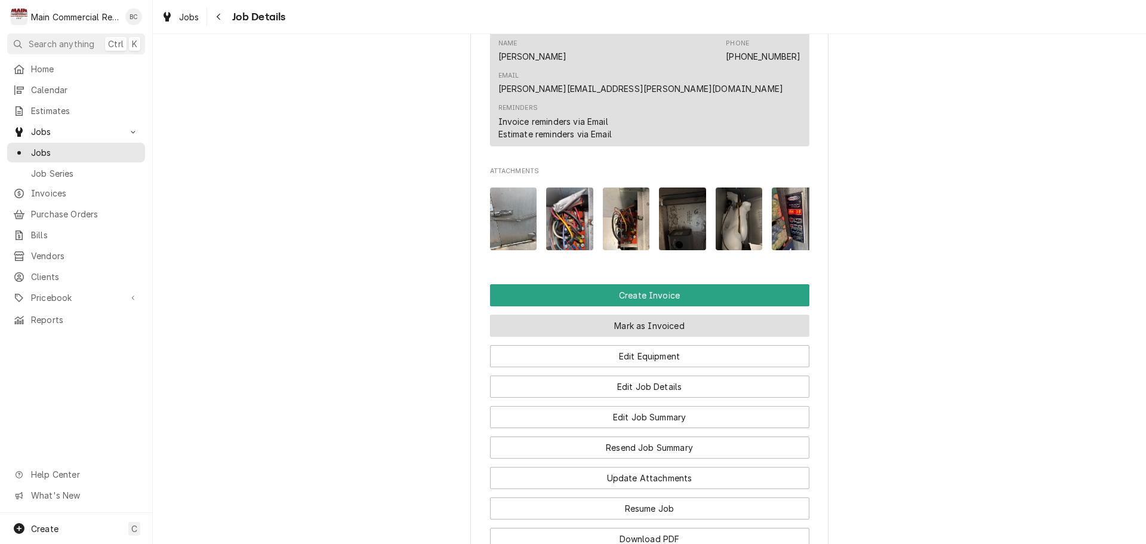
click at [666, 315] on button "Mark as Invoiced" at bounding box center [649, 326] width 319 height 22
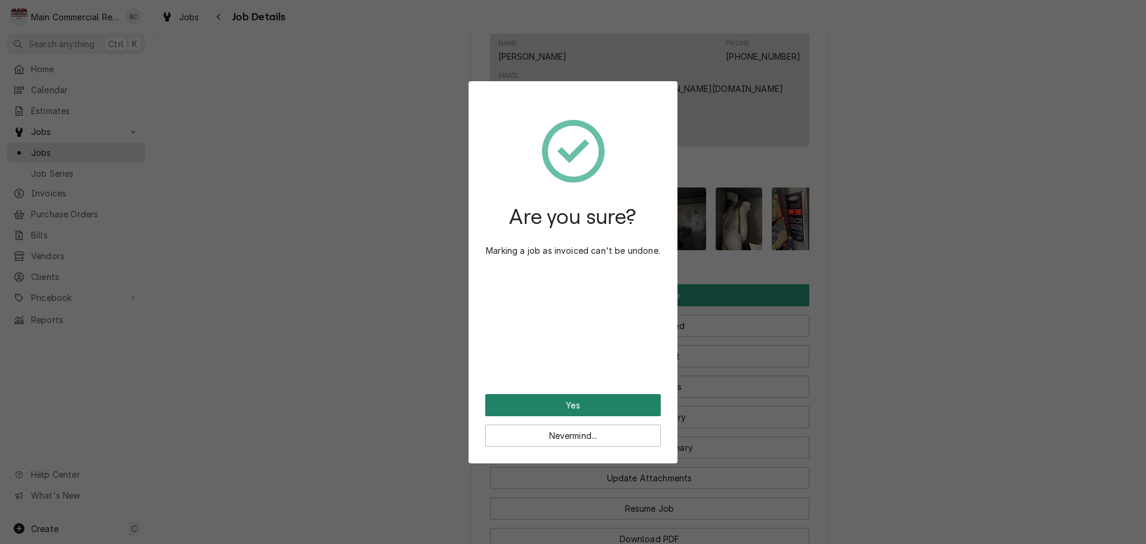
click at [569, 405] on button "Yes" at bounding box center [572, 405] width 175 height 22
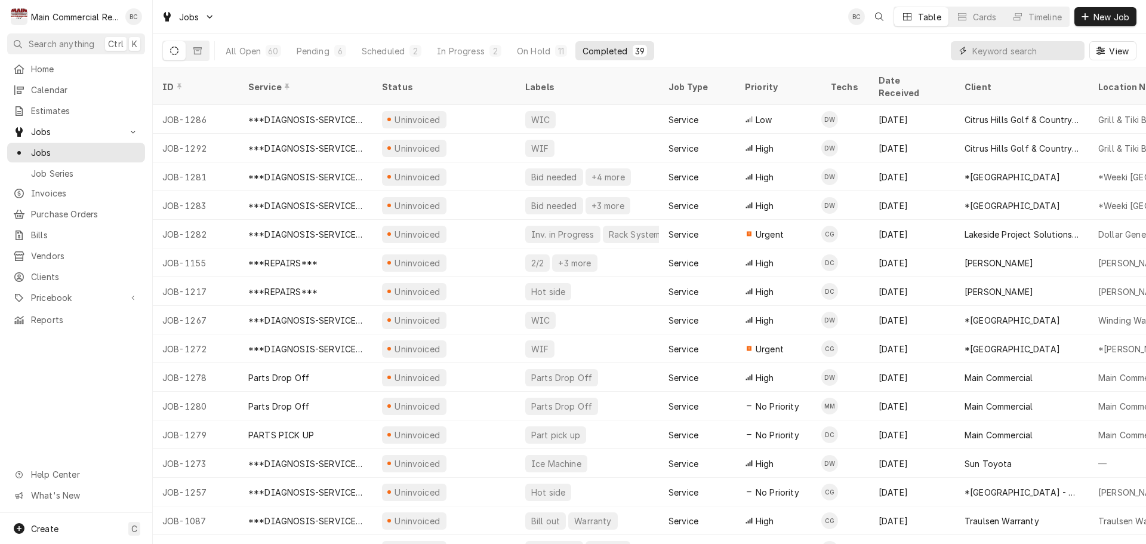
click at [994, 57] on input "Dynamic Content Wrapper" at bounding box center [1025, 50] width 106 height 19
type input "1241"
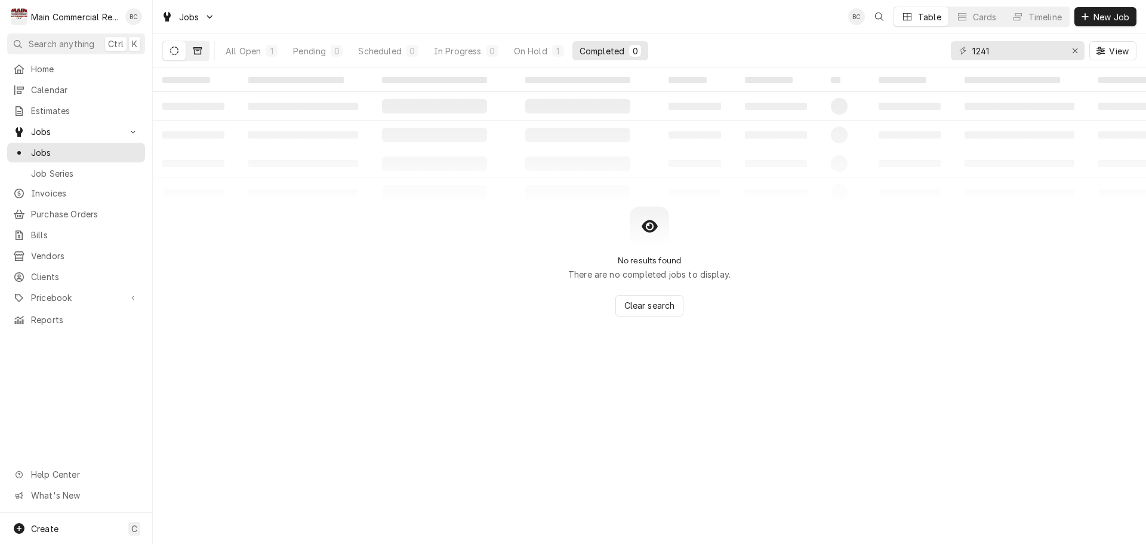
click at [190, 53] on button "Dynamic Content Wrapper" at bounding box center [197, 50] width 23 height 19
click at [199, 53] on icon "Dynamic Content Wrapper" at bounding box center [197, 51] width 8 height 8
click at [172, 53] on icon "Dynamic Content Wrapper" at bounding box center [174, 51] width 8 height 8
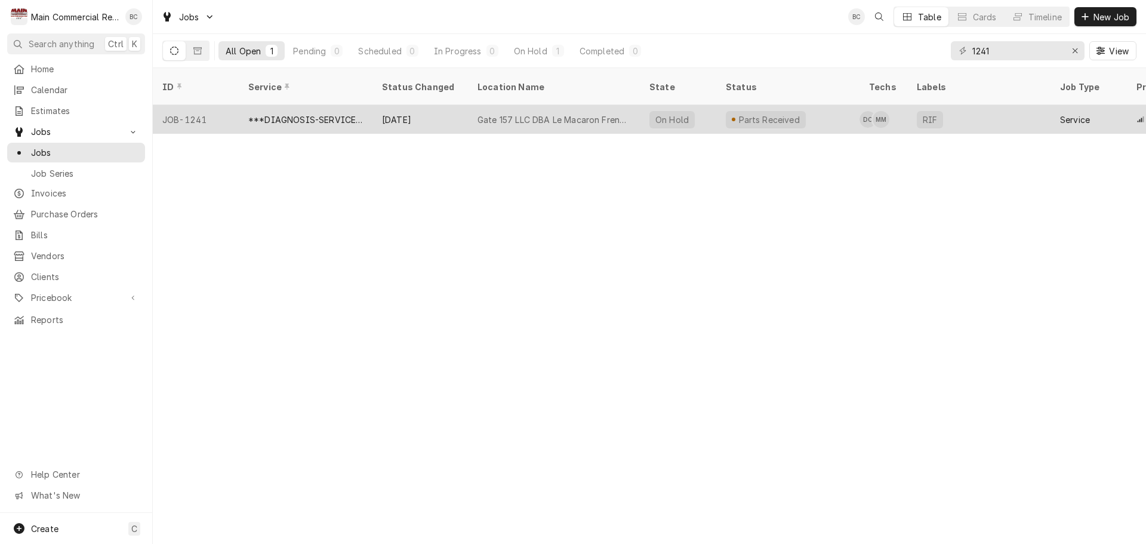
click at [314, 113] on div "***DIAGNOSIS-SERVICE CALL***" at bounding box center [305, 119] width 115 height 13
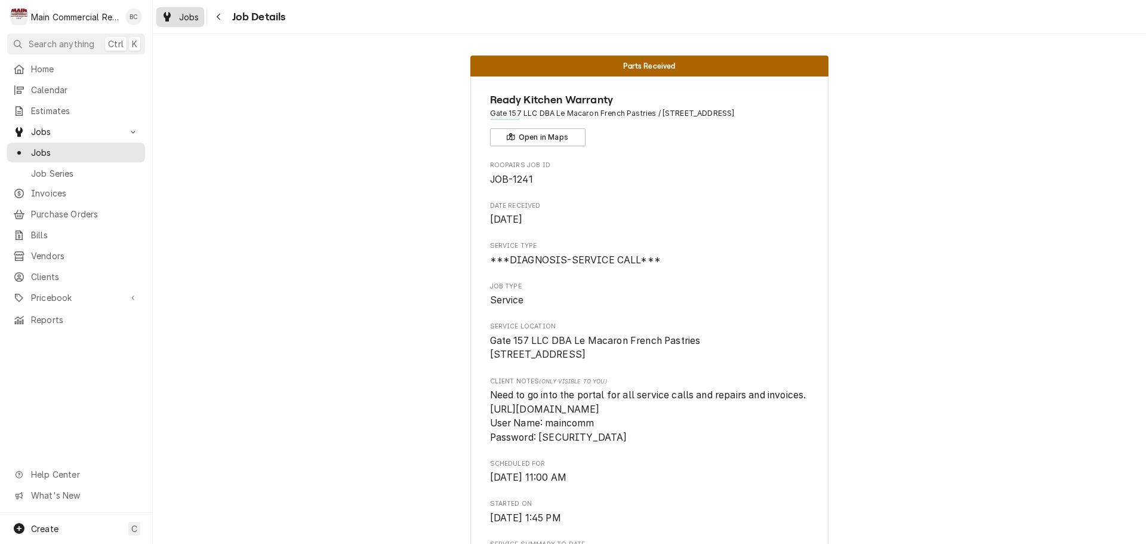
click at [190, 20] on span "Jobs" at bounding box center [189, 17] width 20 height 13
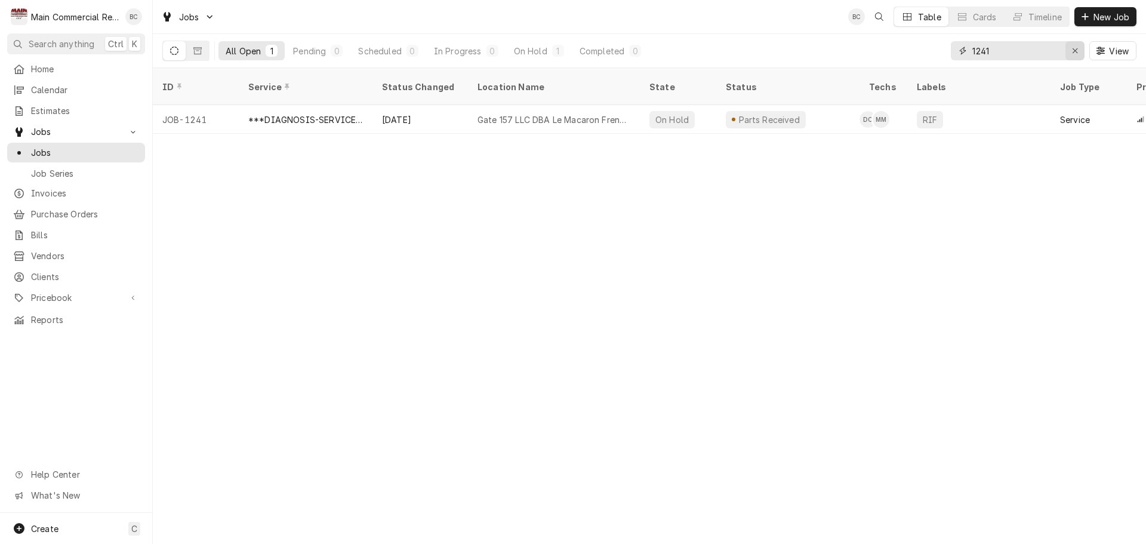
click at [1069, 54] on div "Erase input" at bounding box center [1075, 51] width 12 height 12
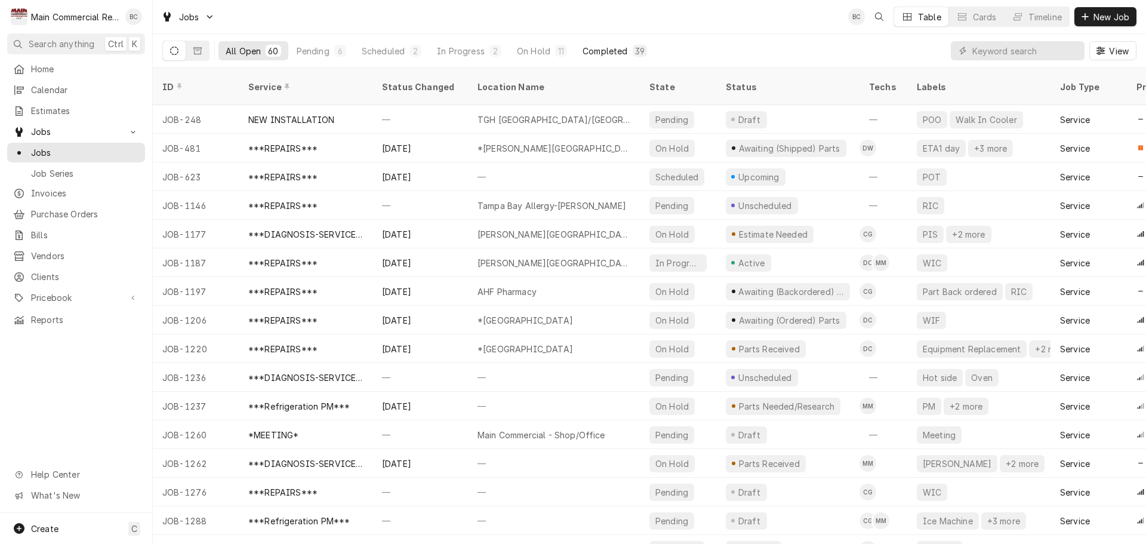
click at [605, 50] on div "Completed" at bounding box center [605, 51] width 45 height 13
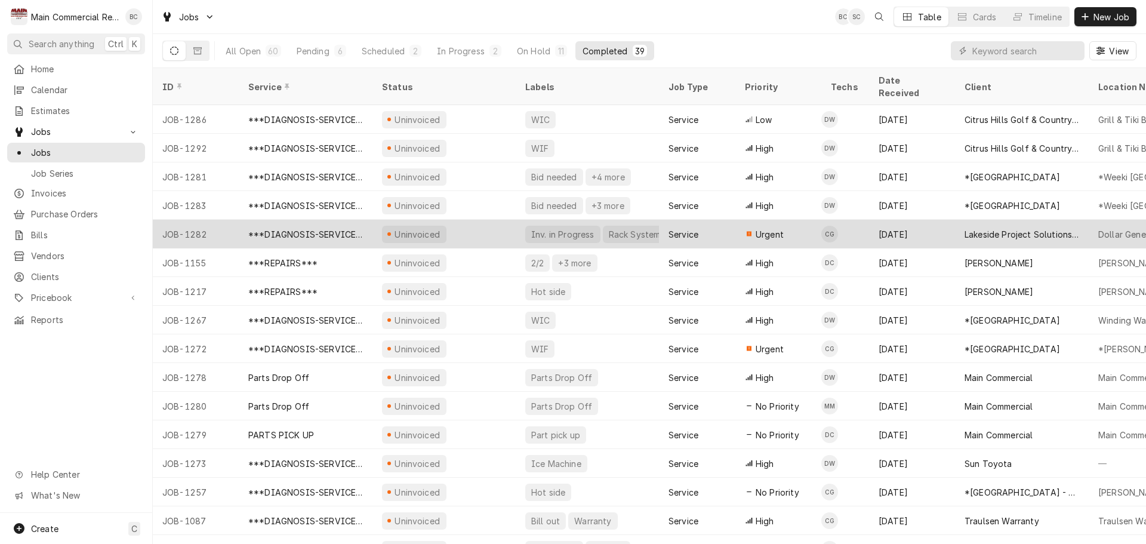
click at [335, 228] on div "***DIAGNOSIS-SERVICE CALL***" at bounding box center [305, 234] width 115 height 13
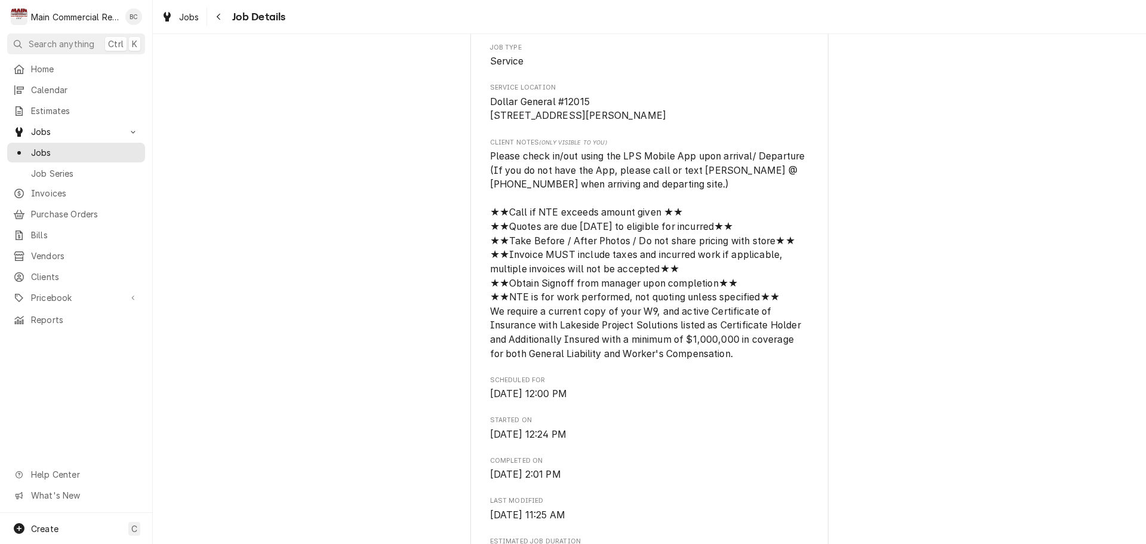
scroll to position [179, 0]
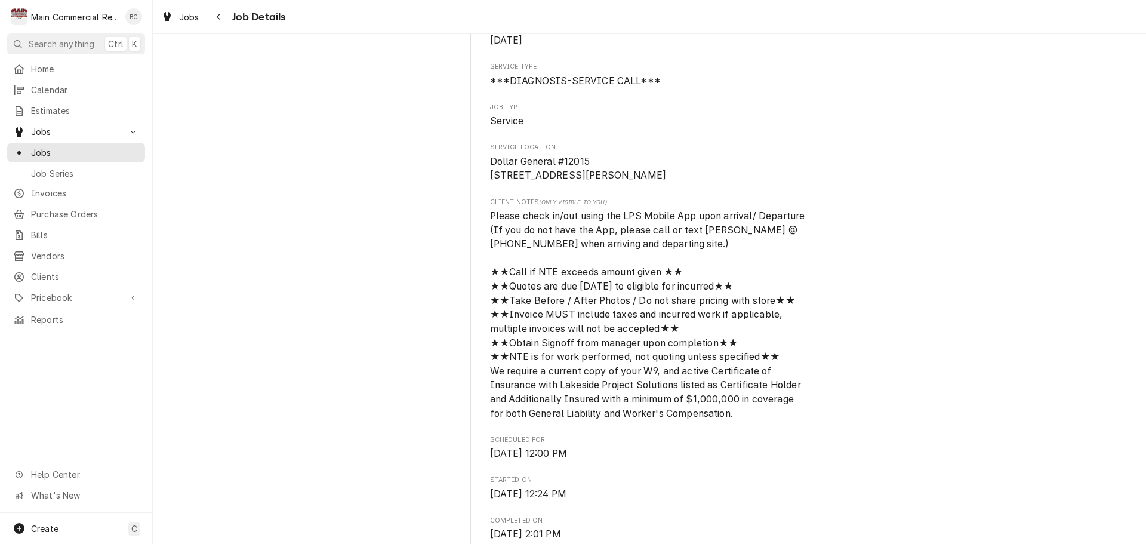
drag, startPoint x: 483, startPoint y: 168, endPoint x: 612, endPoint y: 192, distance: 130.5
copy span "Dollar General #12015 7241 FL-54 New Port Richey, FL 34653"
drag, startPoint x: 59, startPoint y: 184, endPoint x: 525, endPoint y: 175, distance: 465.6
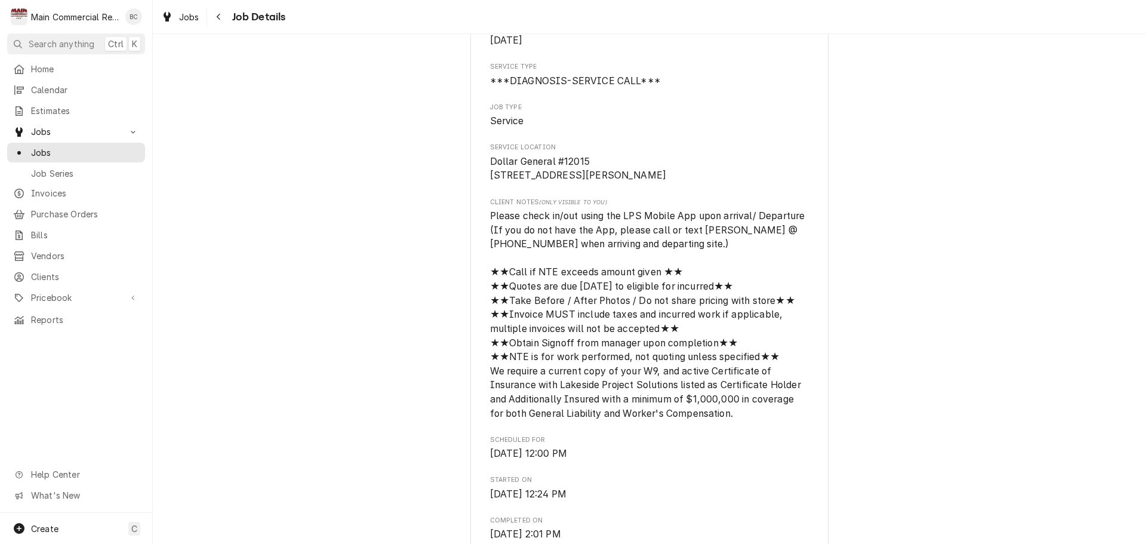
copy span "Dollar General #12015 7241 FL-54 New Port Richey, FL 34653"
drag, startPoint x: 144, startPoint y: 230, endPoint x: 502, endPoint y: 178, distance: 361.3
click at [497, 178] on span "Dollar General #12015 [STREET_ADDRESS][PERSON_NAME]" at bounding box center [578, 169] width 177 height 26
drag, startPoint x: 485, startPoint y: 162, endPoint x: 633, endPoint y: 195, distance: 152.1
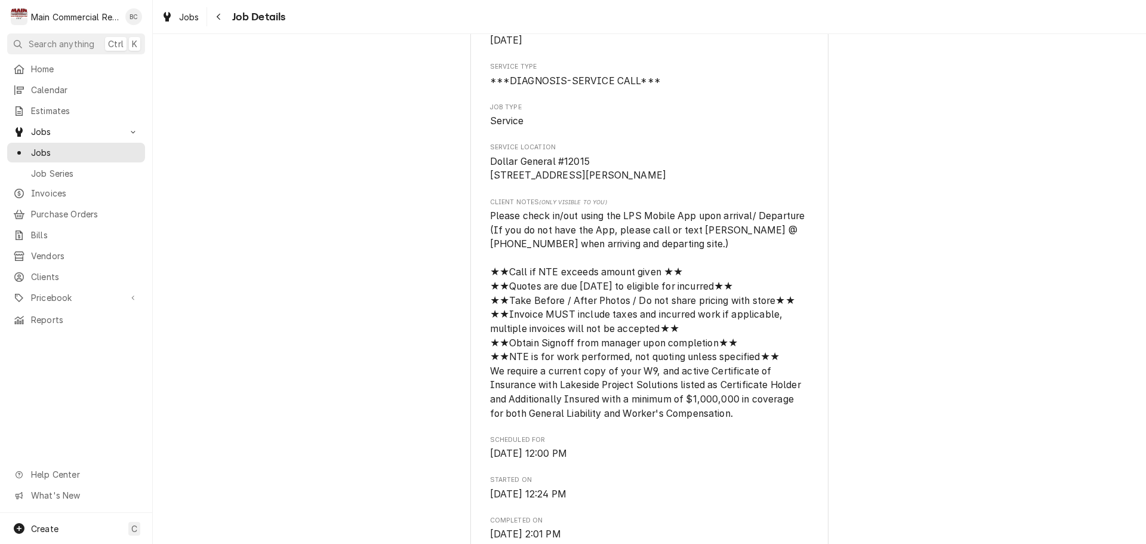
copy span "Dollar General #12015 7241 FL-54 New Port Richey, FL 34653"
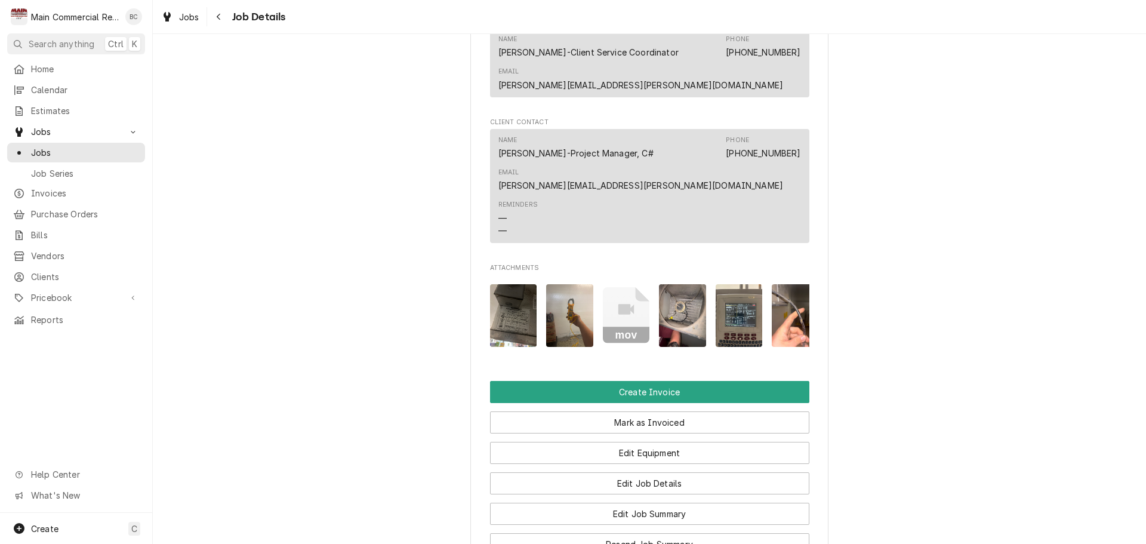
scroll to position [1373, 0]
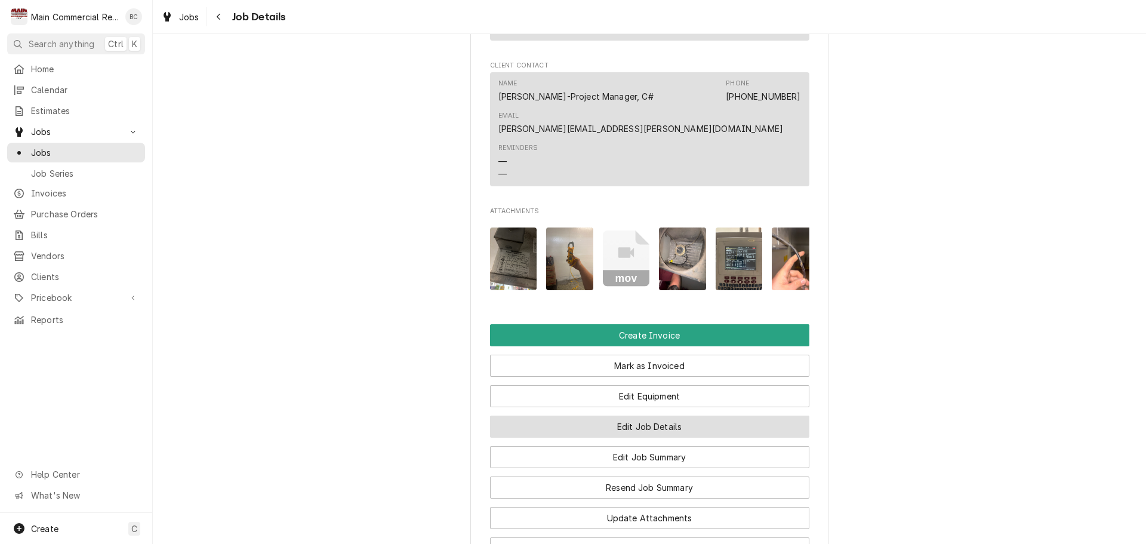
click at [633, 423] on button "Edit Job Details" at bounding box center [649, 426] width 319 height 22
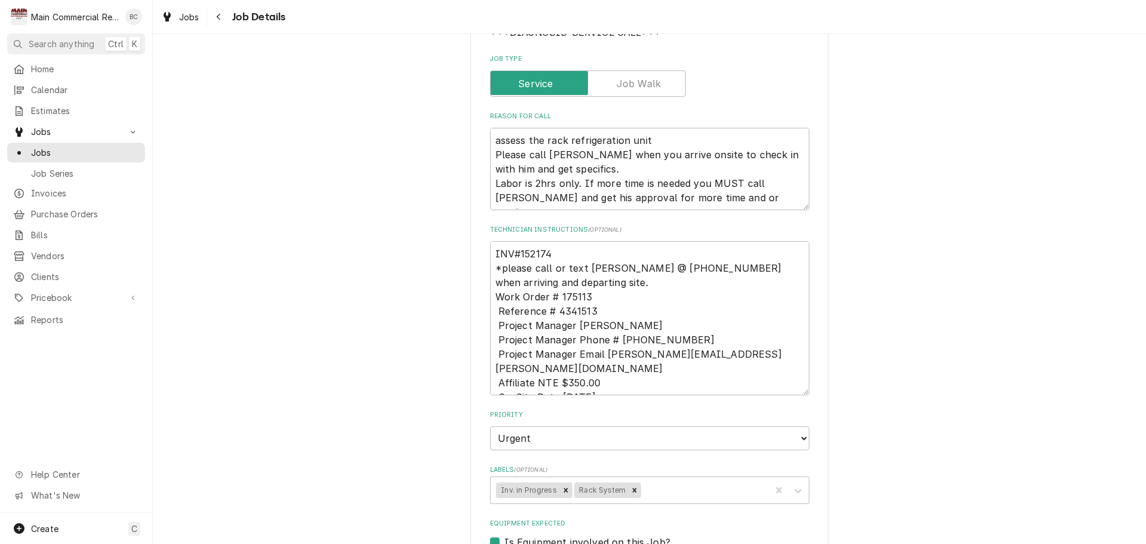
scroll to position [239, 0]
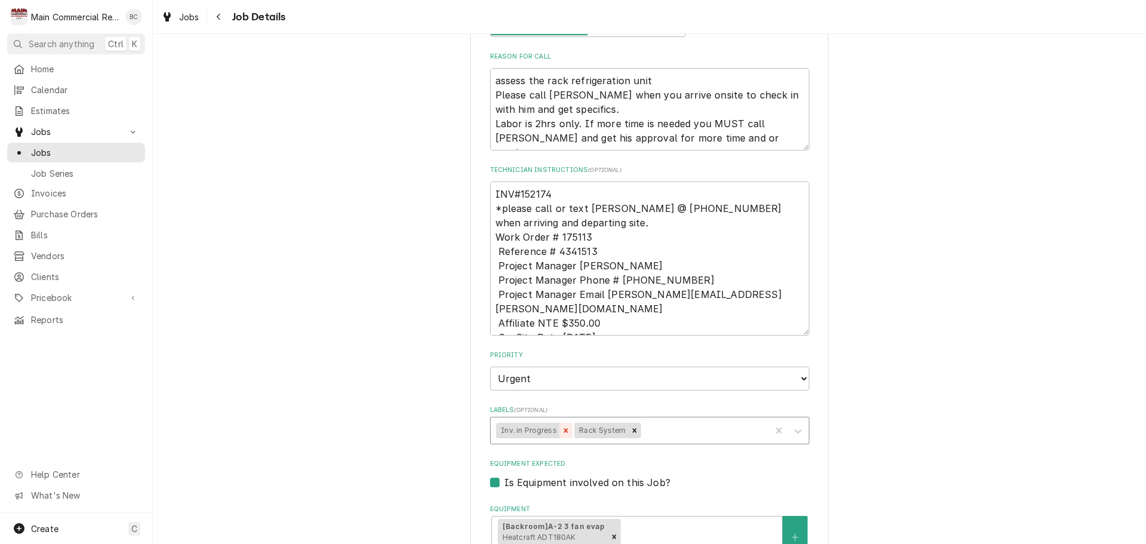
click at [562, 429] on icon "Remove Inv. in Progress" at bounding box center [566, 430] width 8 height 8
type textarea "x"
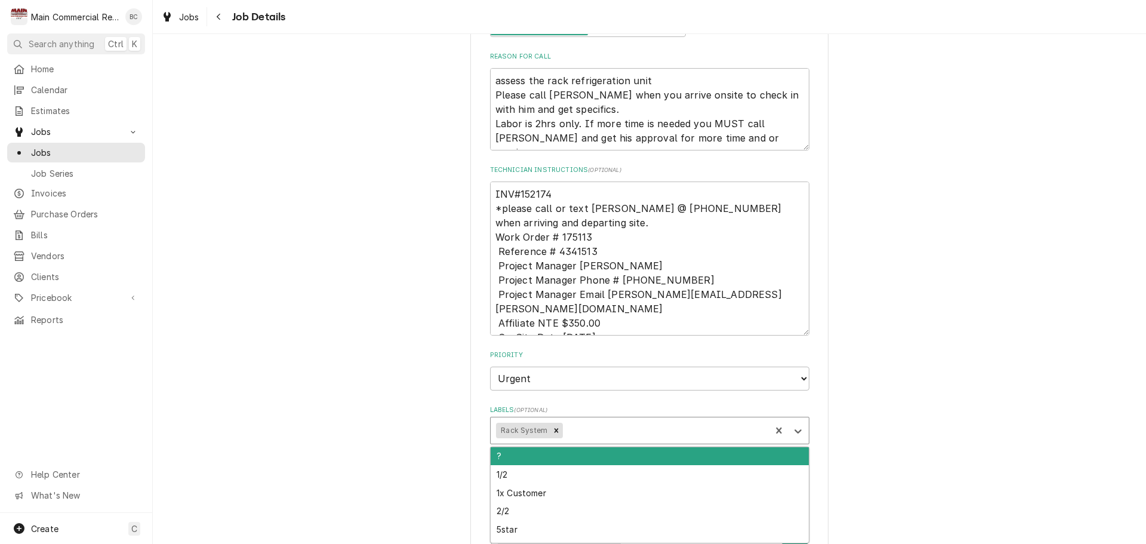
click at [570, 432] on div "Labels" at bounding box center [665, 430] width 200 height 21
type input "bill"
click at [550, 458] on div "Billed in QBO" at bounding box center [650, 456] width 318 height 19
type textarea "x"
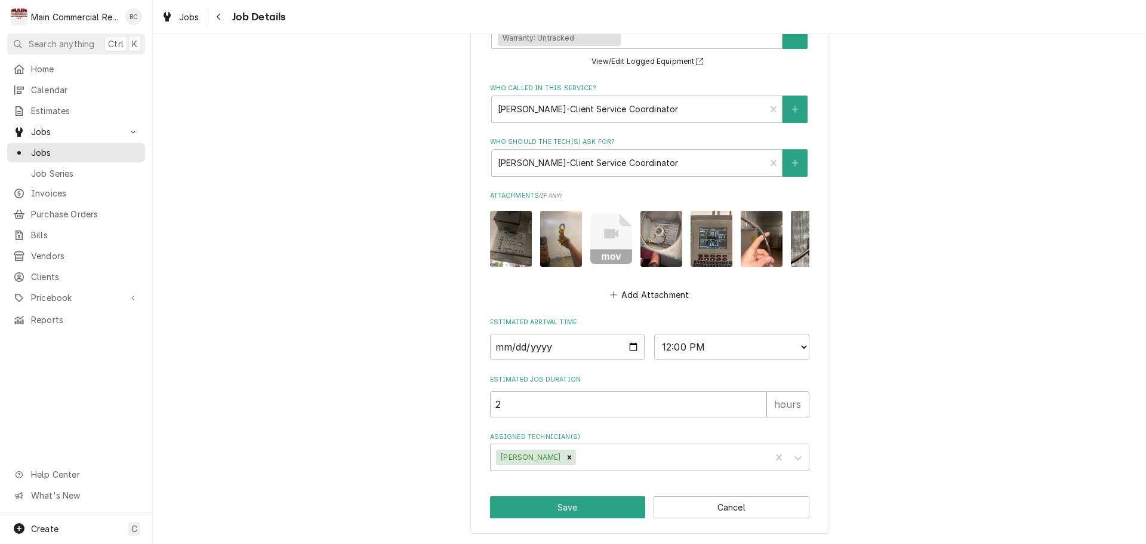
scroll to position [757, 0]
click at [563, 500] on button "Save" at bounding box center [568, 507] width 156 height 22
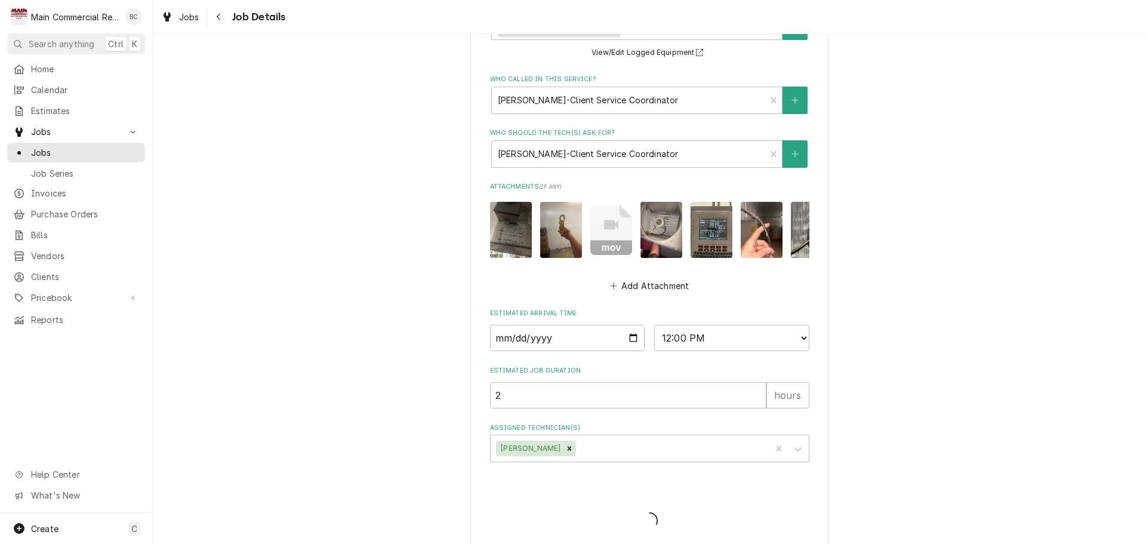
type textarea "x"
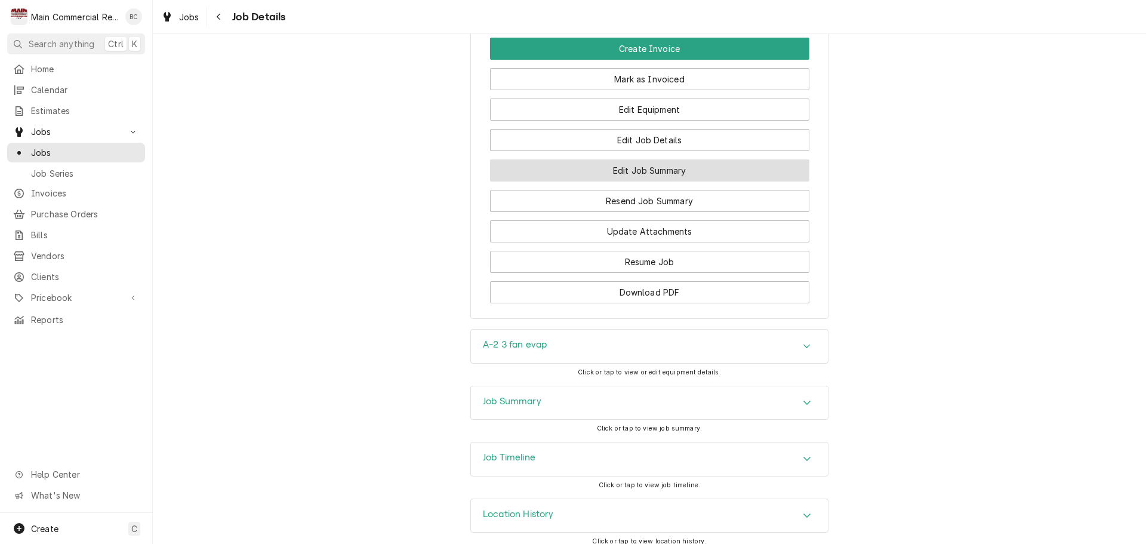
scroll to position [1665, 0]
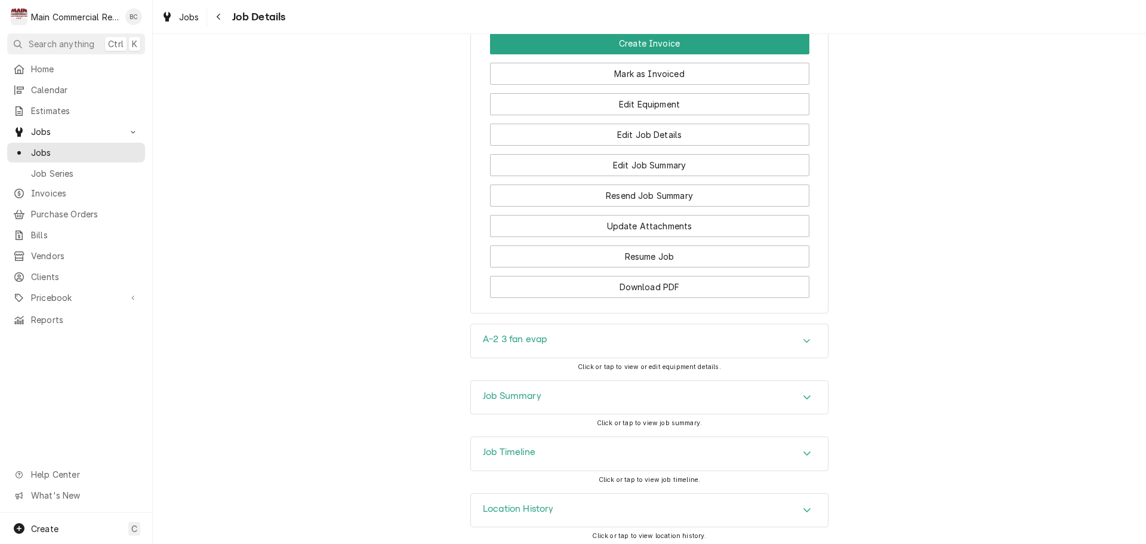
click at [511, 393] on h3 "Job Summary" at bounding box center [512, 395] width 58 height 11
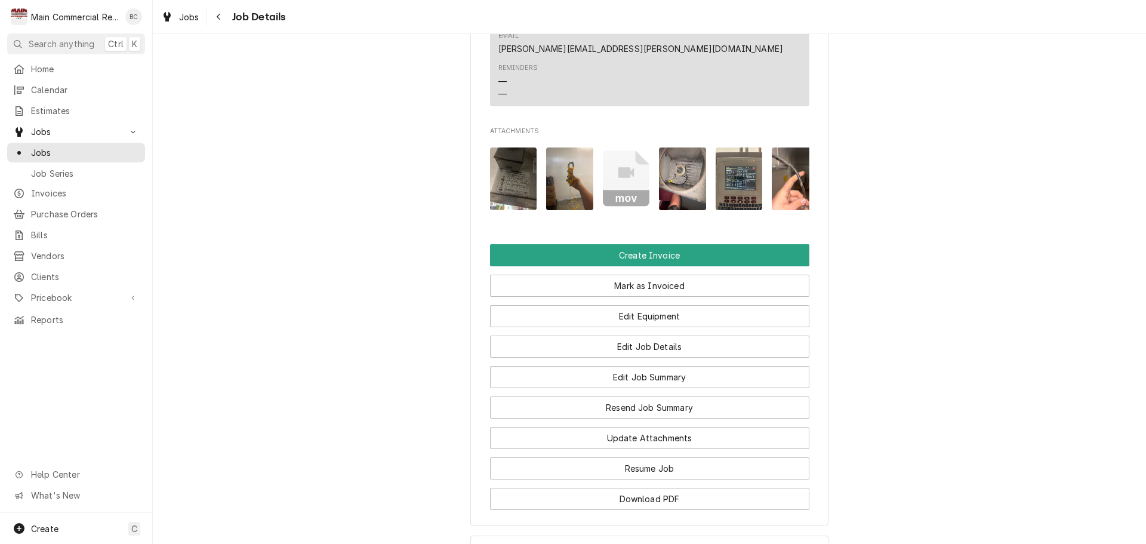
scroll to position [1426, 0]
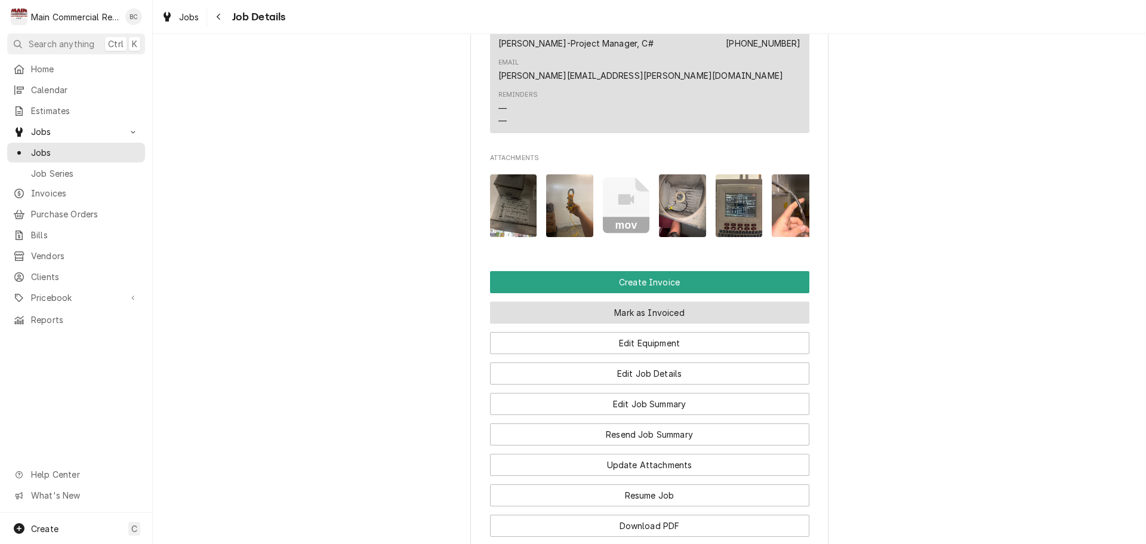
click at [643, 310] on button "Mark as Invoiced" at bounding box center [649, 312] width 319 height 22
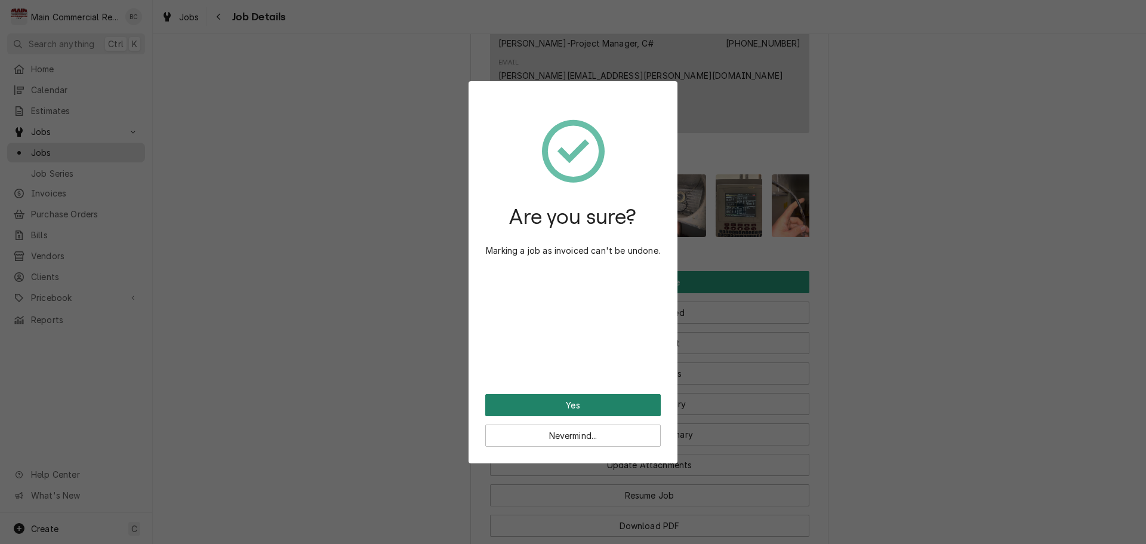
click at [571, 408] on button "Yes" at bounding box center [572, 405] width 175 height 22
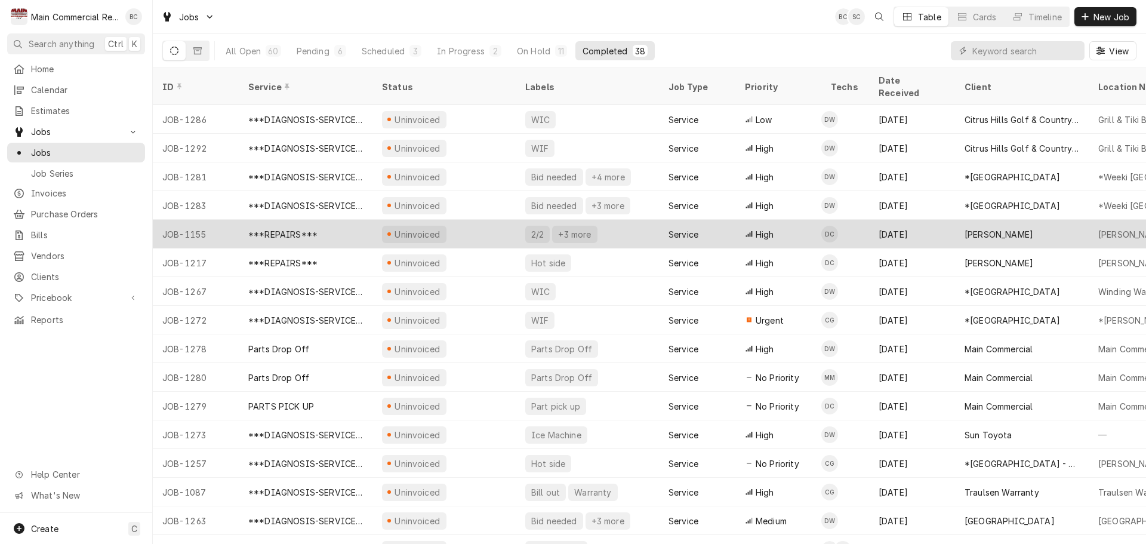
click at [323, 225] on div "***REPAIRS***" at bounding box center [306, 234] width 134 height 29
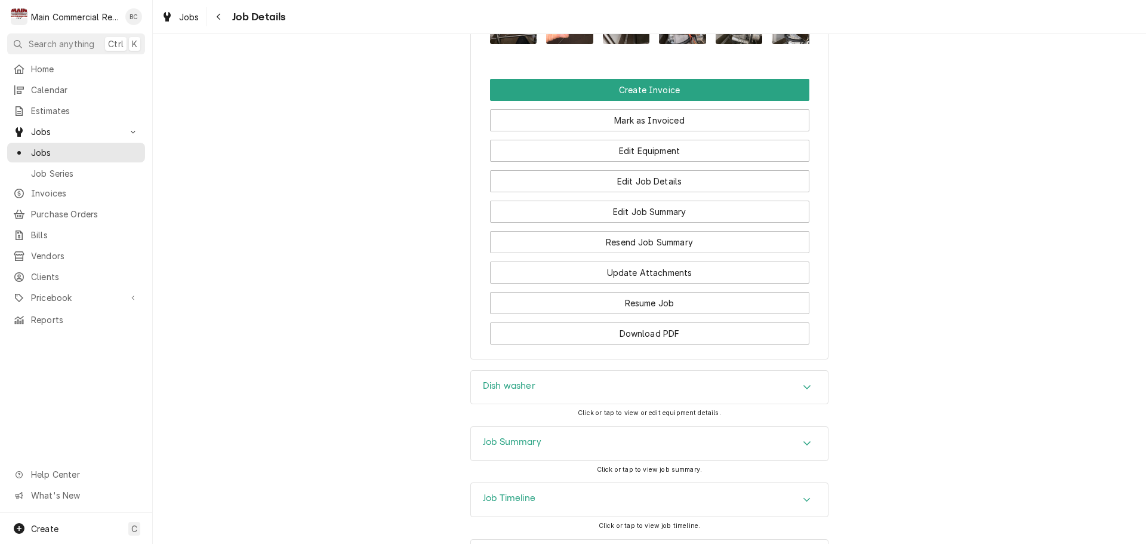
scroll to position [1342, 0]
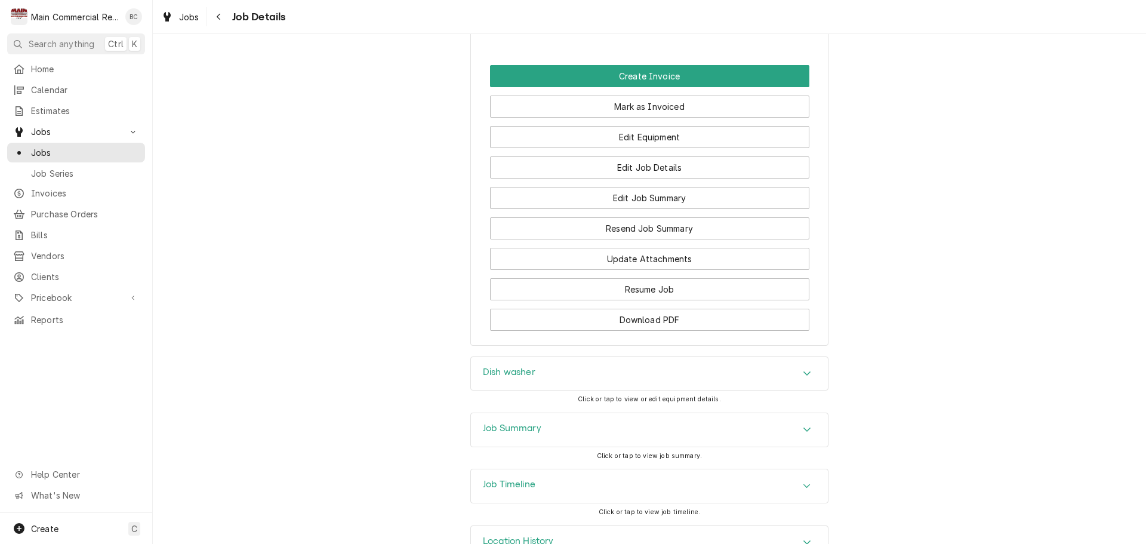
click at [506, 423] on h3 "Job Summary" at bounding box center [512, 428] width 58 height 11
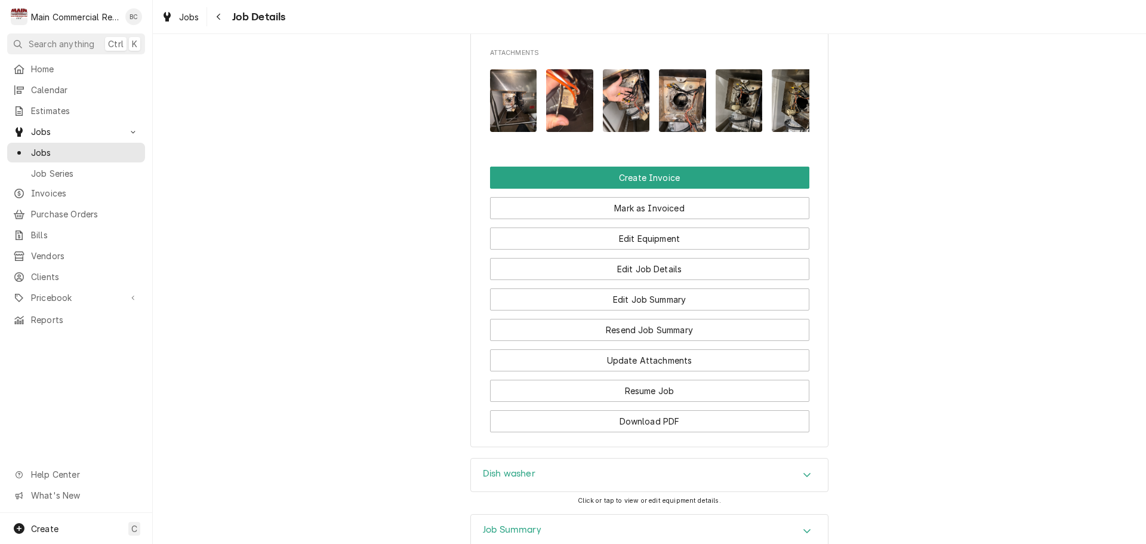
scroll to position [1253, 0]
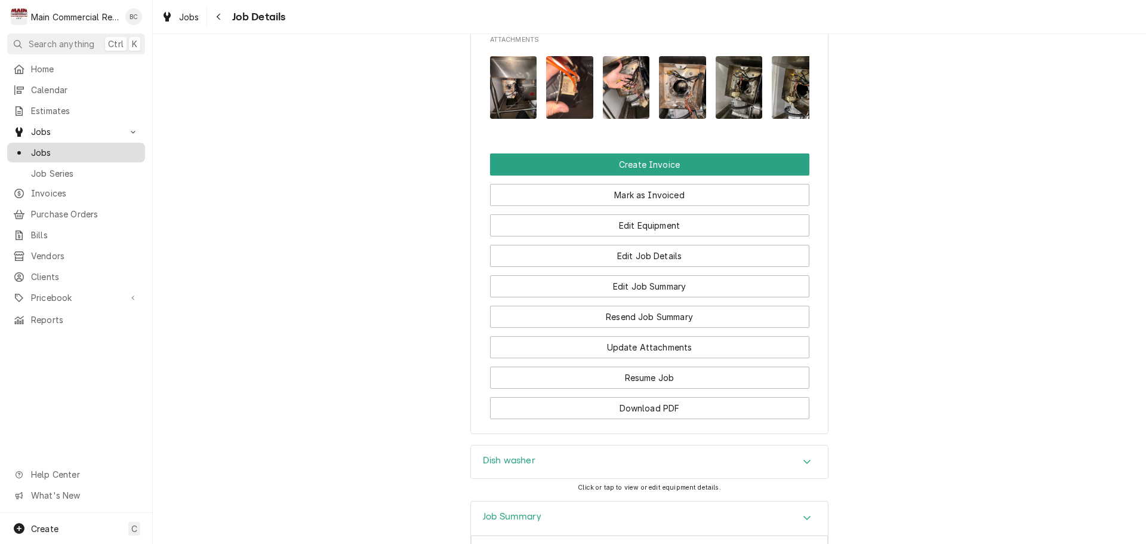
drag, startPoint x: 66, startPoint y: 149, endPoint x: 75, endPoint y: 155, distance: 10.4
click at [66, 149] on span "Jobs" at bounding box center [85, 152] width 108 height 13
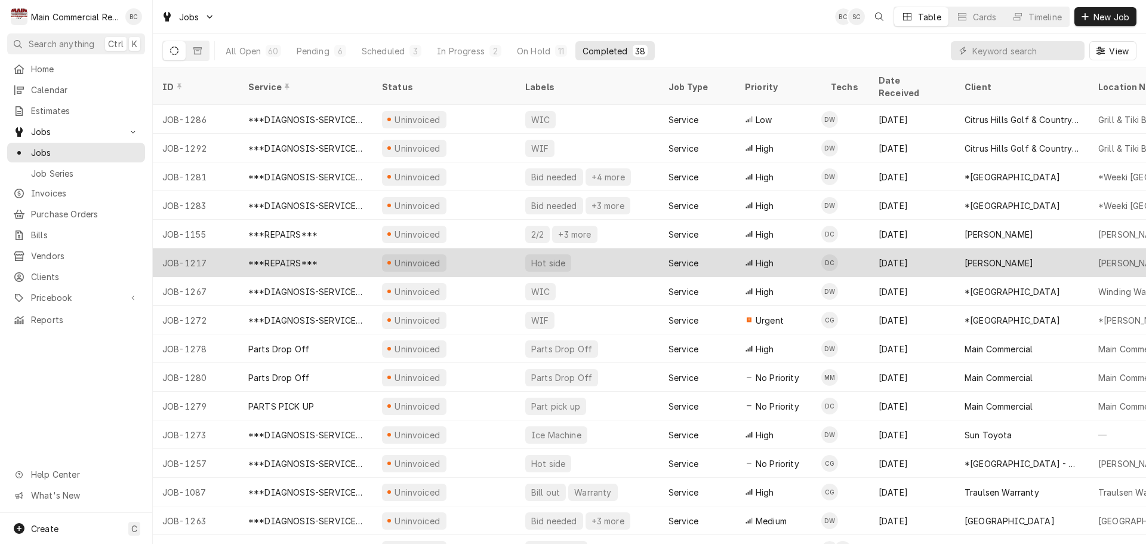
click at [300, 257] on div "***REPAIRS***" at bounding box center [282, 263] width 69 height 13
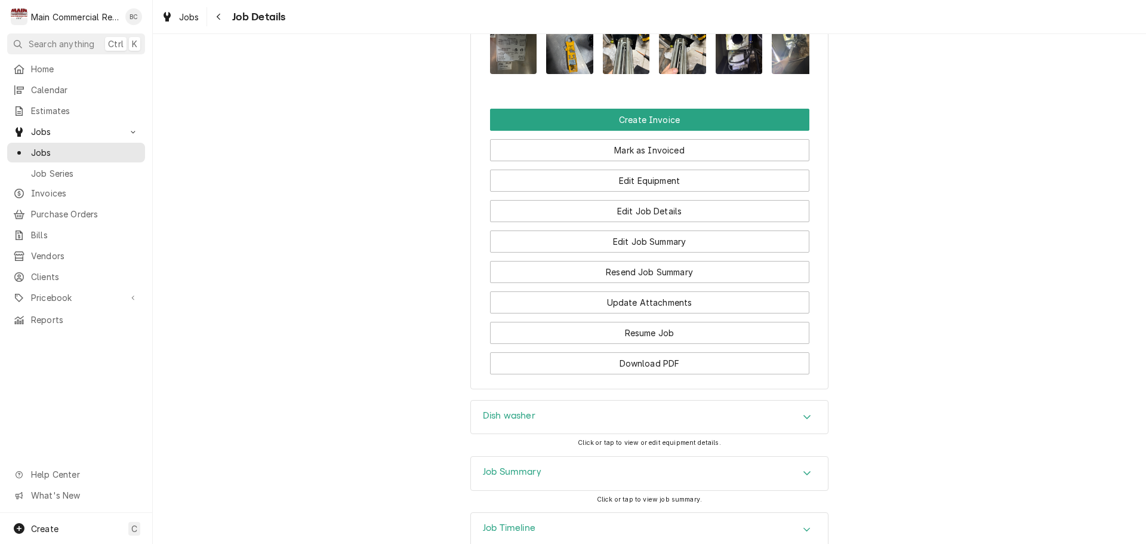
scroll to position [1215, 0]
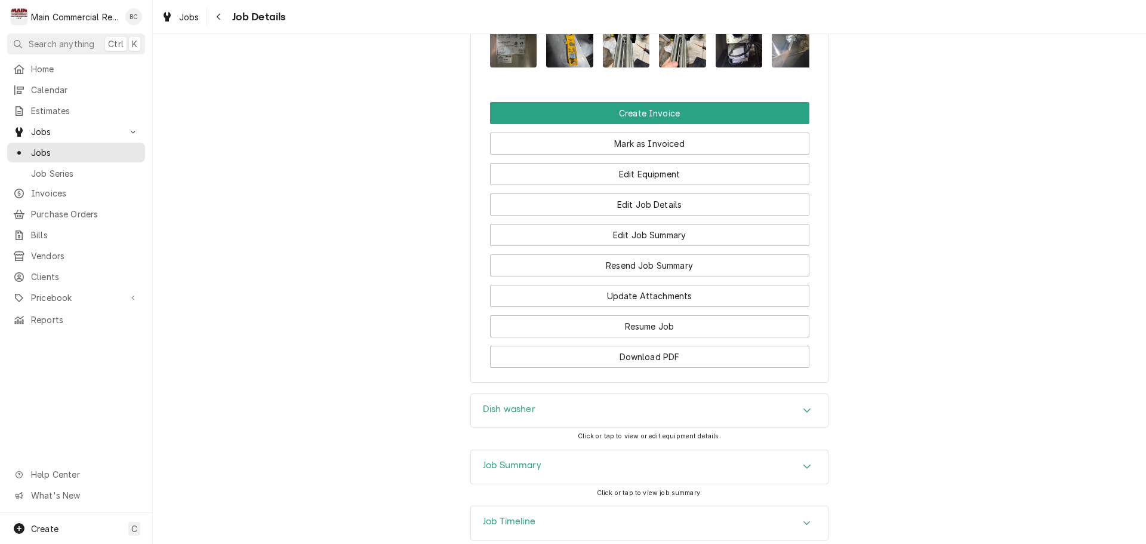
click at [525, 460] on h3 "Job Summary" at bounding box center [512, 465] width 58 height 11
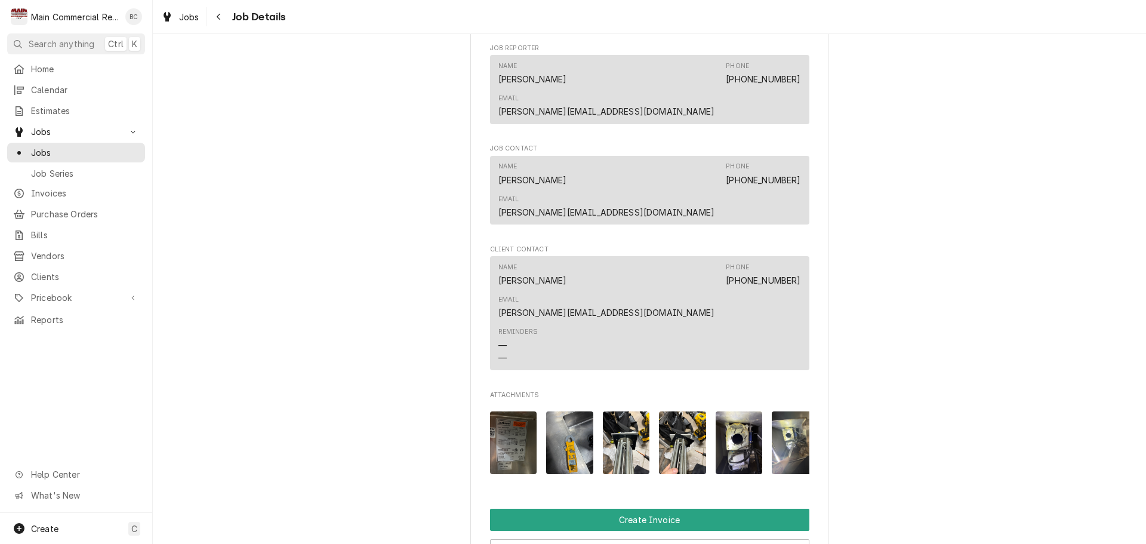
scroll to position [916, 0]
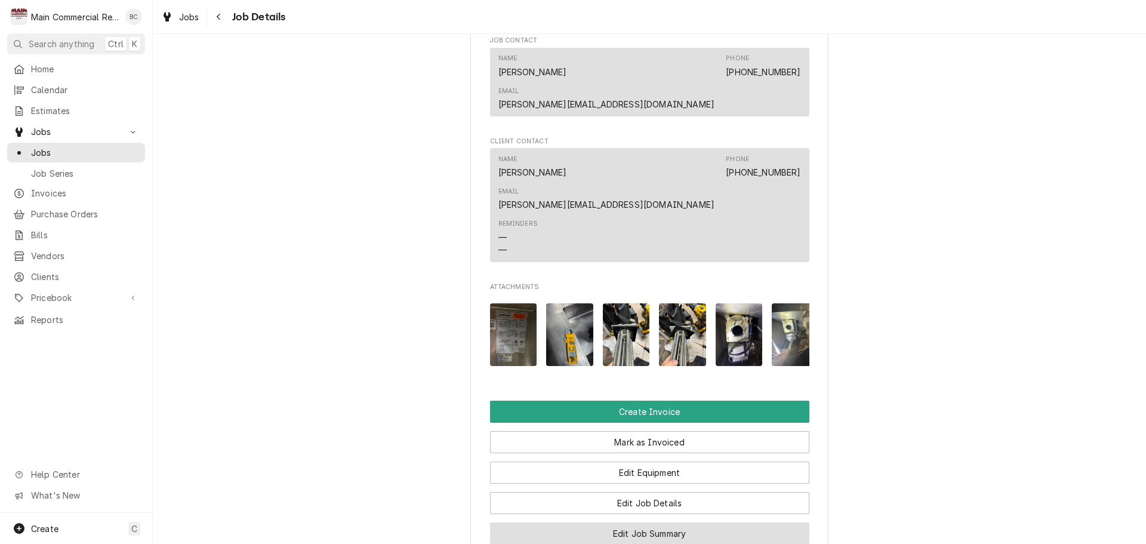
click at [695, 522] on button "Edit Job Summary" at bounding box center [649, 533] width 319 height 22
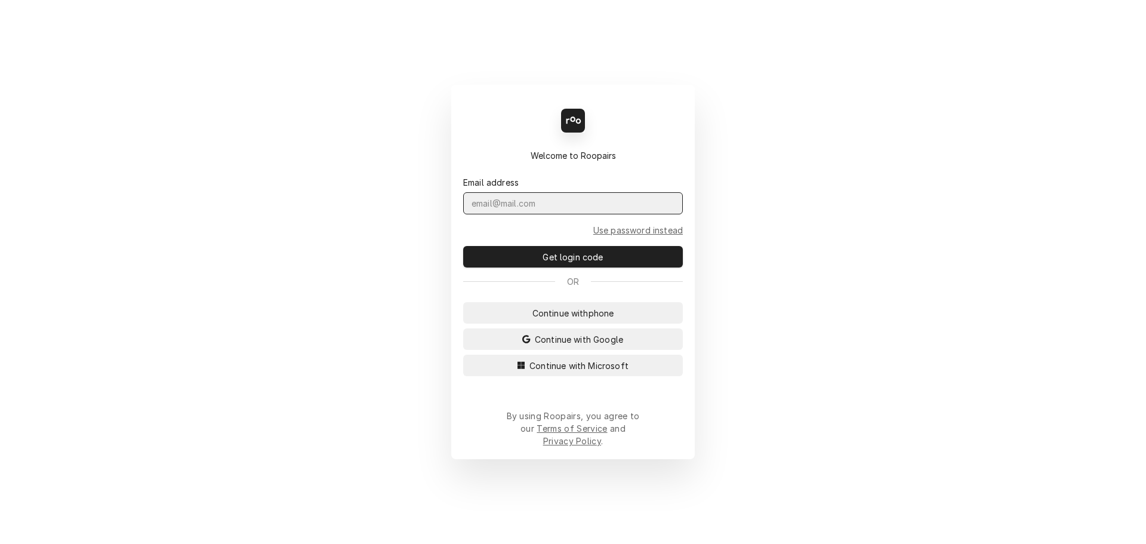
click at [569, 214] on input "Dynamic Content Wrapper" at bounding box center [573, 203] width 220 height 22
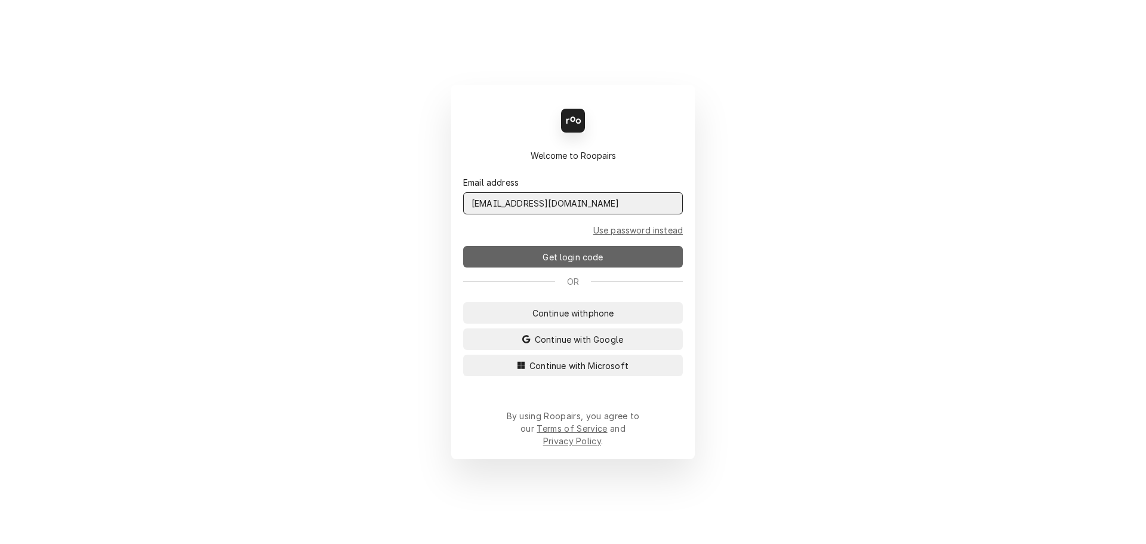
type input "admin@maincomm.com"
click at [592, 261] on span "Get login code" at bounding box center [572, 257] width 65 height 13
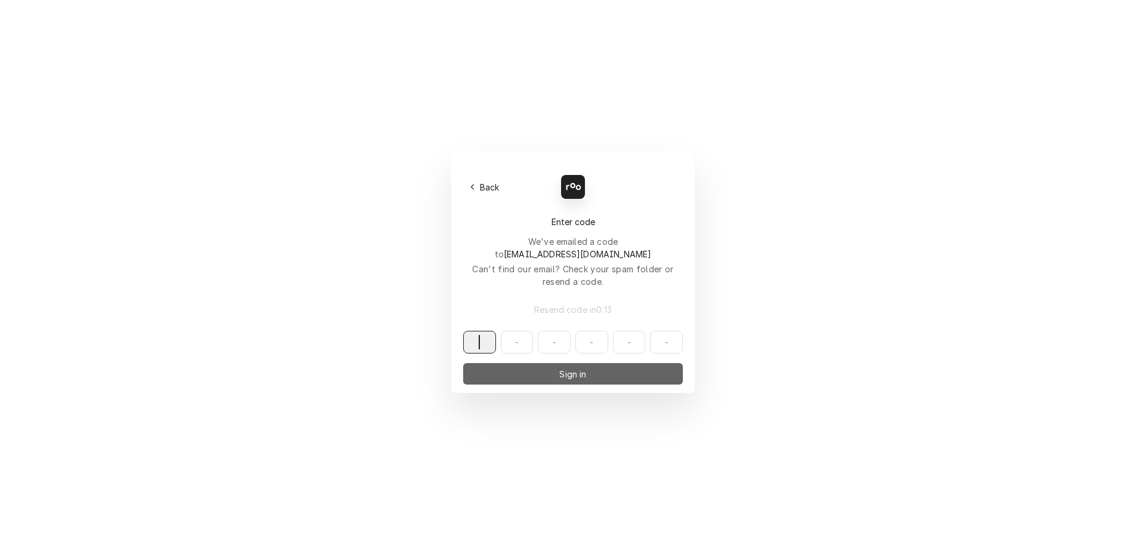
paste input "642609"
type input "642609"
click at [559, 368] on span "Sign in" at bounding box center [573, 374] width 32 height 13
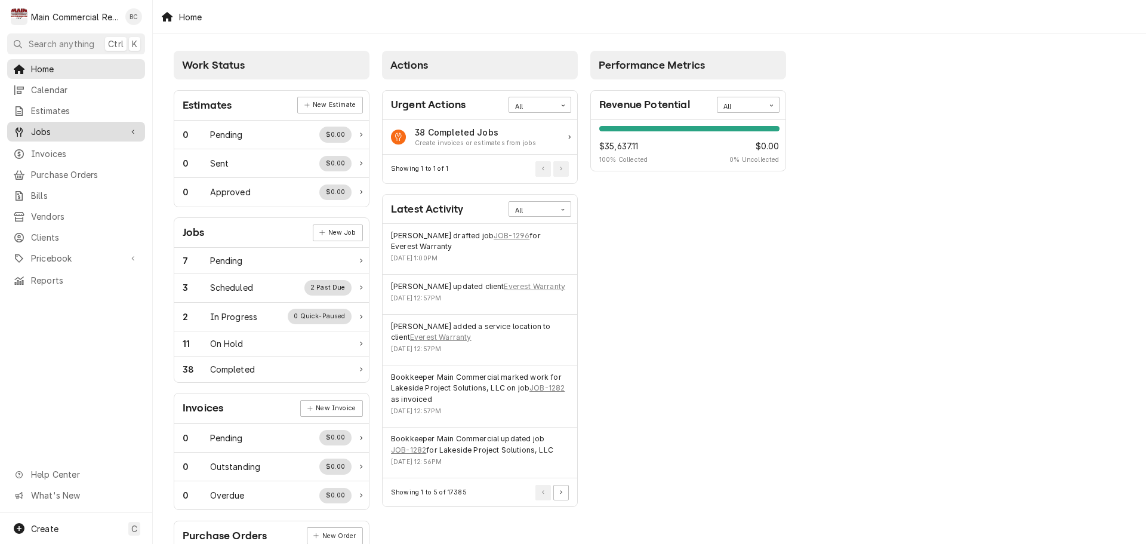
click at [36, 129] on span "Jobs" at bounding box center [76, 131] width 90 height 13
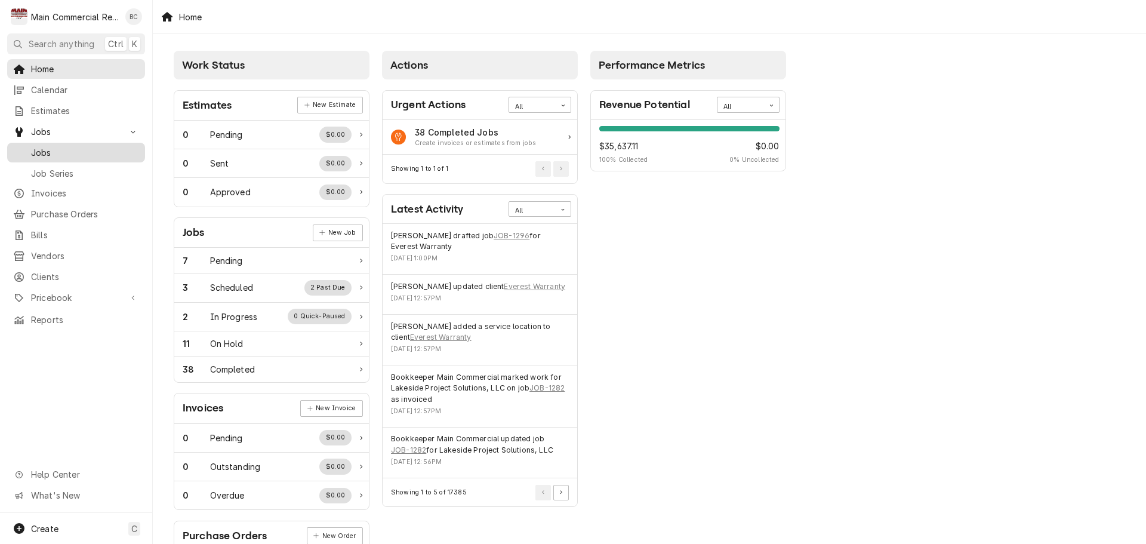
click at [42, 150] on span "Jobs" at bounding box center [85, 152] width 108 height 13
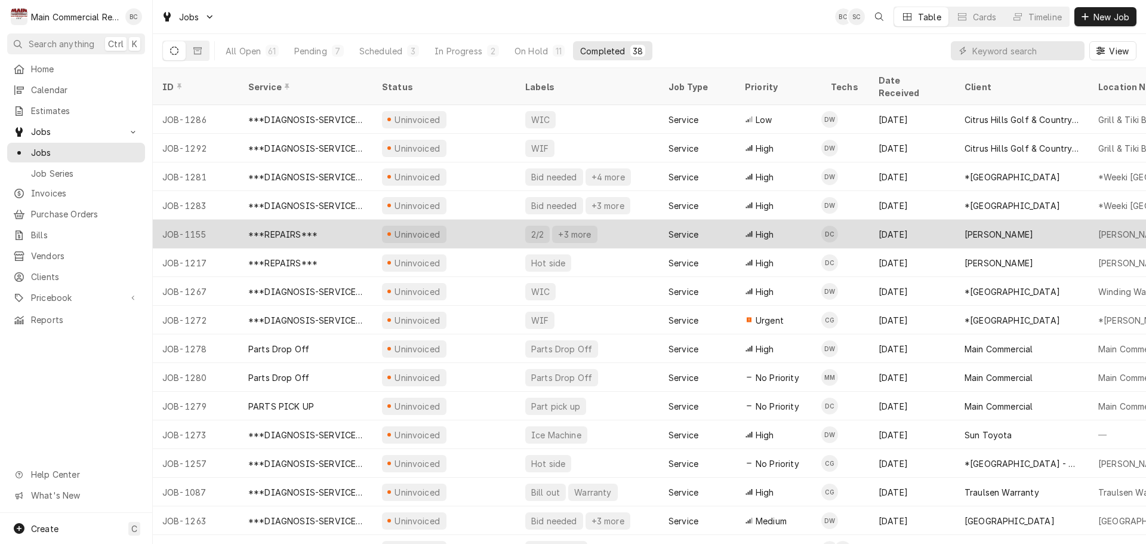
click at [887, 222] on div "[DATE]" at bounding box center [912, 234] width 86 height 29
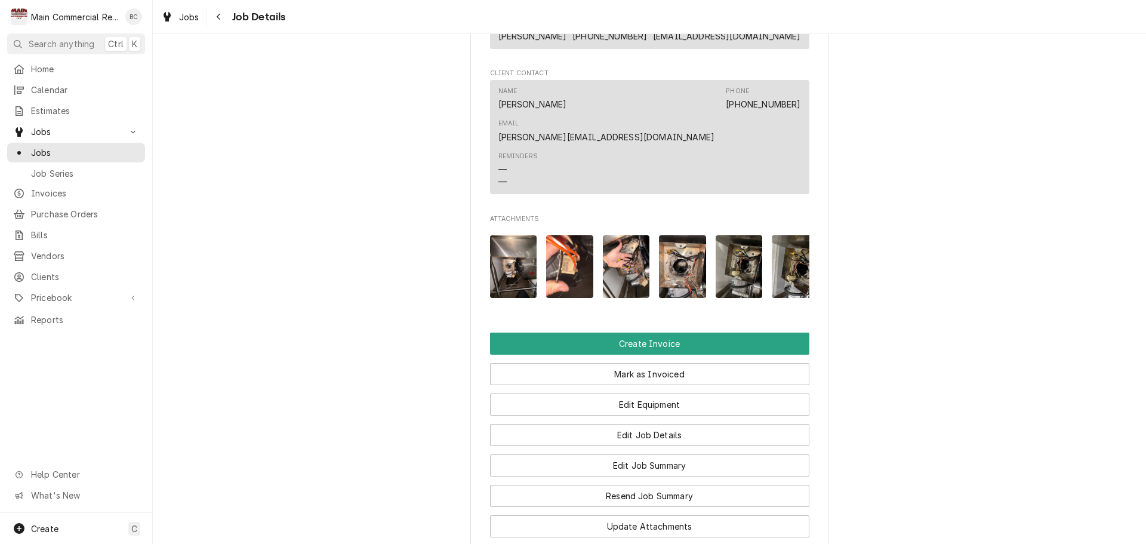
scroll to position [1253, 0]
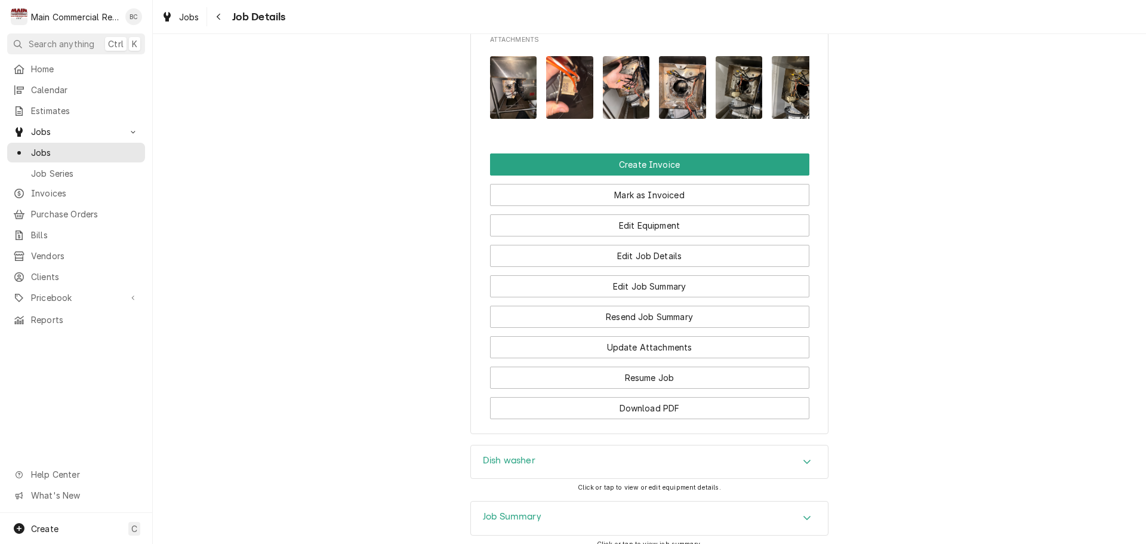
click at [653, 501] on div "Job Summary" at bounding box center [649, 517] width 357 height 33
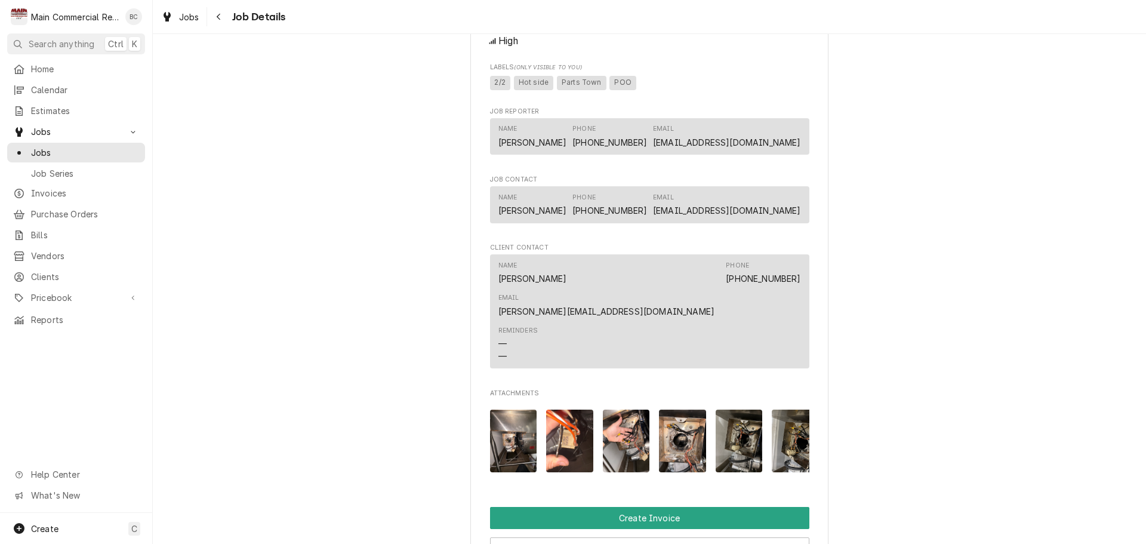
scroll to position [776, 0]
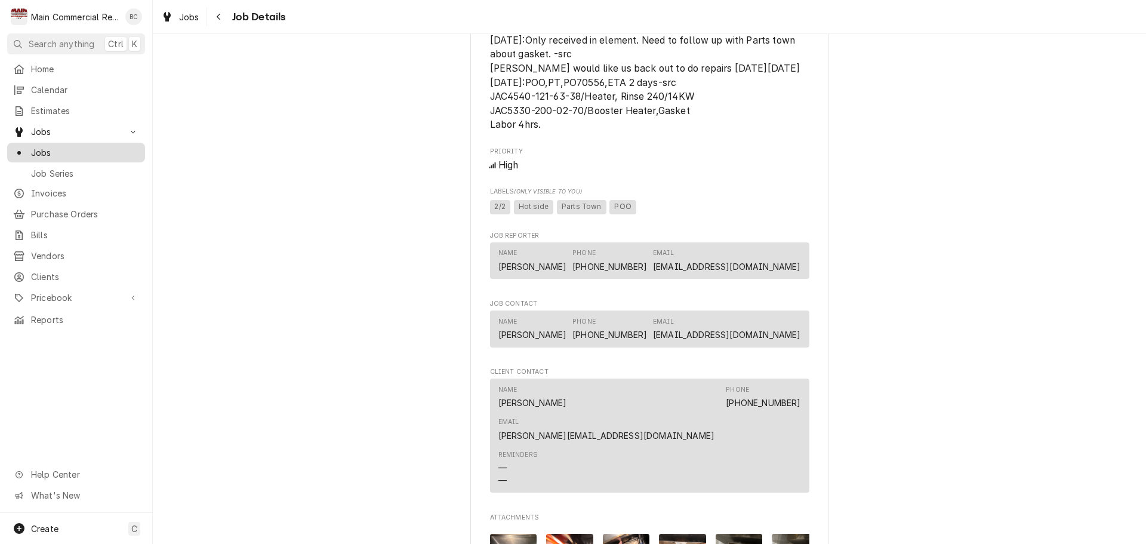
click at [84, 151] on span "Jobs" at bounding box center [85, 152] width 108 height 13
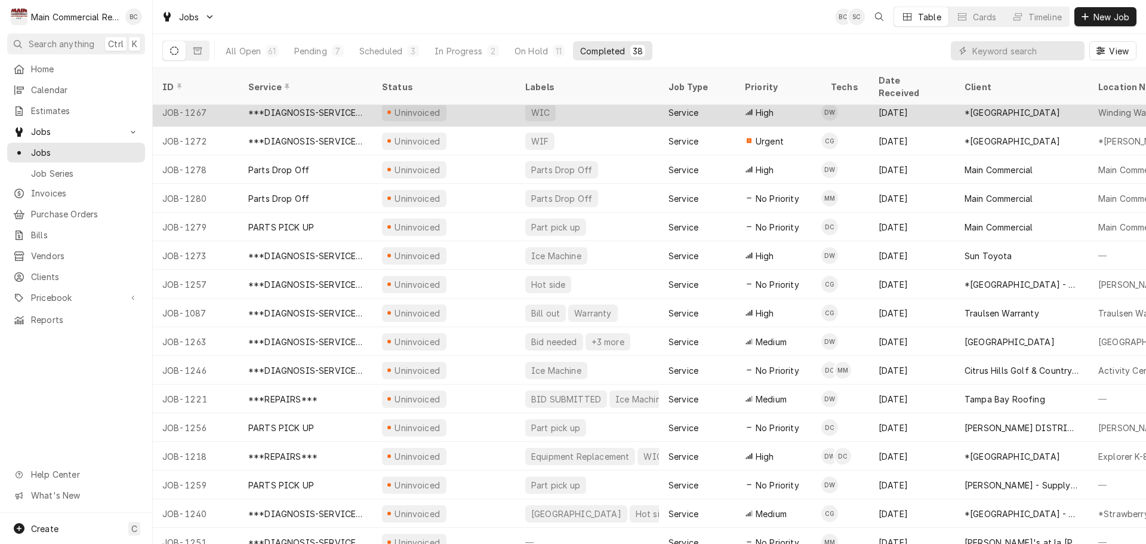
scroll to position [239, 0]
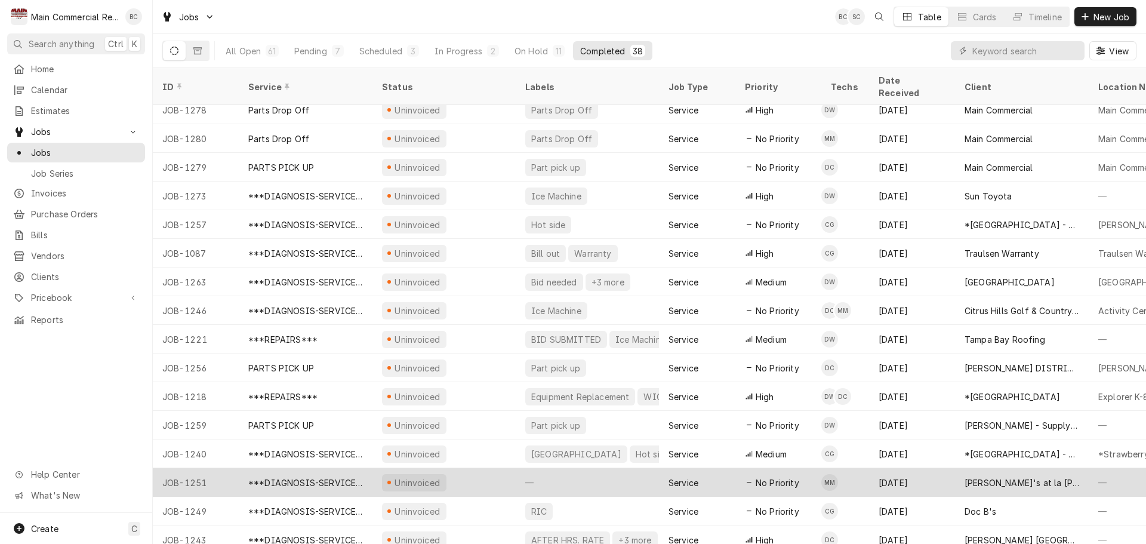
click at [341, 476] on div "***DIAGNOSIS-SERVICE CALL***" at bounding box center [305, 482] width 115 height 13
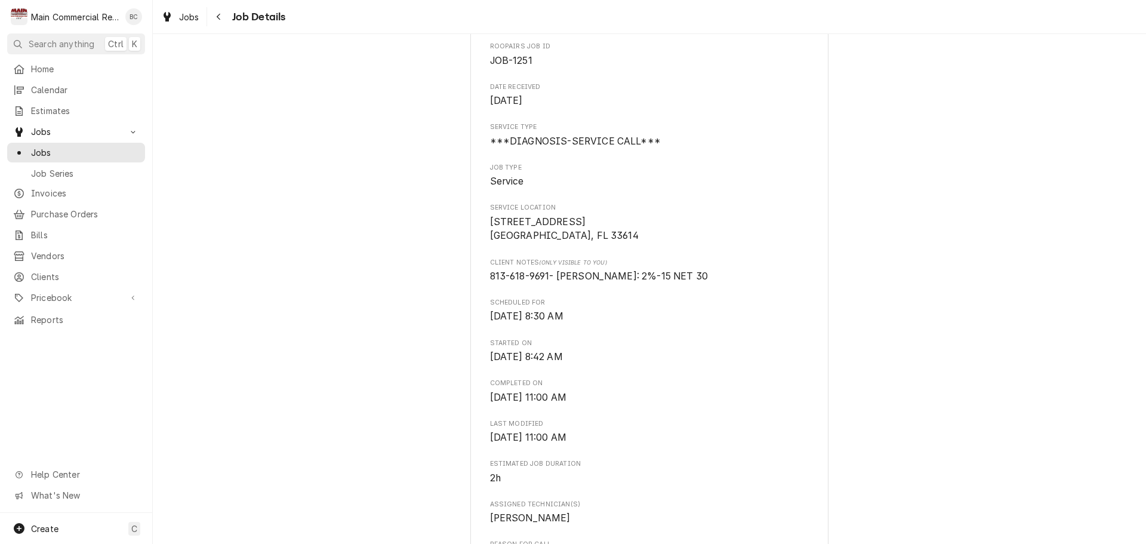
scroll to position [119, 0]
click at [65, 89] on span "Calendar" at bounding box center [85, 90] width 108 height 13
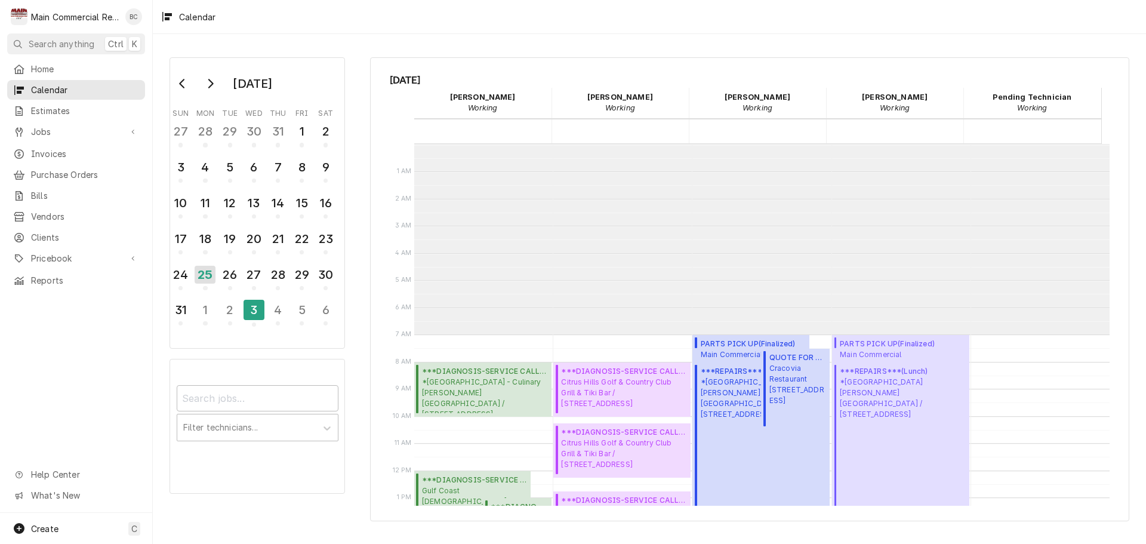
scroll to position [190, 0]
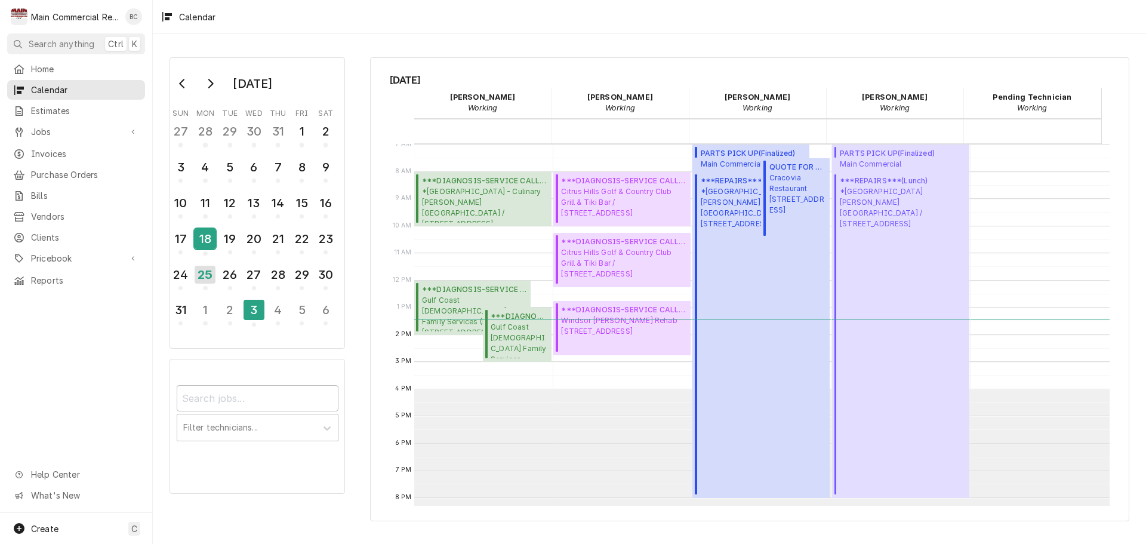
click at [209, 242] on div "18" at bounding box center [205, 239] width 21 height 20
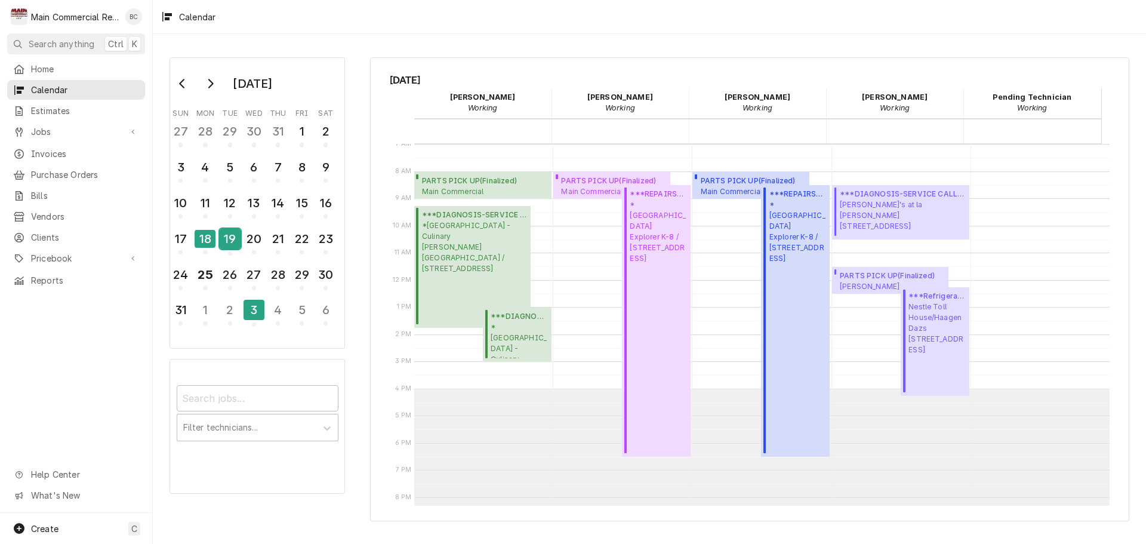
click at [224, 239] on div "19" at bounding box center [230, 239] width 21 height 20
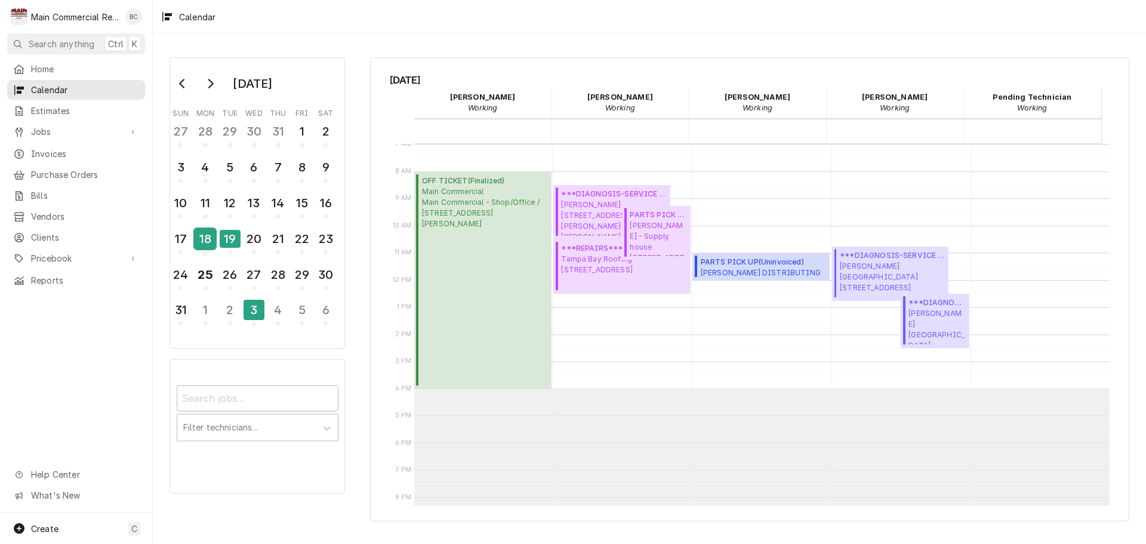
click at [212, 239] on div "18" at bounding box center [205, 239] width 21 height 20
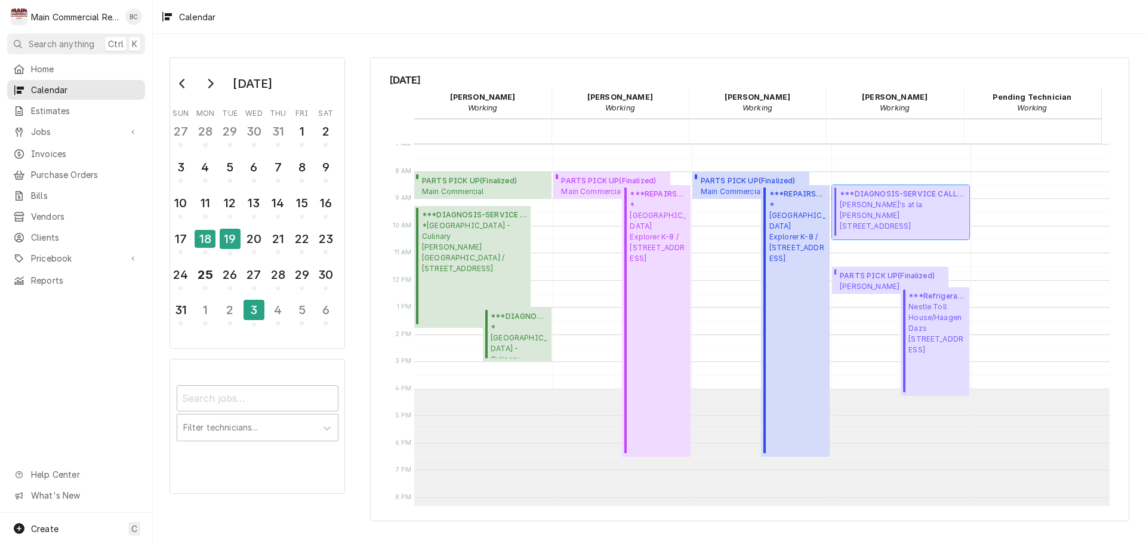
click at [894, 209] on span "Angelito's at la Caridad 4425 W. Hillsborough Ave., Tampa, FL 33614" at bounding box center [903, 215] width 126 height 32
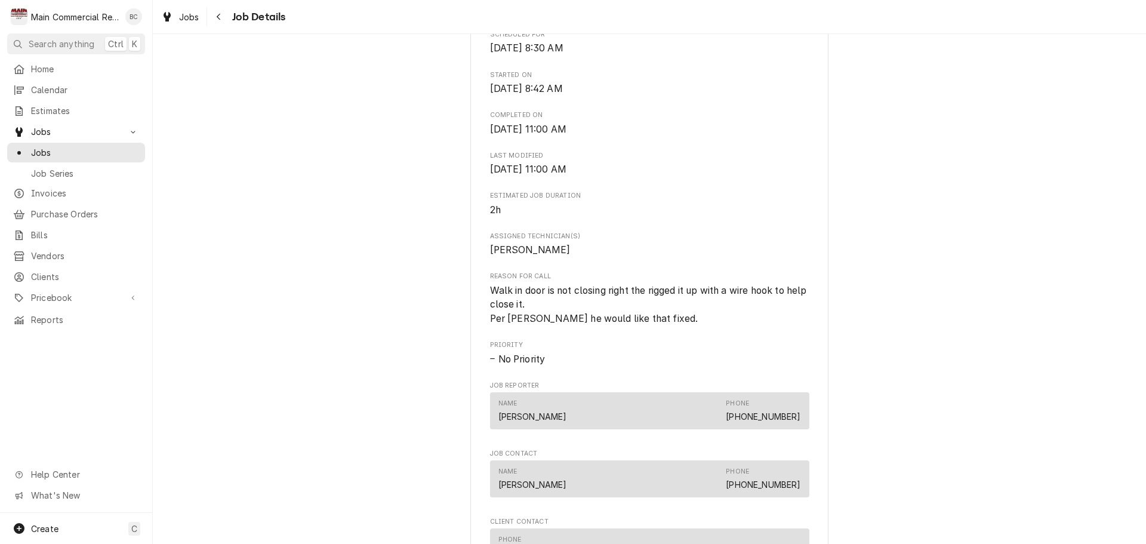
scroll to position [418, 0]
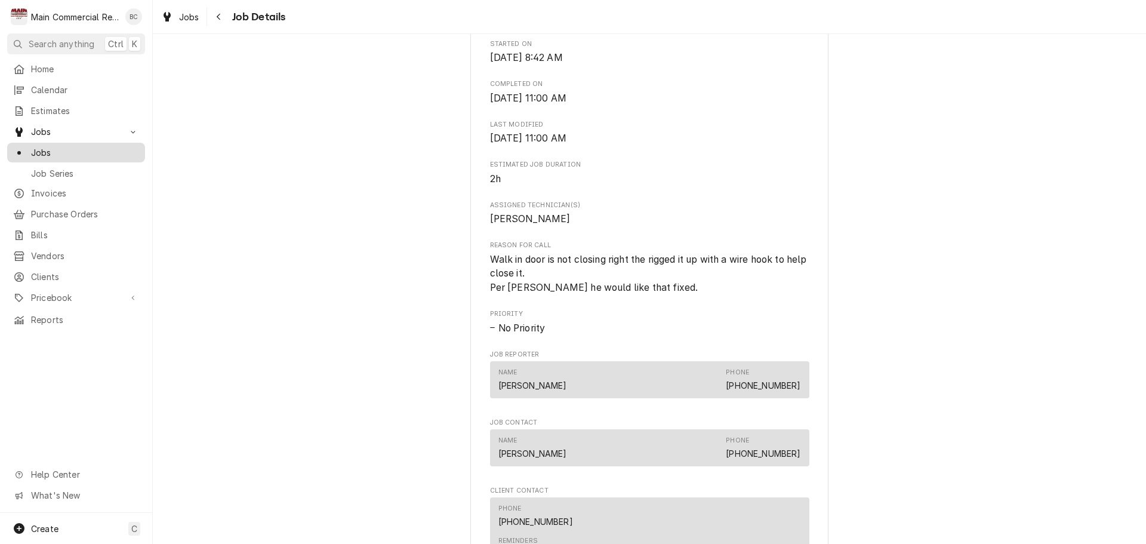
click at [75, 147] on span "Jobs" at bounding box center [85, 152] width 108 height 13
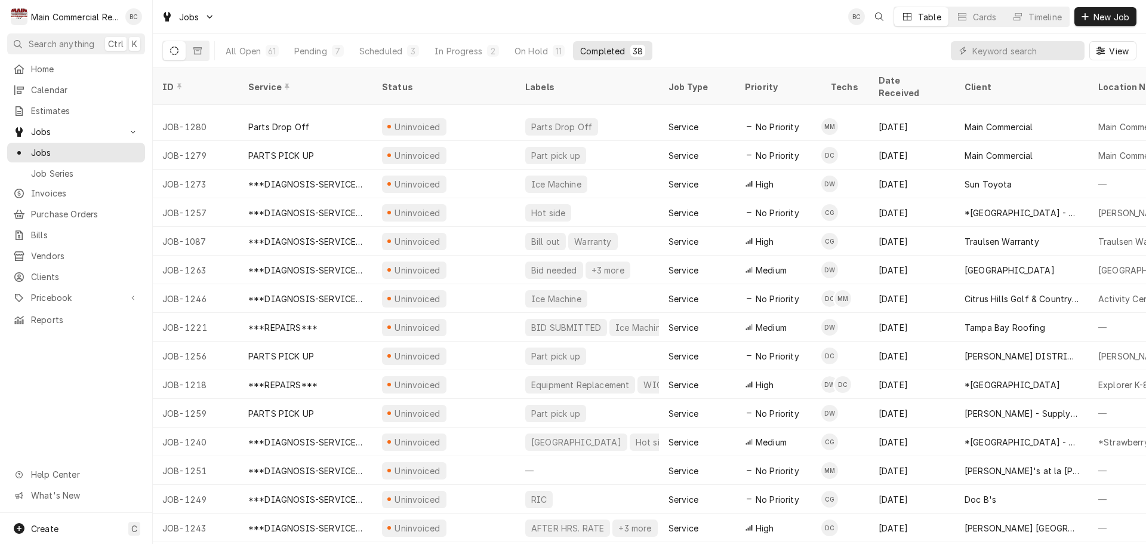
scroll to position [310, 0]
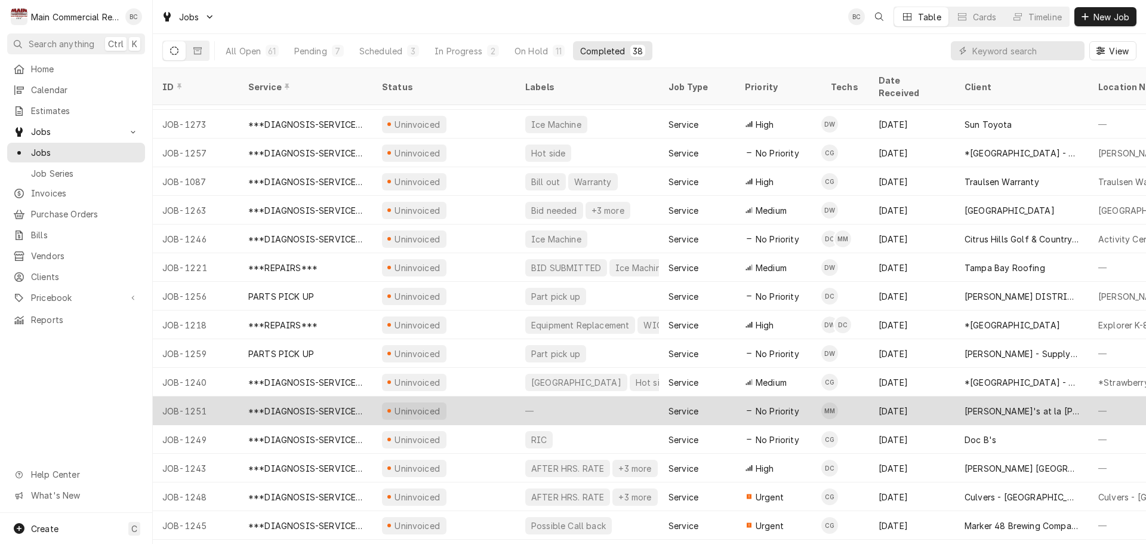
click at [292, 405] on div "***DIAGNOSIS-SERVICE CALL***" at bounding box center [305, 411] width 115 height 13
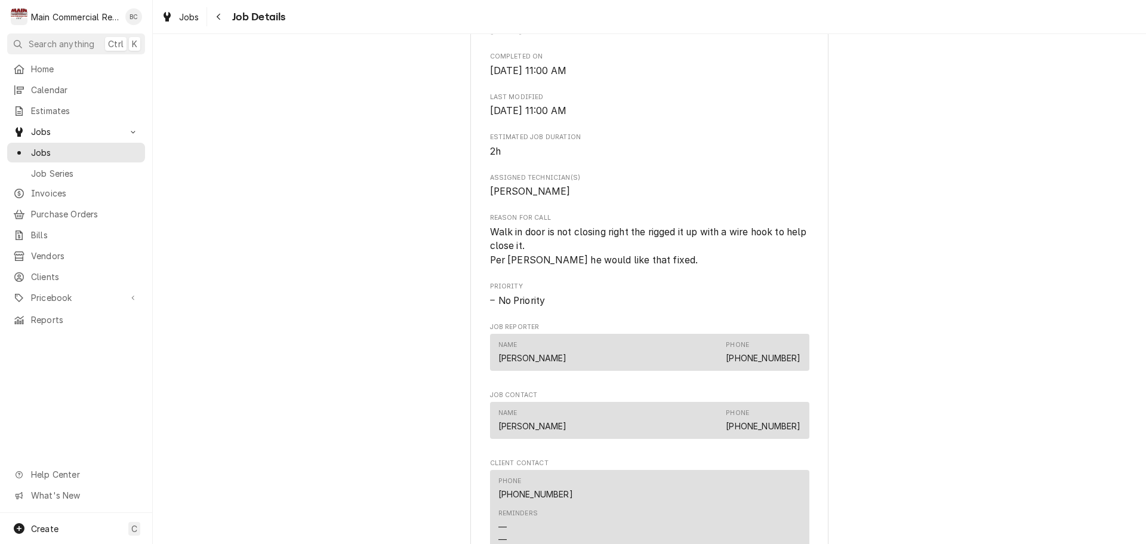
scroll to position [418, 0]
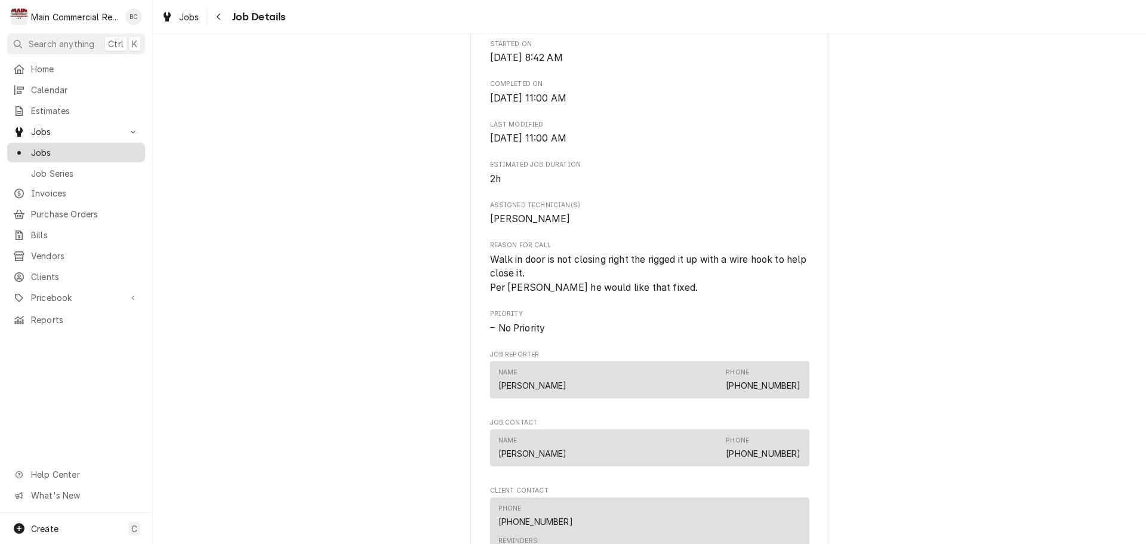
click at [73, 154] on div "Jobs" at bounding box center [76, 152] width 133 height 15
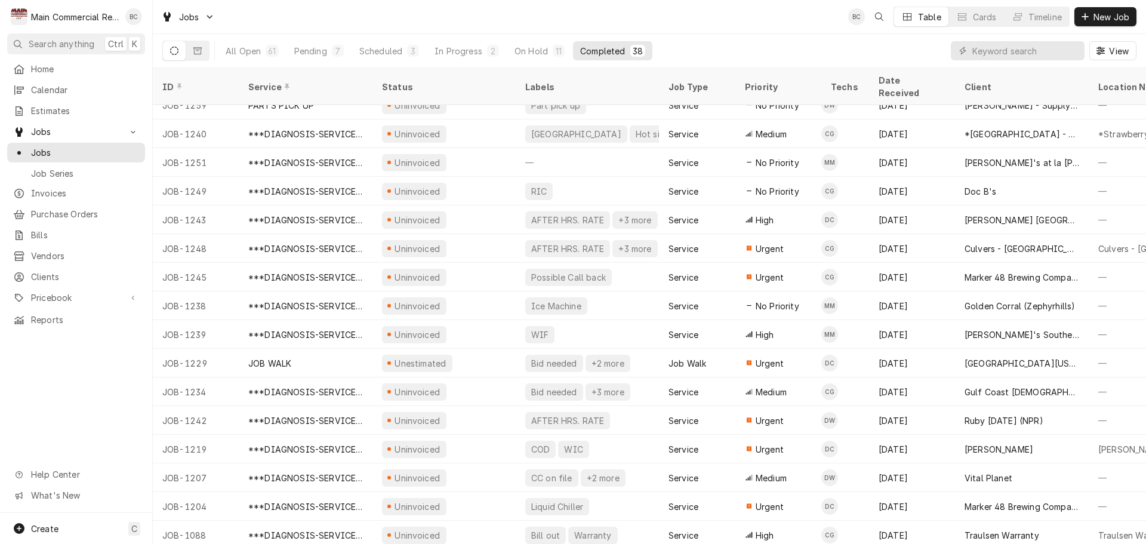
scroll to position [645, 0]
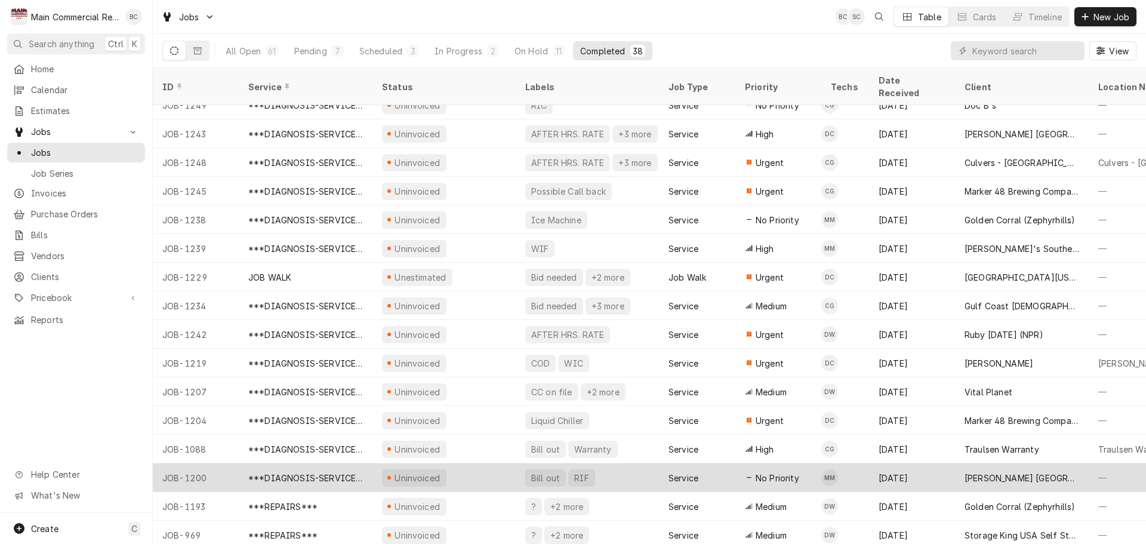
click at [543, 472] on div "Bill out" at bounding box center [545, 478] width 31 height 13
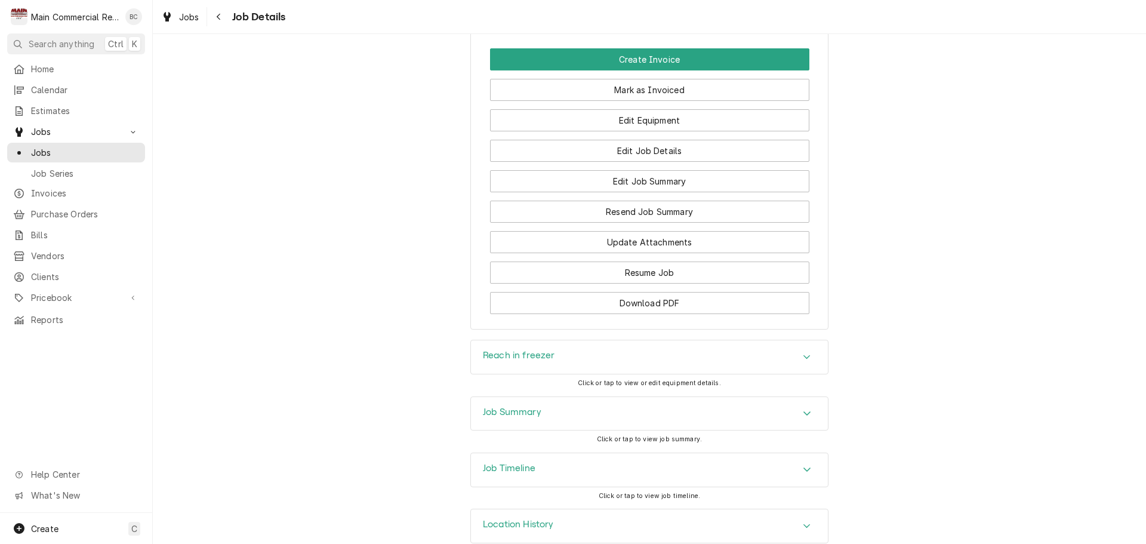
scroll to position [1229, 0]
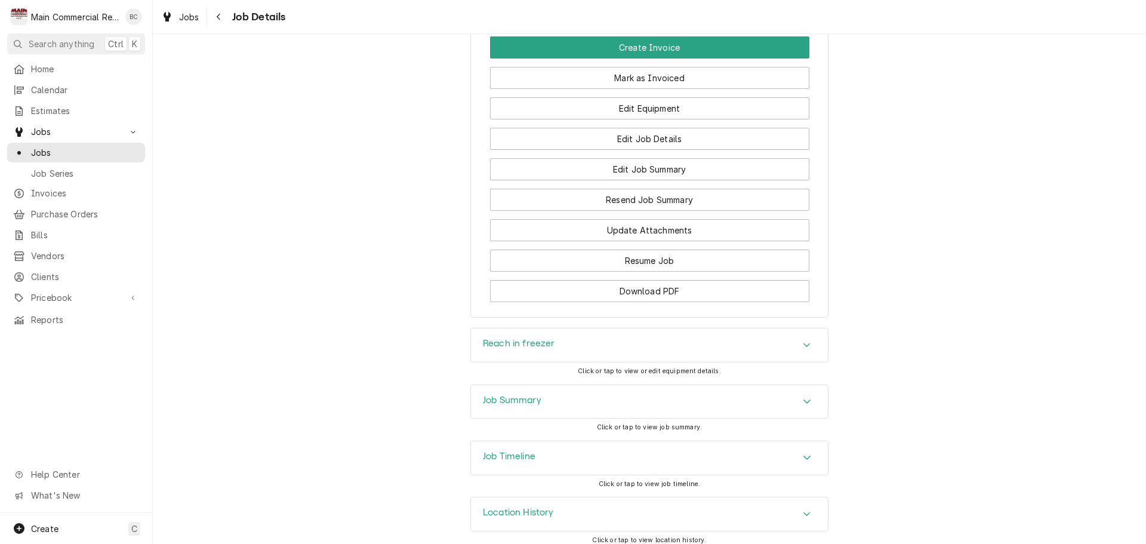
click at [528, 395] on h3 "Job Summary" at bounding box center [512, 400] width 58 height 11
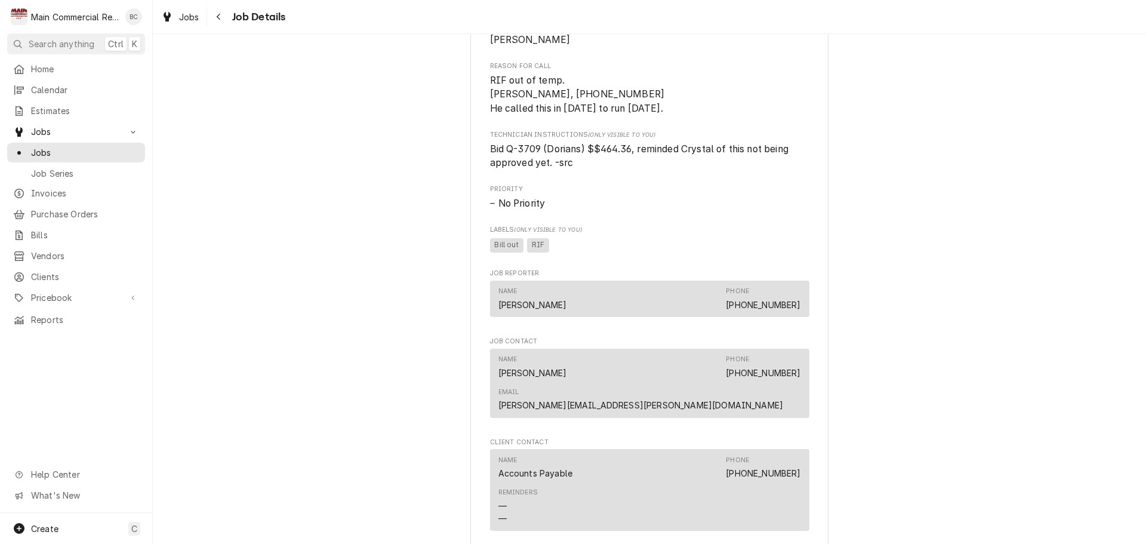
scroll to position [1074, 0]
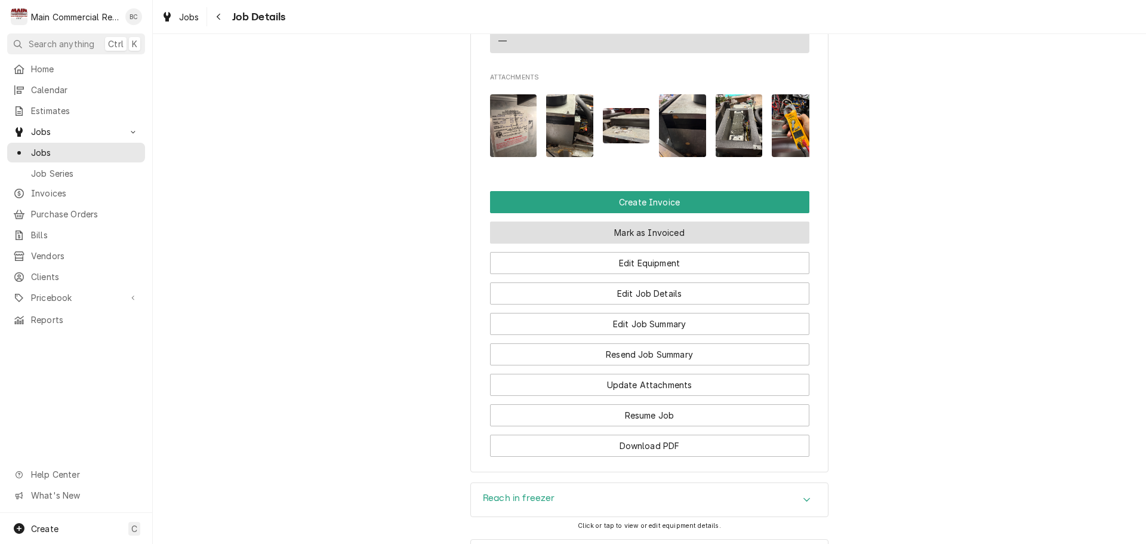
click at [608, 224] on button "Mark as Invoiced" at bounding box center [649, 232] width 319 height 22
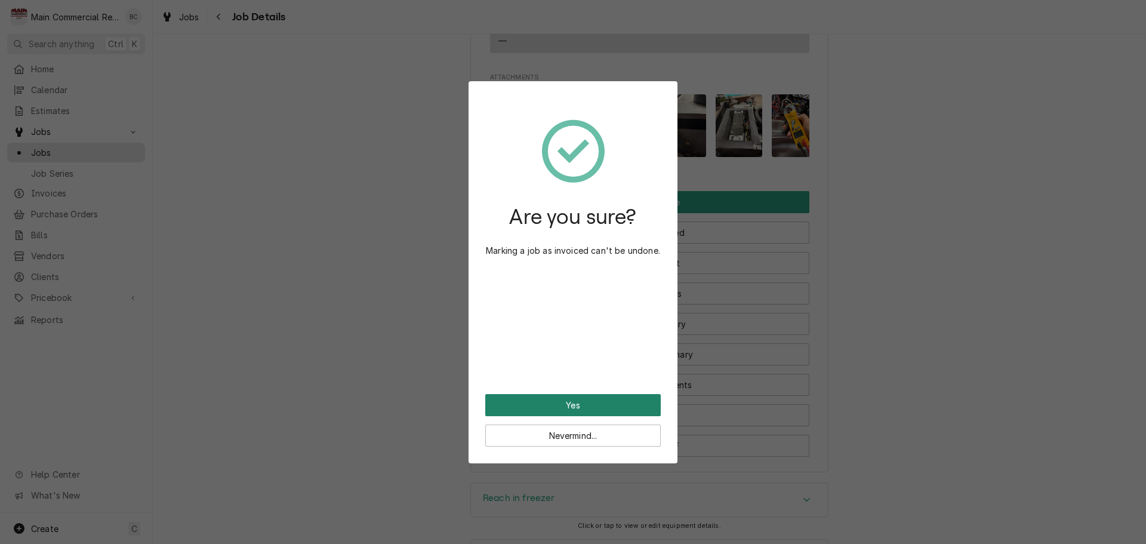
click at [596, 411] on button "Yes" at bounding box center [572, 405] width 175 height 22
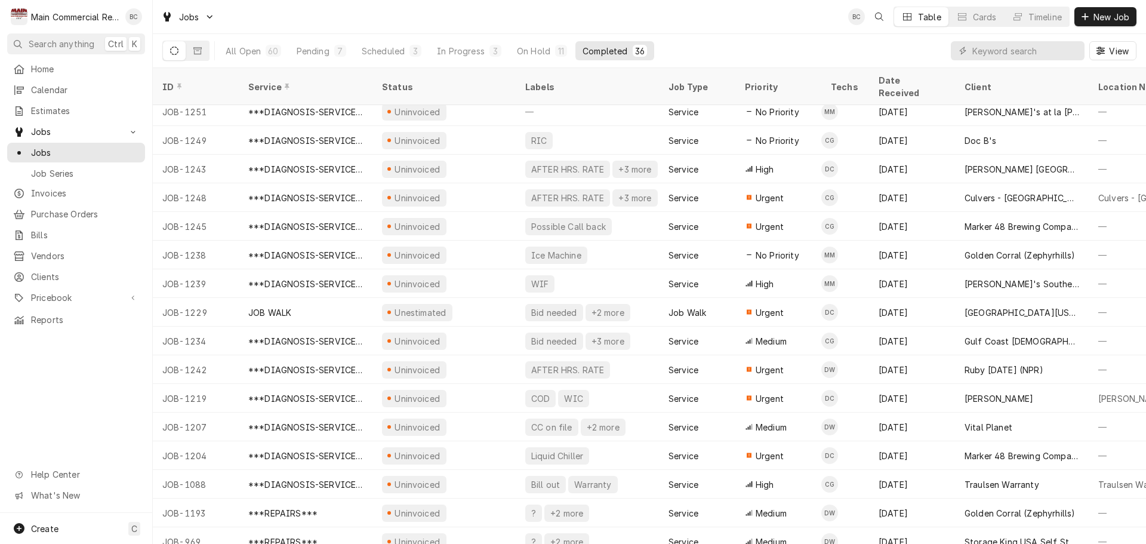
scroll to position [587, 0]
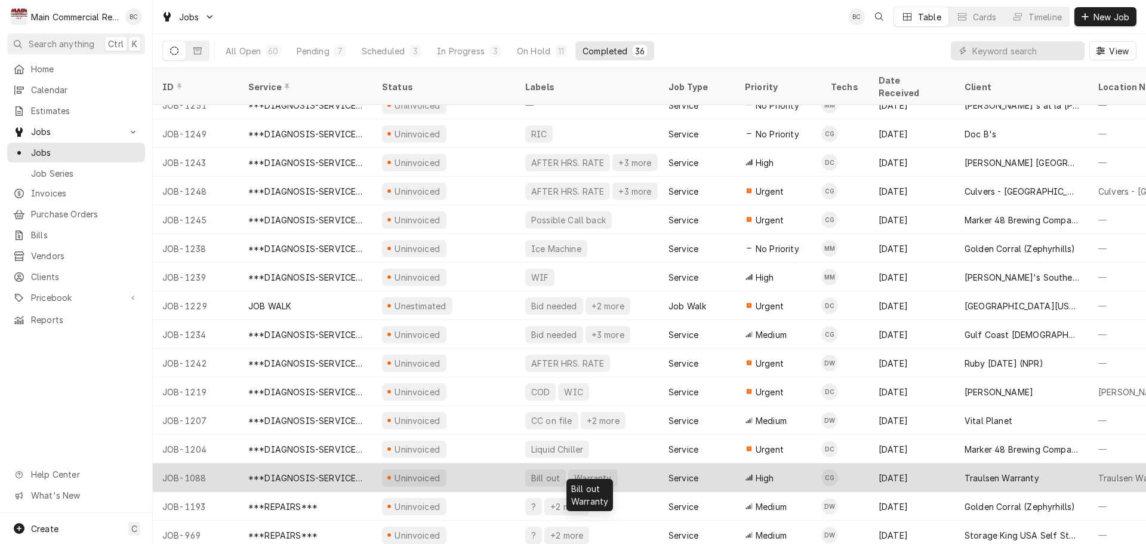
click at [538, 472] on div "Bill out" at bounding box center [545, 478] width 31 height 13
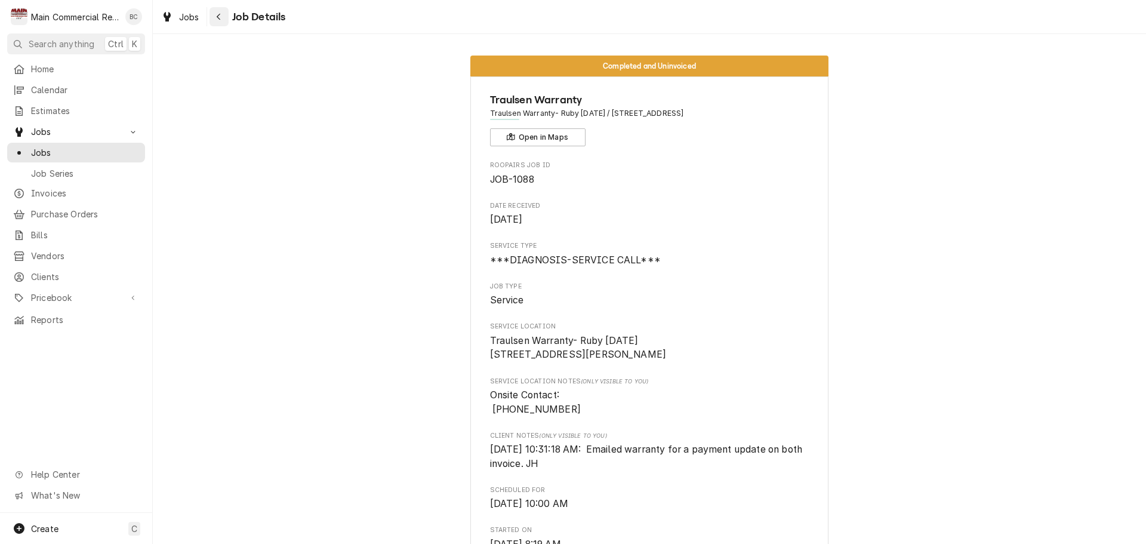
click at [214, 20] on div "Navigate back" at bounding box center [219, 17] width 12 height 12
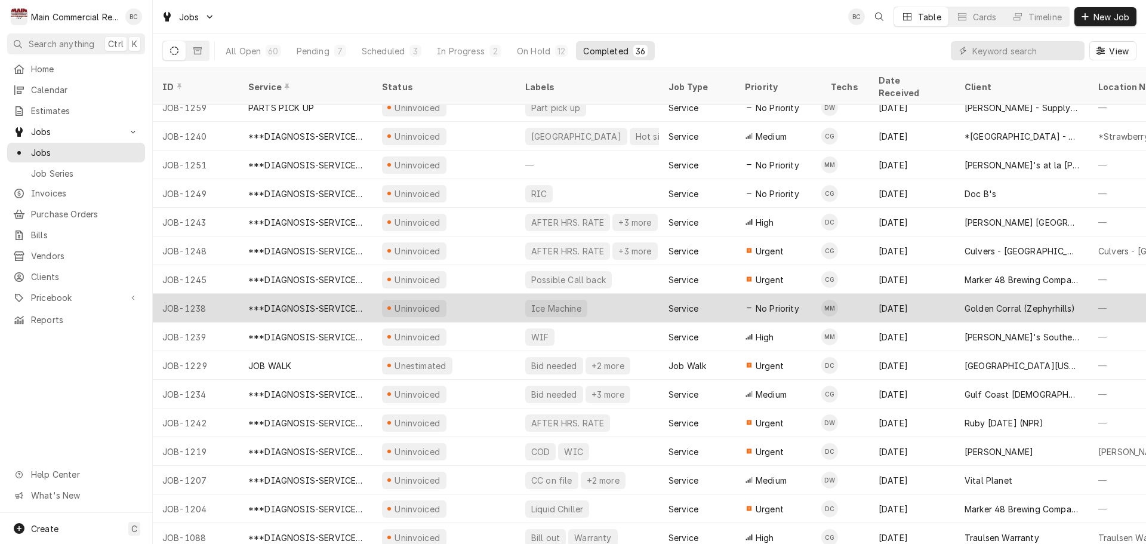
scroll to position [468, 0]
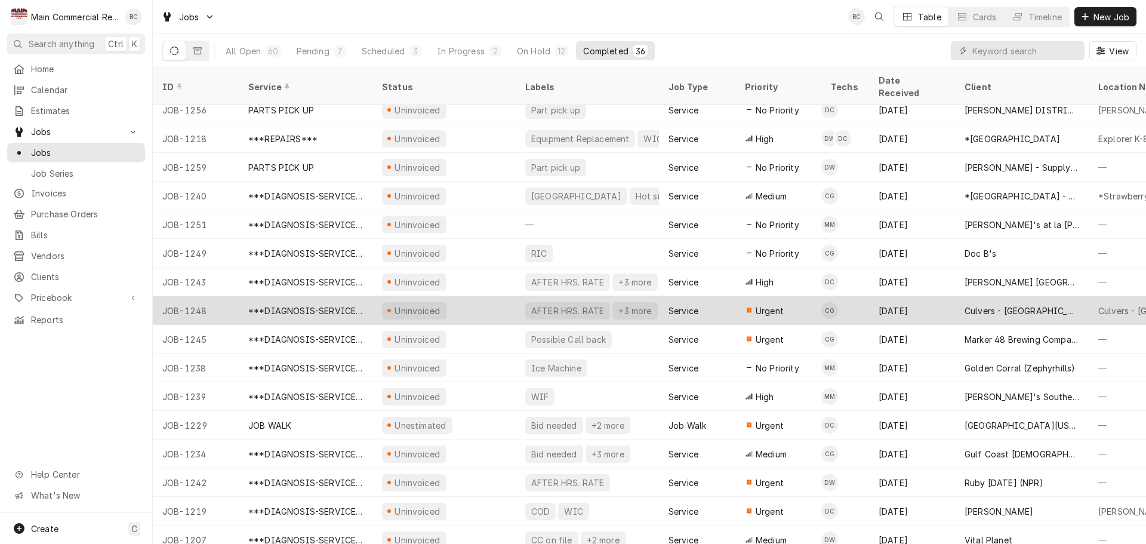
click at [627, 304] on div "+3 more" at bounding box center [634, 310] width 35 height 13
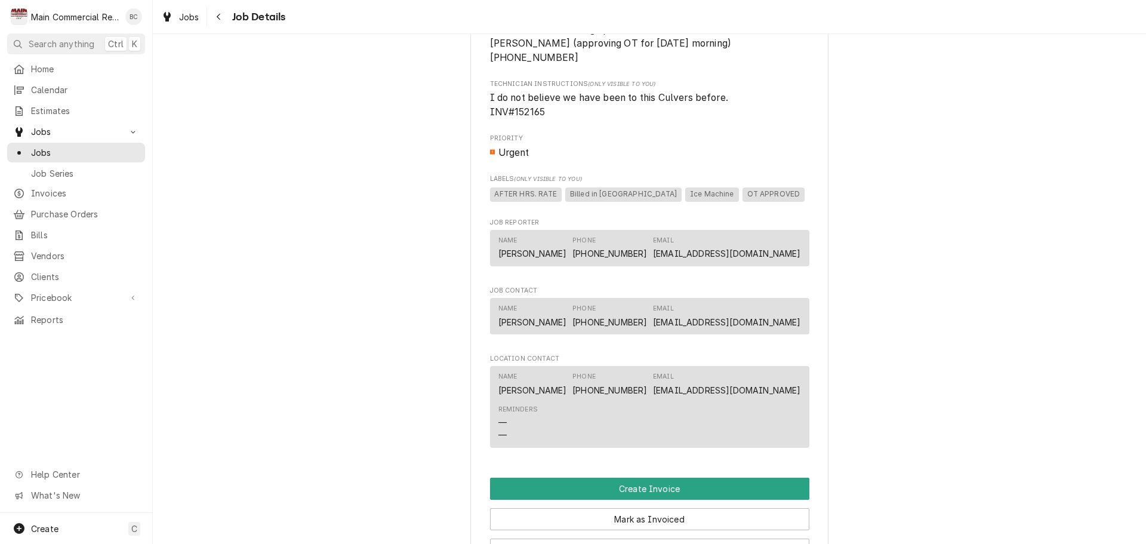
scroll to position [955, 0]
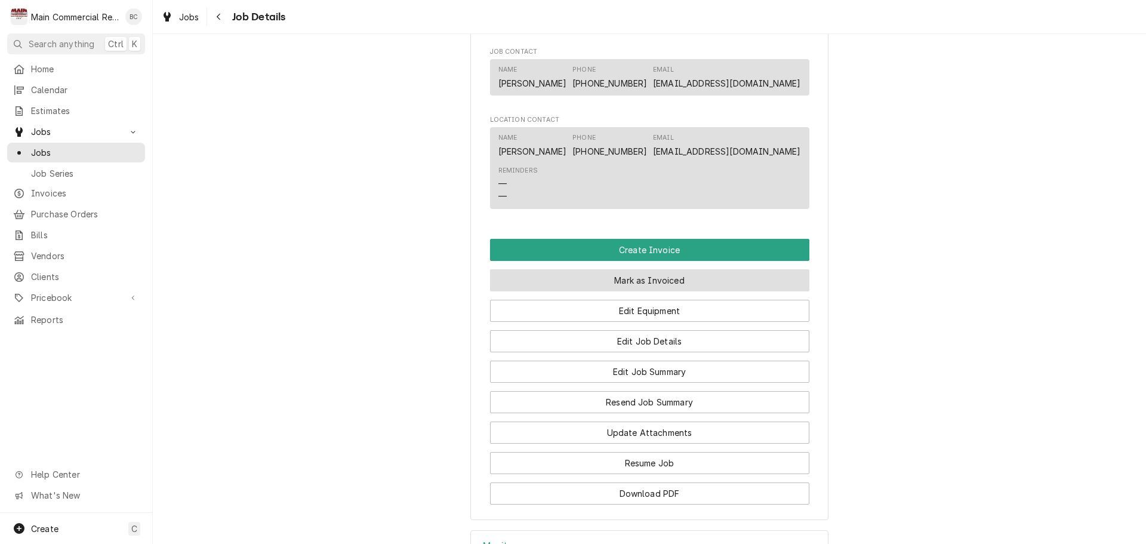
click at [654, 282] on button "Mark as Invoiced" at bounding box center [649, 280] width 319 height 22
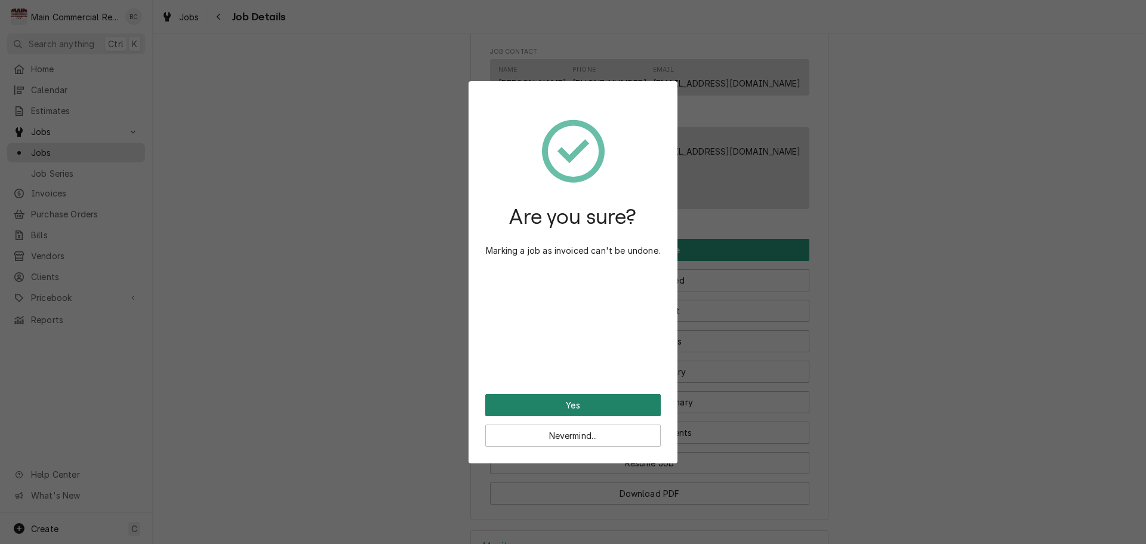
click at [585, 406] on button "Yes" at bounding box center [572, 405] width 175 height 22
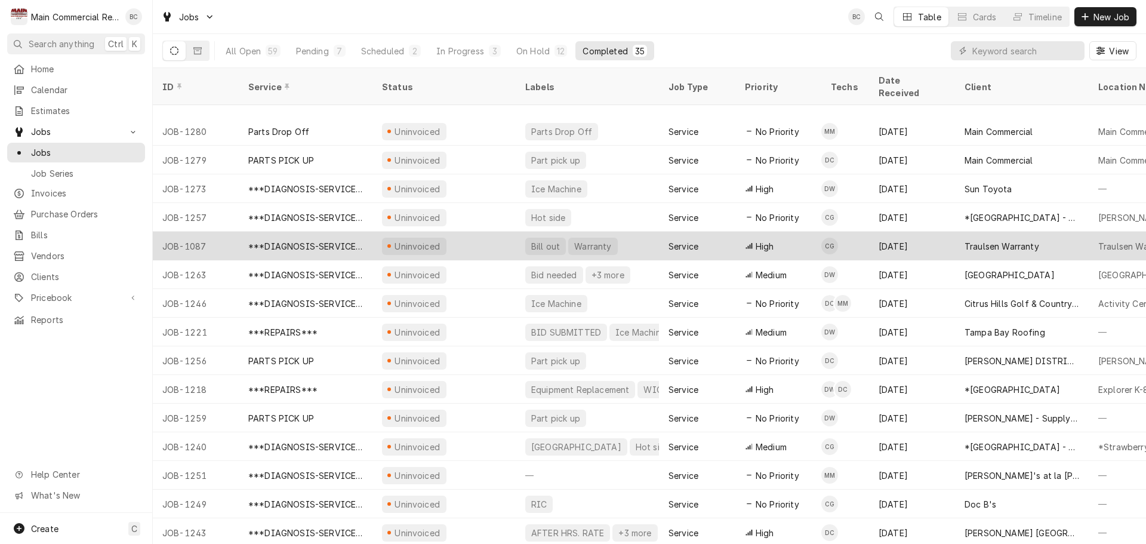
scroll to position [277, 0]
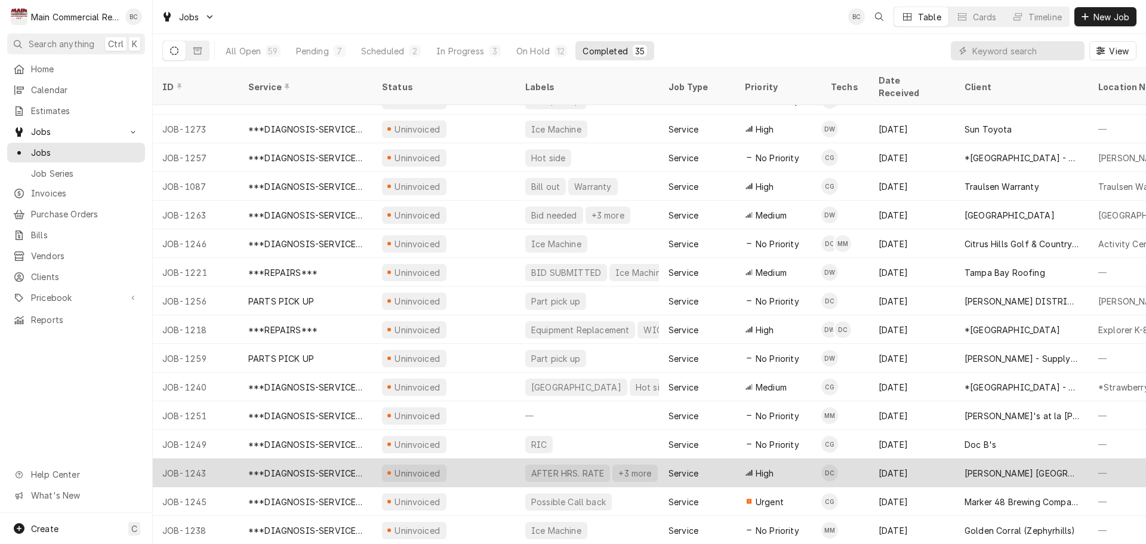
click at [347, 467] on div "***DIAGNOSIS-SERVICE CALL***" at bounding box center [305, 473] width 115 height 13
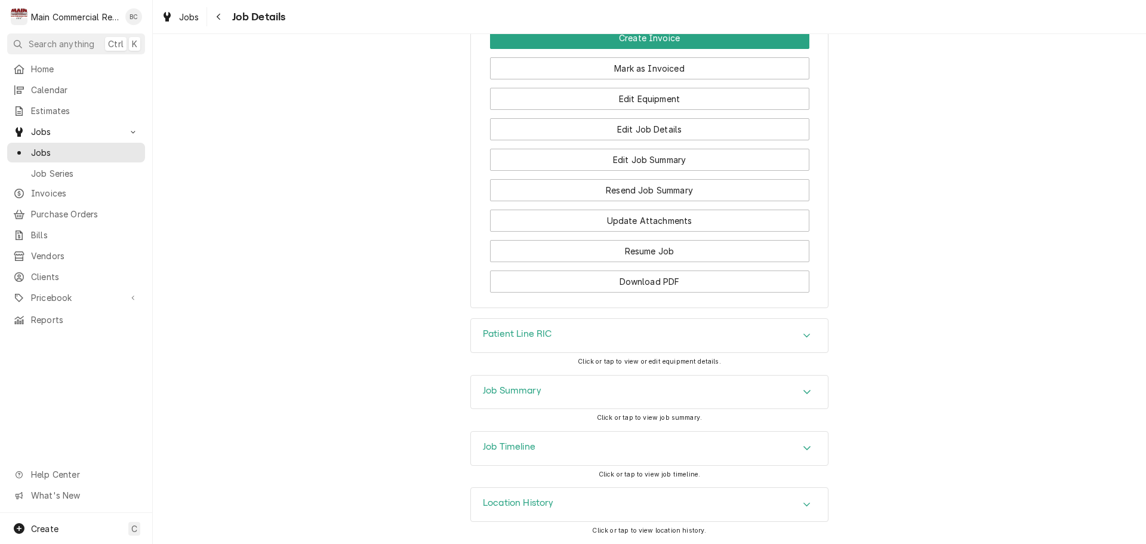
scroll to position [1215, 0]
click at [497, 390] on h3 "Job Summary" at bounding box center [512, 390] width 58 height 11
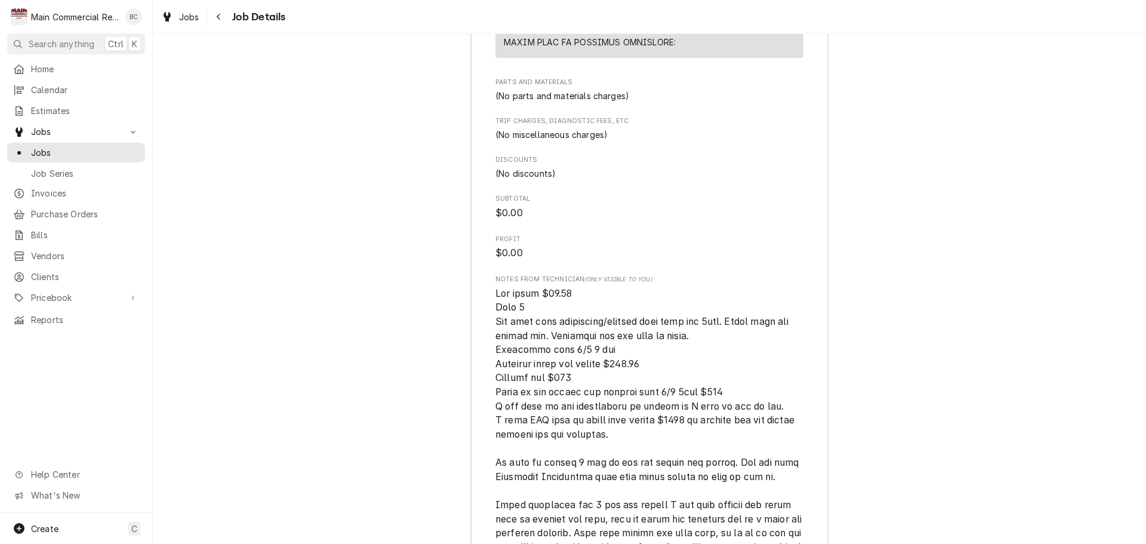
scroll to position [2436, 0]
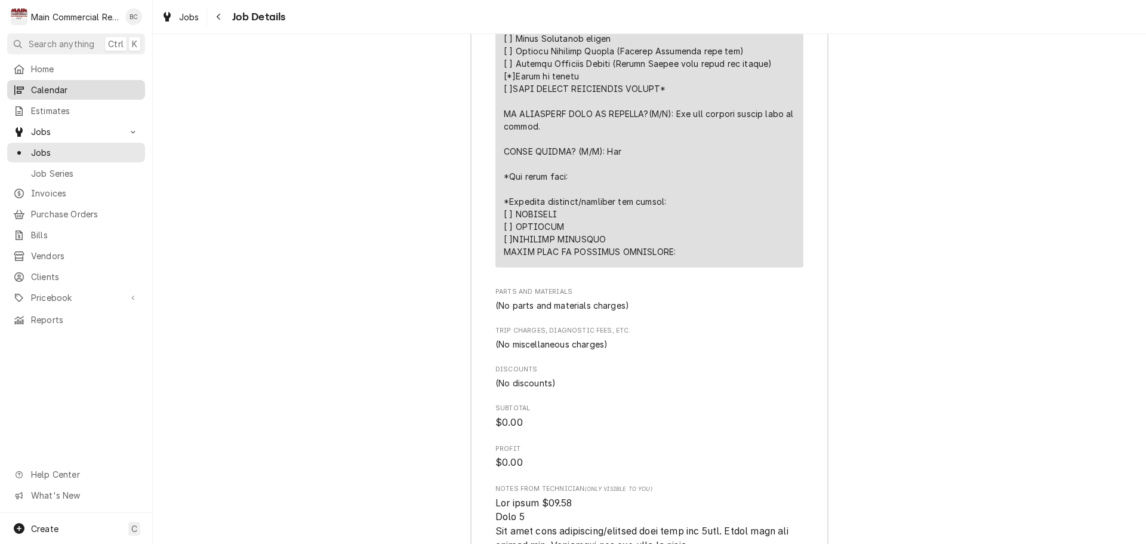
click at [57, 85] on span "Calendar" at bounding box center [85, 90] width 108 height 13
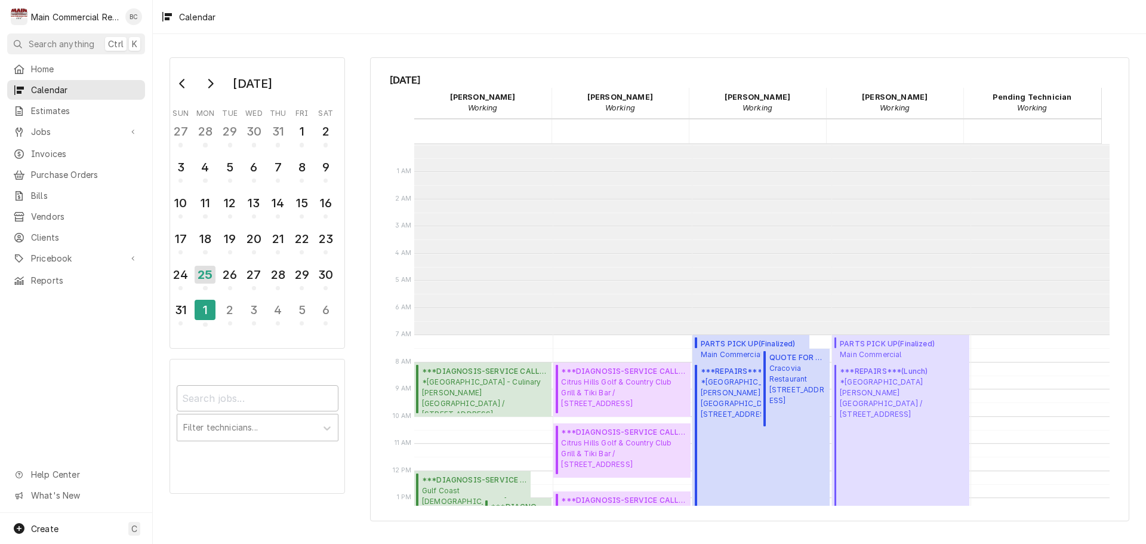
scroll to position [190, 0]
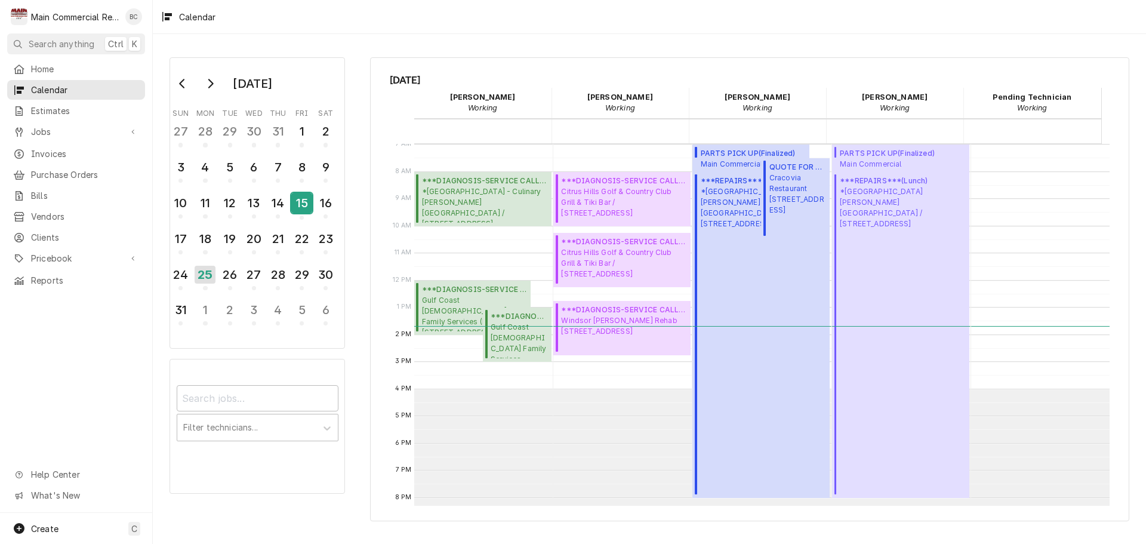
click at [303, 203] on div "15" at bounding box center [301, 203] width 21 height 20
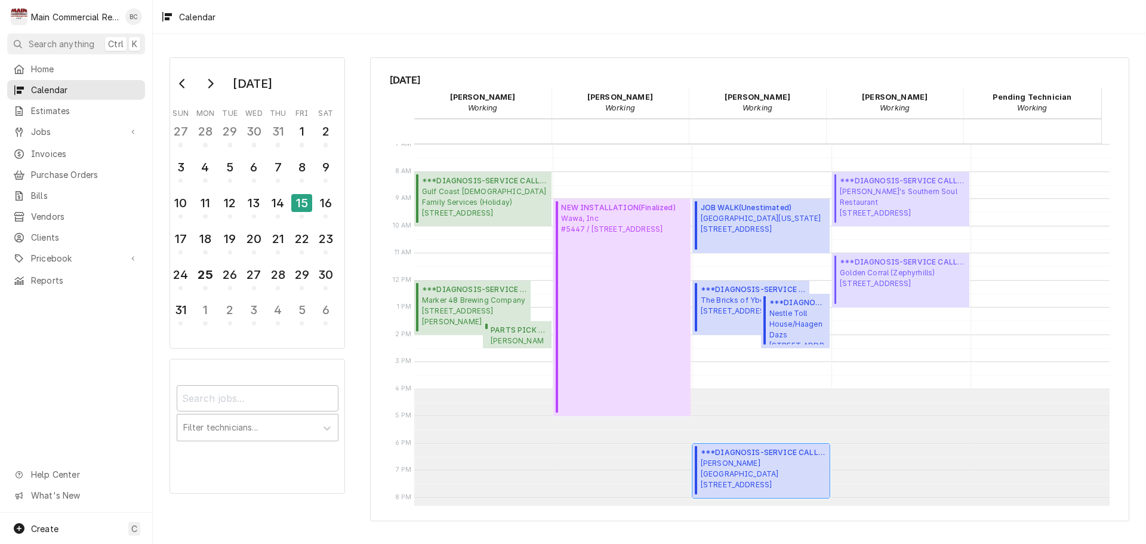
click at [744, 455] on span "***DIAGNOSIS-SERVICE CALL*** ( Uninvoiced )" at bounding box center [764, 452] width 126 height 11
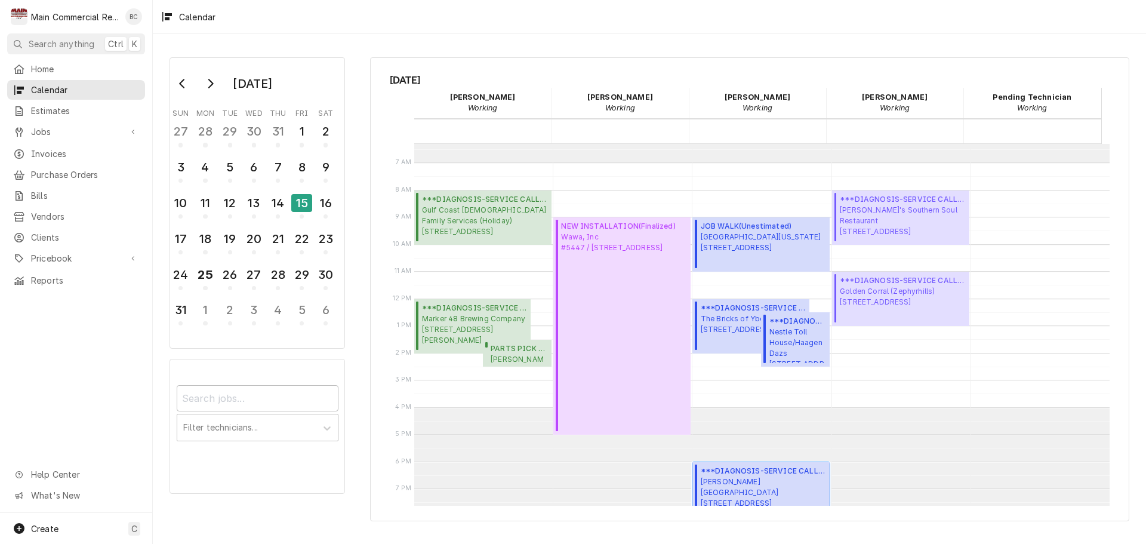
scroll to position [232, 0]
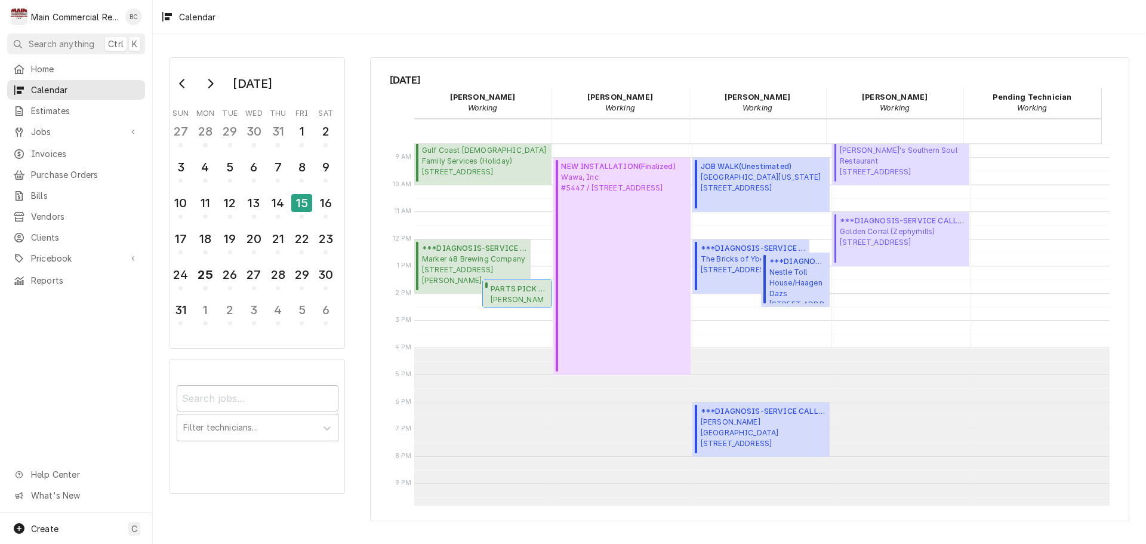
click at [525, 295] on span "Johnstone - Supply house 6041-9 Siesta Lane, New Port Richey, FL 34668-5747" at bounding box center [519, 299] width 57 height 10
click at [777, 425] on span "Mease Dunedin Hospital 601 Main St., Dunedin, FL 34698" at bounding box center [764, 433] width 126 height 32
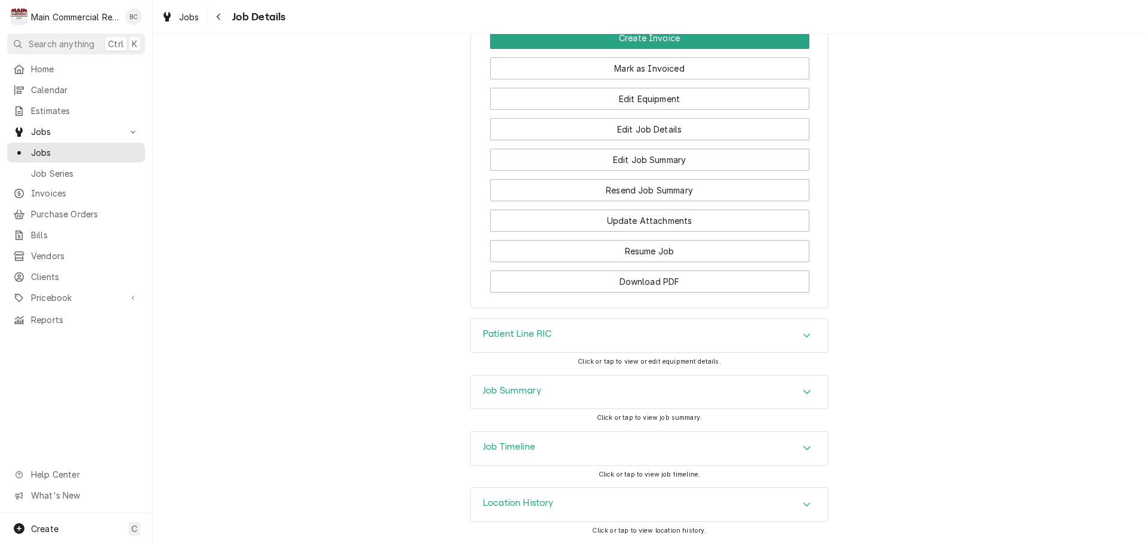
scroll to position [1074, 0]
click at [645, 124] on button "Edit Job Details" at bounding box center [649, 129] width 319 height 22
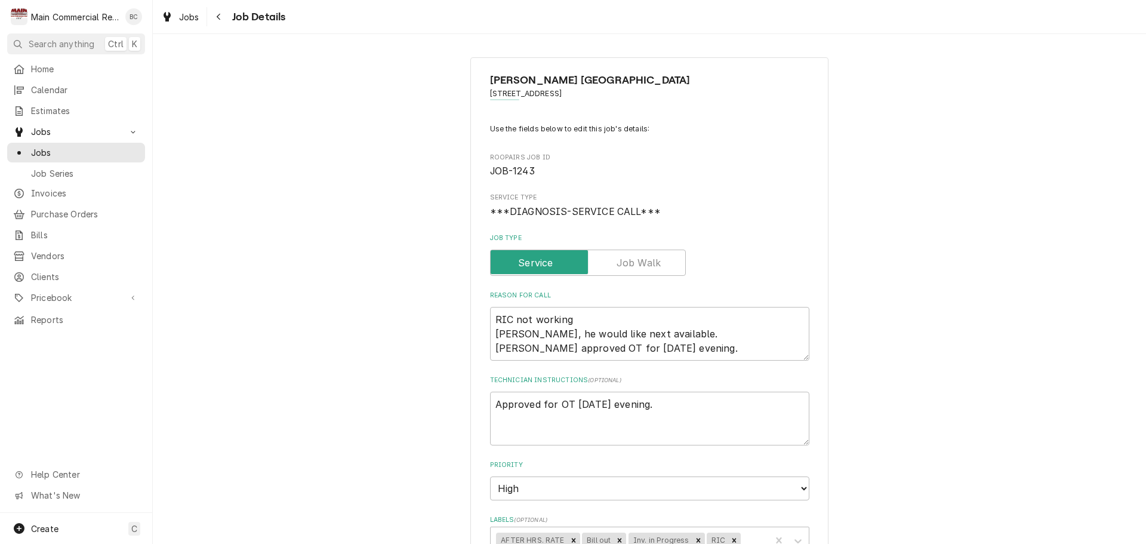
type textarea "x"
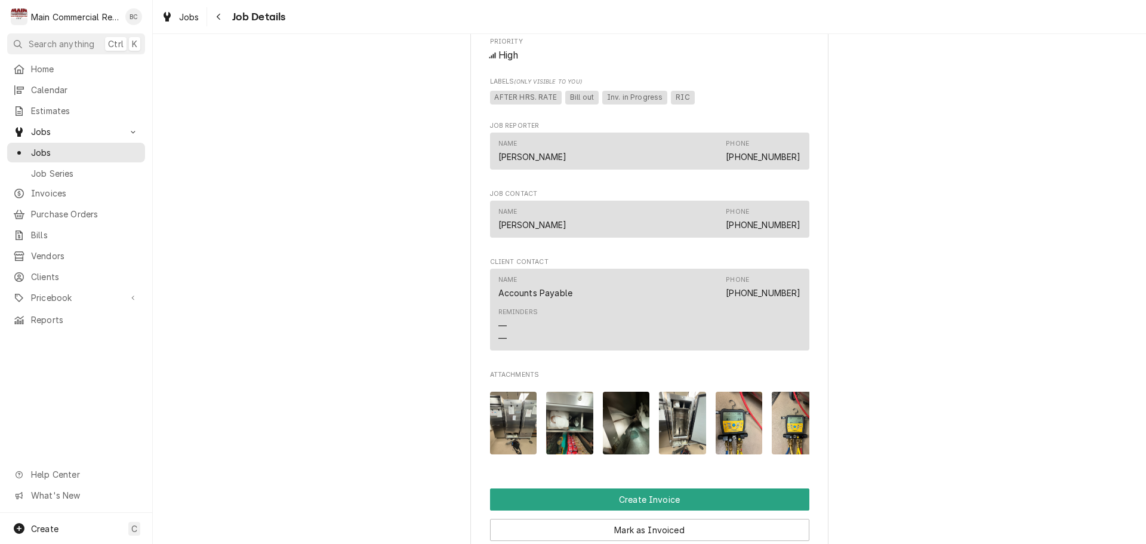
scroll to position [955, 0]
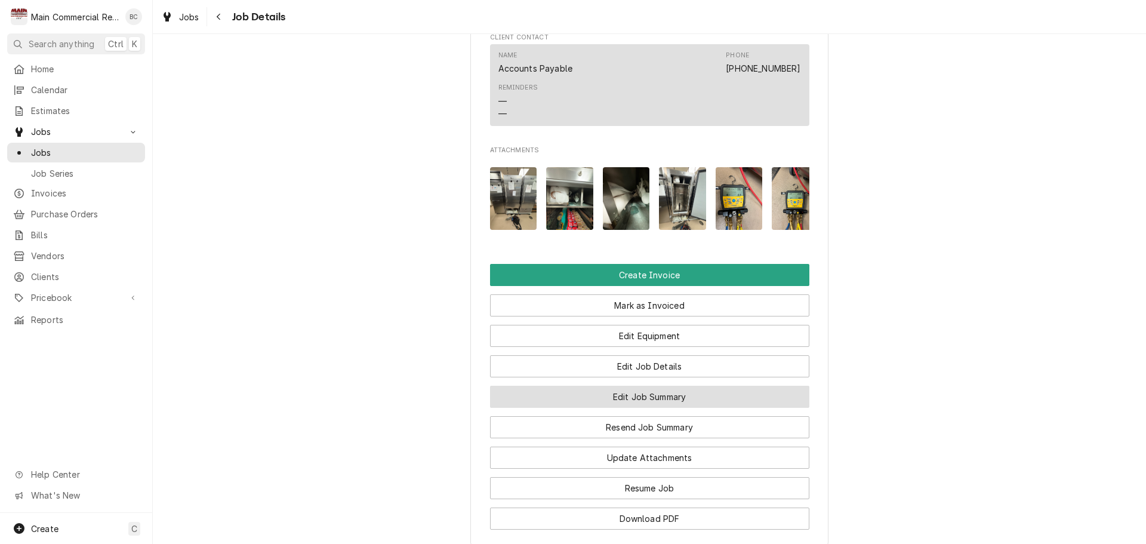
click at [645, 408] on button "Edit Job Summary" at bounding box center [649, 397] width 319 height 22
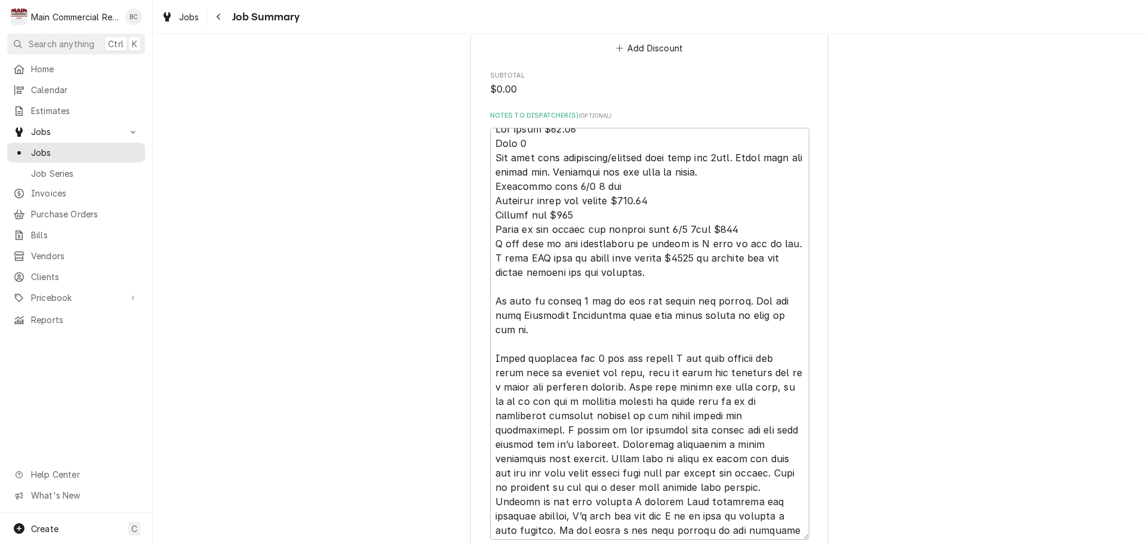
scroll to position [14, 0]
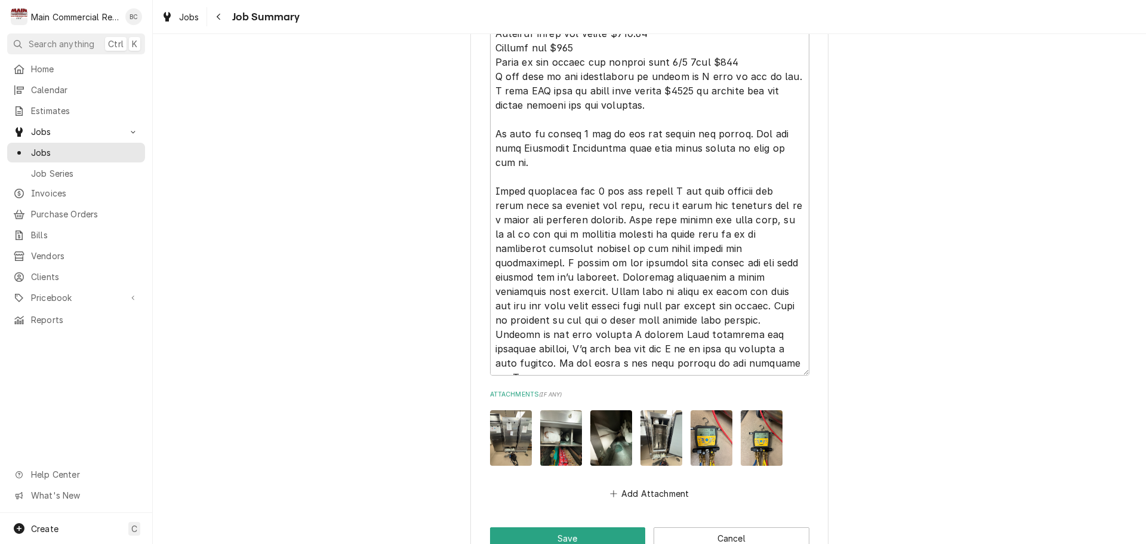
scroll to position [1905, 0]
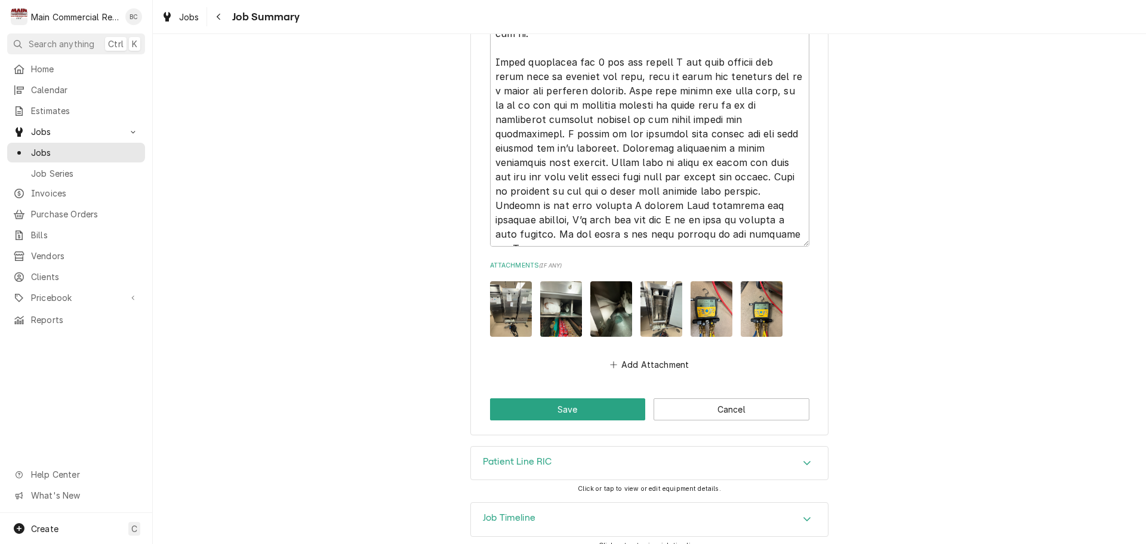
click at [805, 517] on icon "Accordion Header" at bounding box center [806, 519] width 7 height 4
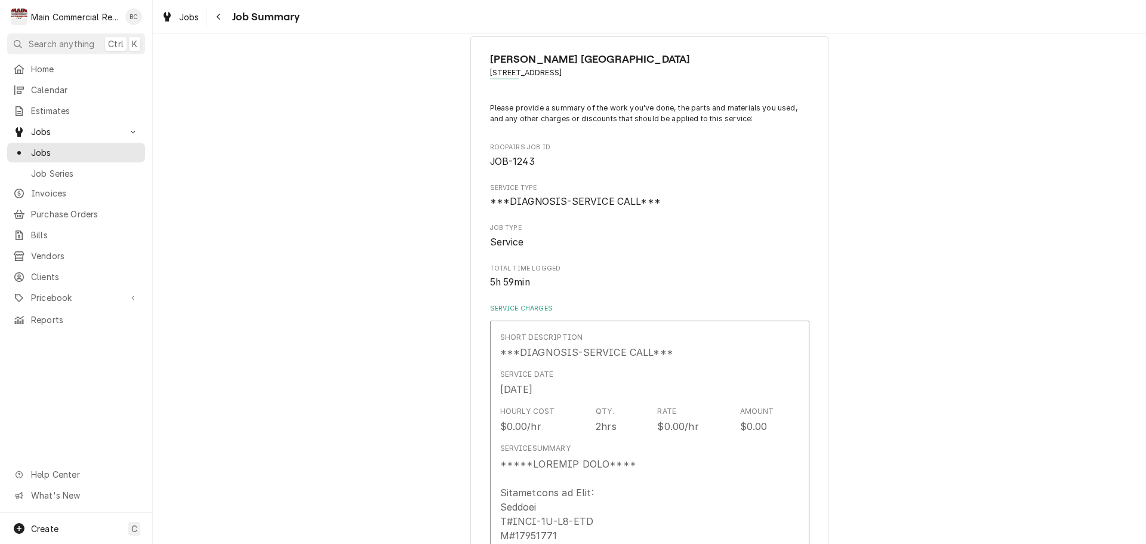
scroll to position [0, 0]
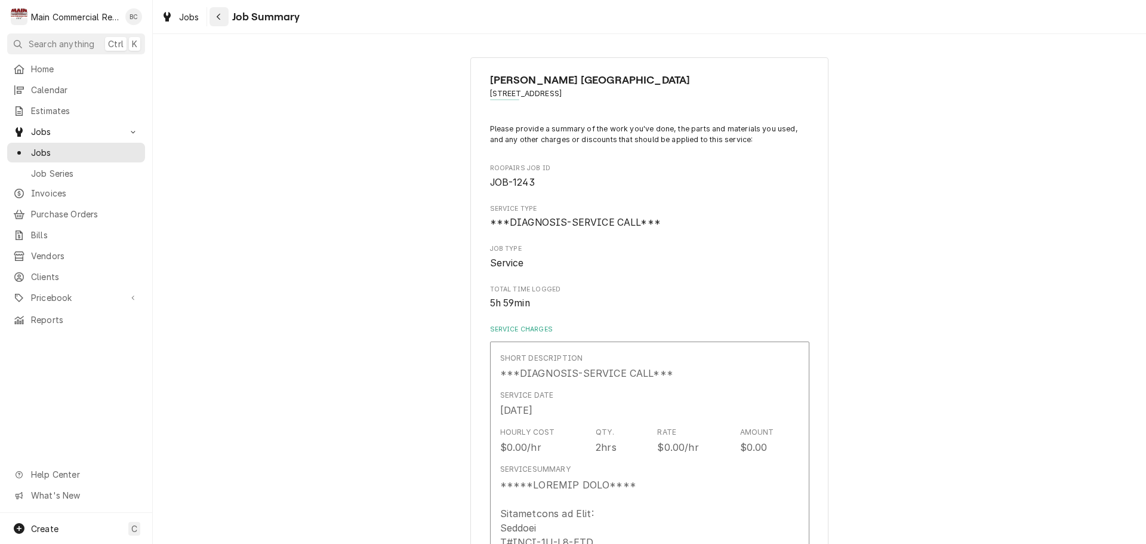
click at [218, 17] on icon "Navigate back" at bounding box center [218, 17] width 5 height 8
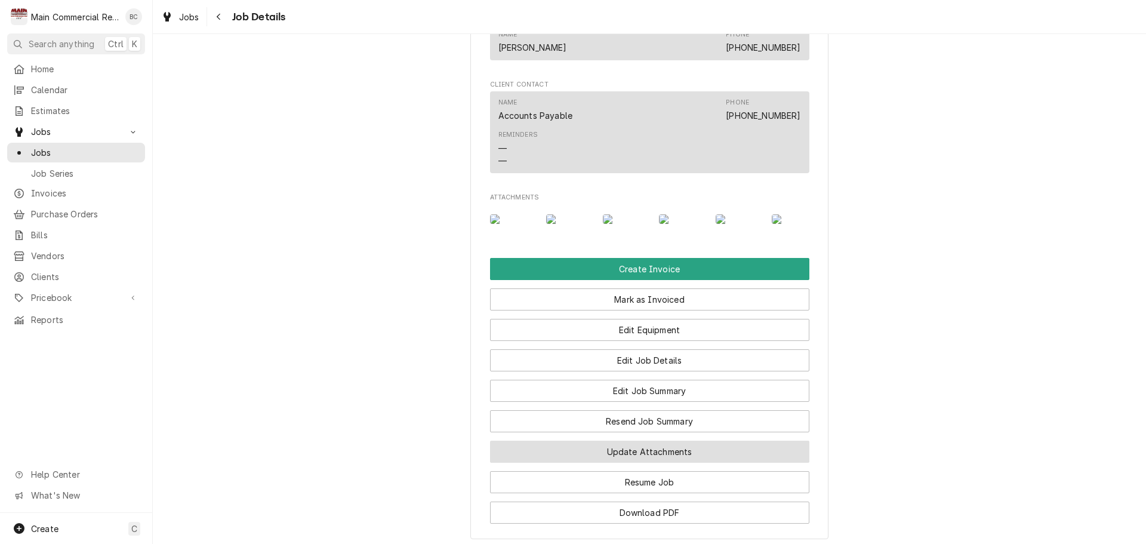
scroll to position [976, 0]
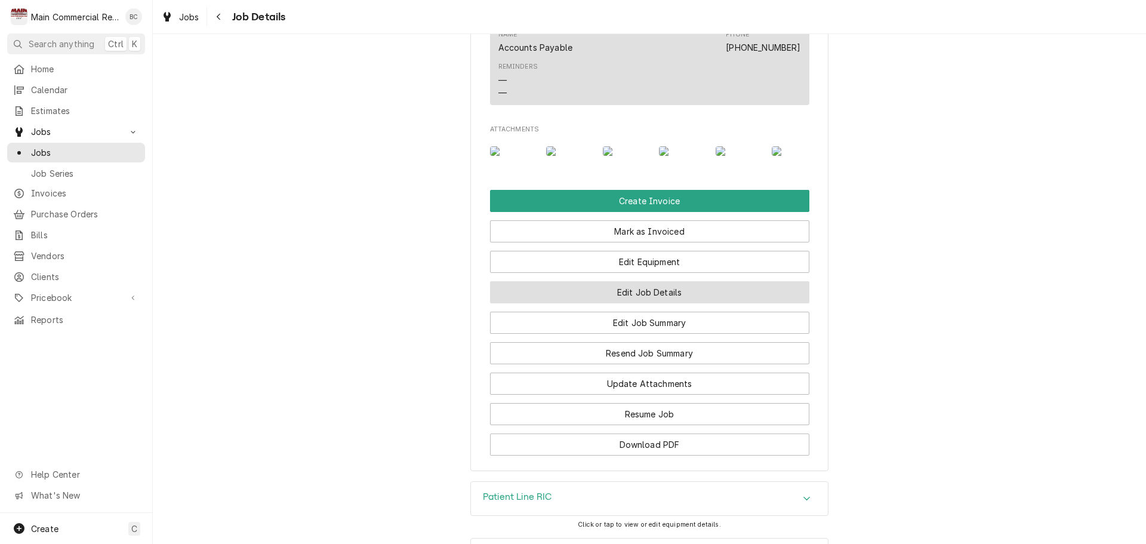
click at [621, 303] on button "Edit Job Details" at bounding box center [649, 292] width 319 height 22
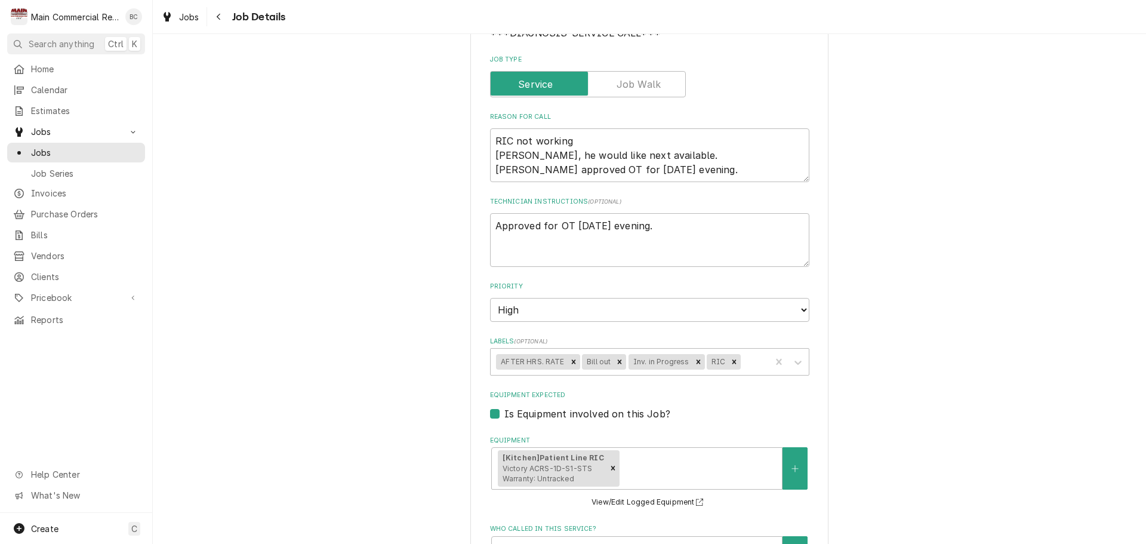
scroll to position [179, 0]
click at [618, 363] on icon "Remove Bill out" at bounding box center [620, 361] width 4 height 4
click at [649, 360] on icon "Remove Inv. in Progress" at bounding box center [651, 361] width 4 height 4
click at [569, 360] on icon "Remove AFTER HRS. RATE" at bounding box center [573, 361] width 8 height 8
click at [572, 360] on div "Labels" at bounding box center [648, 360] width 232 height 21
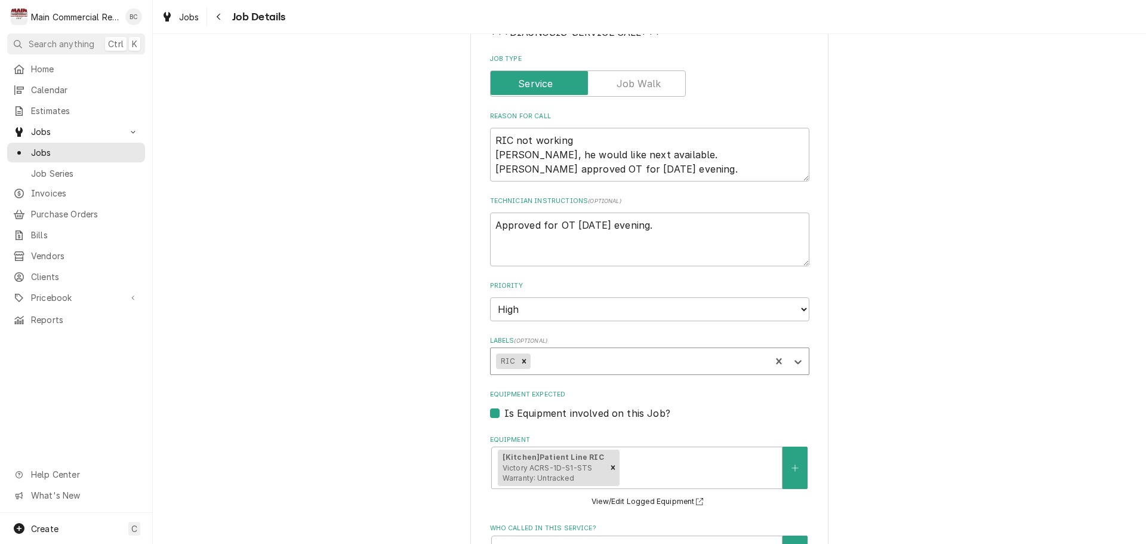
type textarea "x"
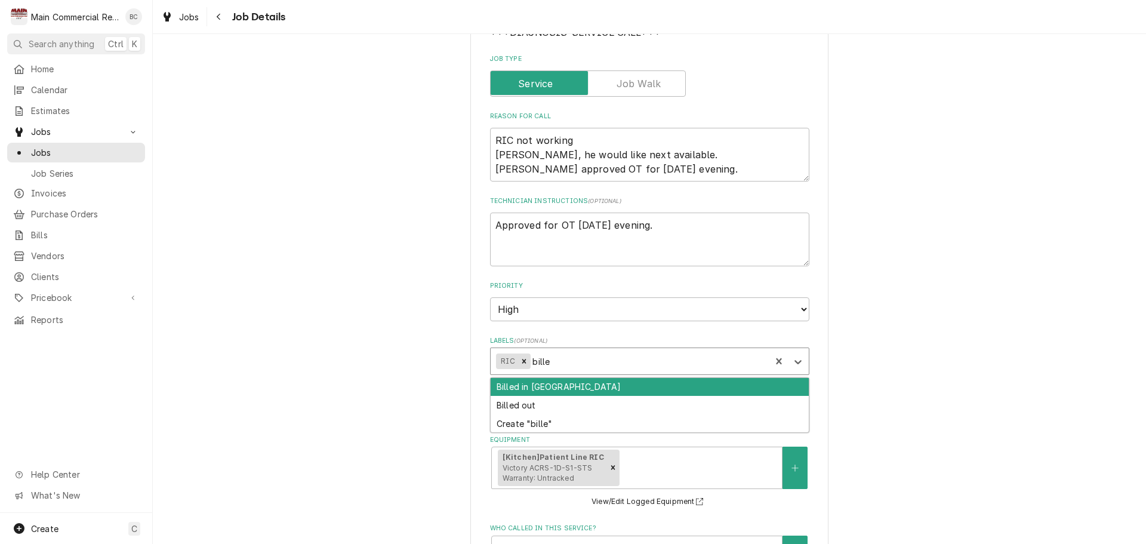
type input "billed"
click at [537, 389] on div "Billed in [GEOGRAPHIC_DATA]" at bounding box center [650, 387] width 318 height 19
type textarea "x"
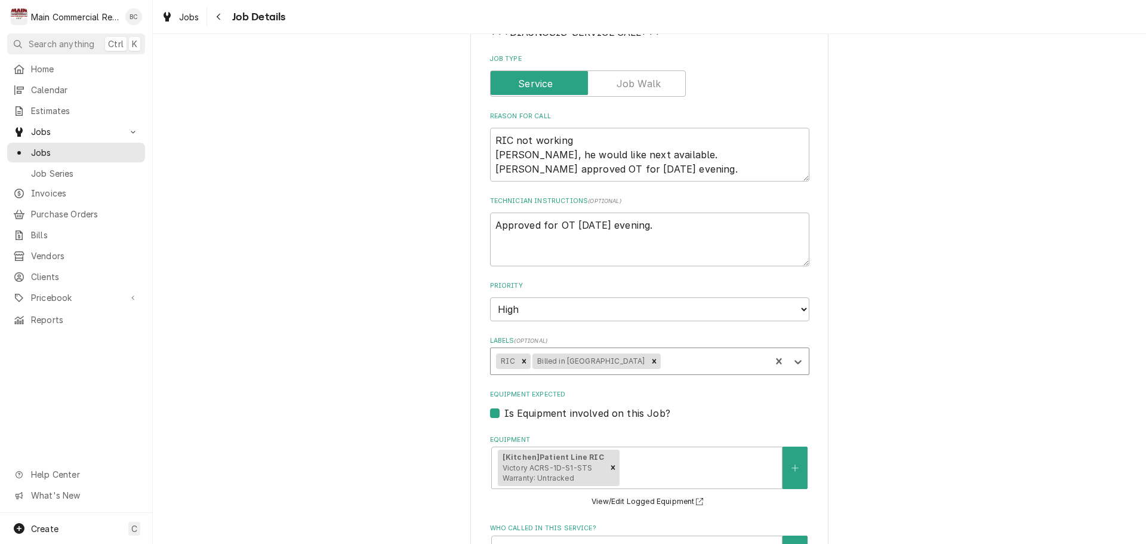
click at [895, 335] on div "Mease Dunedin Hospital 601 Main St., Dunedin, FL 34698 Use the fields below to …" at bounding box center [649, 403] width 993 height 1070
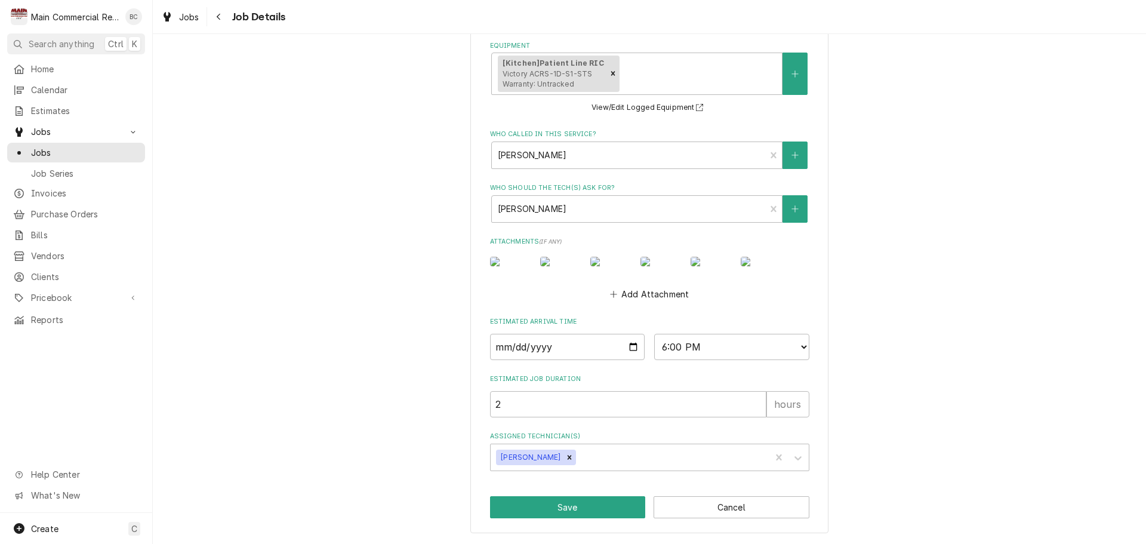
scroll to position [619, 0]
click at [547, 506] on button "Save" at bounding box center [568, 507] width 156 height 22
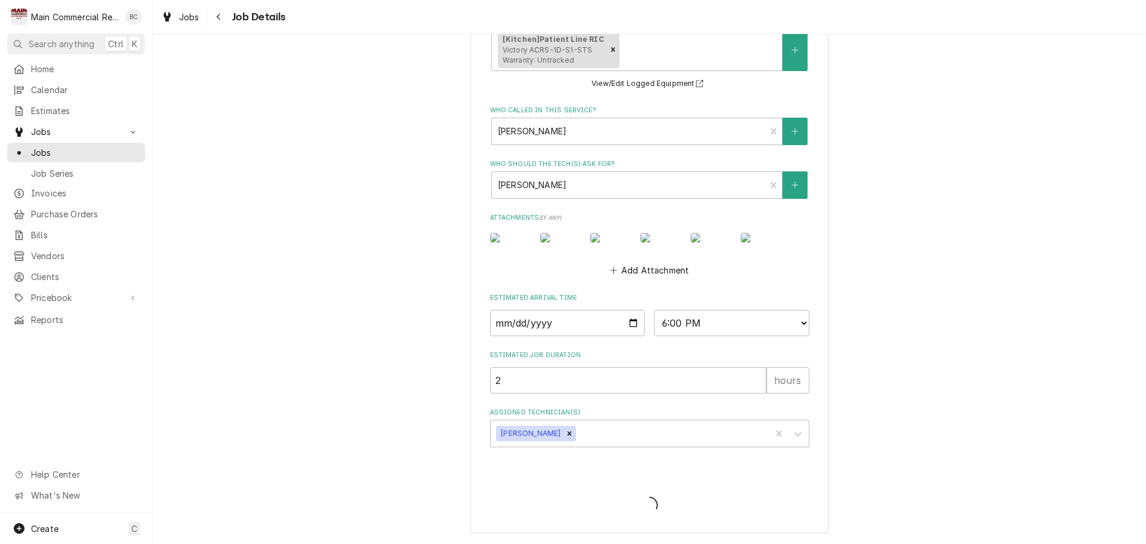
type textarea "x"
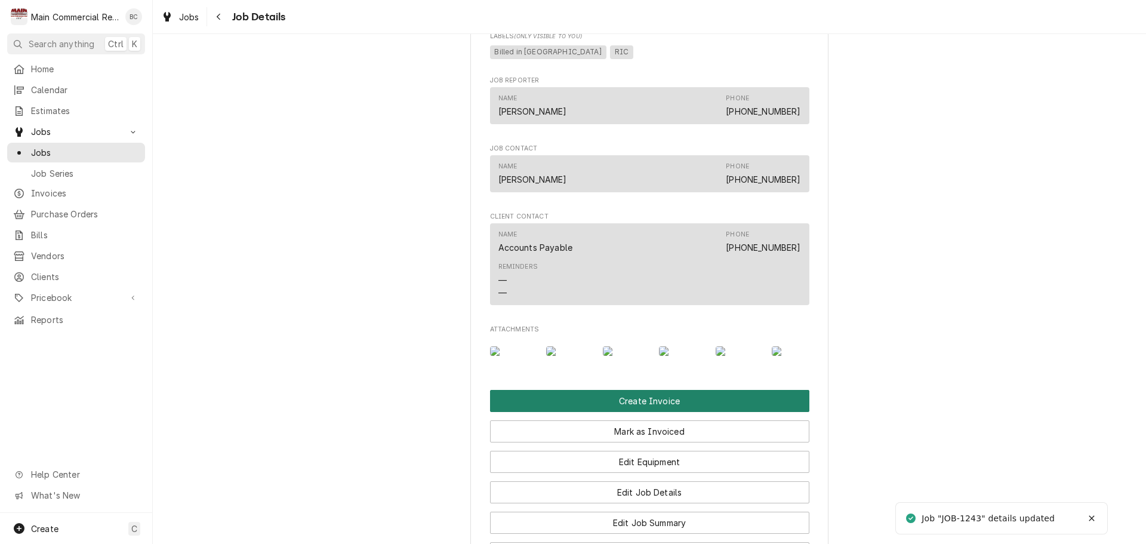
scroll to position [1134, 0]
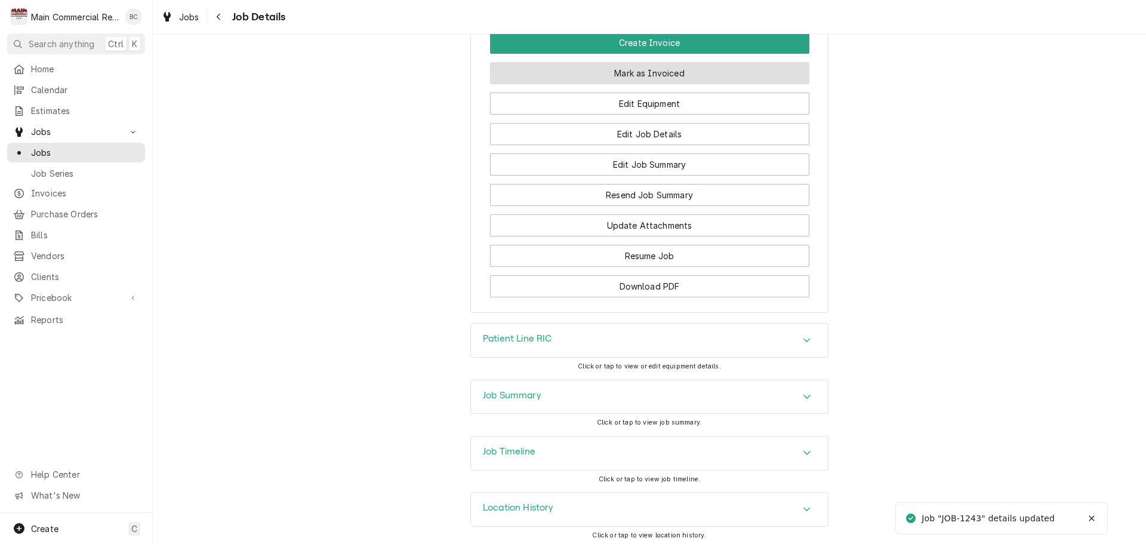
click at [641, 84] on button "Mark as Invoiced" at bounding box center [649, 73] width 319 height 22
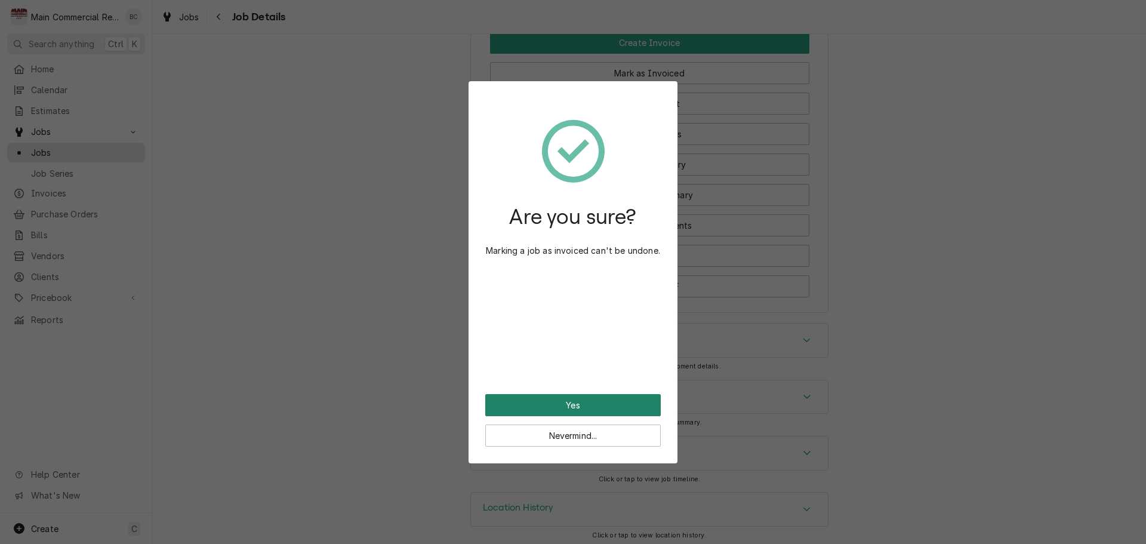
click at [580, 400] on button "Yes" at bounding box center [572, 405] width 175 height 22
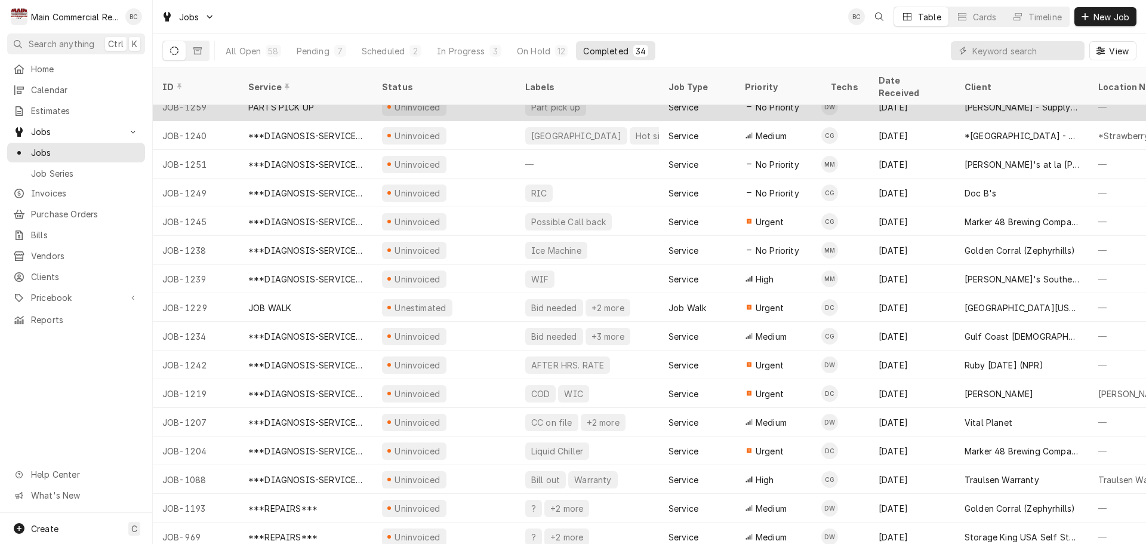
scroll to position [530, 0]
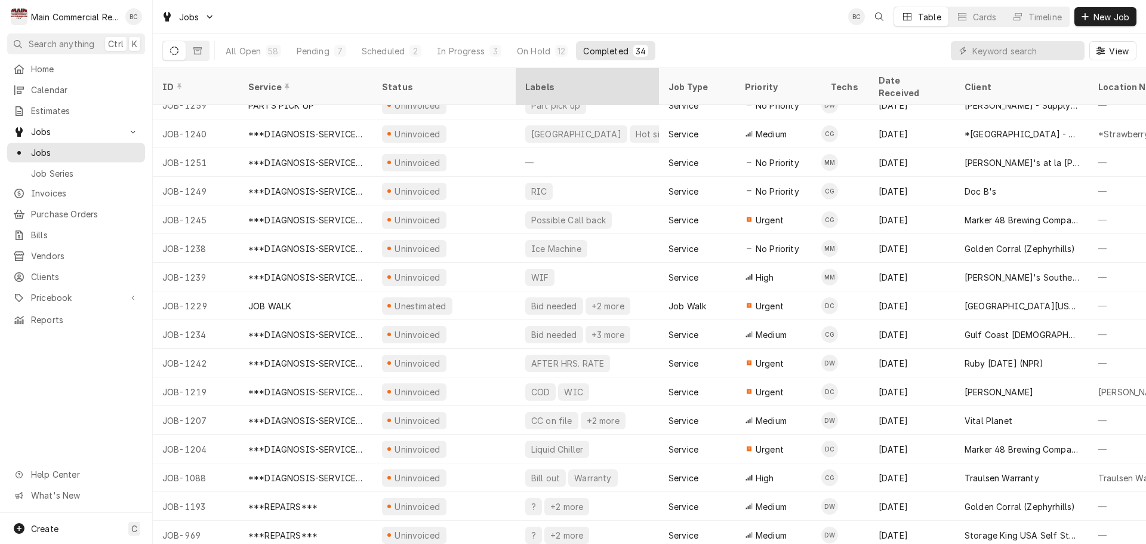
click at [543, 81] on div "Labels" at bounding box center [587, 87] width 124 height 13
click at [1018, 51] on input "Dynamic Content Wrapper" at bounding box center [1025, 50] width 106 height 19
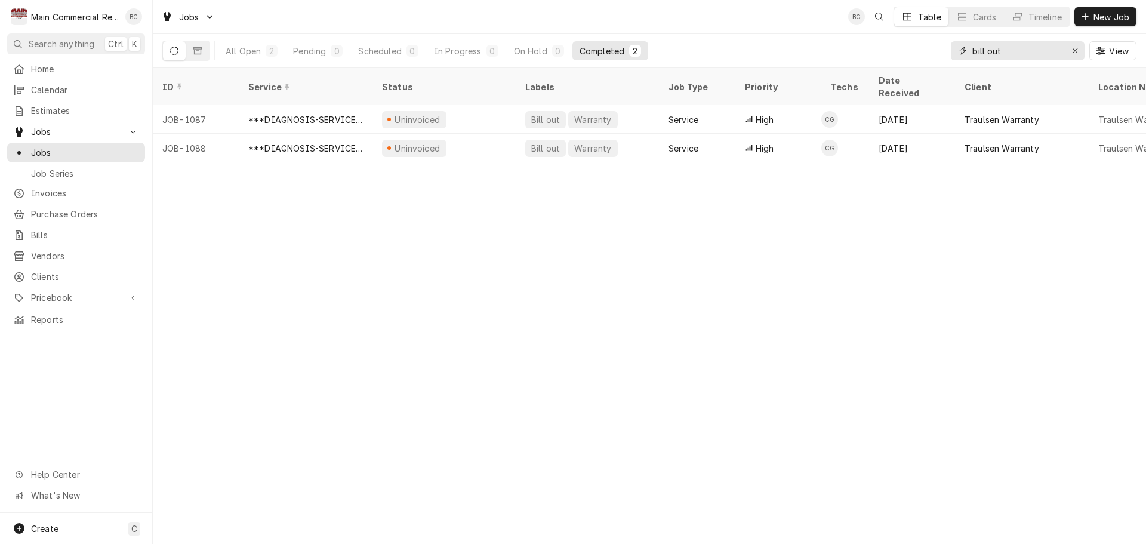
type input "bill out"
click at [1074, 47] on icon "Erase input" at bounding box center [1075, 51] width 7 height 8
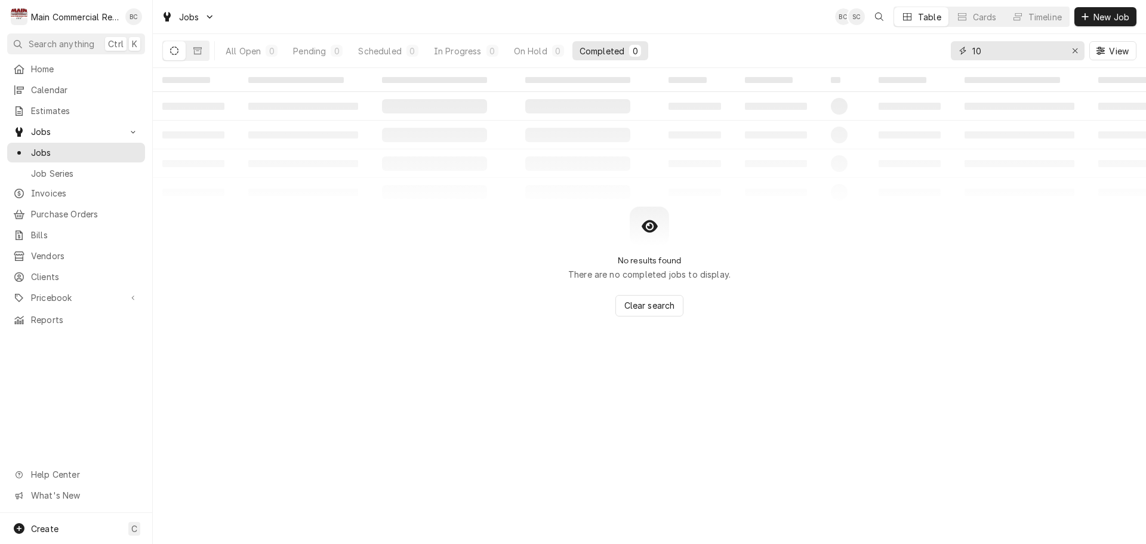
type input "1"
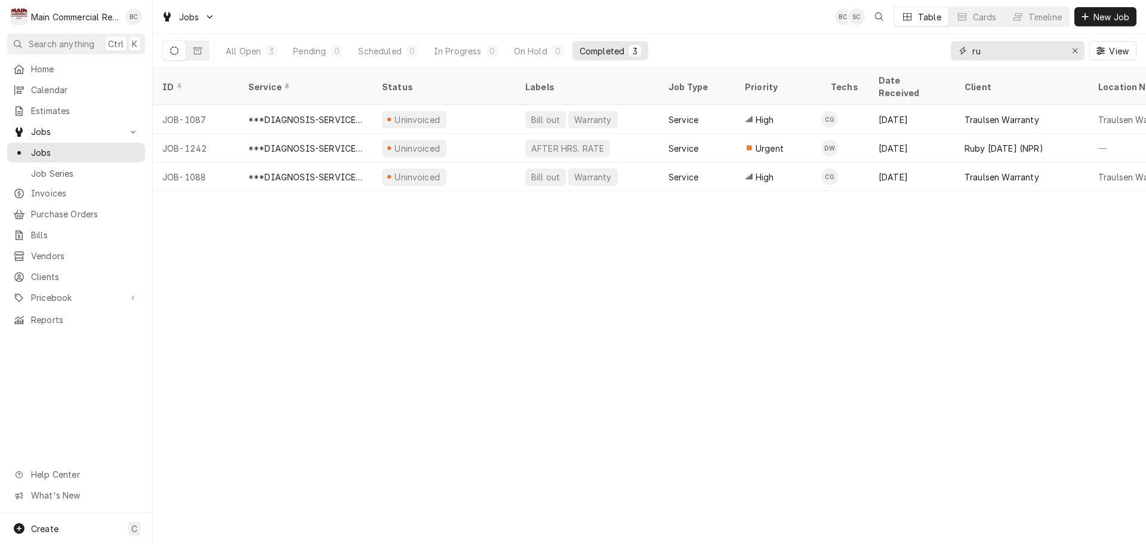
type input "r"
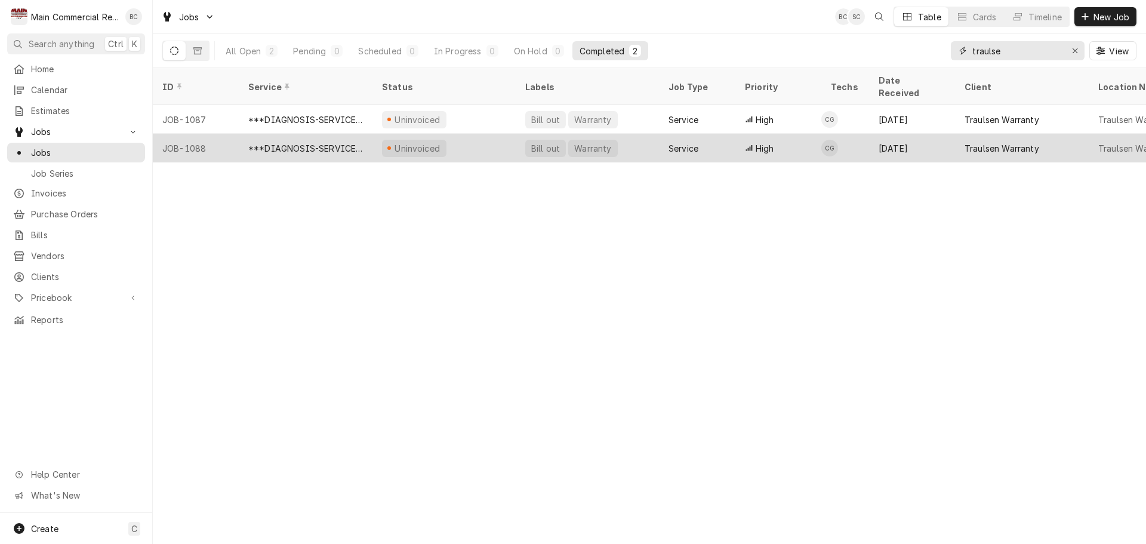
type input "traulse"
click at [221, 134] on div "JOB-1088" at bounding box center [196, 148] width 86 height 29
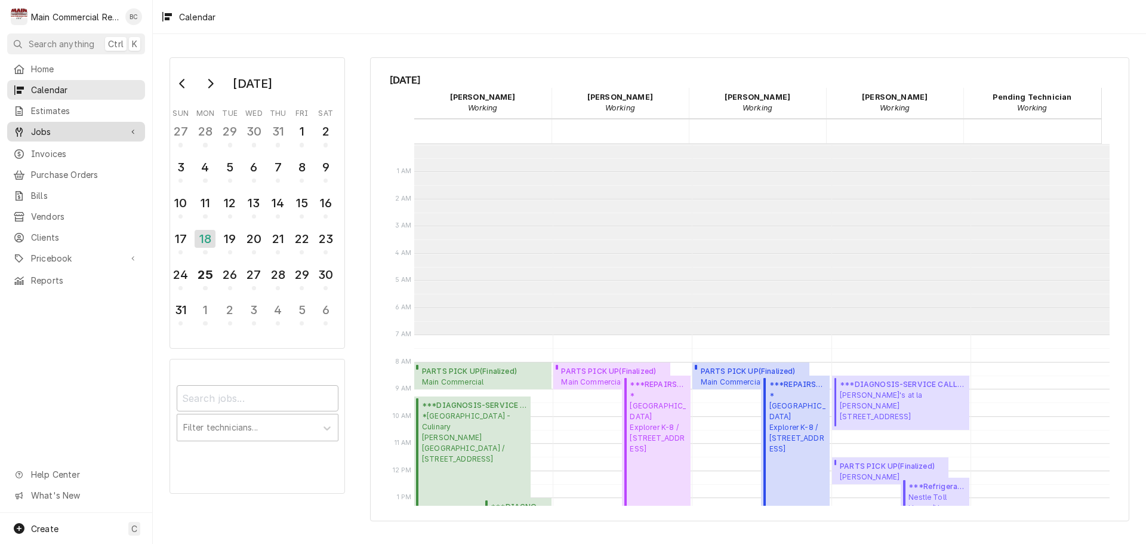
scroll to position [190, 0]
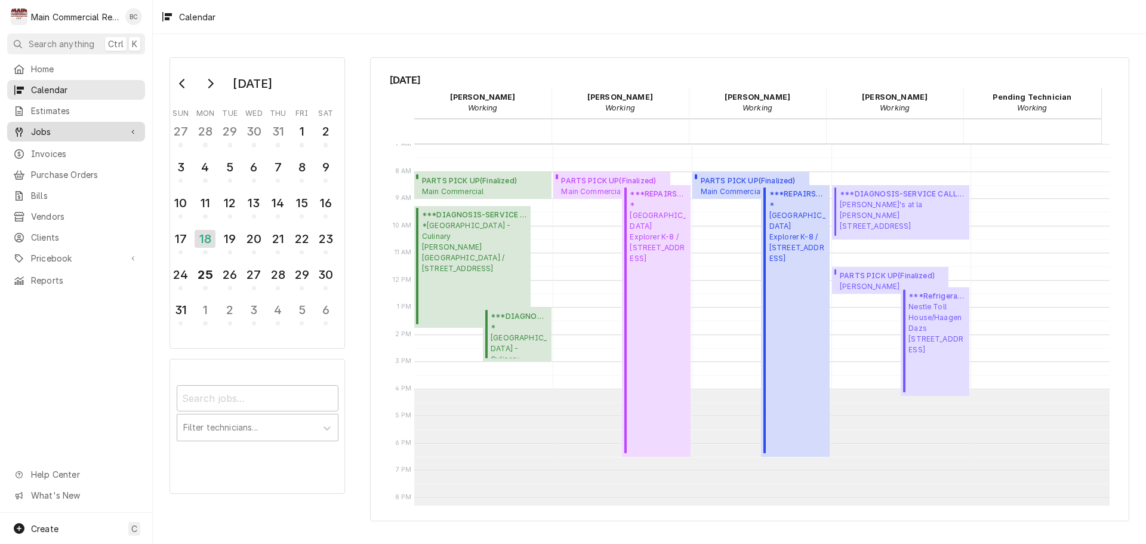
click at [70, 125] on span "Jobs" at bounding box center [76, 131] width 90 height 13
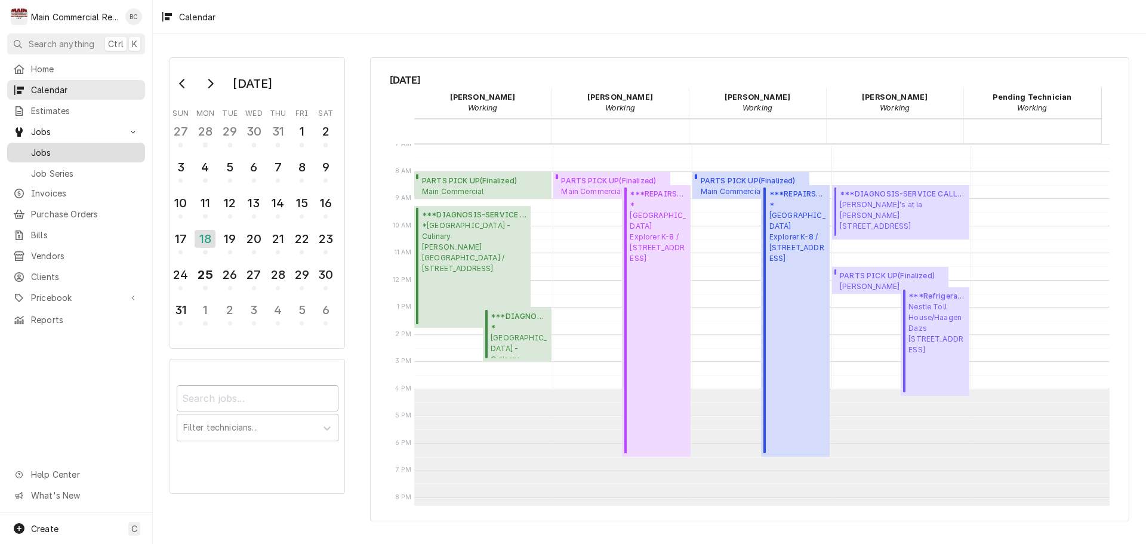
click at [46, 147] on span "Jobs" at bounding box center [85, 152] width 108 height 13
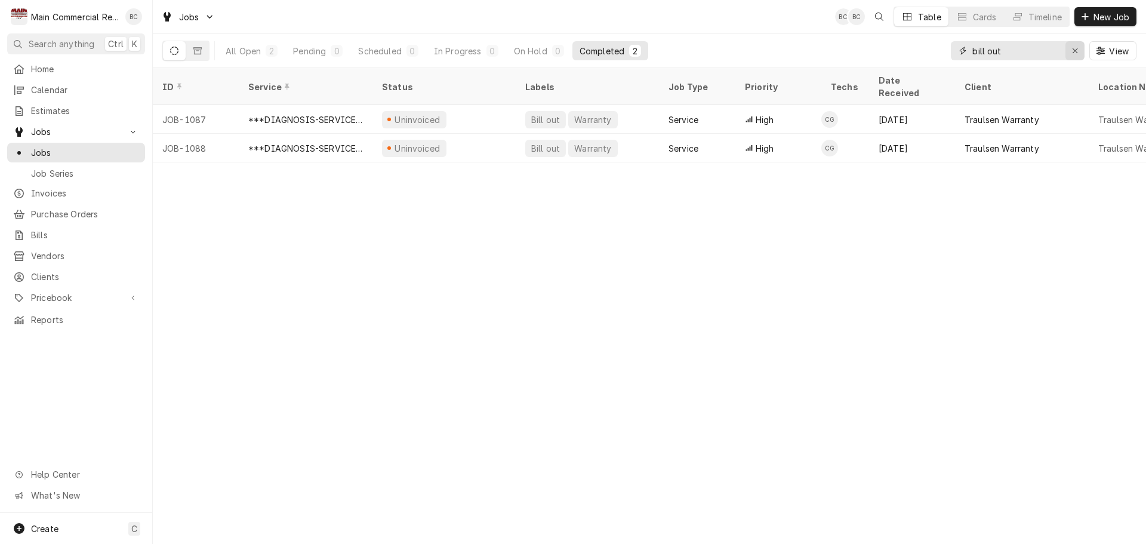
click at [1076, 53] on icon "Erase input" at bounding box center [1075, 51] width 7 height 8
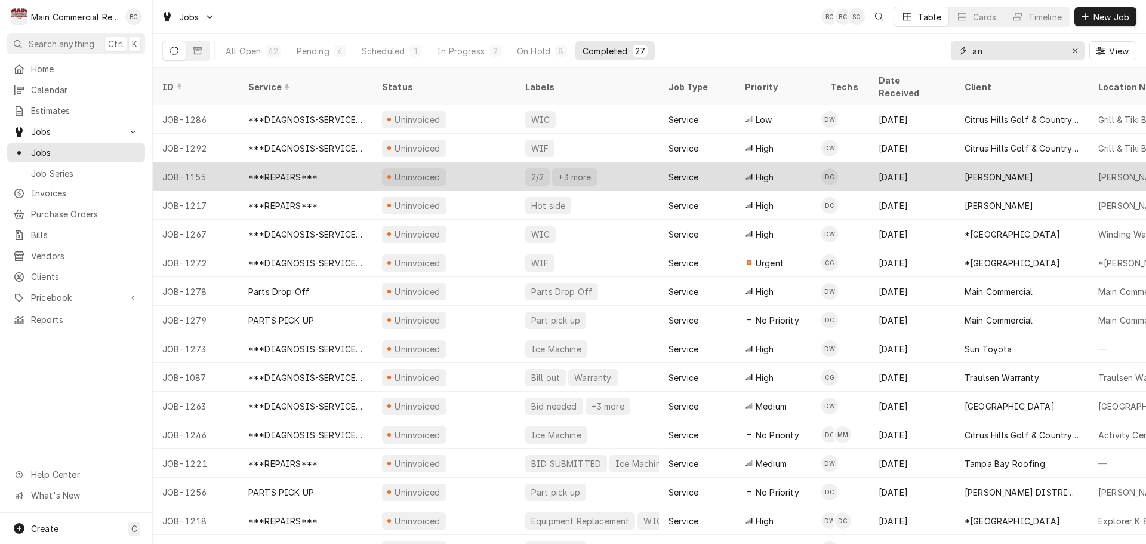
type input "an"
click at [492, 162] on div "Uninvoiced" at bounding box center [443, 176] width 143 height 29
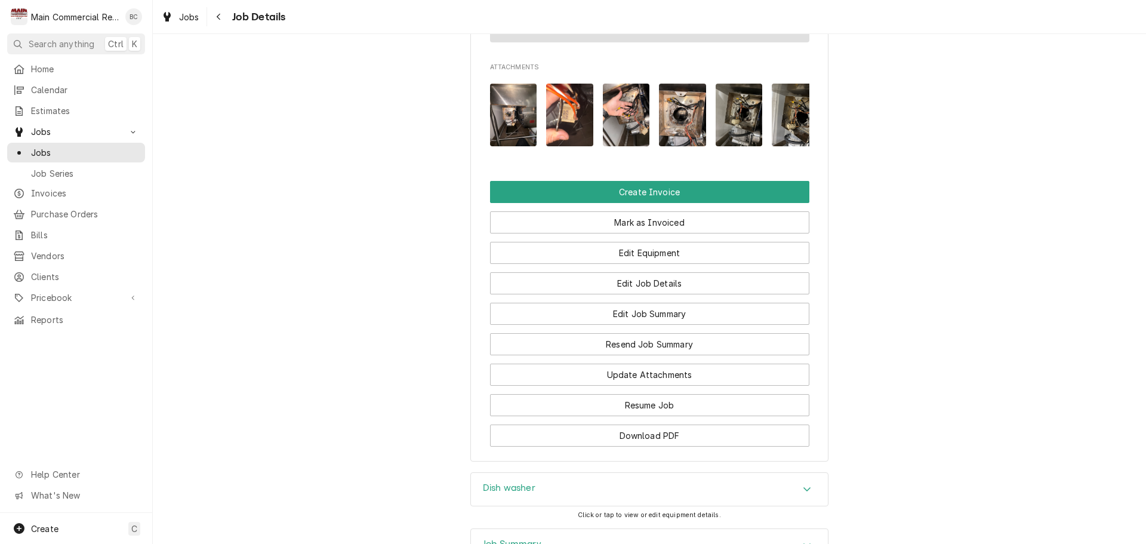
scroll to position [1342, 0]
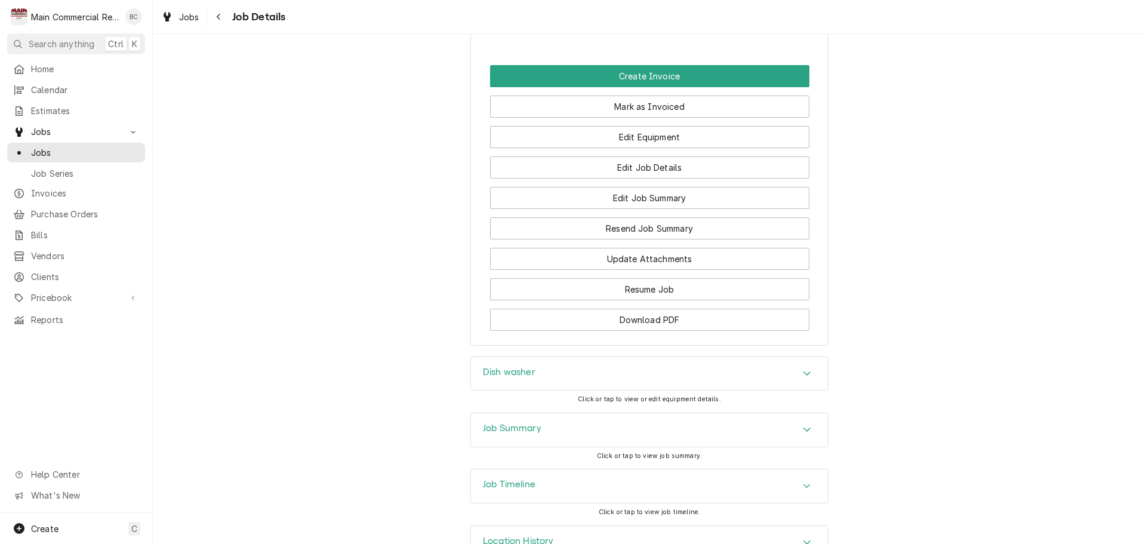
click at [734, 413] on div "Job Summary" at bounding box center [649, 429] width 357 height 33
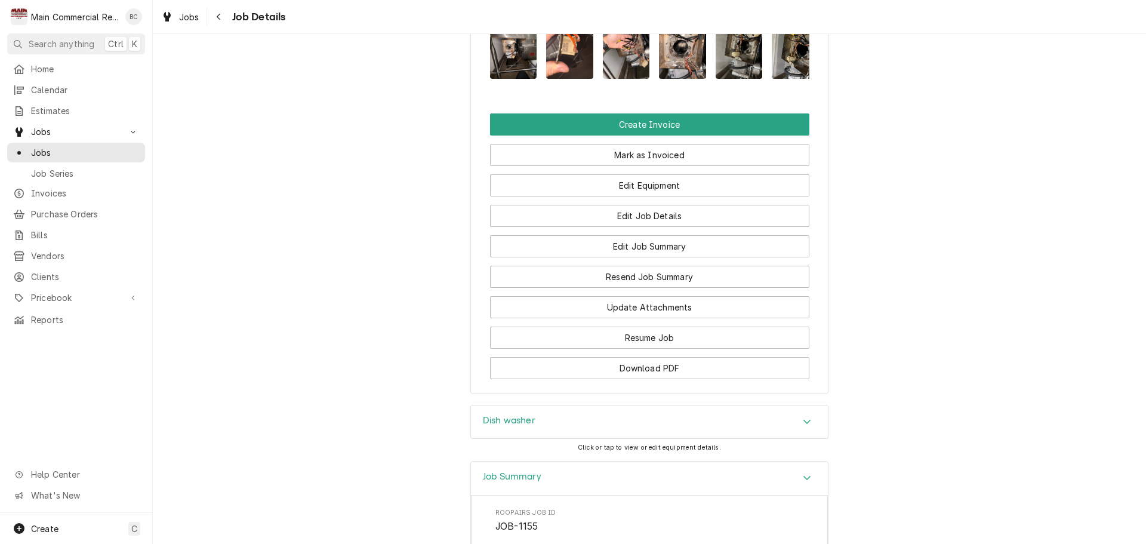
scroll to position [1271, 0]
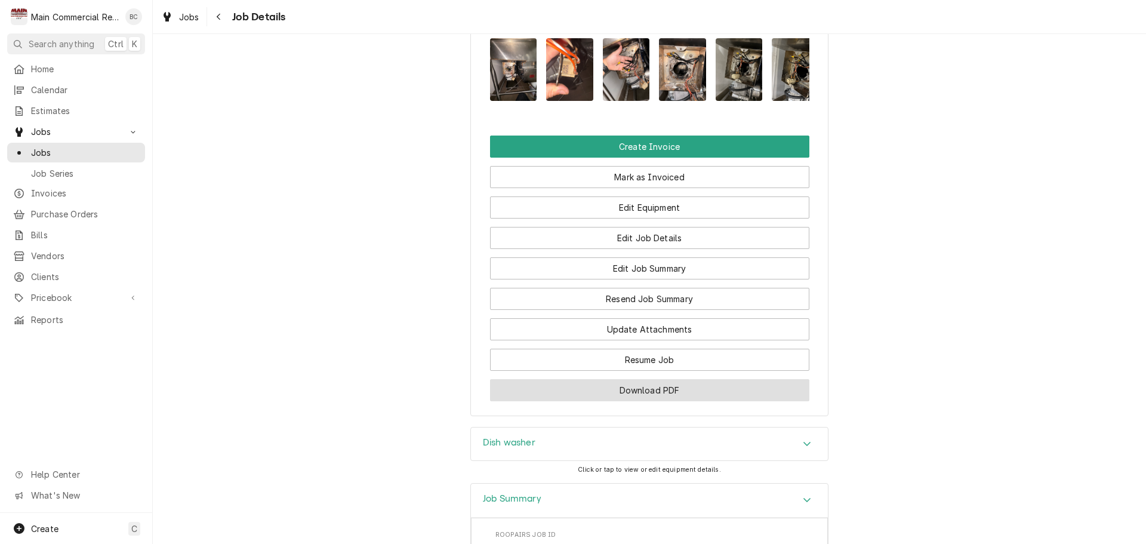
click at [644, 379] on button "Download PDF" at bounding box center [649, 390] width 319 height 22
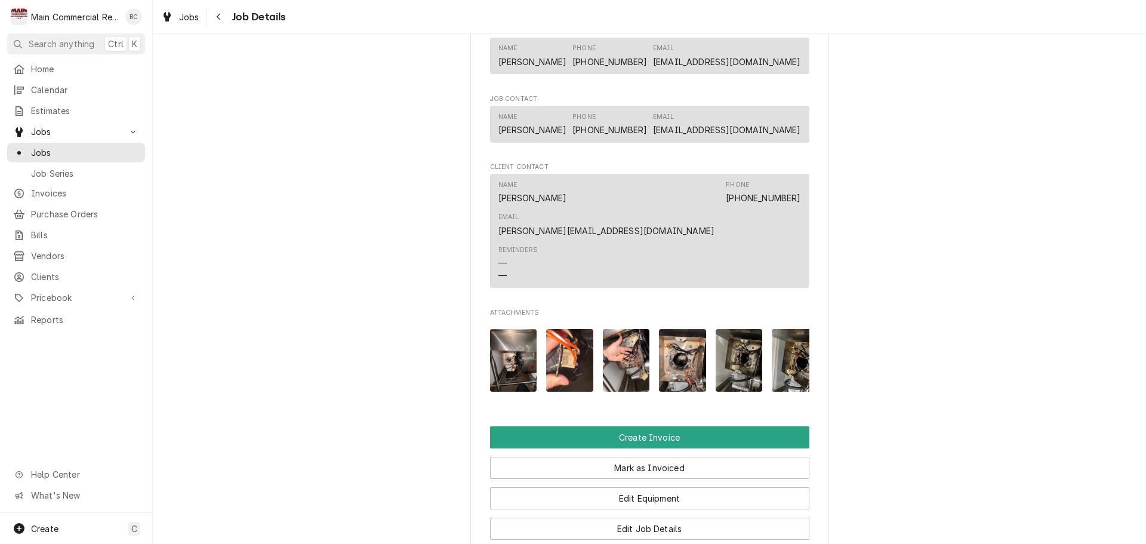
scroll to position [973, 0]
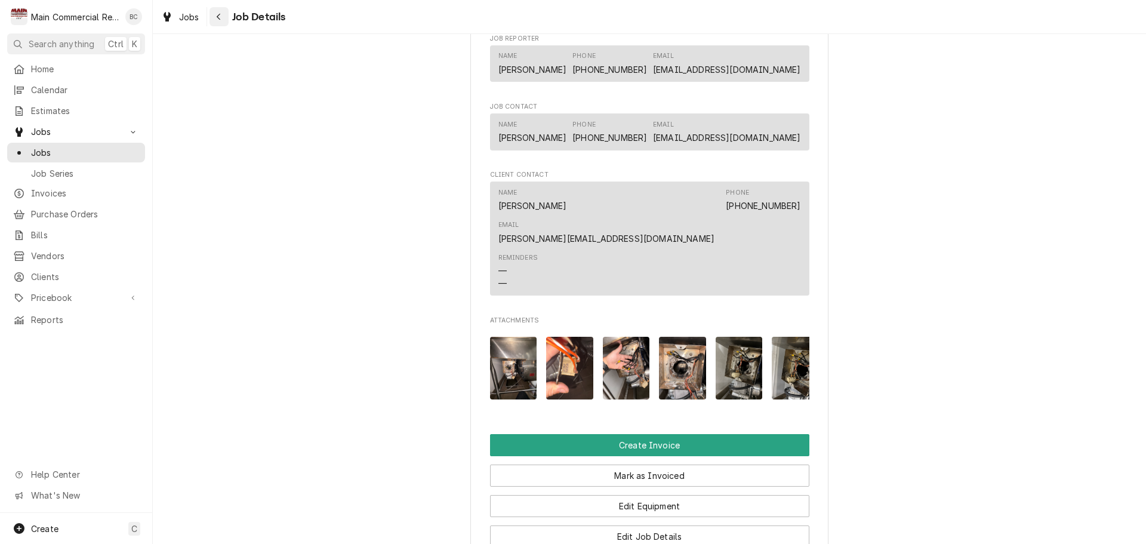
click at [217, 15] on icon "Navigate back" at bounding box center [218, 17] width 5 height 8
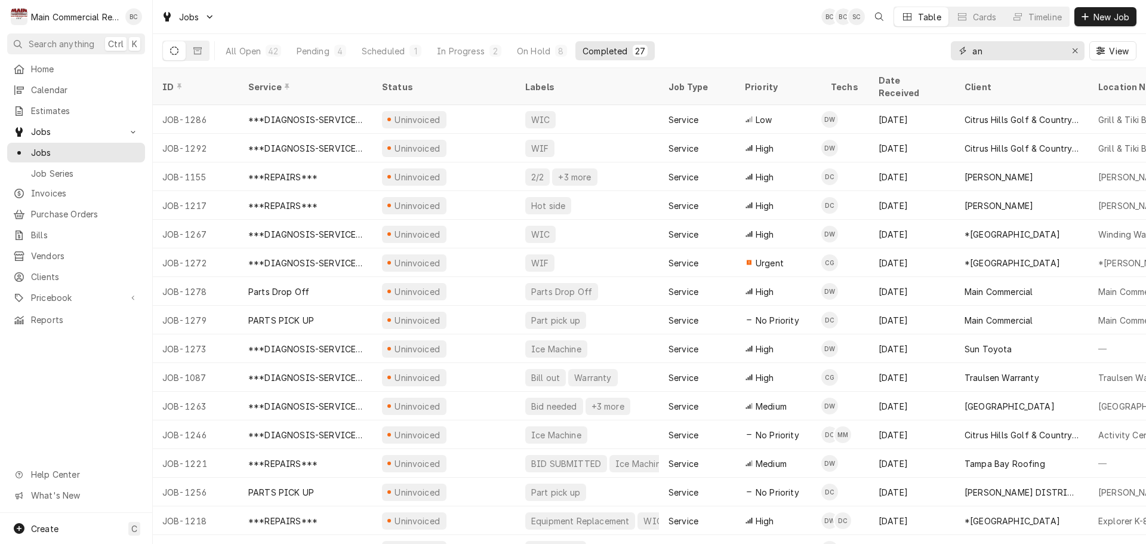
click at [1046, 52] on input "an" at bounding box center [1017, 50] width 90 height 19
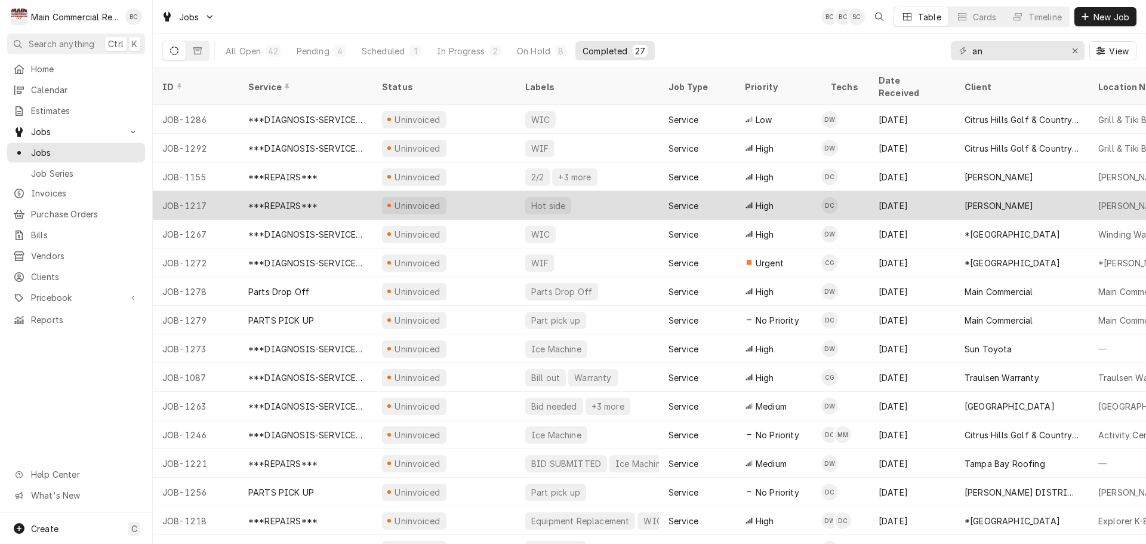
click at [921, 192] on div "Aug 12" at bounding box center [912, 205] width 86 height 29
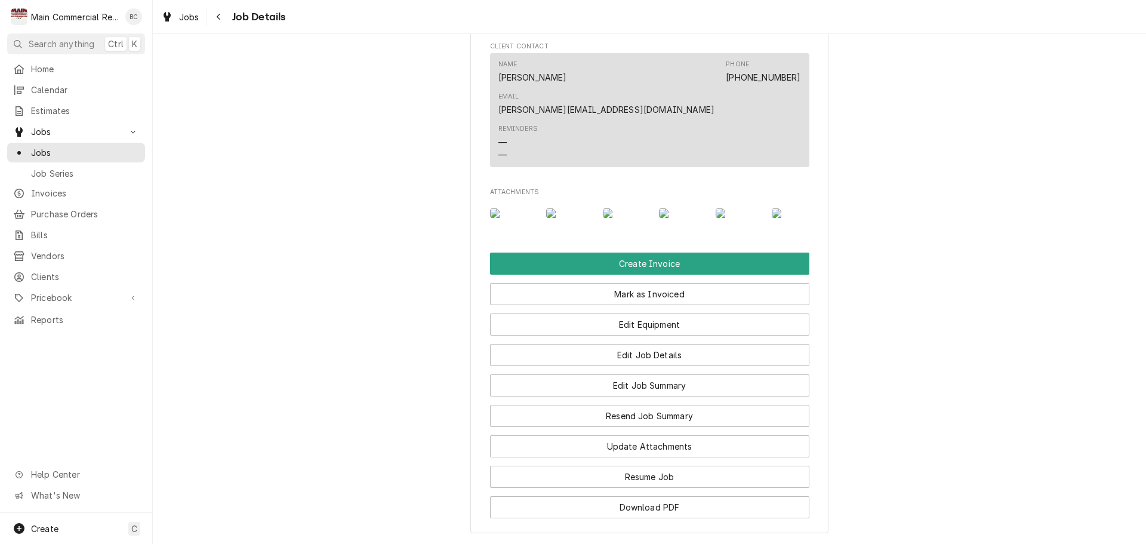
scroll to position [1015, 0]
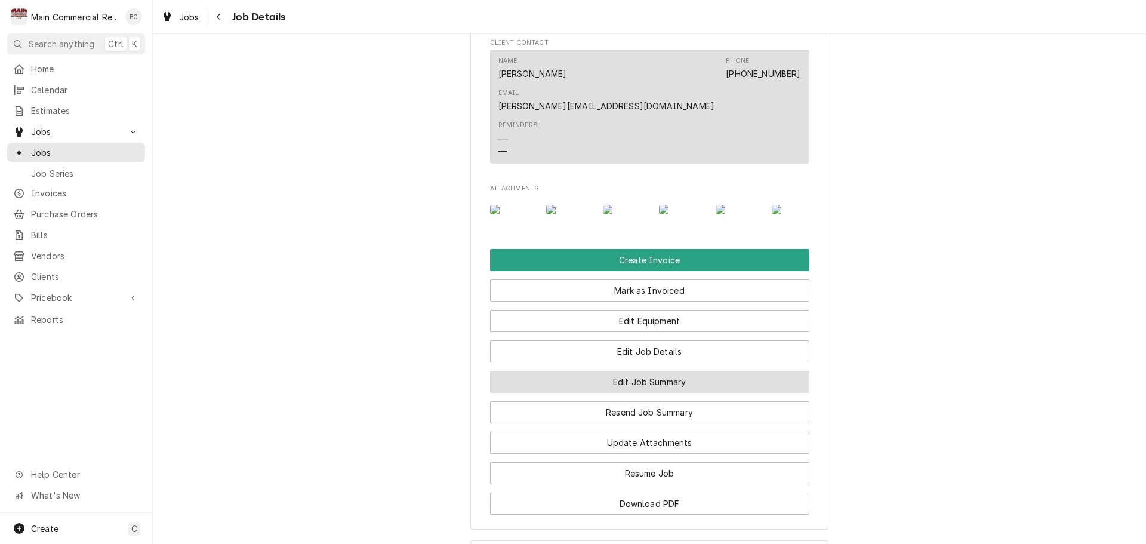
click at [668, 371] on button "Edit Job Summary" at bounding box center [649, 382] width 319 height 22
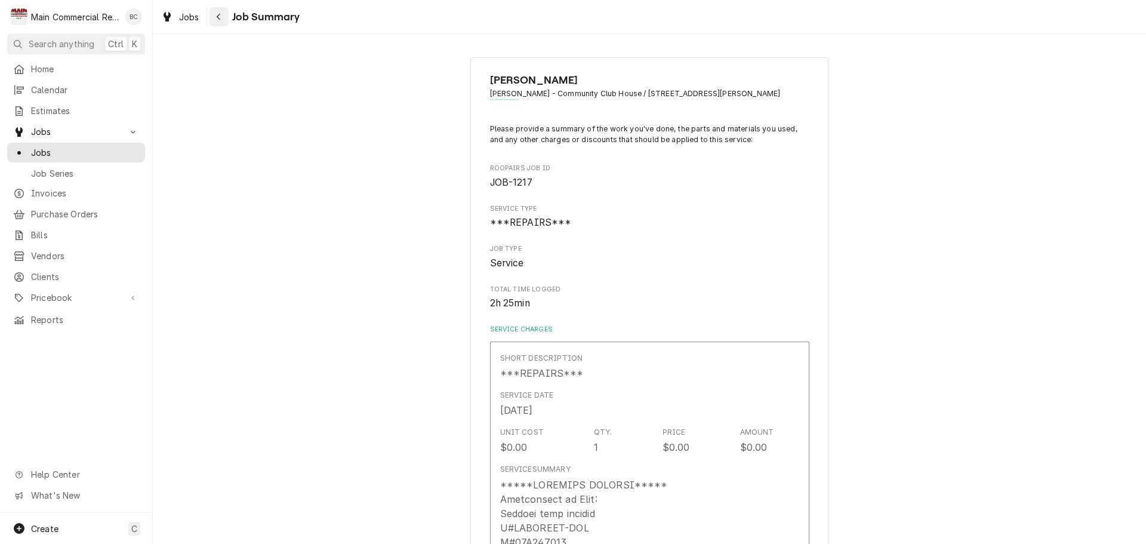
click at [221, 20] on div "Navigate back" at bounding box center [219, 17] width 12 height 12
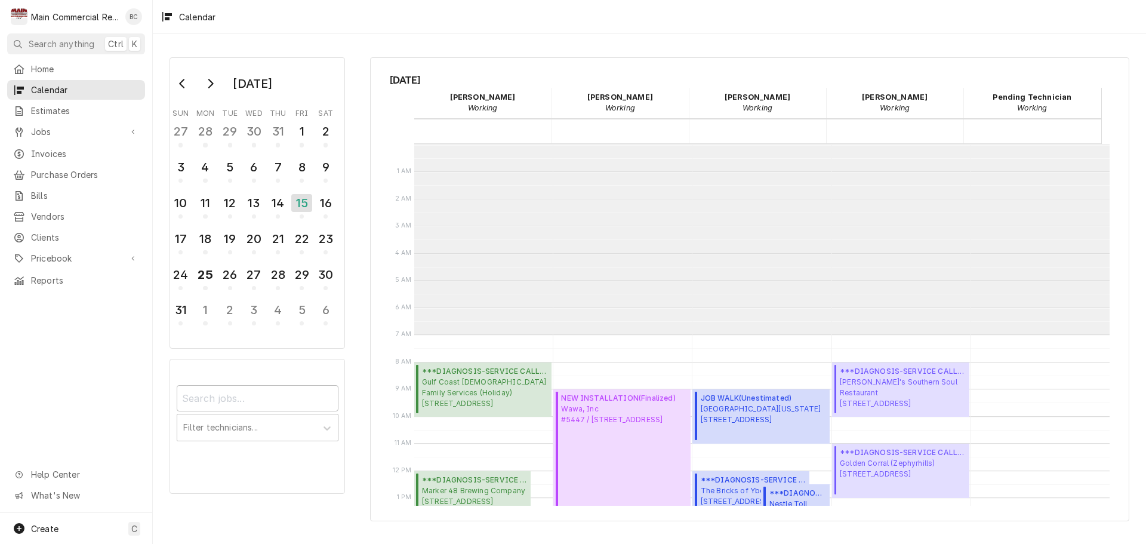
scroll to position [232, 0]
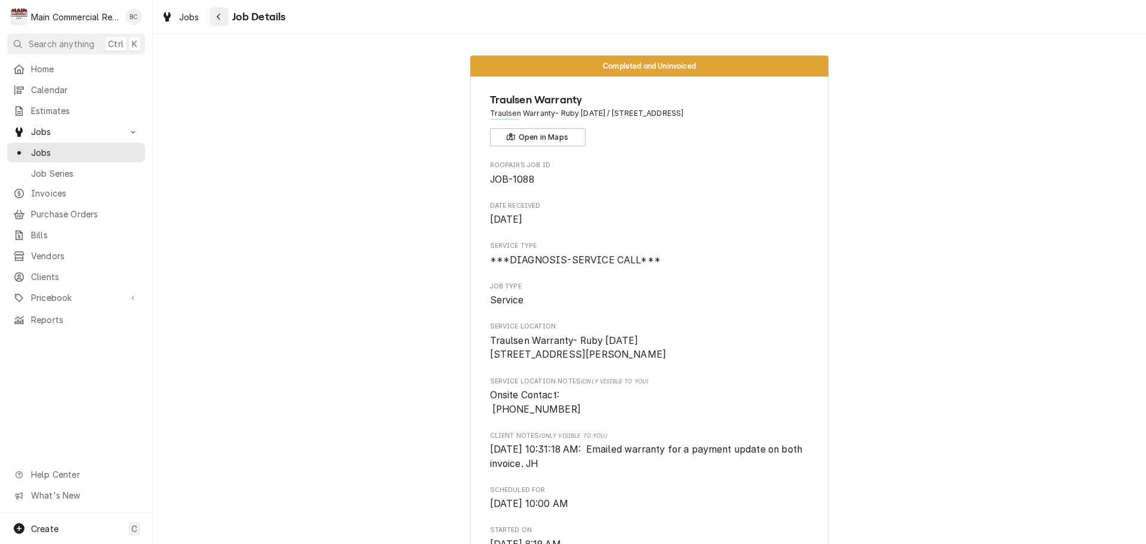
click at [220, 16] on icon "Navigate back" at bounding box center [218, 17] width 5 height 8
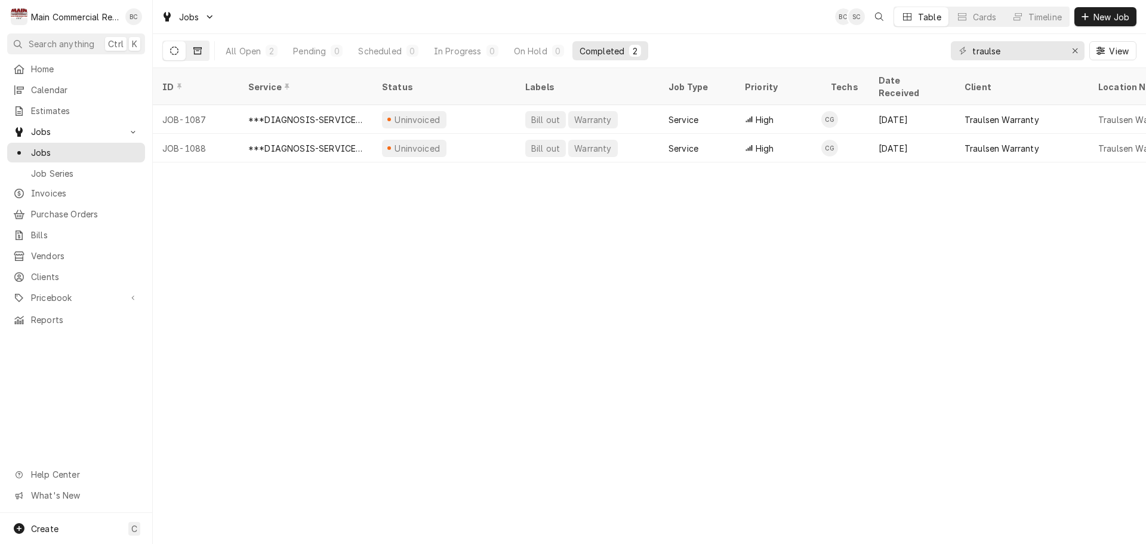
click at [199, 53] on icon "Dynamic Content Wrapper" at bounding box center [197, 51] width 8 height 8
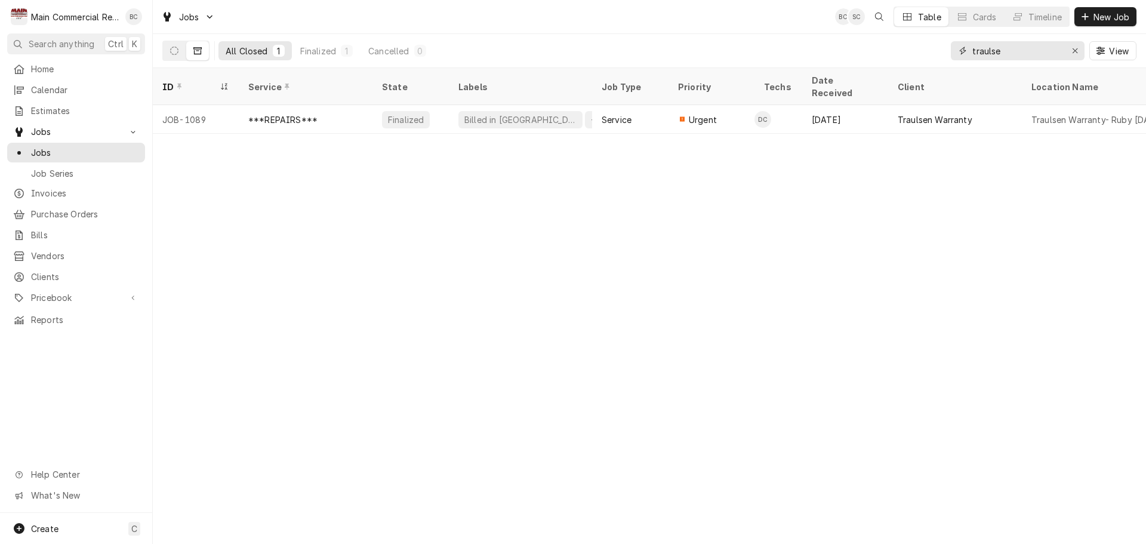
click at [1016, 50] on input "traulse" at bounding box center [1017, 50] width 90 height 19
click at [1011, 48] on input "traulse" at bounding box center [1017, 50] width 90 height 19
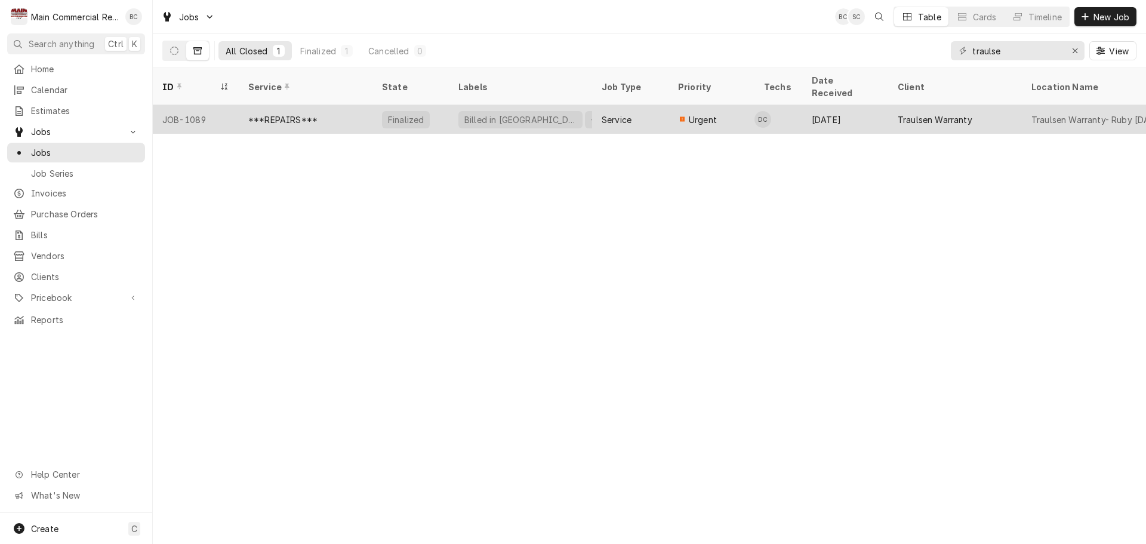
click at [833, 108] on div "Jul 22" at bounding box center [845, 119] width 86 height 29
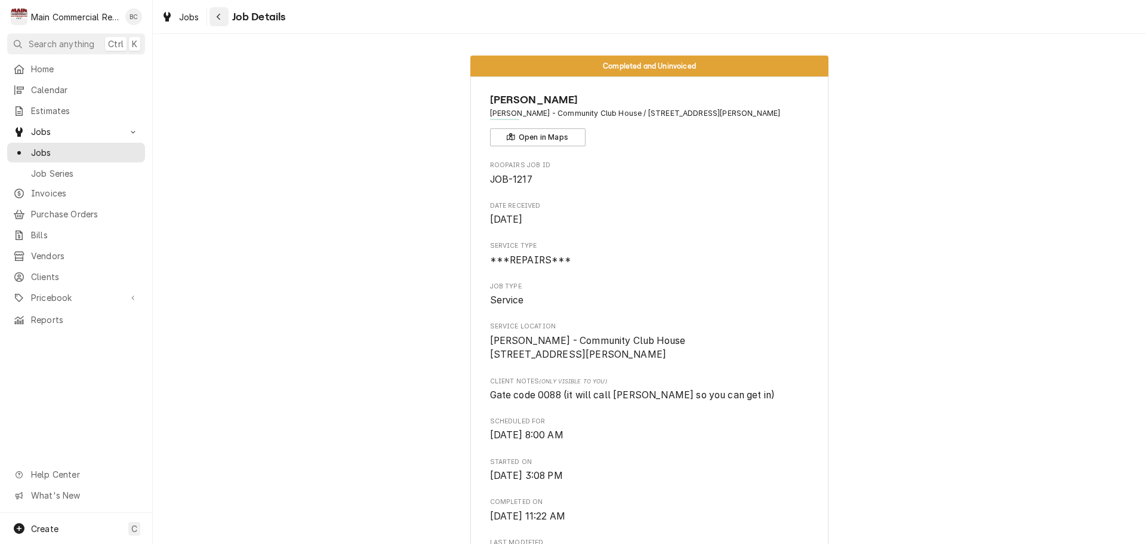
click at [218, 17] on icon "Navigate back" at bounding box center [218, 17] width 5 height 8
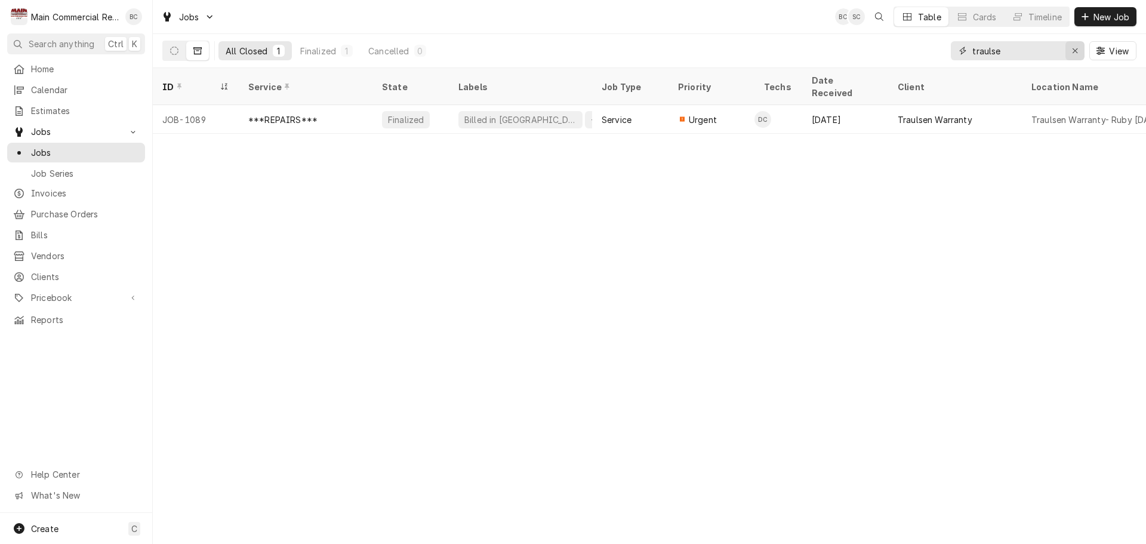
click at [1073, 50] on icon "Erase input" at bounding box center [1075, 51] width 7 height 8
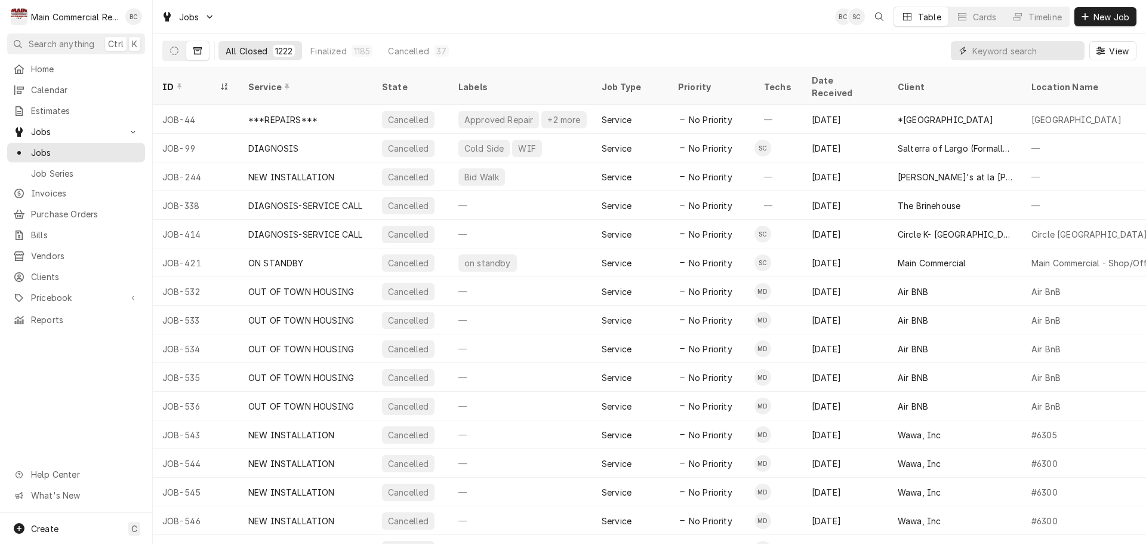
click at [1015, 52] on input "Dynamic Content Wrapper" at bounding box center [1025, 50] width 106 height 19
click at [976, 48] on input "Dynamic Content Wrapper" at bounding box center [1025, 50] width 106 height 19
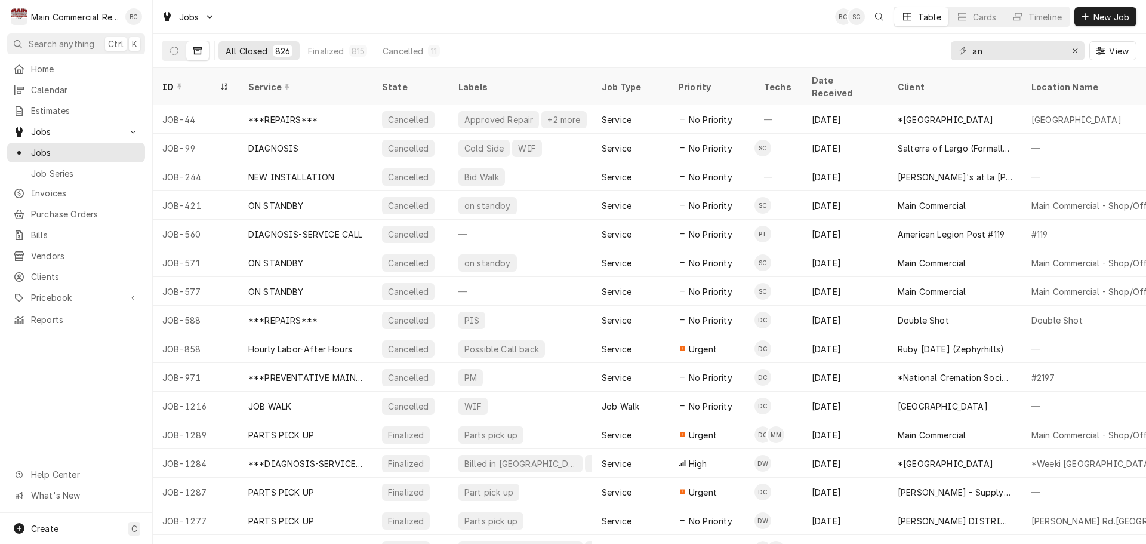
click at [195, 54] on icon "Dynamic Content Wrapper" at bounding box center [197, 50] width 8 height 7
click at [165, 53] on button "Dynamic Content Wrapper" at bounding box center [174, 50] width 23 height 19
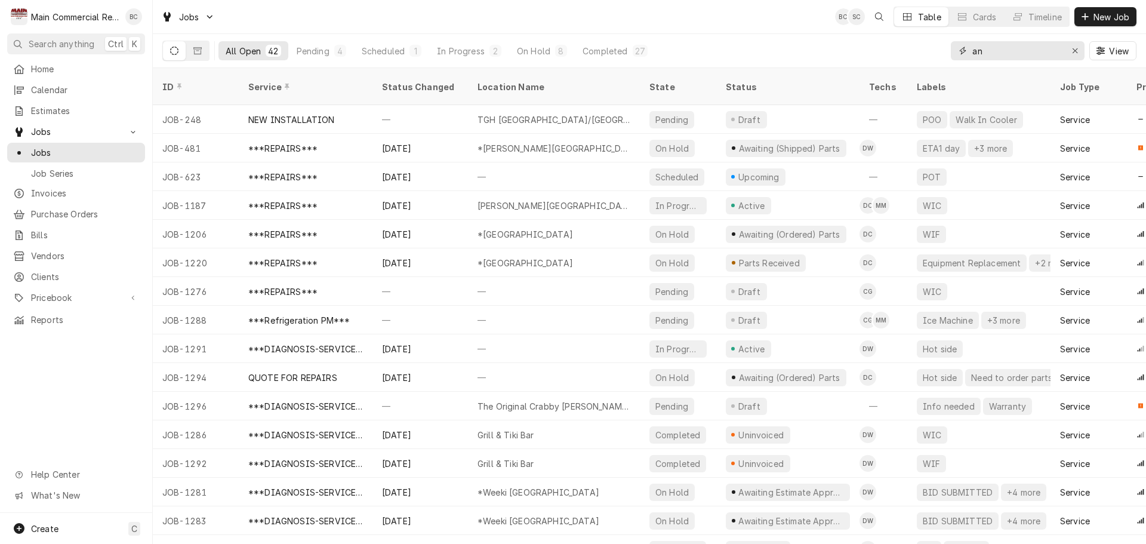
click at [996, 48] on input "an" at bounding box center [1017, 50] width 90 height 19
click at [984, 47] on input "an" at bounding box center [1017, 50] width 90 height 19
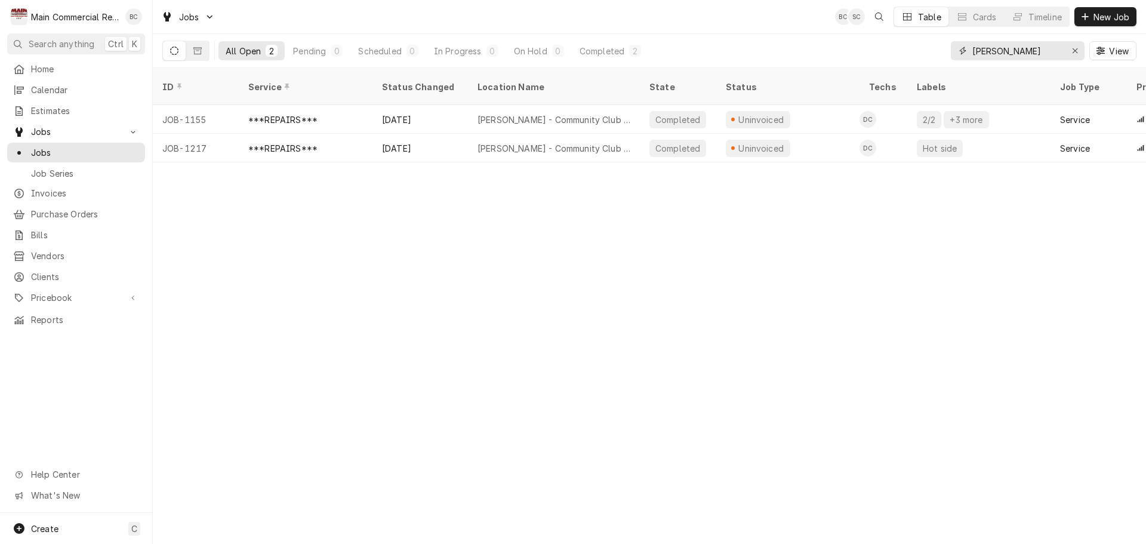
type input "anand"
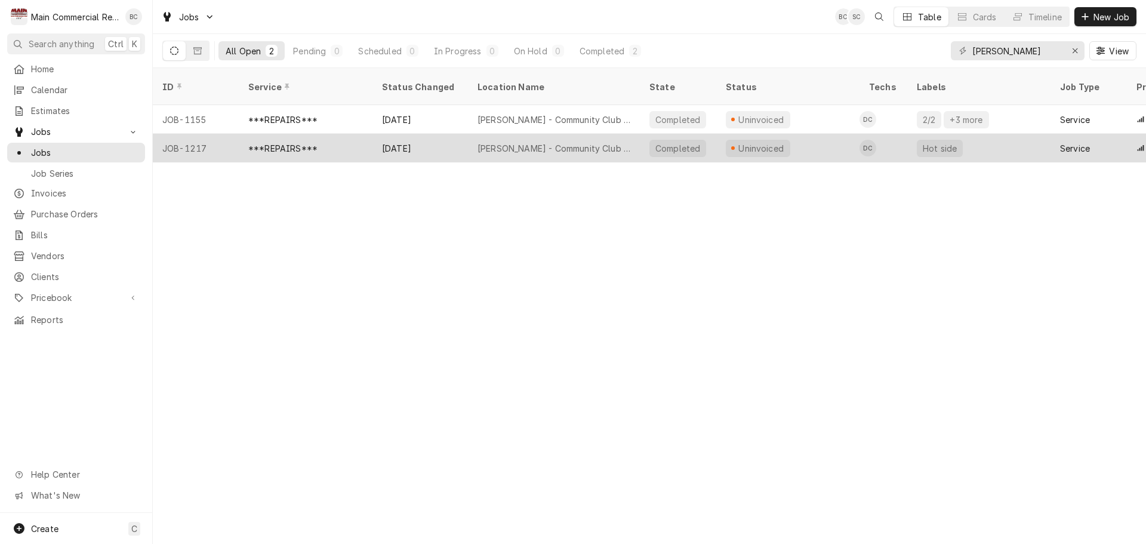
click at [382, 134] on div "Aug 22" at bounding box center [419, 148] width 95 height 29
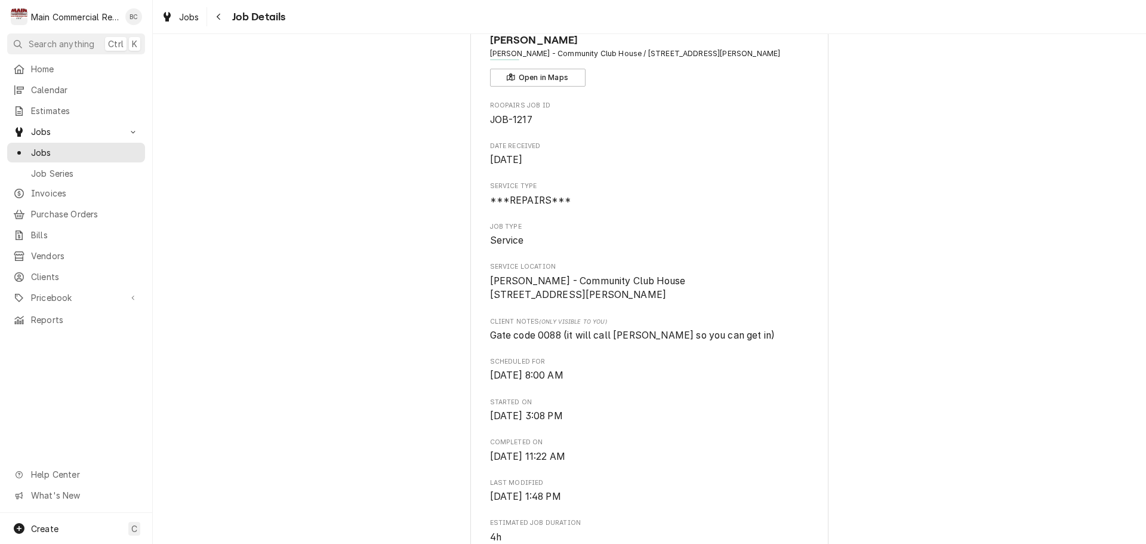
scroll to position [119, 0]
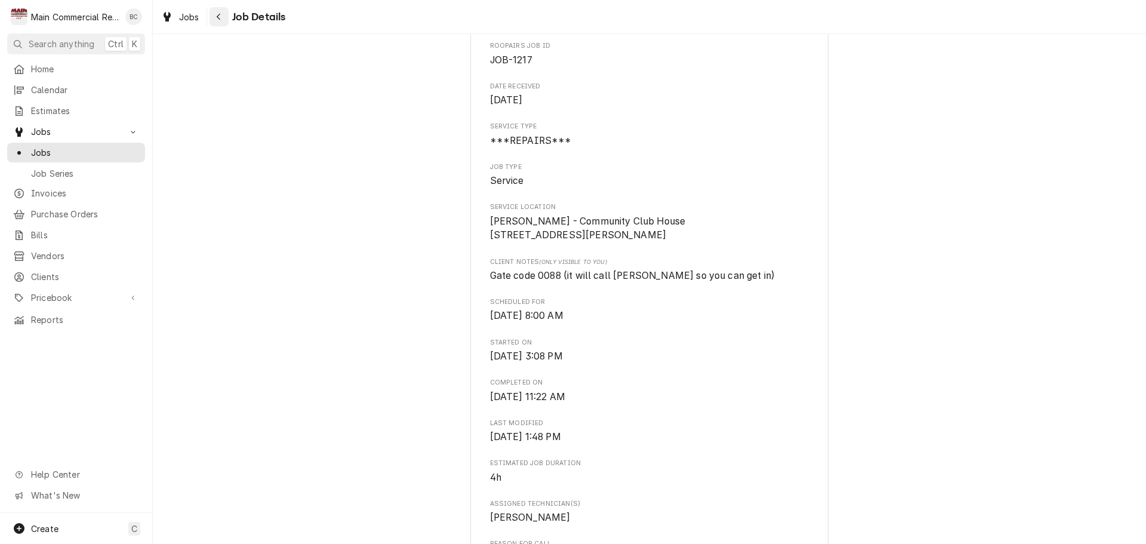
click at [217, 21] on div "Navigate back" at bounding box center [219, 17] width 12 height 12
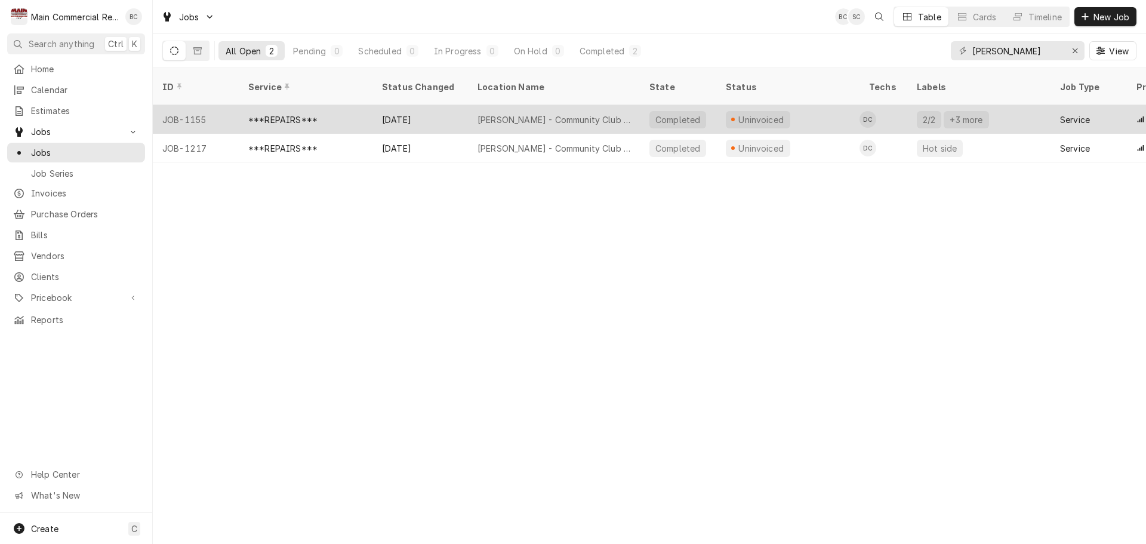
click at [402, 105] on div "[DATE]" at bounding box center [419, 119] width 95 height 29
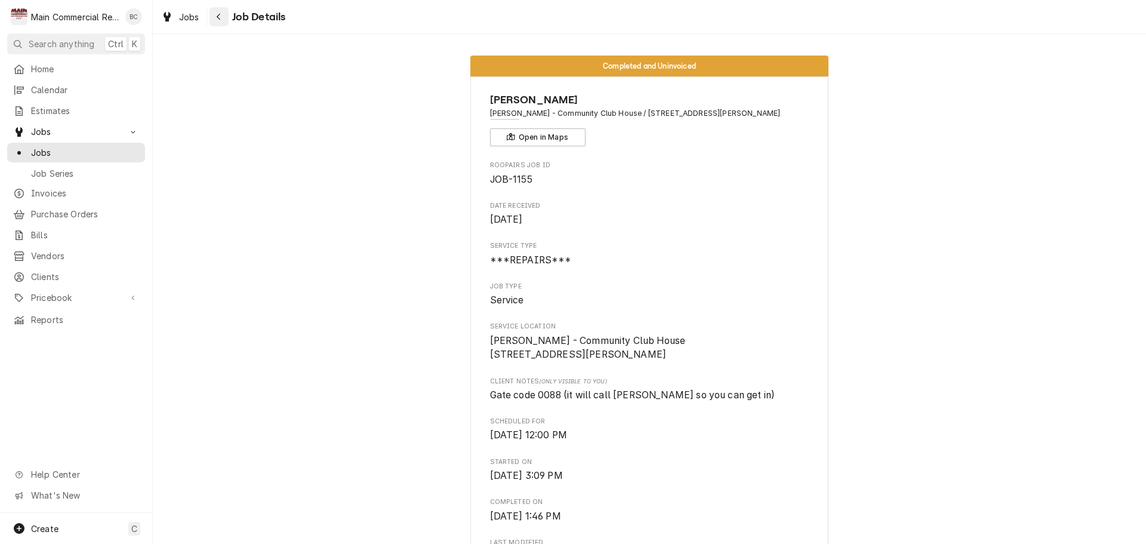
click at [216, 16] on icon "Navigate back" at bounding box center [218, 17] width 5 height 8
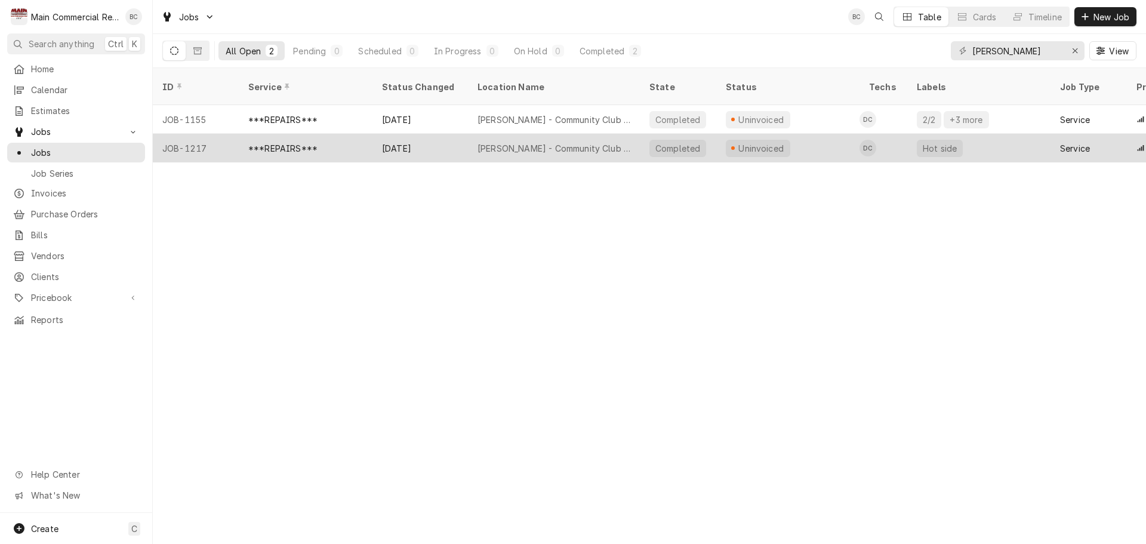
click at [392, 134] on div "Aug 22" at bounding box center [419, 148] width 95 height 29
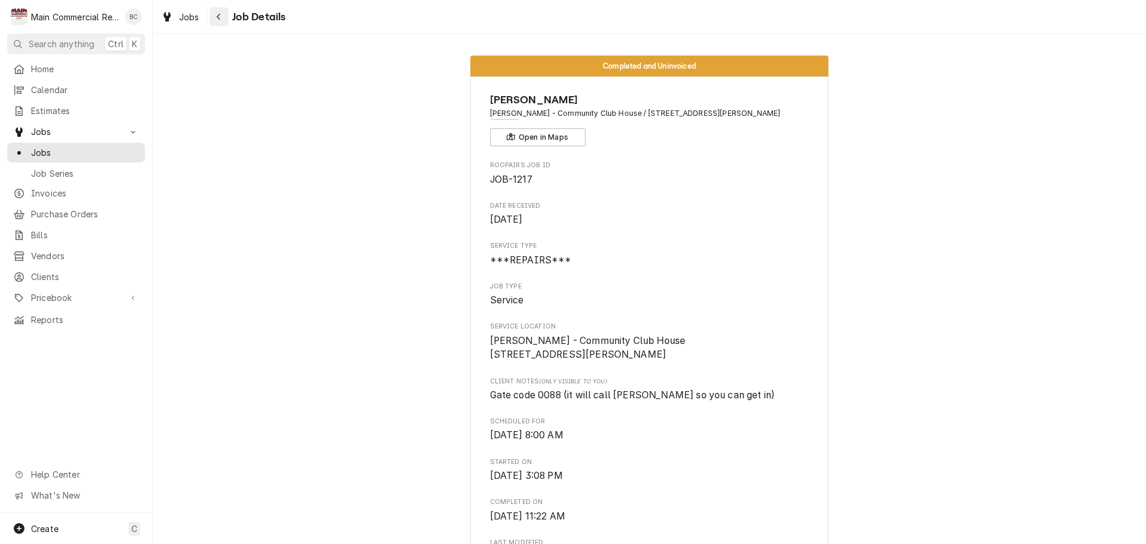
click at [218, 19] on icon "Navigate back" at bounding box center [218, 17] width 5 height 8
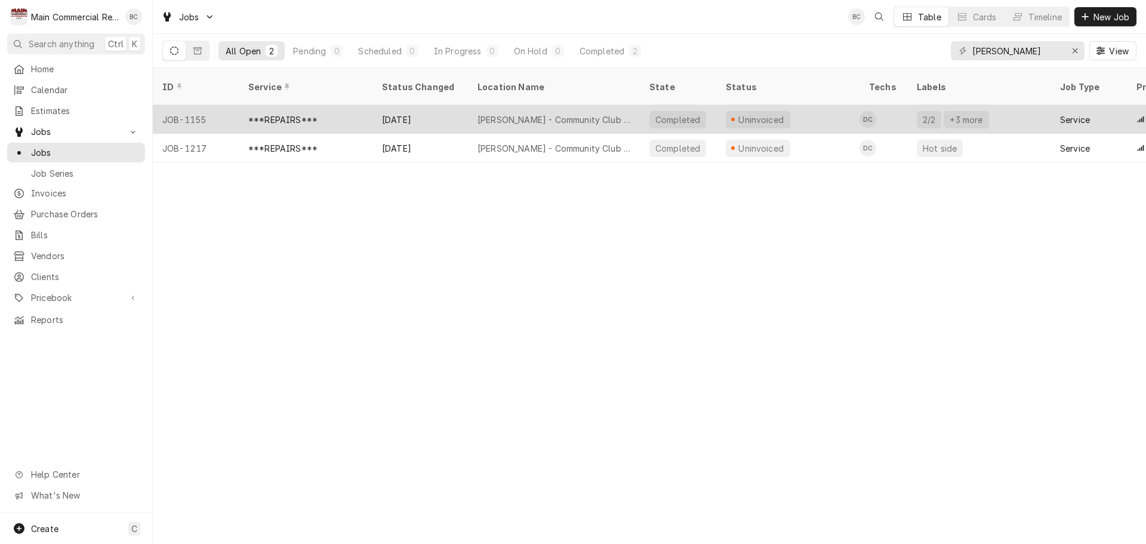
click at [214, 105] on div "JOB-1155" at bounding box center [196, 119] width 86 height 29
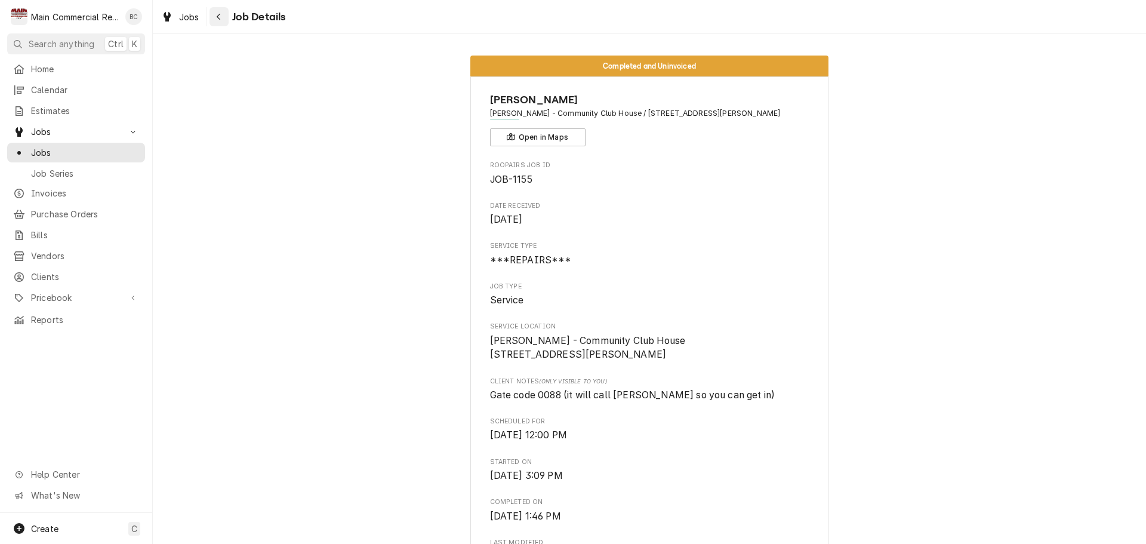
click at [214, 15] on div "Navigate back" at bounding box center [219, 17] width 12 height 12
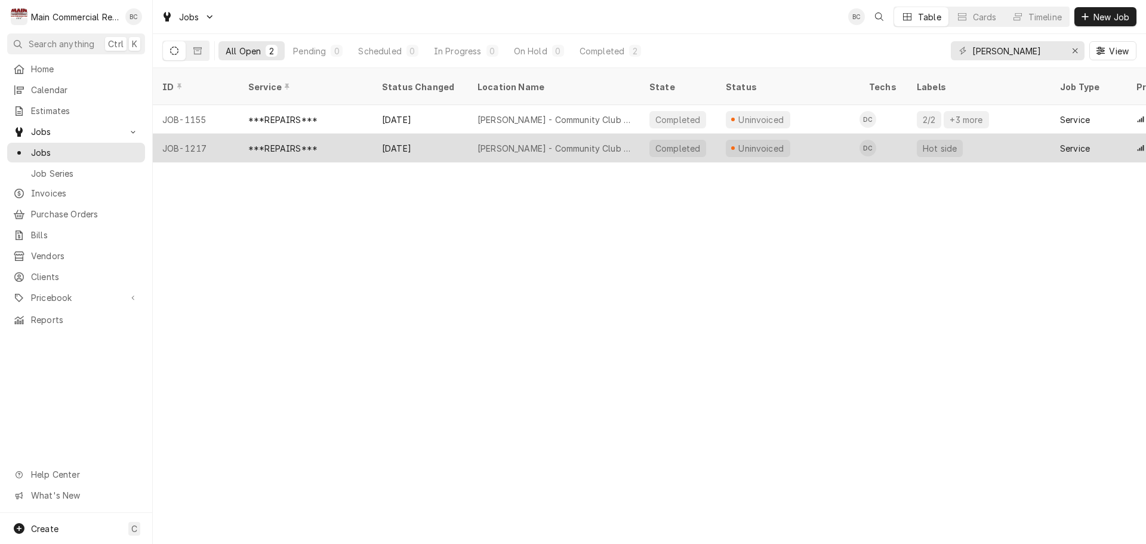
click at [270, 142] on div "***REPAIRS***" at bounding box center [282, 148] width 69 height 13
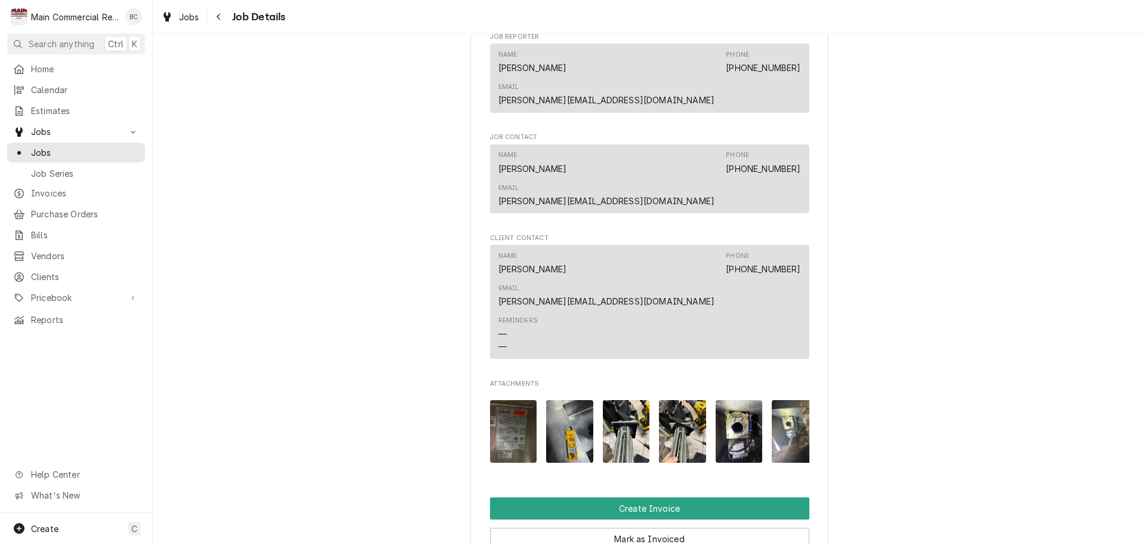
scroll to position [1215, 0]
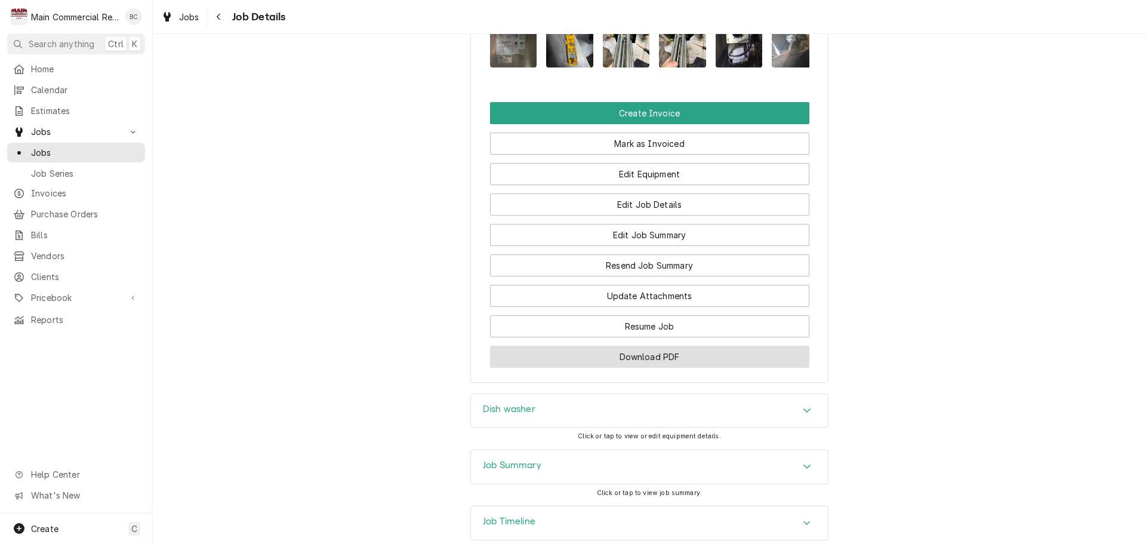
click at [651, 346] on button "Download PDF" at bounding box center [649, 357] width 319 height 22
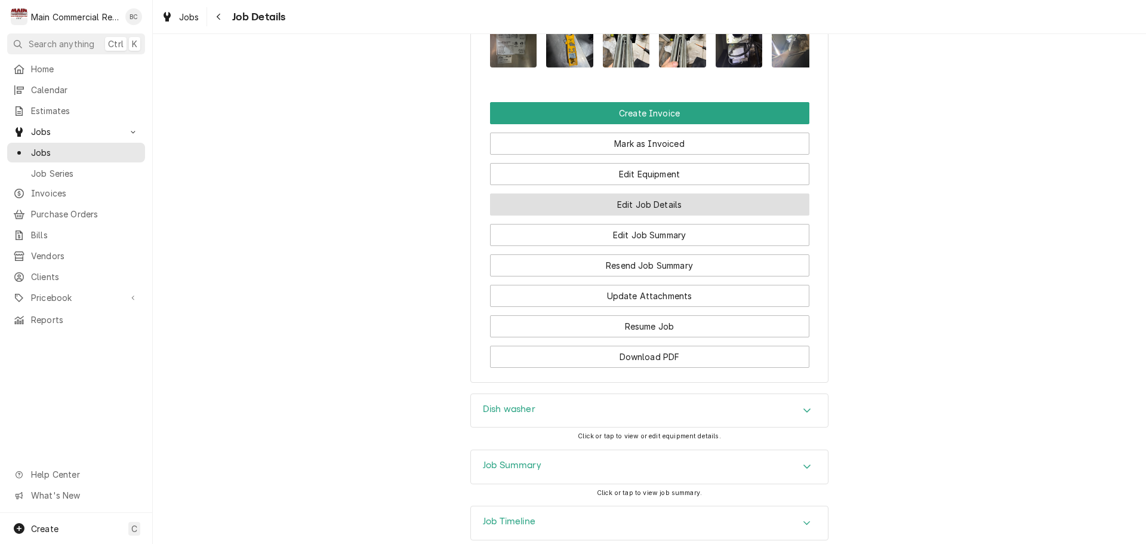
click at [664, 193] on button "Edit Job Details" at bounding box center [649, 204] width 319 height 22
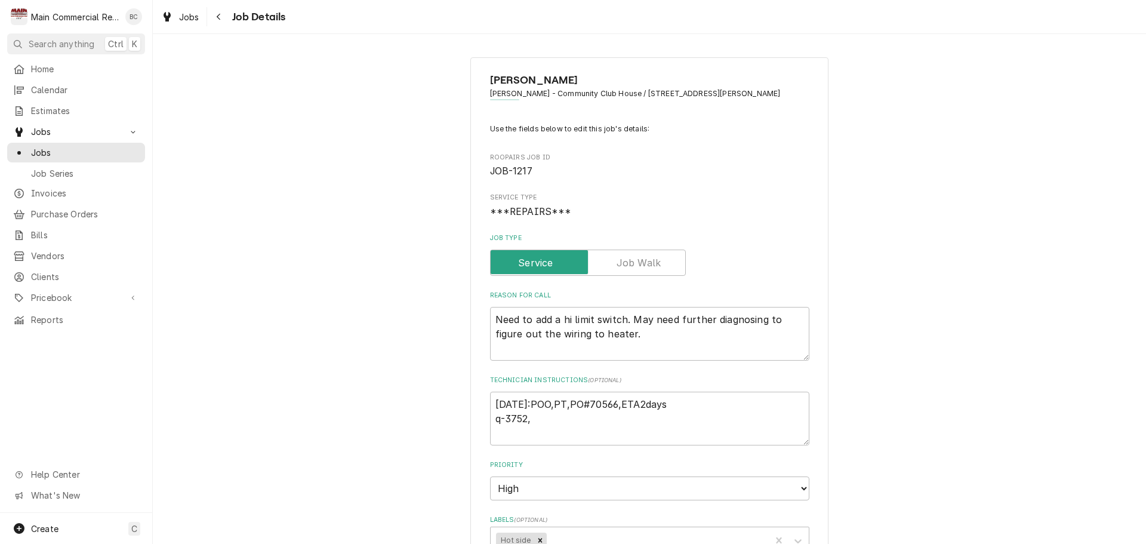
type textarea "x"
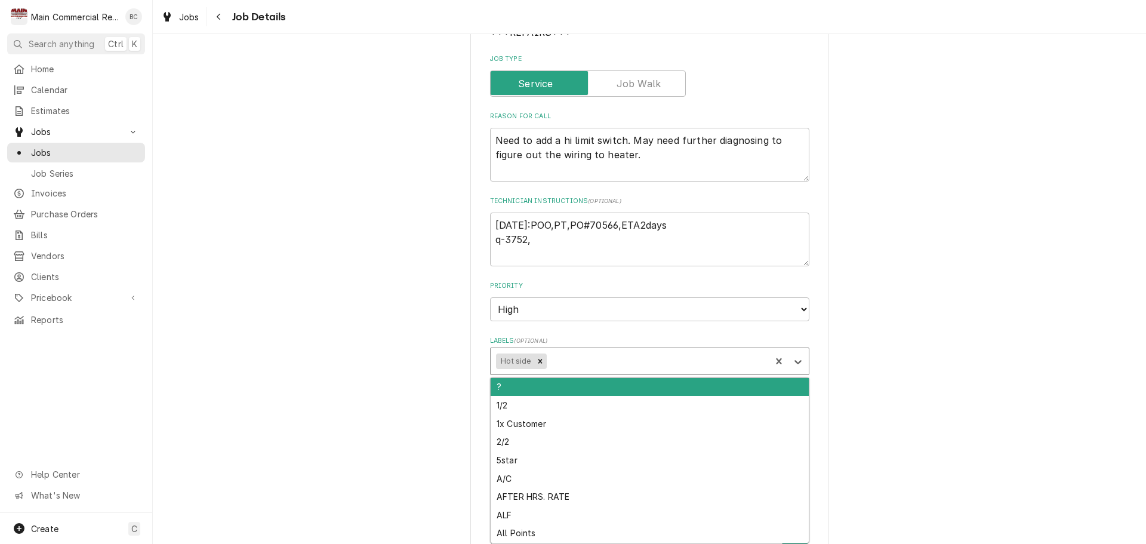
click at [571, 361] on div "Labels" at bounding box center [656, 360] width 216 height 21
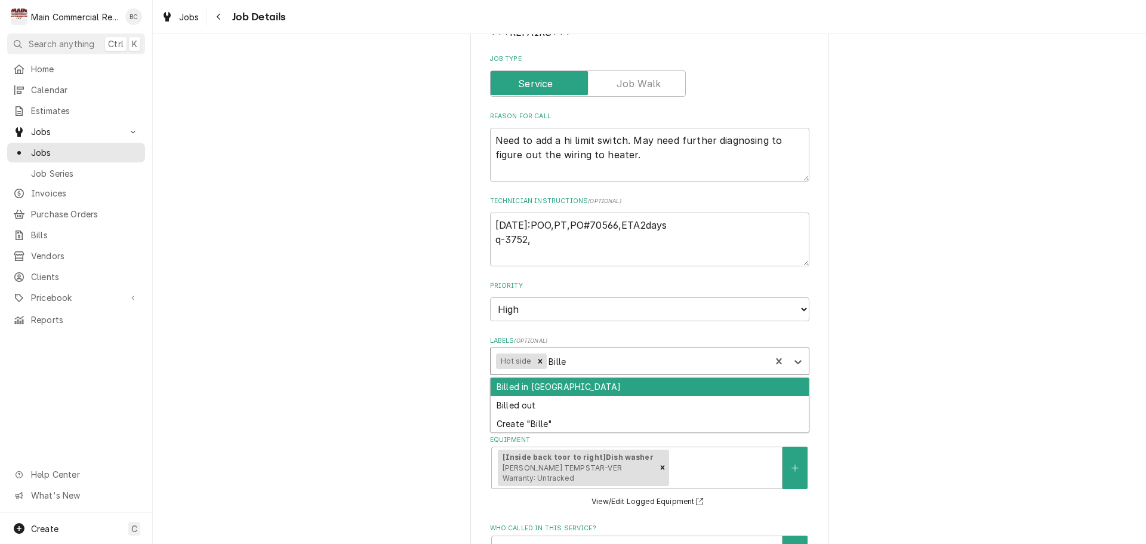
type input "Billed"
click at [528, 387] on div "Billed in [GEOGRAPHIC_DATA]" at bounding box center [650, 387] width 318 height 19
type textarea "x"
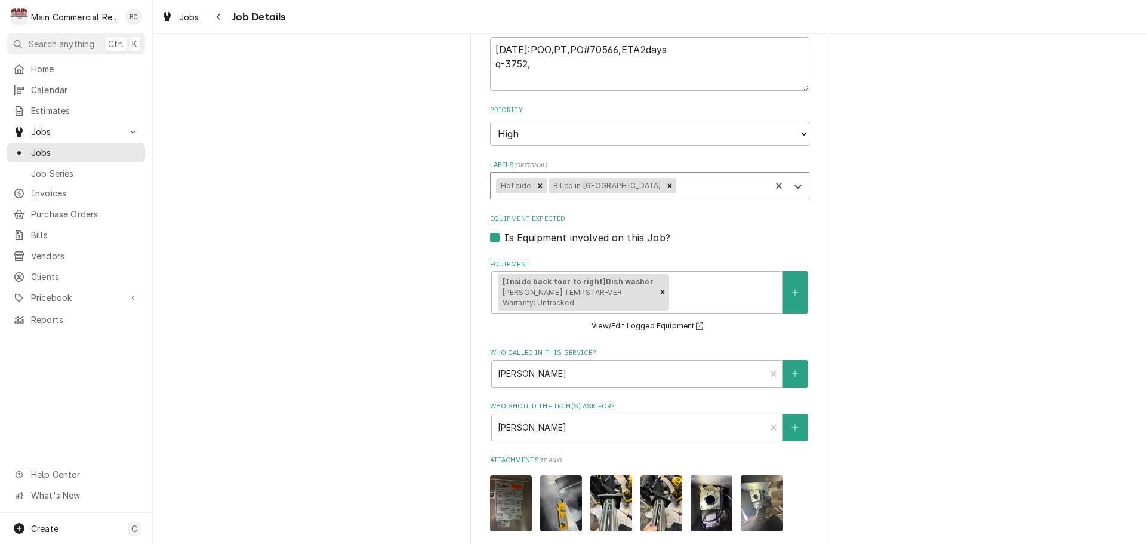
scroll to position [619, 0]
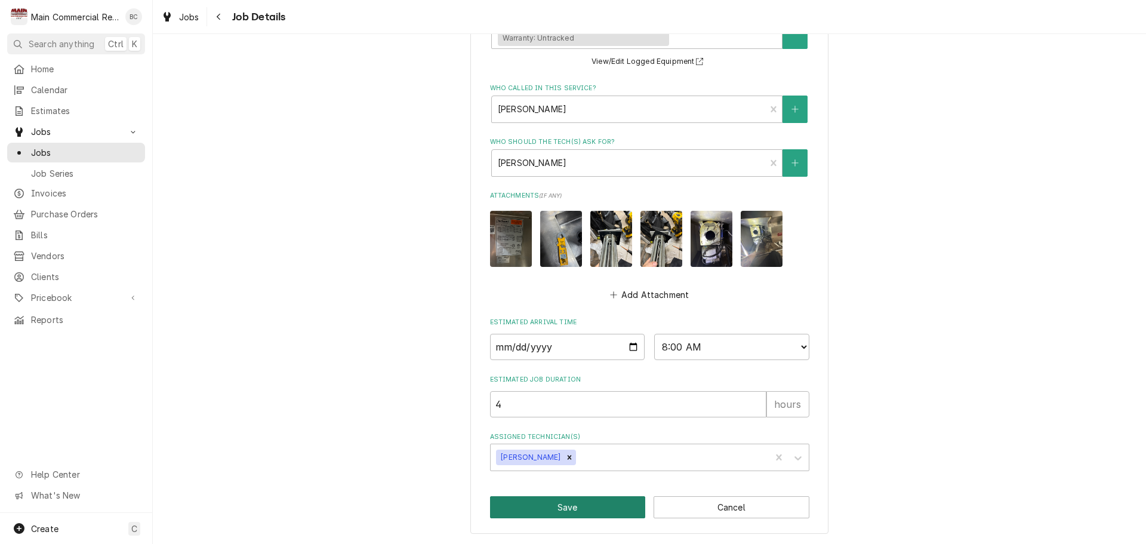
click at [565, 506] on button "Save" at bounding box center [568, 507] width 156 height 22
type textarea "x"
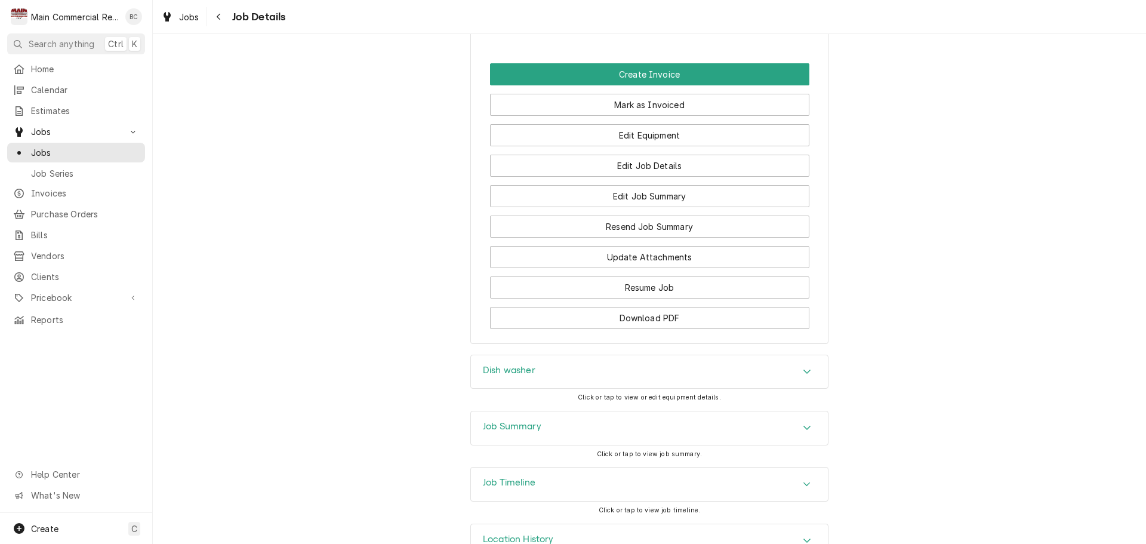
scroll to position [1215, 0]
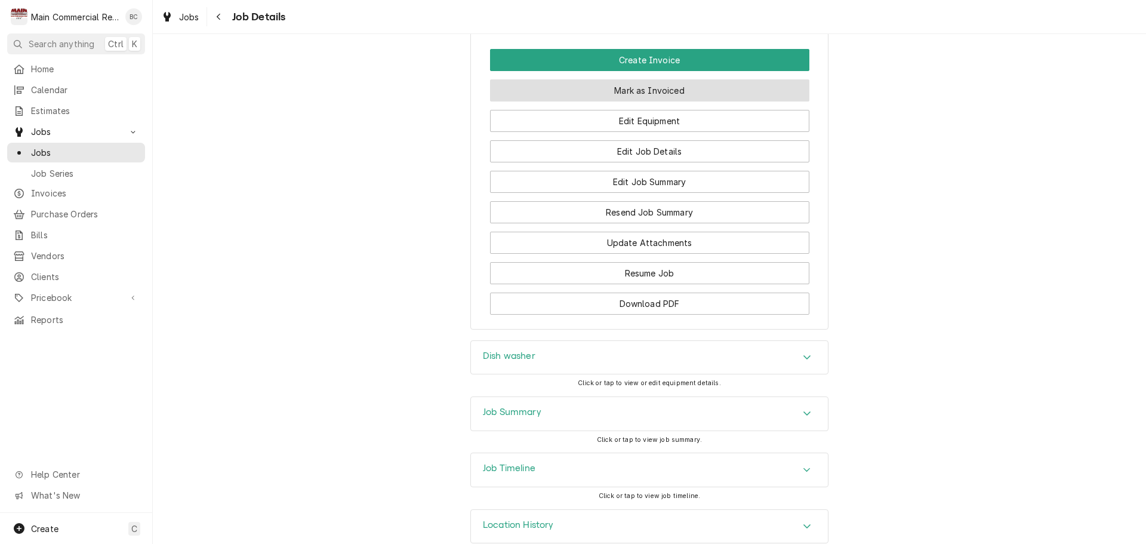
click at [620, 79] on button "Mark as Invoiced" at bounding box center [649, 90] width 319 height 22
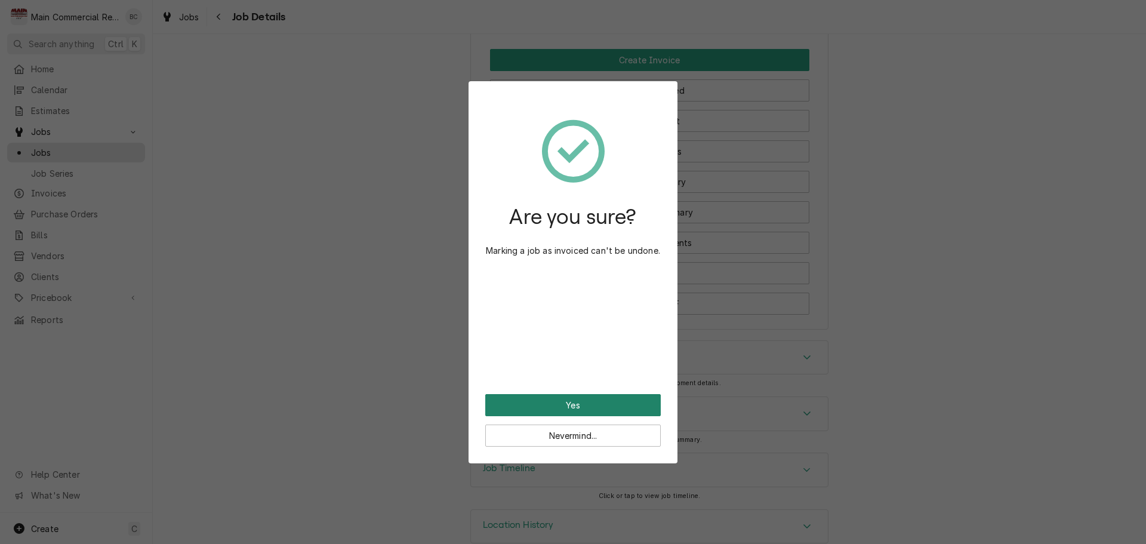
click at [580, 402] on button "Yes" at bounding box center [572, 405] width 175 height 22
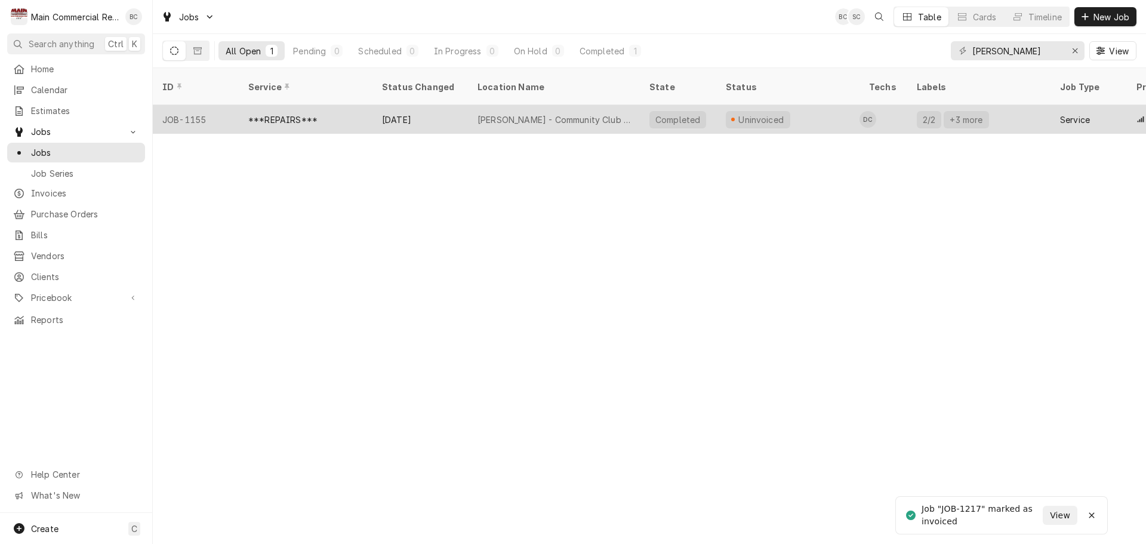
click at [498, 113] on div "Anand Vihar - Community Club House" at bounding box center [553, 119] width 153 height 13
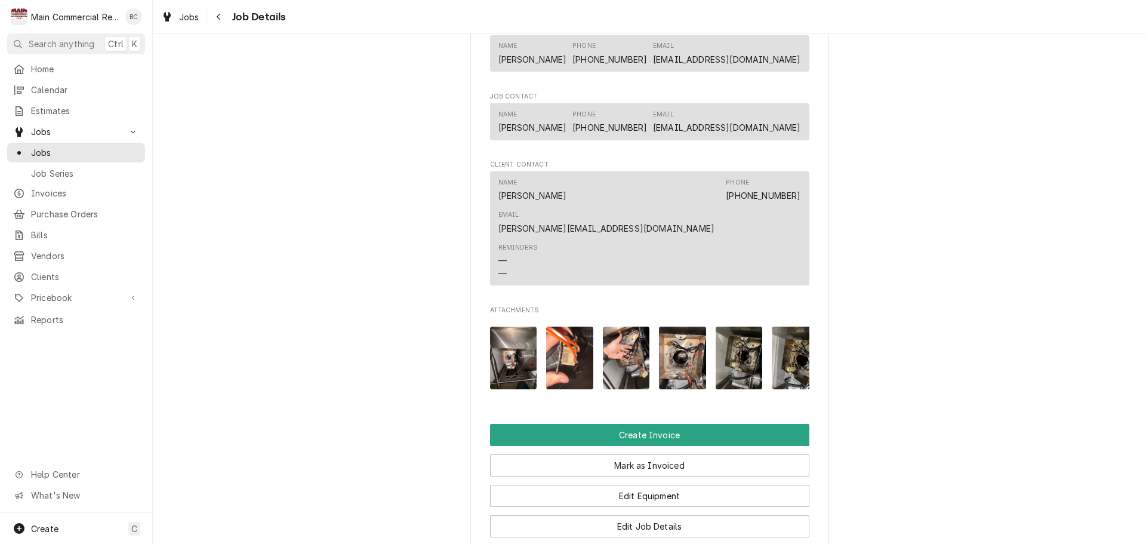
scroll to position [1194, 0]
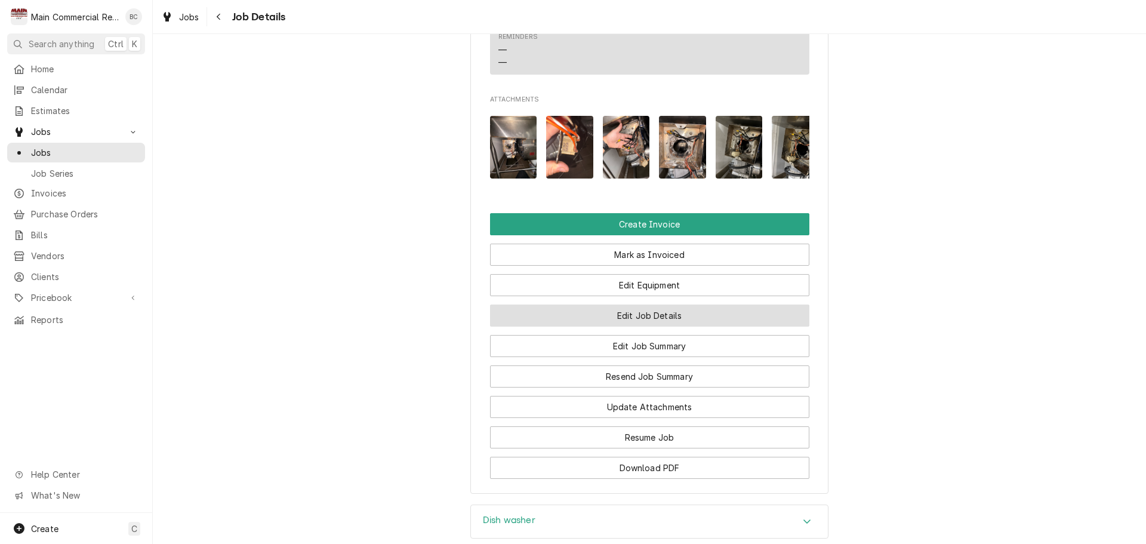
click at [676, 304] on button "Edit Job Details" at bounding box center [649, 315] width 319 height 22
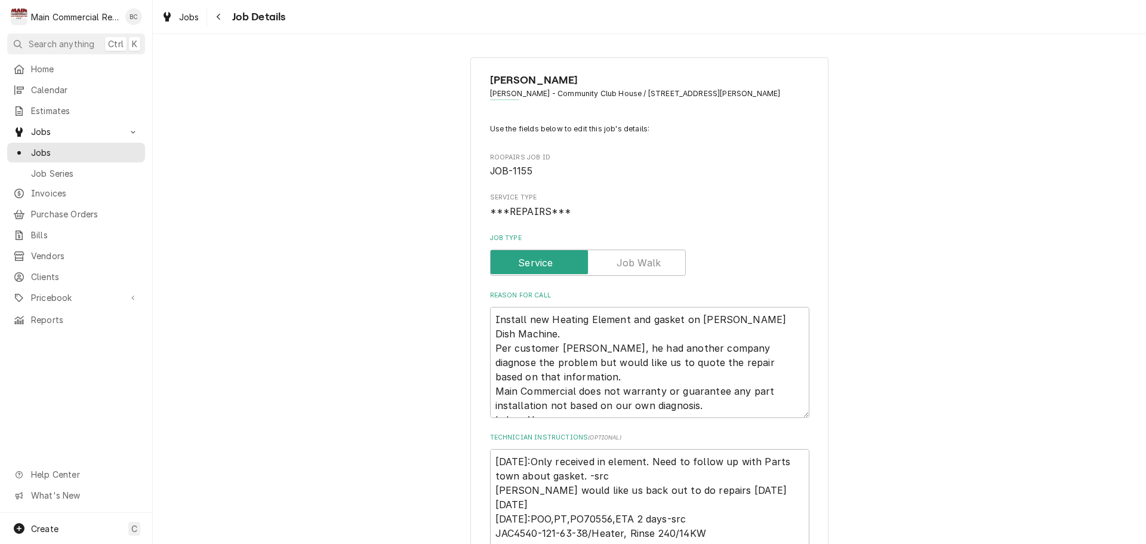
scroll to position [358, 0]
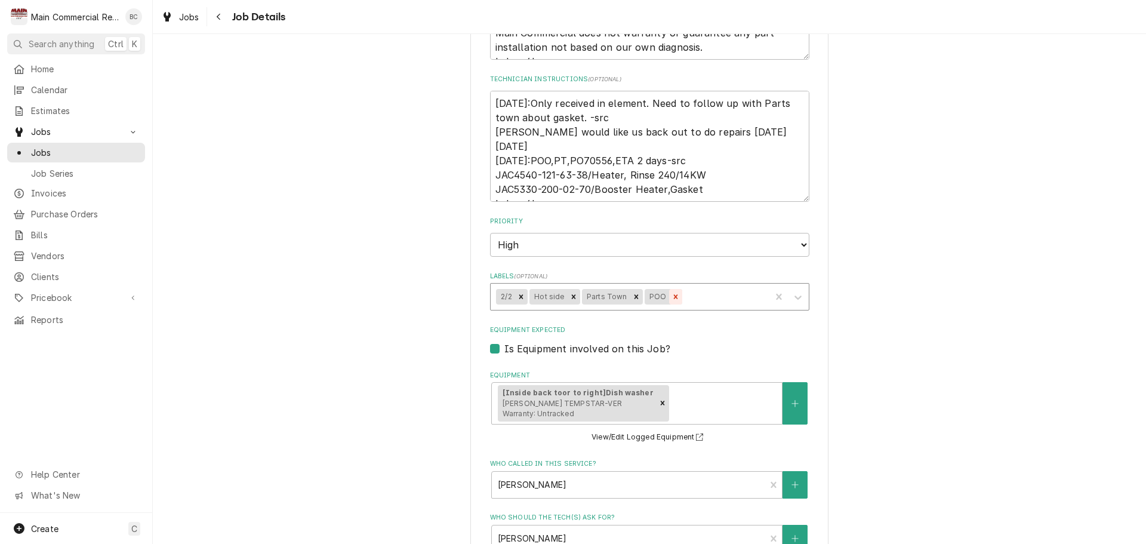
click at [673, 297] on icon "Remove POO" at bounding box center [675, 296] width 4 height 4
click at [632, 298] on icon "Remove Parts Town" at bounding box center [636, 296] width 8 height 8
click at [571, 300] on icon "Remove Hot side" at bounding box center [573, 296] width 8 height 8
click at [517, 299] on icon "Remove 2/2" at bounding box center [521, 296] width 8 height 8
type textarea "x"
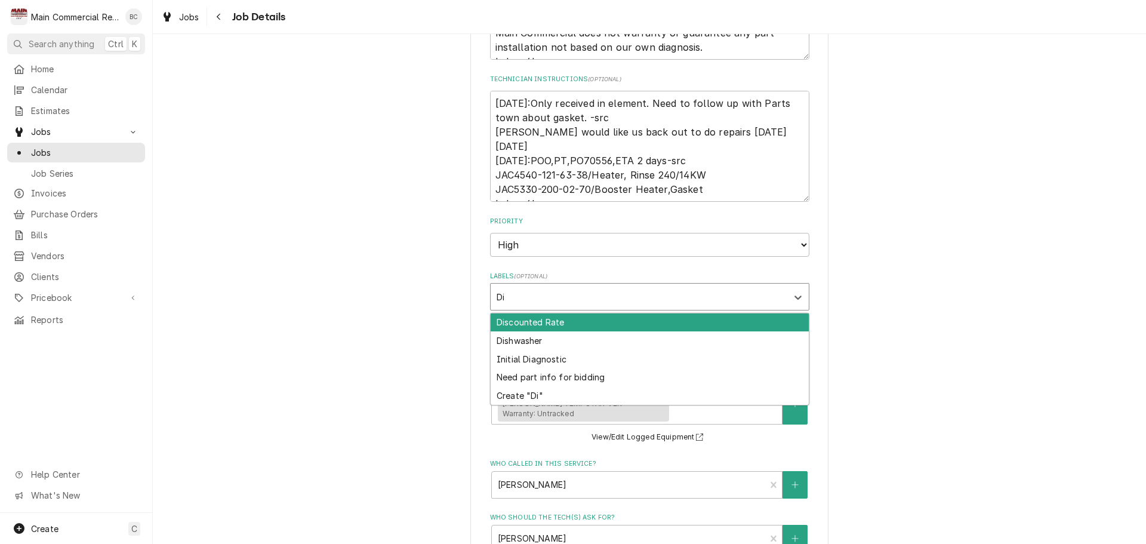
type input "Dis"
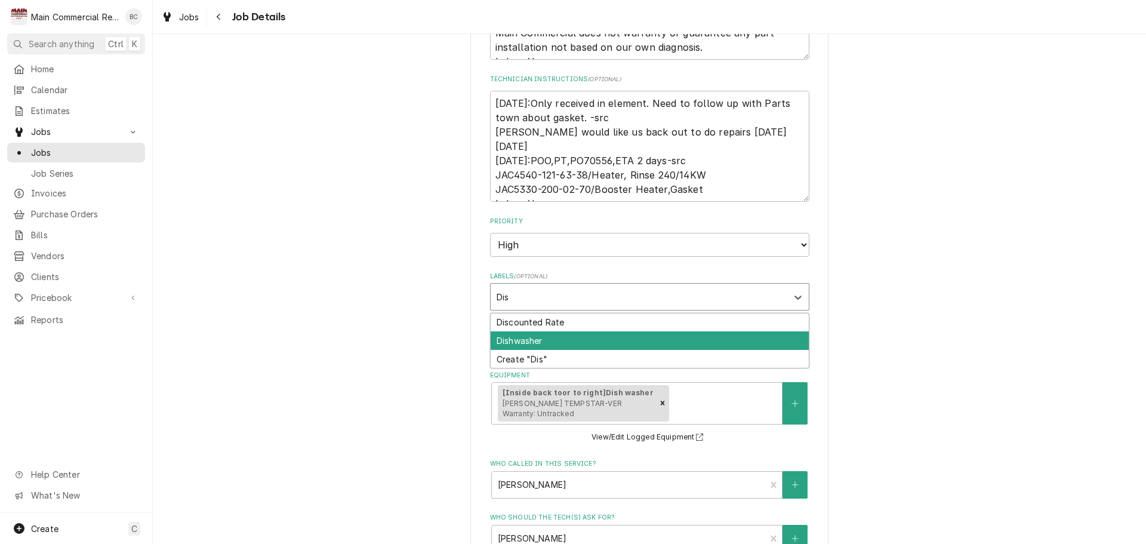
click at [522, 341] on div "Dishwasher" at bounding box center [650, 340] width 318 height 19
type textarea "x"
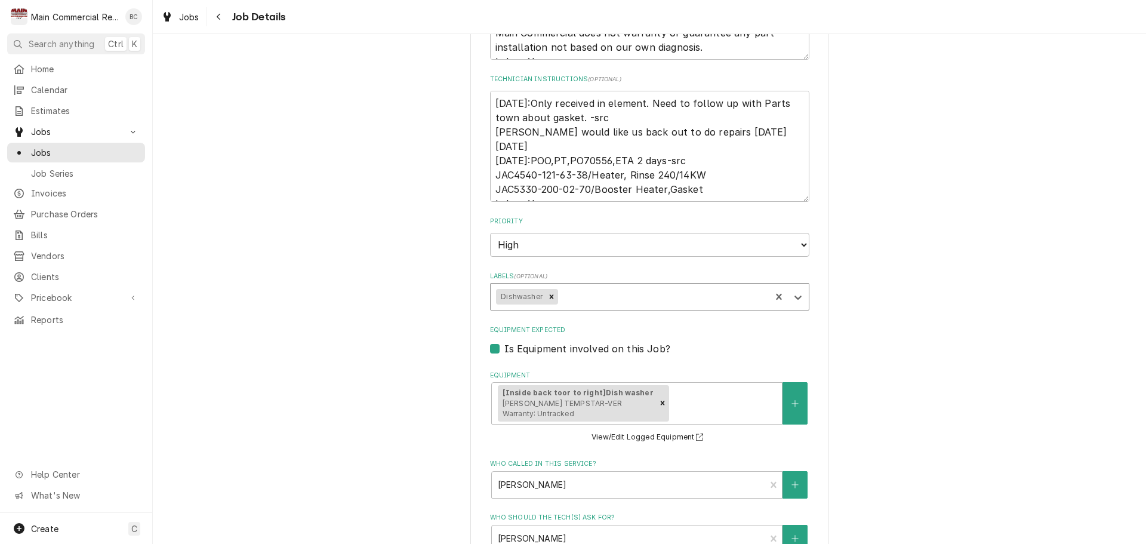
type textarea "x"
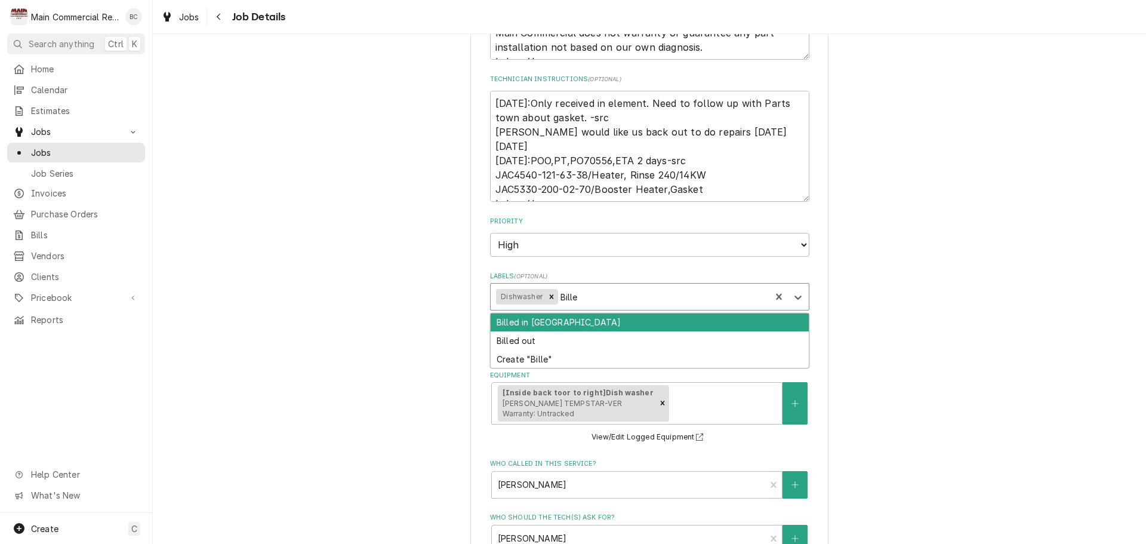
type input "Billed"
click at [548, 319] on div "Billed in QBO" at bounding box center [650, 322] width 318 height 19
type textarea "x"
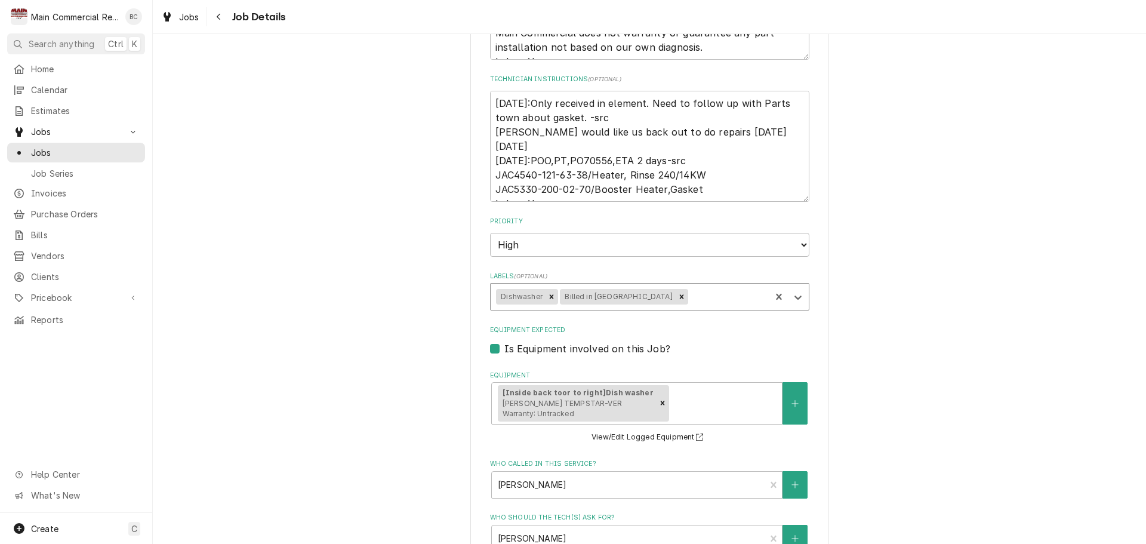
click at [966, 307] on div "Anand Vihar Anand Vihar - Community Club House / 1115 Narmada Way, Wesley Chape…" at bounding box center [649, 280] width 993 height 1185
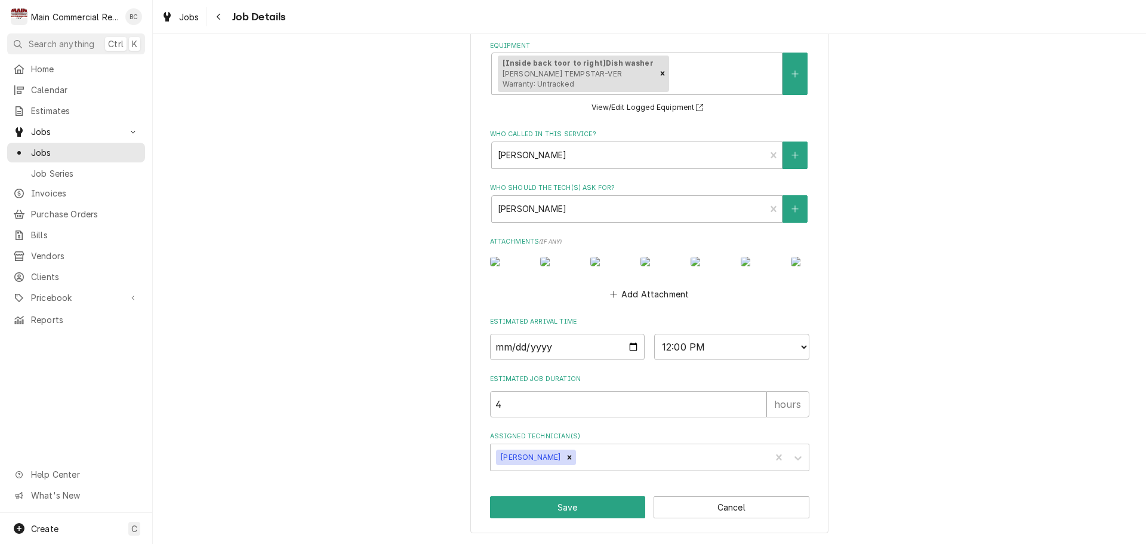
scroll to position [742, 0]
click at [564, 506] on button "Save" at bounding box center [568, 507] width 156 height 22
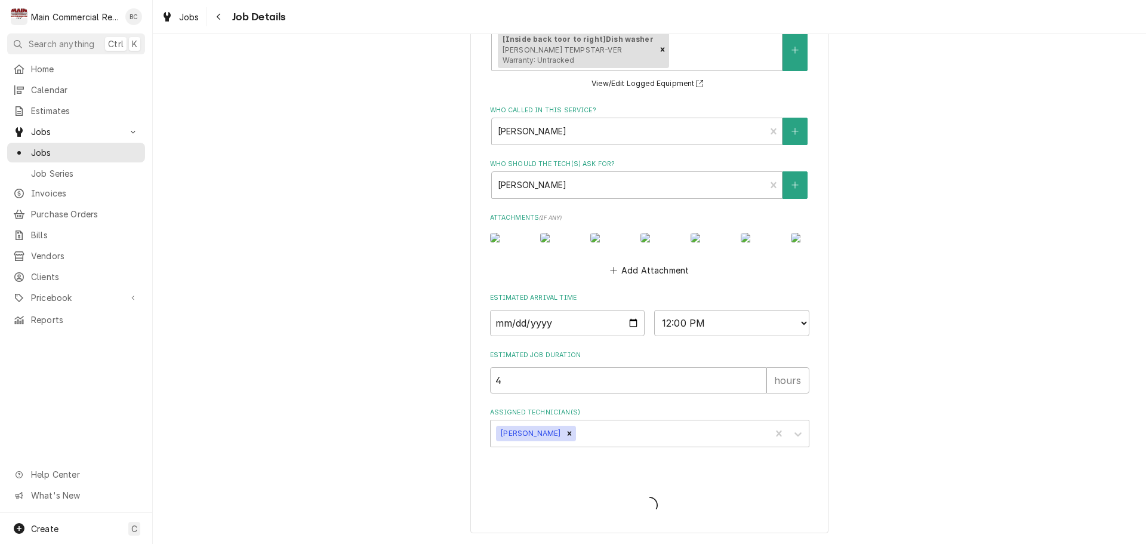
type textarea "x"
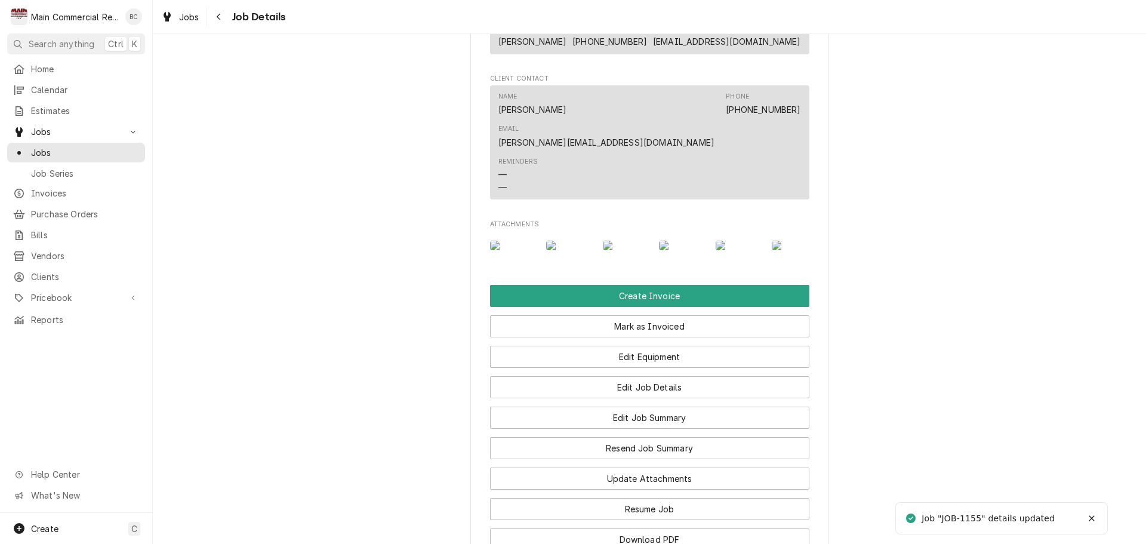
scroll to position [1313, 0]
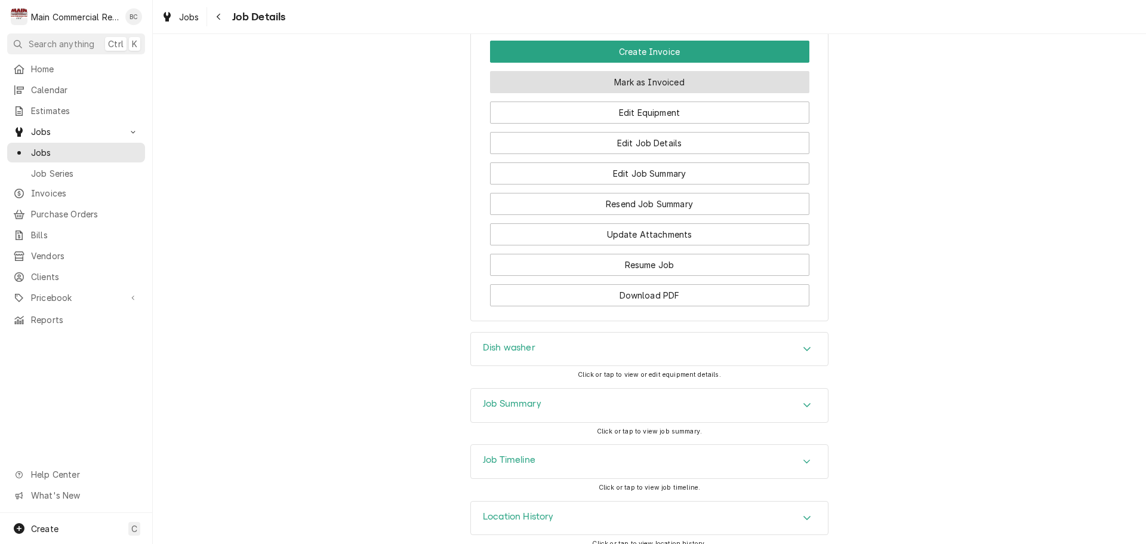
click at [636, 93] on button "Mark as Invoiced" at bounding box center [649, 82] width 319 height 22
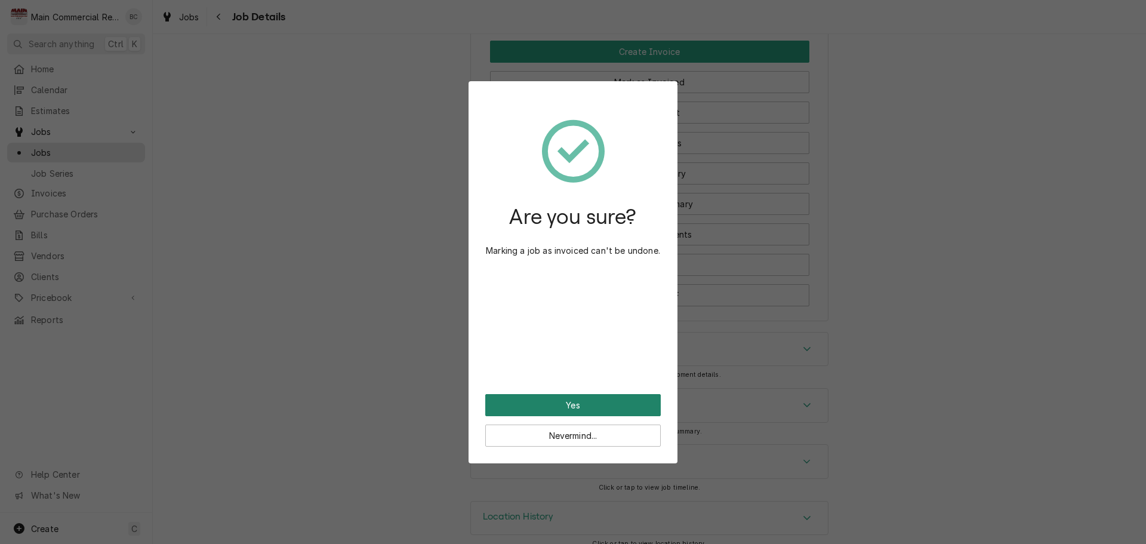
click at [551, 403] on button "Yes" at bounding box center [572, 405] width 175 height 22
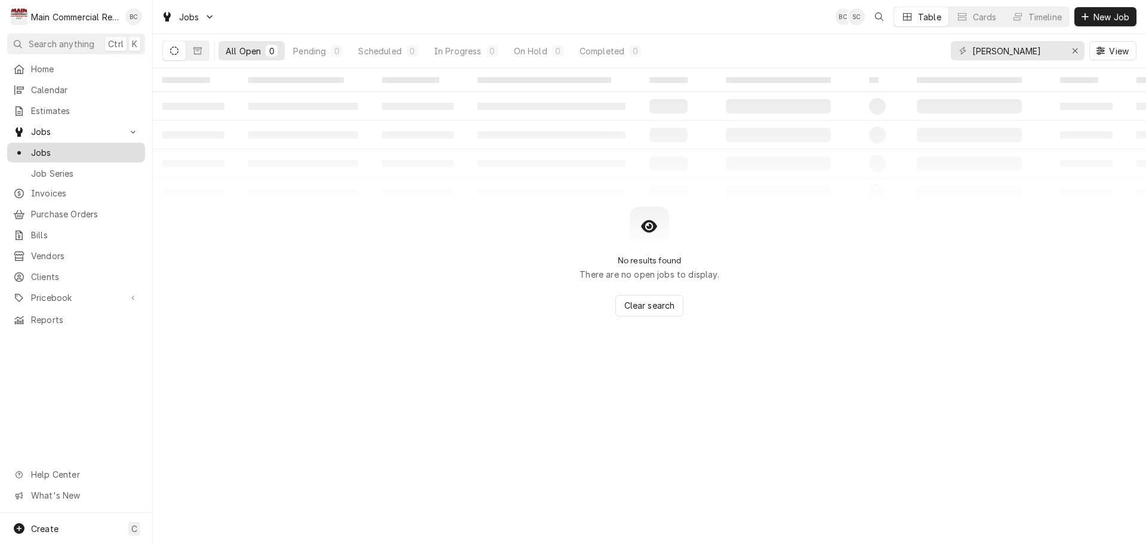
click at [43, 147] on span "Jobs" at bounding box center [85, 152] width 108 height 13
click at [1073, 54] on icon "Erase input" at bounding box center [1075, 51] width 7 height 8
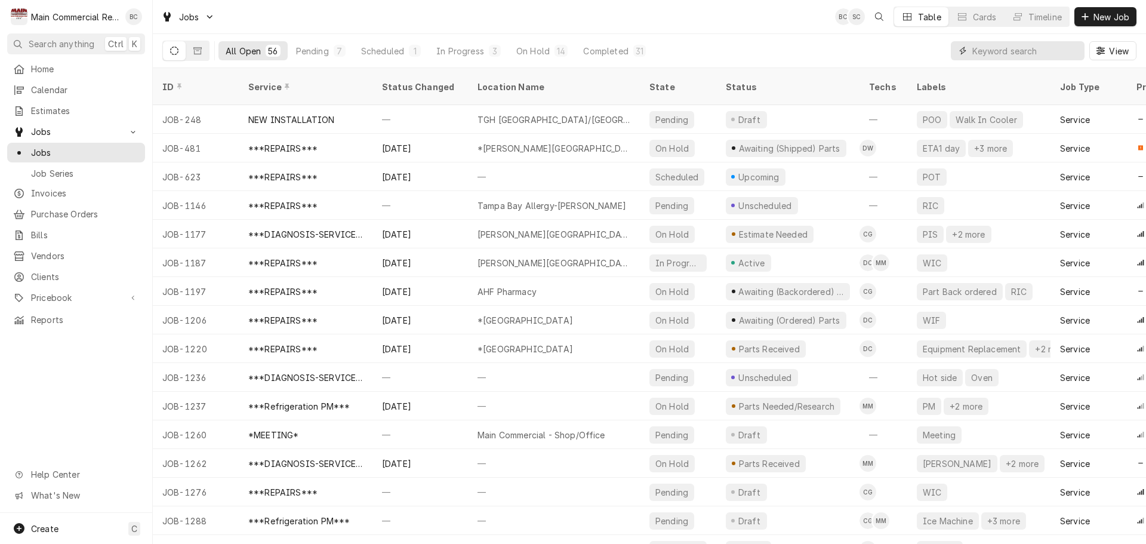
click at [1005, 50] on input "Dynamic Content Wrapper" at bounding box center [1025, 50] width 106 height 19
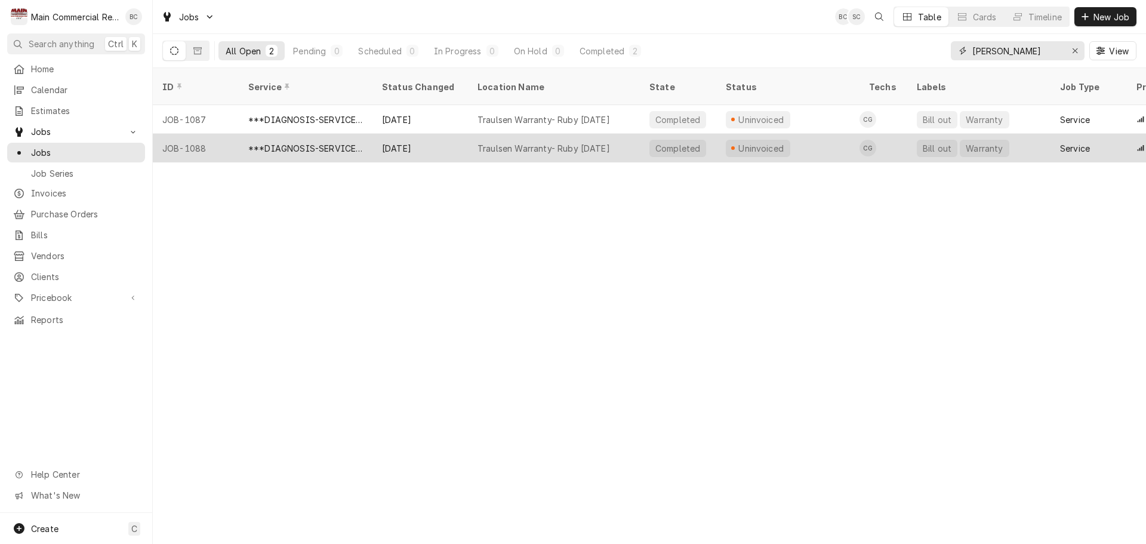
type input "[PERSON_NAME]"
click at [503, 142] on div "Traulsen Warranty- Ruby Tuesday" at bounding box center [543, 148] width 132 height 13
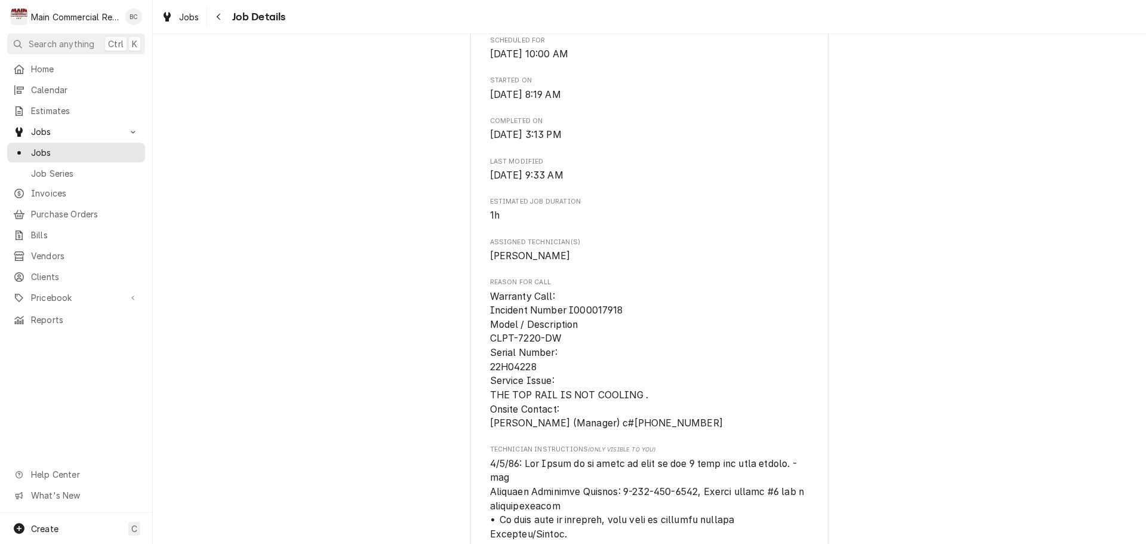
scroll to position [477, 0]
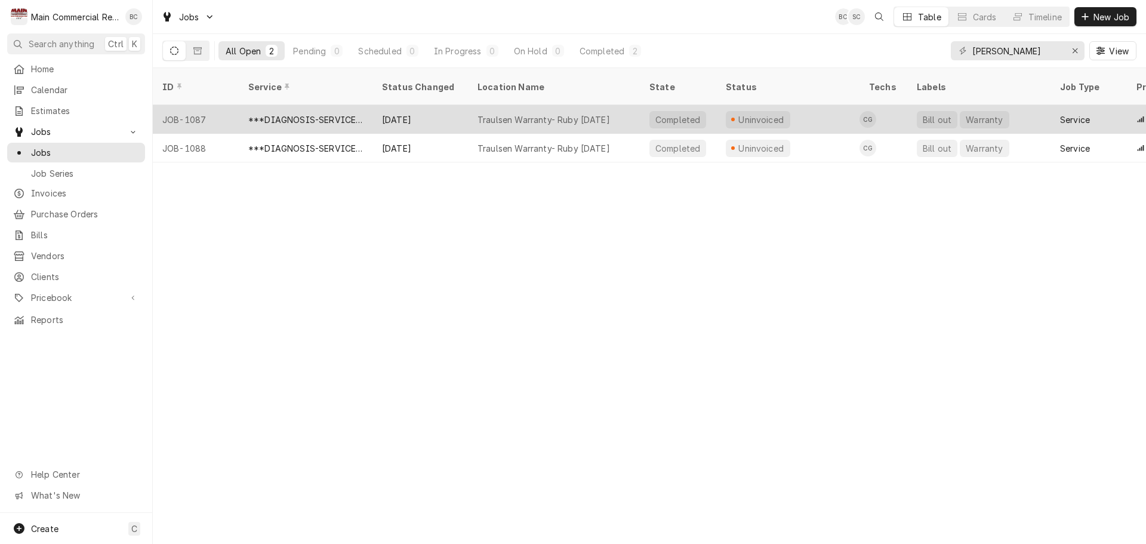
click at [315, 113] on div "***DIAGNOSIS-SERVICE CALL***" at bounding box center [305, 119] width 115 height 13
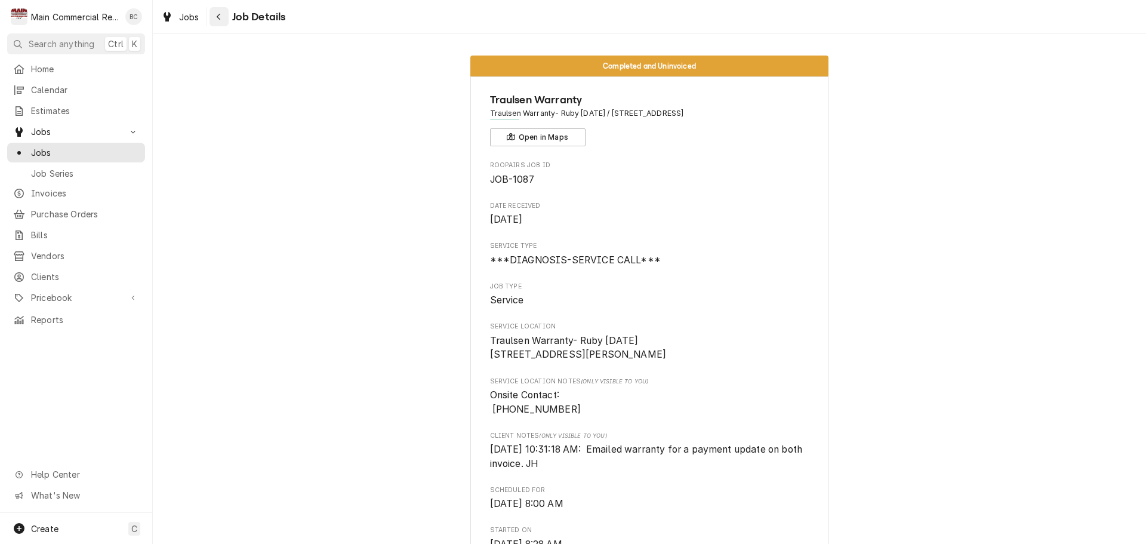
click at [218, 17] on icon "Navigate back" at bounding box center [218, 17] width 5 height 8
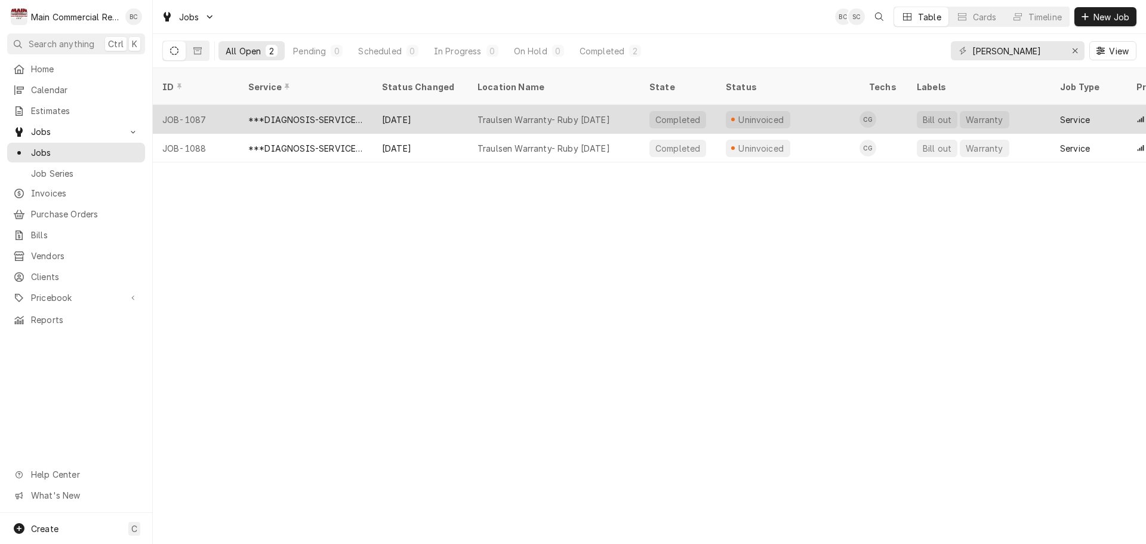
click at [279, 113] on div "***DIAGNOSIS-SERVICE CALL***" at bounding box center [305, 119] width 115 height 13
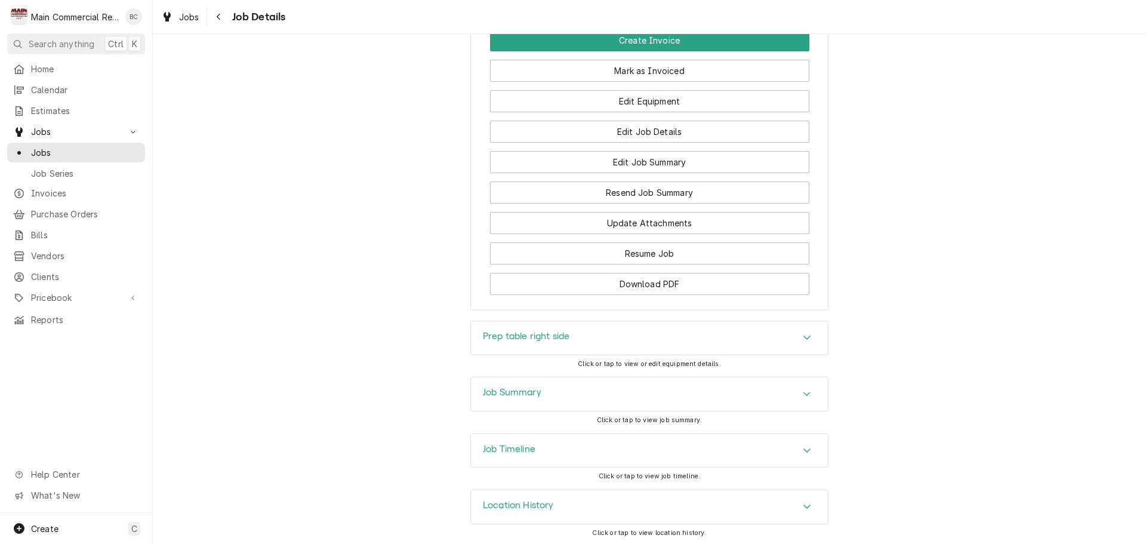
scroll to position [2268, 0]
click at [513, 397] on h3 "Job Summary" at bounding box center [512, 391] width 58 height 11
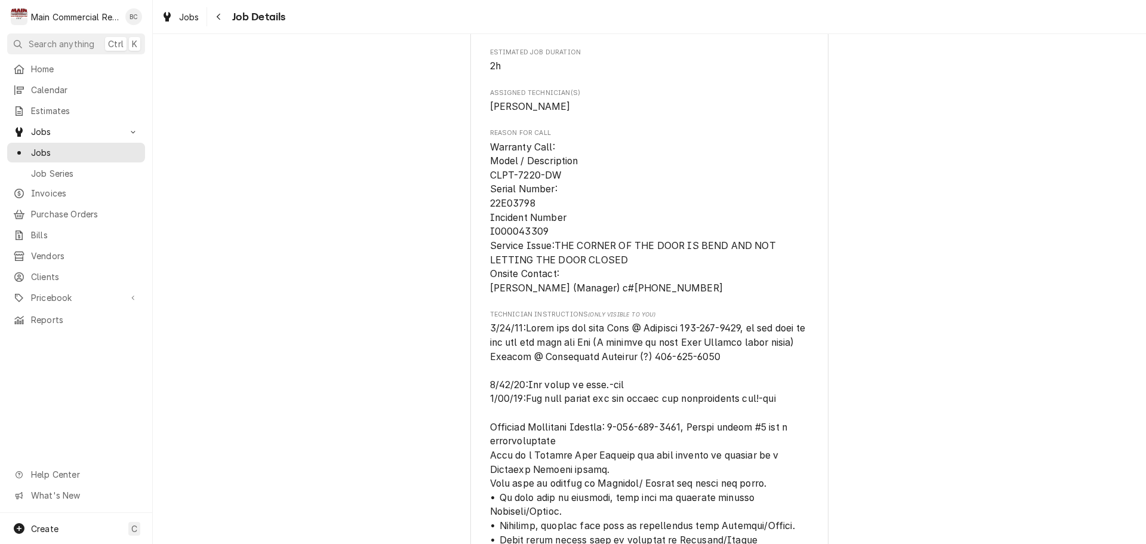
scroll to position [597, 0]
drag, startPoint x: 486, startPoint y: 171, endPoint x: 555, endPoint y: 246, distance: 102.7
click at [555, 246] on span "Warranty Call: Model / Description CLPT-7220-DW Serial Number: 22E03798 Inciden…" at bounding box center [649, 219] width 319 height 155
copy span "Model / Description CLPT-7220-DW Serial Number: 22E03798 Incident Number I00004…"
click at [543, 244] on span "Warranty Call: Model / Description CLPT-7220-DW Serial Number: 22E03798 Inciden…" at bounding box center [634, 219] width 289 height 152
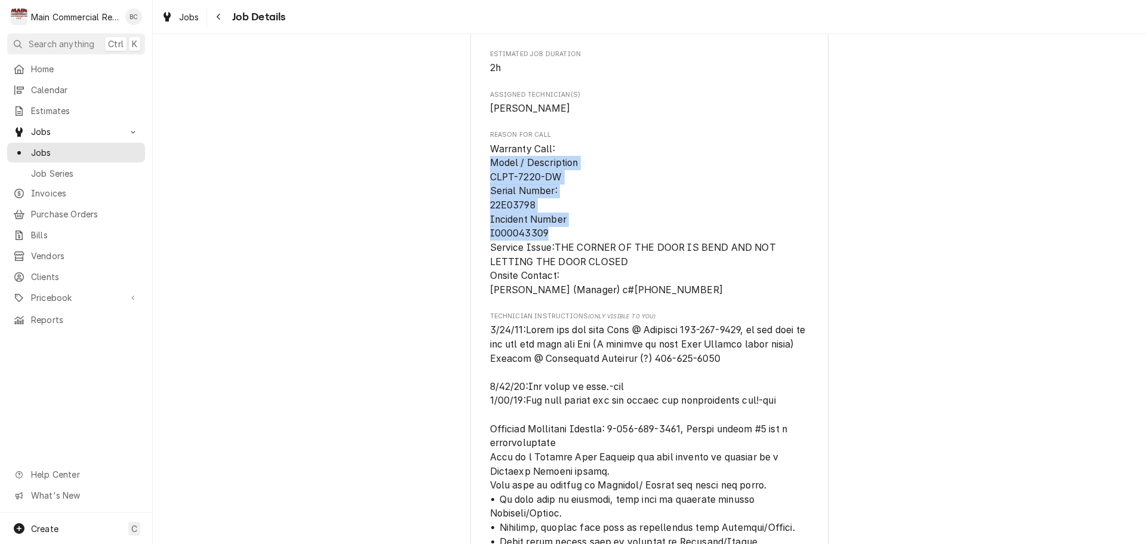
click at [548, 247] on span "Warranty Call: Model / Description CLPT-7220-DW Serial Number: 22E03798 Inciden…" at bounding box center [649, 219] width 319 height 155
click at [504, 245] on span "Warranty Call: Model / Description CLPT-7220-DW Serial Number: 22E03798 Inciden…" at bounding box center [634, 219] width 289 height 152
copy span "I000043309"
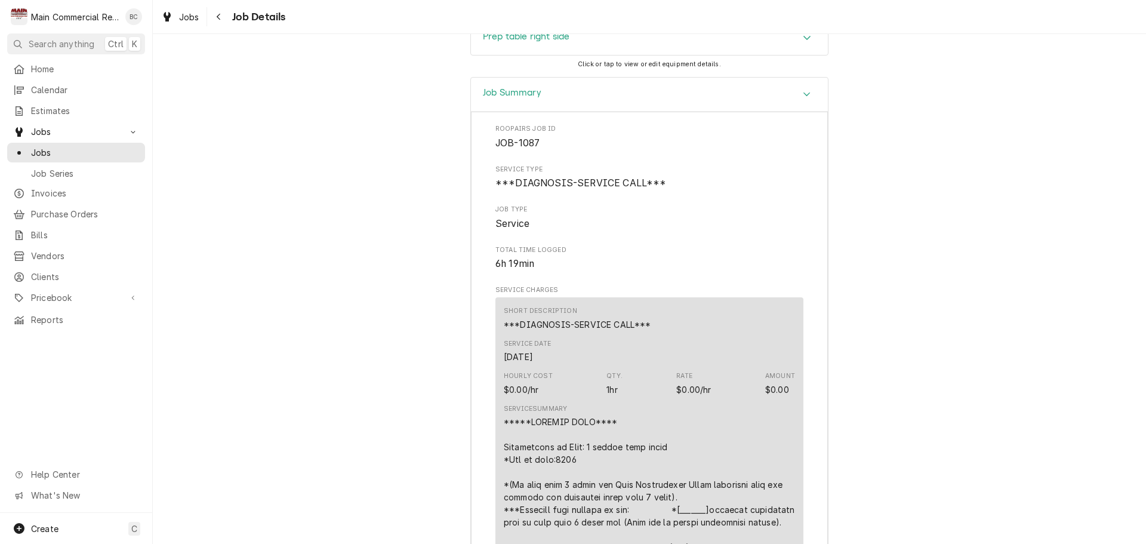
scroll to position [2686, 0]
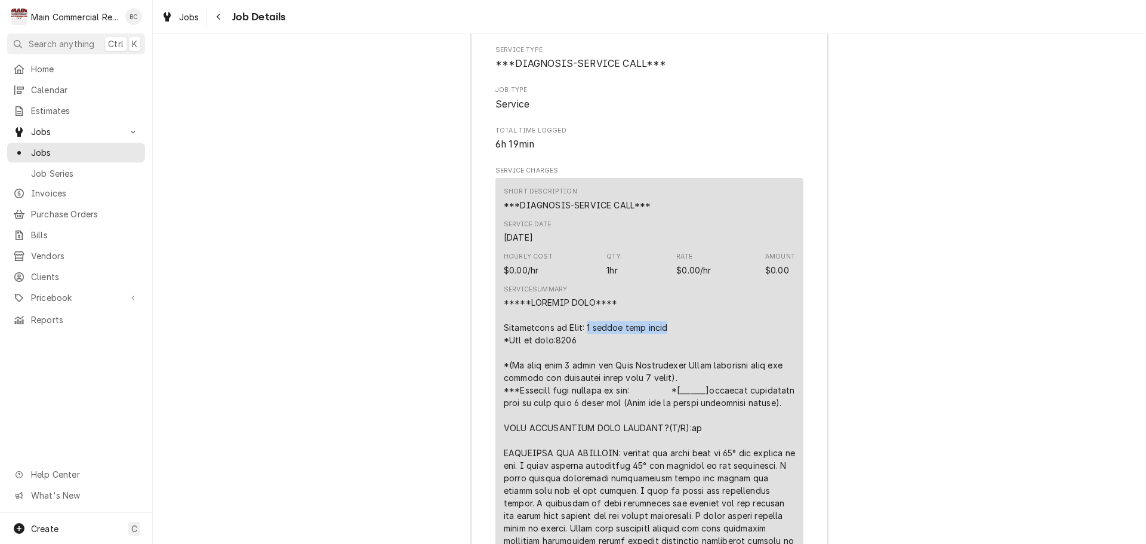
drag, startPoint x: 581, startPoint y: 343, endPoint x: 665, endPoint y: 347, distance: 84.3
copy div "6 drawer prep table"
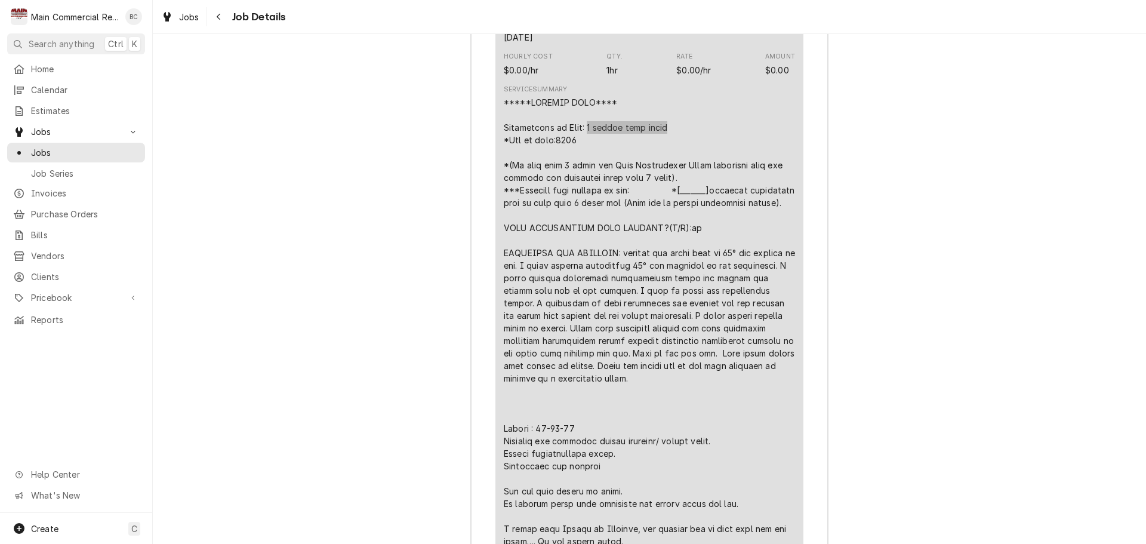
scroll to position [2865, 0]
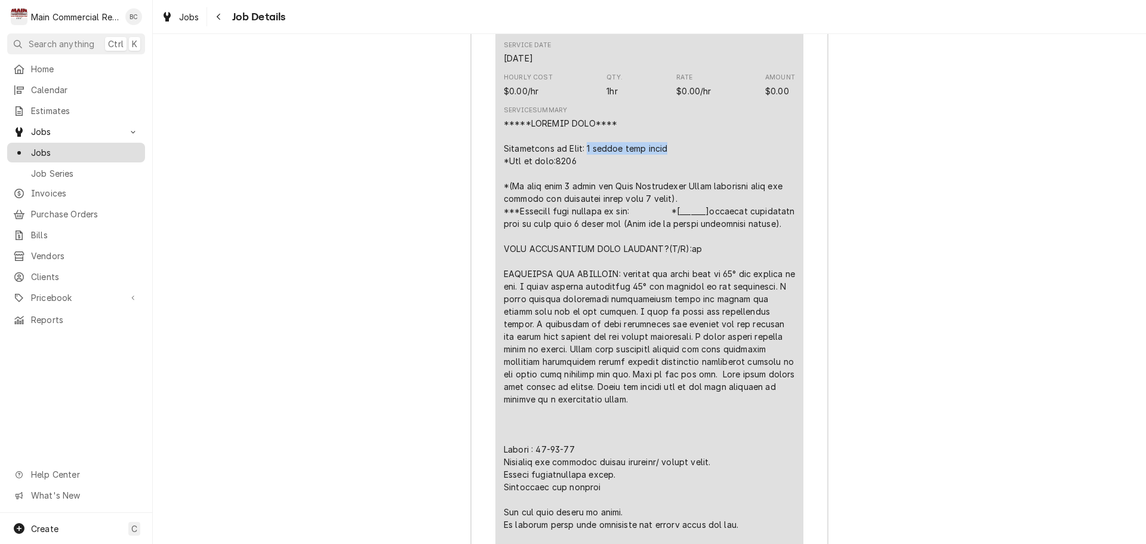
click at [76, 152] on span "Jobs" at bounding box center [85, 152] width 108 height 13
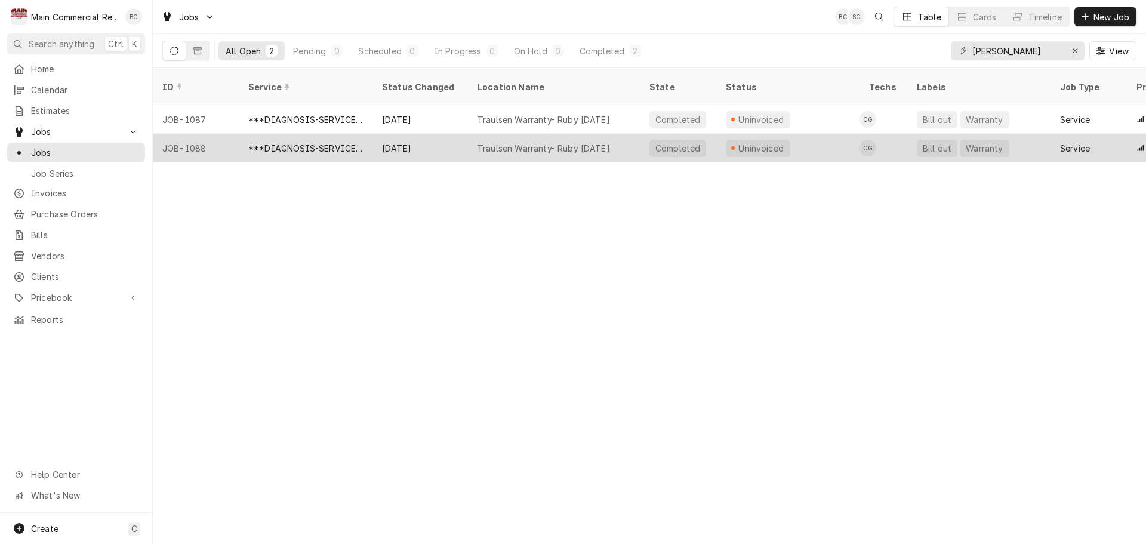
click at [282, 142] on div "***DIAGNOSIS-SERVICE CALL***" at bounding box center [305, 148] width 115 height 13
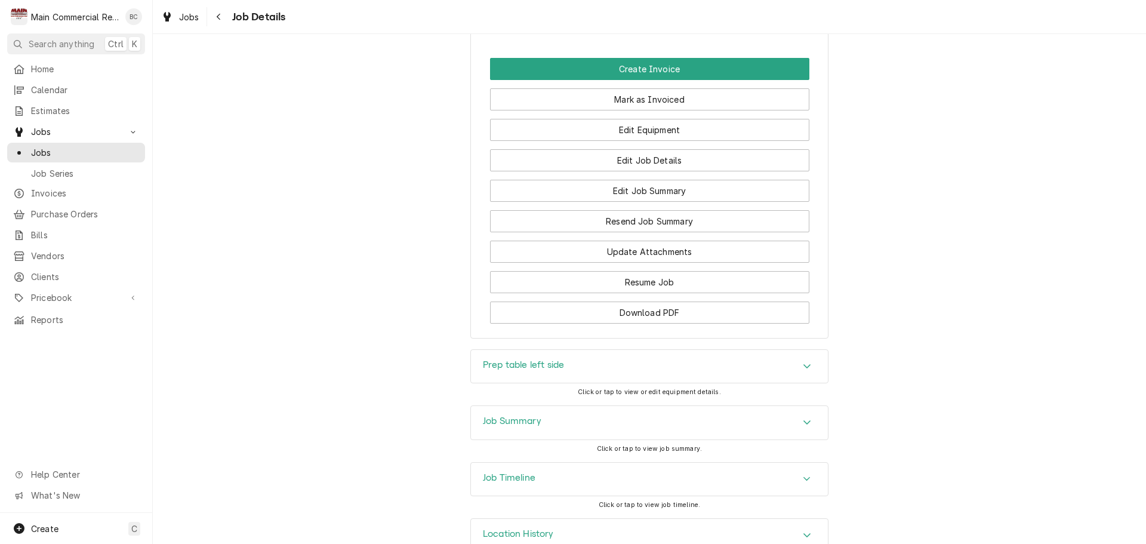
scroll to position [2292, 0]
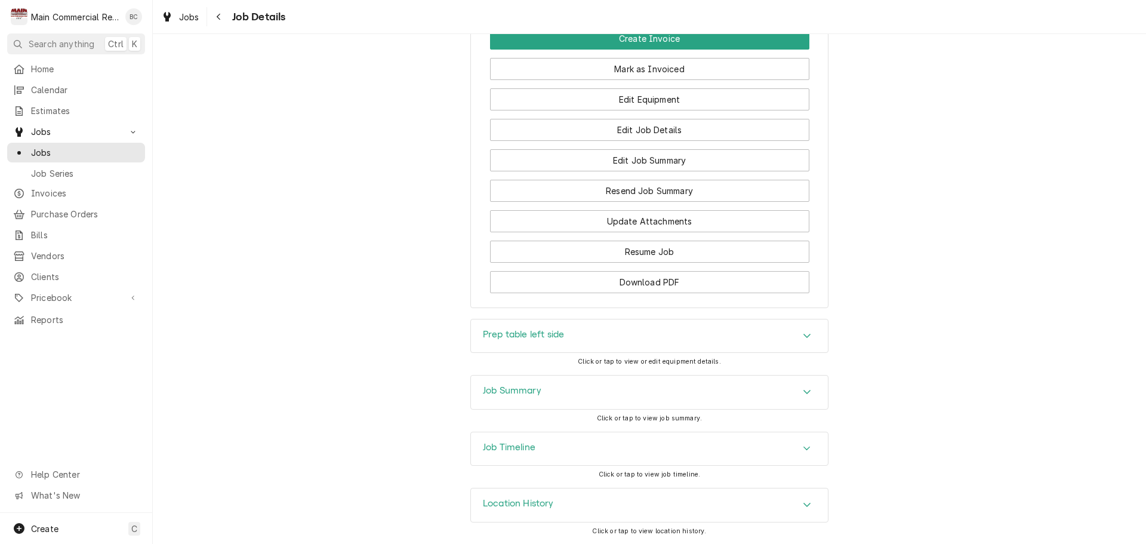
click at [522, 393] on h3 "Job Summary" at bounding box center [512, 390] width 58 height 11
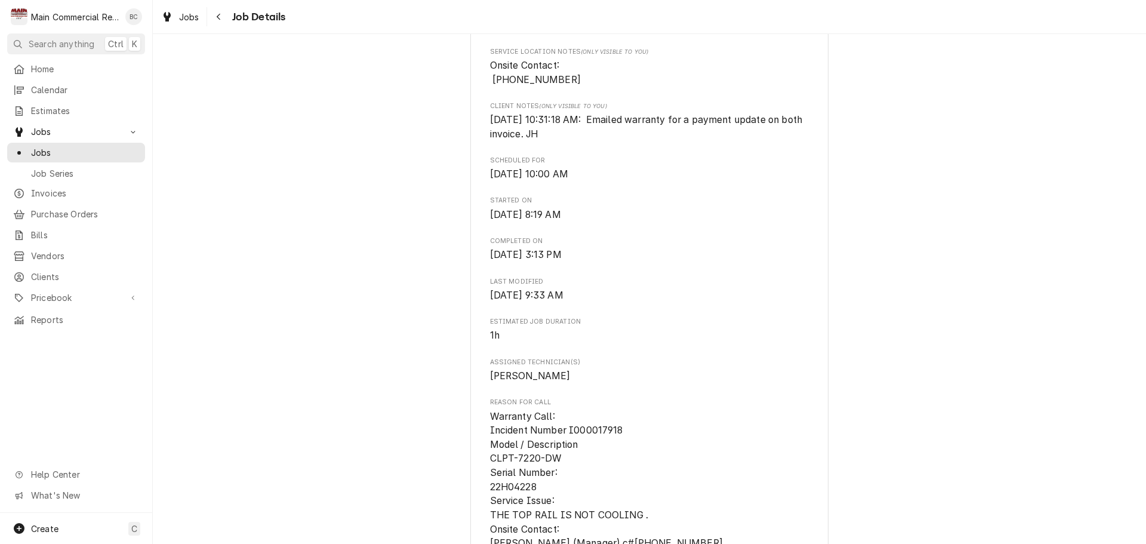
scroll to position [322, 0]
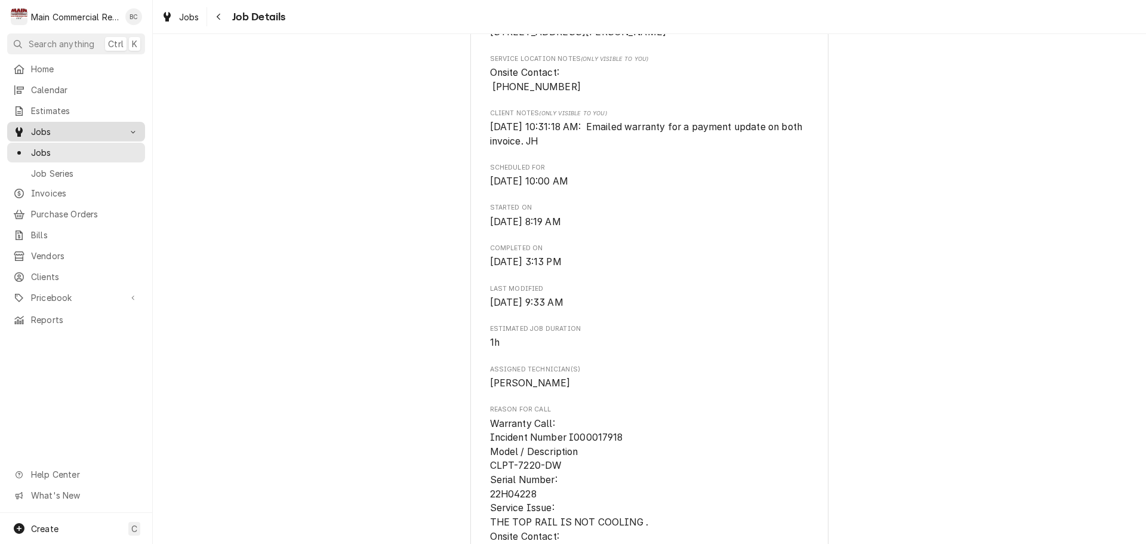
click at [58, 131] on span "Jobs" at bounding box center [76, 131] width 90 height 13
click at [82, 128] on span "Jobs" at bounding box center [76, 131] width 90 height 13
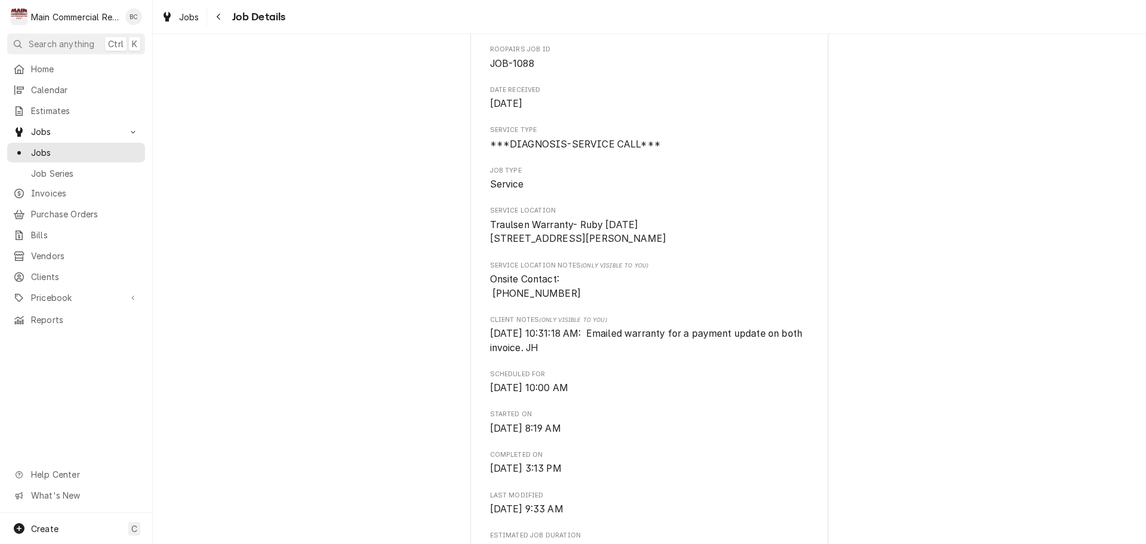
scroll to position [0, 0]
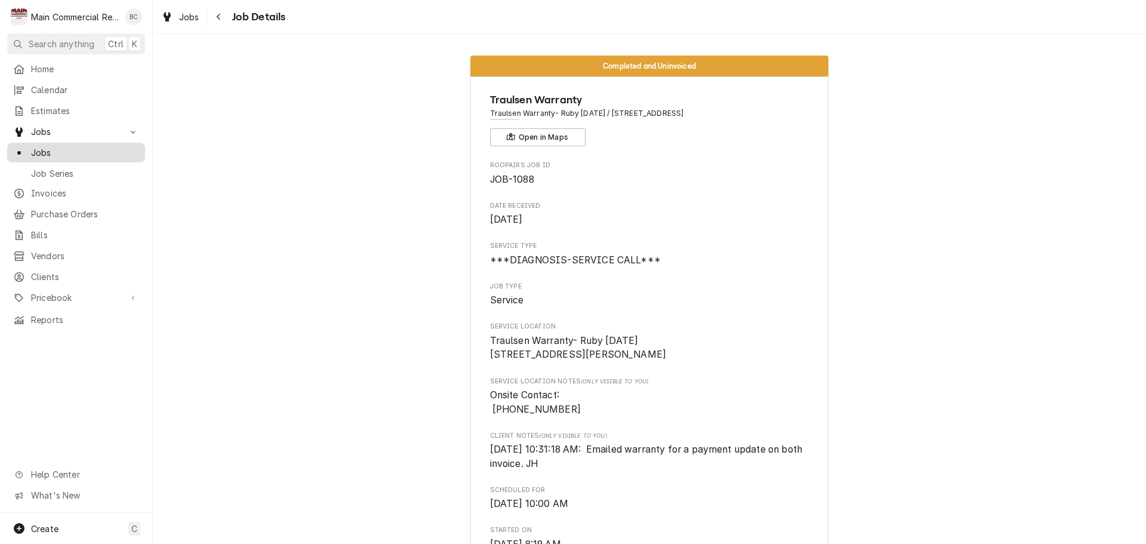
click at [61, 147] on span "Jobs" at bounding box center [85, 152] width 108 height 13
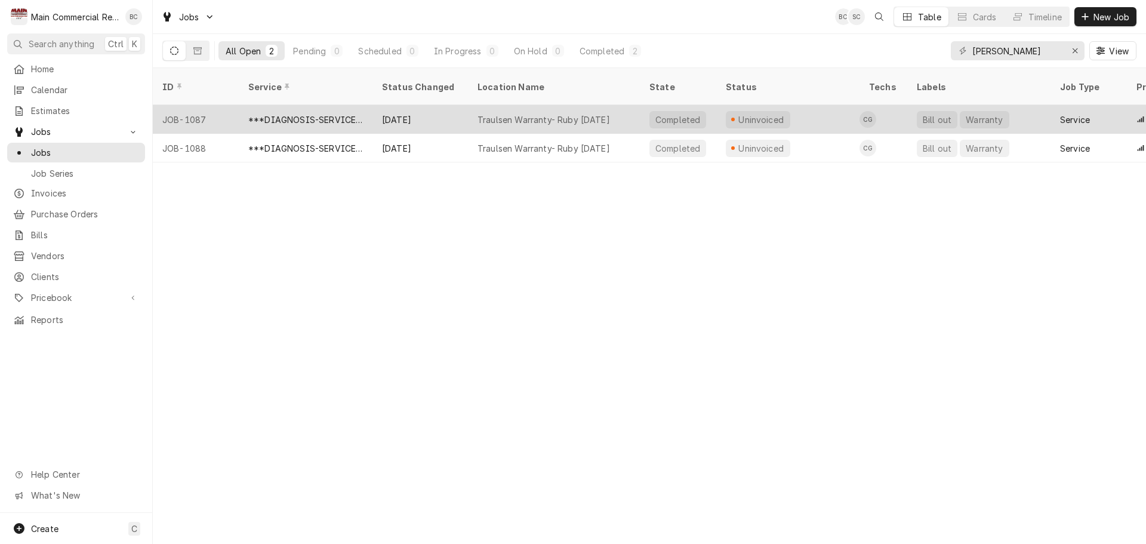
click at [192, 109] on div "JOB-1087" at bounding box center [196, 119] width 86 height 29
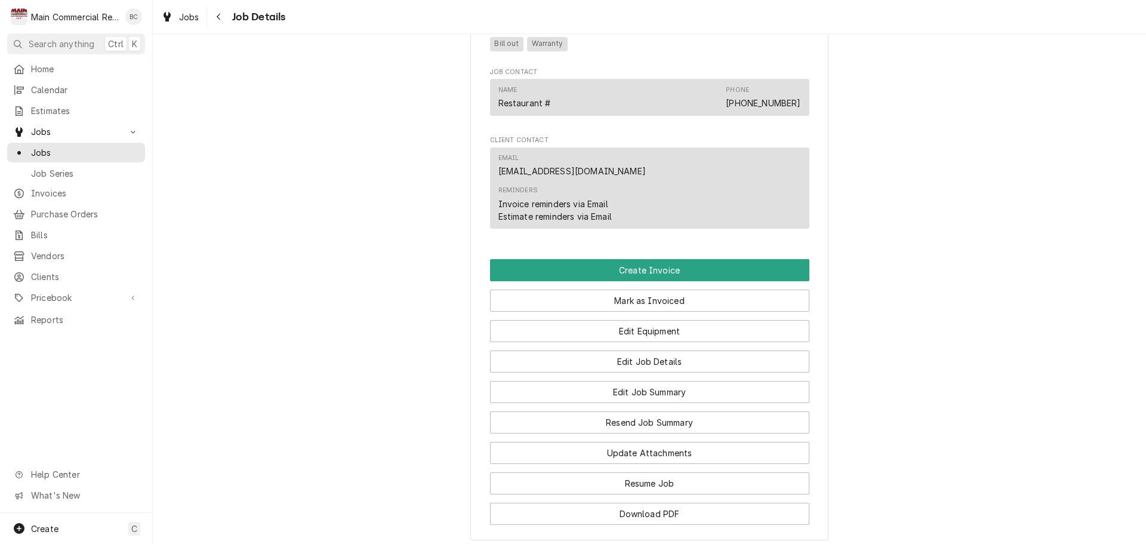
scroll to position [2149, 0]
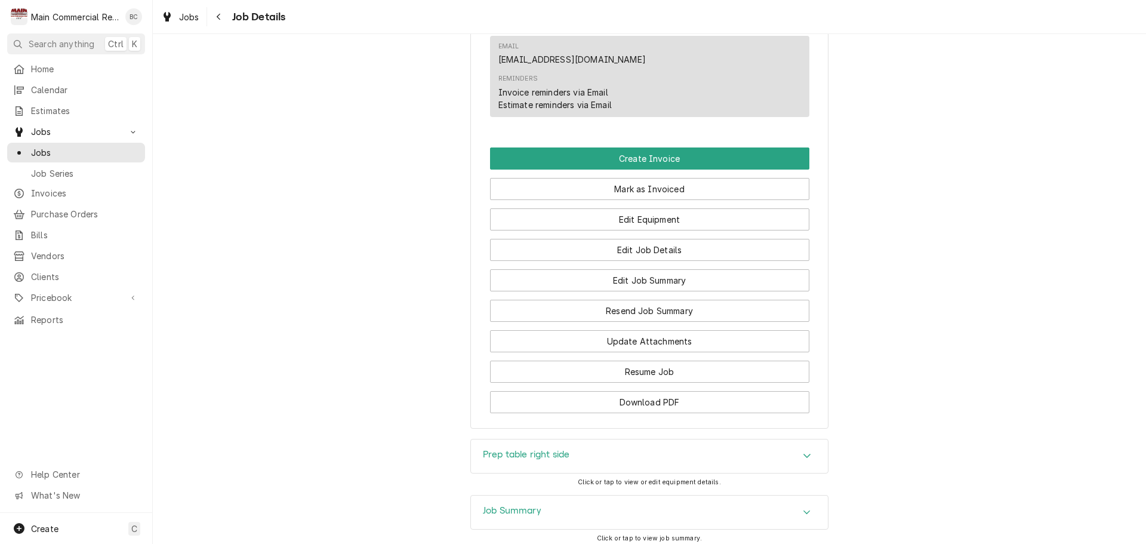
click at [528, 516] on h3 "Job Summary" at bounding box center [512, 510] width 58 height 11
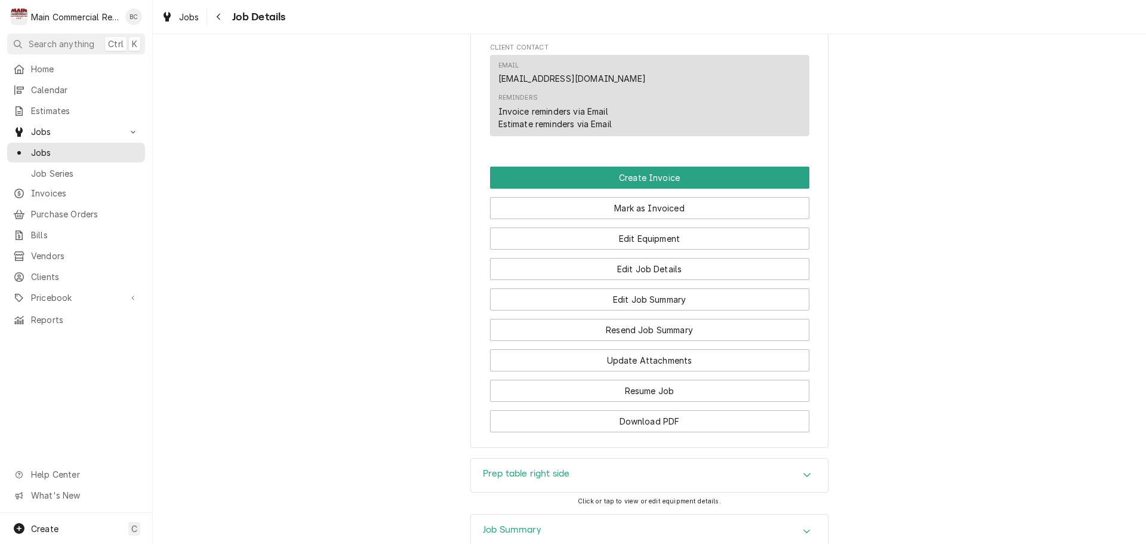
scroll to position [2132, 0]
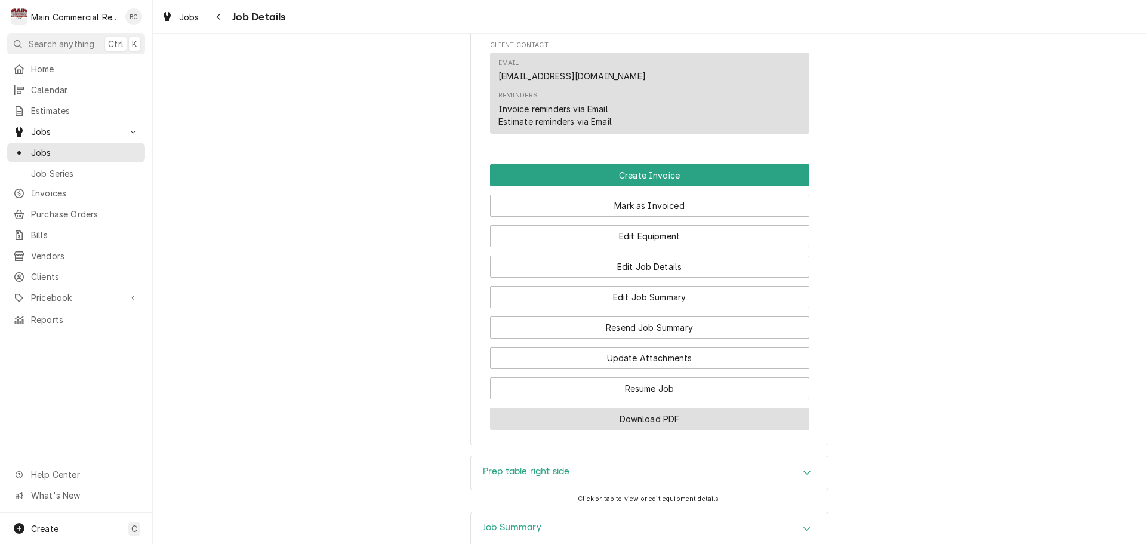
click at [633, 430] on button "Download PDF" at bounding box center [649, 419] width 319 height 22
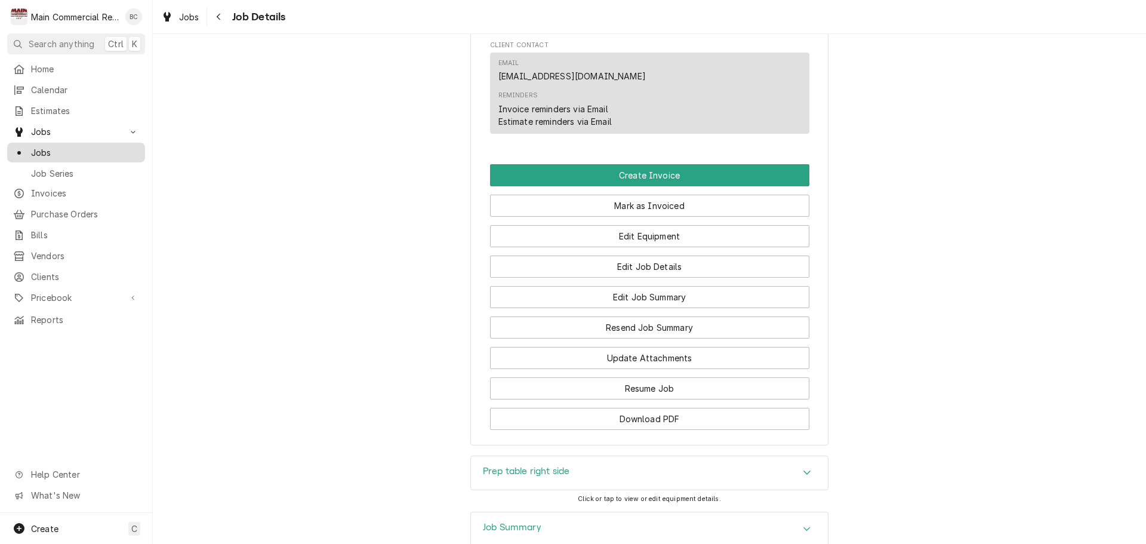
click at [69, 153] on span "Jobs" at bounding box center [85, 152] width 108 height 13
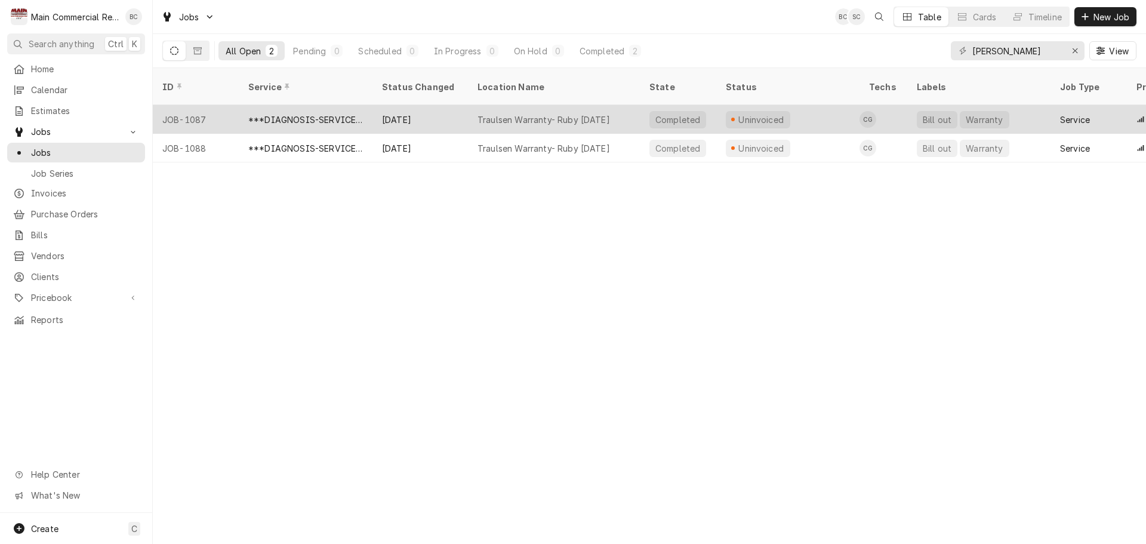
click at [297, 112] on div "***DIAGNOSIS-SERVICE CALL***" at bounding box center [306, 119] width 134 height 29
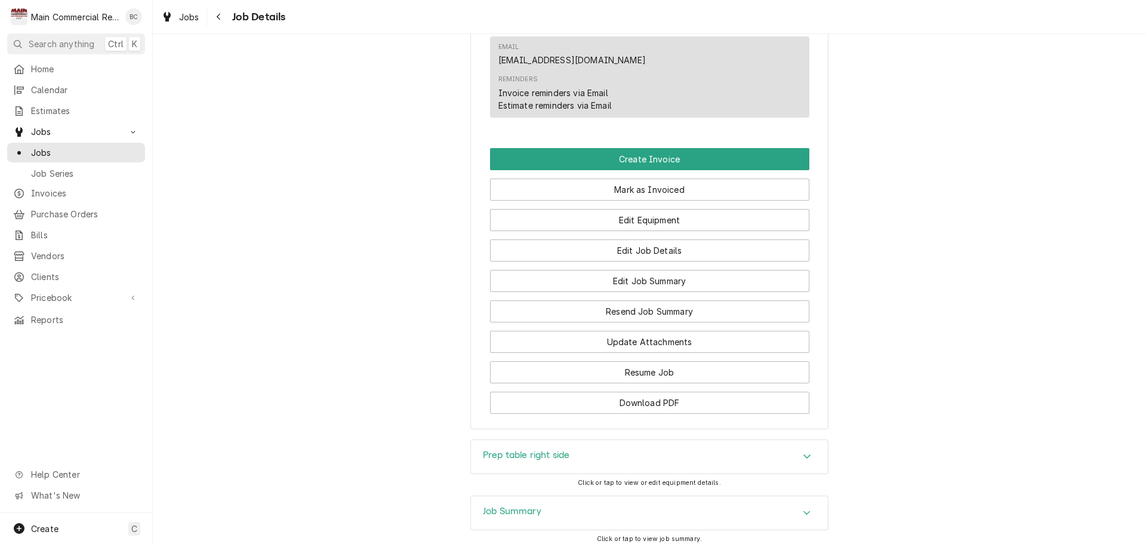
scroll to position [2149, 0]
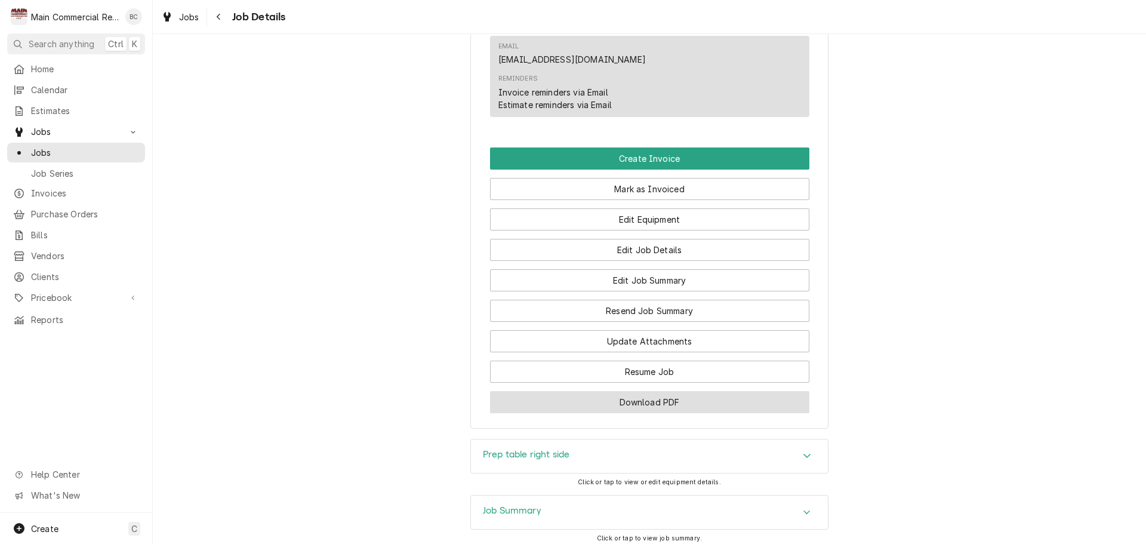
click at [657, 413] on button "Download PDF" at bounding box center [649, 402] width 319 height 22
click at [109, 150] on span "Jobs" at bounding box center [85, 152] width 108 height 13
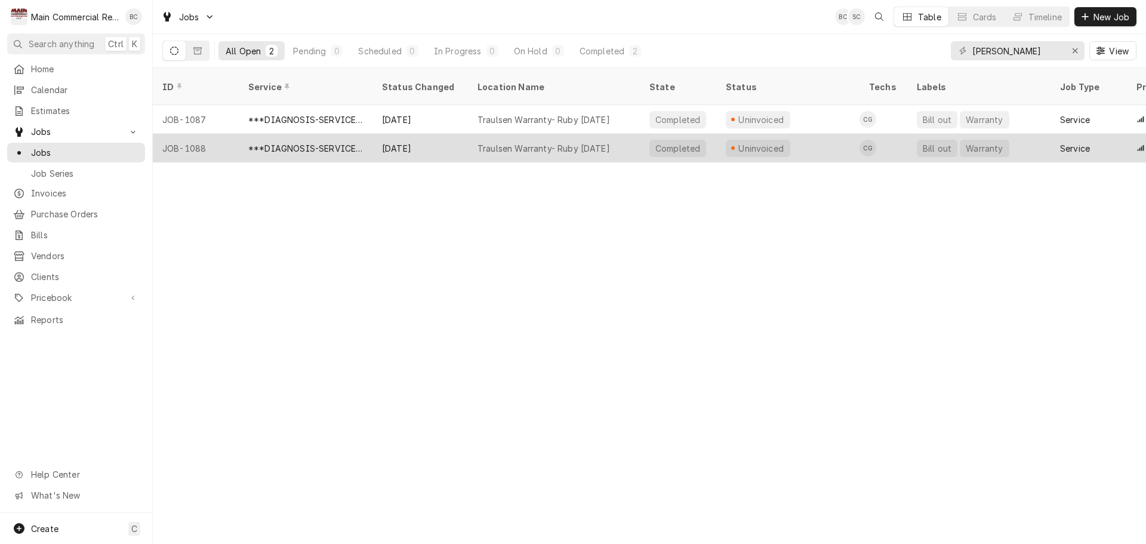
click at [204, 134] on div "JOB-1088" at bounding box center [196, 148] width 86 height 29
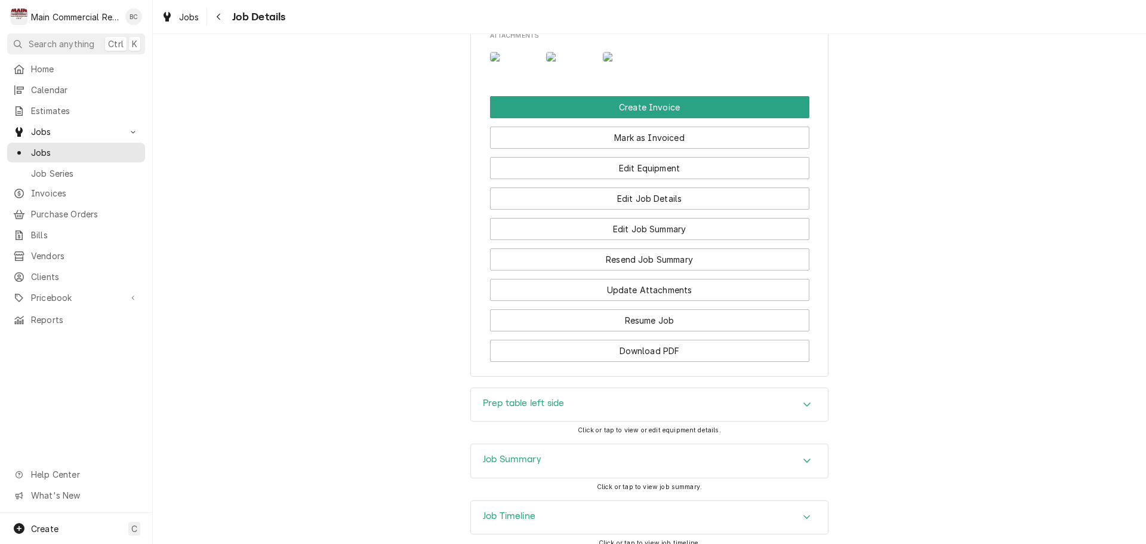
scroll to position [2292, 0]
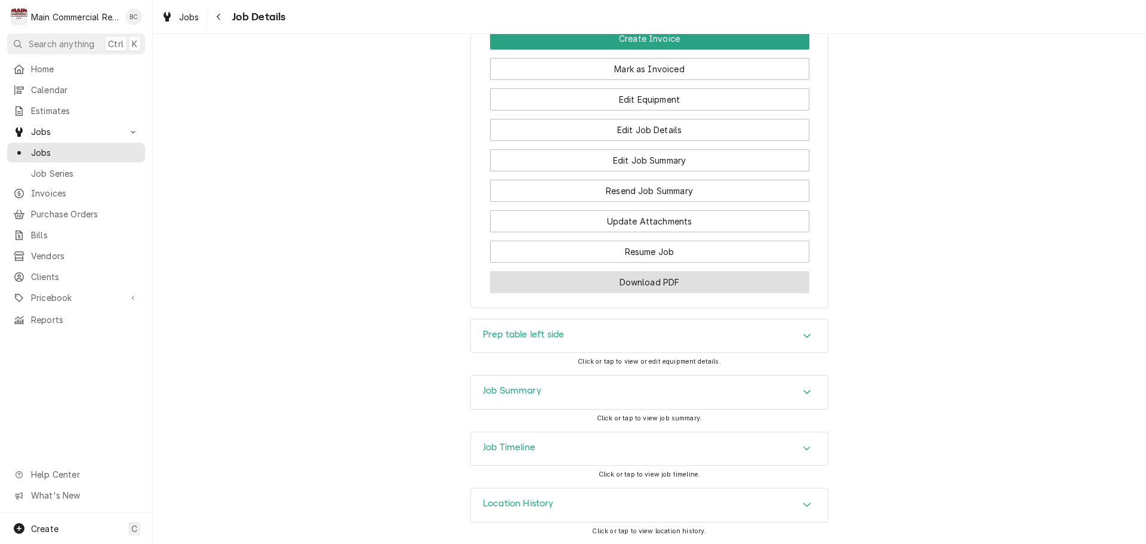
click at [649, 278] on button "Download PDF" at bounding box center [649, 282] width 319 height 22
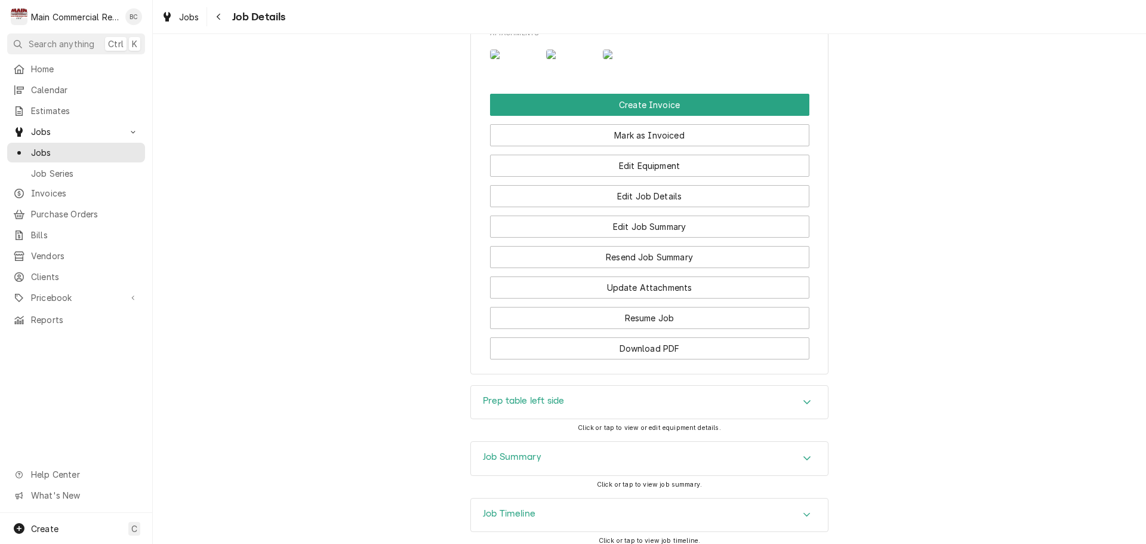
scroll to position [2113, 0]
